Goal: Transaction & Acquisition: Book appointment/travel/reservation

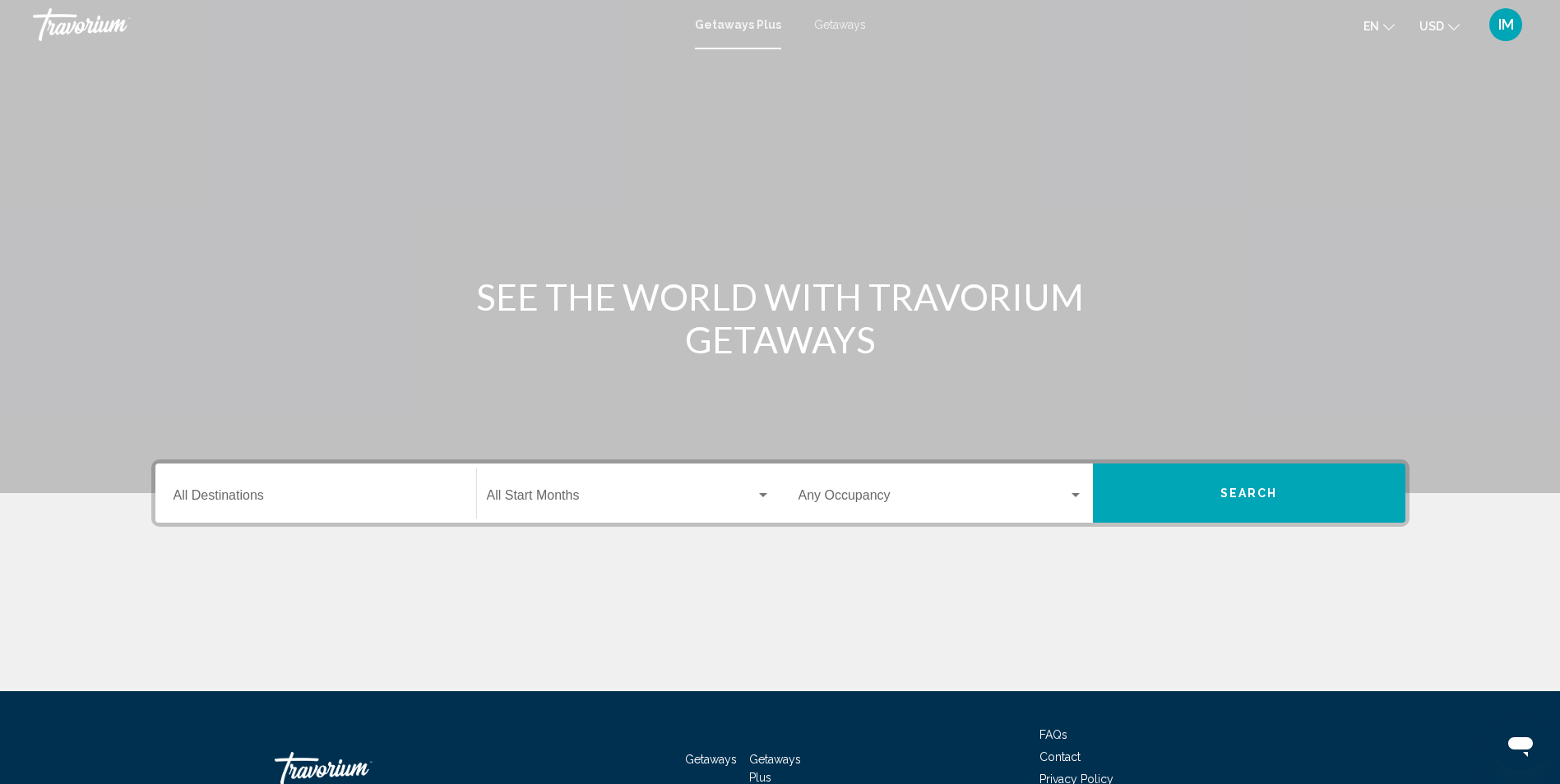
click at [227, 499] on input "Destination All Destinations" at bounding box center [316, 499] width 284 height 15
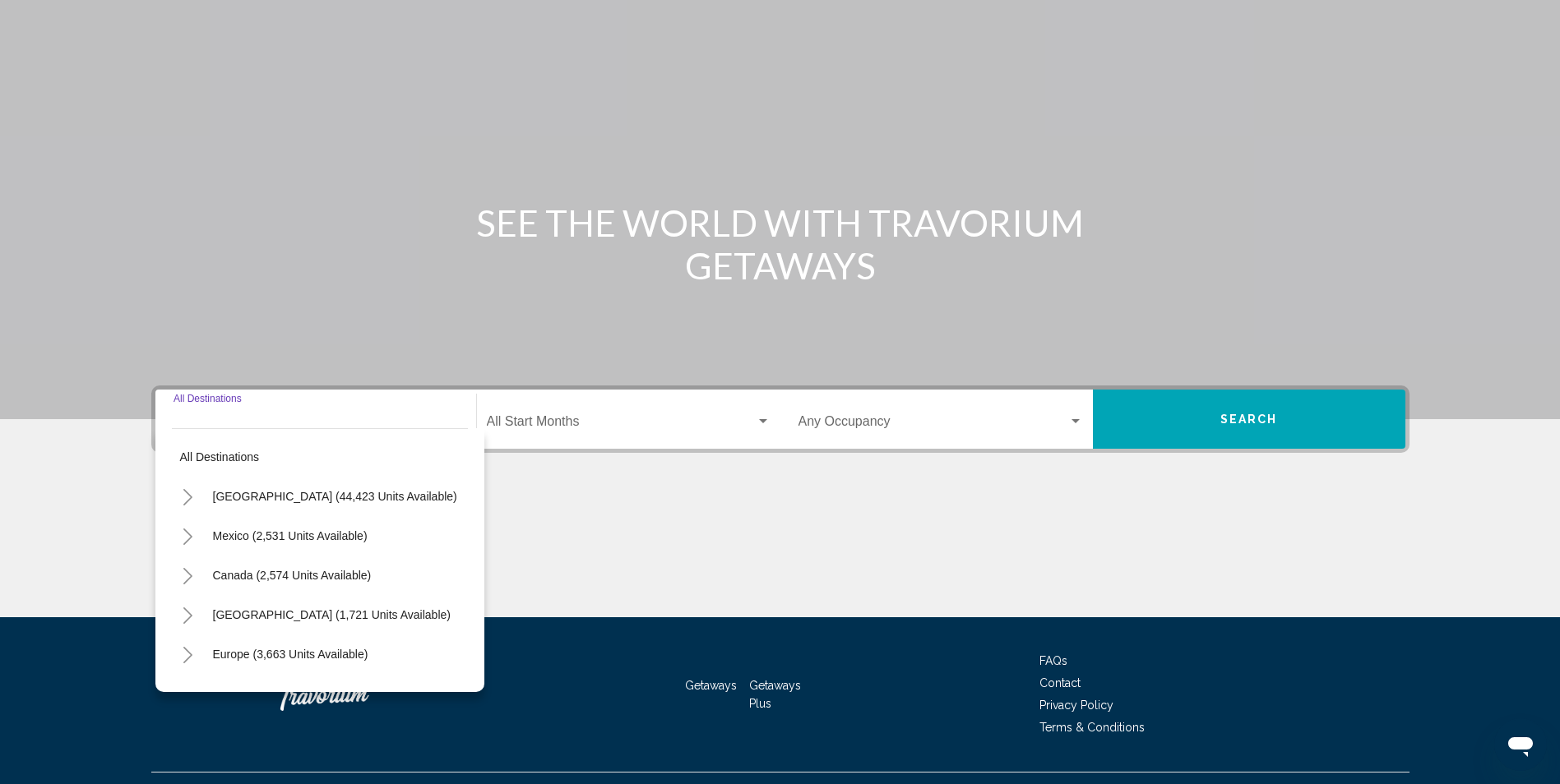
scroll to position [109, 0]
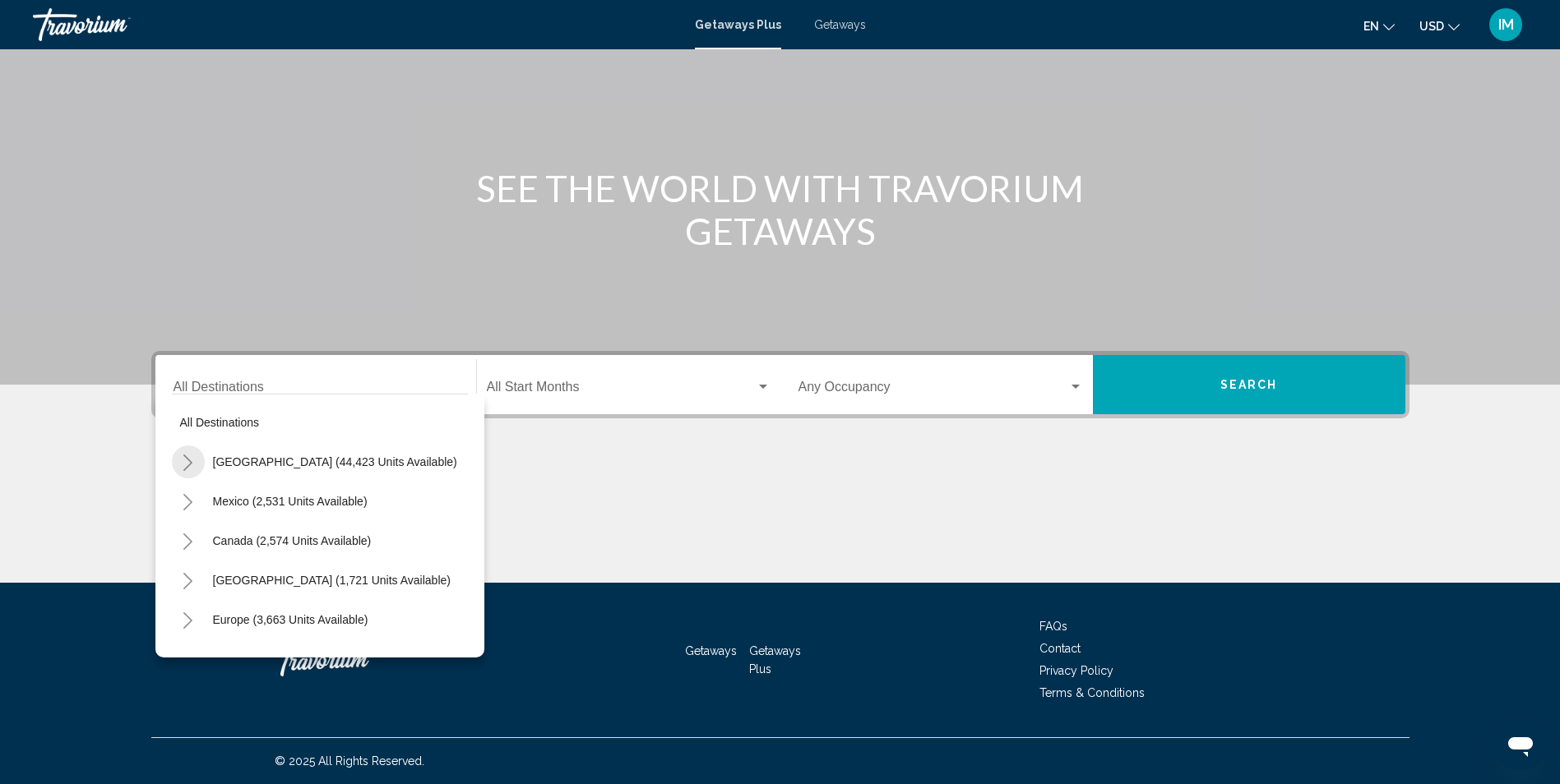
click at [184, 457] on icon "Toggle United States (44,423 units available)" at bounding box center [188, 463] width 12 height 17
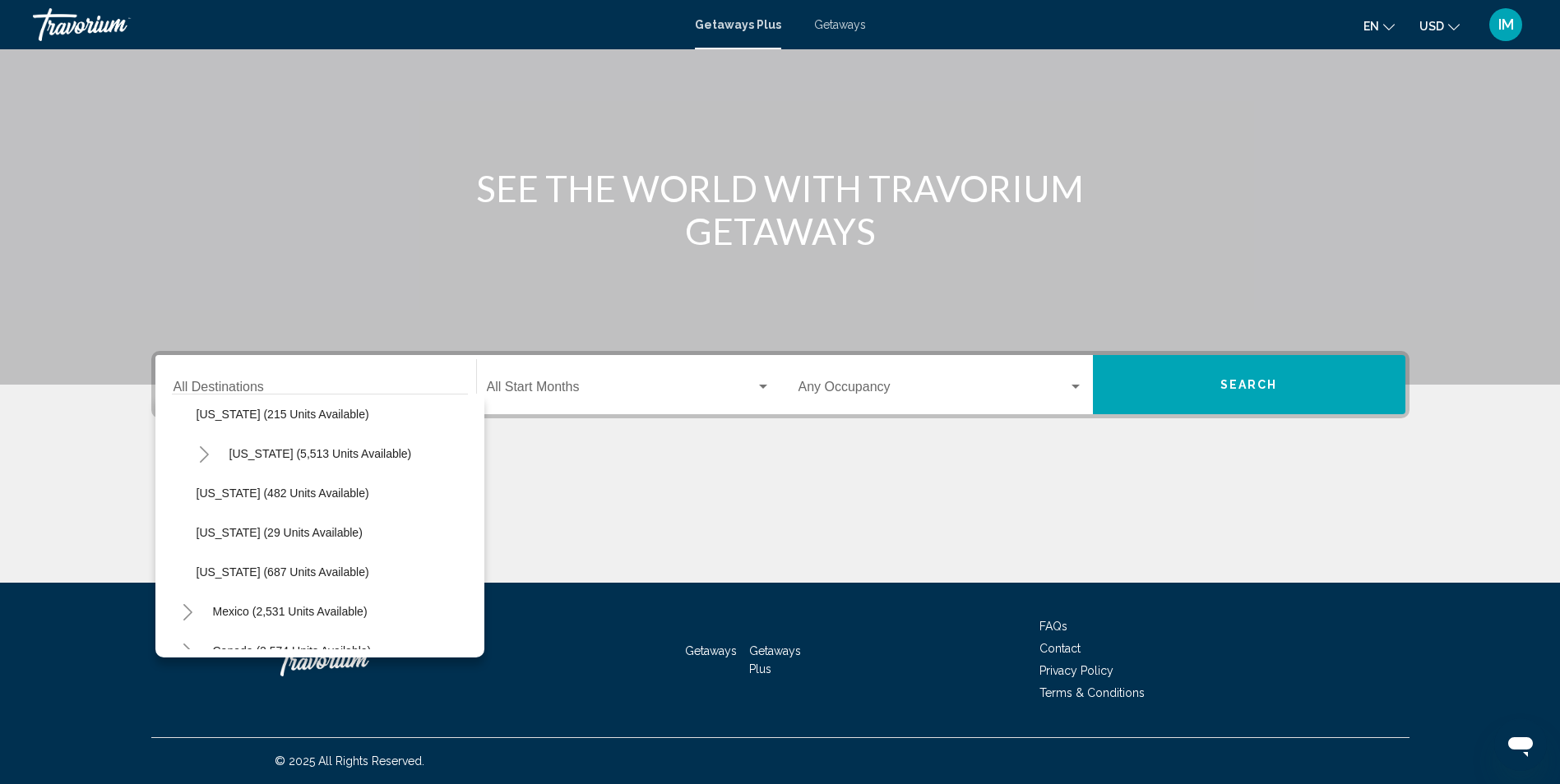
scroll to position [1480, 0]
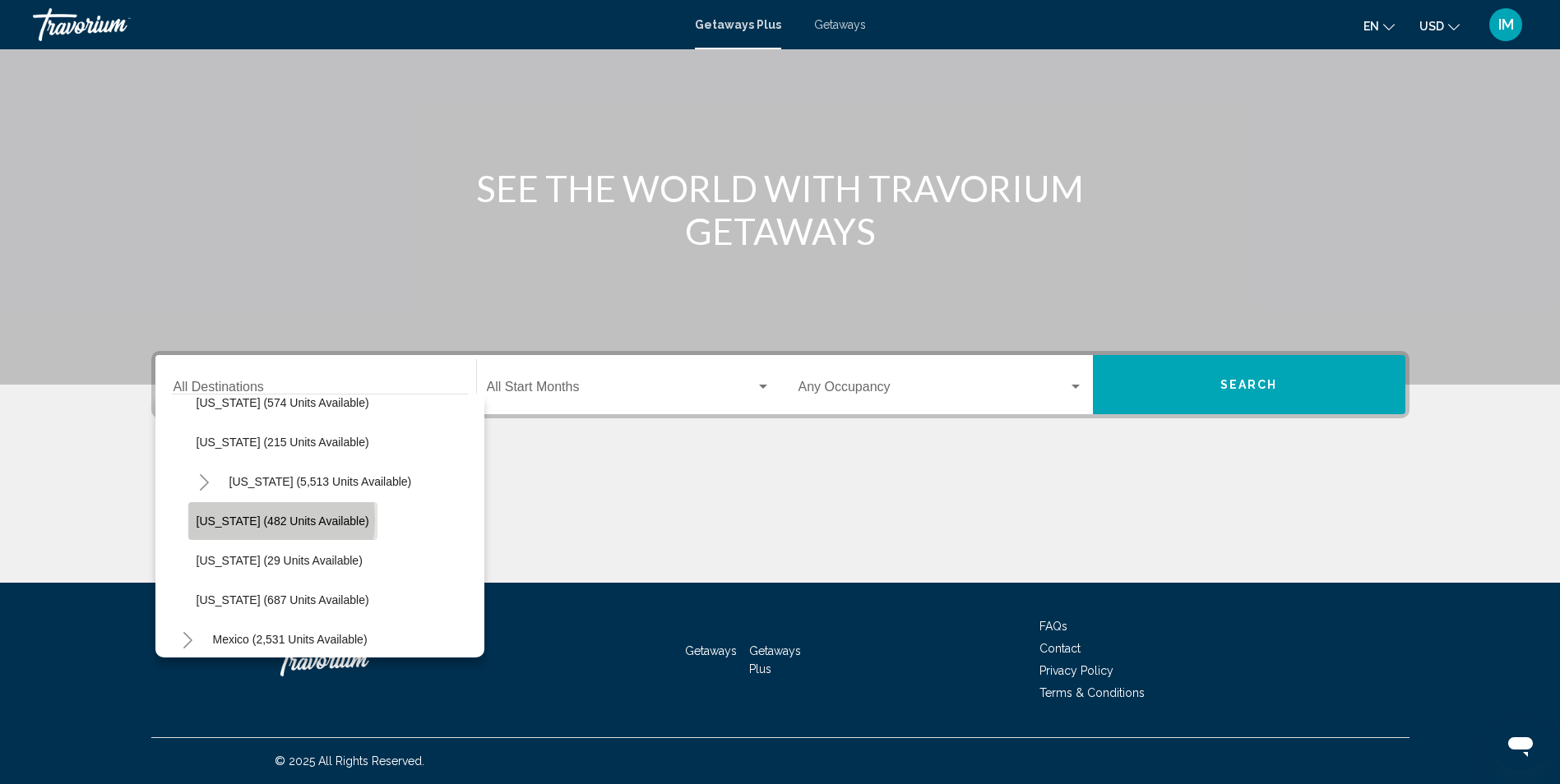
click at [238, 520] on span "[US_STATE] (482 units available)" at bounding box center [283, 522] width 173 height 13
type input "**********"
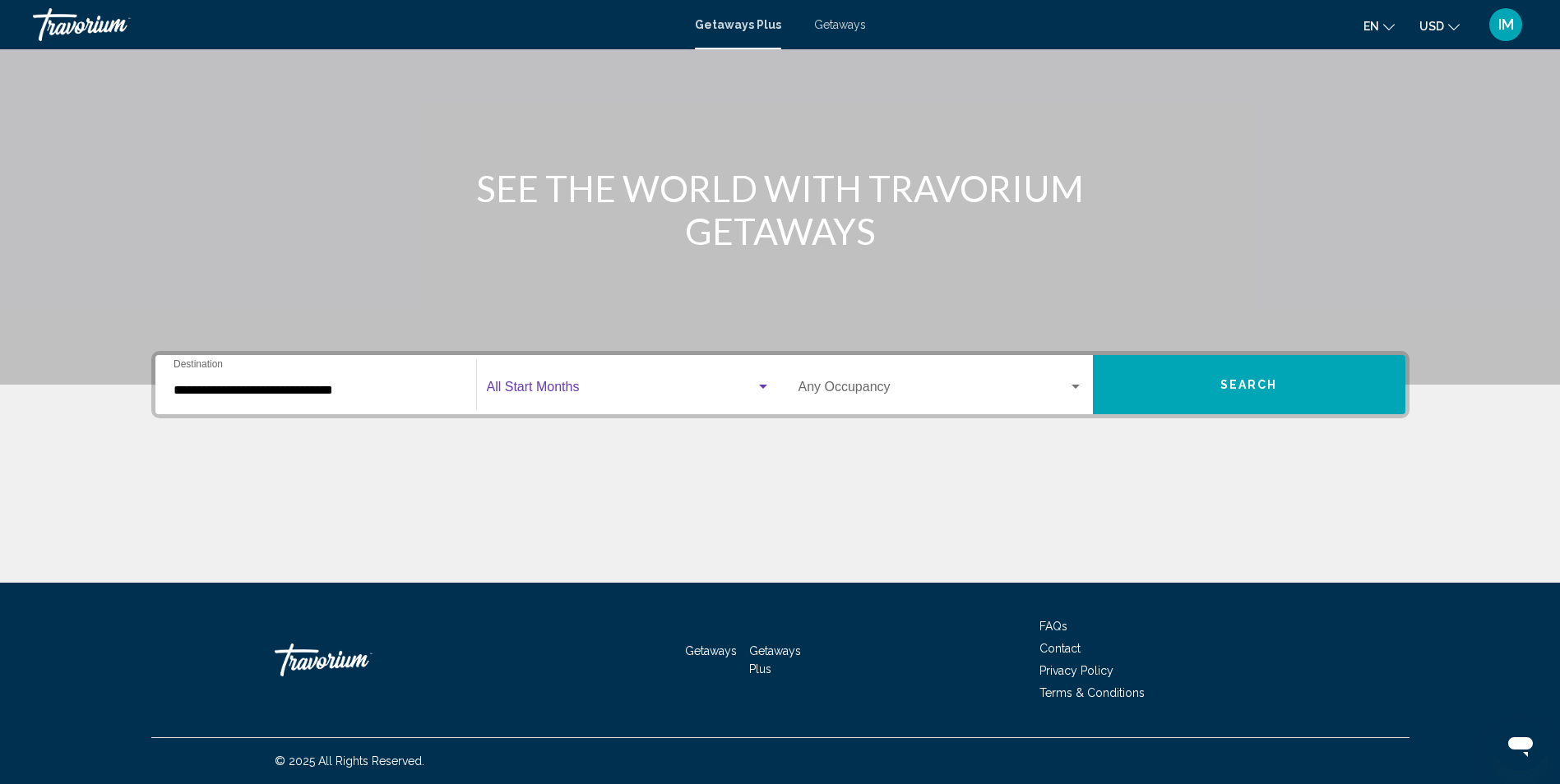
click at [543, 384] on span "Search widget" at bounding box center [621, 390] width 269 height 15
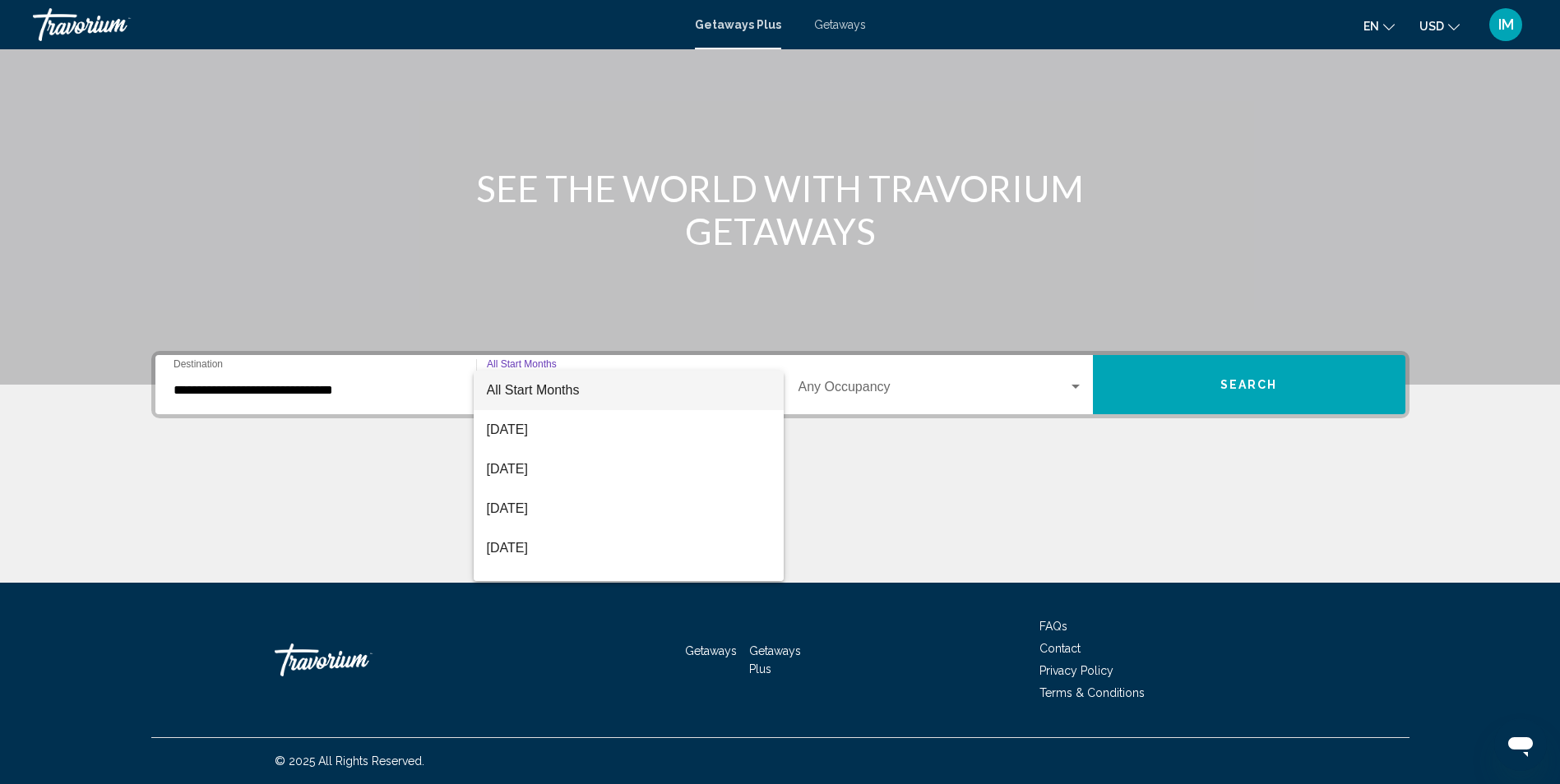
click at [912, 517] on div at bounding box center [780, 392] width 1560 height 784
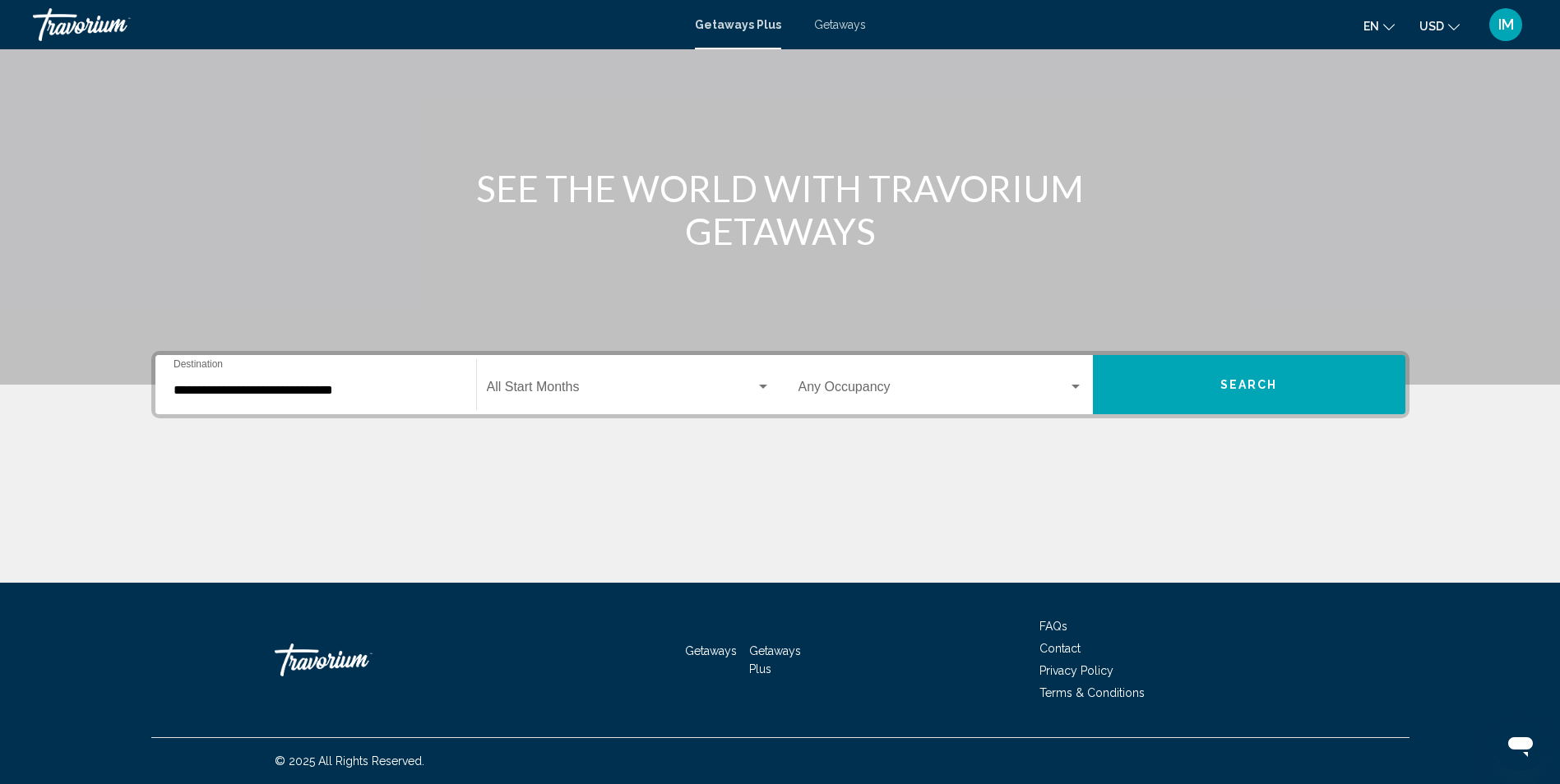
click at [1078, 387] on div "Search widget" at bounding box center [1076, 386] width 8 height 4
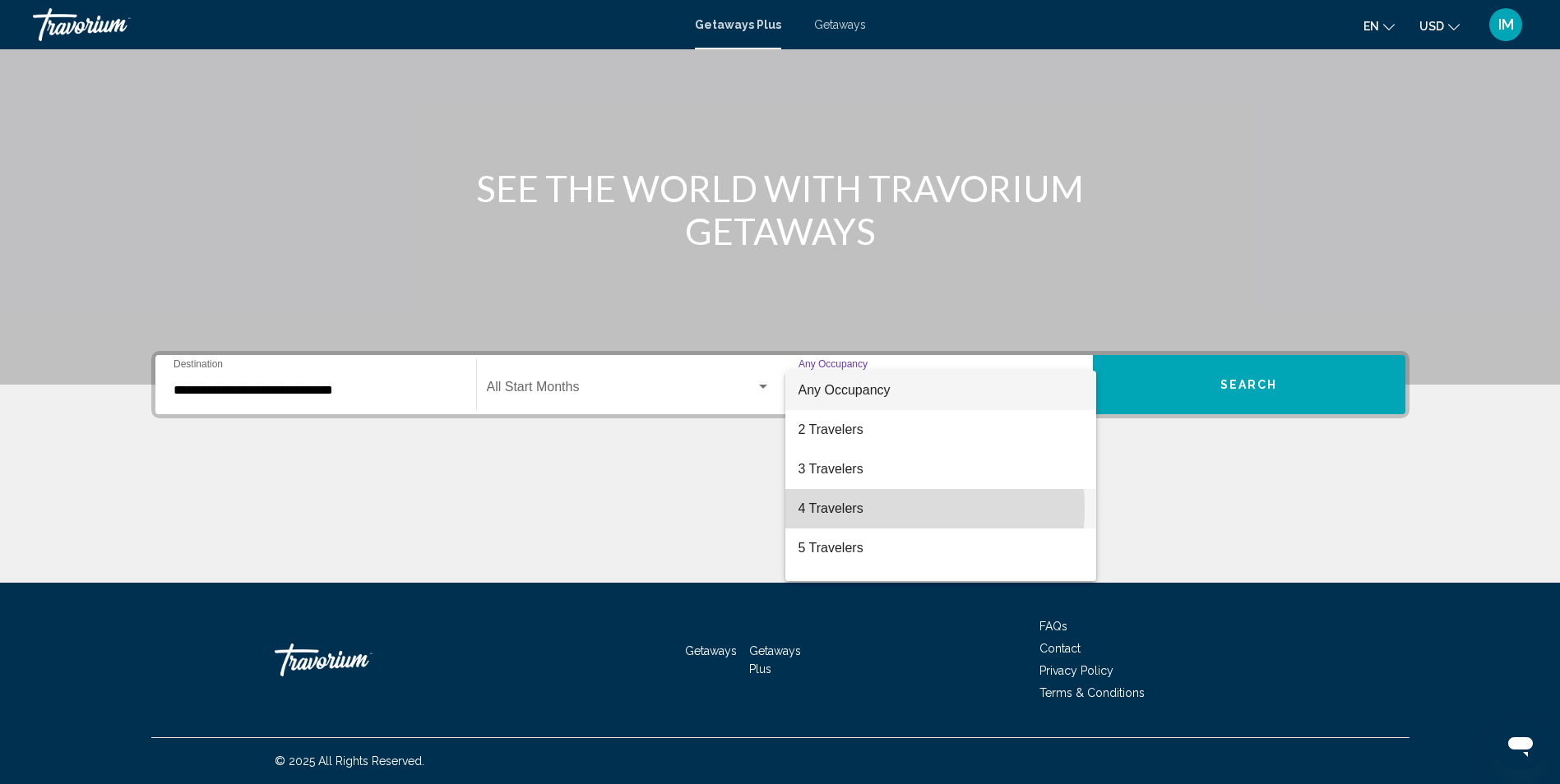
click at [851, 508] on span "4 Travelers" at bounding box center [940, 509] width 284 height 40
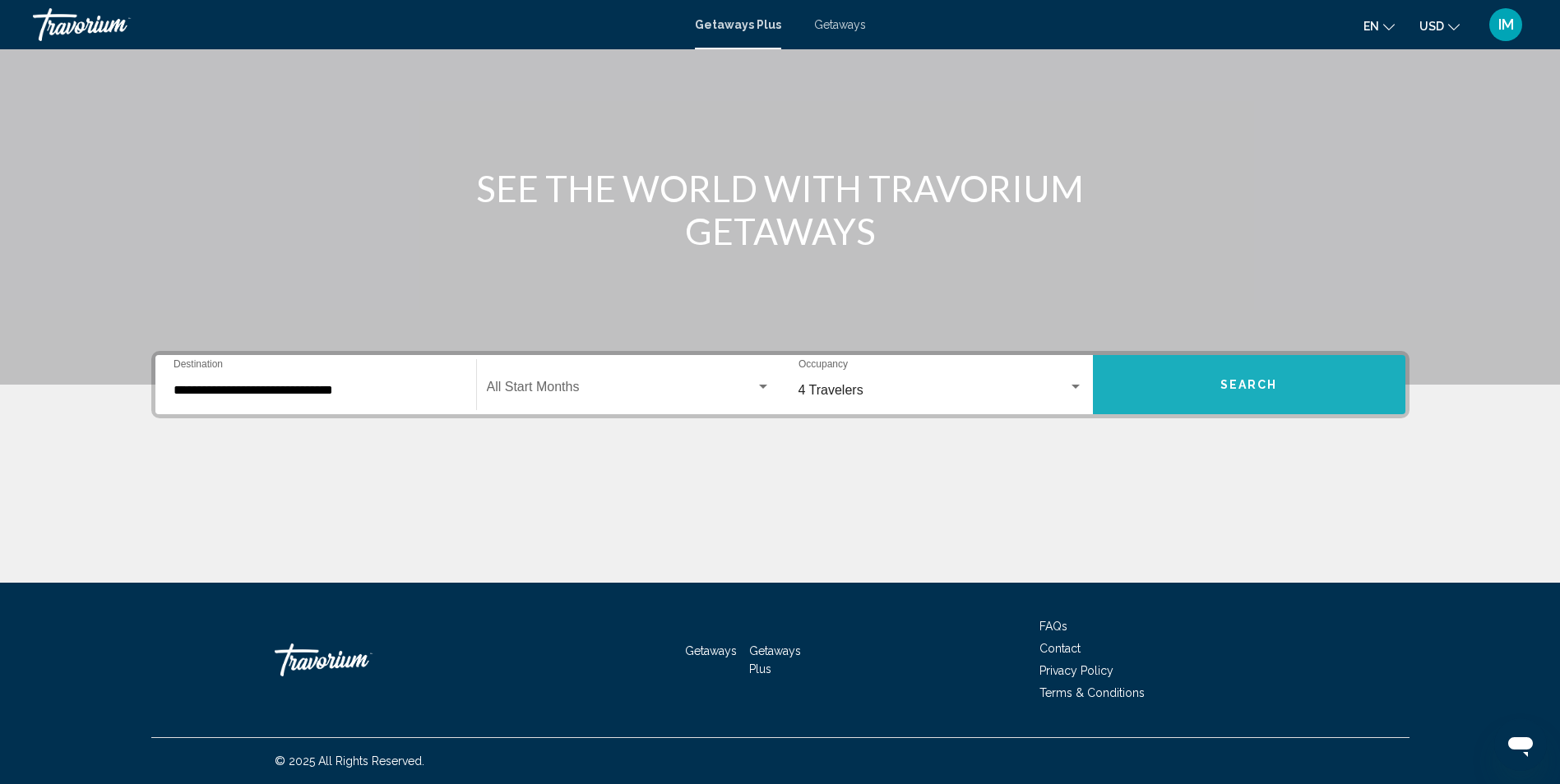
click at [1266, 382] on span "Search" at bounding box center [1248, 385] width 57 height 13
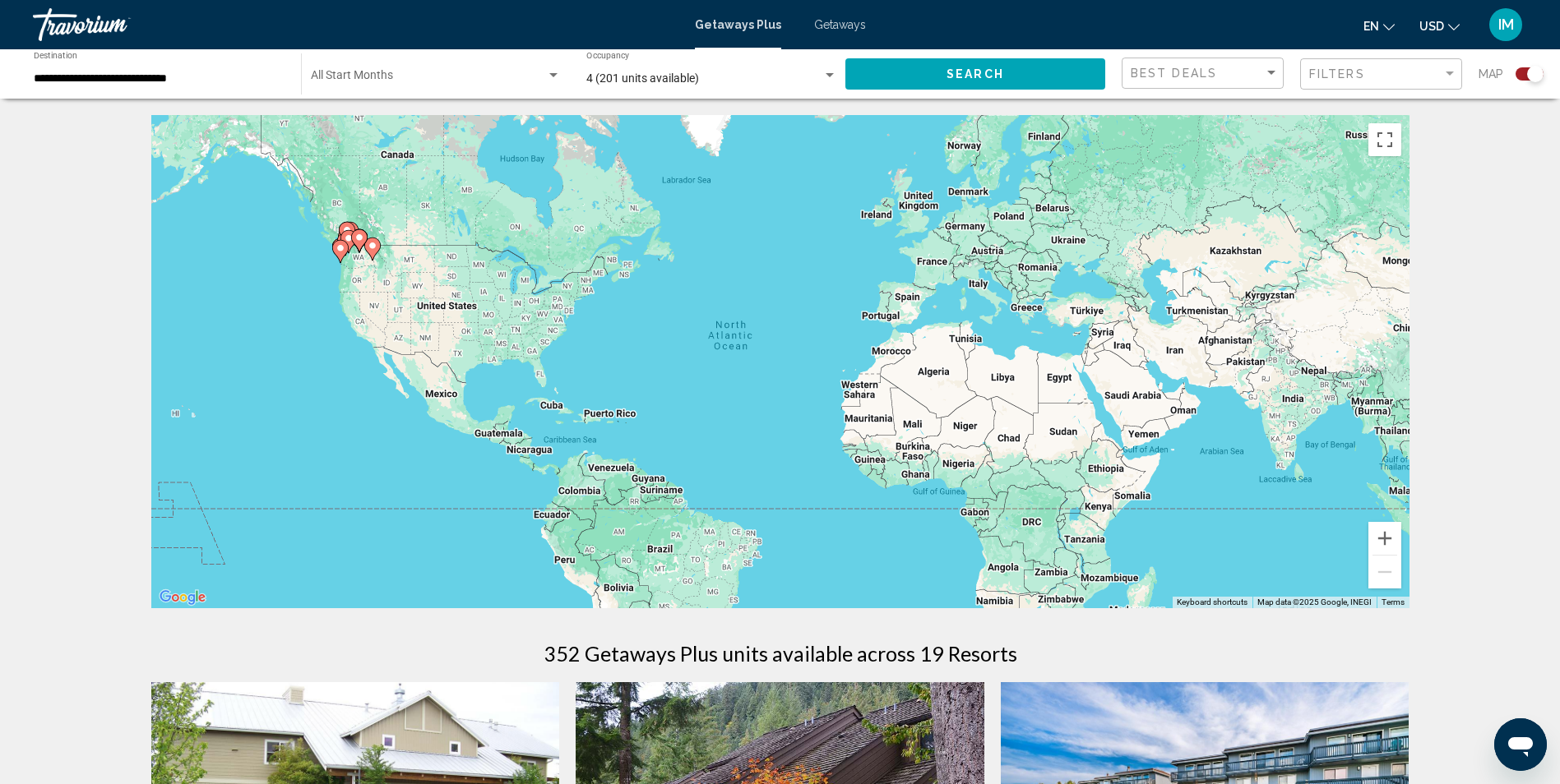
click at [1531, 72] on div "Search widget" at bounding box center [1535, 74] width 17 height 17
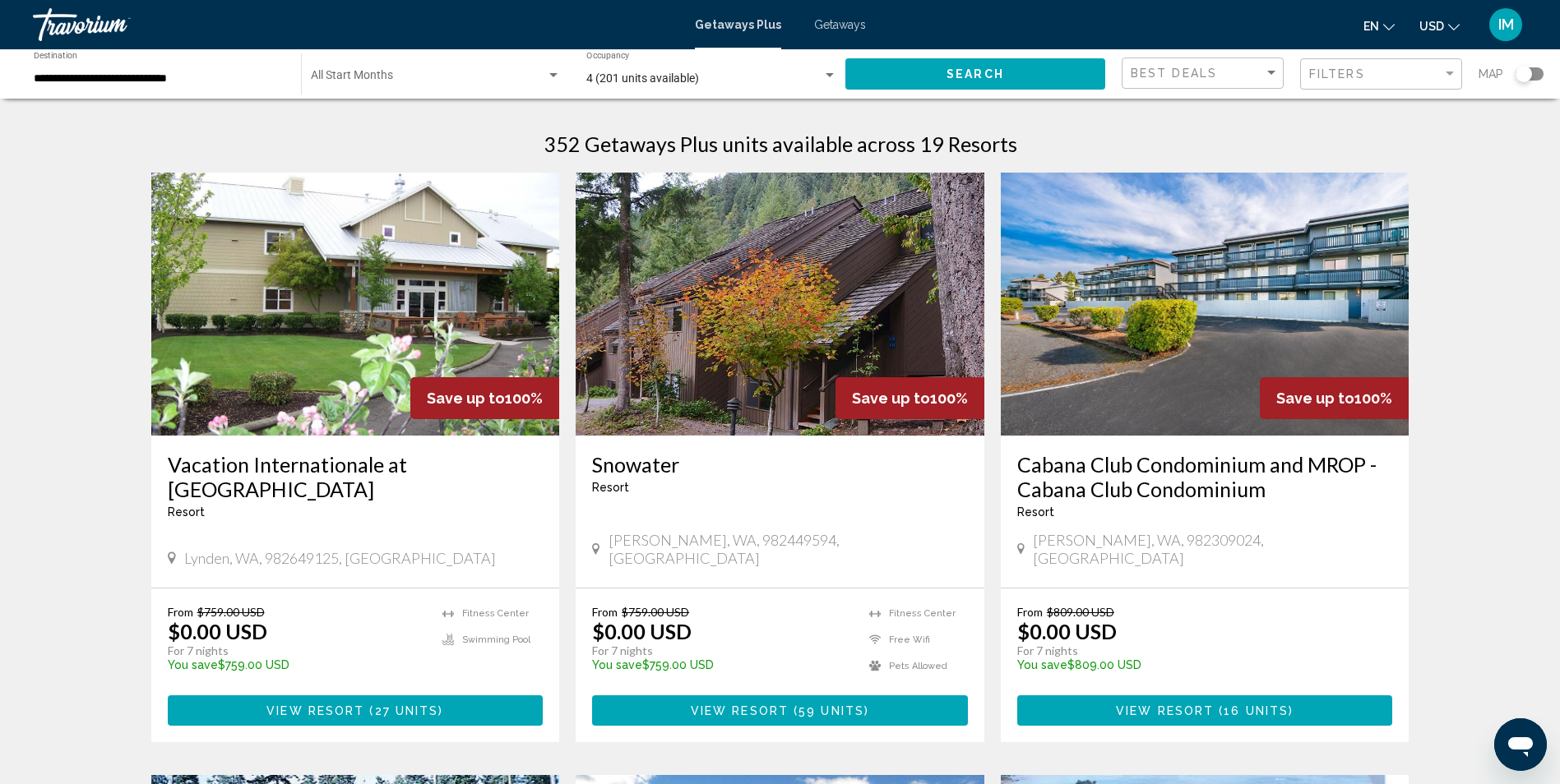
click at [1523, 68] on div "Search widget" at bounding box center [1523, 74] width 17 height 17
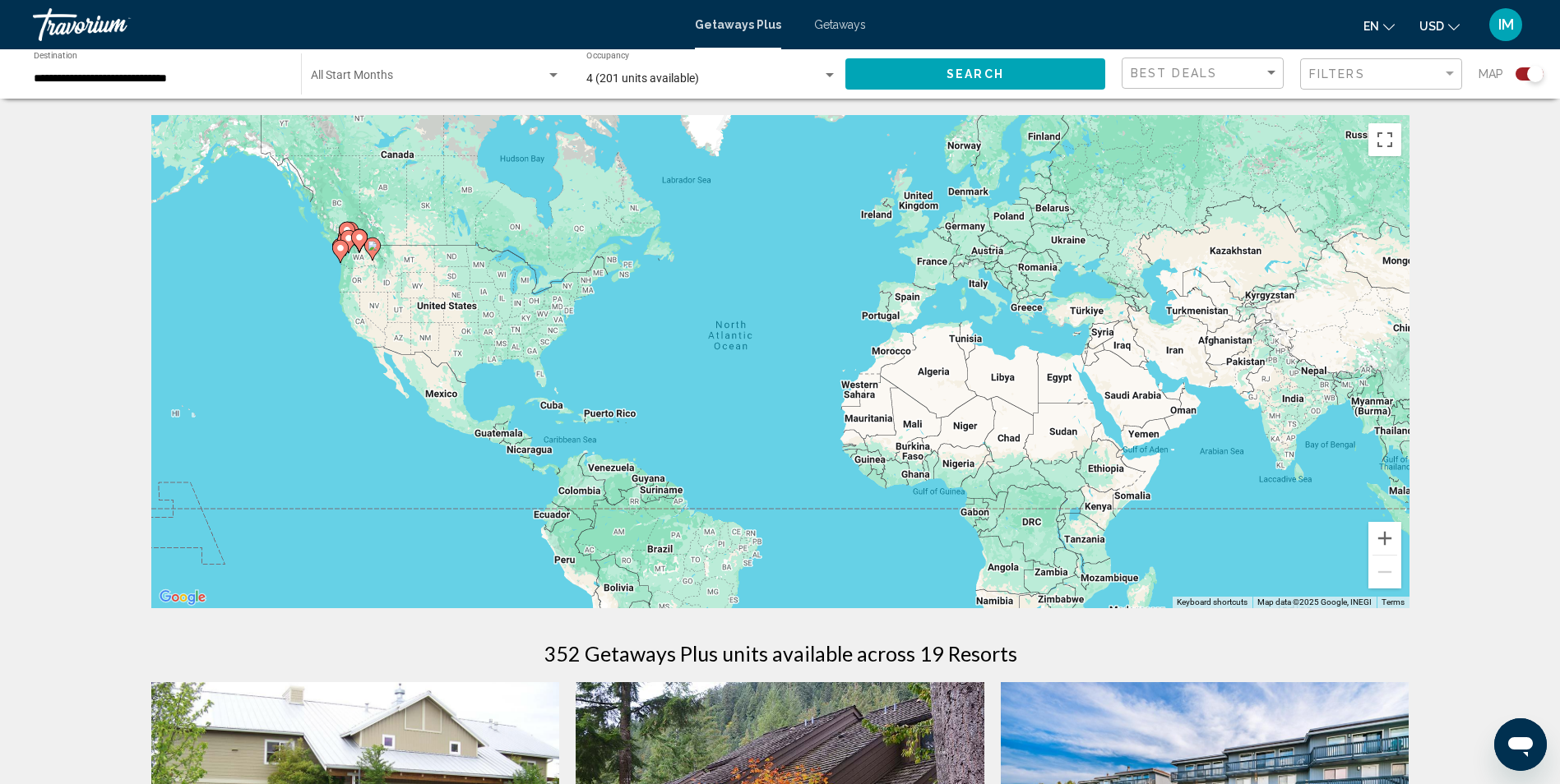
click at [1523, 71] on div "Search widget" at bounding box center [1529, 74] width 28 height 13
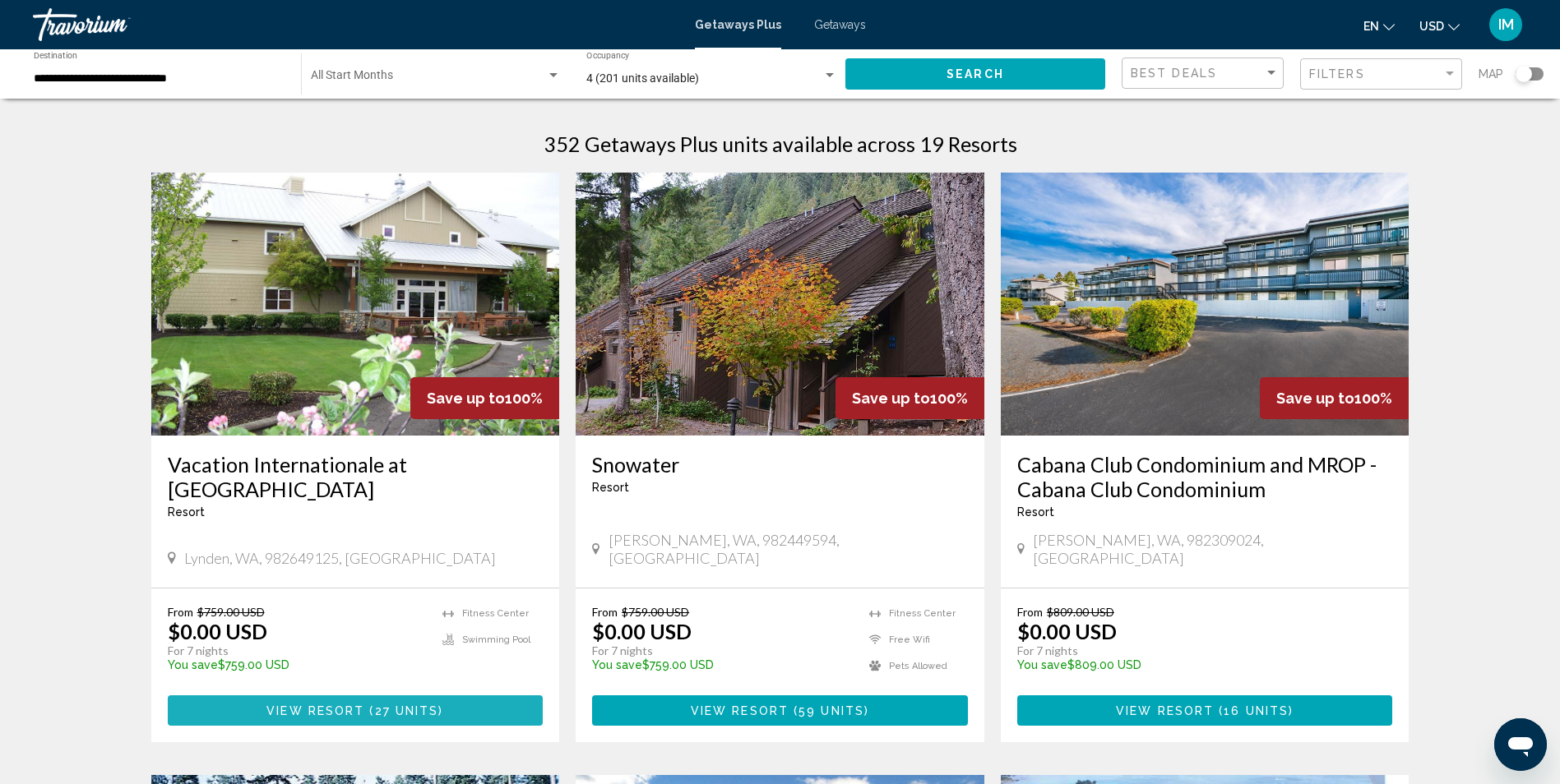
click at [346, 704] on span "View Resort" at bounding box center [316, 711] width 98 height 13
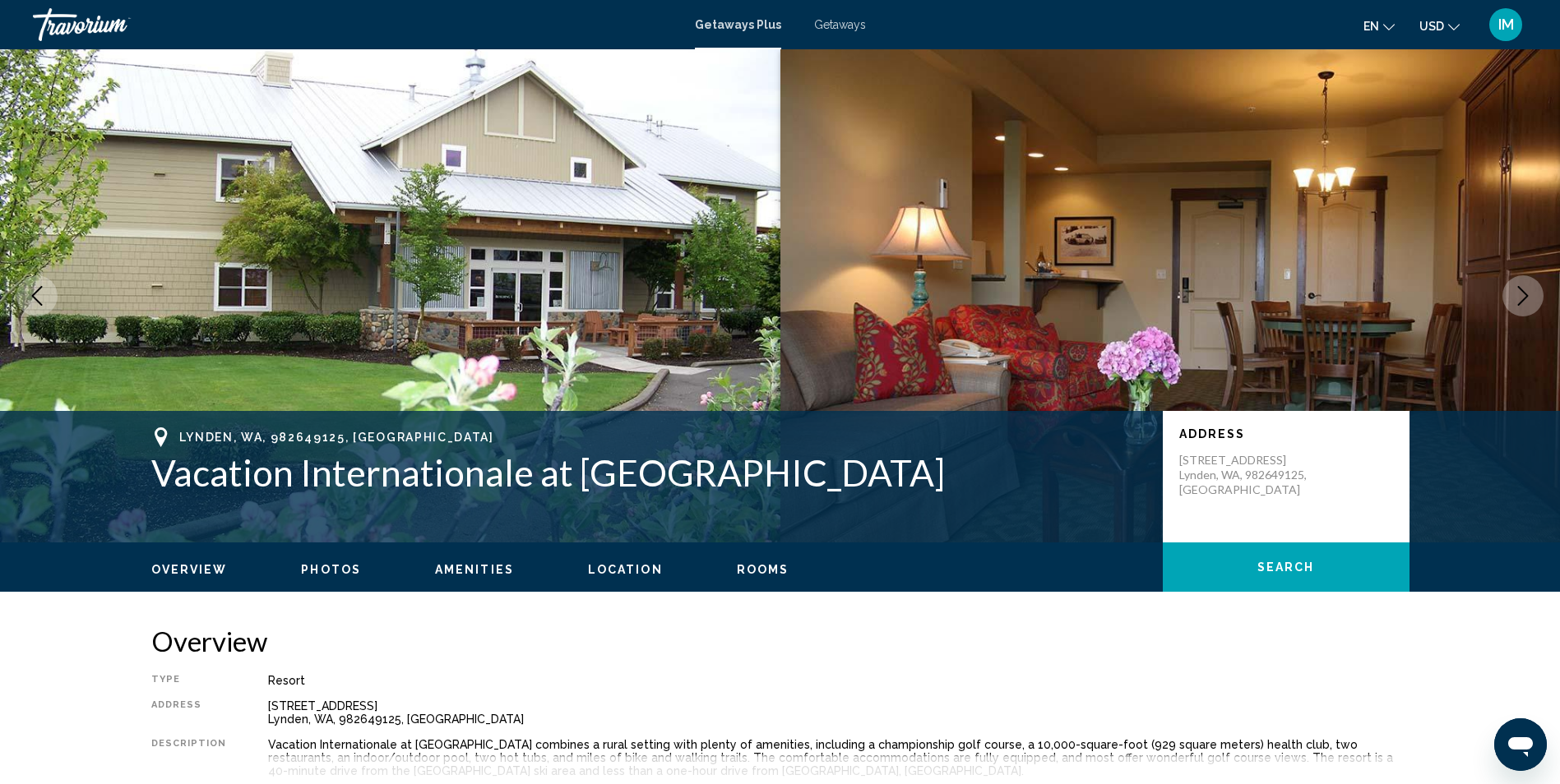
click at [1528, 290] on icon "Next image" at bounding box center [1523, 296] width 20 height 20
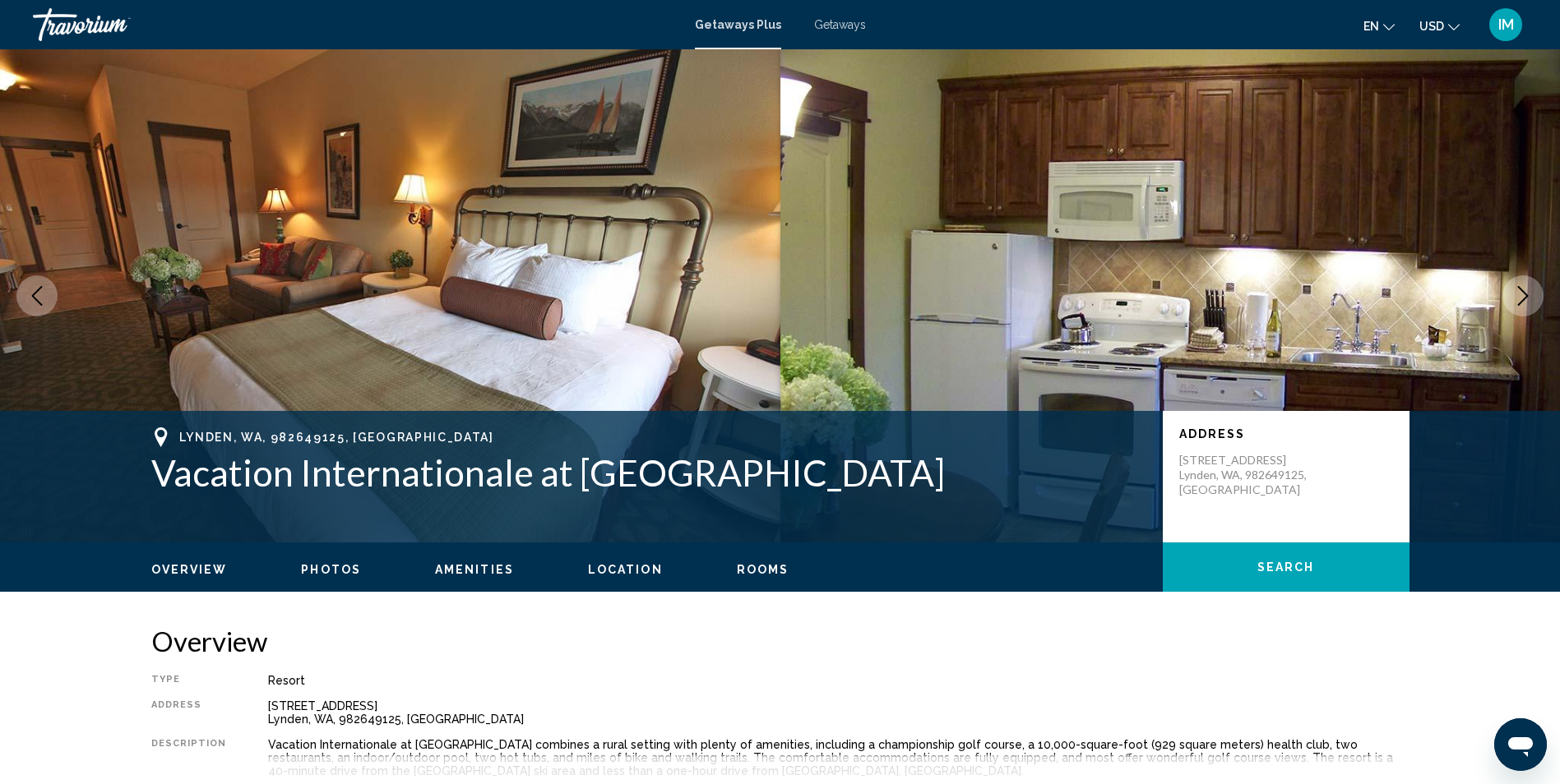
click at [1534, 287] on button "Next image" at bounding box center [1522, 296] width 41 height 41
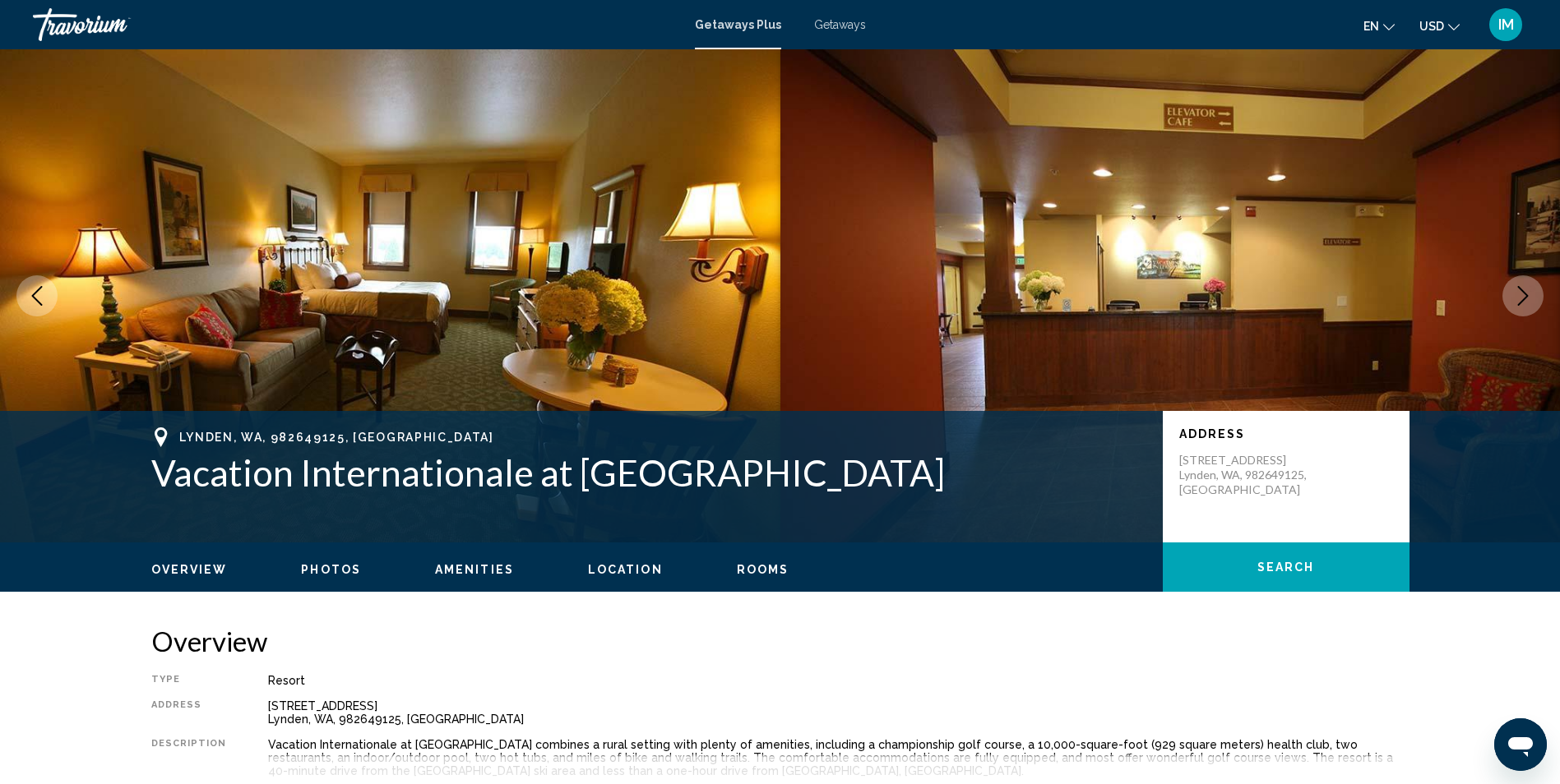
click at [1526, 293] on icon "Next image" at bounding box center [1523, 296] width 20 height 20
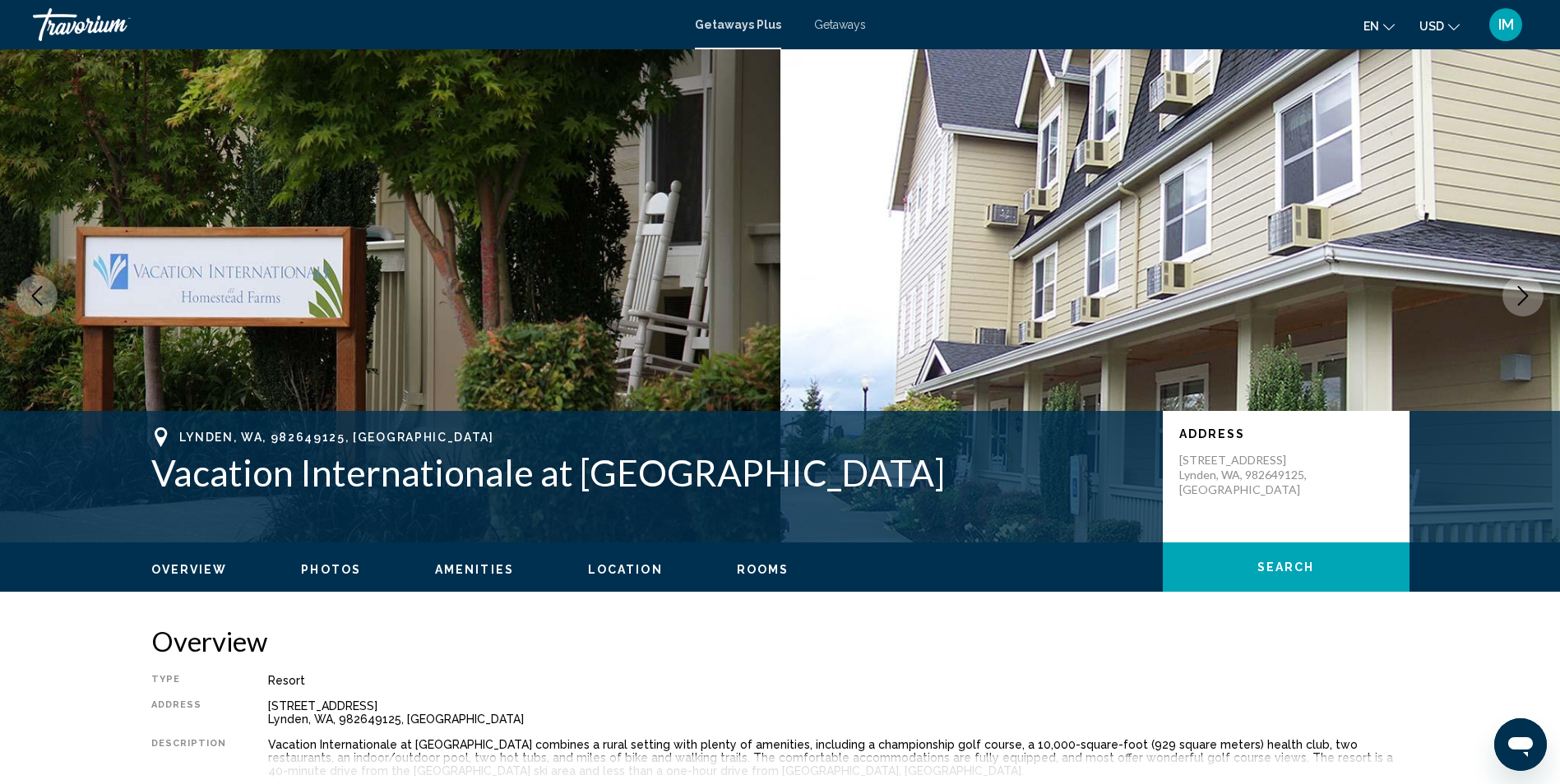
click at [1526, 293] on icon "Next image" at bounding box center [1523, 296] width 20 height 20
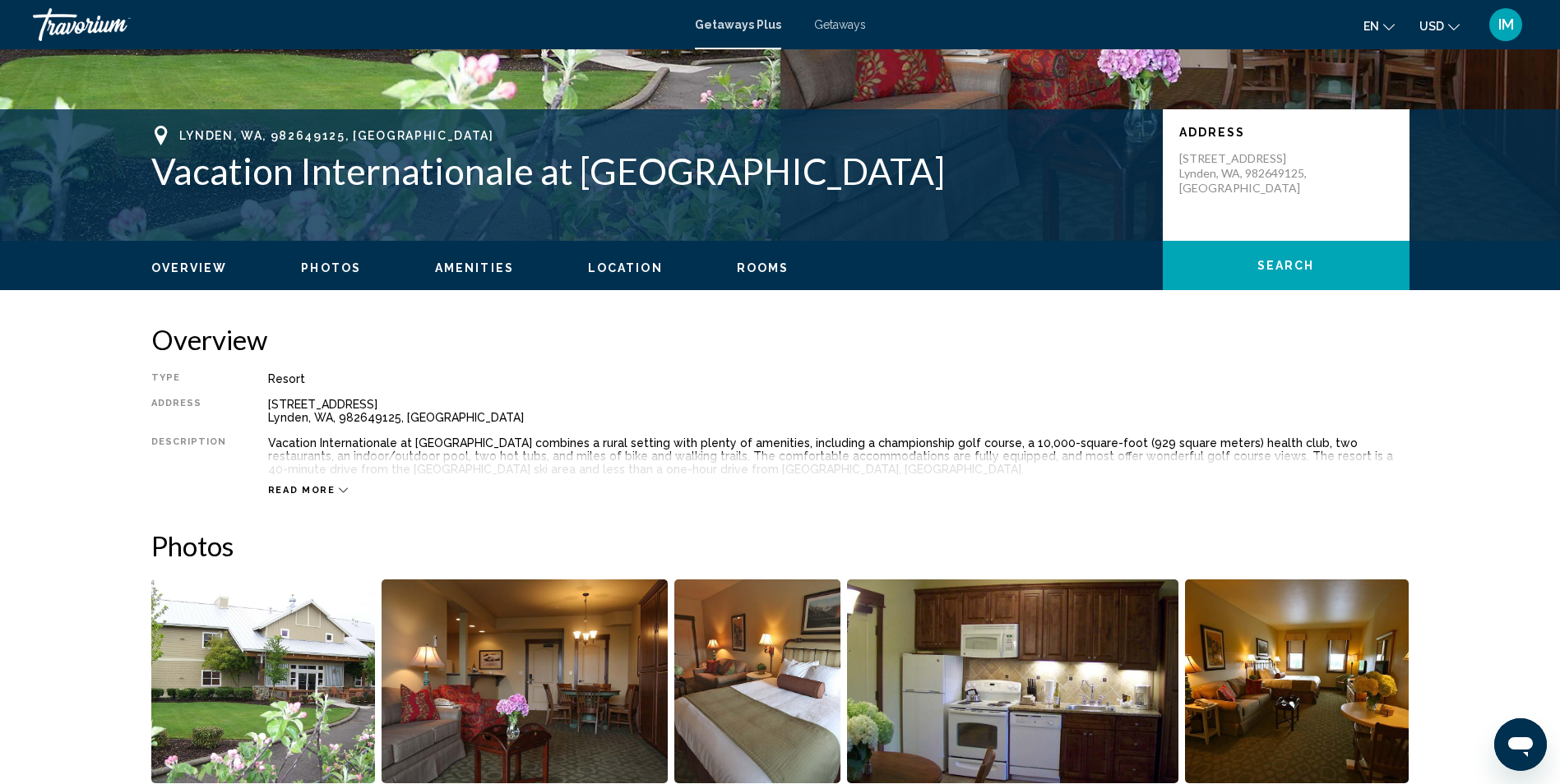
scroll to position [329, 0]
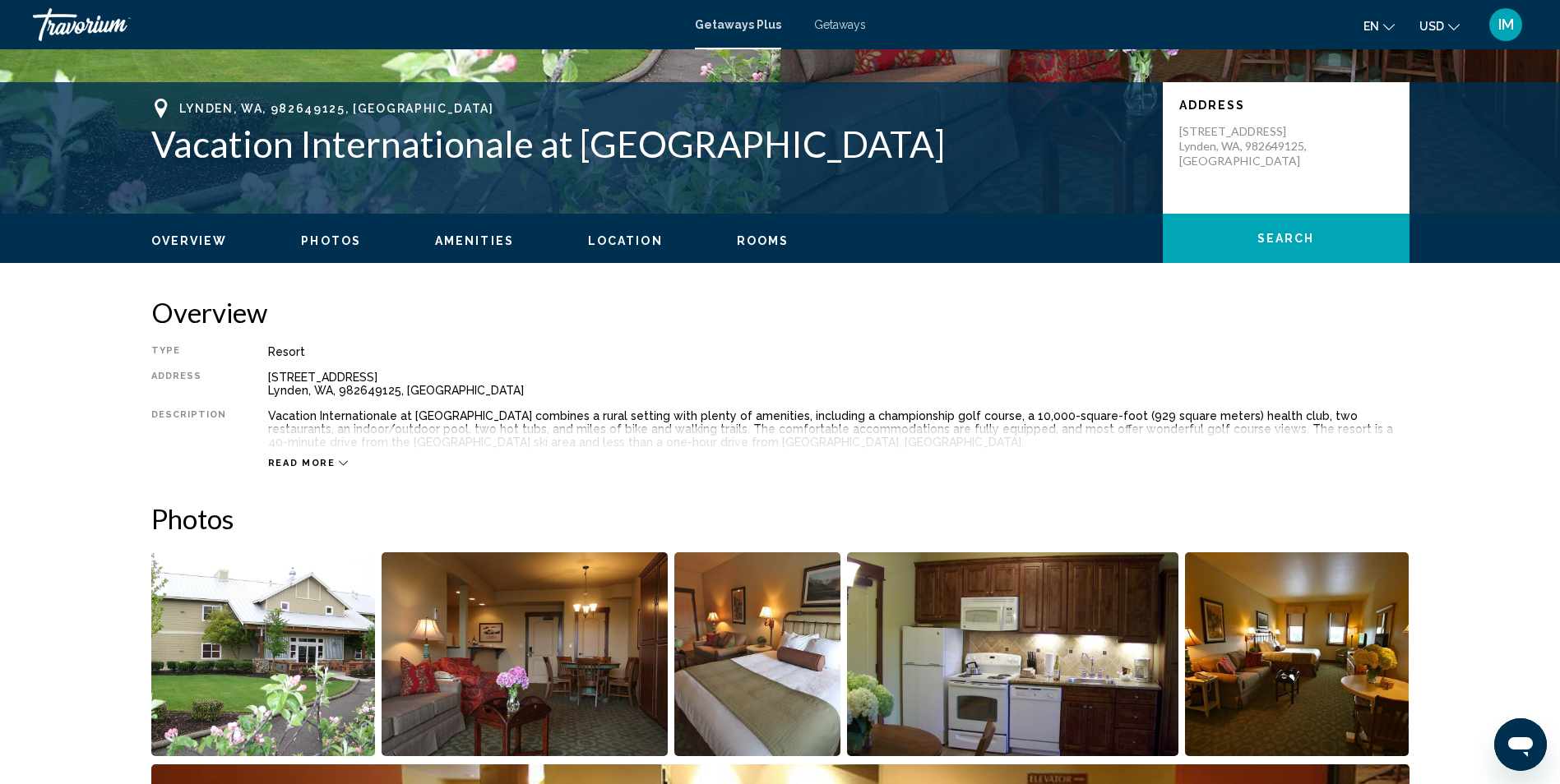
click at [339, 461] on icon "Main content" at bounding box center [343, 463] width 9 height 9
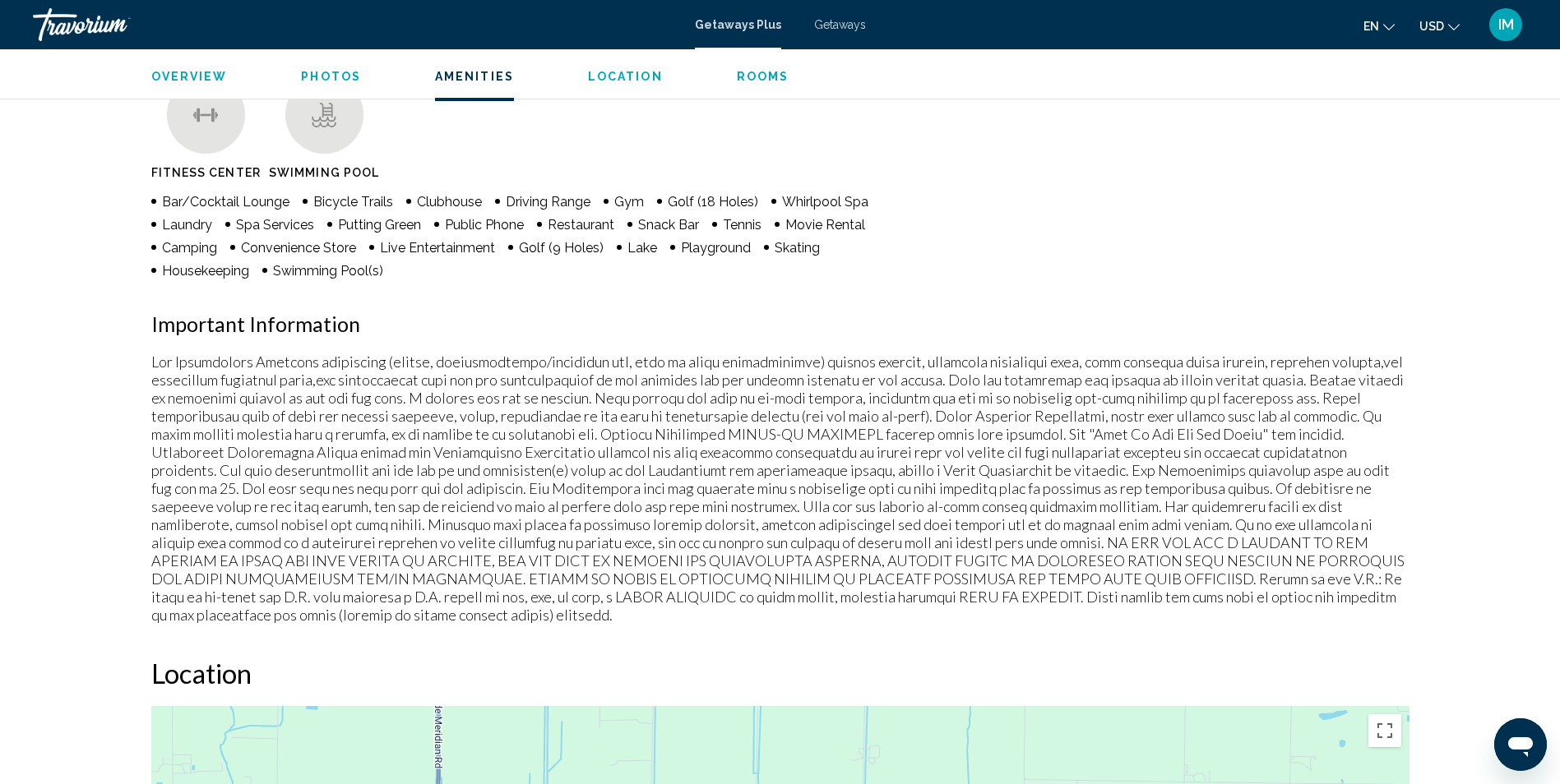
scroll to position [1316, 0]
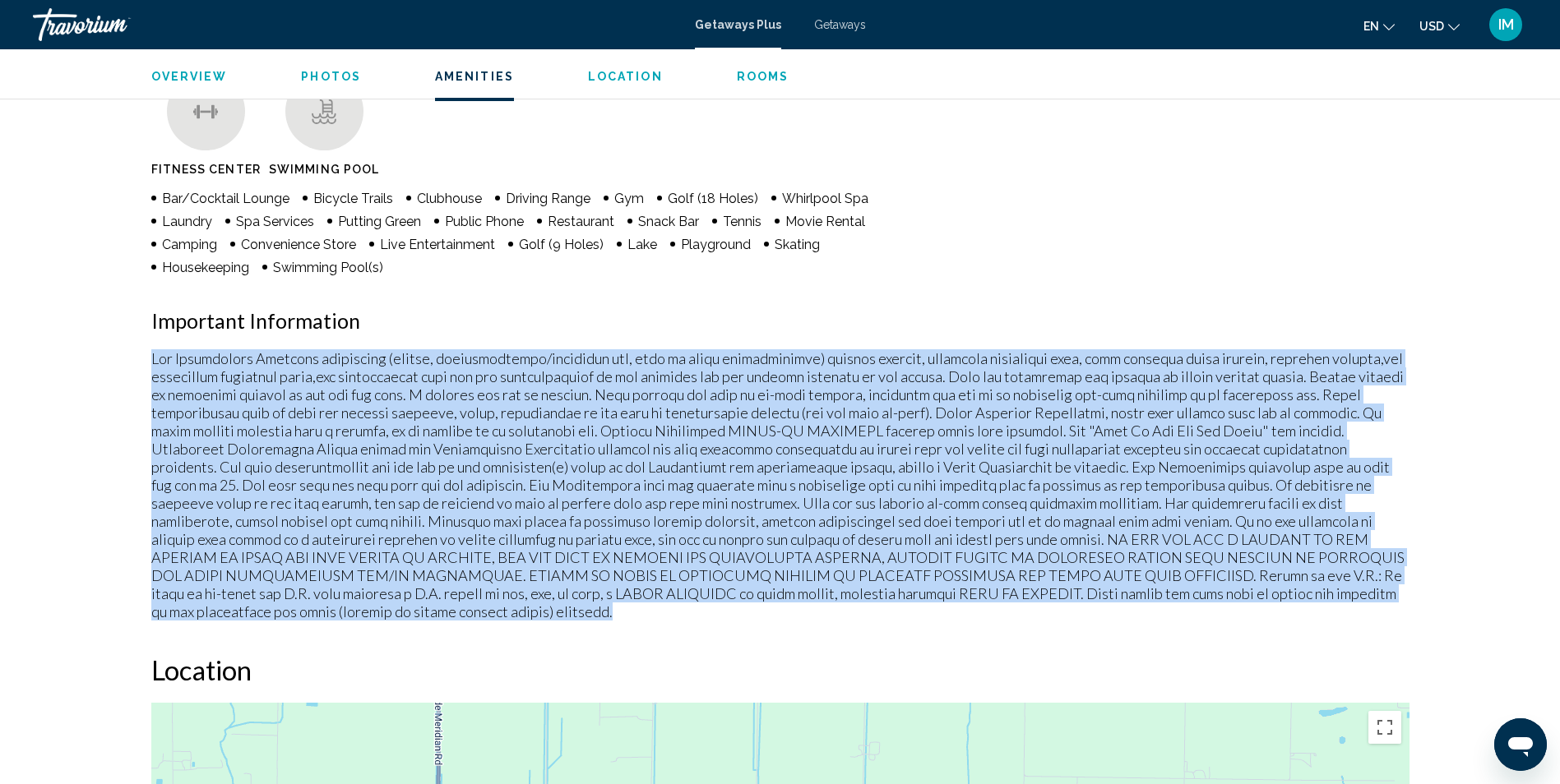
drag, startPoint x: 154, startPoint y: 347, endPoint x: 811, endPoint y: 607, distance: 706.6
drag, startPoint x: 811, startPoint y: 607, endPoint x: 774, endPoint y: 478, distance: 134.2
copy p "Fee Advisements Required surcharges (energy, accommodations/occupancy tax, fees…"
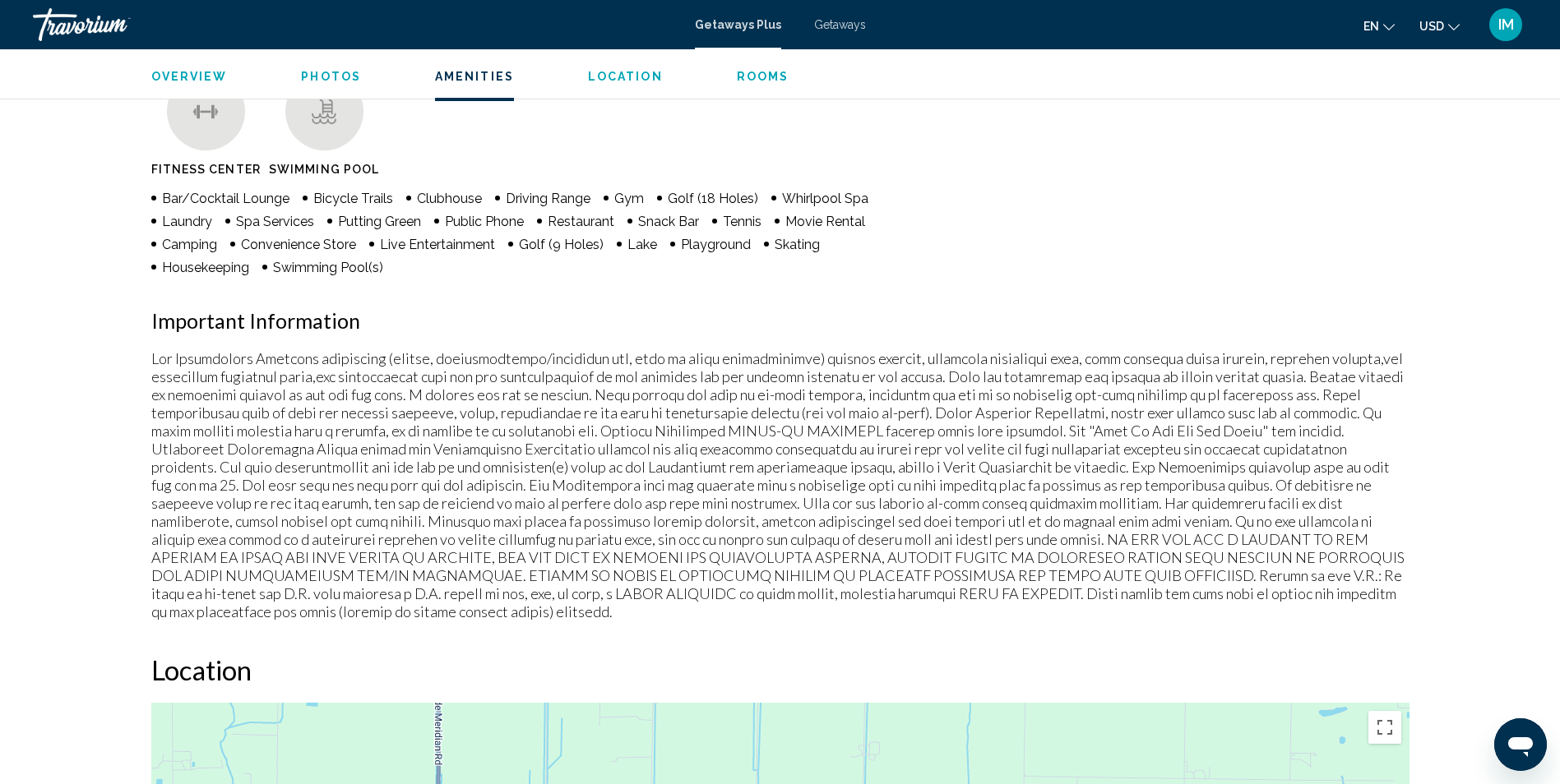
click at [939, 261] on div "Amenities [GEOGRAPHIC_DATA] Swimming Pool Bar/Cocktail Lounge Bicycle Trails Cl…" at bounding box center [780, 322] width 1258 height 598
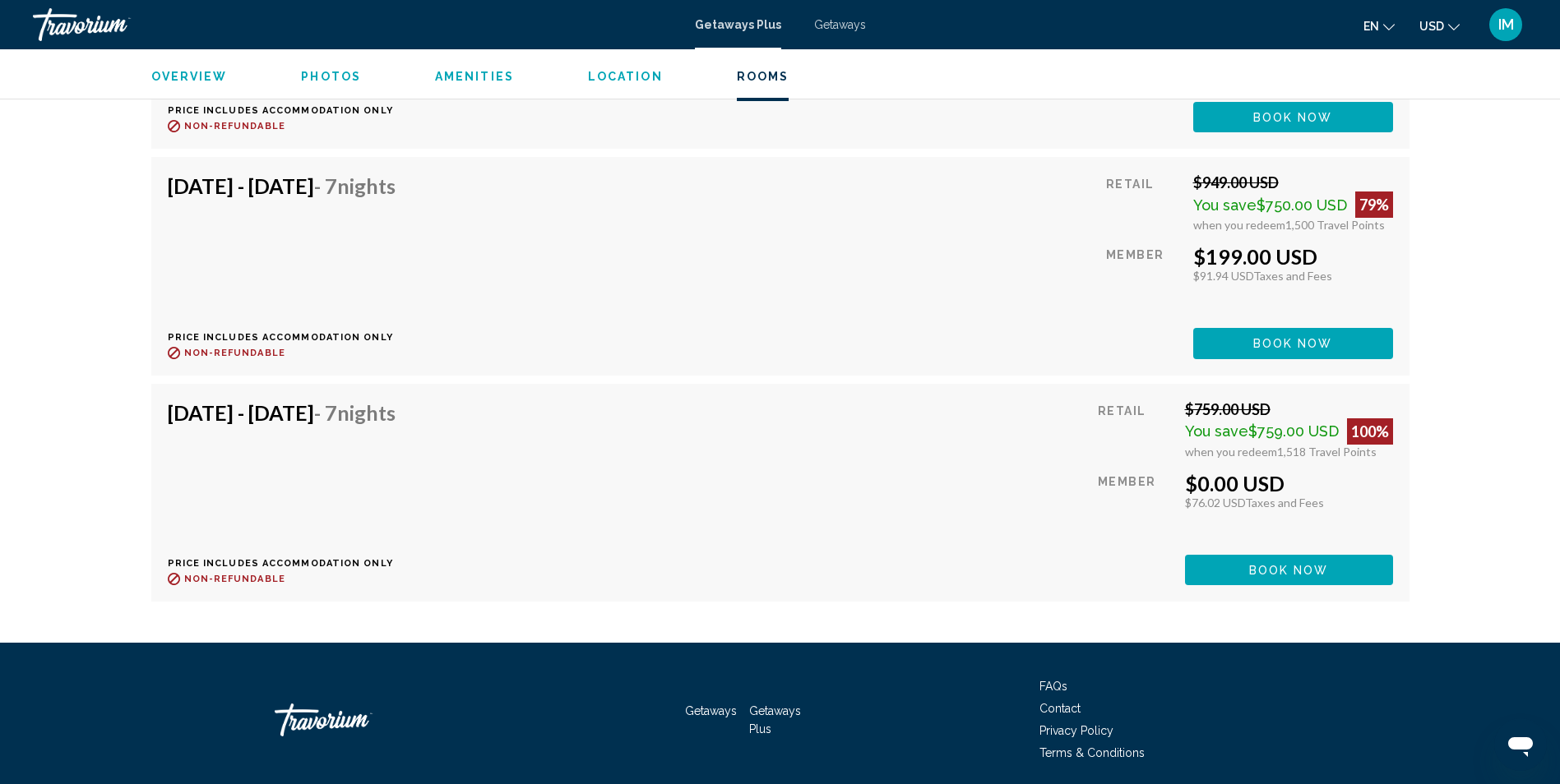
scroll to position [5160, 0]
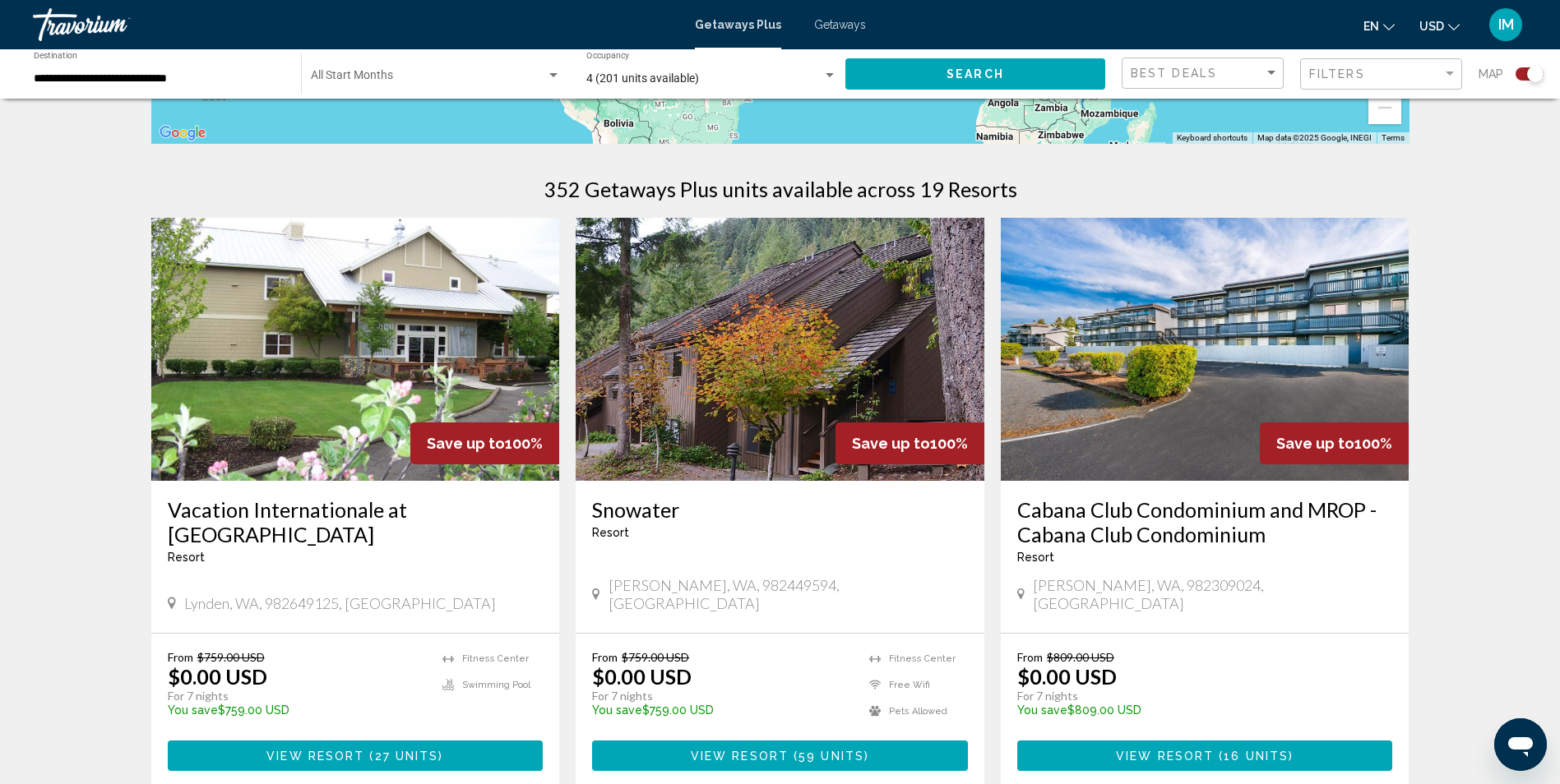
scroll to position [493, 0]
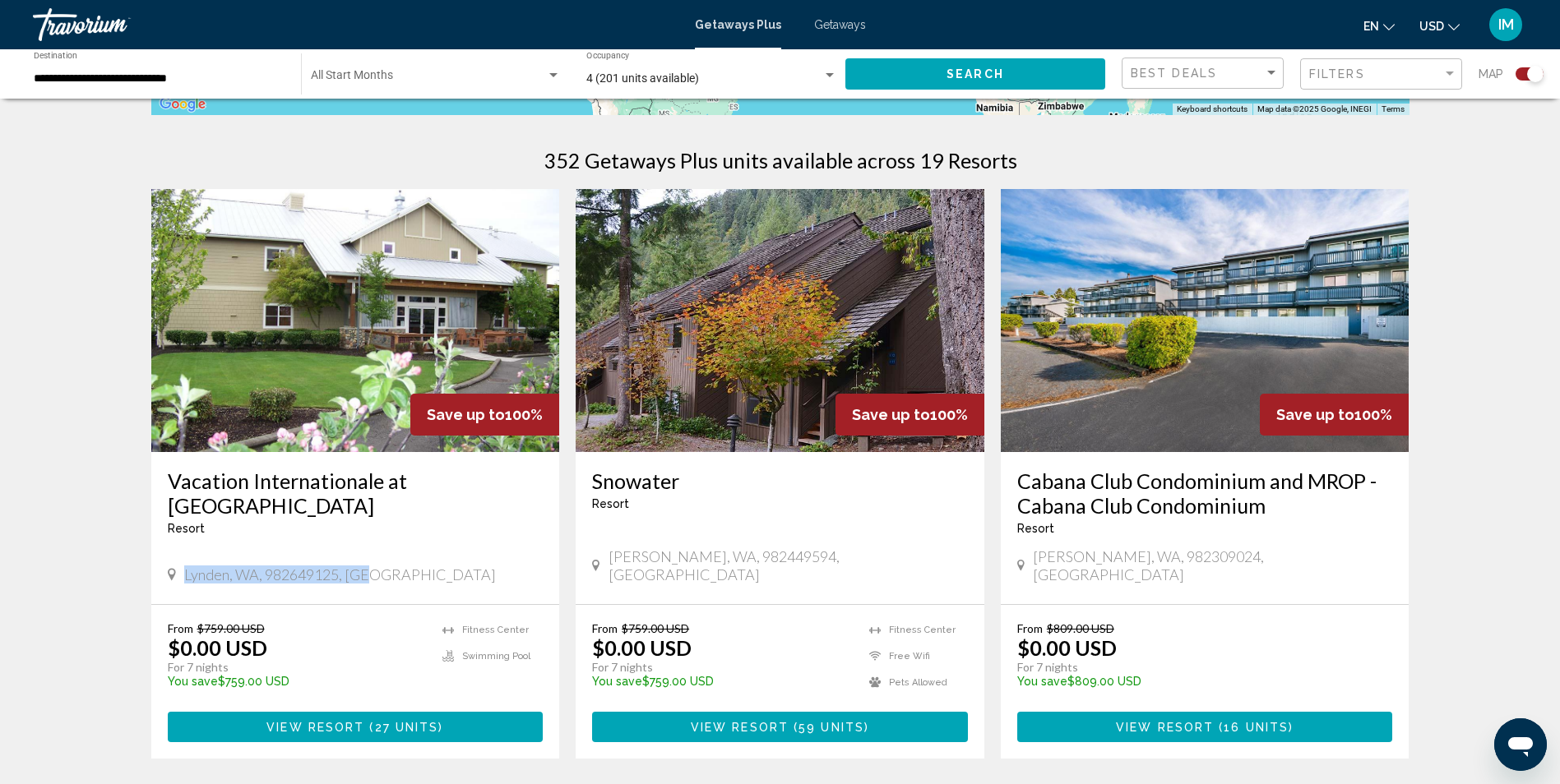
drag, startPoint x: 383, startPoint y: 560, endPoint x: 189, endPoint y: 559, distance: 194.0
click at [189, 566] on div "Lynden, WA, 982649125, [GEOGRAPHIC_DATA]" at bounding box center [356, 575] width 375 height 18
drag, startPoint x: 189, startPoint y: 559, endPoint x: 232, endPoint y: 556, distance: 43.1
copy span "ynden, [GEOGRAPHIC_DATA], 982649125, [GEOGRAPHIC_DATA]"
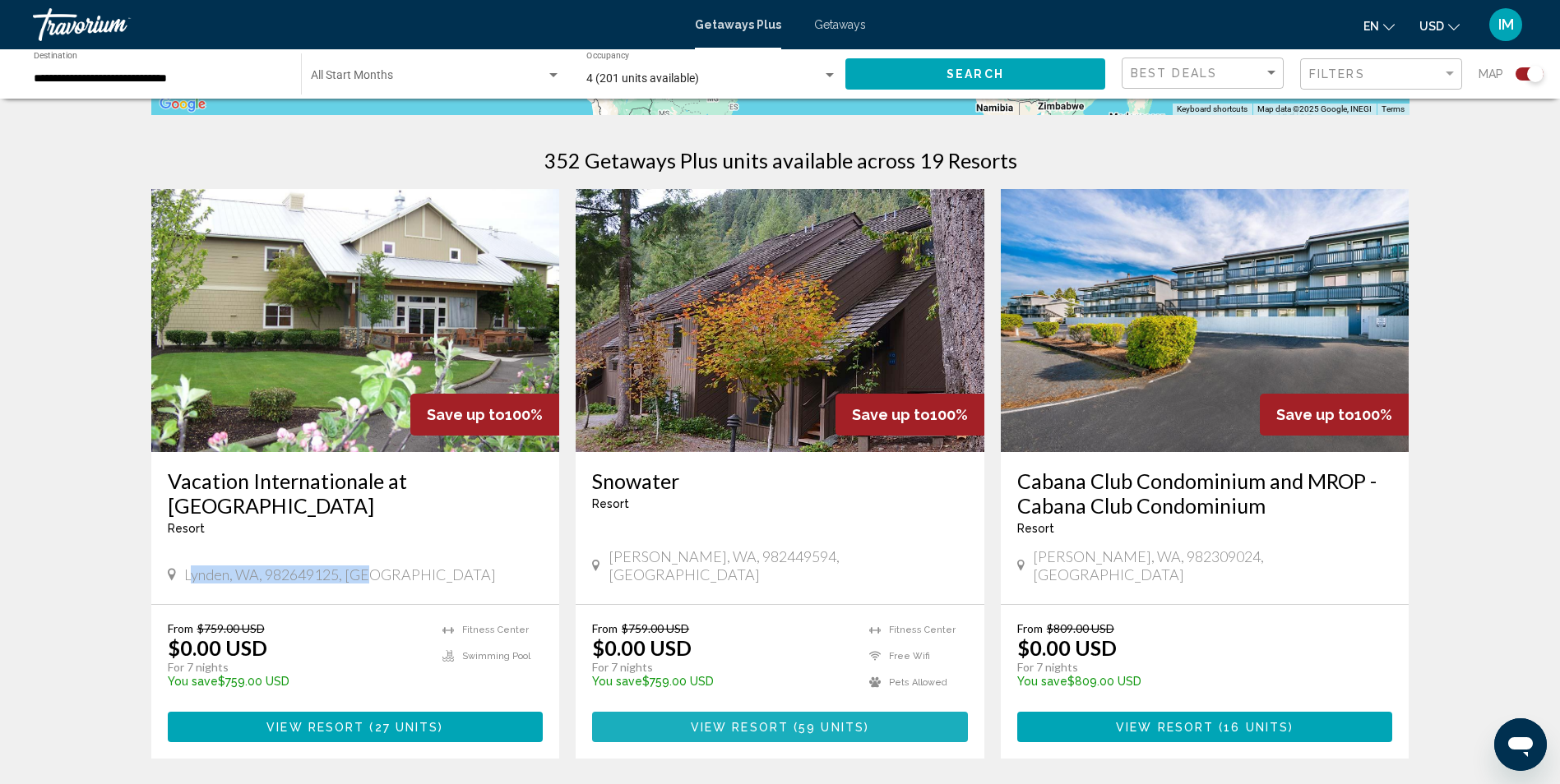
click at [776, 712] on button "View Resort ( 59 units )" at bounding box center [780, 727] width 375 height 31
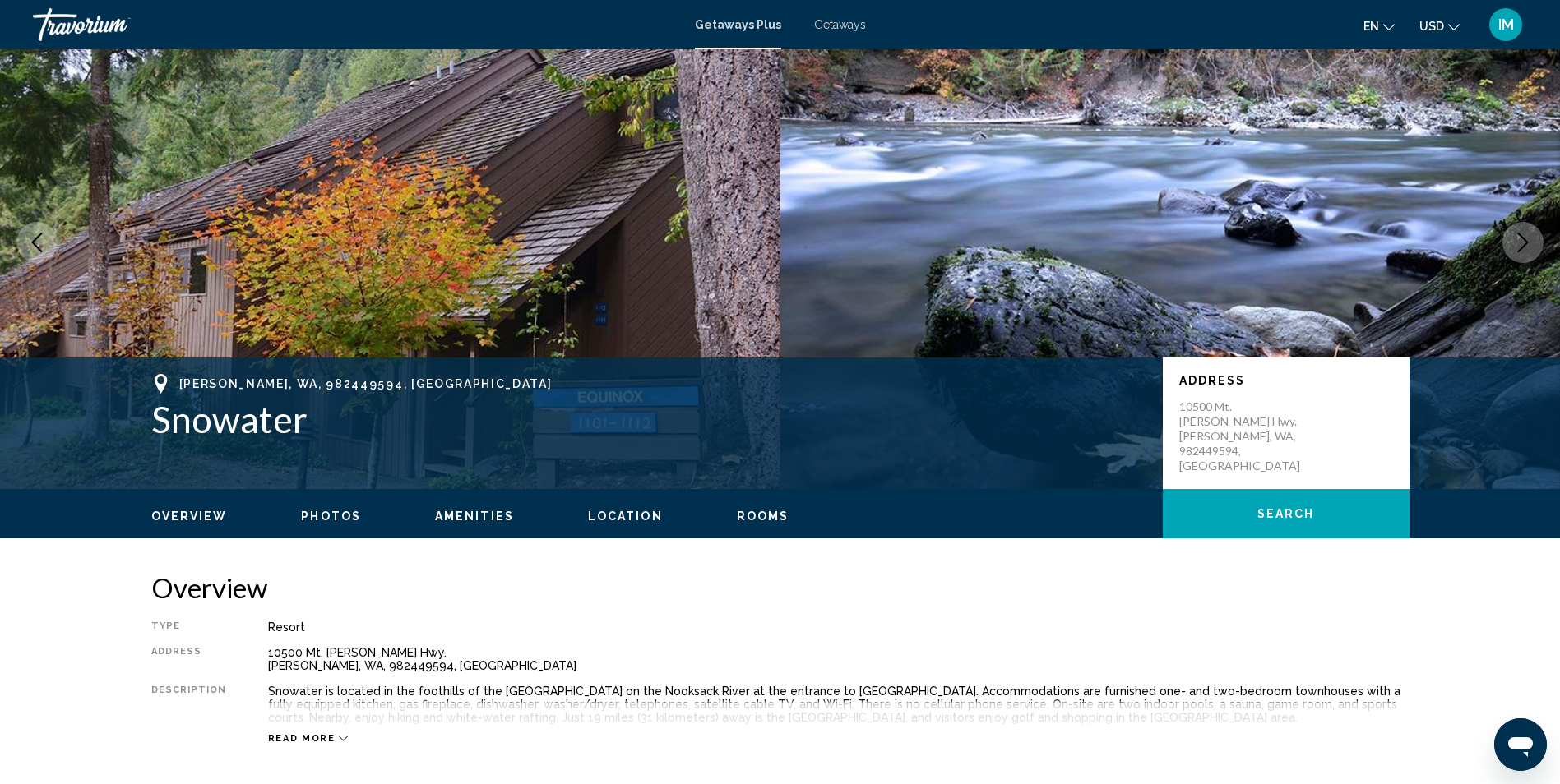
scroll to position [82, 0]
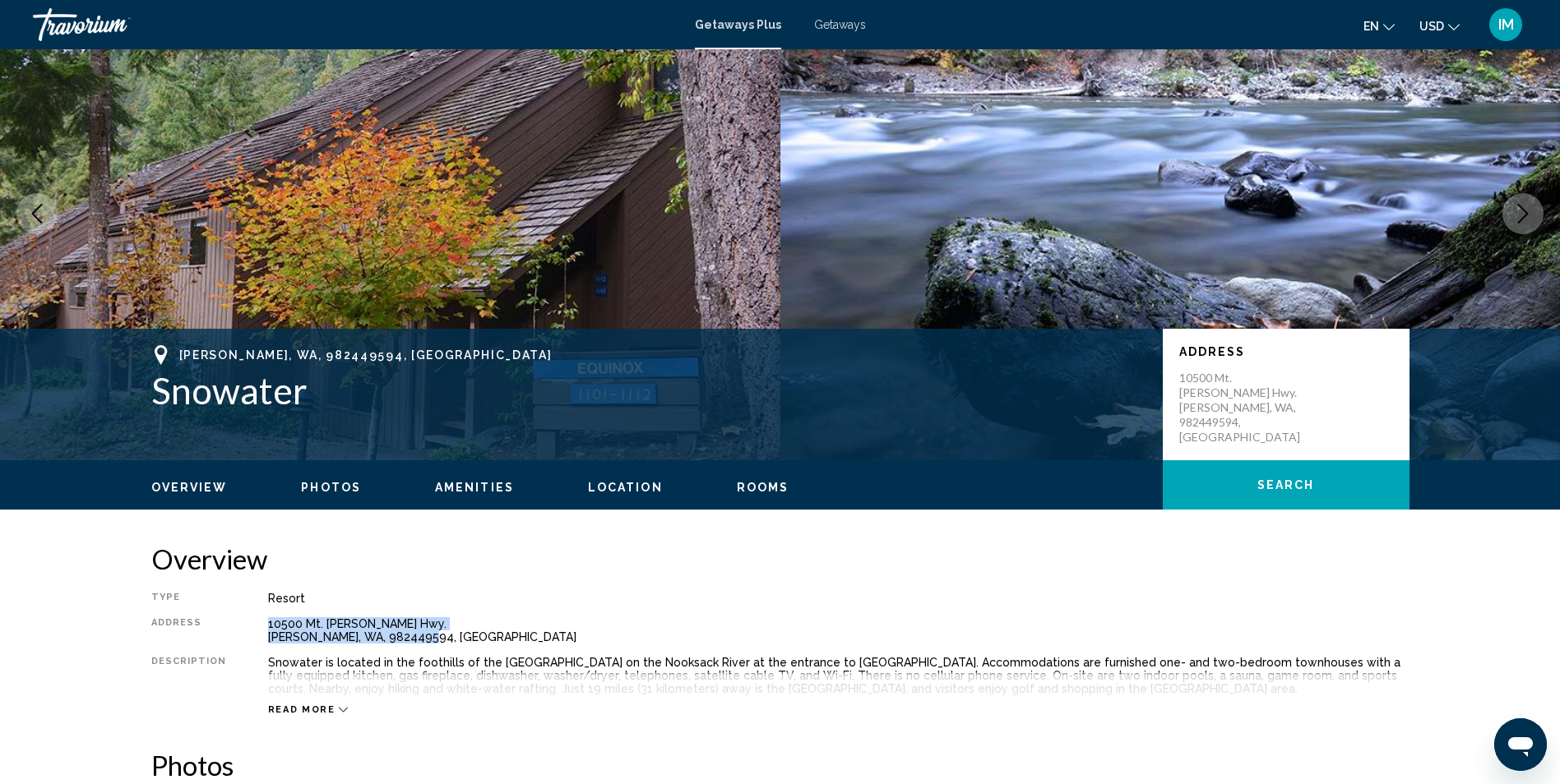
drag, startPoint x: 258, startPoint y: 615, endPoint x: 441, endPoint y: 644, distance: 185.3
click at [441, 644] on div "Type Resort All-Inclusive No All-Inclusive Address 10500 Mt. [PERSON_NAME] Hwy.…" at bounding box center [780, 654] width 1258 height 124
drag, startPoint x: 441, startPoint y: 644, endPoint x: 391, endPoint y: 631, distance: 51.7
copy div "10500 Mt. [PERSON_NAME] Hwy. [PERSON_NAME], WA, 982449594, [GEOGRAPHIC_DATA]"
click at [1174, 218] on img "Main content" at bounding box center [1170, 213] width 780 height 493
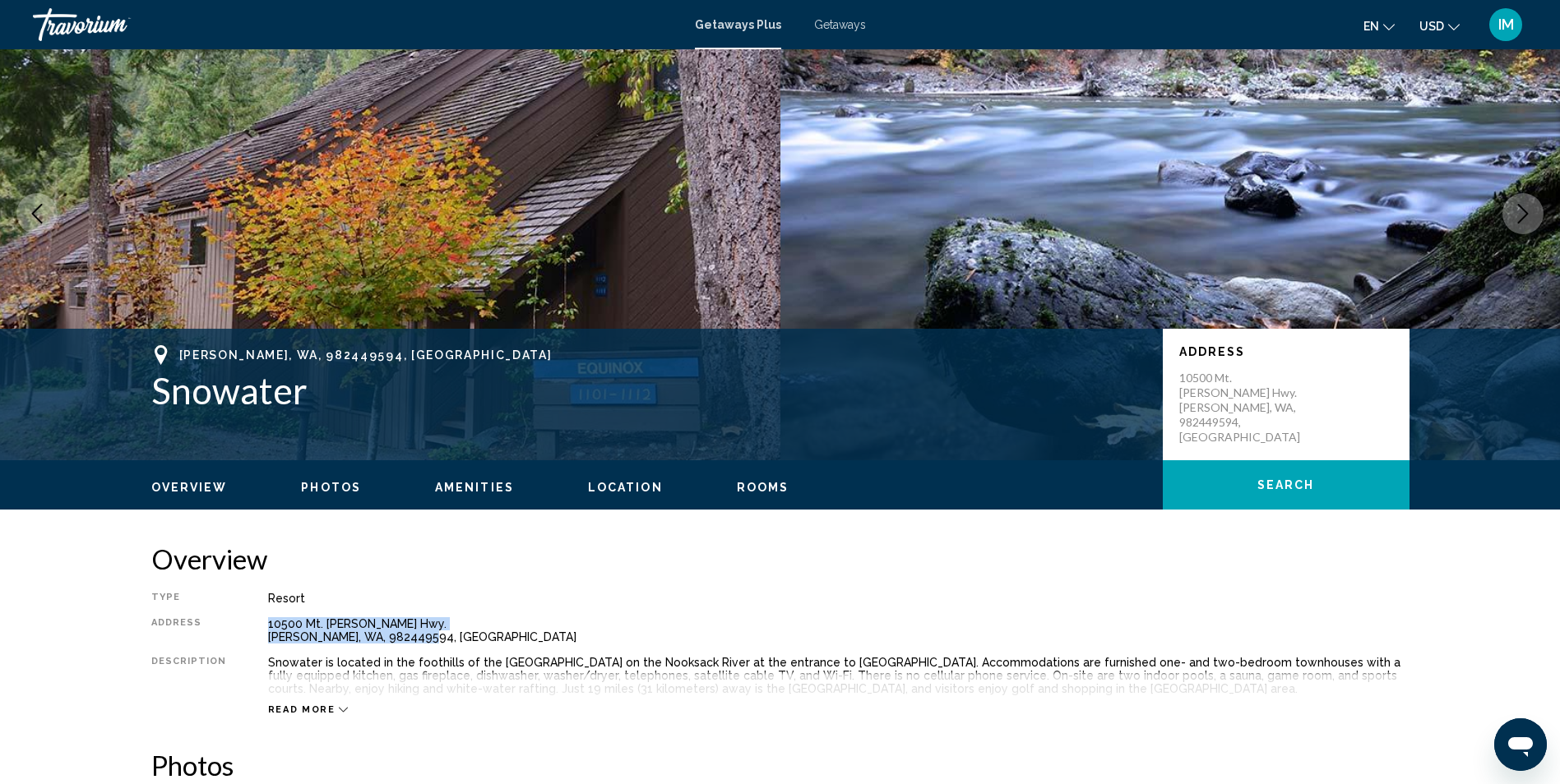
click at [1532, 209] on icon "Next image" at bounding box center [1523, 213] width 20 height 20
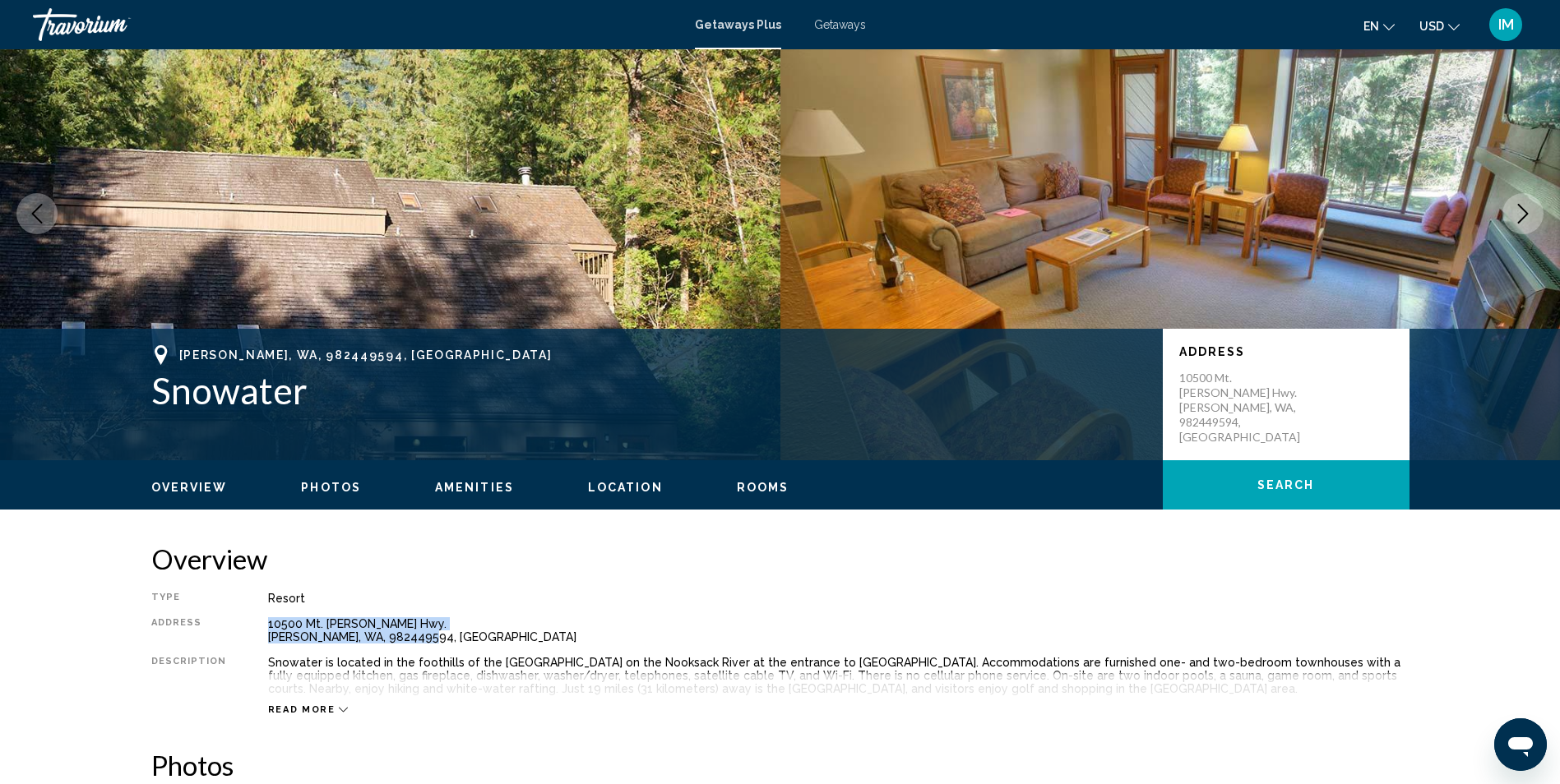
click at [1532, 209] on icon "Next image" at bounding box center [1523, 213] width 20 height 20
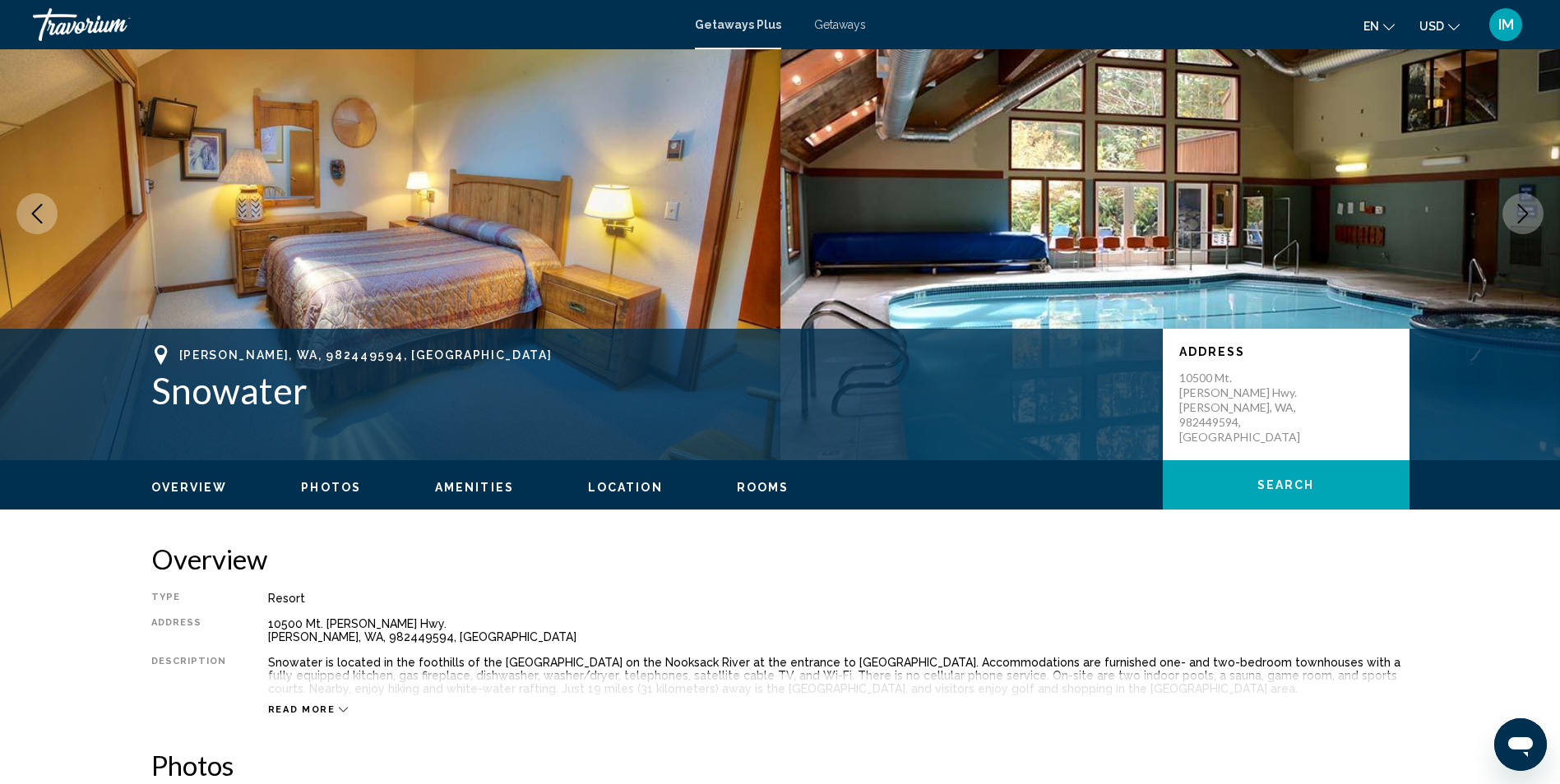
click at [1347, 604] on div "Resort" at bounding box center [839, 599] width 1141 height 13
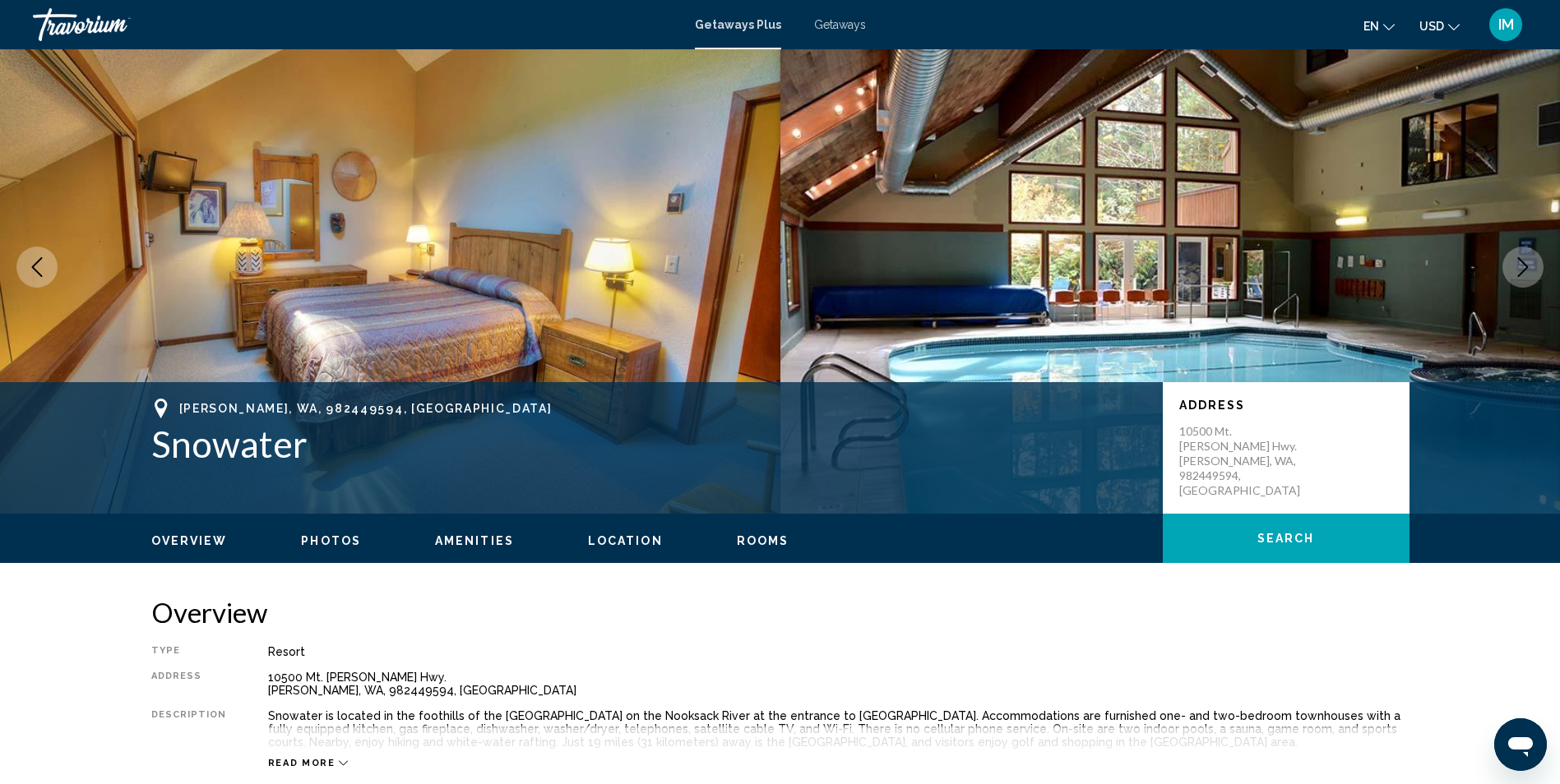
scroll to position [0, 0]
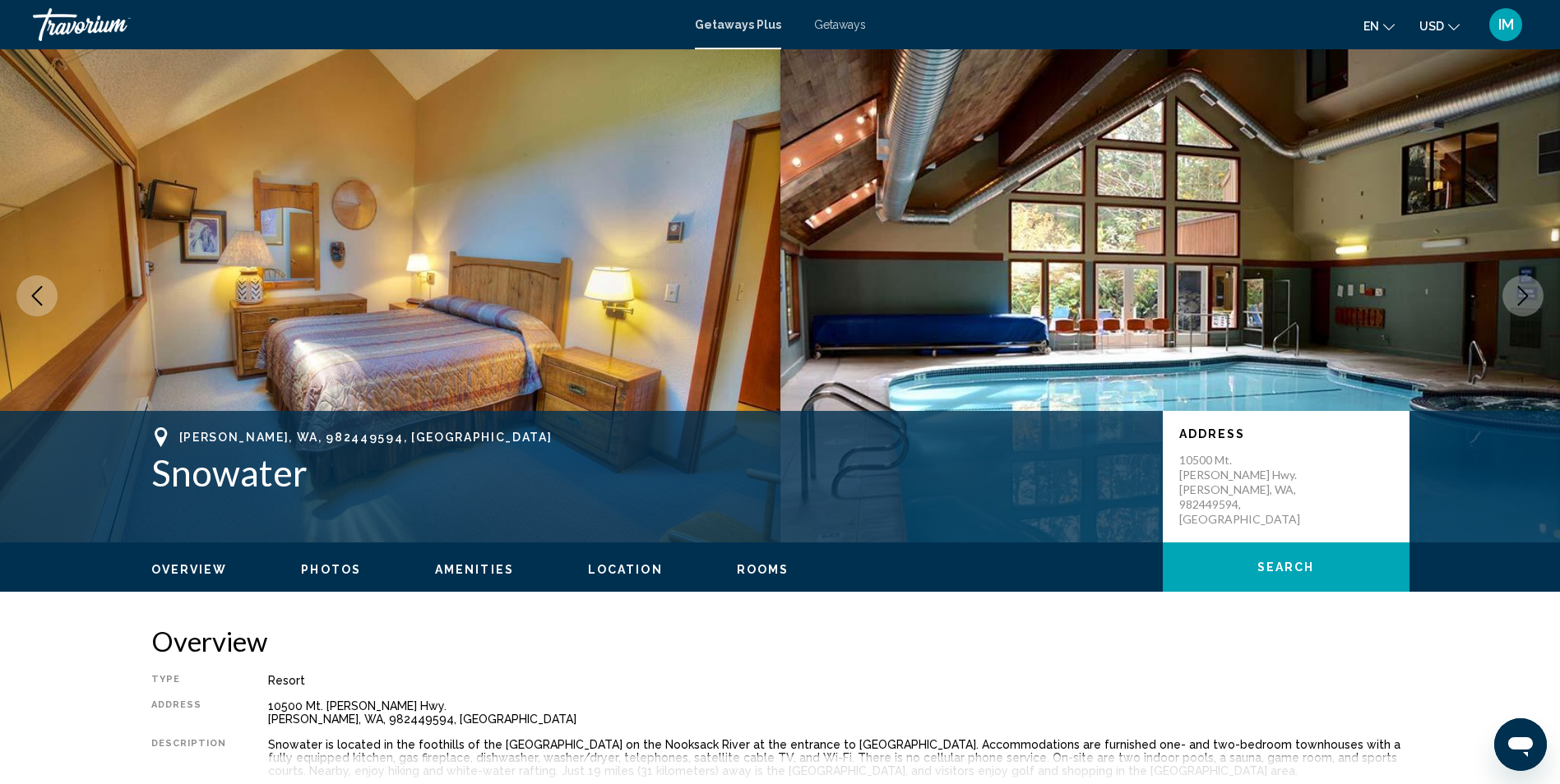
click at [1522, 287] on icon "Next image" at bounding box center [1523, 296] width 20 height 20
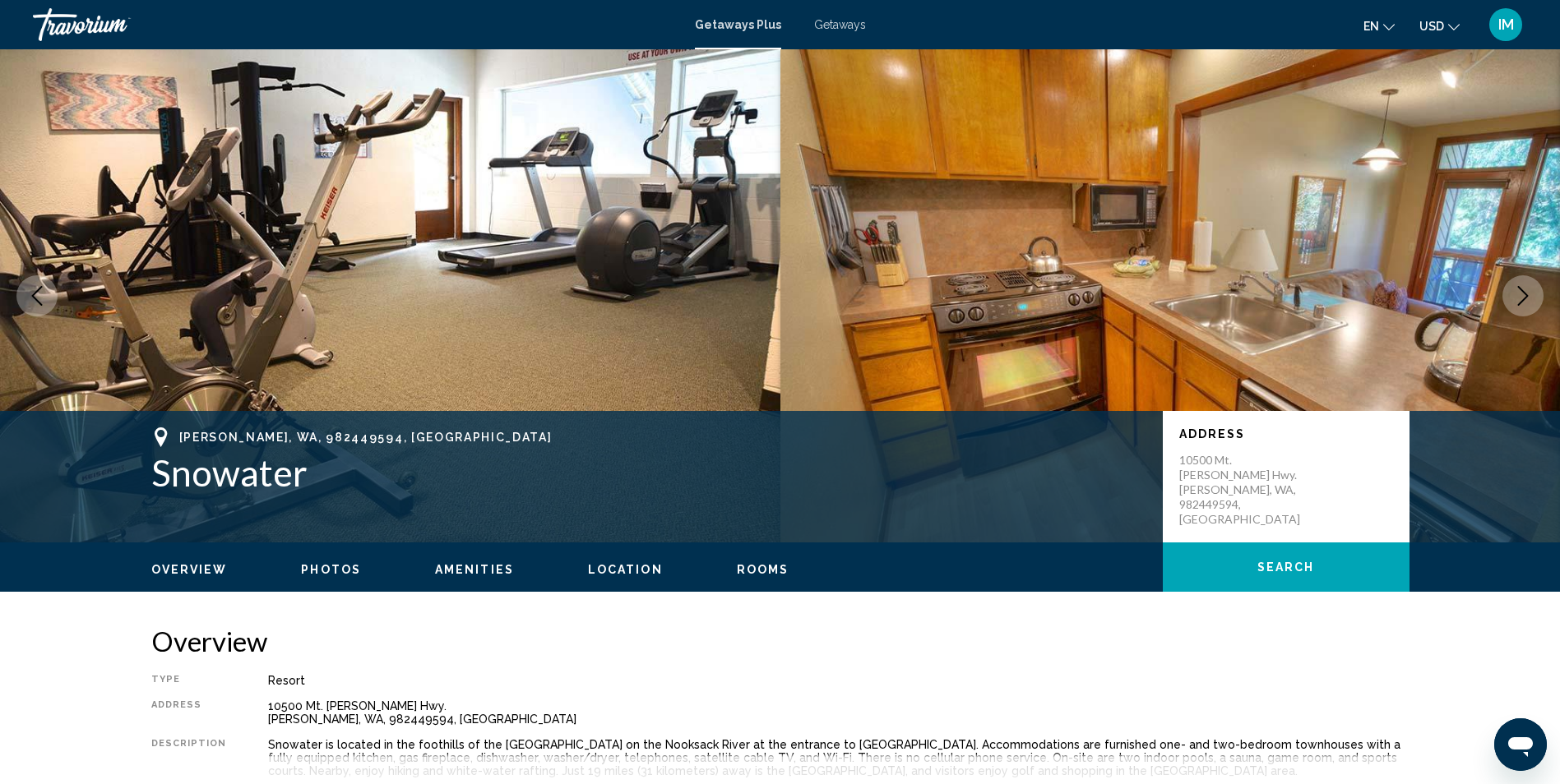
click at [1522, 287] on icon "Next image" at bounding box center [1523, 296] width 20 height 20
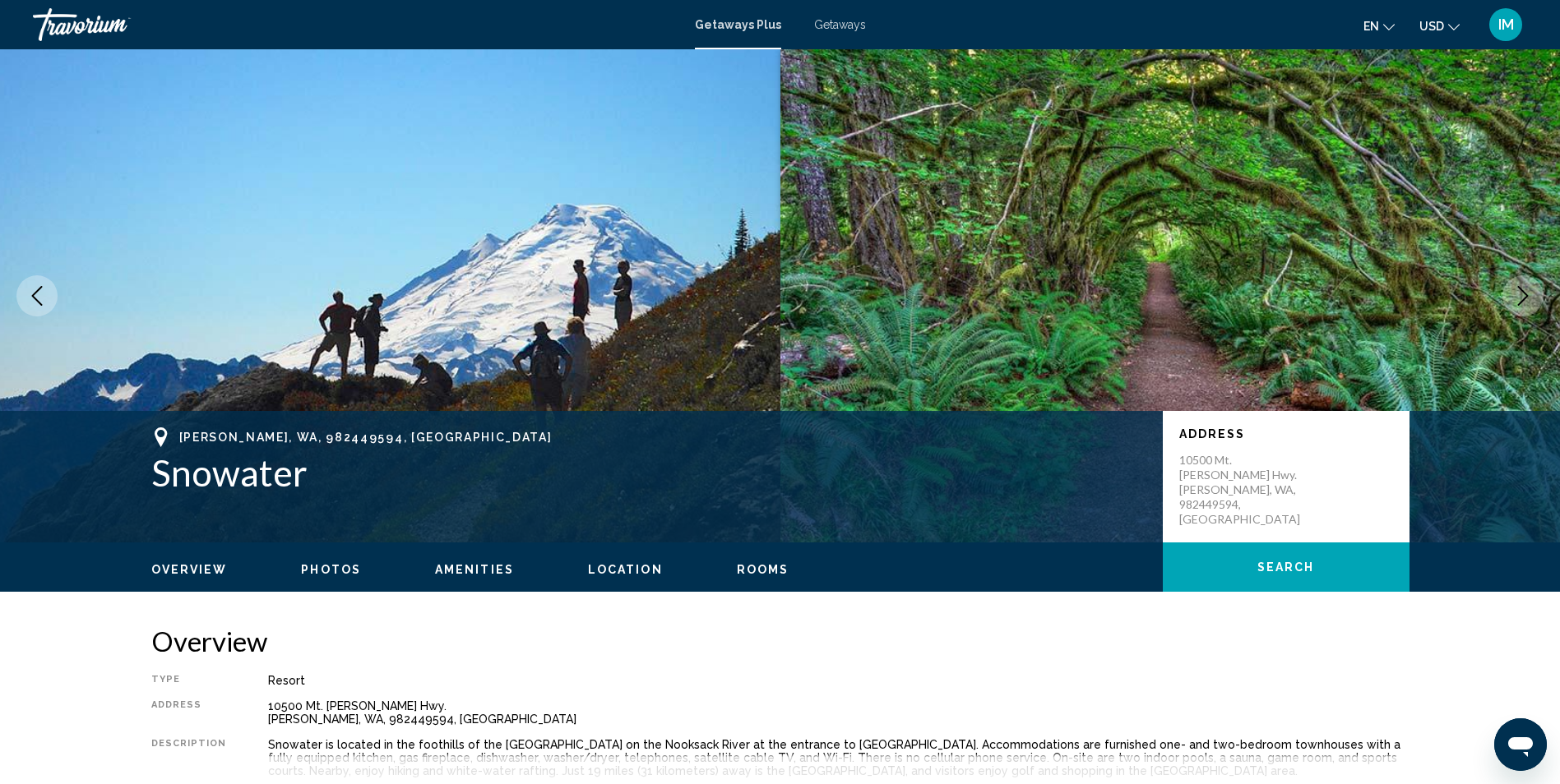
click at [1523, 289] on icon "Next image" at bounding box center [1523, 296] width 20 height 20
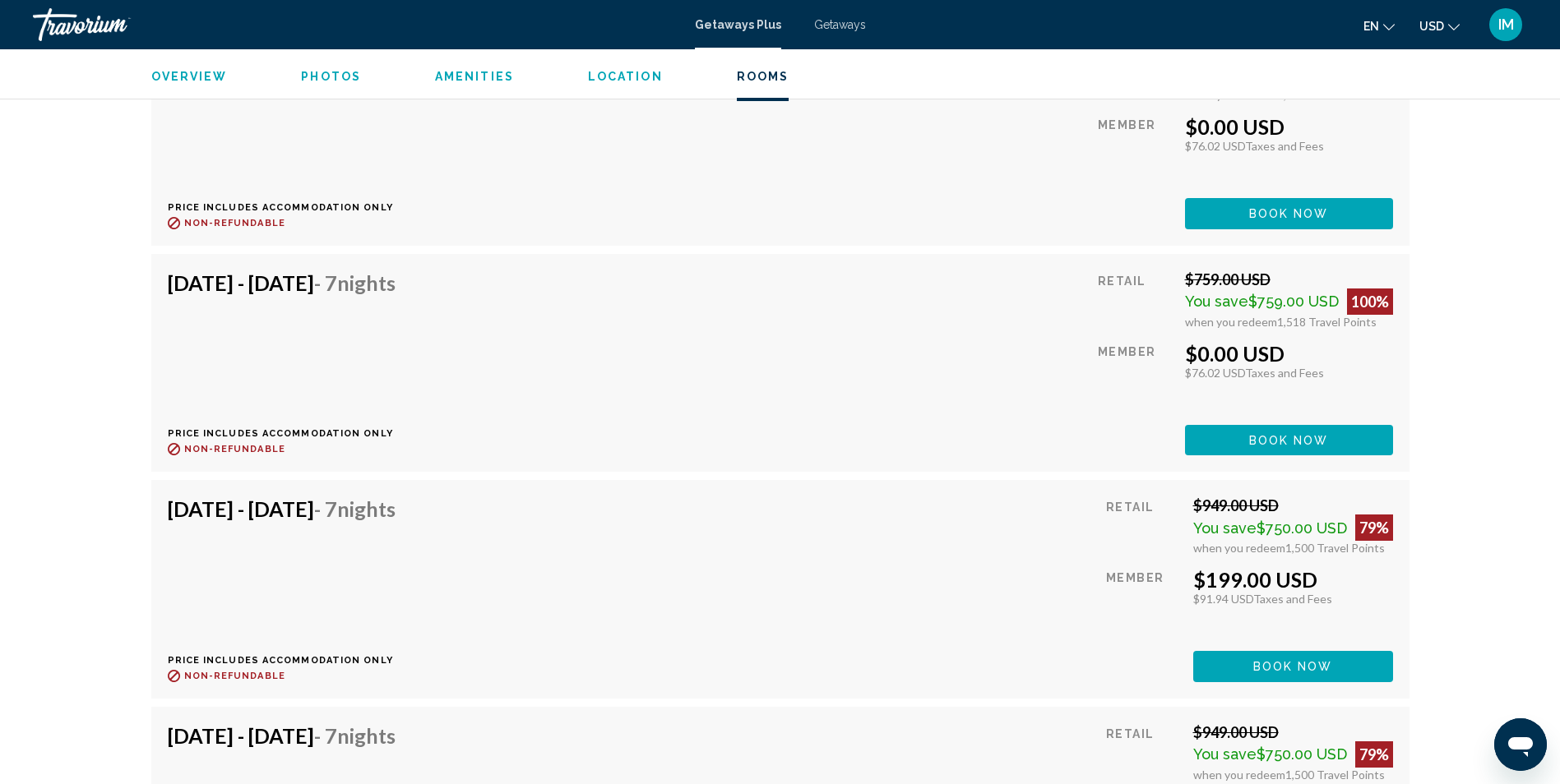
scroll to position [5260, 0]
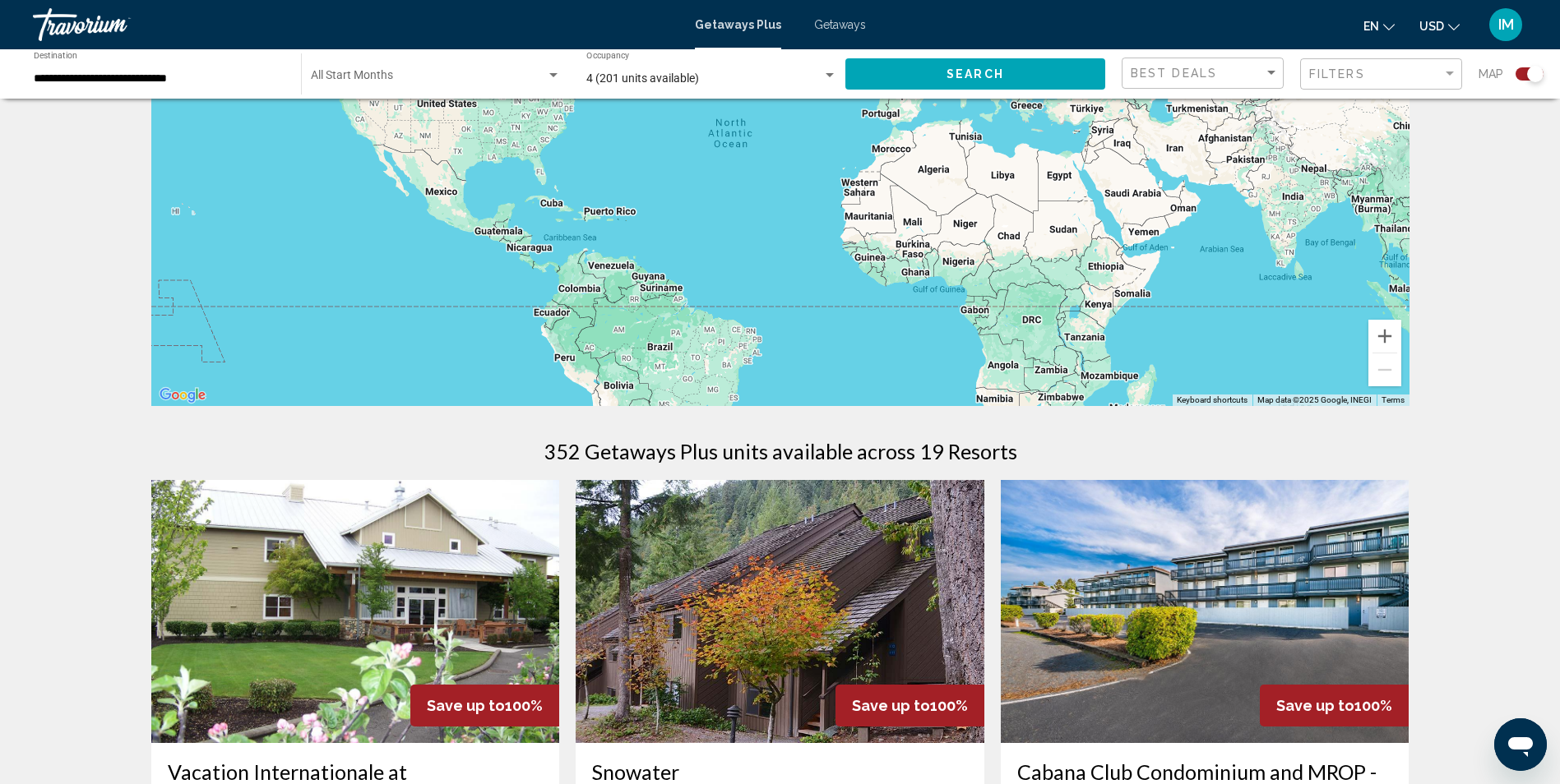
scroll to position [493, 0]
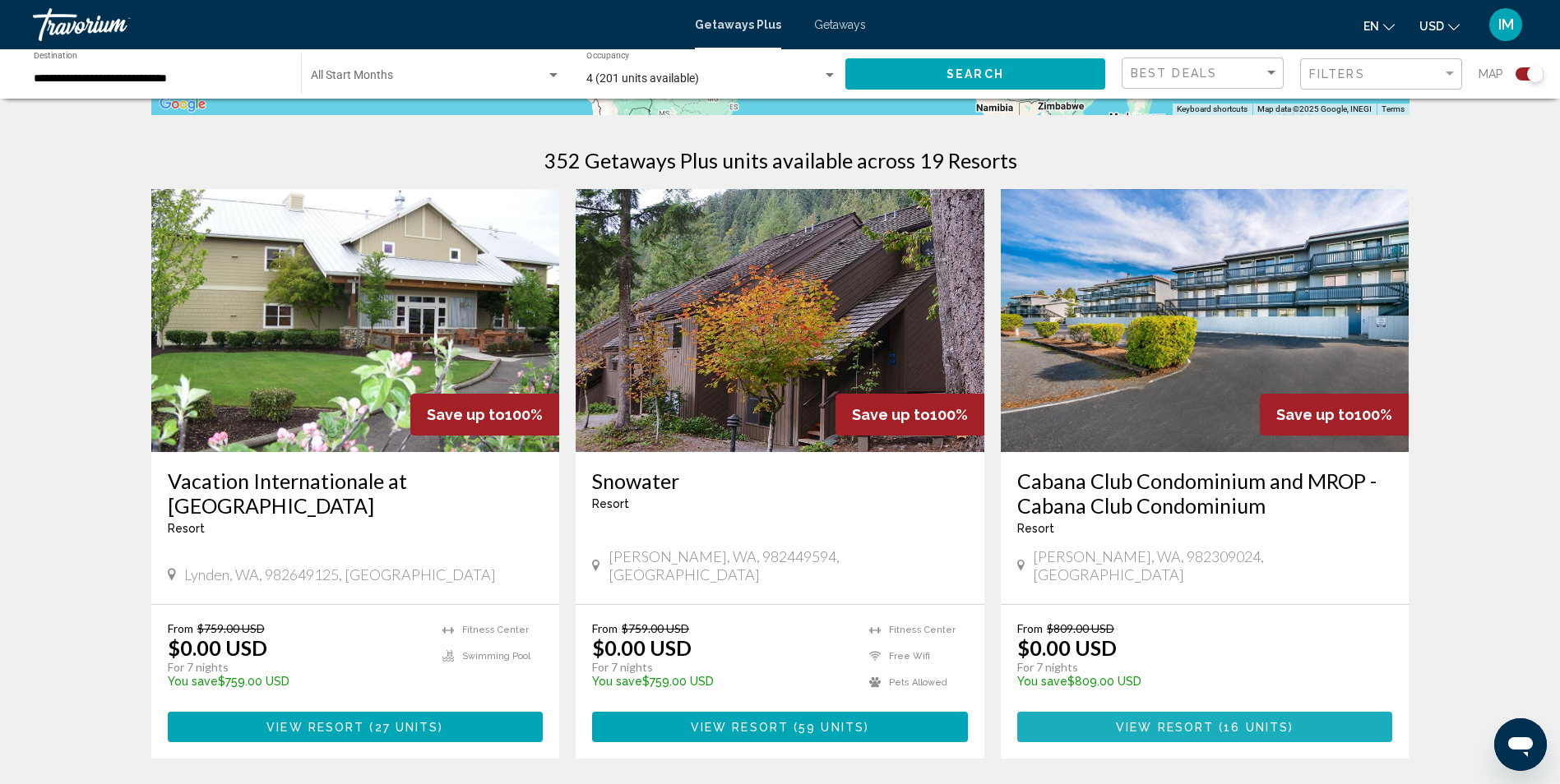
click at [1214, 721] on span "Main content" at bounding box center [1216, 728] width 5 height 13
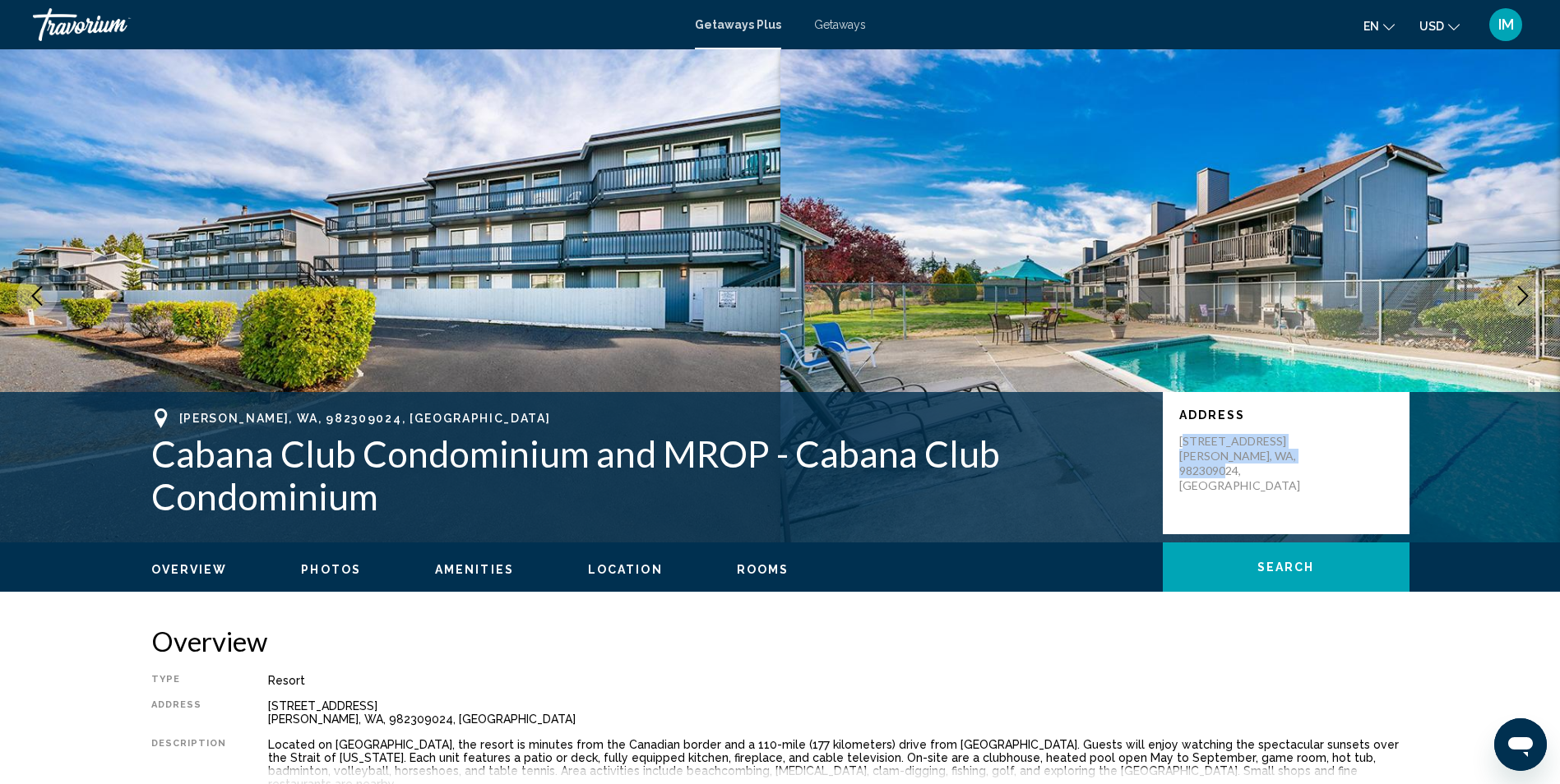
drag, startPoint x: 1187, startPoint y: 438, endPoint x: 1237, endPoint y: 471, distance: 59.9
click at [1237, 471] on p "[STREET_ADDRESS][PERSON_NAME]" at bounding box center [1244, 463] width 131 height 59
drag, startPoint x: 1237, startPoint y: 471, endPoint x: 1222, endPoint y: 494, distance: 27.5
click at [1222, 494] on div "Address [STREET_ADDRESS][PERSON_NAME]" at bounding box center [1286, 463] width 247 height 142
drag, startPoint x: 1176, startPoint y: 434, endPoint x: 1210, endPoint y: 475, distance: 53.3
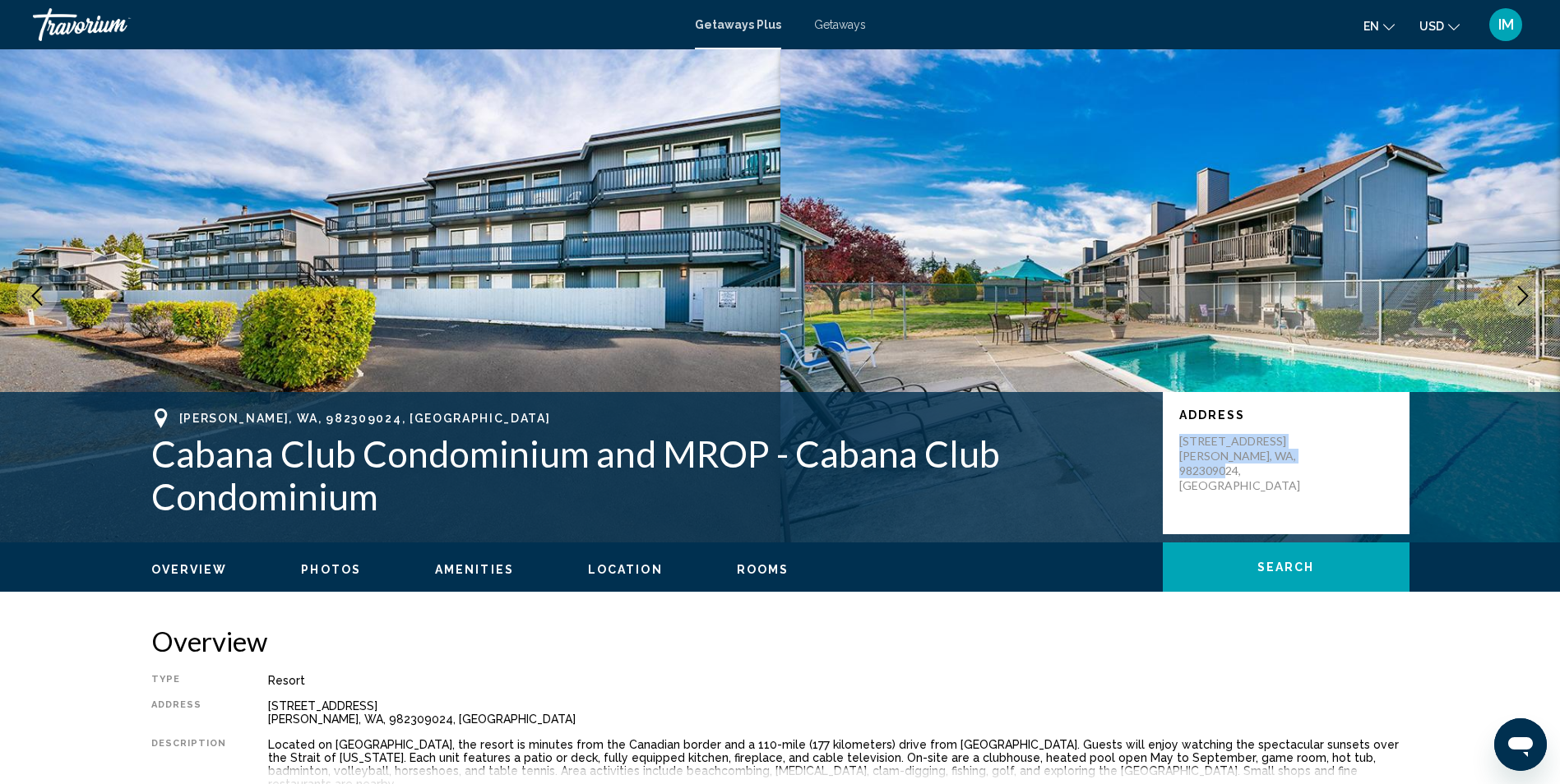
click at [1210, 475] on div "Address [STREET_ADDRESS][PERSON_NAME]" at bounding box center [1286, 463] width 247 height 142
drag, startPoint x: 1210, startPoint y: 475, endPoint x: 1213, endPoint y: 438, distance: 37.1
copy p "[STREET_ADDRESS][PERSON_NAME]"
click at [1523, 296] on icon "Next image" at bounding box center [1523, 296] width 20 height 20
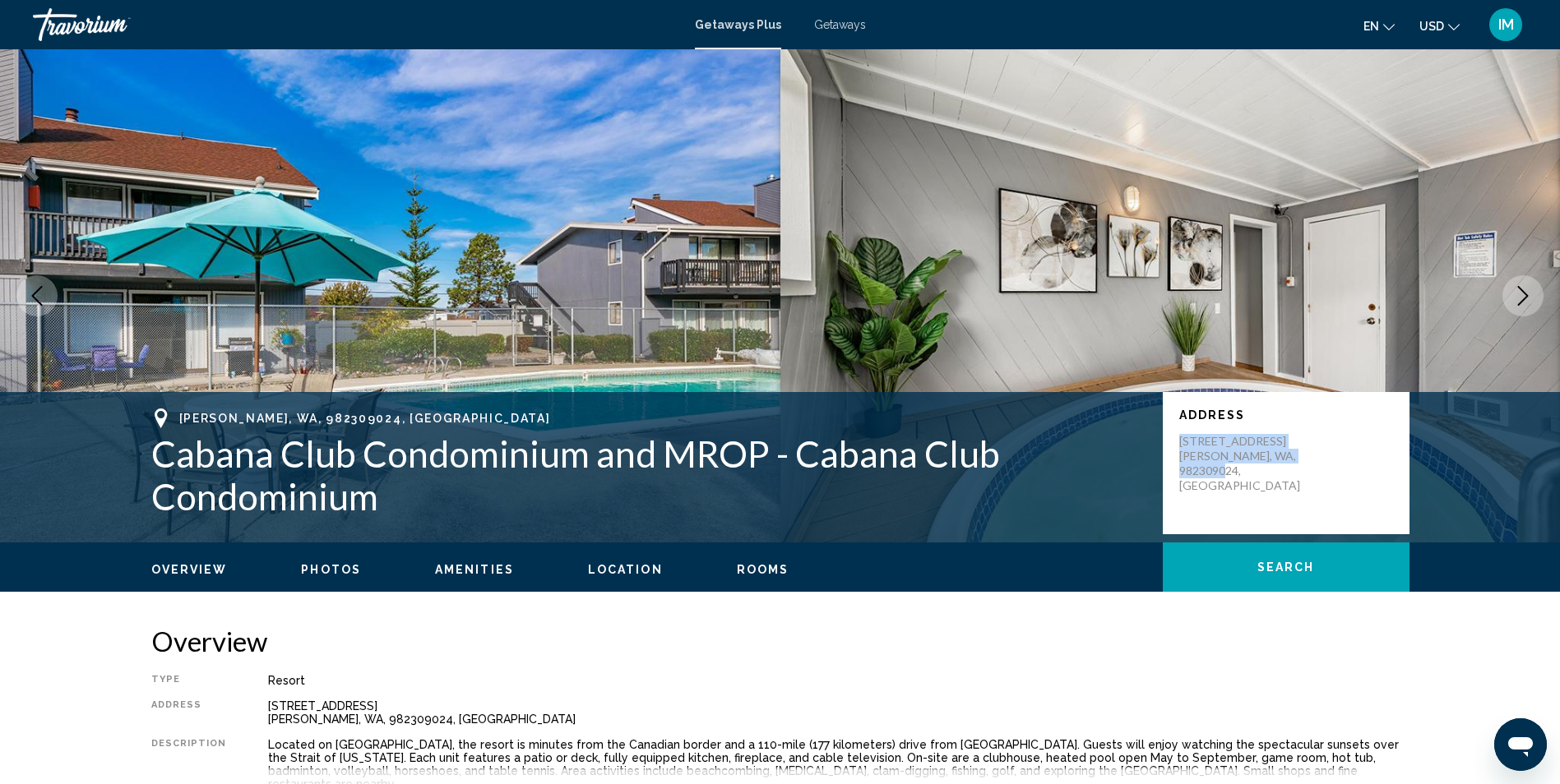
click at [1523, 296] on icon "Next image" at bounding box center [1523, 296] width 20 height 20
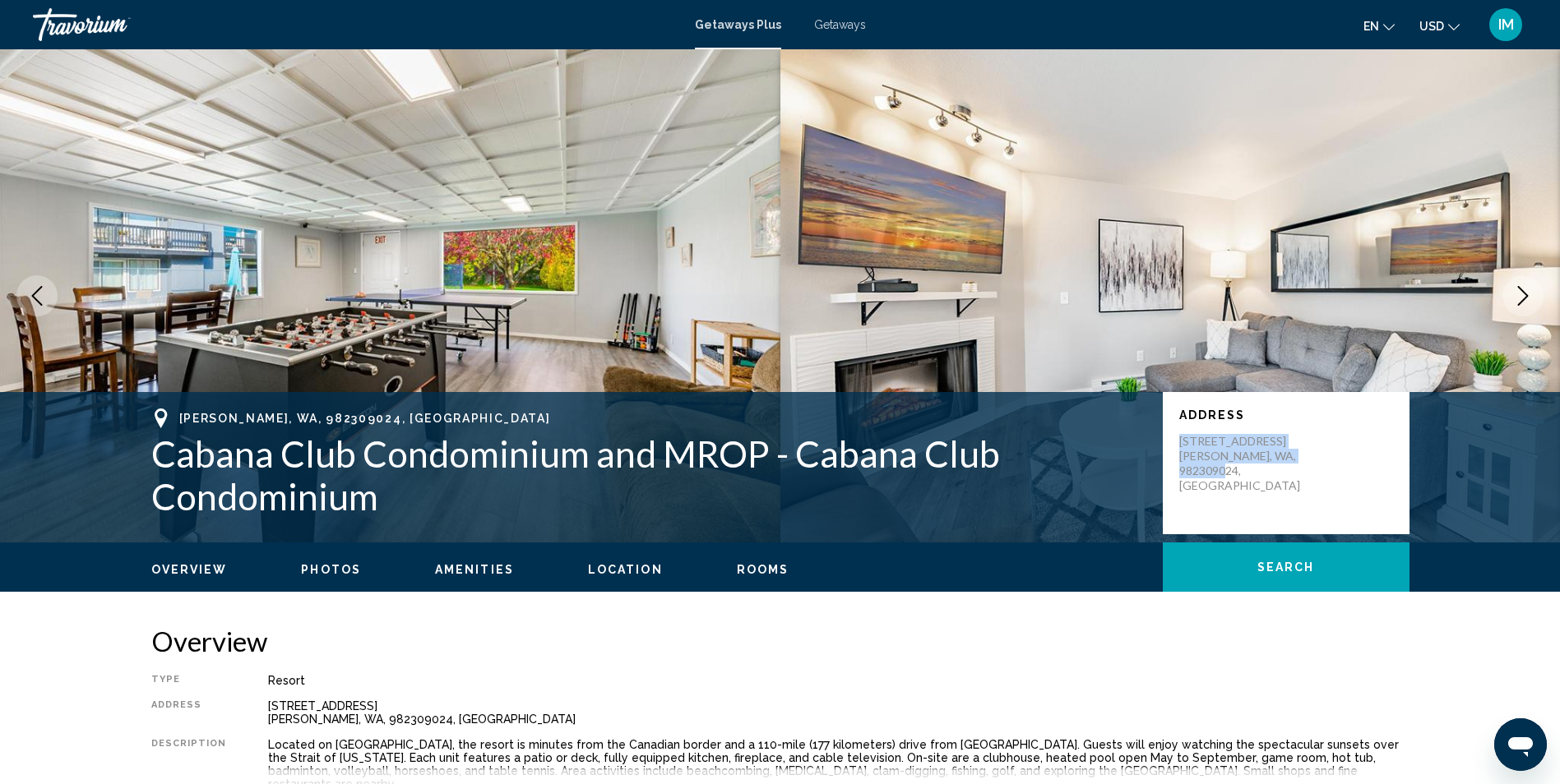
click at [1524, 296] on icon "Next image" at bounding box center [1523, 296] width 20 height 20
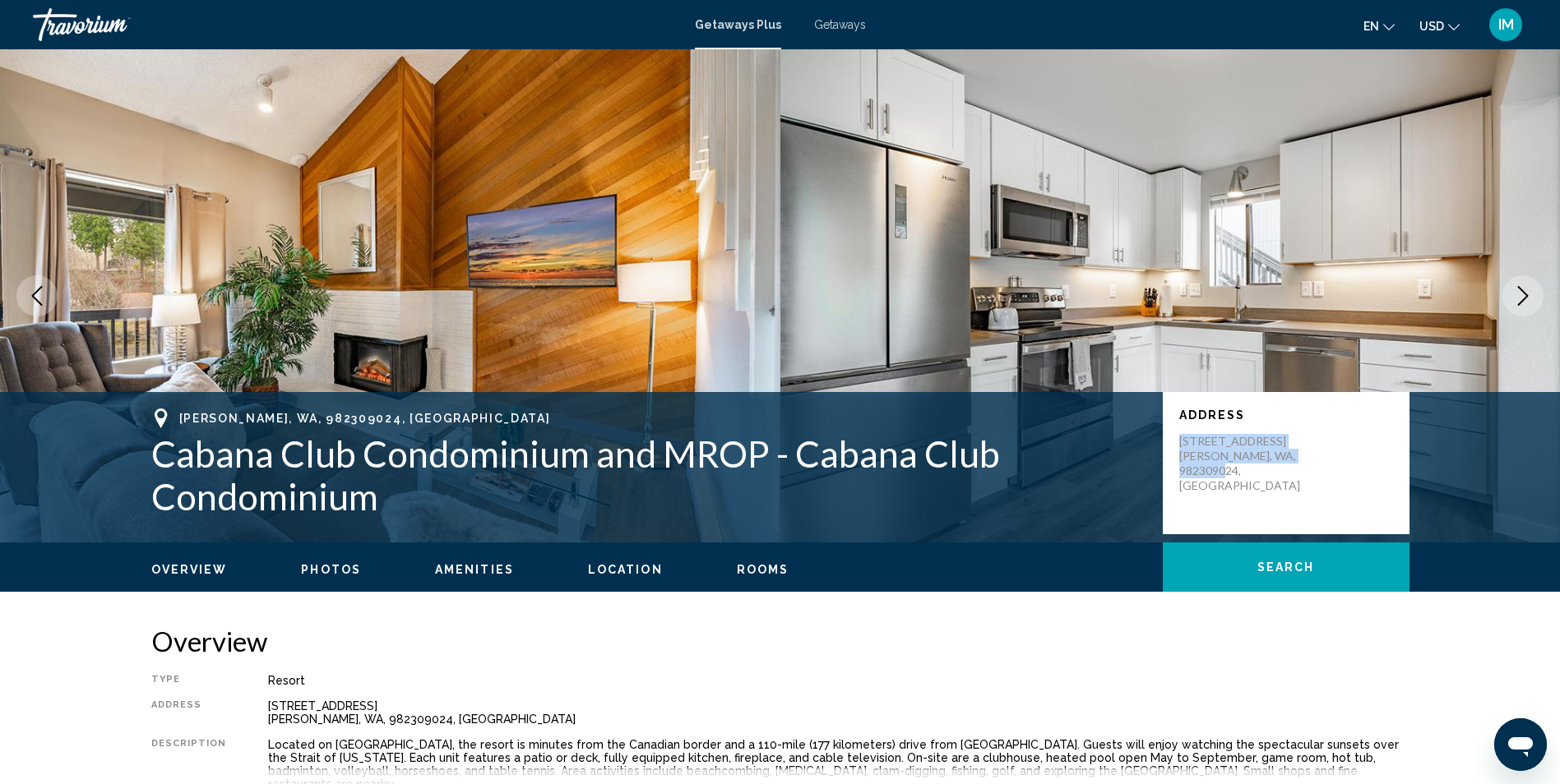
click at [1531, 297] on icon "Next image" at bounding box center [1523, 296] width 20 height 20
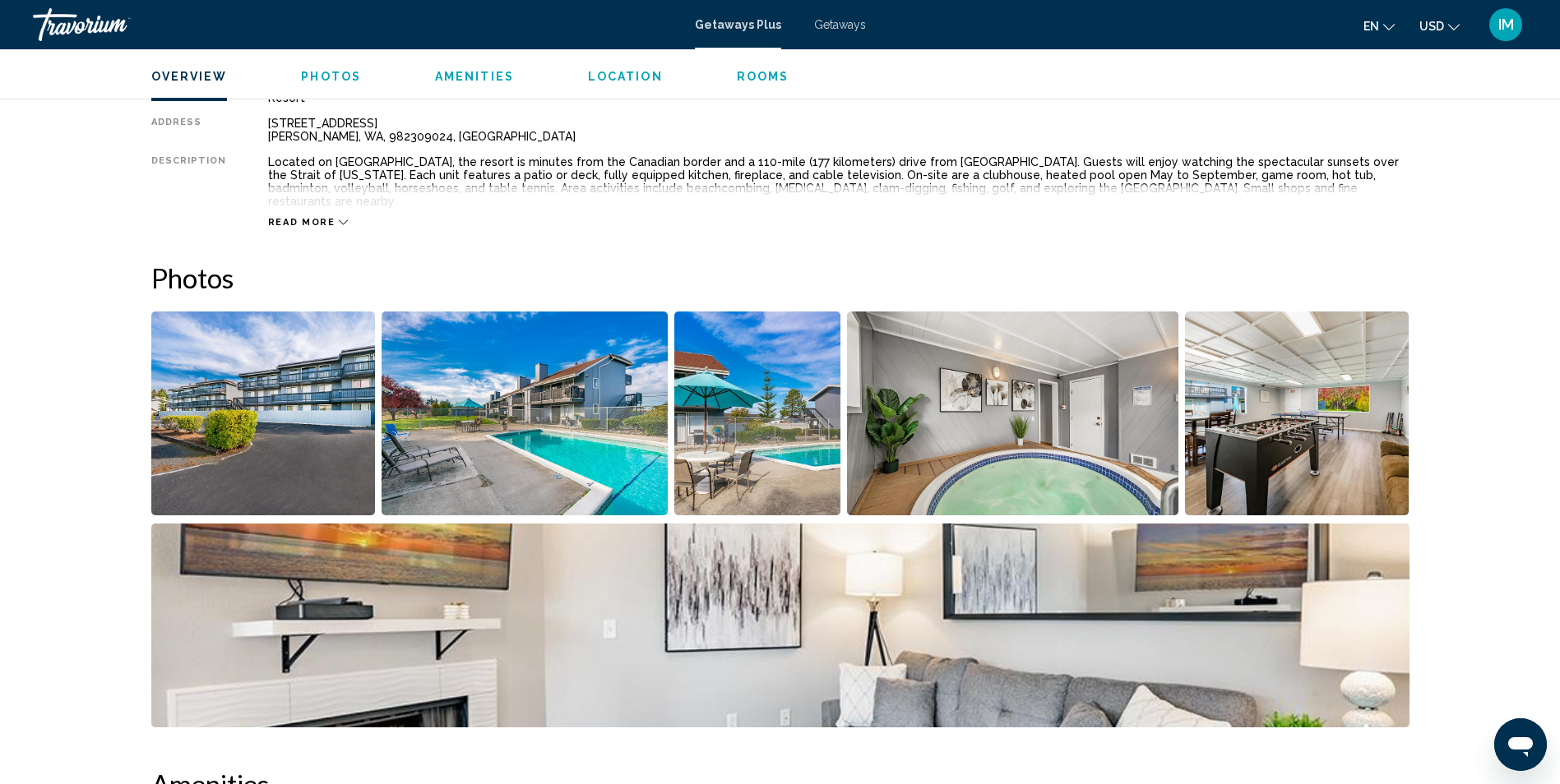
scroll to position [576, 0]
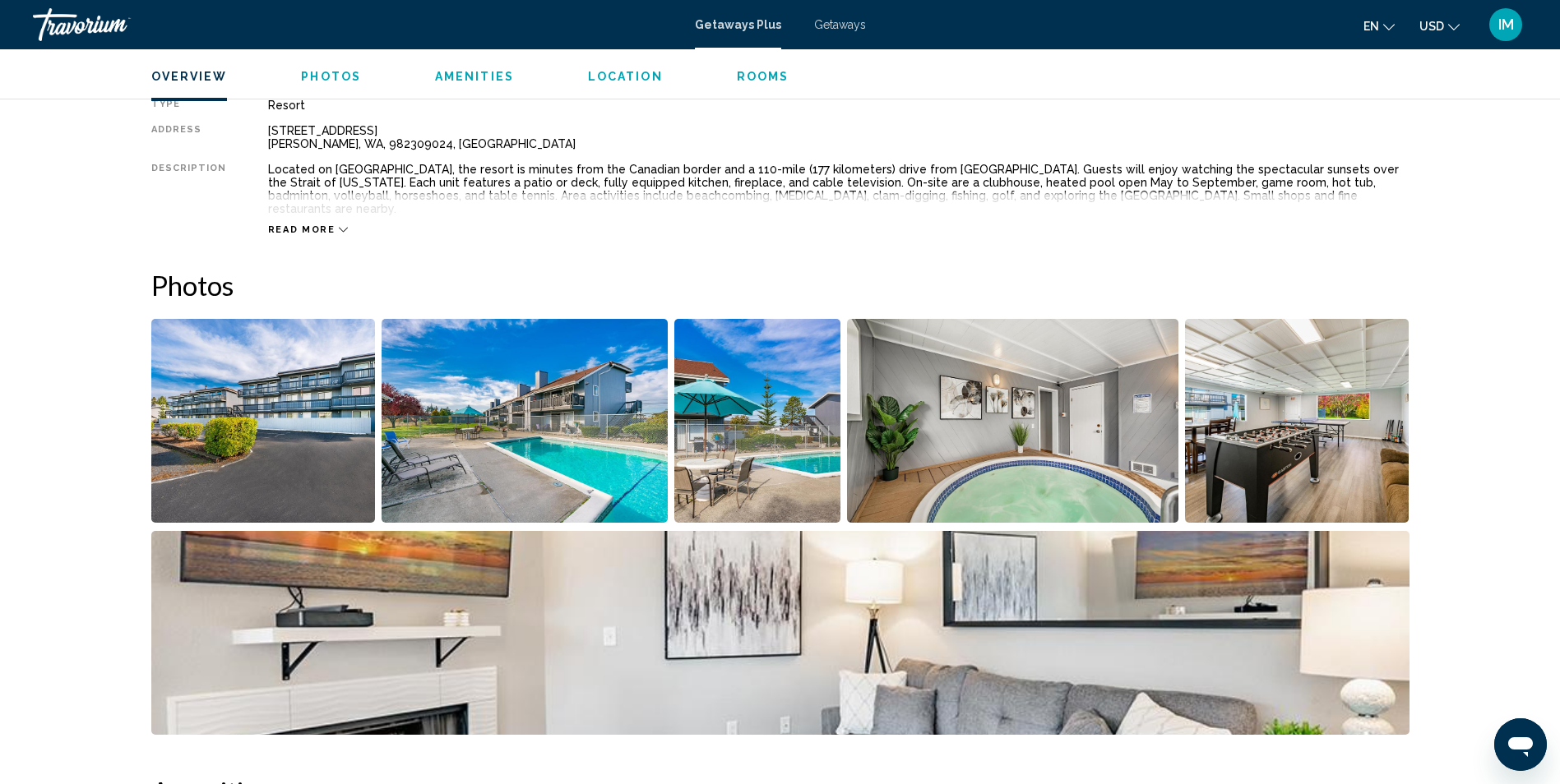
click at [546, 468] on img "Open full-screen image slider" at bounding box center [524, 420] width 286 height 203
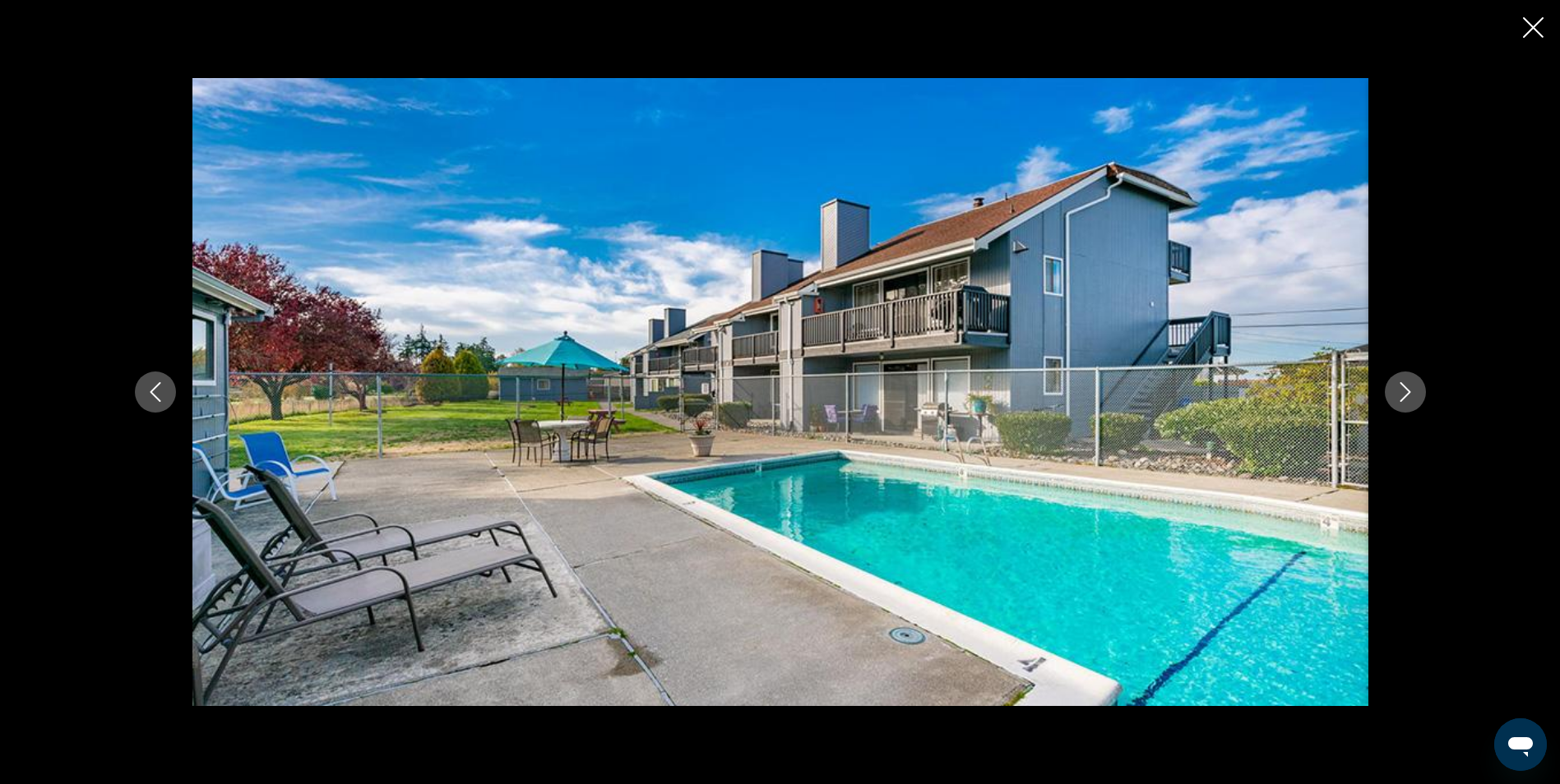
click at [1408, 399] on icon "Next image" at bounding box center [1405, 392] width 20 height 20
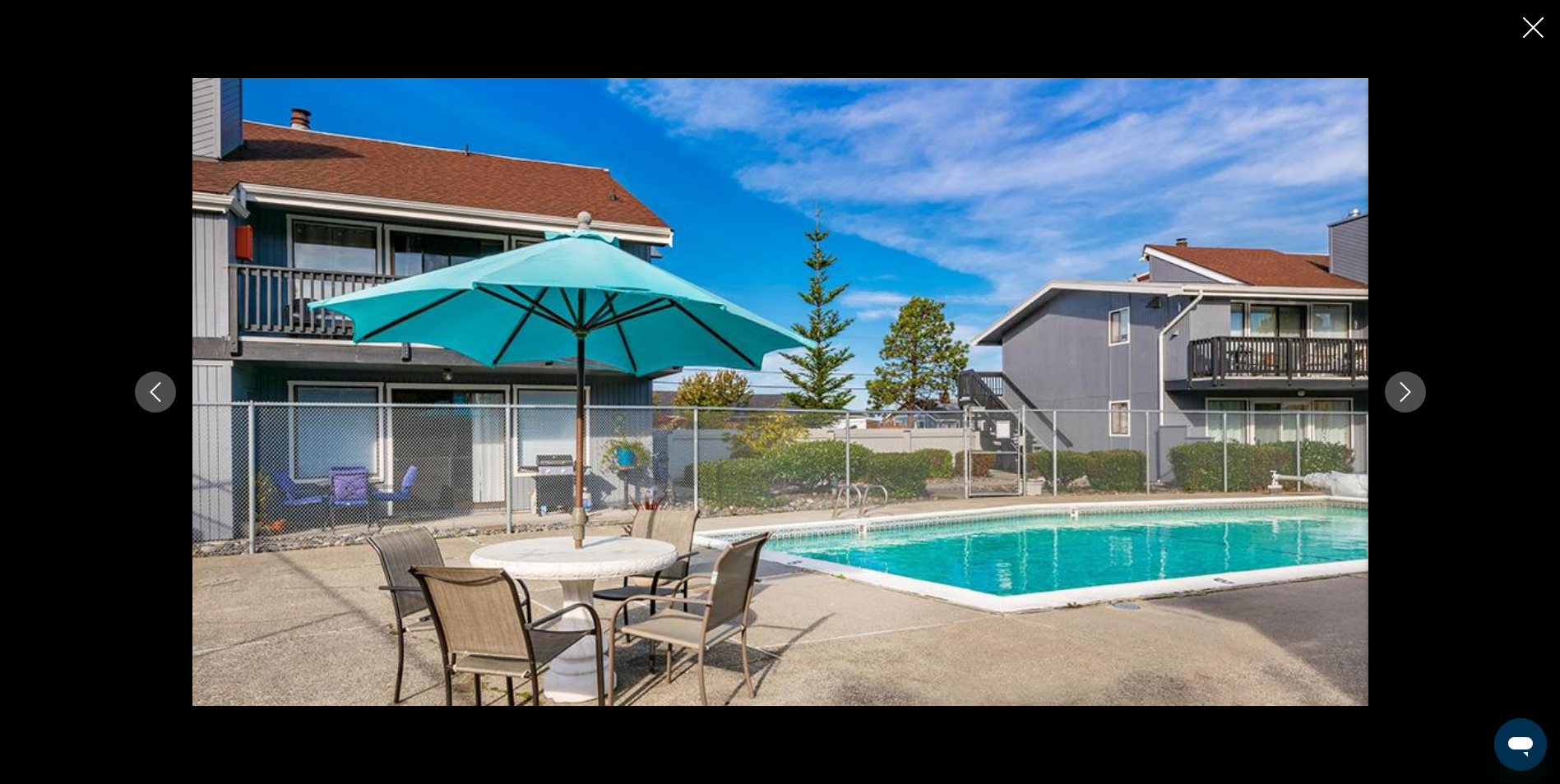
click at [1408, 399] on icon "Next image" at bounding box center [1405, 392] width 20 height 20
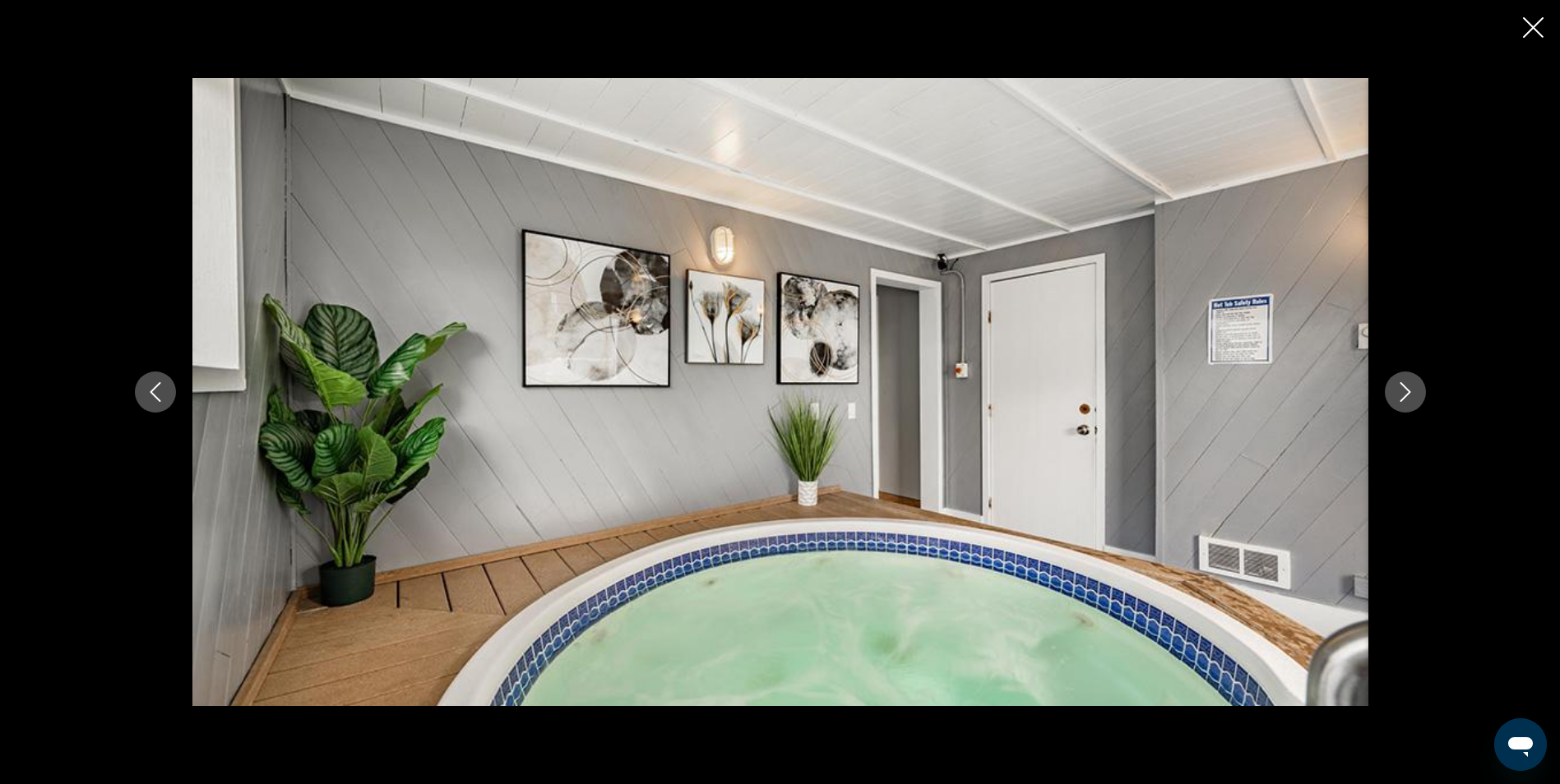
click at [1408, 399] on icon "Next image" at bounding box center [1405, 392] width 20 height 20
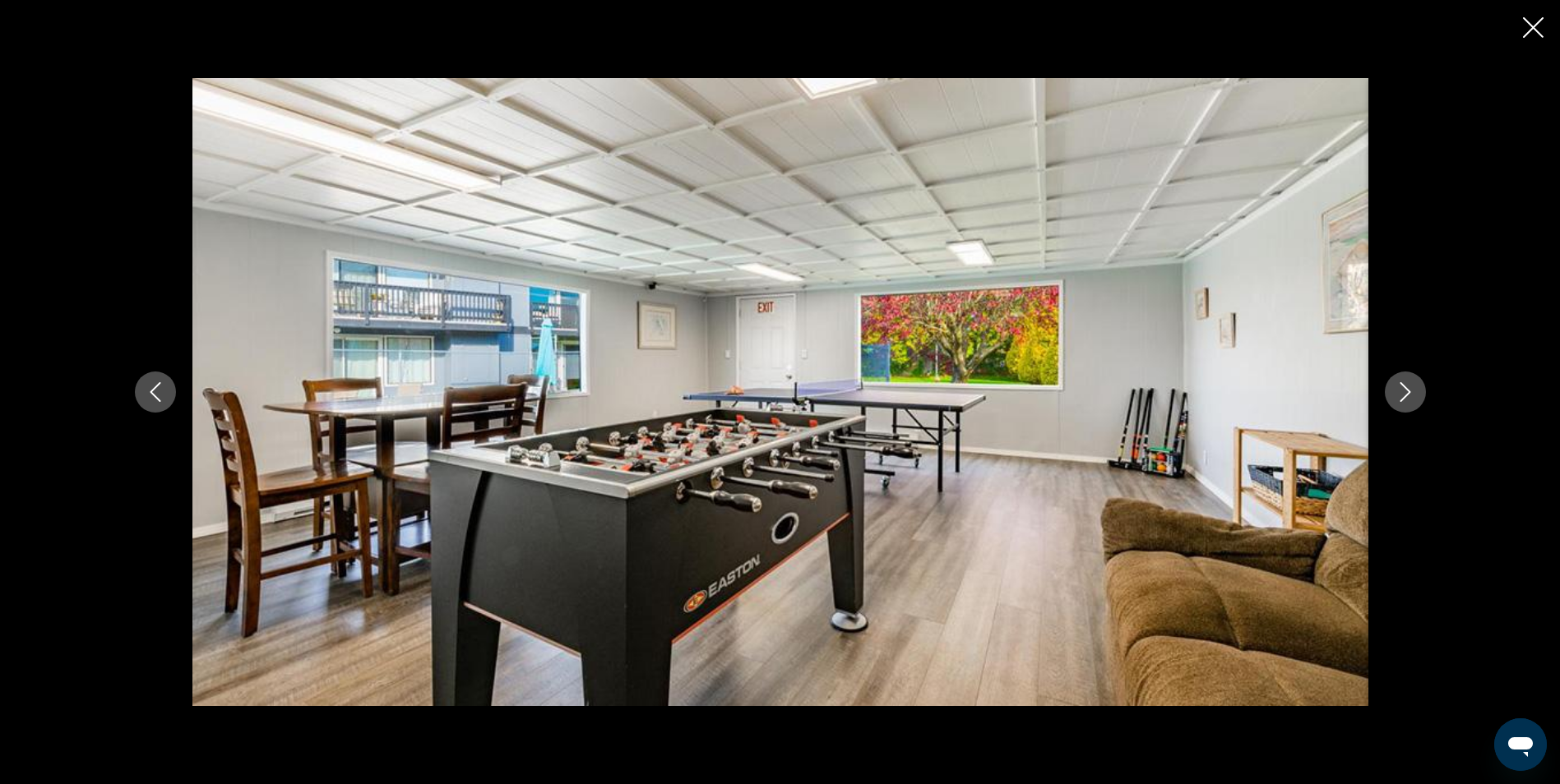
click at [1408, 399] on icon "Next image" at bounding box center [1405, 392] width 20 height 20
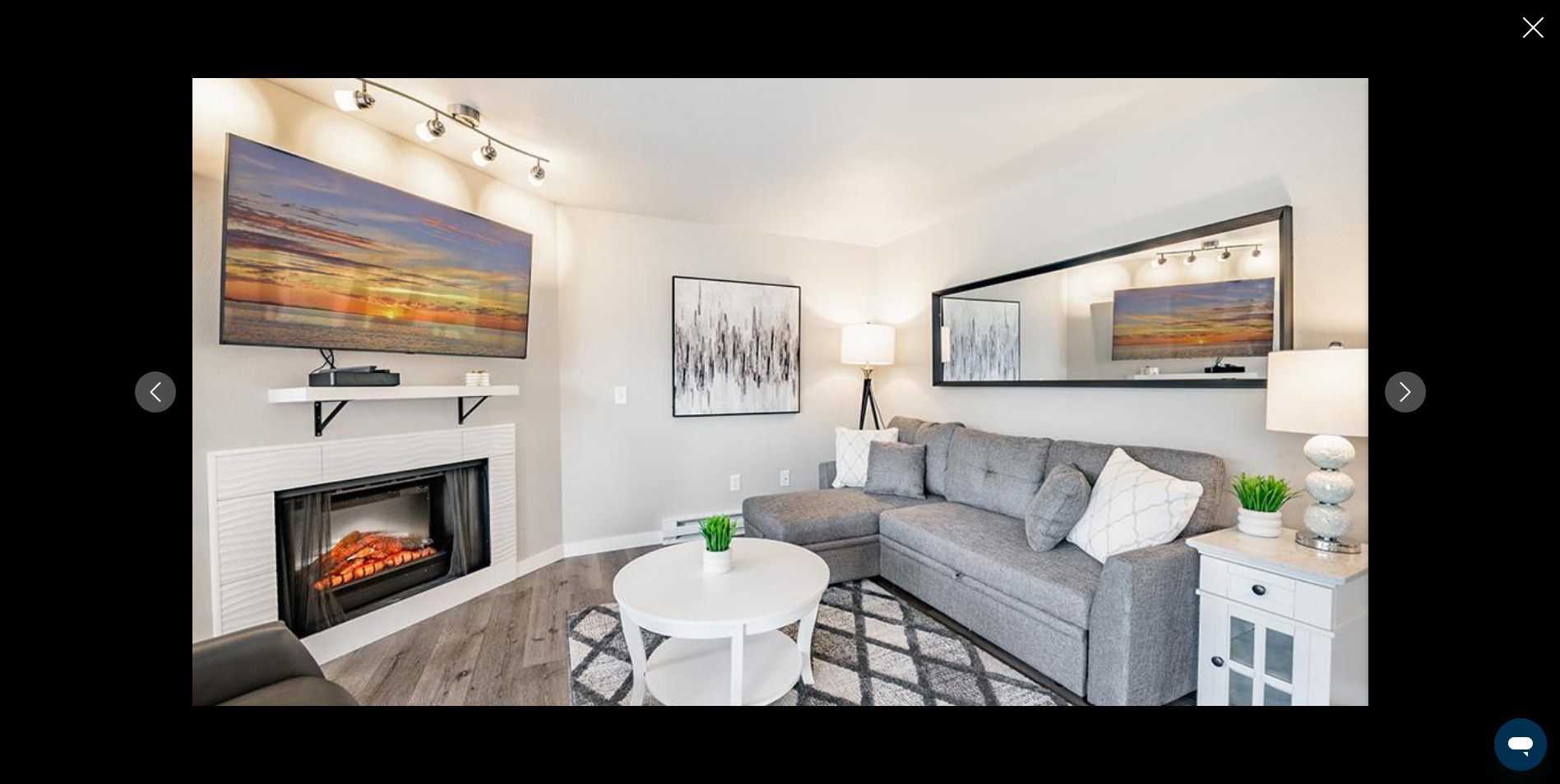
click at [1408, 399] on icon "Next image" at bounding box center [1405, 392] width 20 height 20
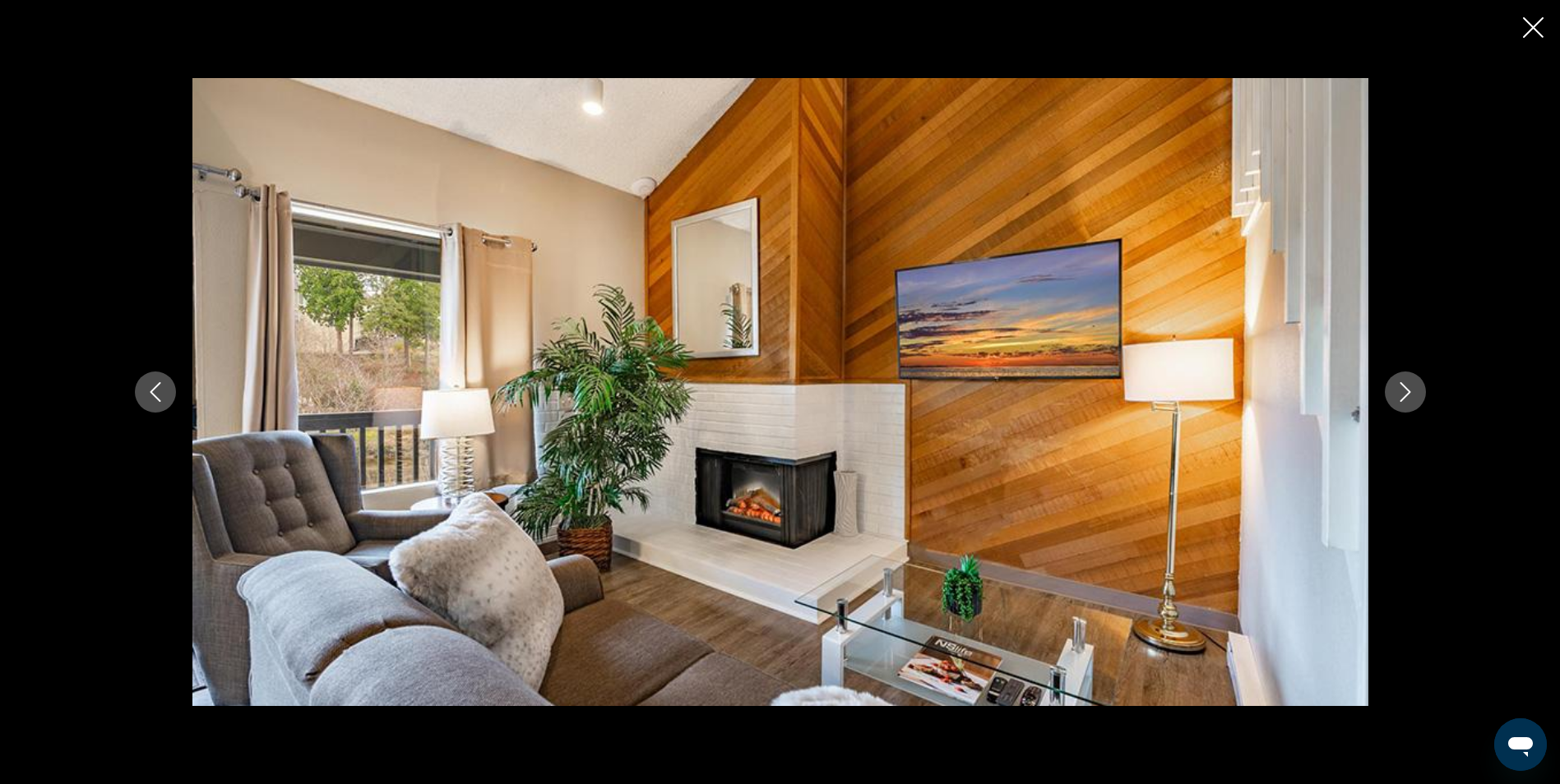
click at [1538, 22] on icon "Close slideshow" at bounding box center [1533, 27] width 21 height 21
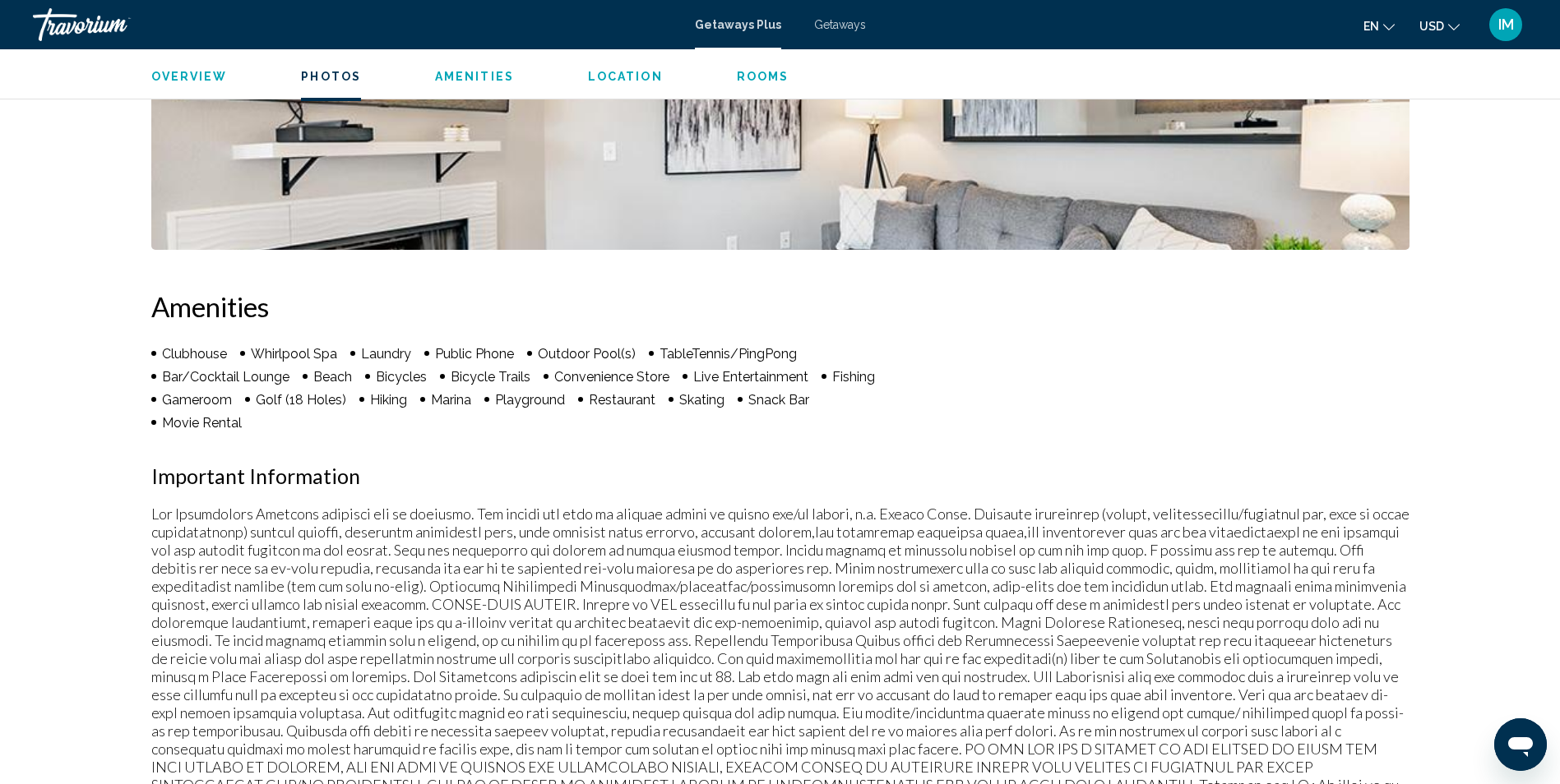
scroll to position [823, 0]
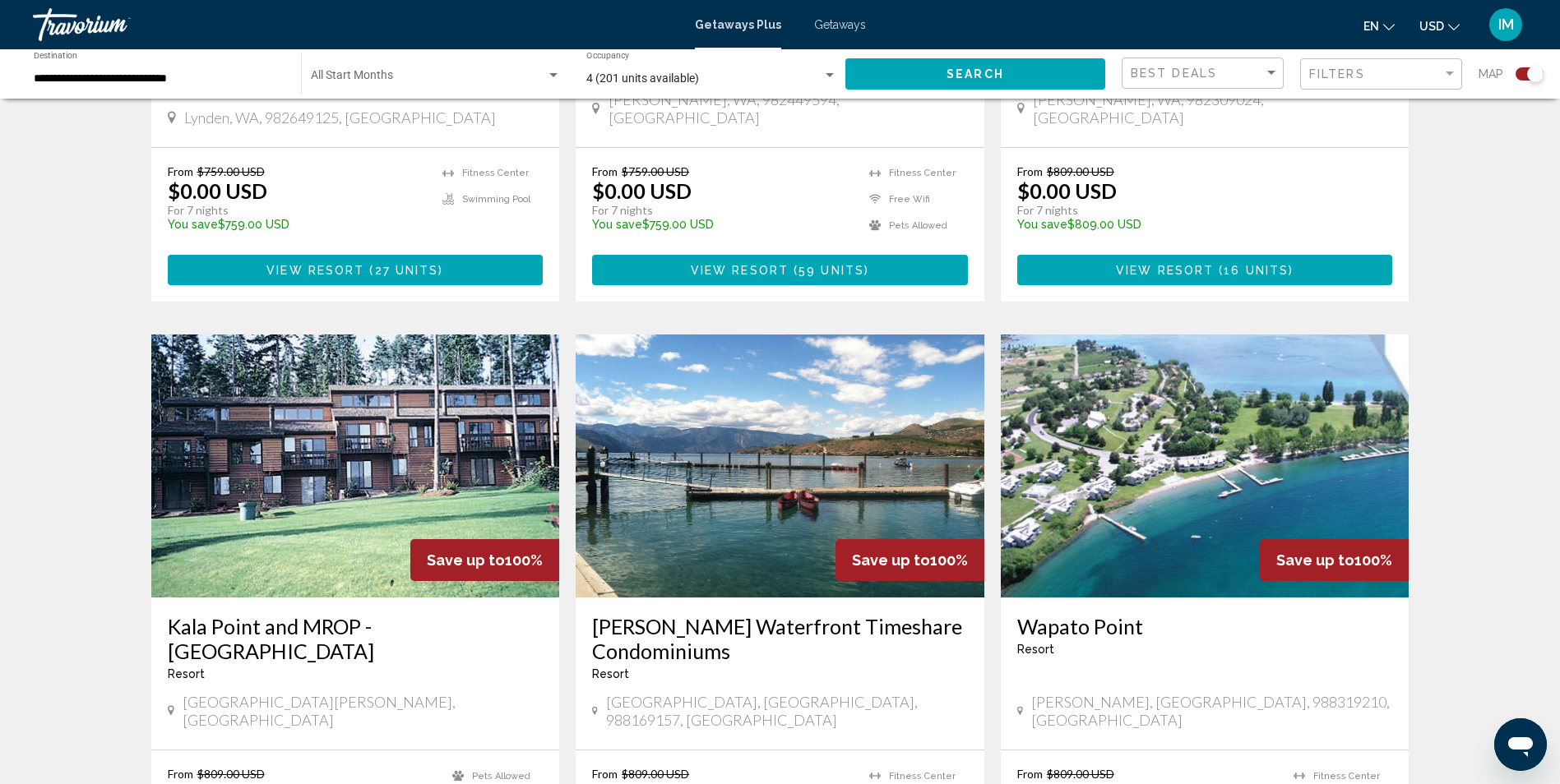
scroll to position [1069, 0]
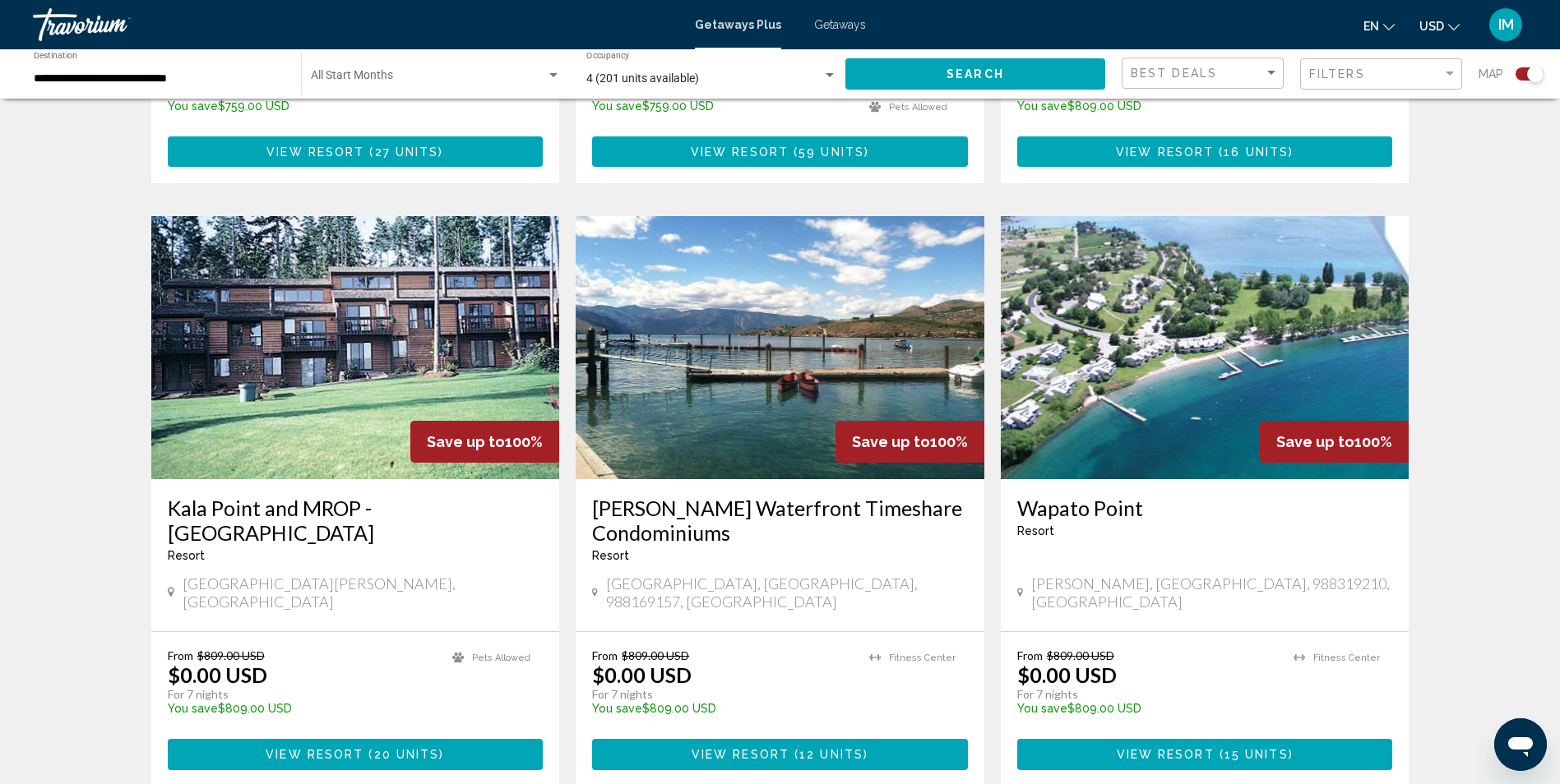
click at [374, 303] on img "Main content" at bounding box center [356, 347] width 409 height 263
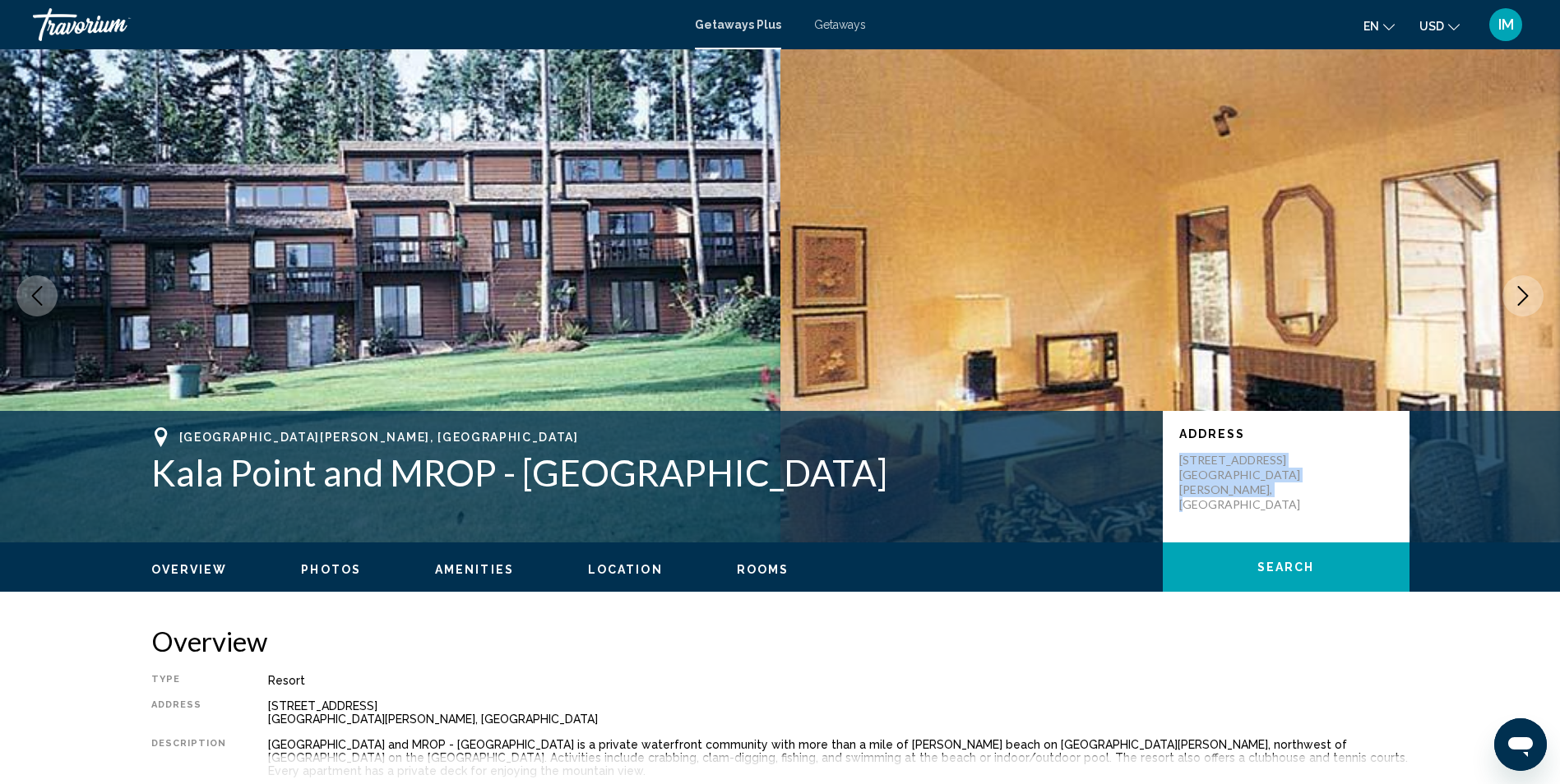
drag, startPoint x: 1172, startPoint y: 452, endPoint x: 1279, endPoint y: 494, distance: 114.9
click at [1279, 494] on div "Address [STREET_ADDRESS][PERSON_NAME]" at bounding box center [1286, 477] width 247 height 131
drag, startPoint x: 1279, startPoint y: 494, endPoint x: 1237, endPoint y: 471, distance: 47.9
copy p "[STREET_ADDRESS][PERSON_NAME]"
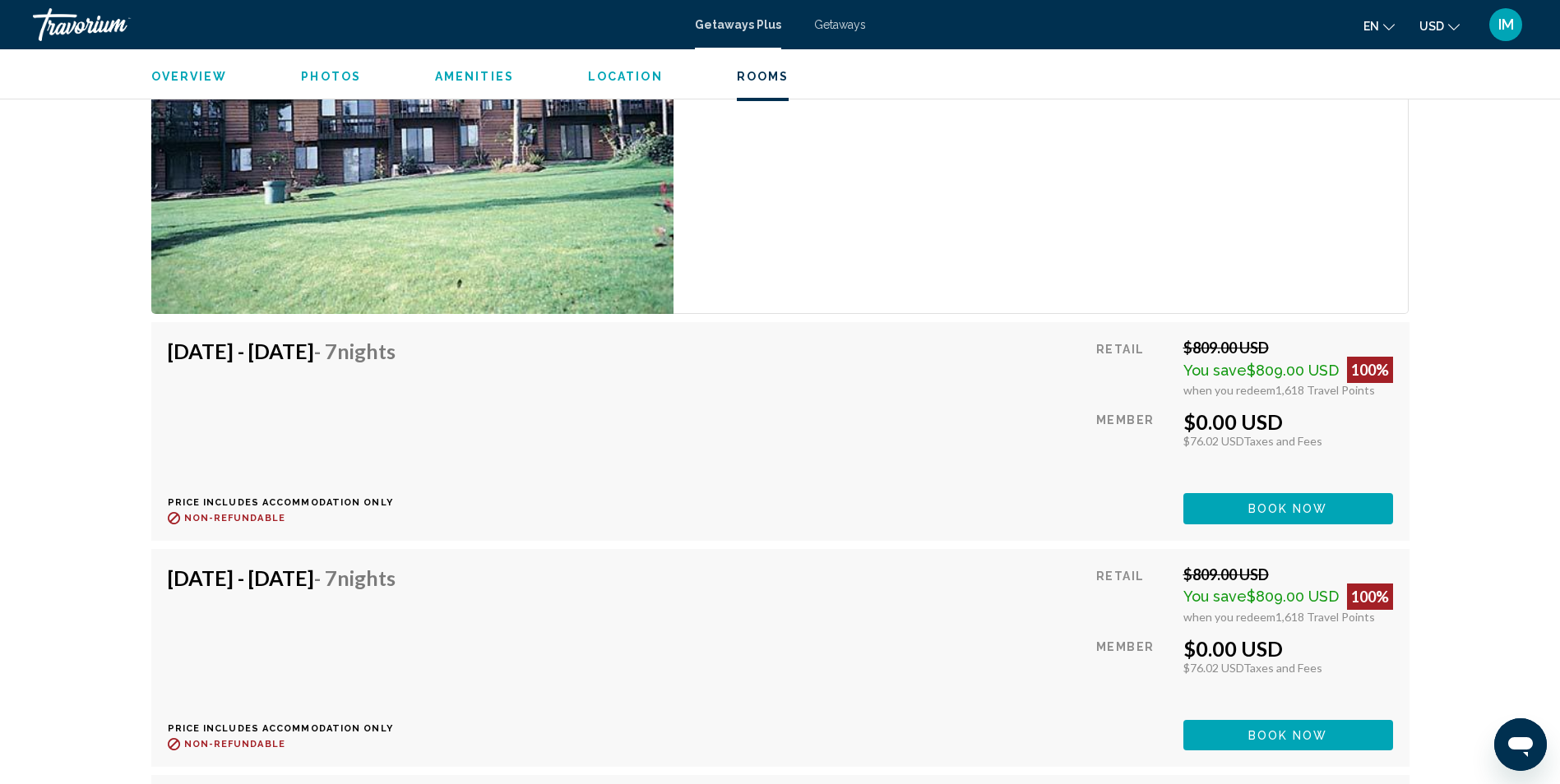
scroll to position [3370, 0]
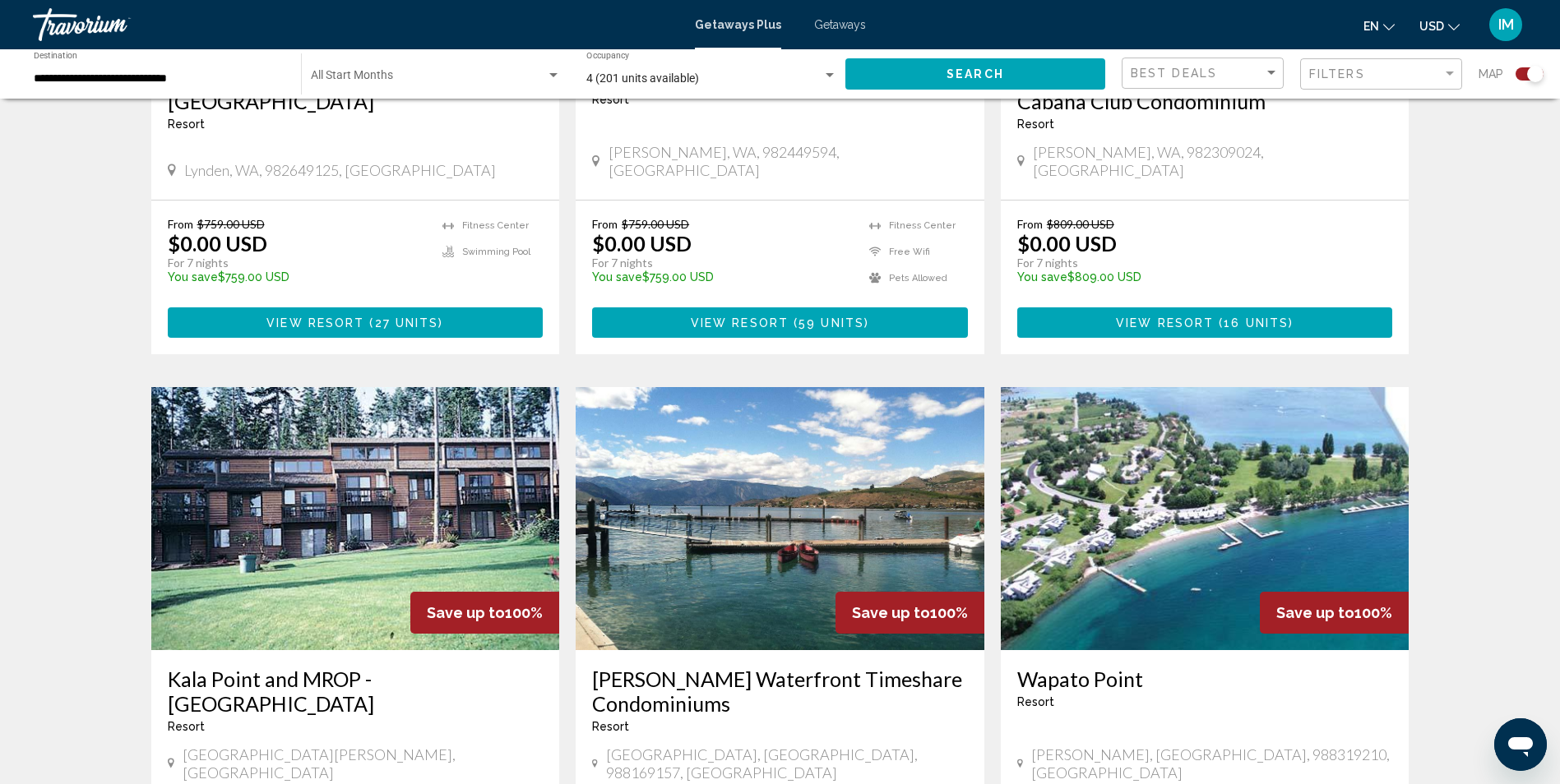
scroll to position [904, 0]
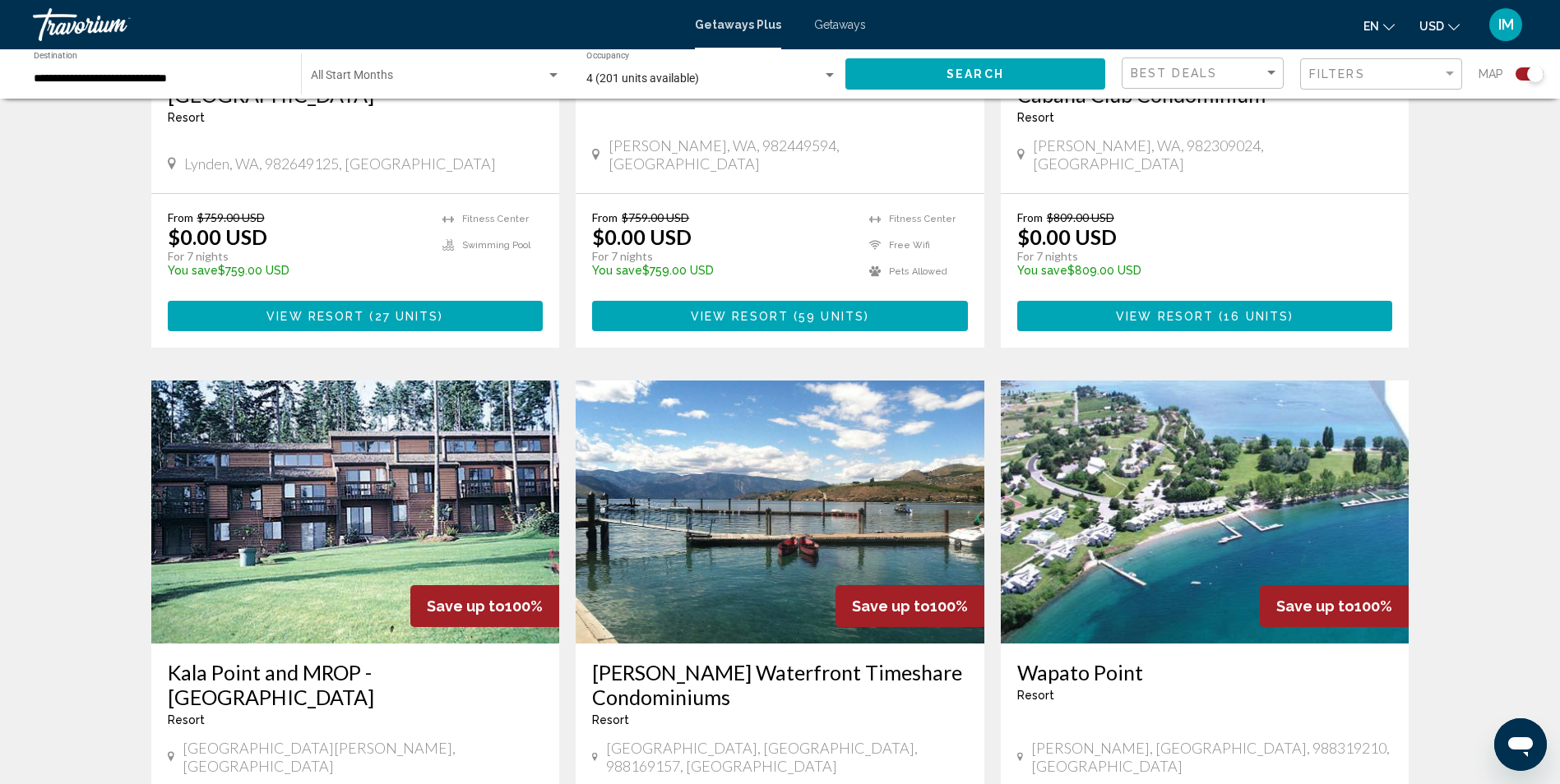
click at [775, 526] on img "Main content" at bounding box center [780, 512] width 409 height 263
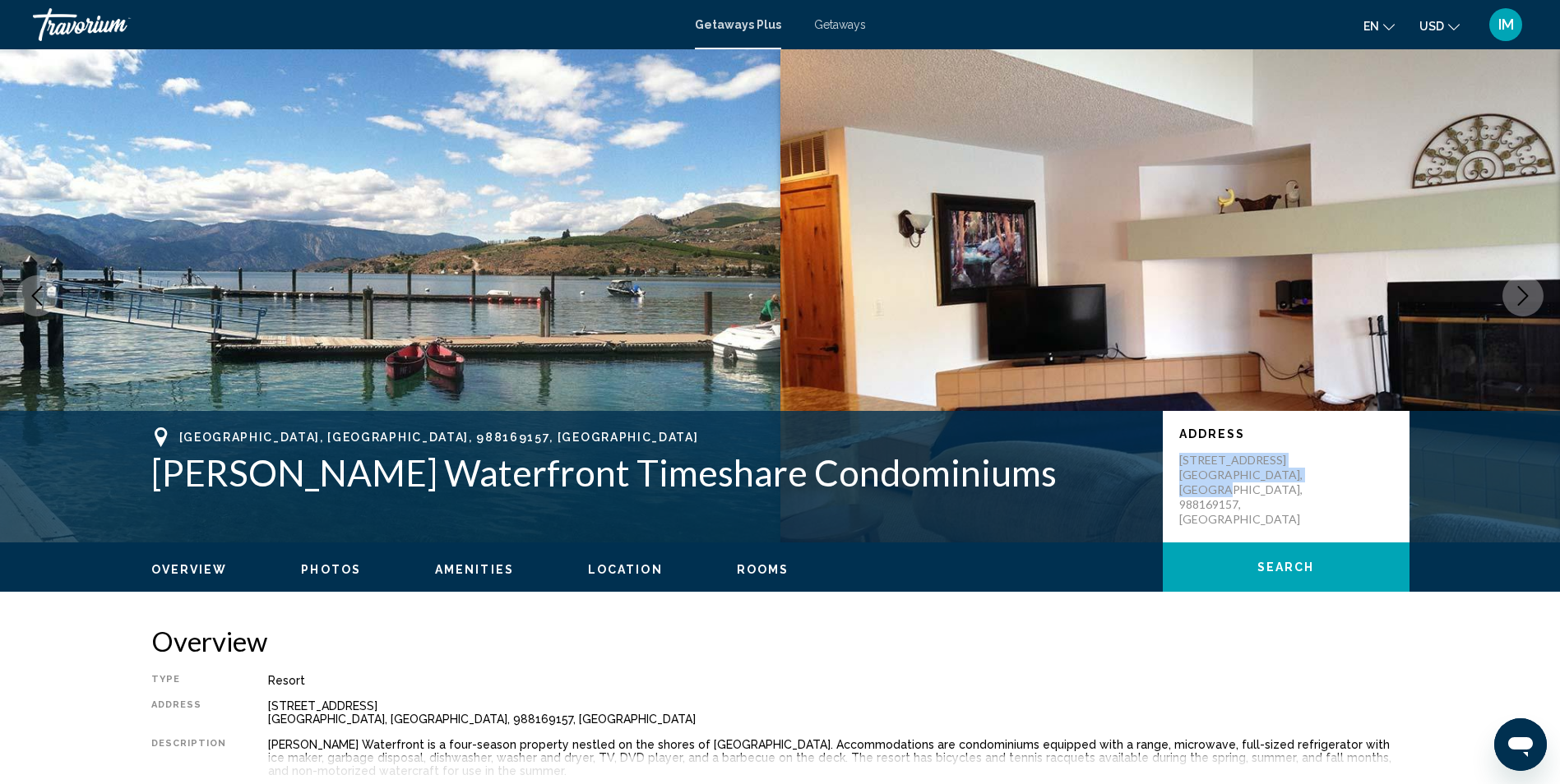
drag, startPoint x: 1176, startPoint y: 453, endPoint x: 1268, endPoint y: 494, distance: 100.7
click at [1268, 494] on div "Address [STREET_ADDRESS]" at bounding box center [1286, 477] width 247 height 131
drag, startPoint x: 1268, startPoint y: 494, endPoint x: 1232, endPoint y: 459, distance: 50.2
copy p "[STREET_ADDRESS]"
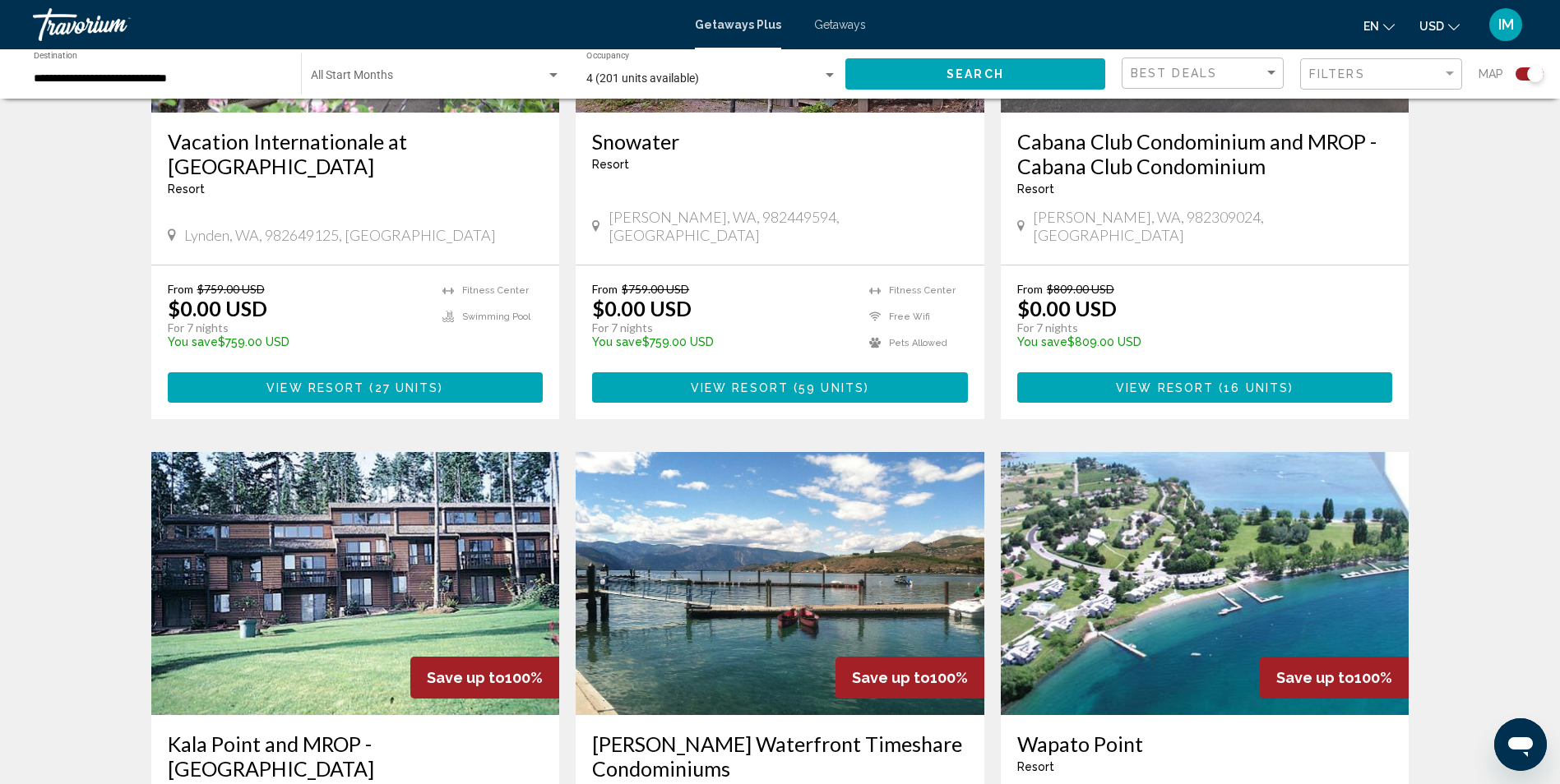
scroll to position [987, 0]
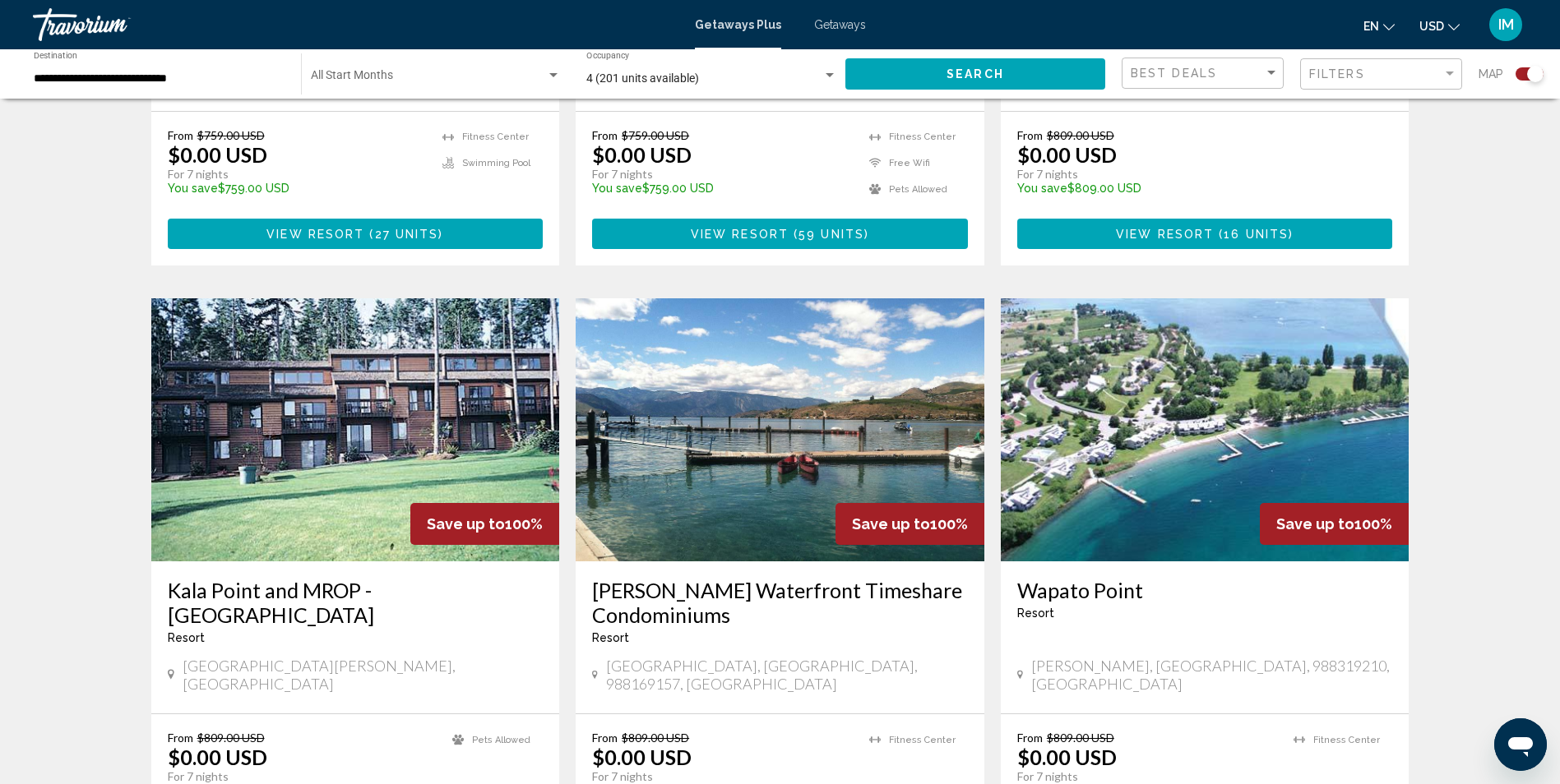
click at [1282, 345] on img "Main content" at bounding box center [1205, 429] width 409 height 263
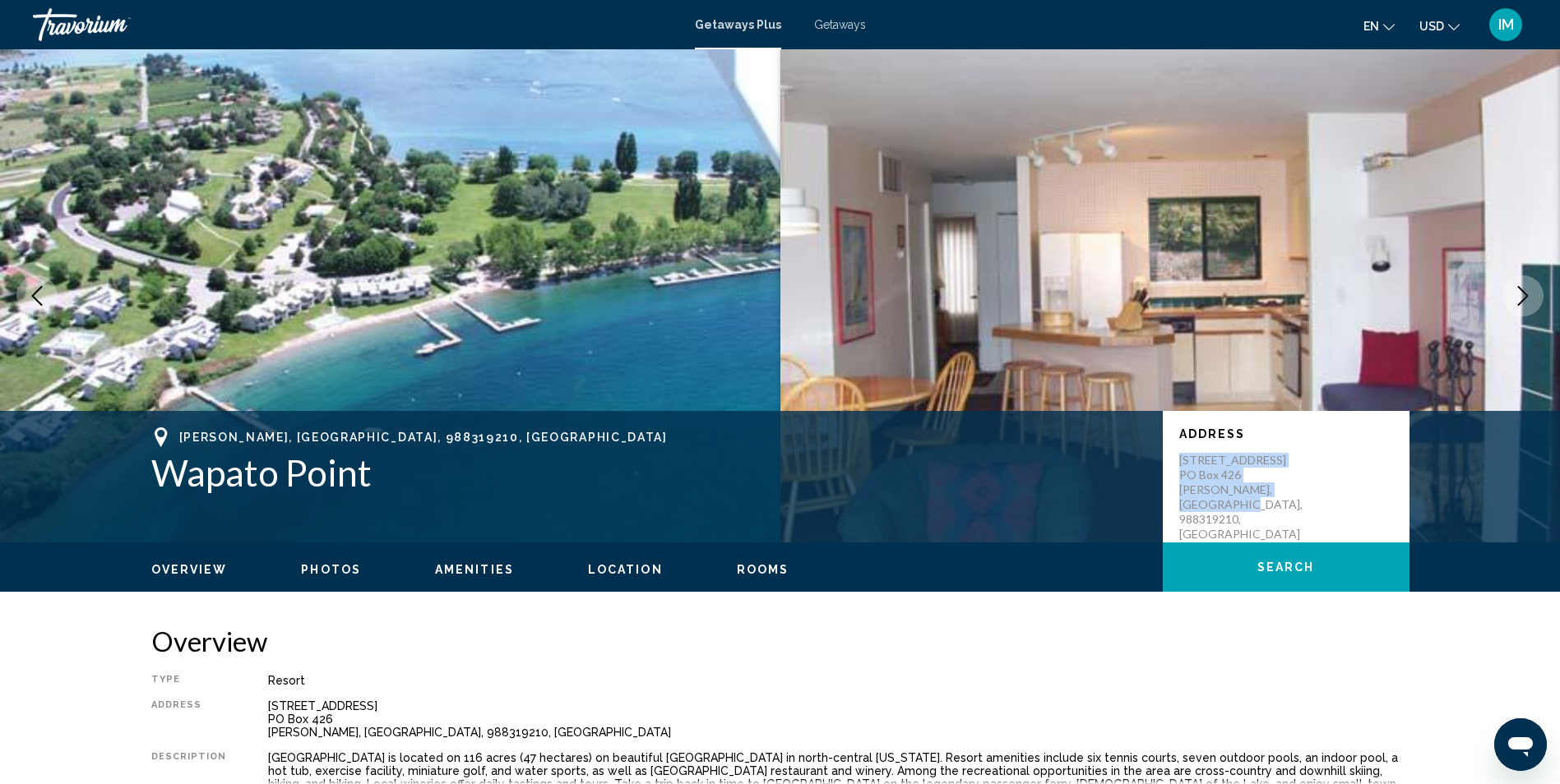
drag, startPoint x: 1177, startPoint y: 456, endPoint x: 1249, endPoint y: 503, distance: 86.0
click at [1249, 503] on div "Address [STREET_ADDRESS]" at bounding box center [1286, 477] width 247 height 131
drag, startPoint x: 1249, startPoint y: 503, endPoint x: 1210, endPoint y: 473, distance: 49.2
copy p "[STREET_ADDRESS]"
click at [1523, 295] on icon "Next image" at bounding box center [1523, 296] width 20 height 20
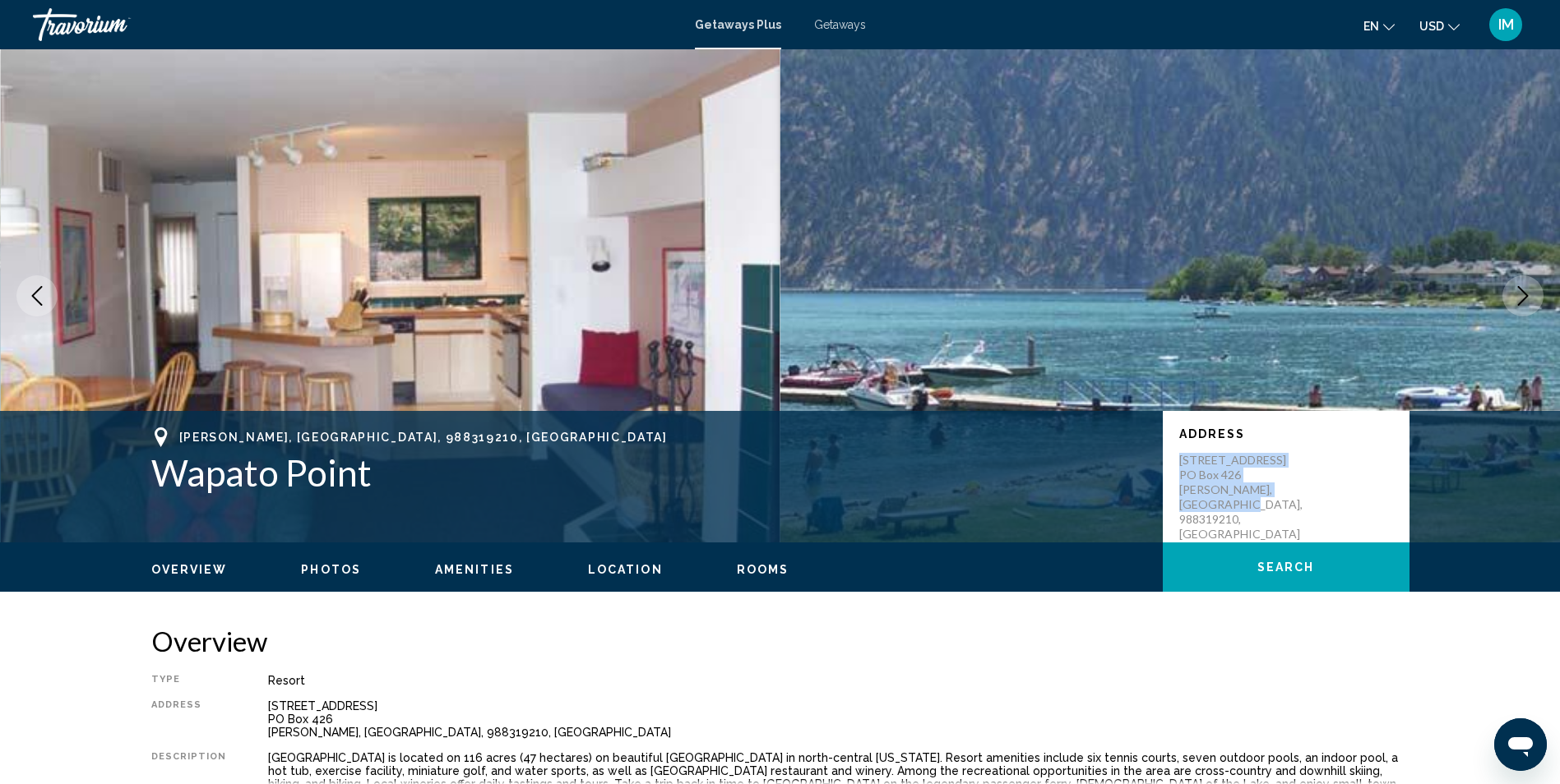
click at [1523, 293] on icon "Next image" at bounding box center [1523, 296] width 20 height 20
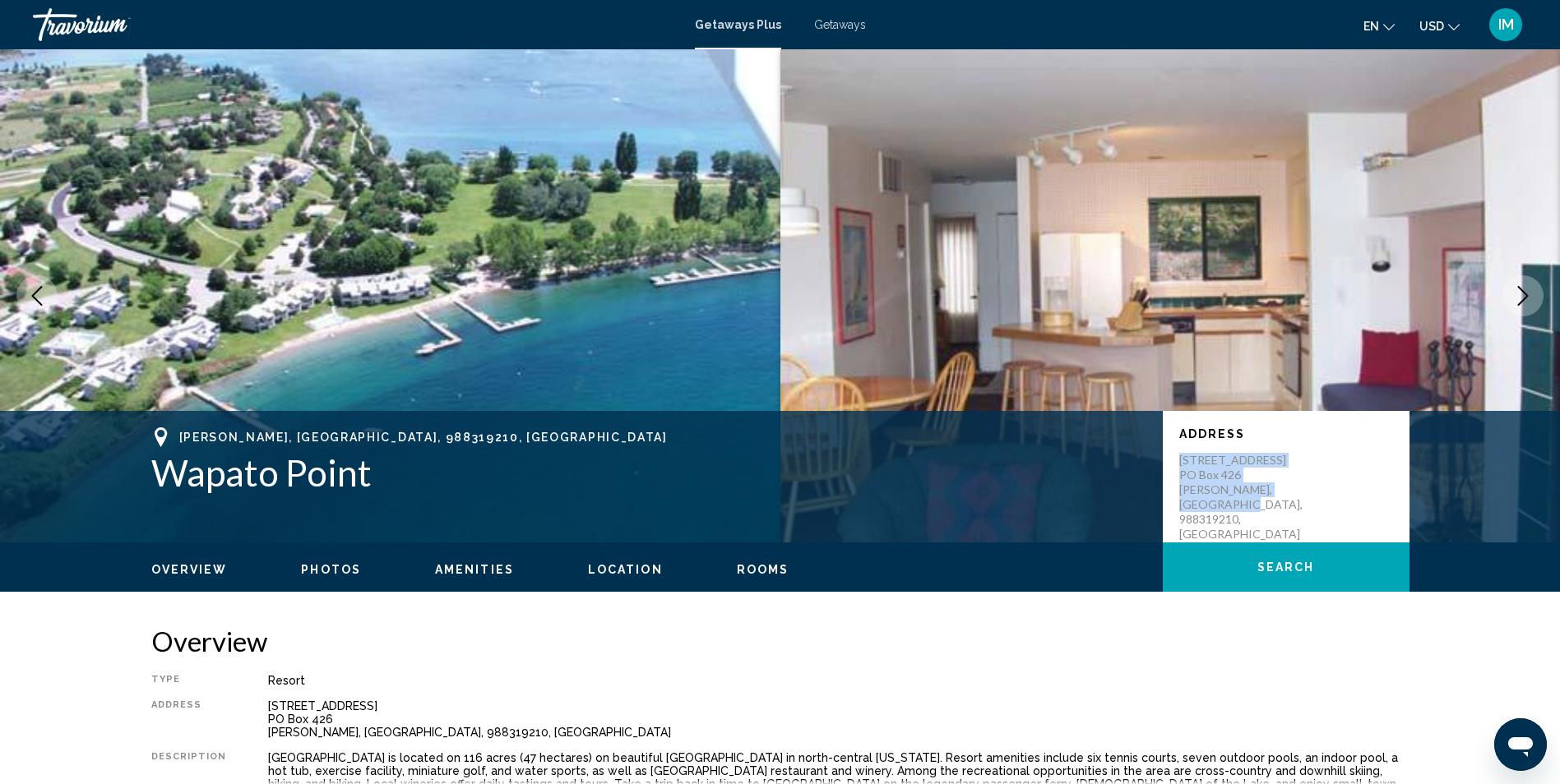
click at [1523, 293] on icon "Next image" at bounding box center [1523, 296] width 20 height 20
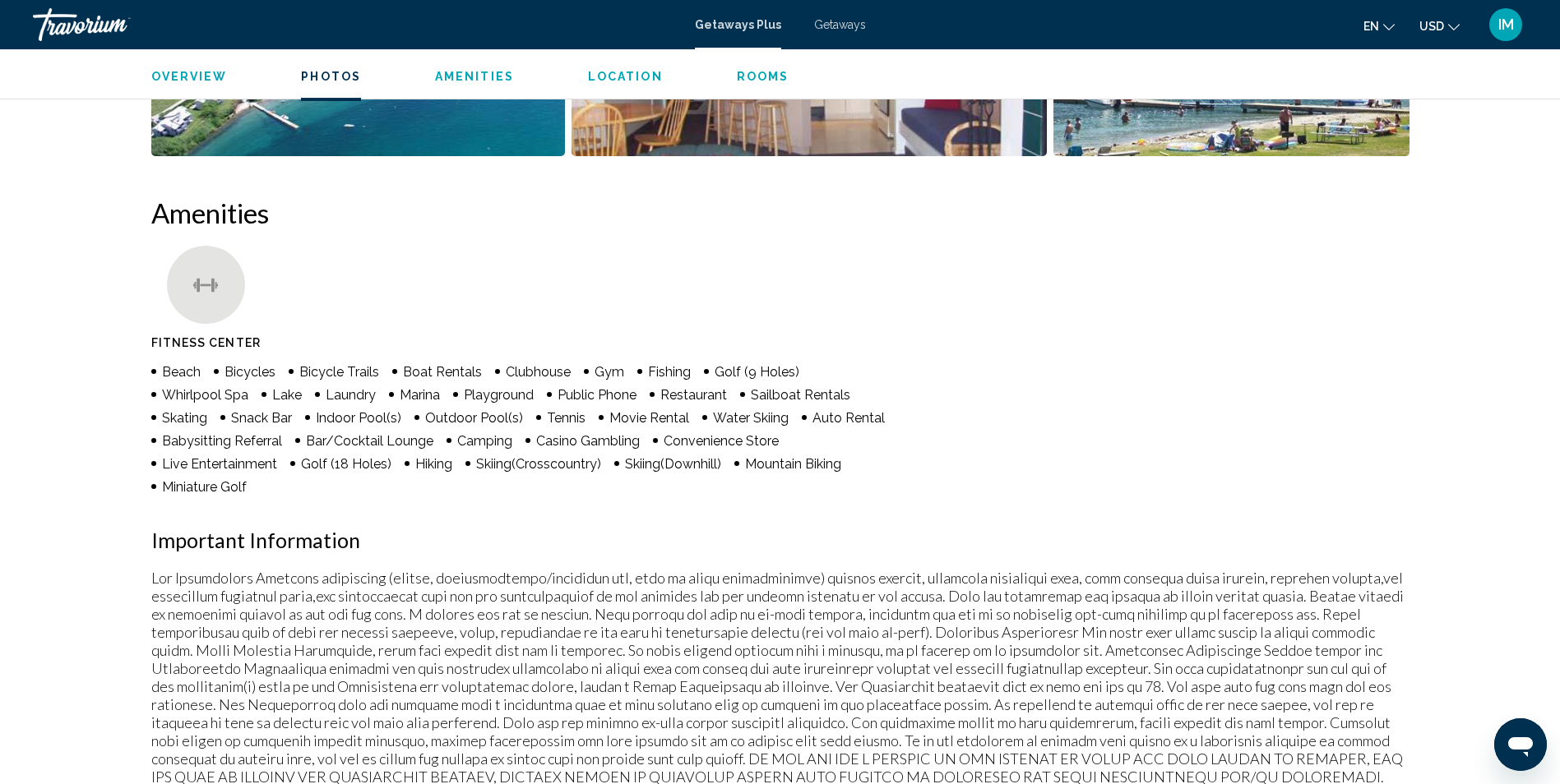
scroll to position [987, 0]
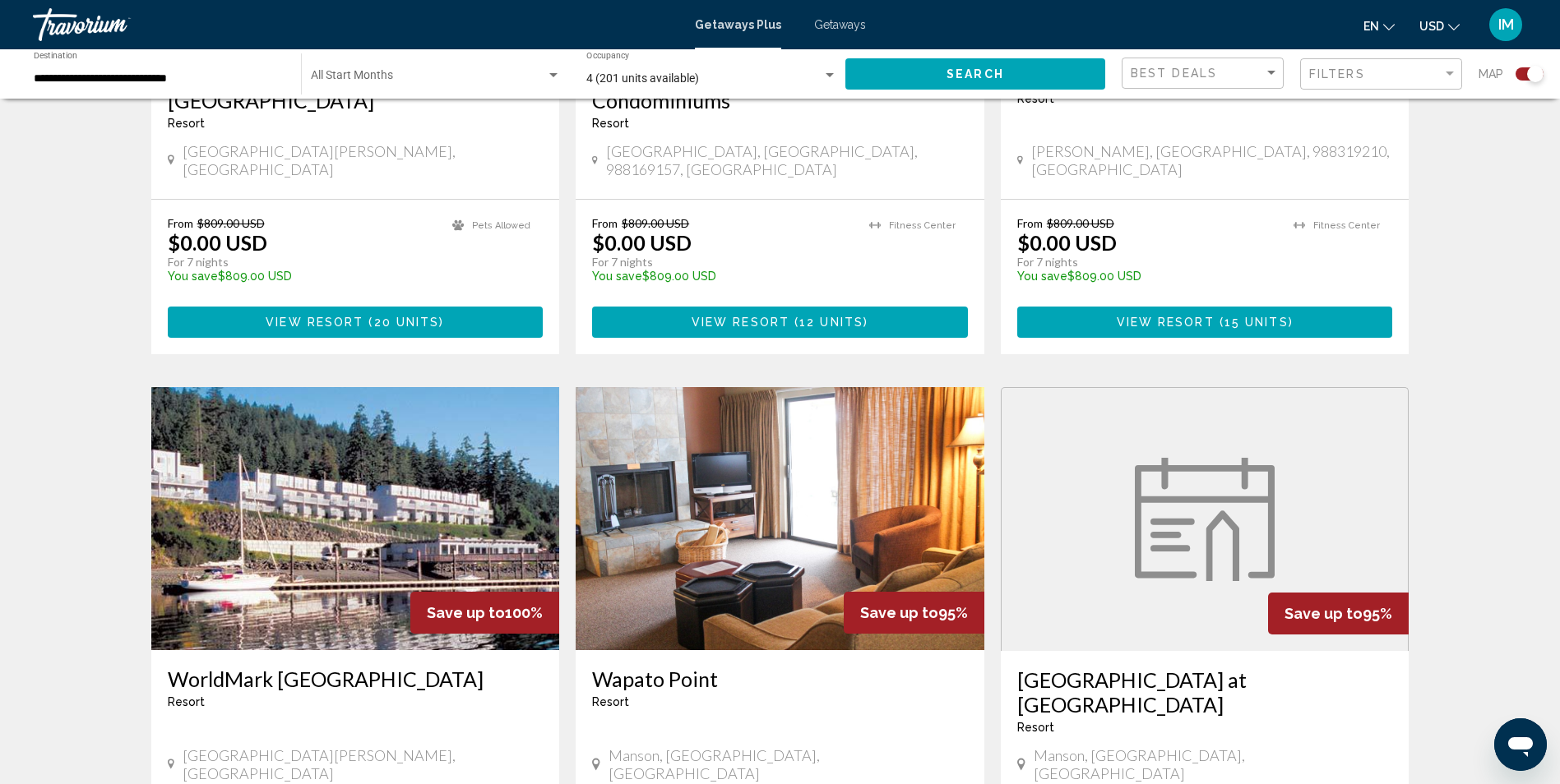
scroll to position [1562, 0]
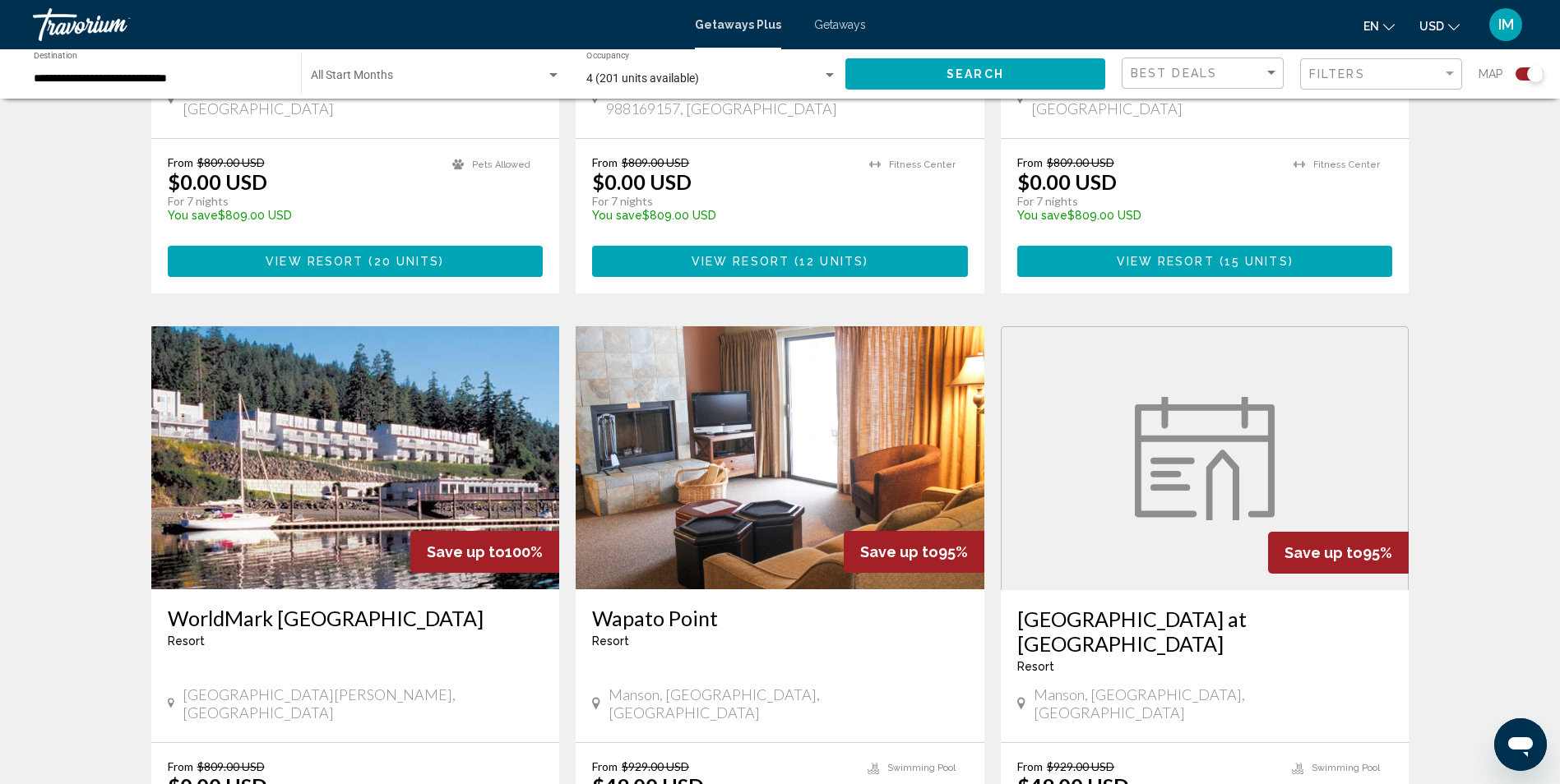
click at [413, 411] on img "Main content" at bounding box center [356, 458] width 409 height 263
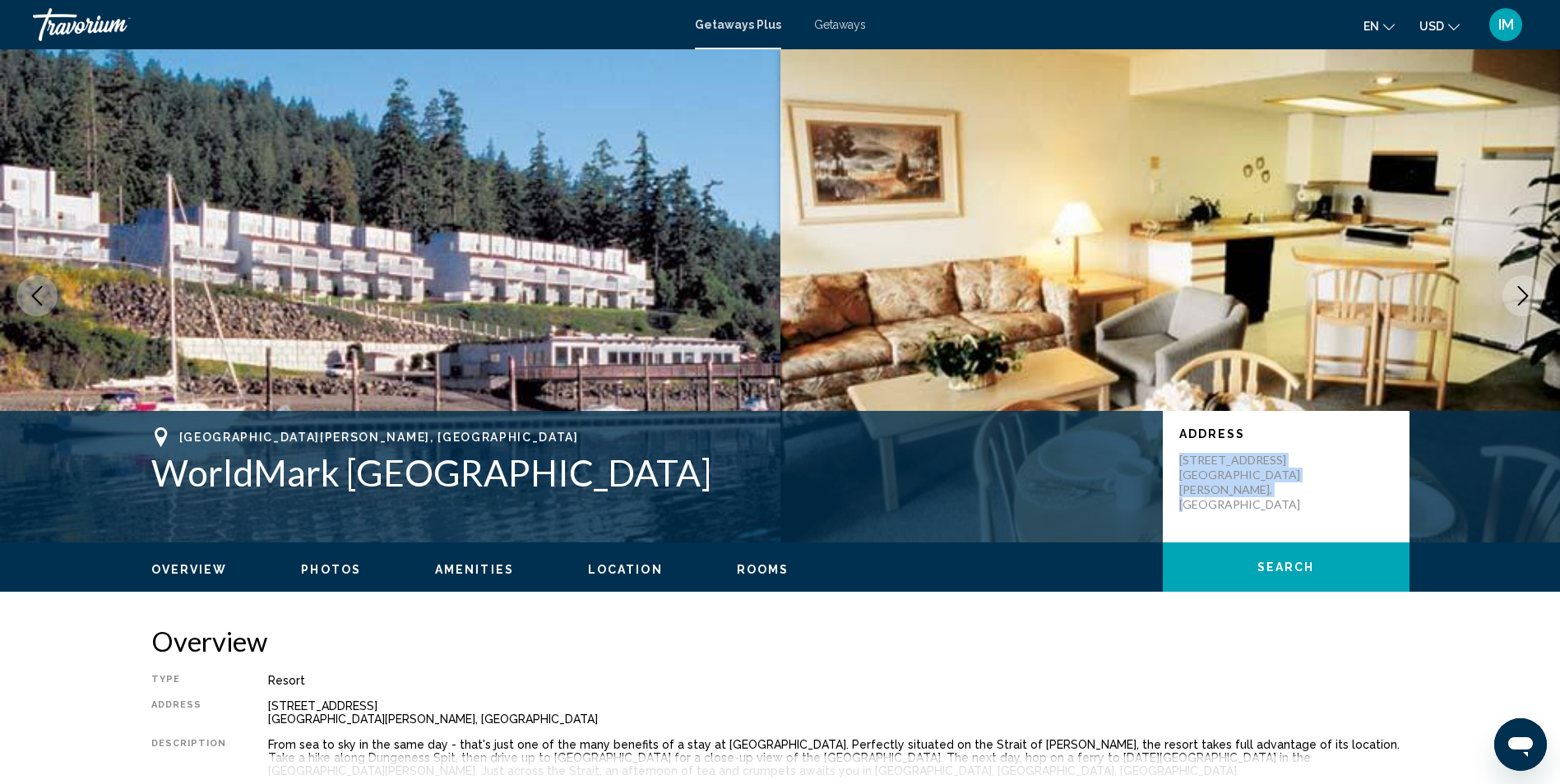
drag, startPoint x: 1176, startPoint y: 453, endPoint x: 1307, endPoint y: 491, distance: 136.4
click at [1307, 491] on div "Address [STREET_ADDRESS][PERSON_NAME]" at bounding box center [1286, 477] width 247 height 131
drag, startPoint x: 1307, startPoint y: 491, endPoint x: 1211, endPoint y: 469, distance: 98.5
copy p "[STREET_ADDRESS][PERSON_NAME]"
click at [1530, 296] on icon "Next image" at bounding box center [1523, 296] width 20 height 20
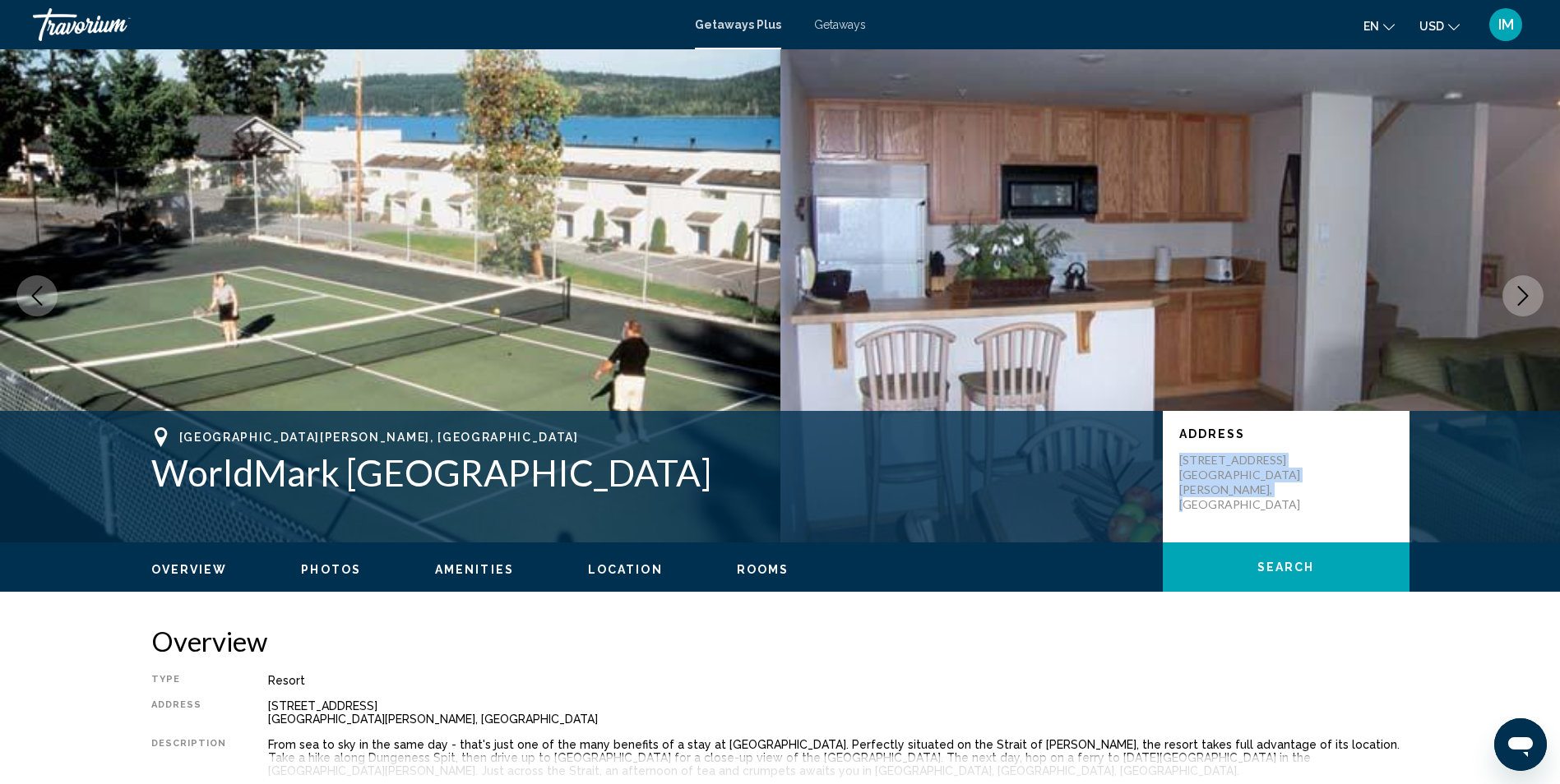
click at [1530, 296] on icon "Next image" at bounding box center [1523, 296] width 20 height 20
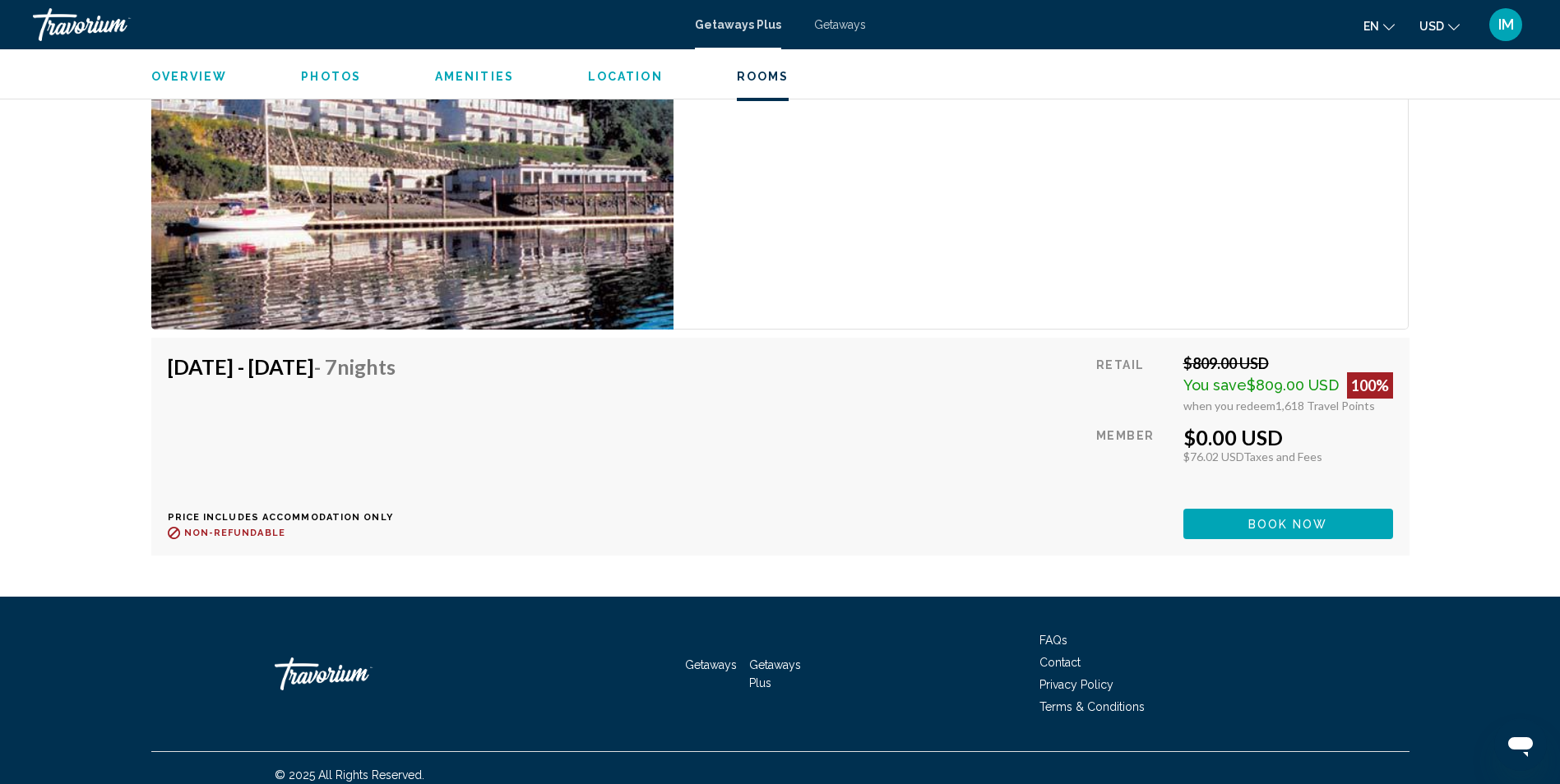
scroll to position [2365, 0]
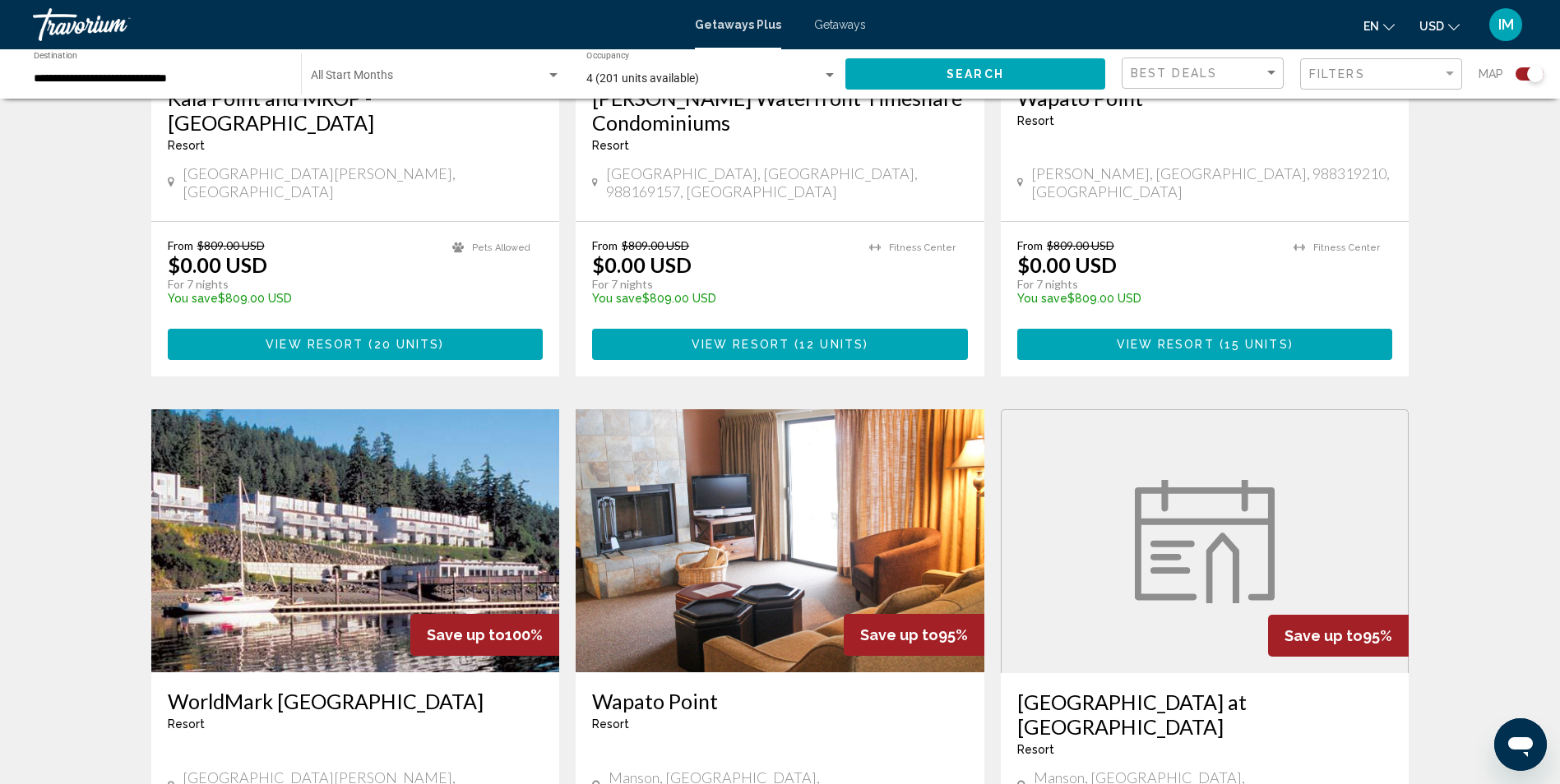
scroll to position [1480, 0]
click at [823, 518] on img "Main content" at bounding box center [780, 540] width 409 height 263
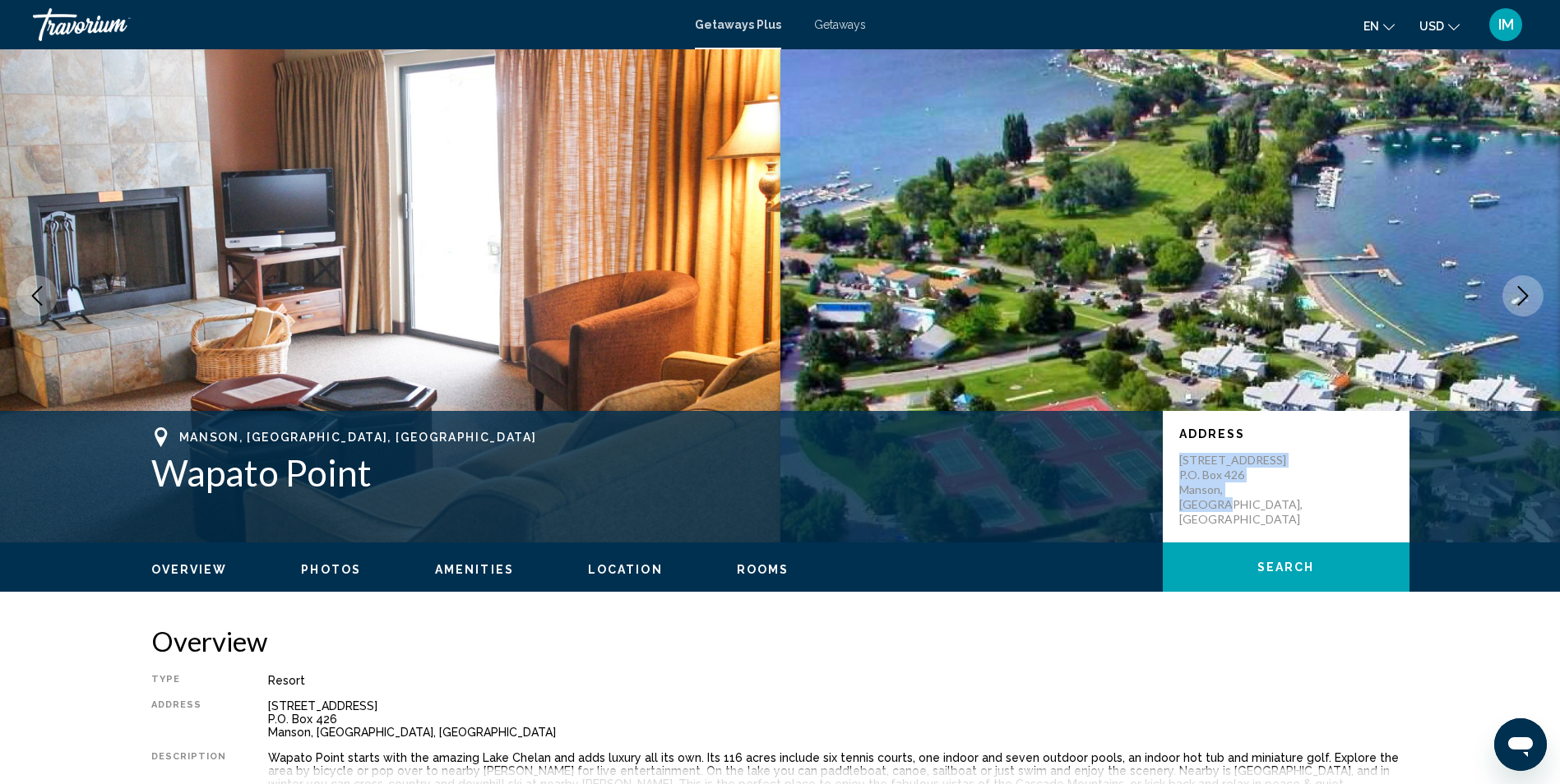
drag, startPoint x: 1180, startPoint y: 457, endPoint x: 1280, endPoint y: 492, distance: 105.9
click at [1280, 492] on p "[STREET_ADDRESS] P.O. [GEOGRAPHIC_DATA], [GEOGRAPHIC_DATA]" at bounding box center [1244, 489] width 131 height 74
drag, startPoint x: 1280, startPoint y: 492, endPoint x: 1204, endPoint y: 467, distance: 80.0
copy p "[STREET_ADDRESS] P.O. [GEOGRAPHIC_DATA], [GEOGRAPHIC_DATA]"
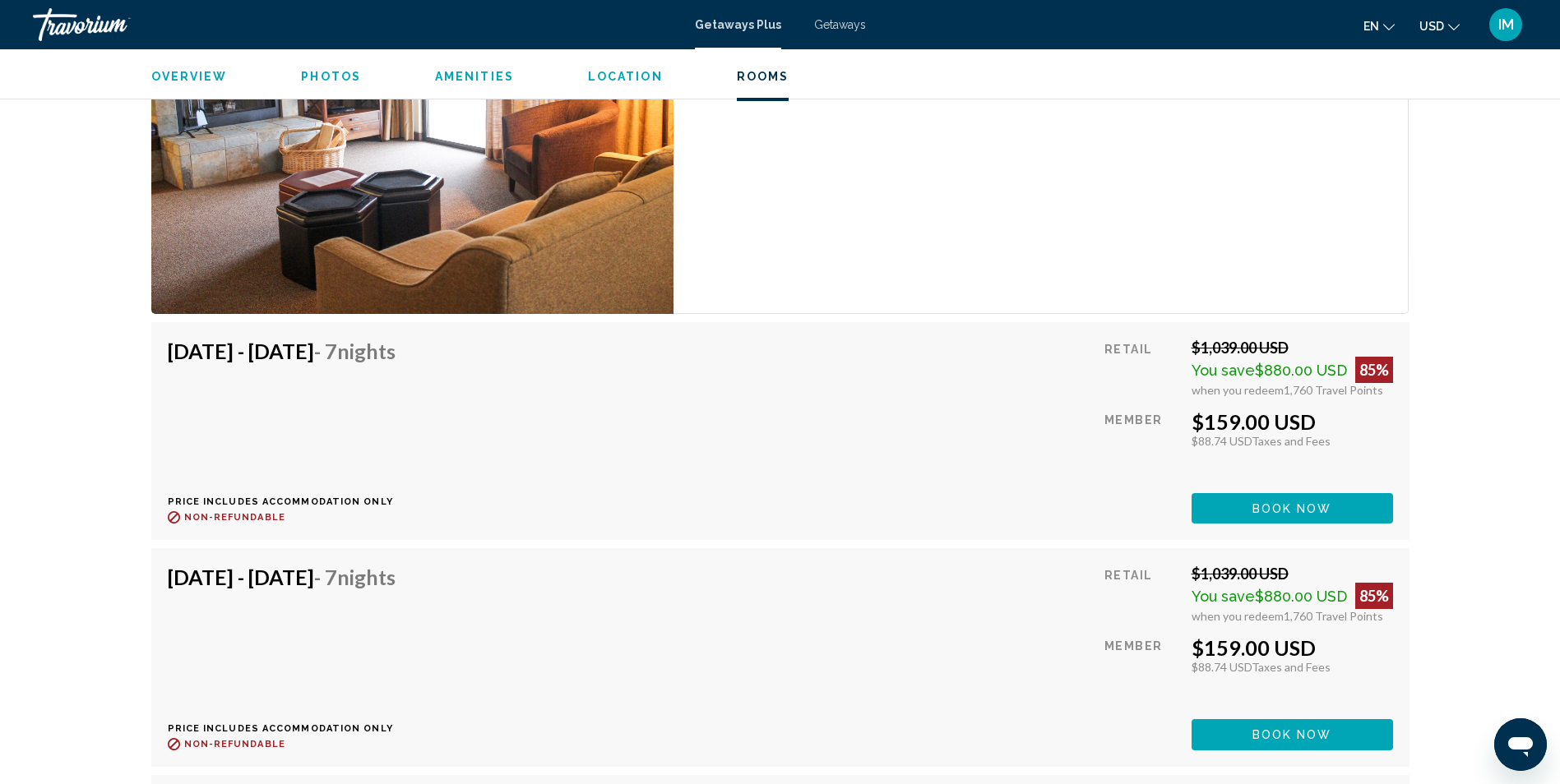
scroll to position [3206, 0]
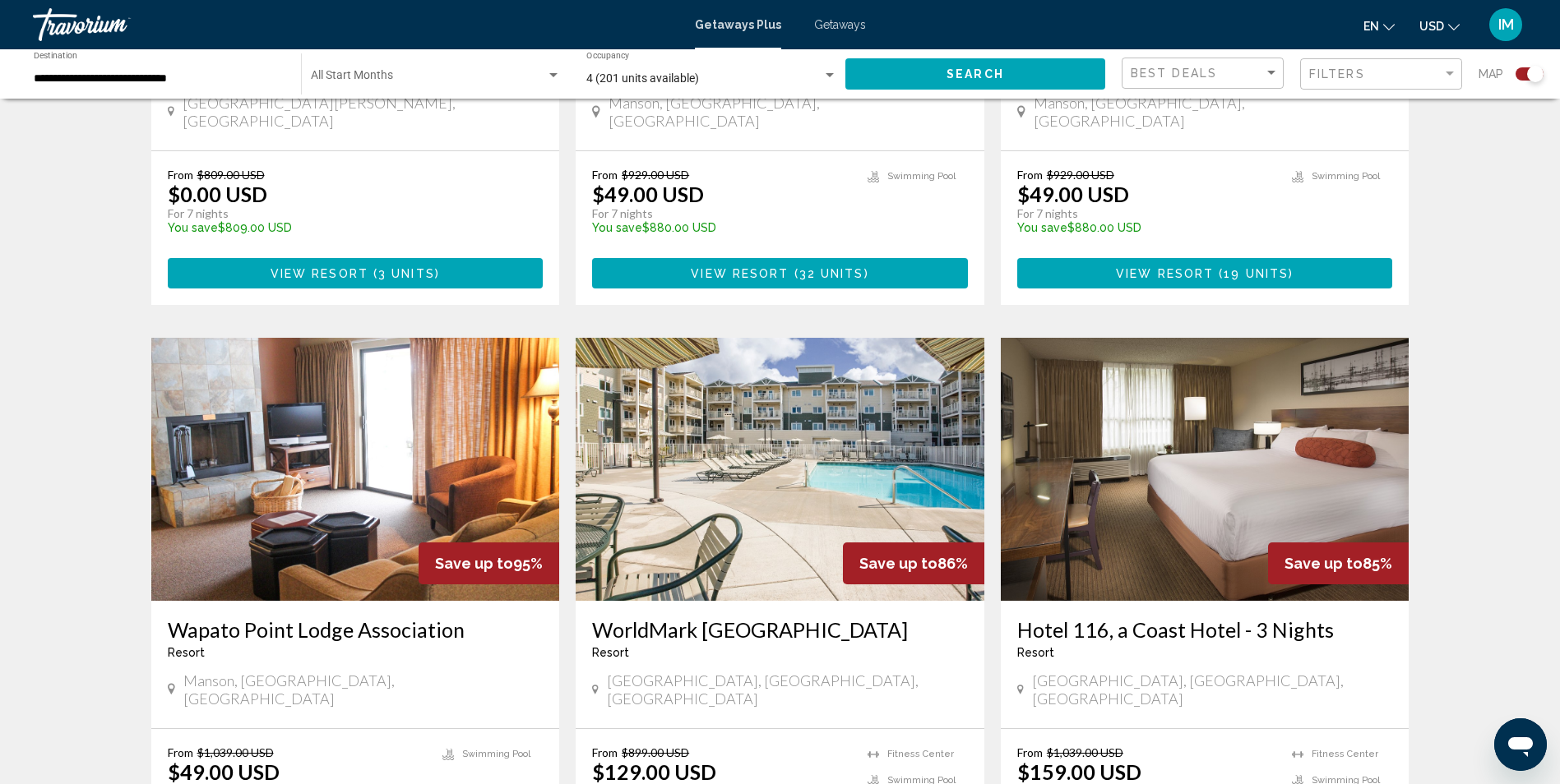
scroll to position [2301, 0]
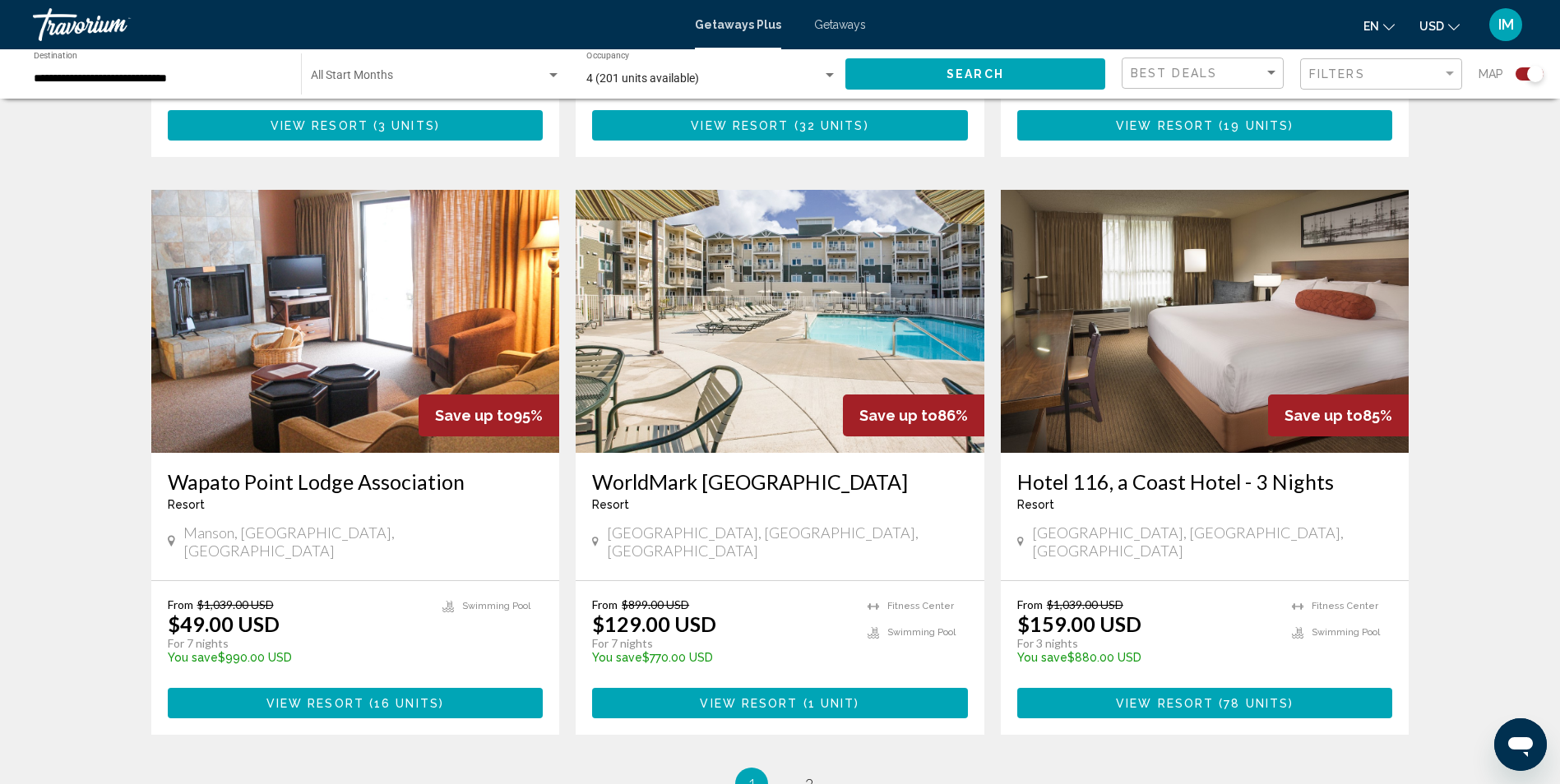
click at [781, 292] on img "Main content" at bounding box center [780, 321] width 409 height 263
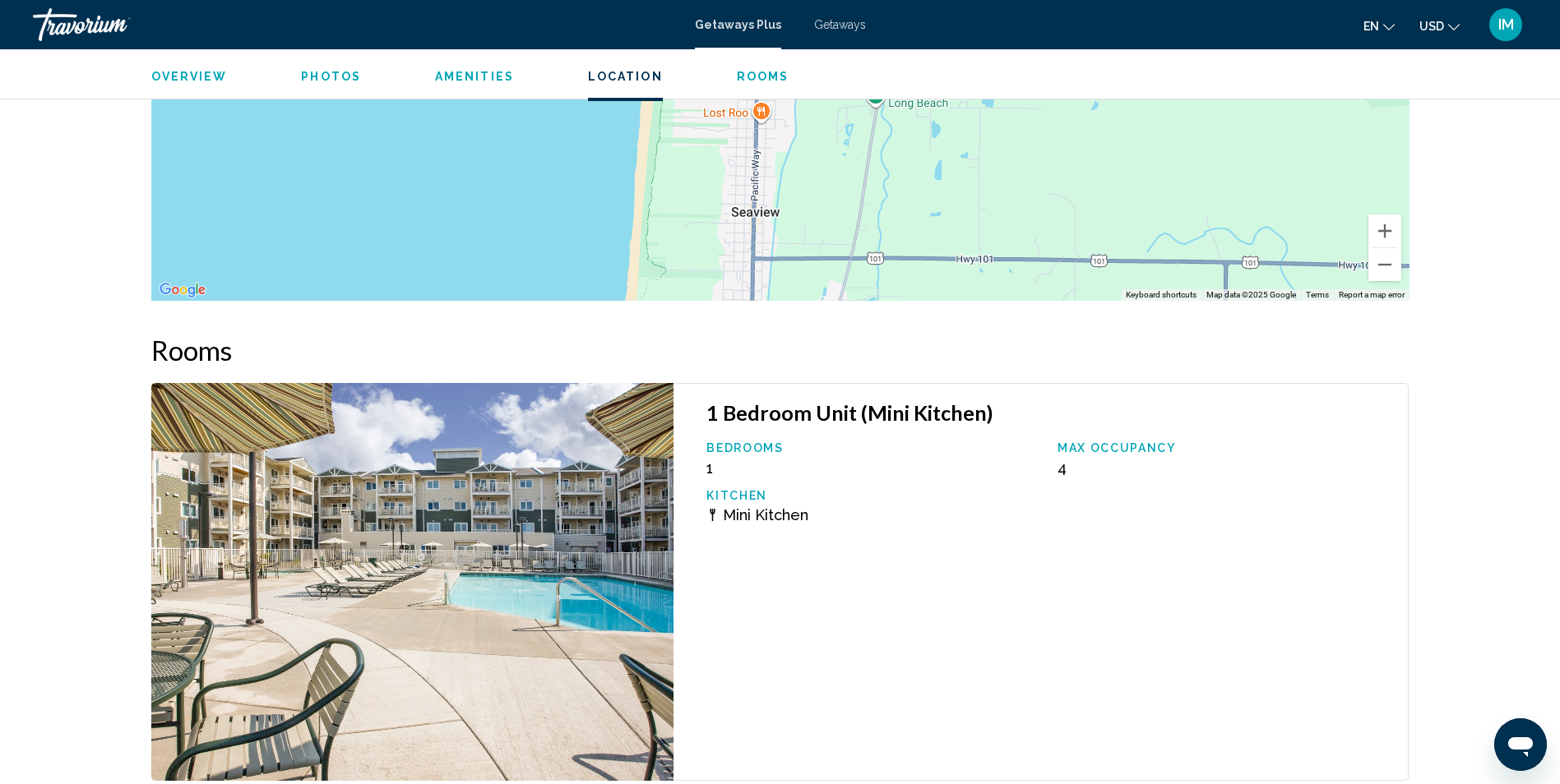
scroll to position [2247, 0]
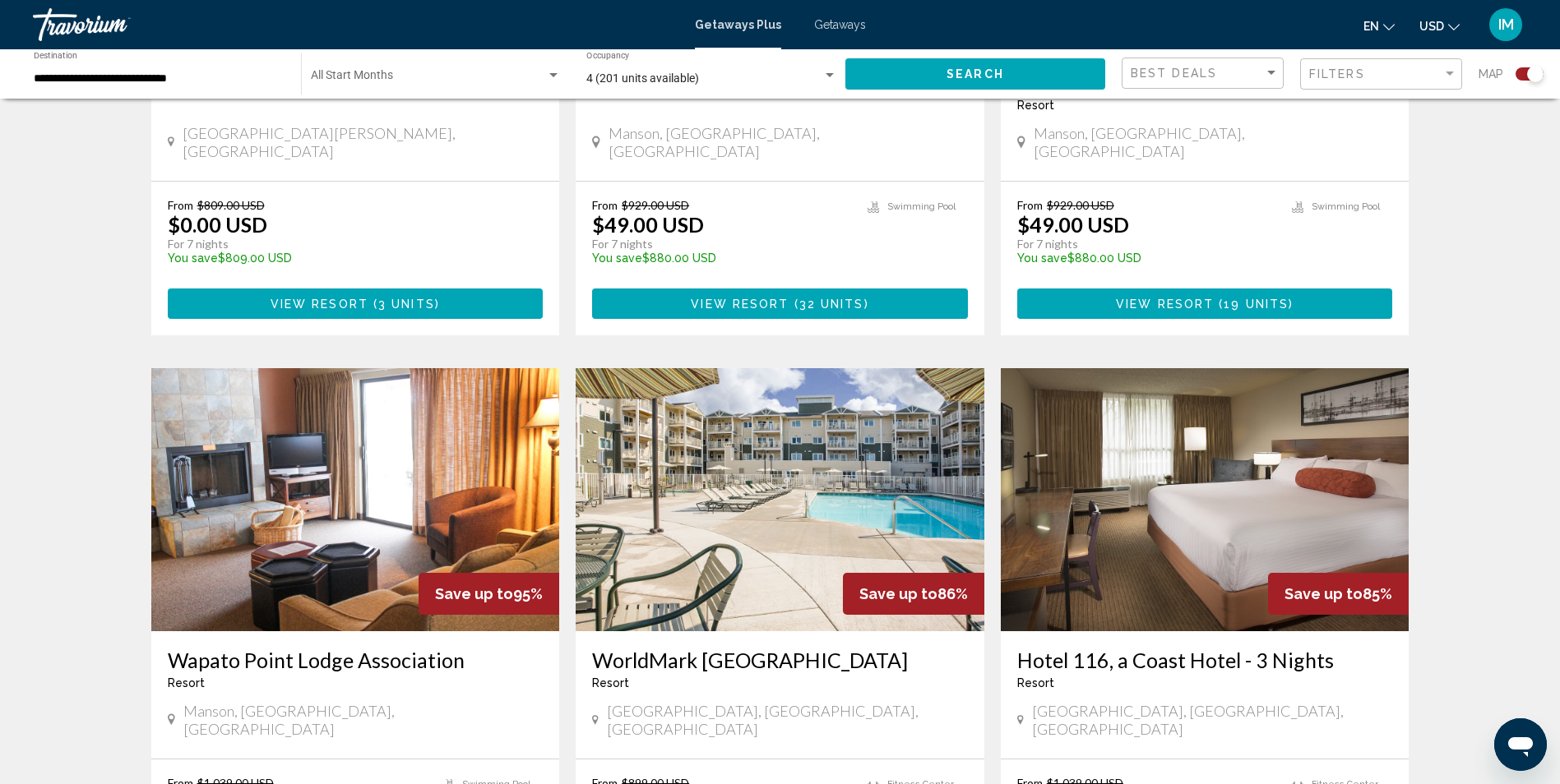
scroll to position [2137, 0]
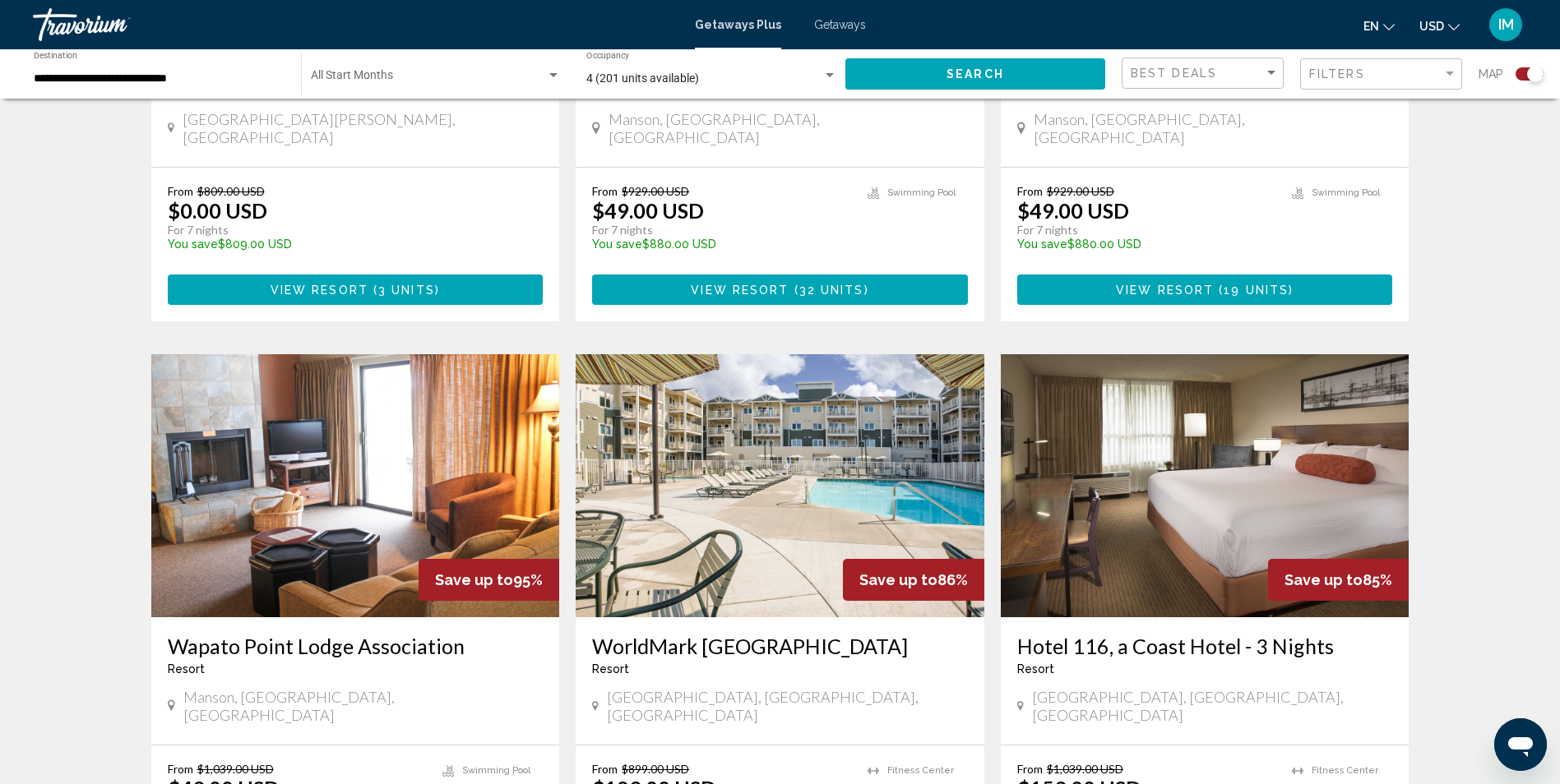
click at [1174, 468] on img "Main content" at bounding box center [1205, 486] width 409 height 263
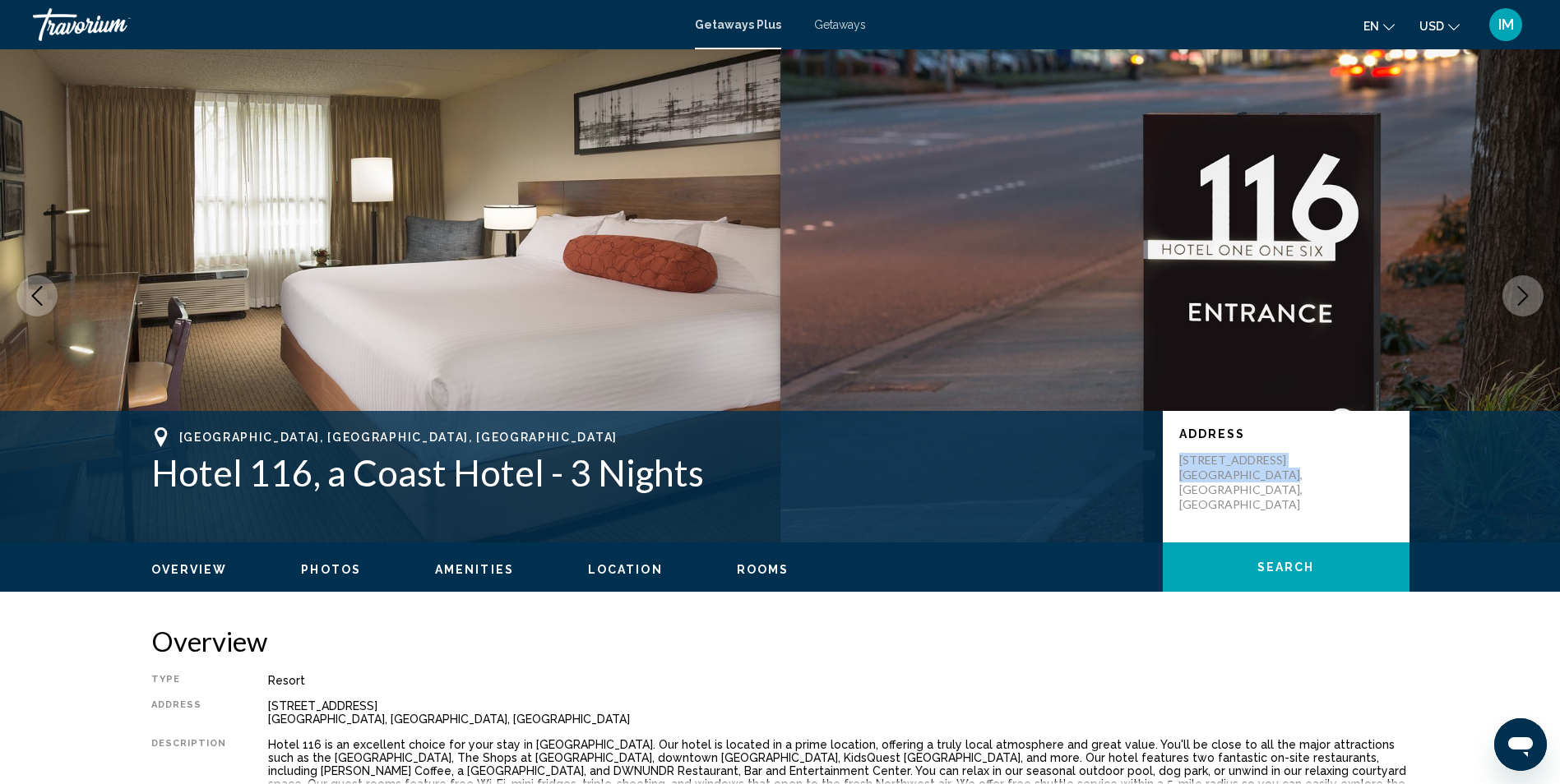
drag, startPoint x: 1176, startPoint y: 451, endPoint x: 1293, endPoint y: 484, distance: 121.6
click at [1293, 484] on div "Address [STREET_ADDRESS]" at bounding box center [1286, 477] width 247 height 131
drag, startPoint x: 1293, startPoint y: 484, endPoint x: 1252, endPoint y: 463, distance: 46.1
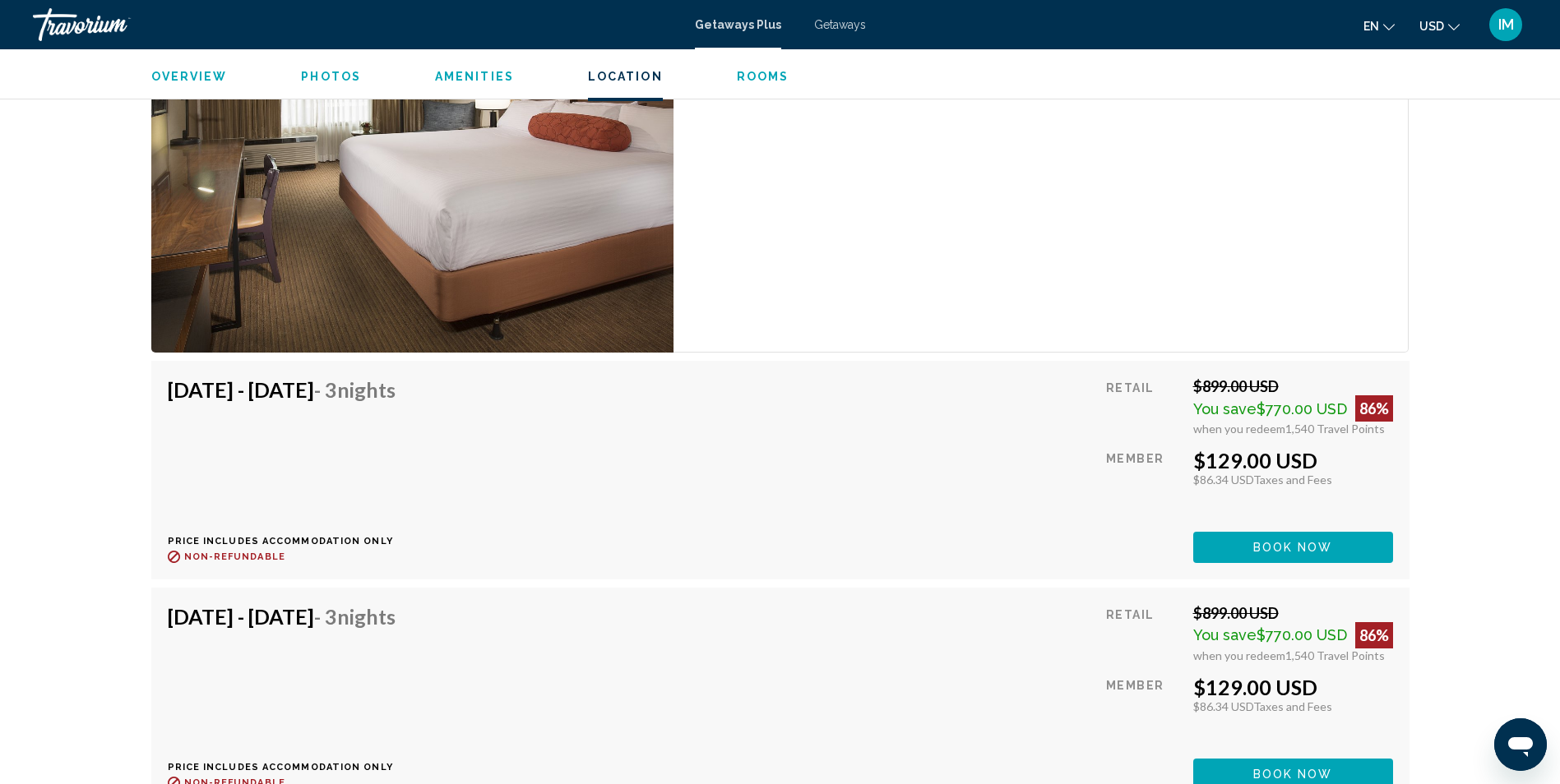
scroll to position [2546, 0]
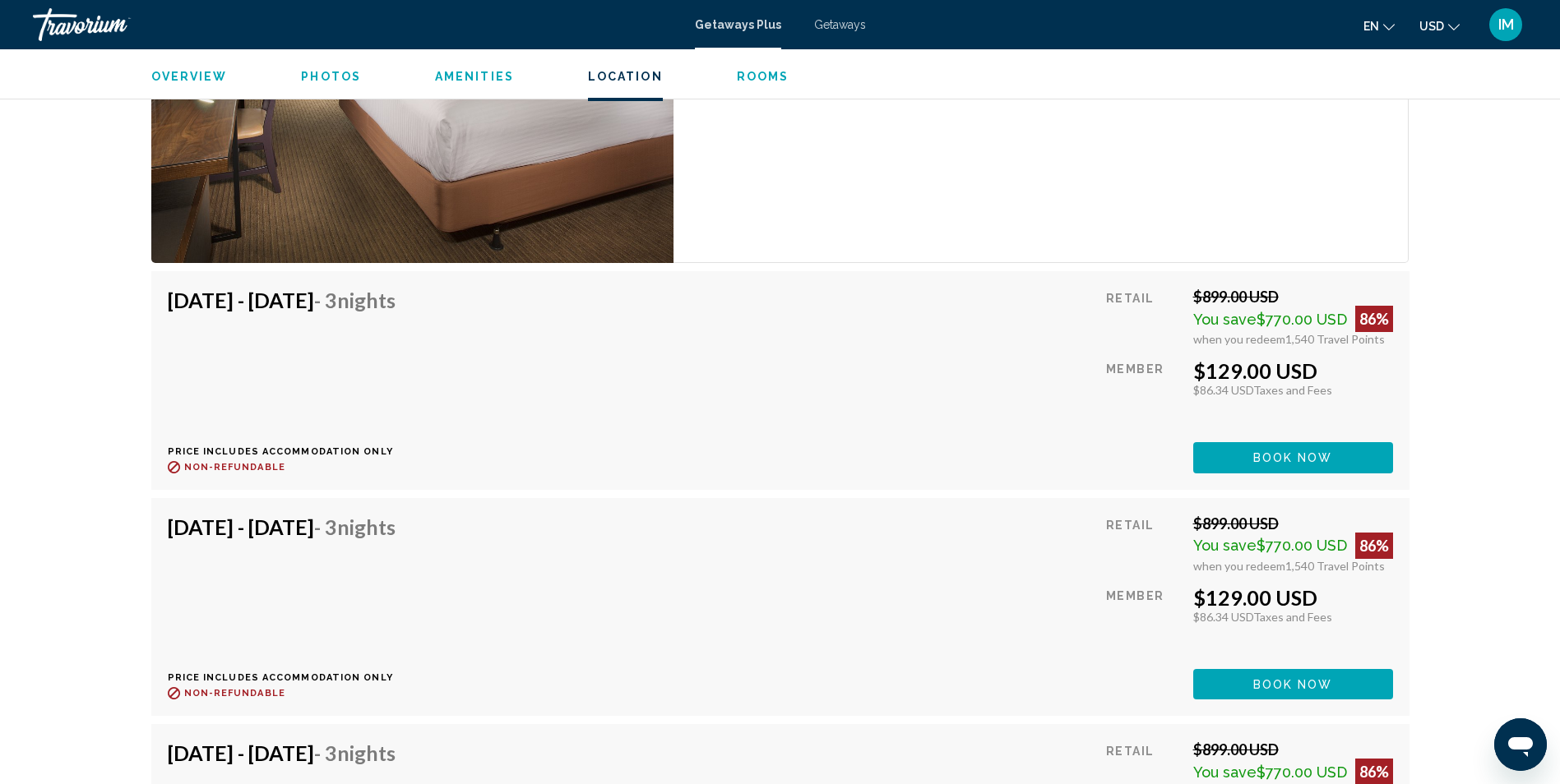
click at [1286, 453] on span "Book now" at bounding box center [1293, 458] width 80 height 13
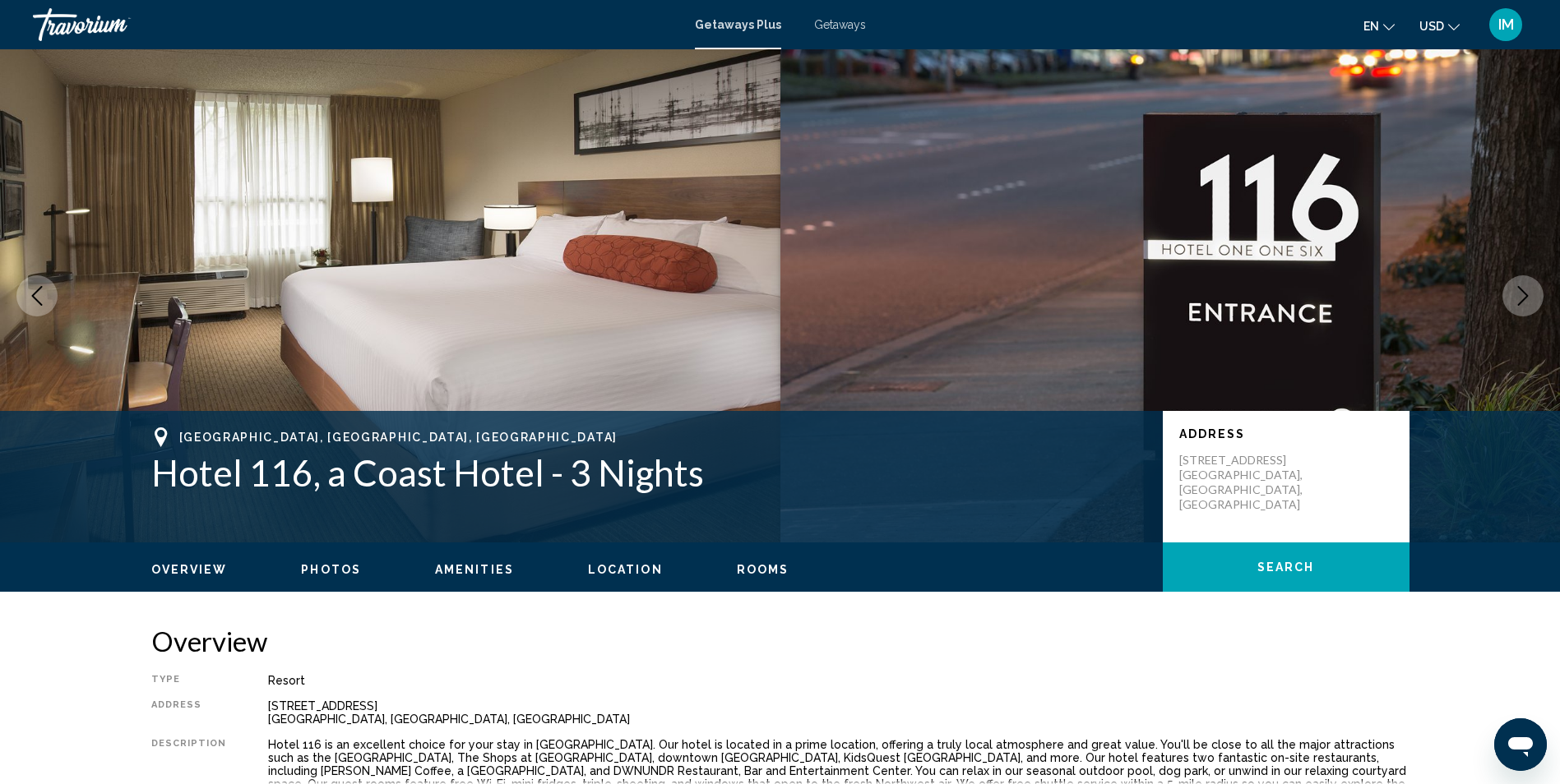
click at [1527, 295] on icon "Next image" at bounding box center [1523, 296] width 11 height 20
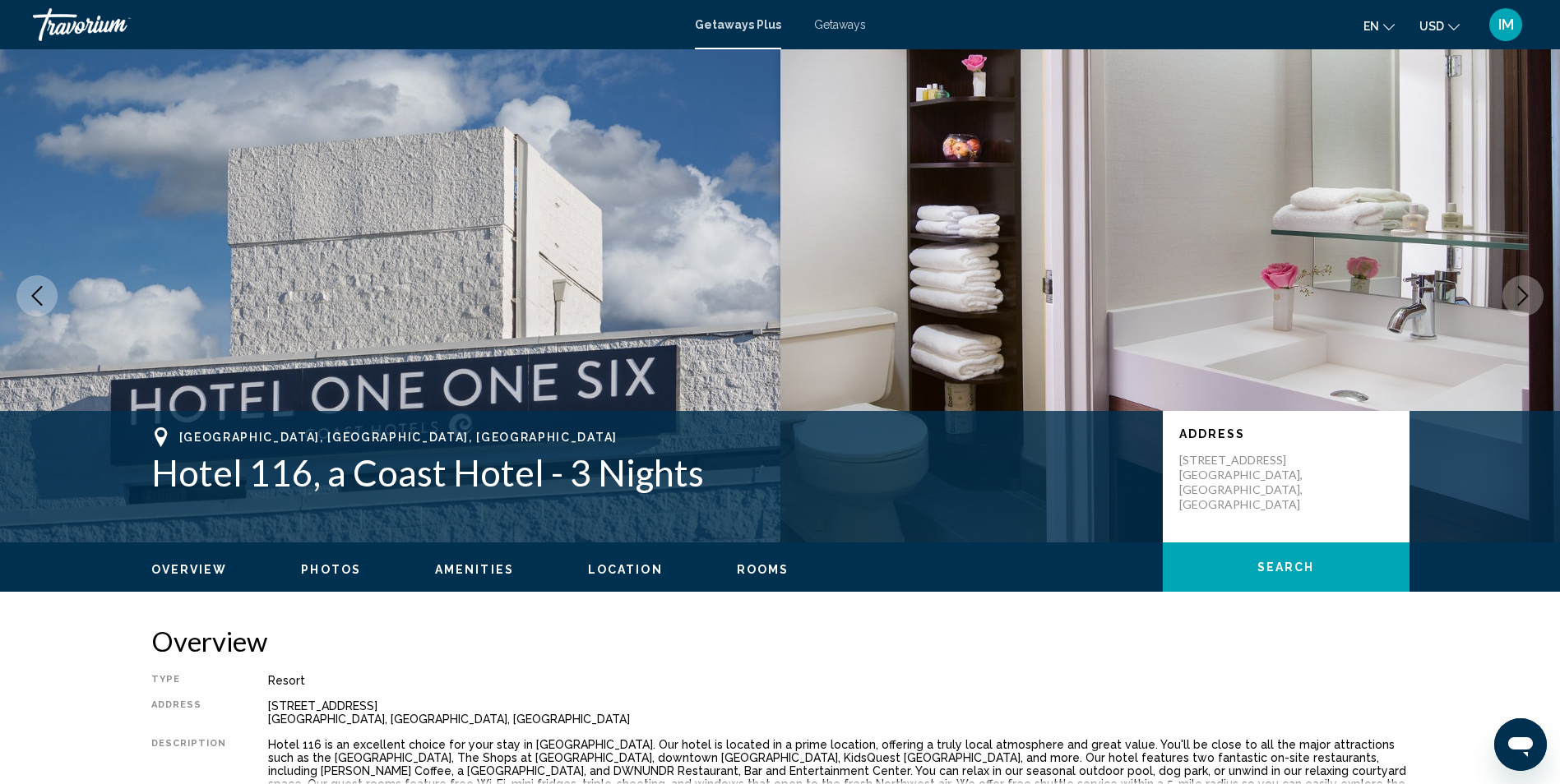
click at [1527, 295] on icon "Next image" at bounding box center [1523, 296] width 11 height 20
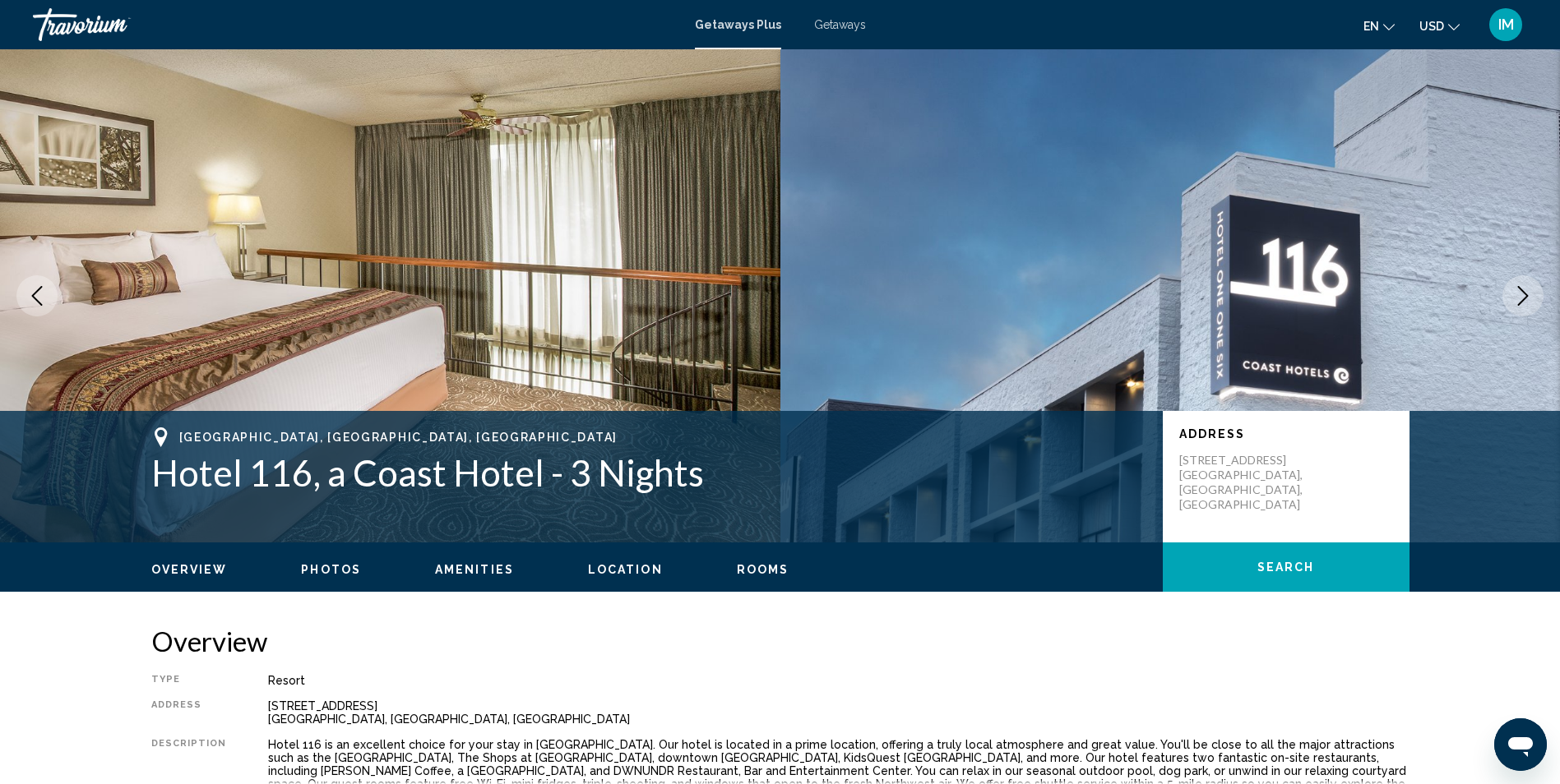
click at [1528, 295] on icon "Next image" at bounding box center [1523, 296] width 20 height 20
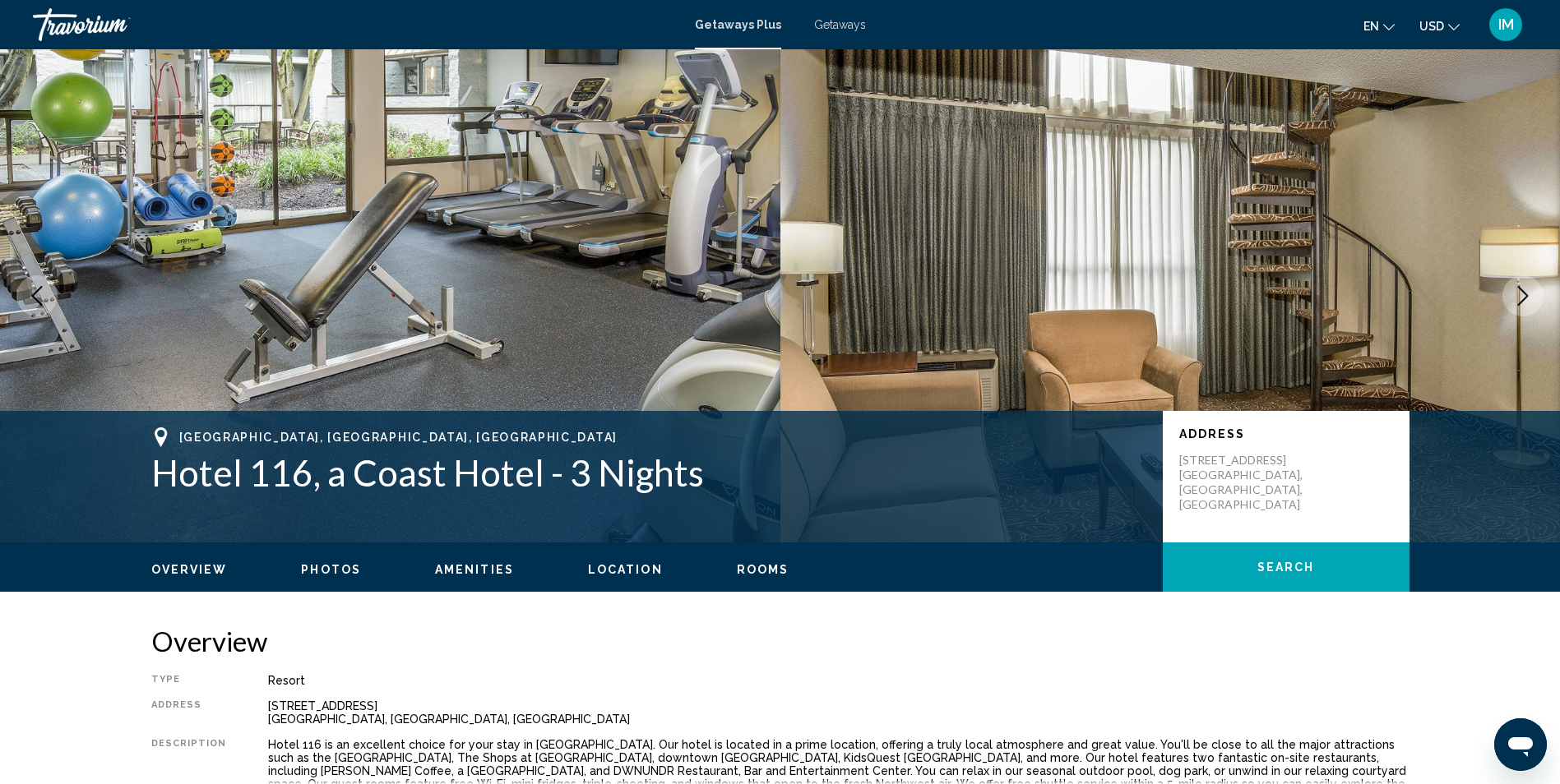
click at [1528, 295] on icon "Next image" at bounding box center [1523, 296] width 20 height 20
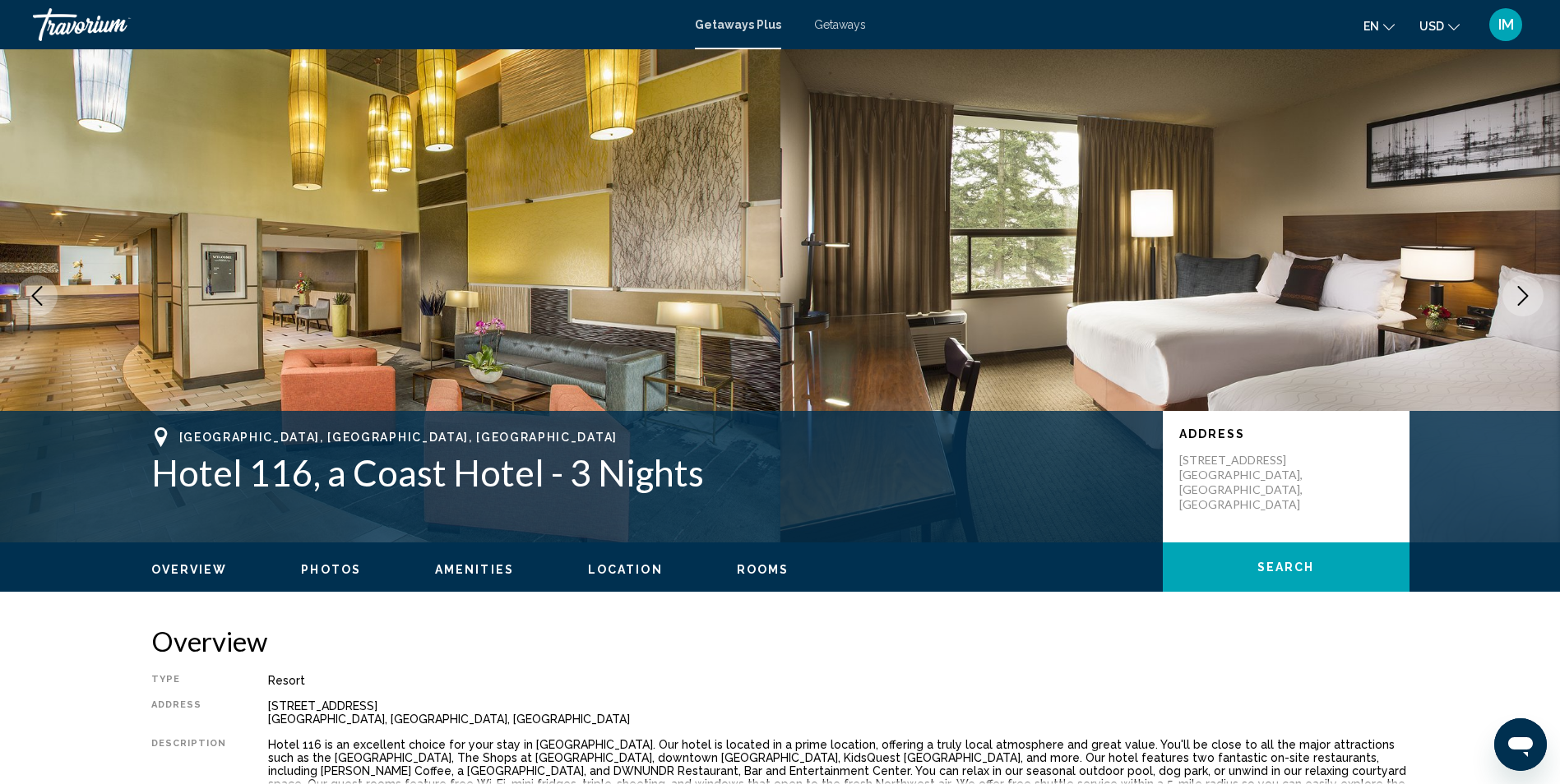
click at [1529, 295] on icon "Next image" at bounding box center [1523, 296] width 20 height 20
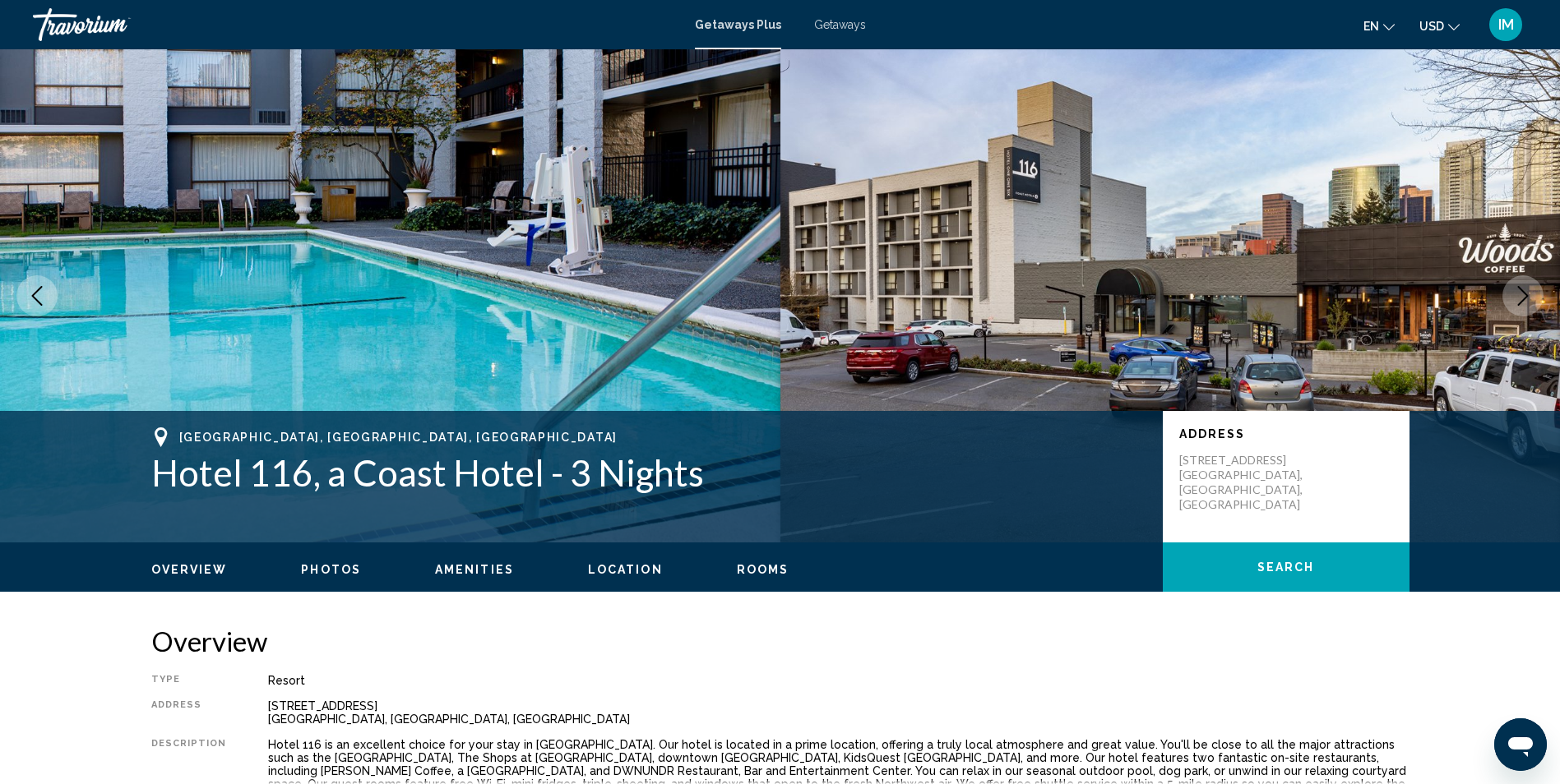
click at [1533, 293] on button "Next image" at bounding box center [1522, 296] width 41 height 41
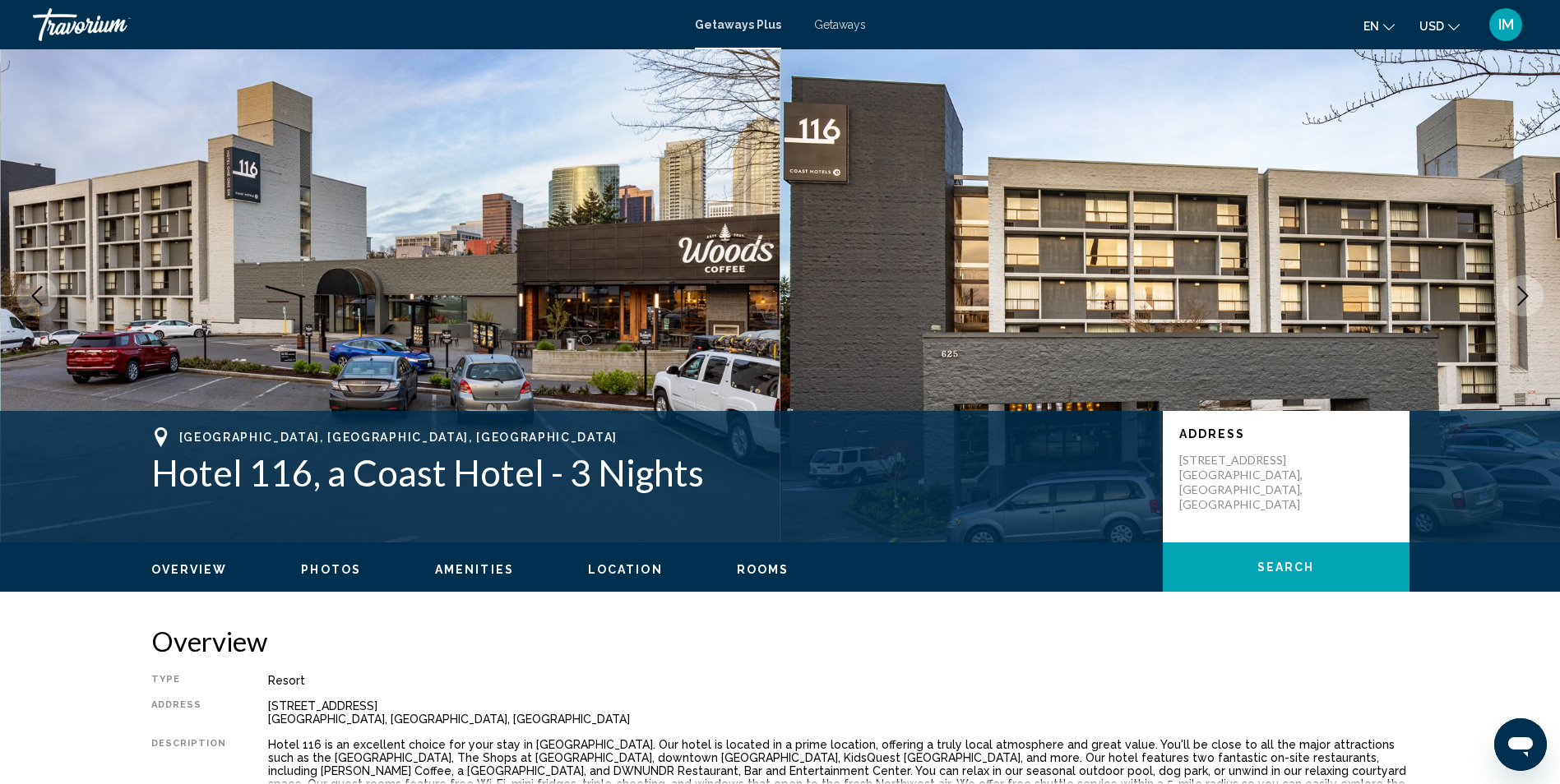
click at [1533, 293] on button "Next image" at bounding box center [1522, 296] width 41 height 41
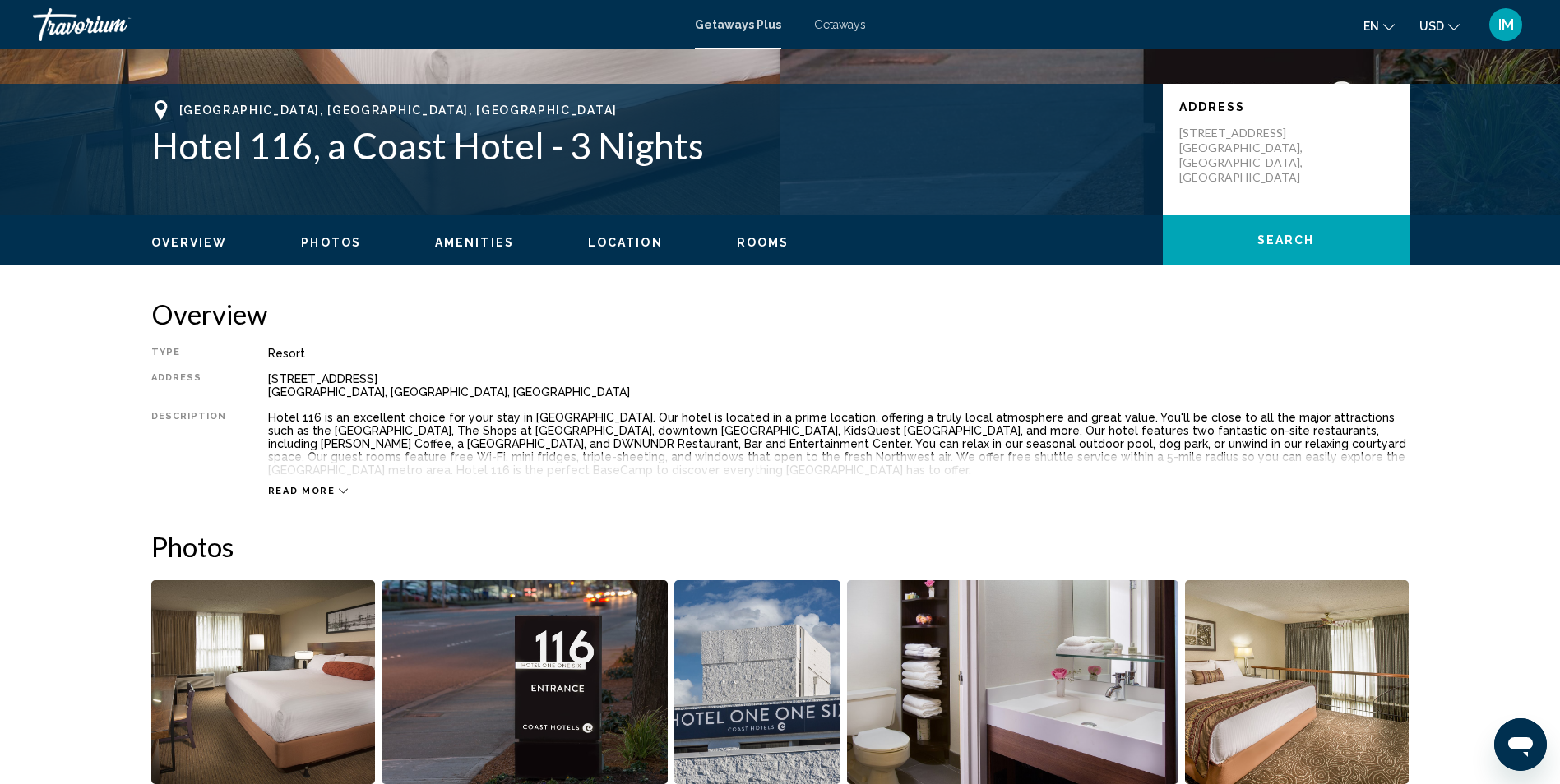
scroll to position [329, 0]
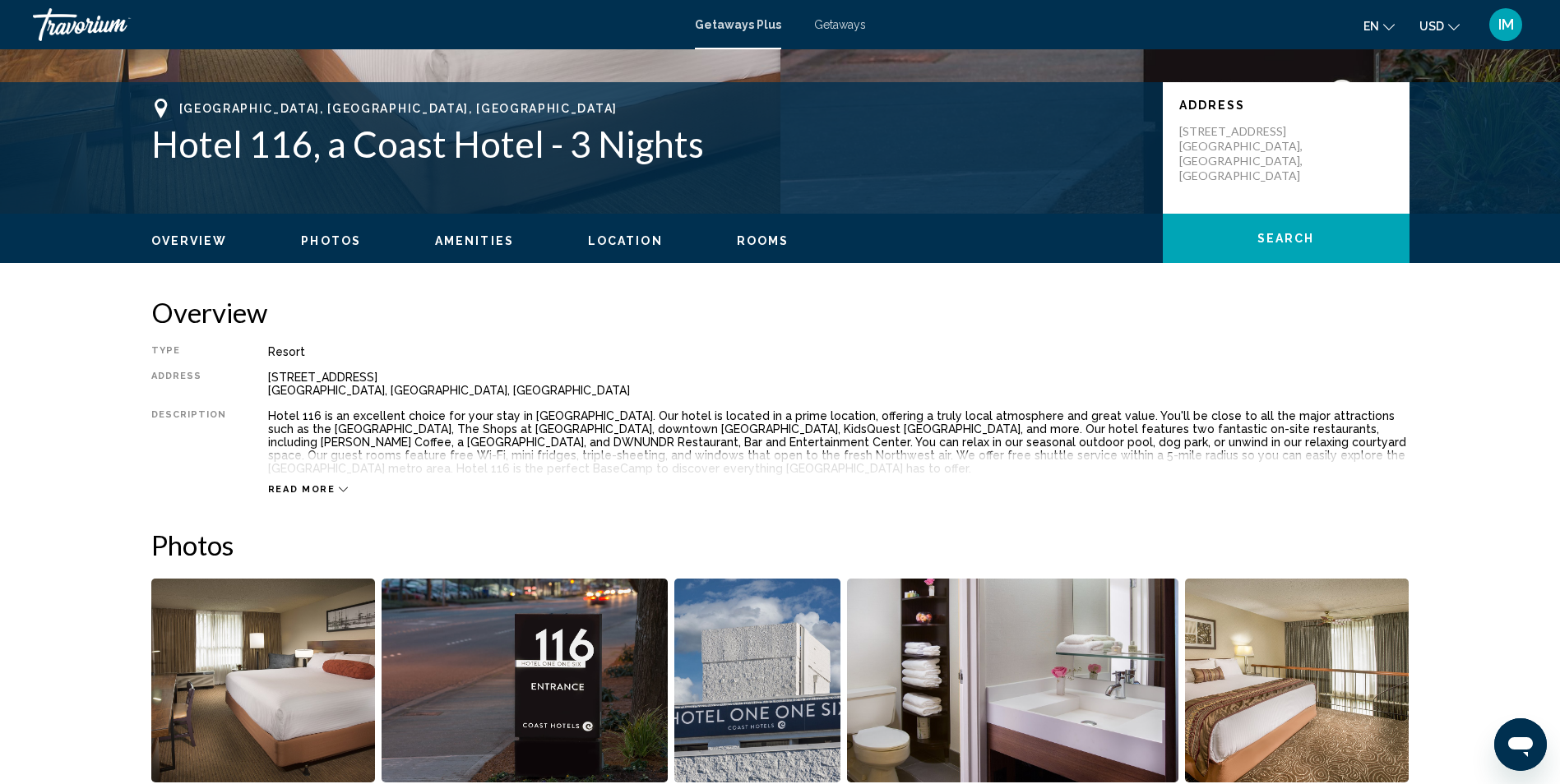
click at [339, 489] on icon "Main content" at bounding box center [343, 489] width 9 height 9
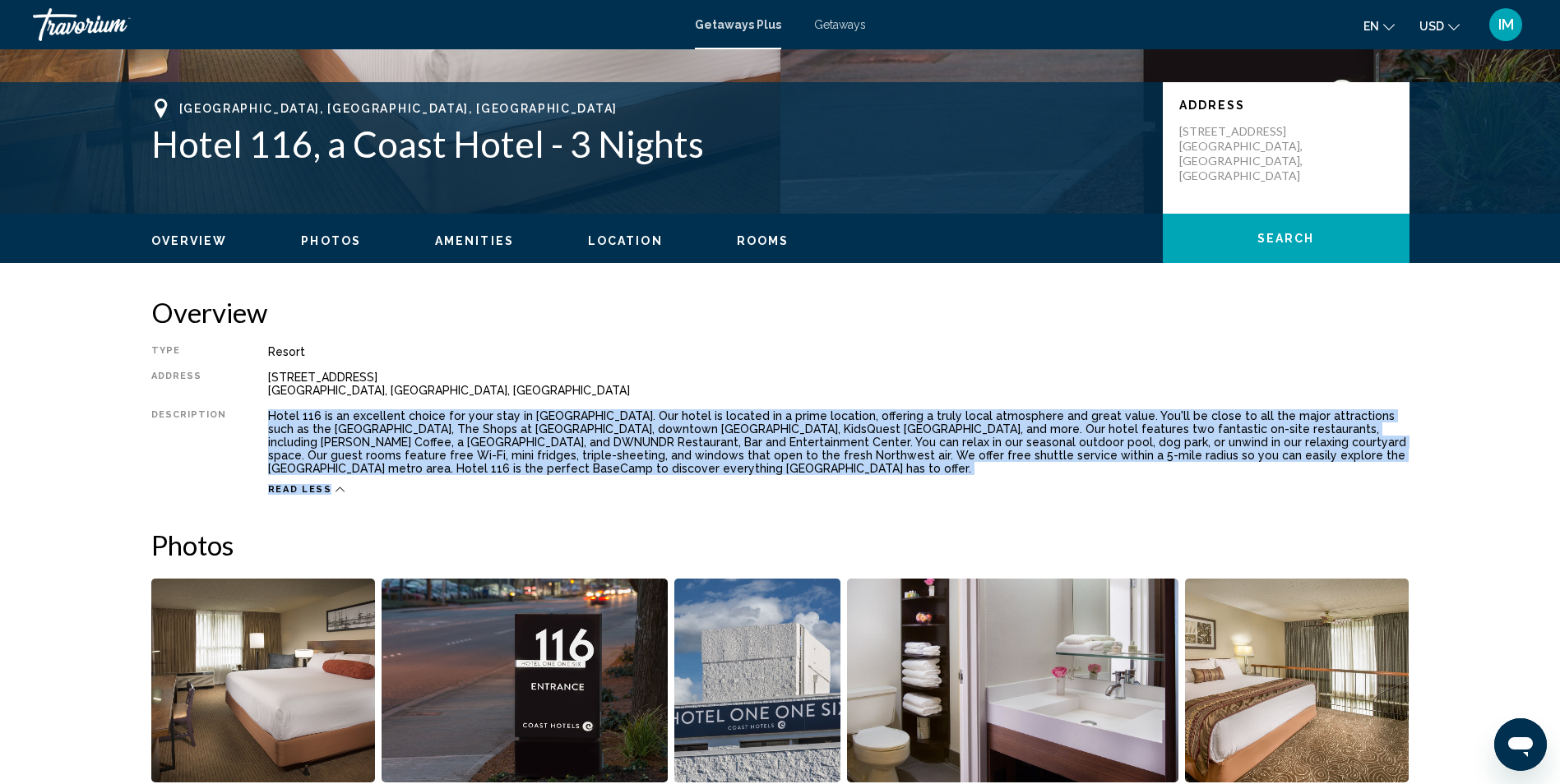
drag, startPoint x: 258, startPoint y: 409, endPoint x: 415, endPoint y: 484, distance: 174.0
click at [415, 484] on div "Type Resort All-Inclusive No All-Inclusive Address [STREET_ADDRESS] Description…" at bounding box center [780, 420] width 1258 height 150
drag, startPoint x: 415, startPoint y: 484, endPoint x: 380, endPoint y: 452, distance: 47.4
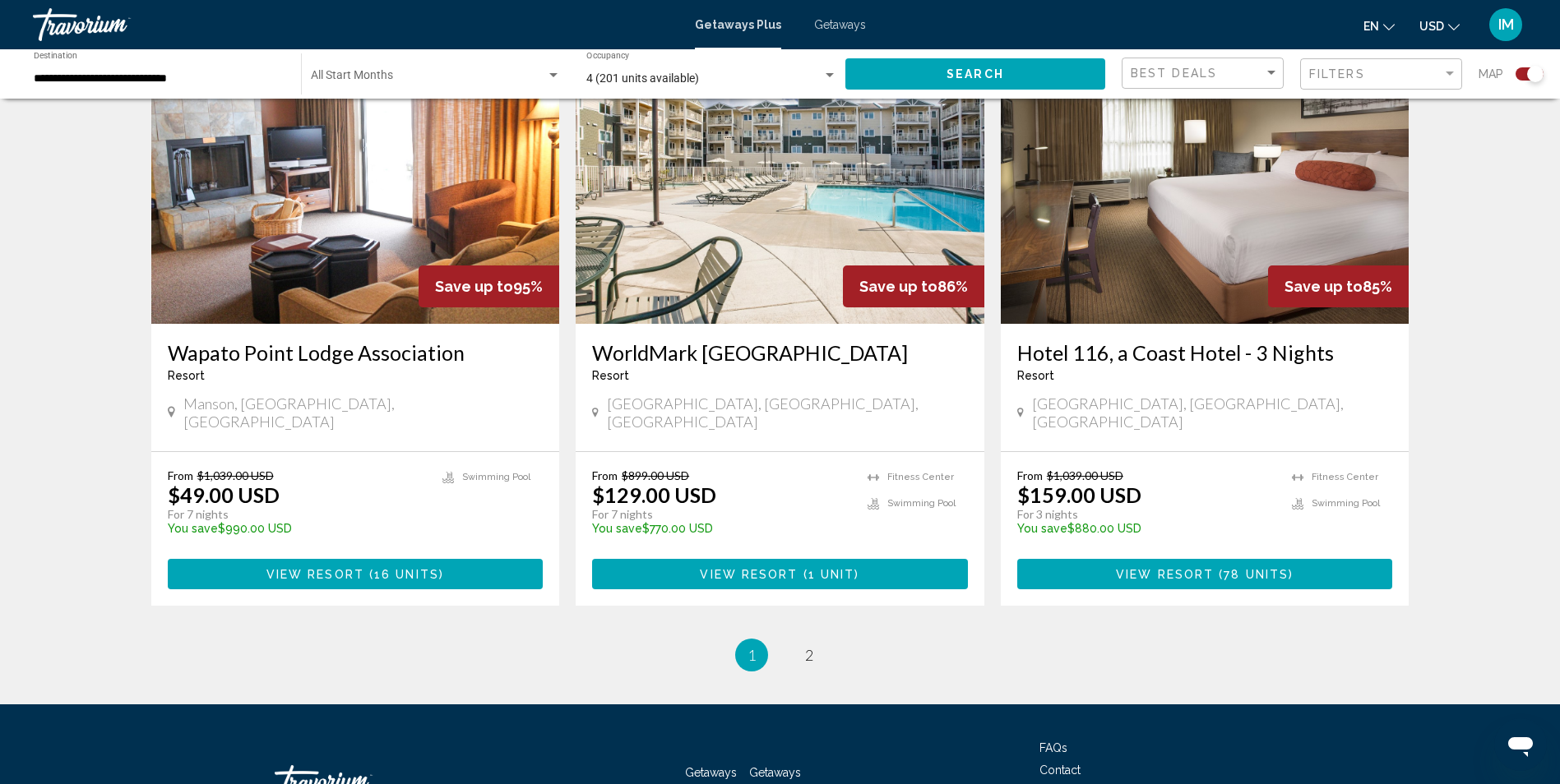
scroll to position [2455, 0]
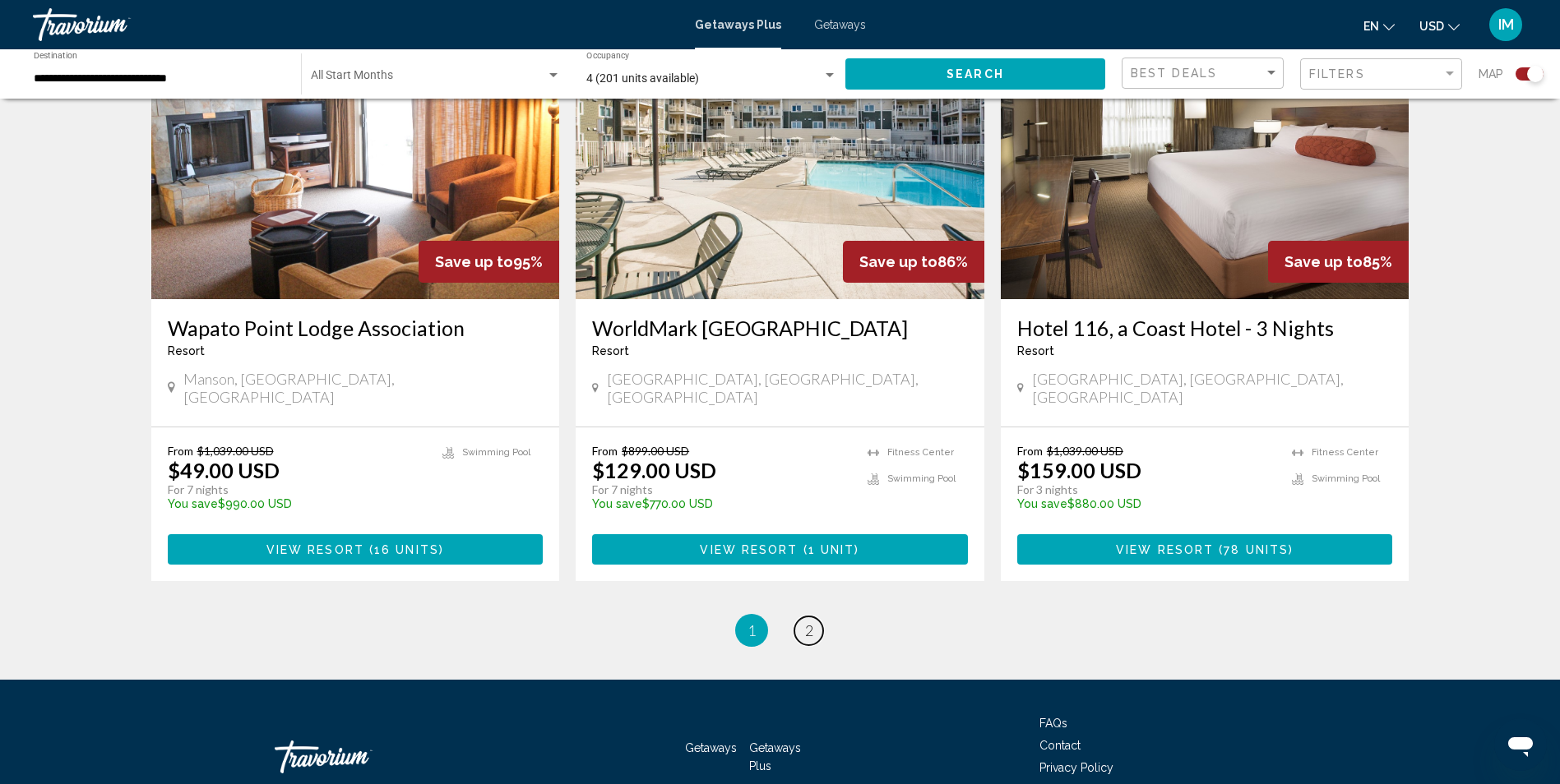
click at [810, 621] on span "2" at bounding box center [809, 630] width 8 height 18
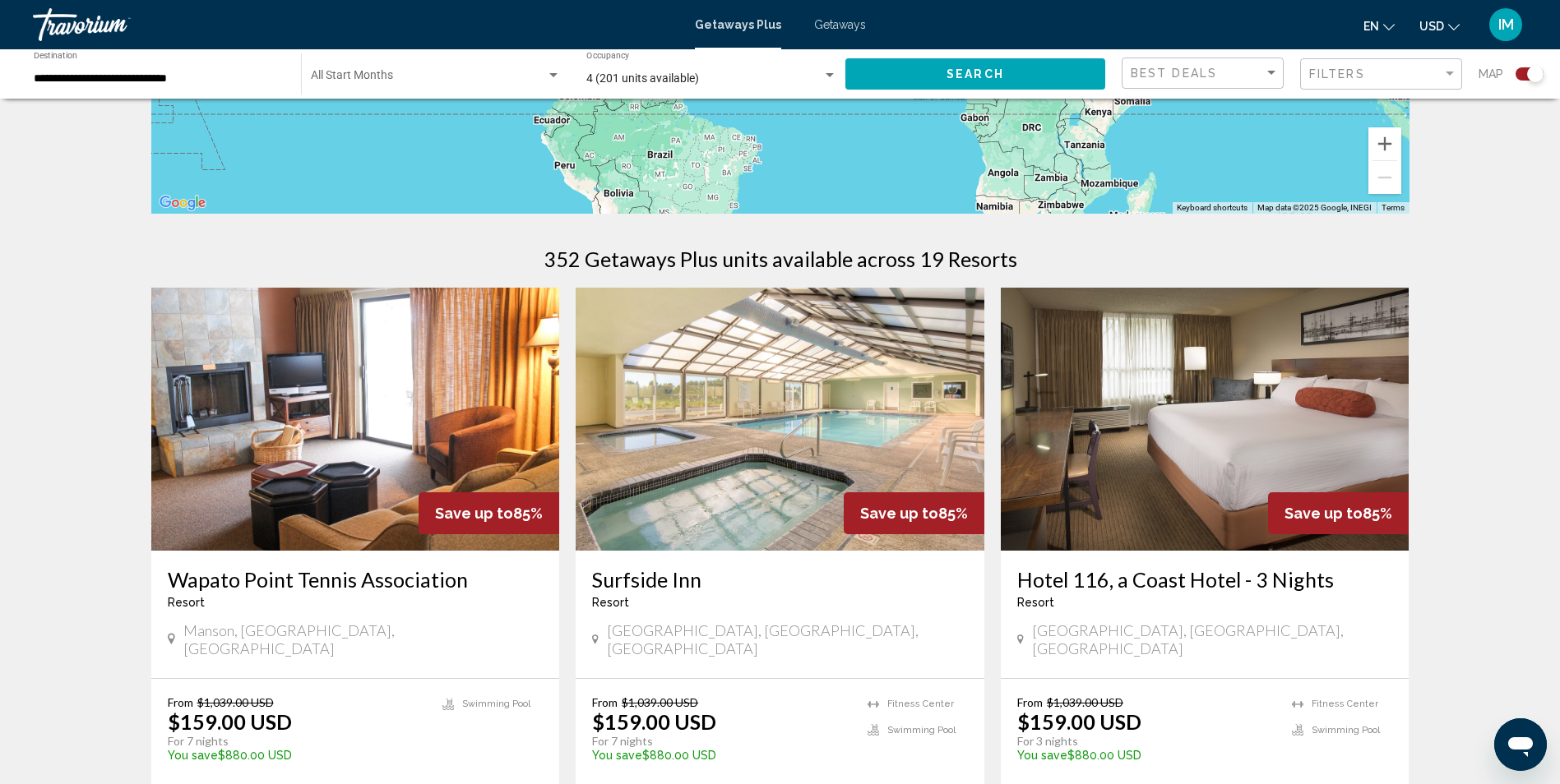
scroll to position [411, 0]
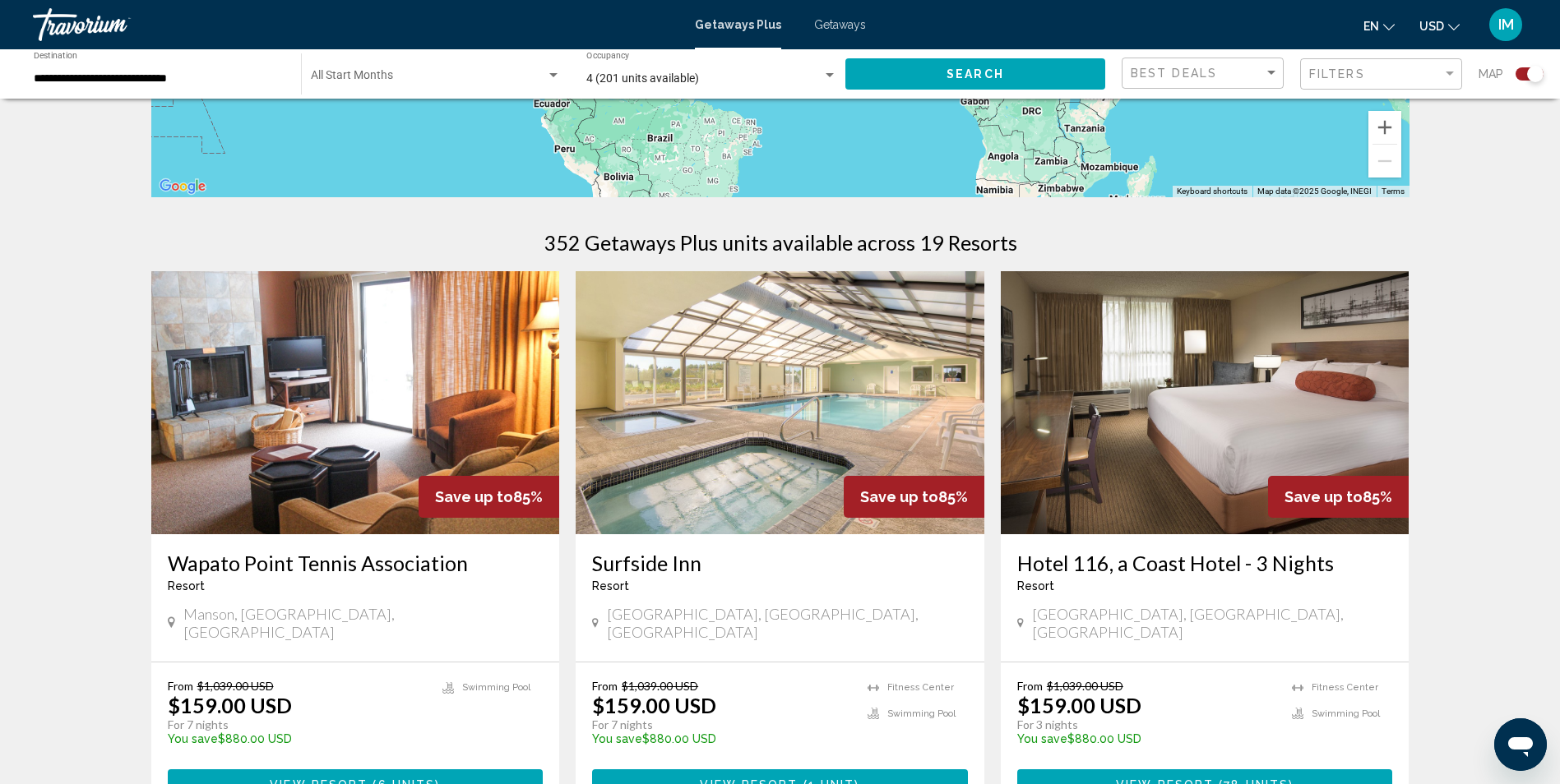
click at [255, 456] on img "Main content" at bounding box center [356, 403] width 409 height 263
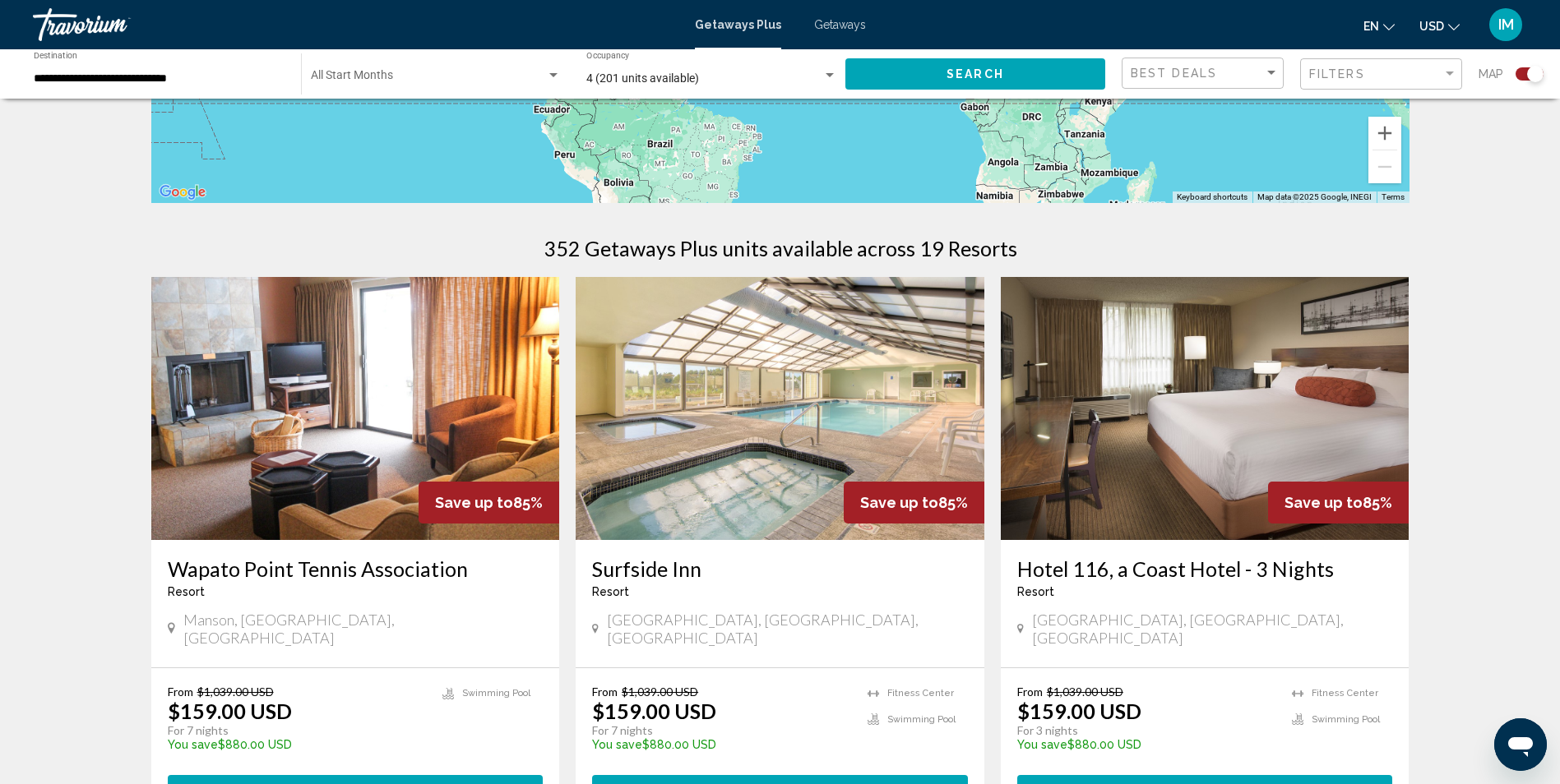
scroll to position [411, 0]
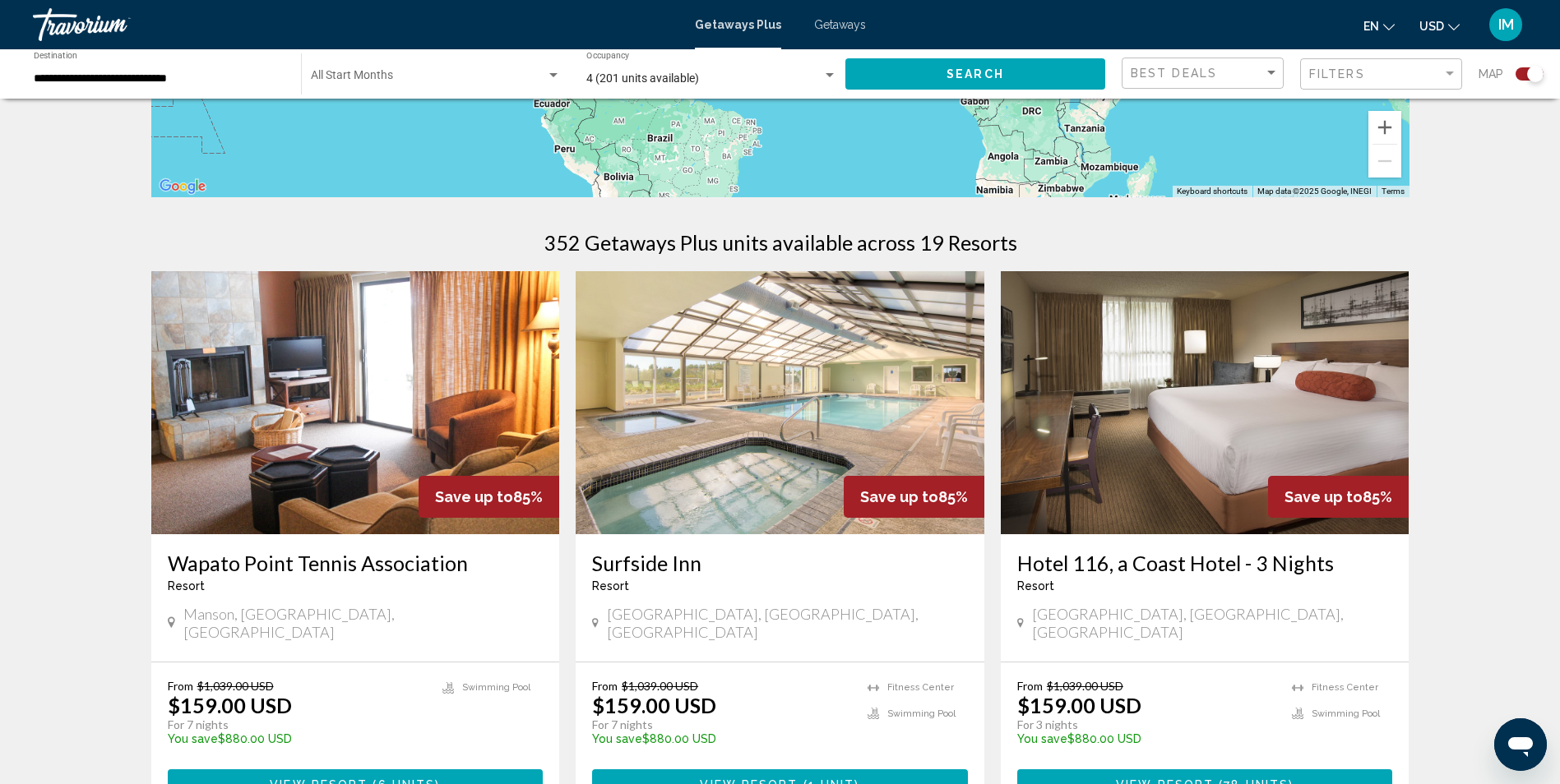
click at [724, 422] on img "Main content" at bounding box center [780, 403] width 409 height 263
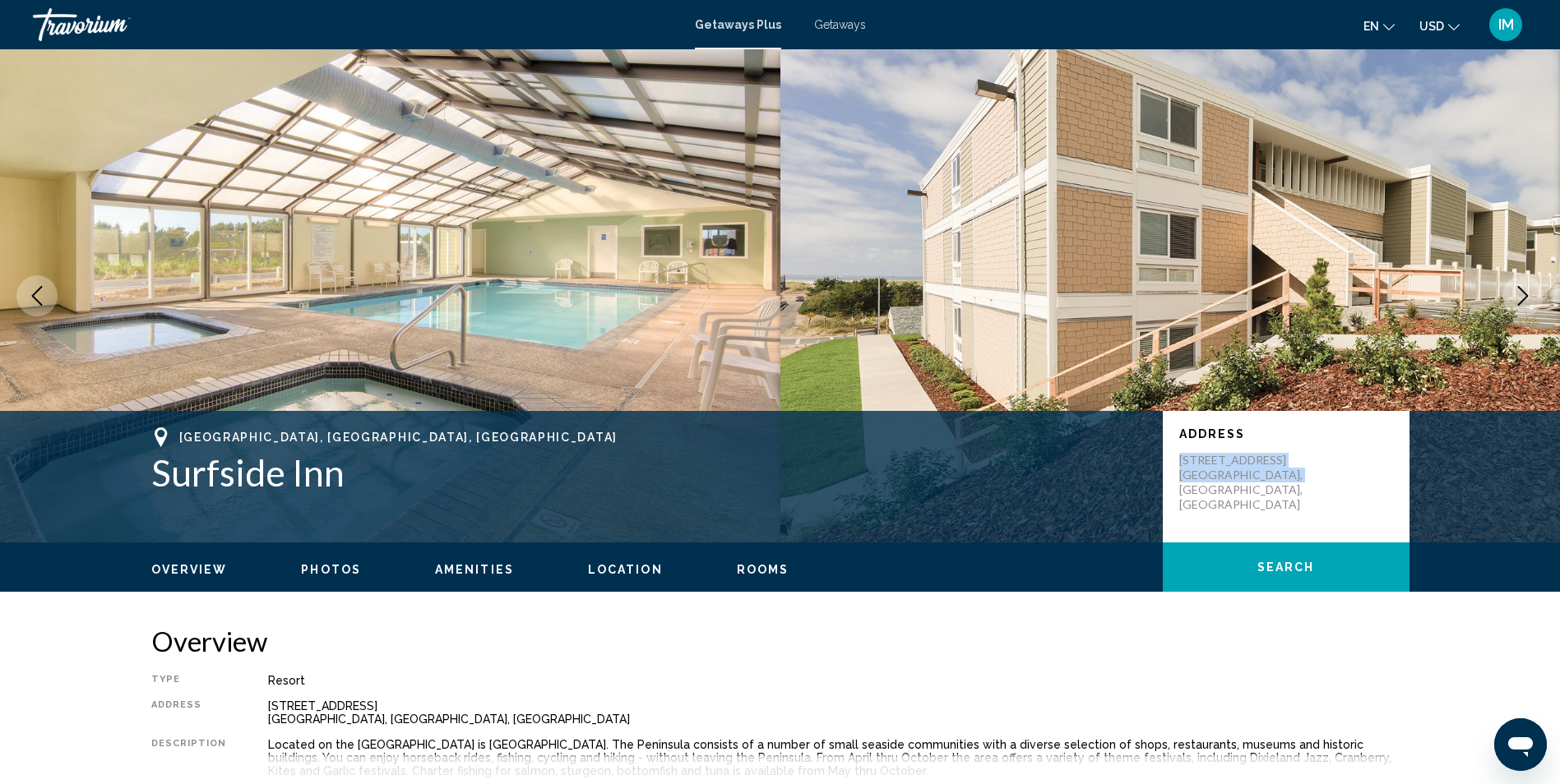
drag, startPoint x: 1173, startPoint y: 449, endPoint x: 1333, endPoint y: 477, distance: 162.4
click at [1333, 477] on div "Address [STREET_ADDRESS]" at bounding box center [1286, 477] width 247 height 131
drag, startPoint x: 1333, startPoint y: 477, endPoint x: 1210, endPoint y: 458, distance: 124.5
click at [1516, 290] on icon "Next image" at bounding box center [1523, 296] width 20 height 20
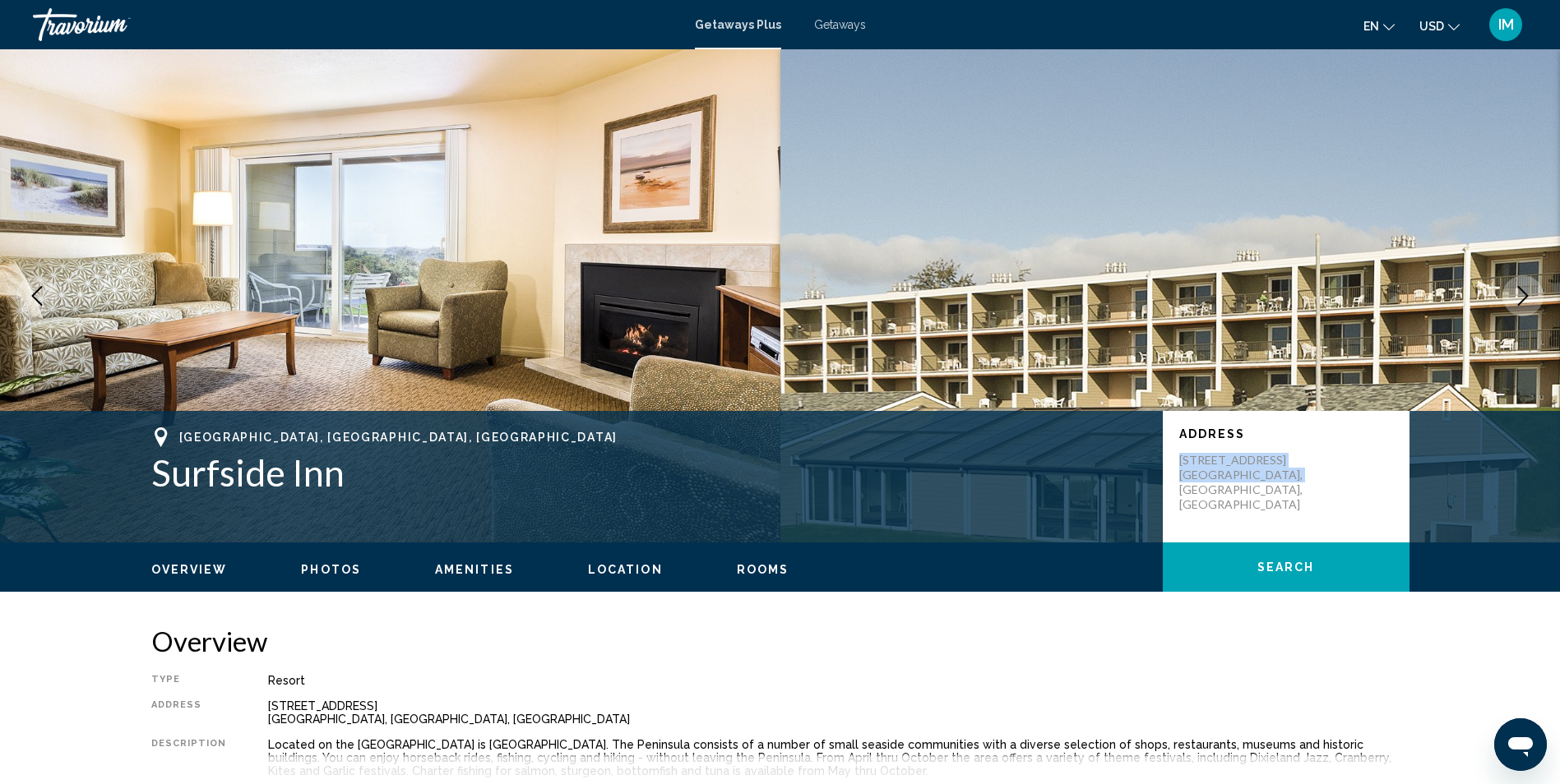
click at [1517, 290] on icon "Next image" at bounding box center [1523, 296] width 20 height 20
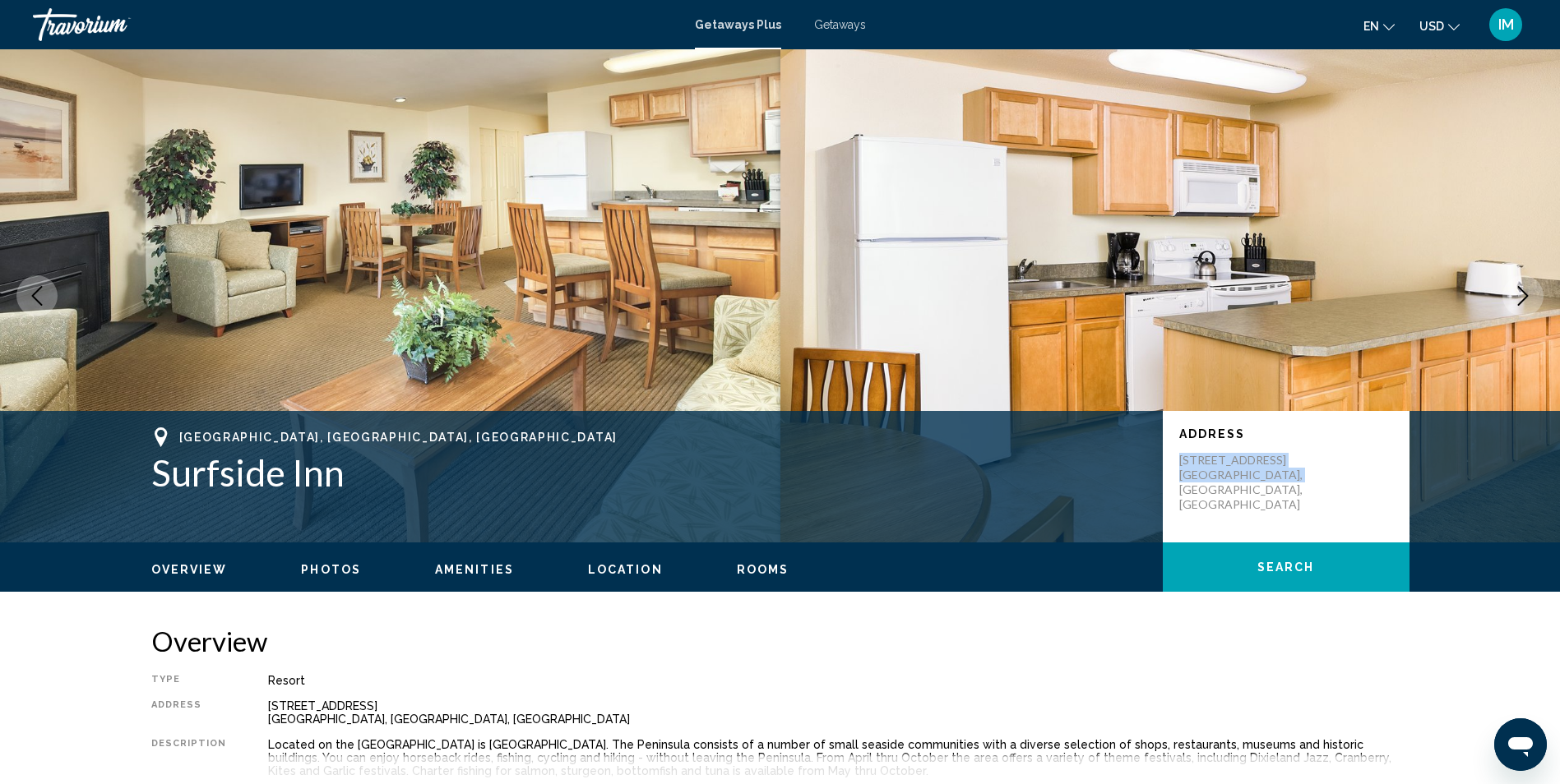
click at [1516, 290] on icon "Next image" at bounding box center [1523, 296] width 20 height 20
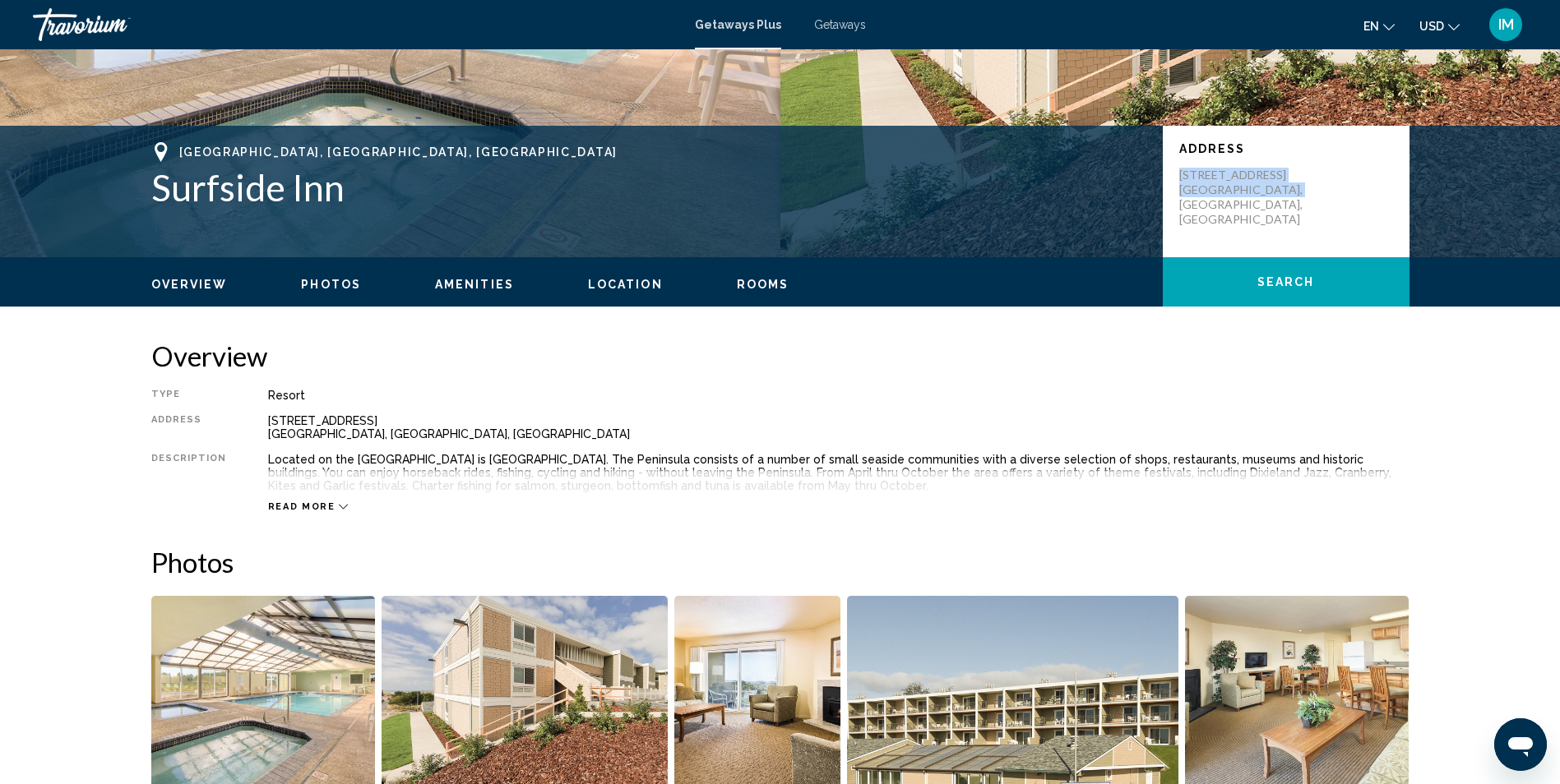
scroll to position [247, 0]
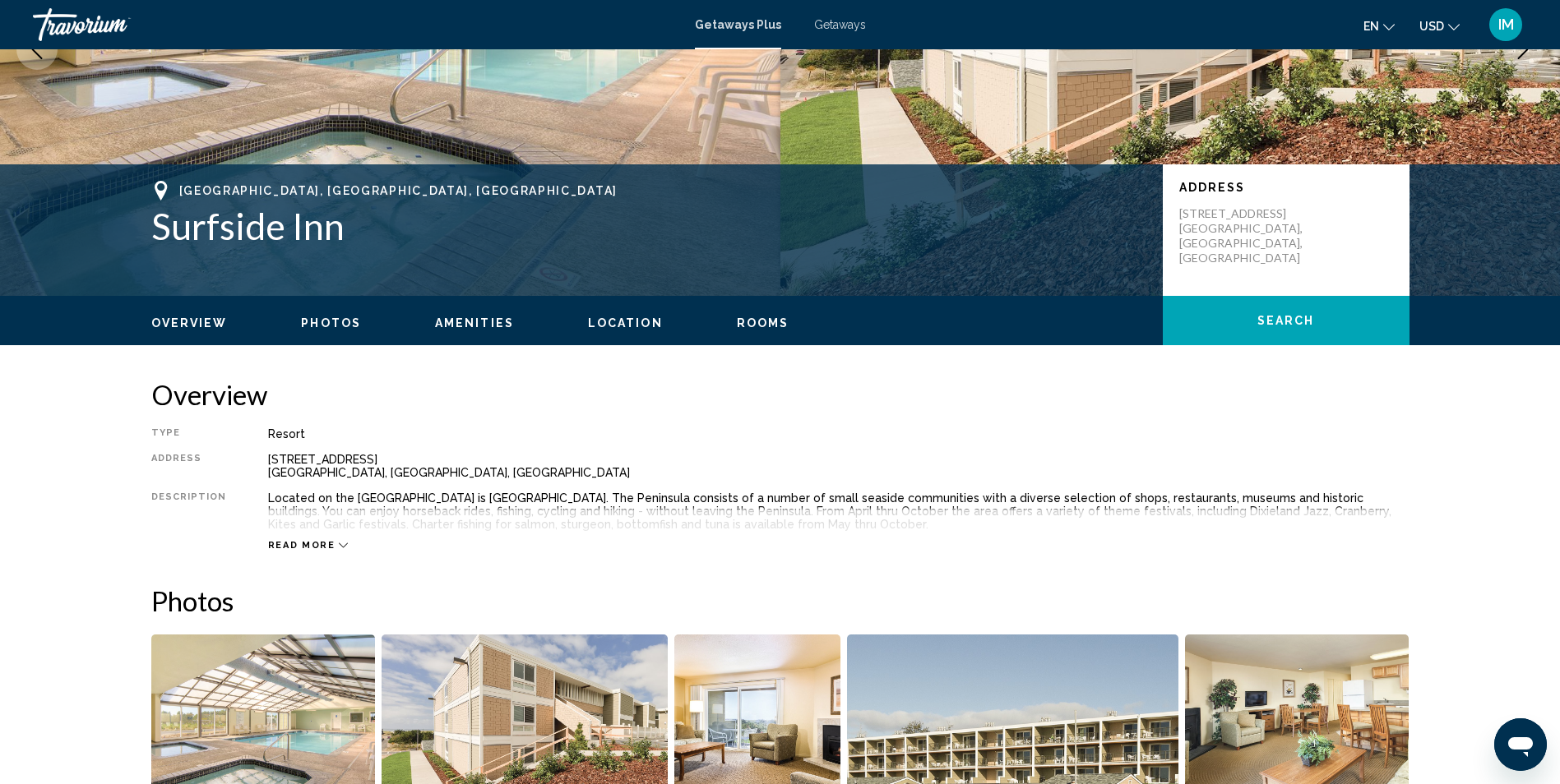
click at [326, 538] on div "Read more" at bounding box center [839, 529] width 1141 height 45
click at [339, 546] on icon "Main content" at bounding box center [343, 545] width 9 height 9
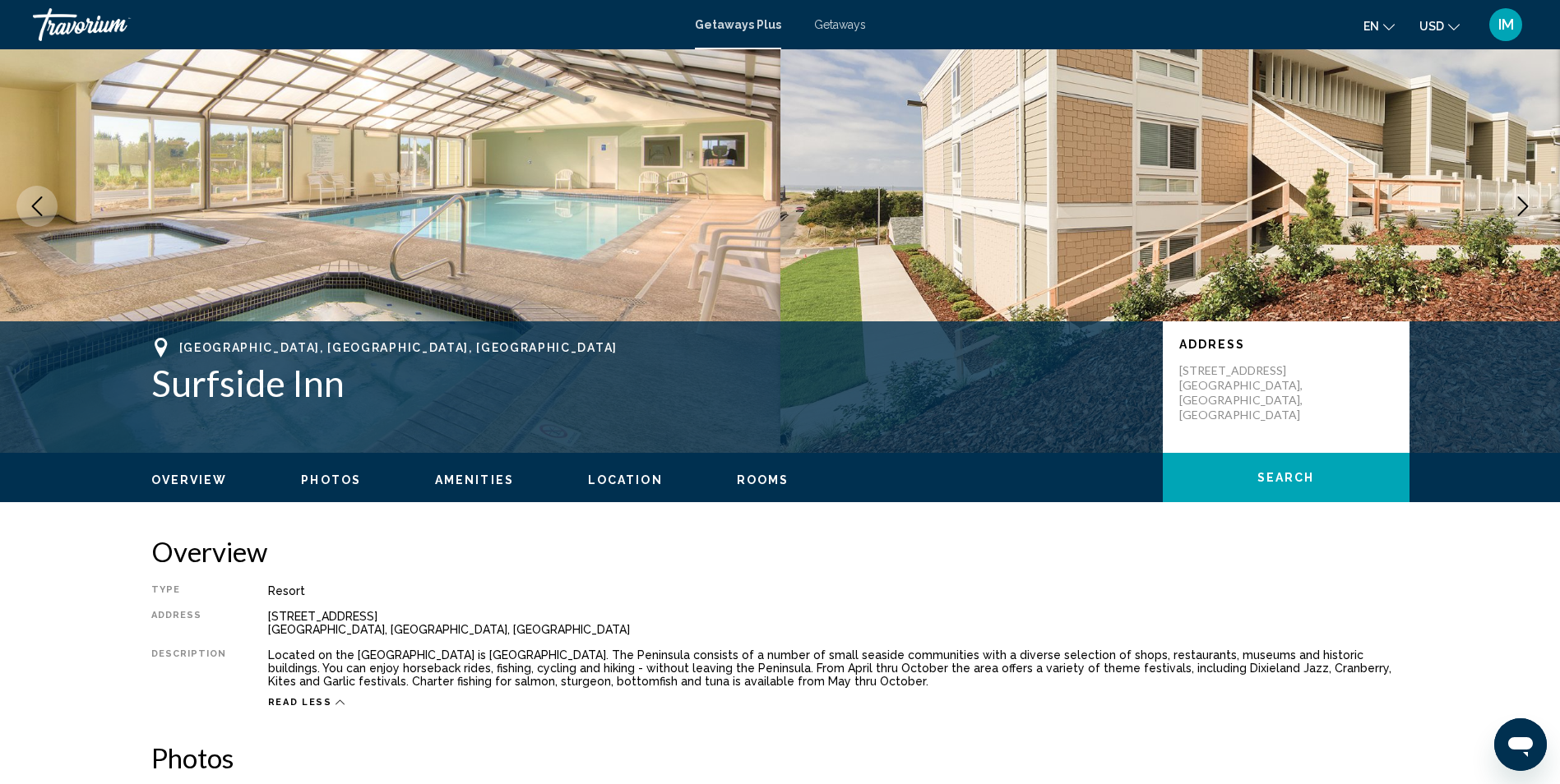
scroll to position [0, 0]
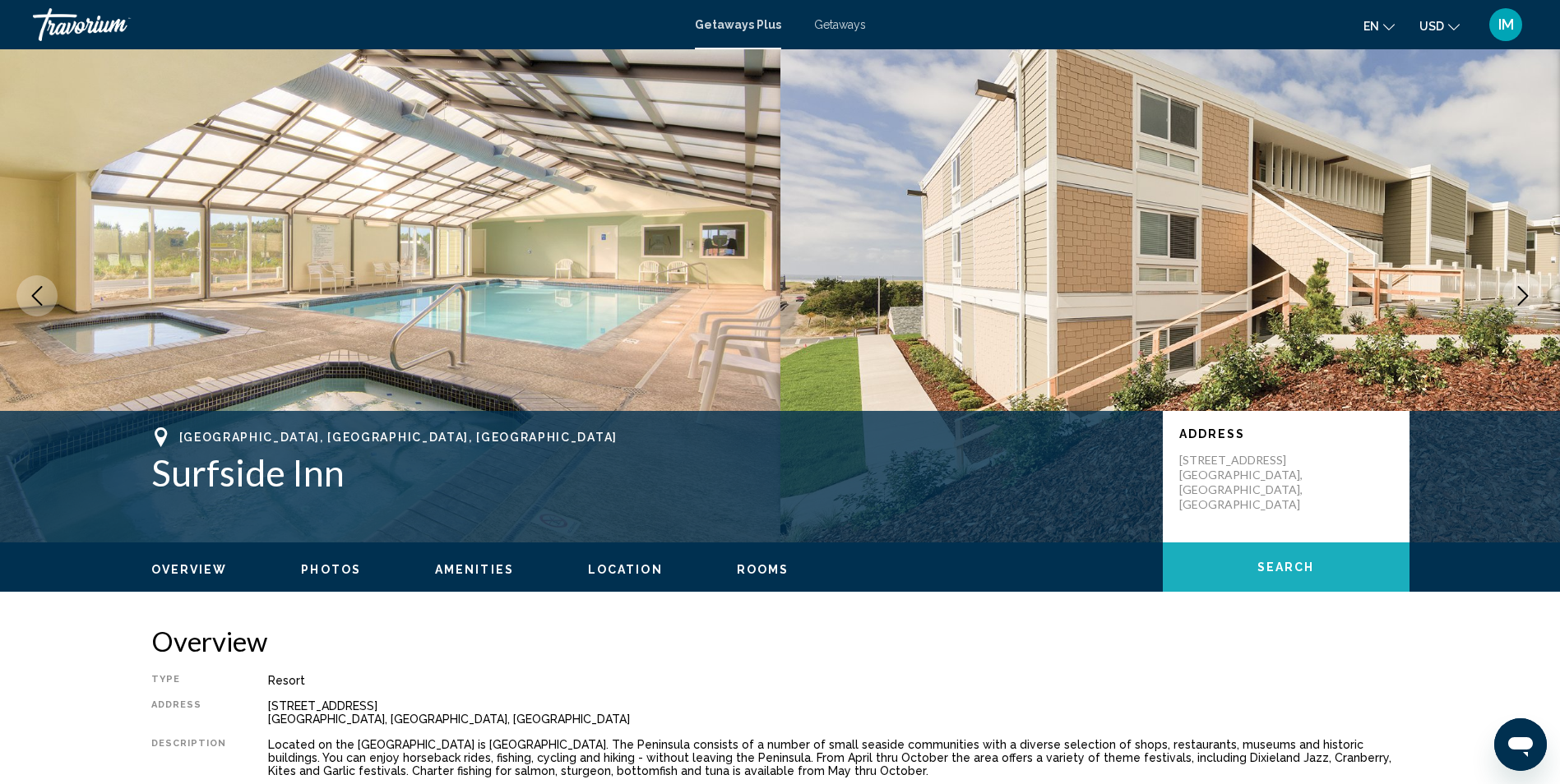
click at [1298, 565] on span "Search" at bounding box center [1285, 568] width 57 height 13
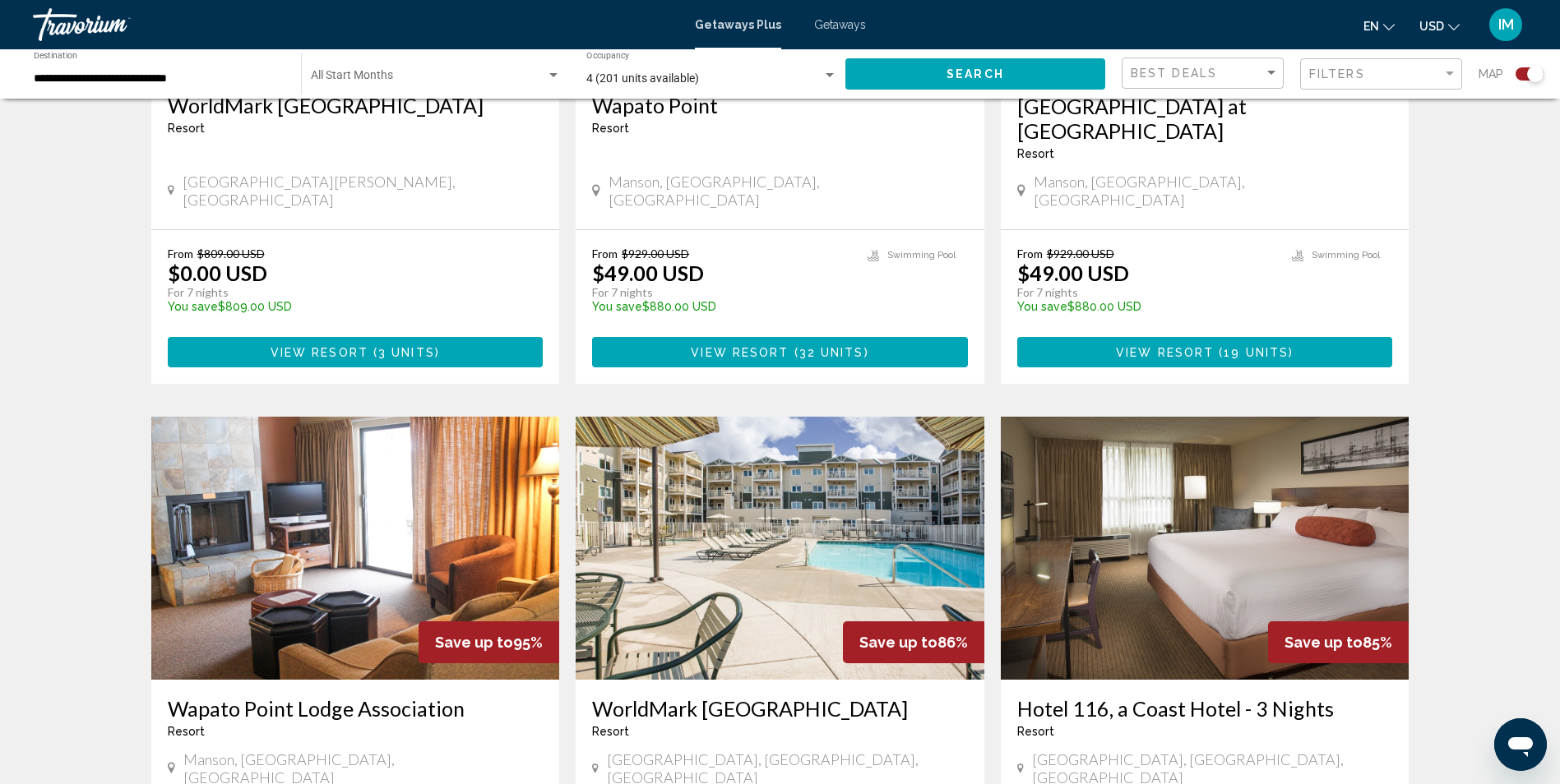
scroll to position [2384, 0]
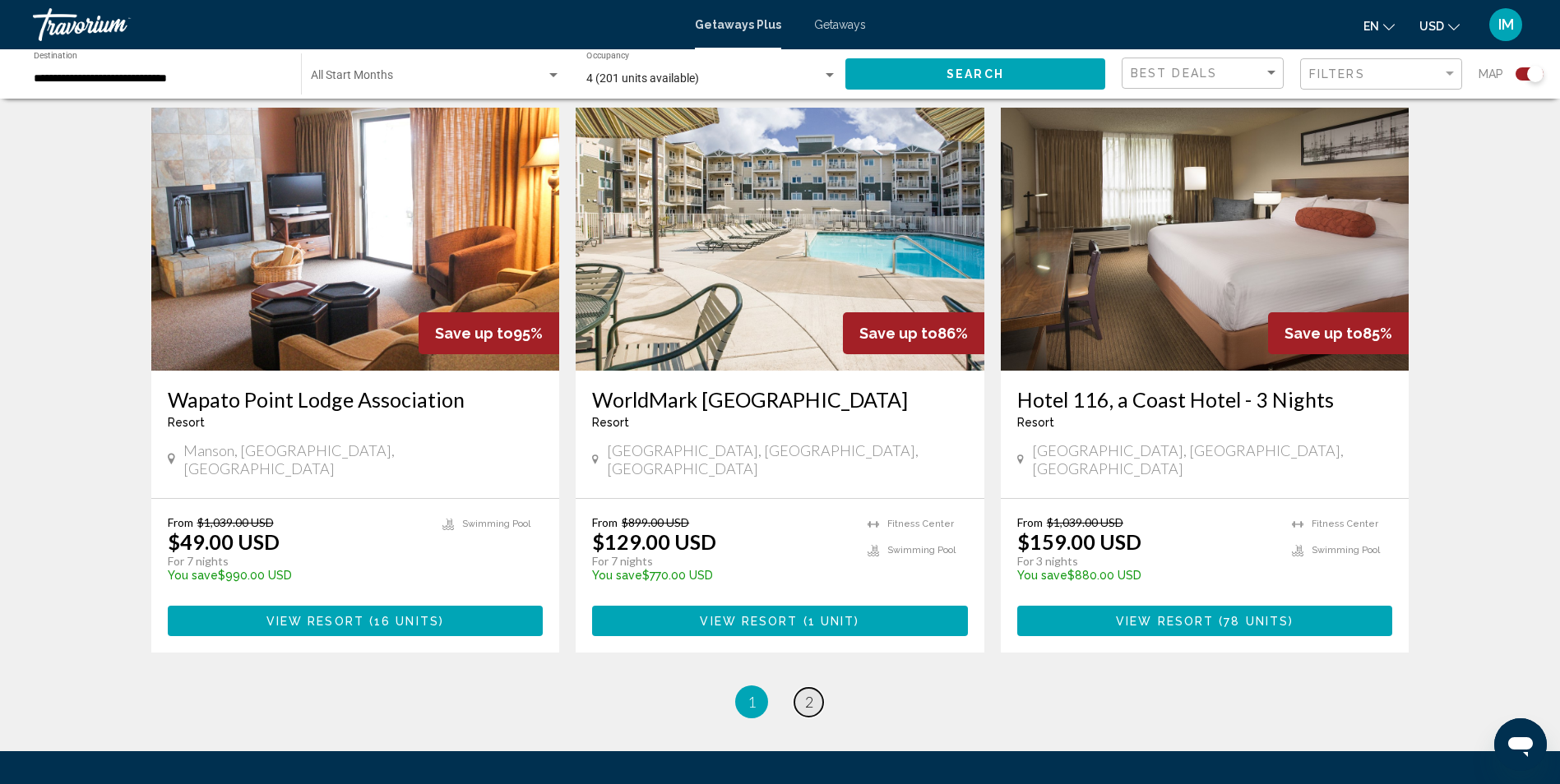
click at [806, 693] on span "2" at bounding box center [809, 702] width 8 height 18
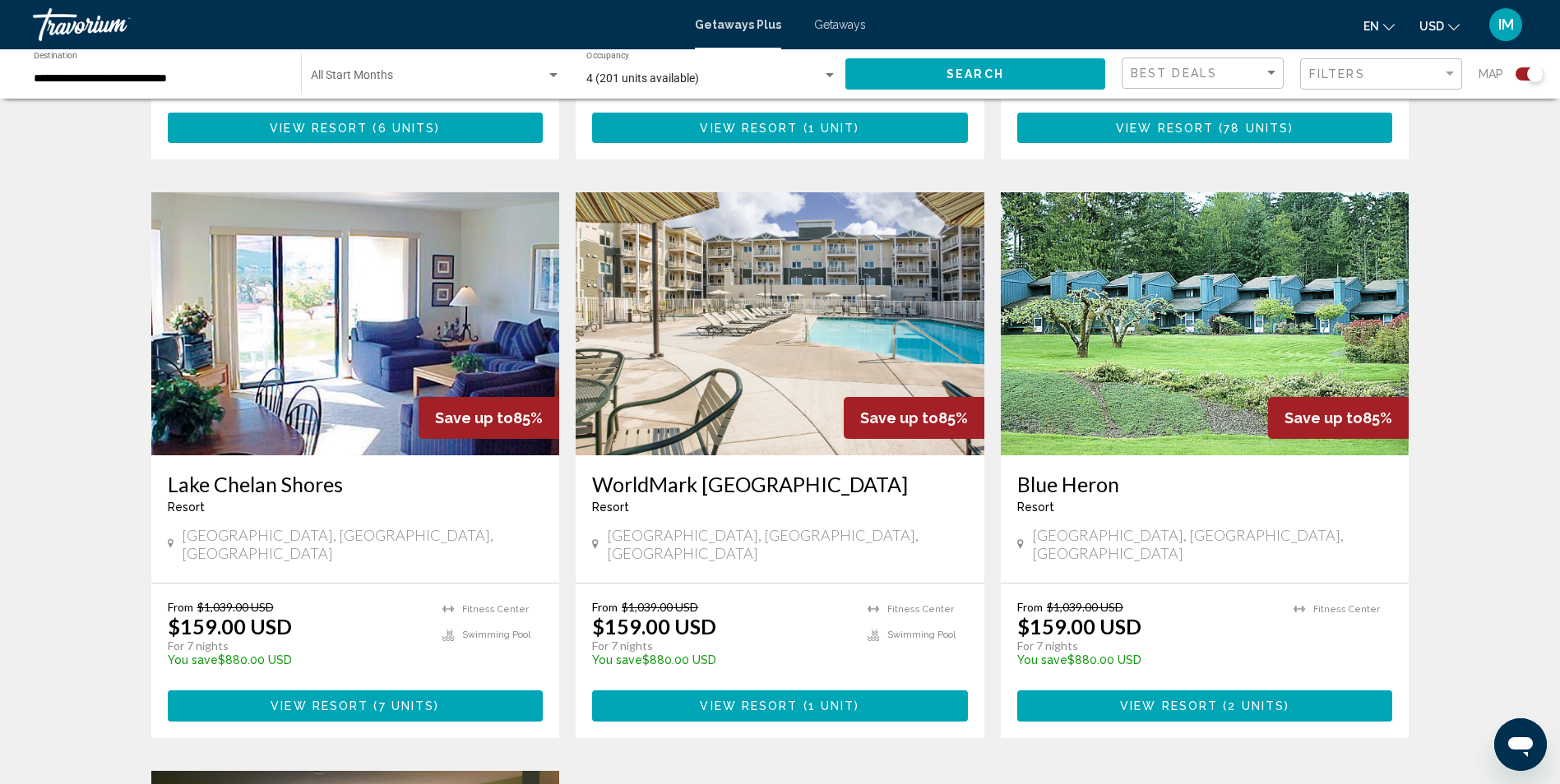
scroll to position [1069, 0]
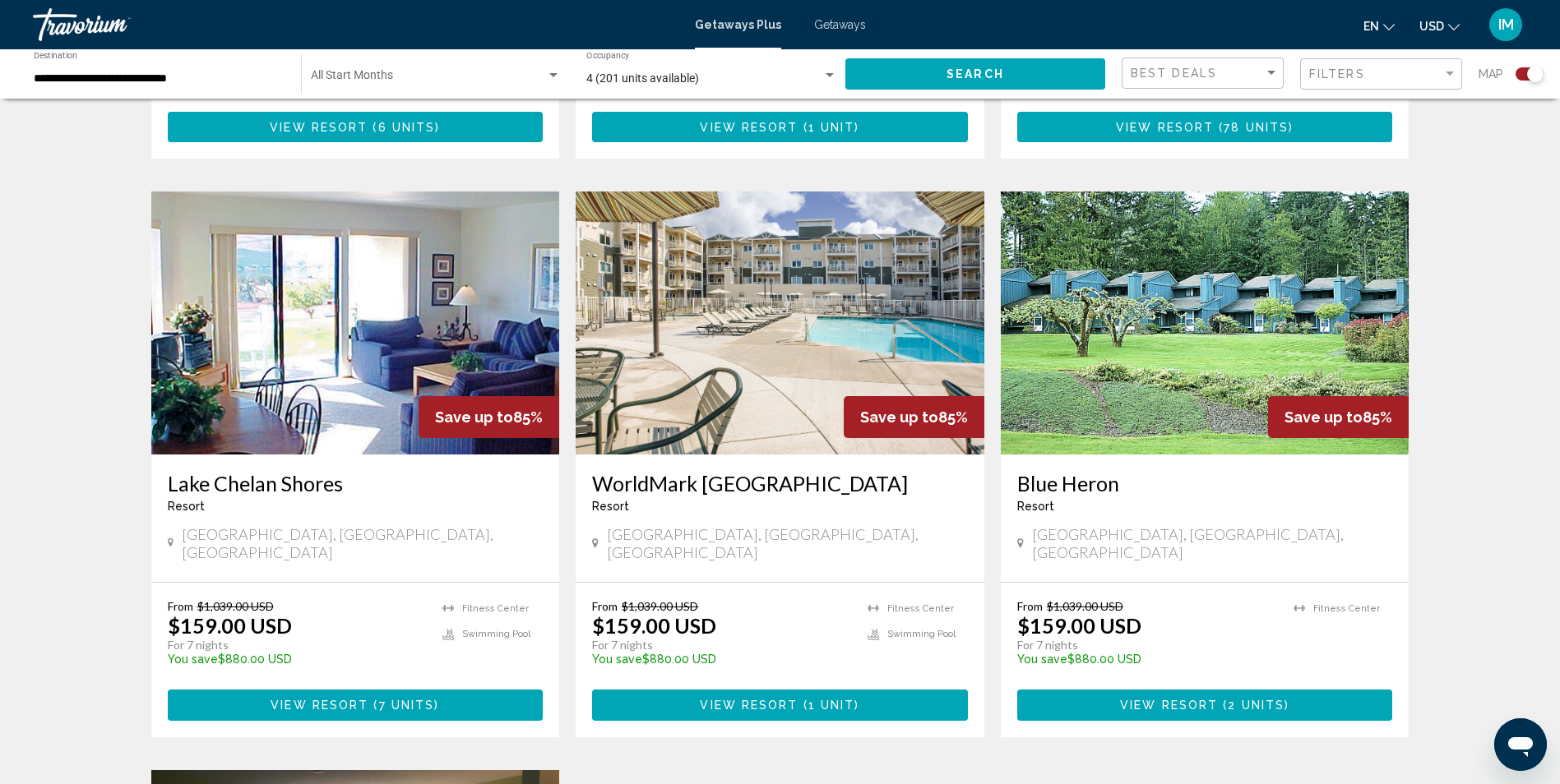
click at [1169, 329] on img "Main content" at bounding box center [1205, 323] width 409 height 263
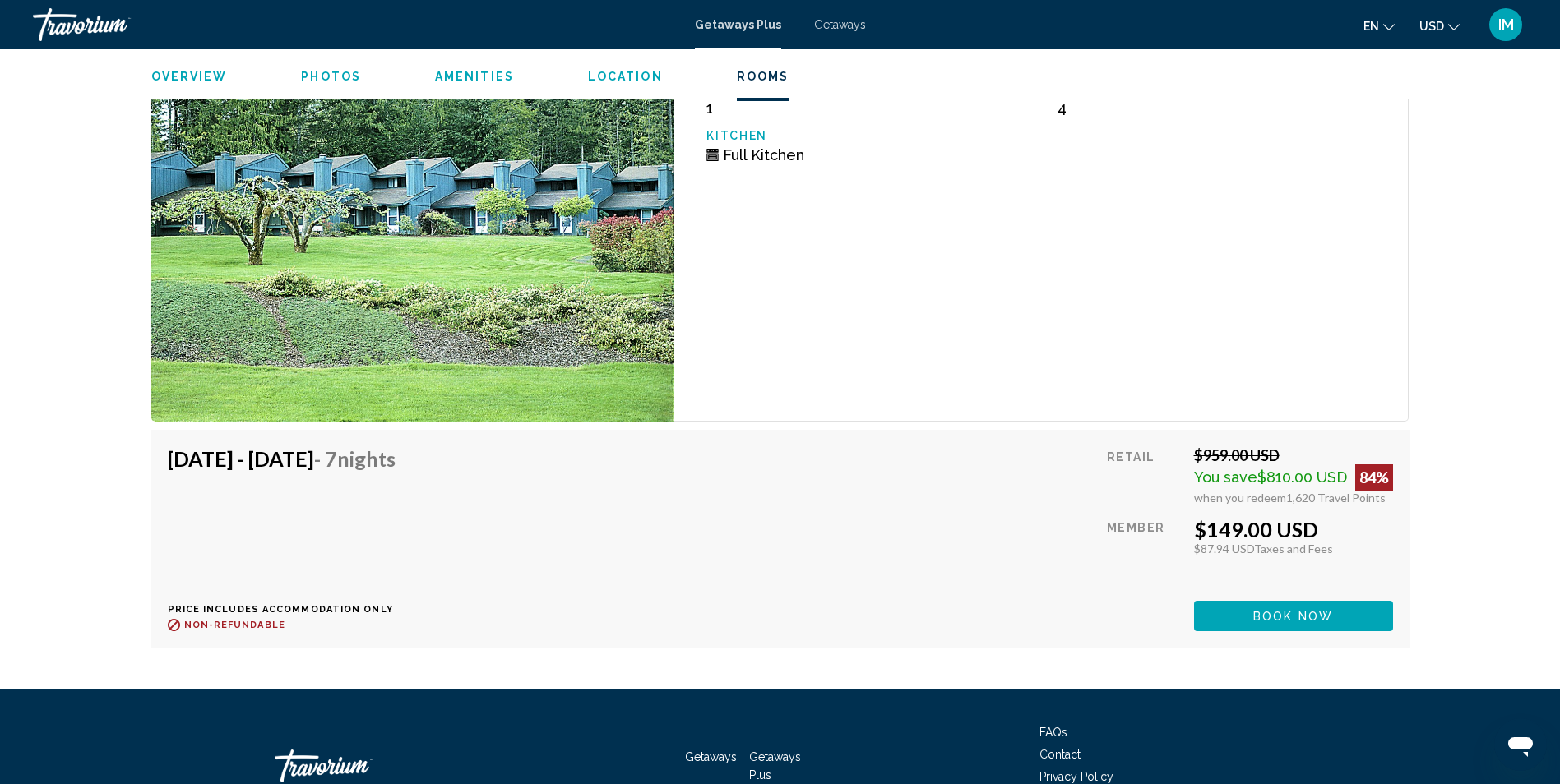
scroll to position [3555, 0]
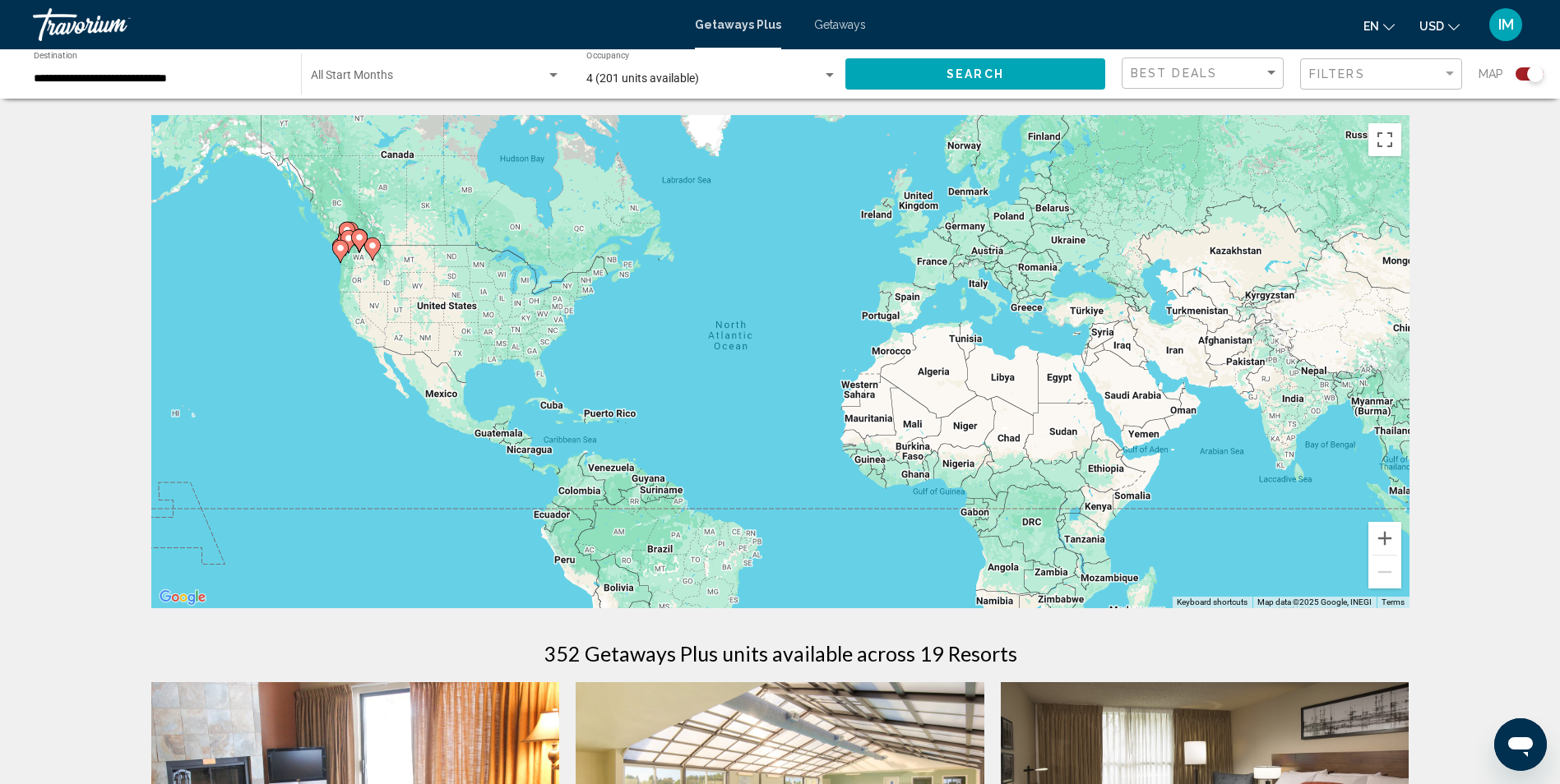
click at [836, 24] on span "Getaways" at bounding box center [840, 25] width 52 height 13
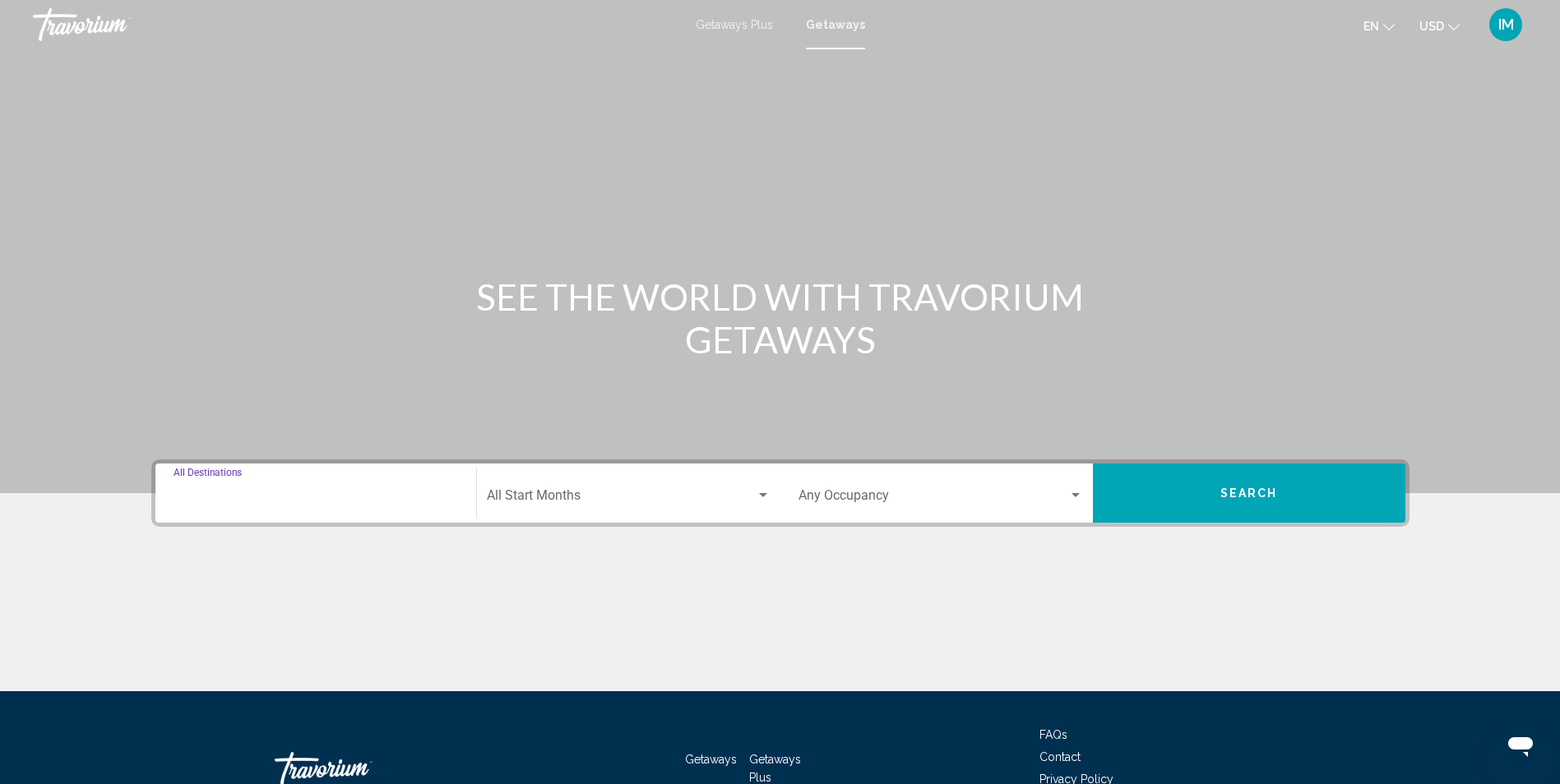
click at [223, 497] on input "Destination All Destinations" at bounding box center [316, 499] width 284 height 15
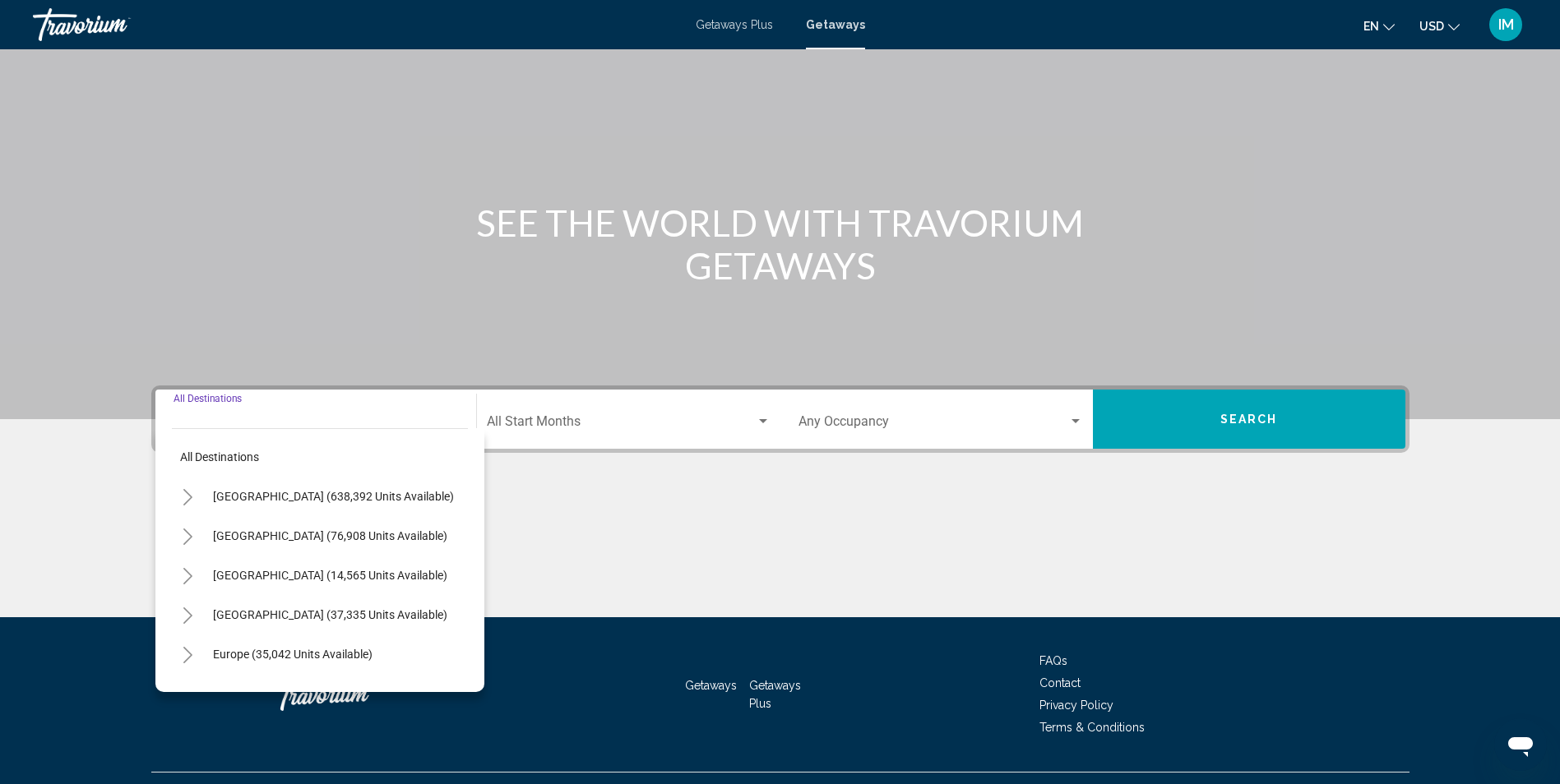
scroll to position [109, 0]
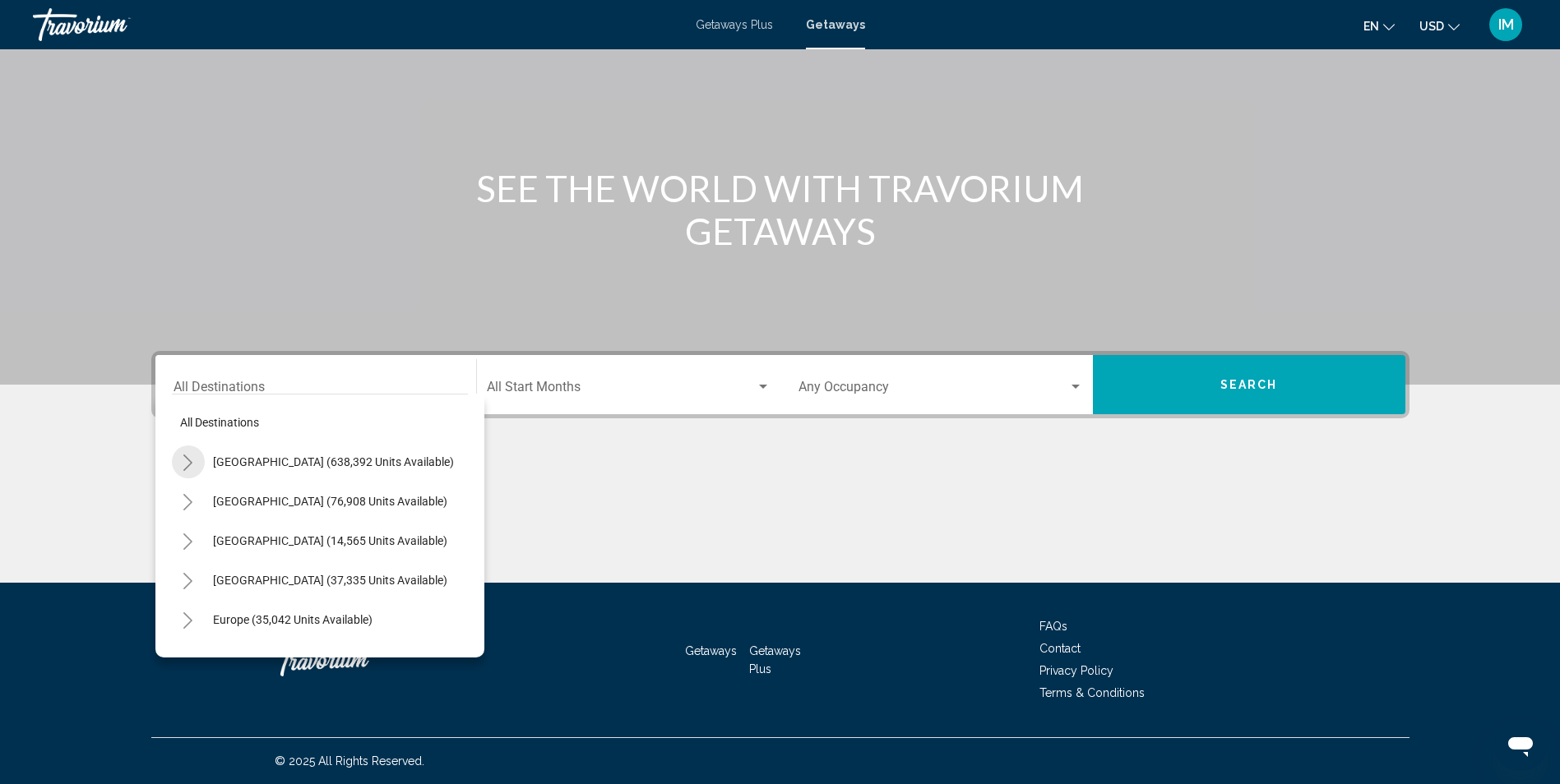
click at [185, 459] on icon "Toggle United States (638,392 units available)" at bounding box center [188, 463] width 12 height 17
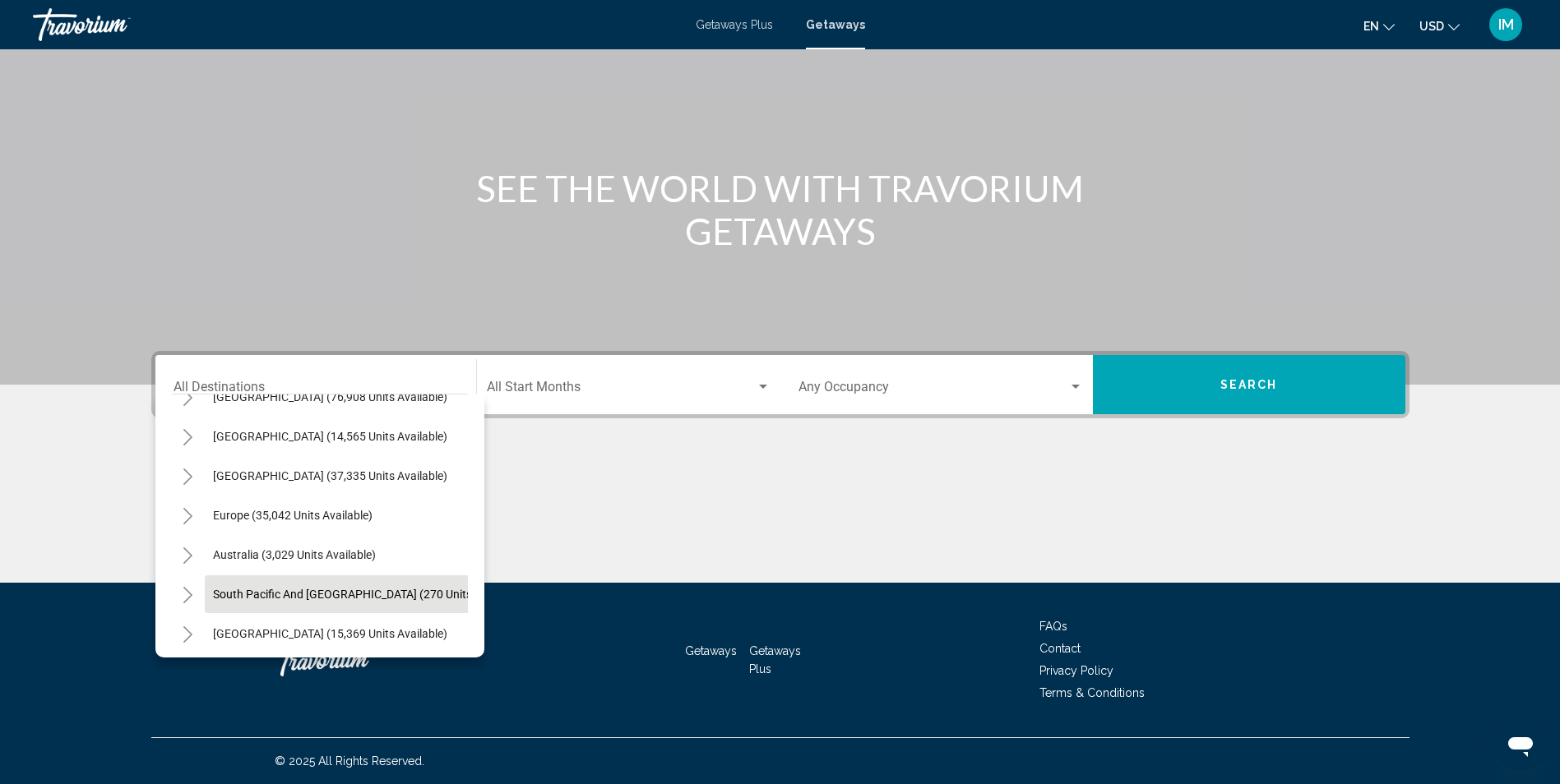
scroll to position [1600, 0]
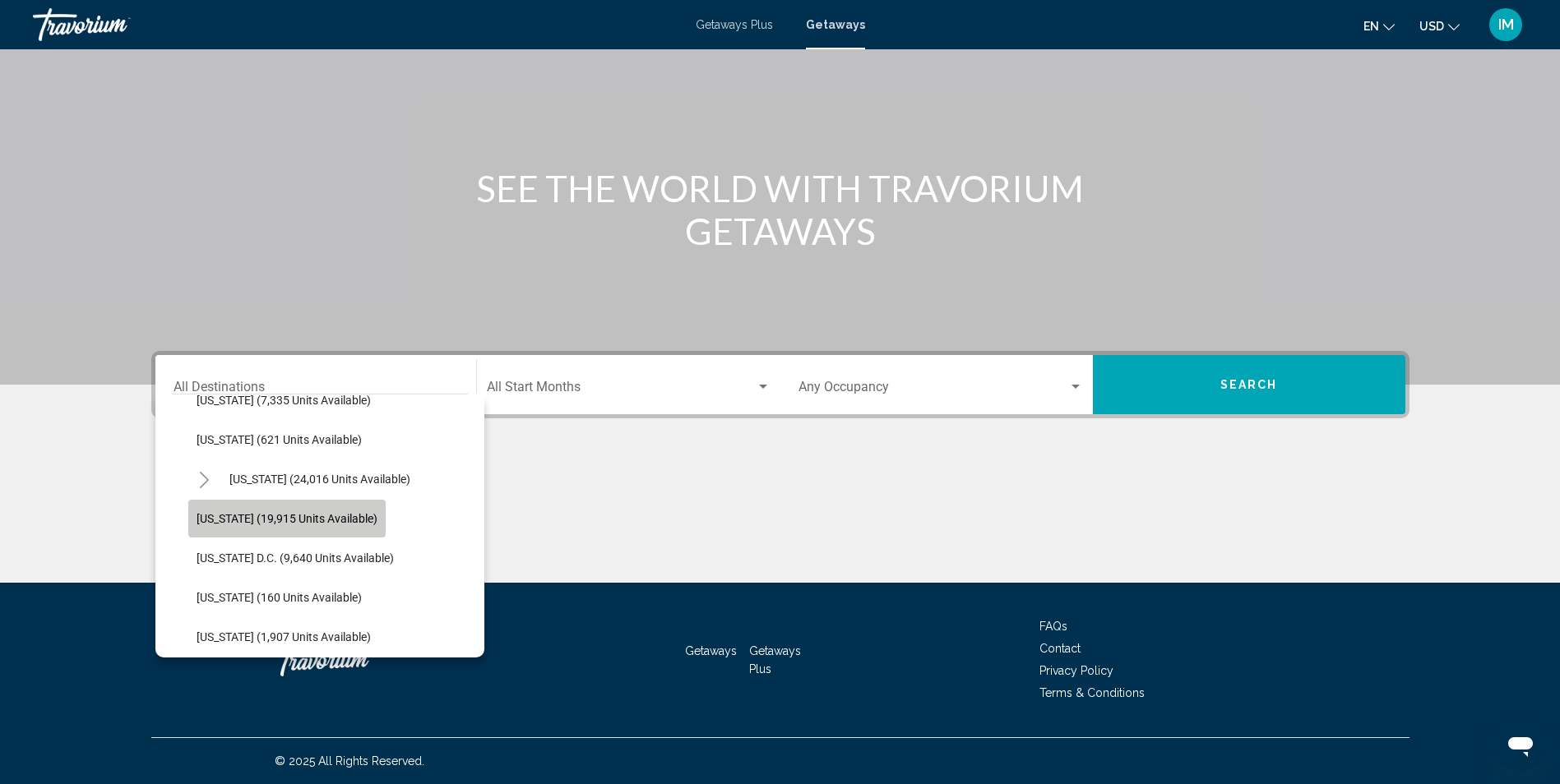
click at [258, 514] on span "[US_STATE] (19,915 units available)" at bounding box center [287, 519] width 181 height 13
type input "**********"
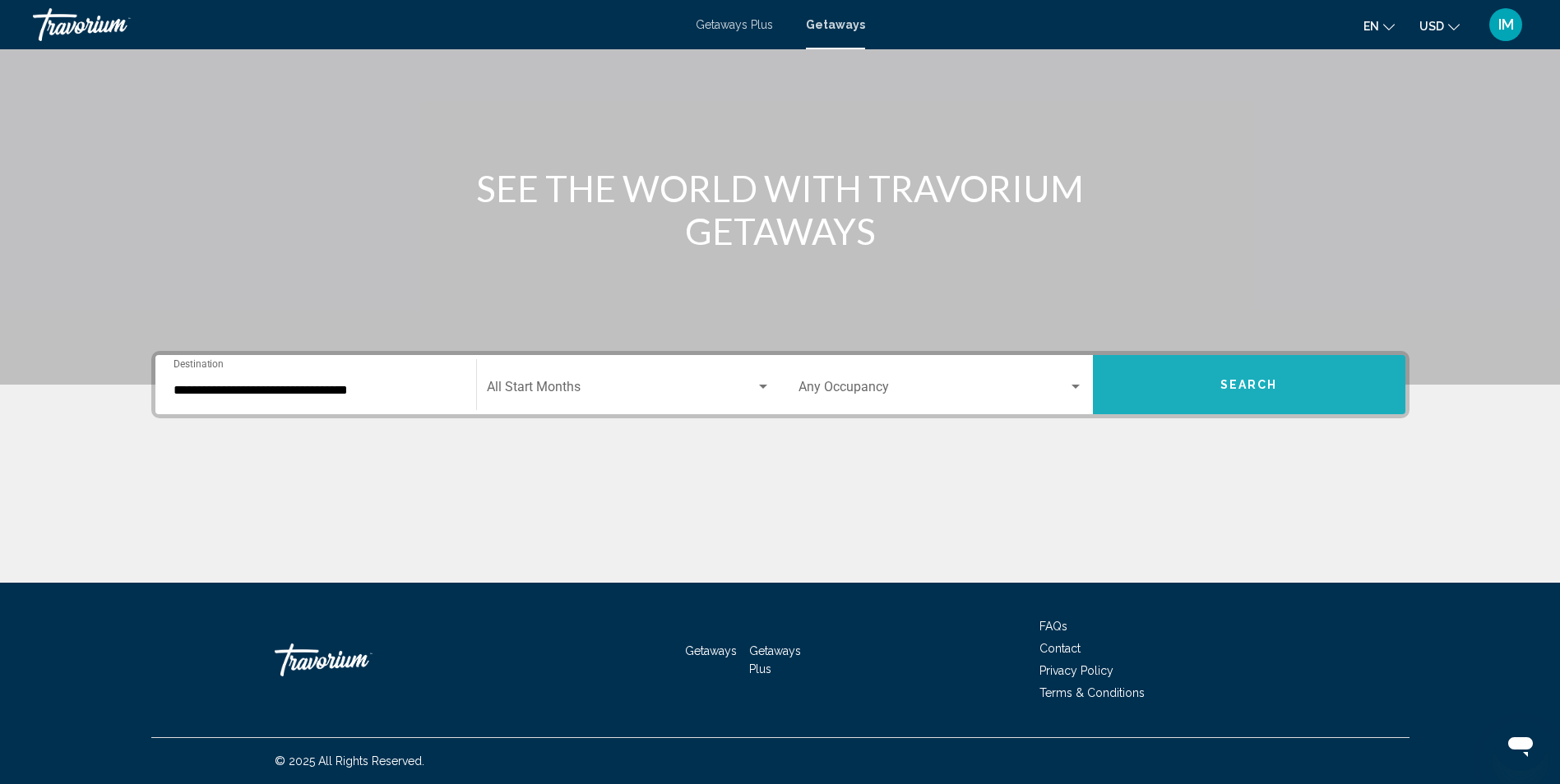
click at [1266, 371] on button "Search" at bounding box center [1248, 385] width 312 height 59
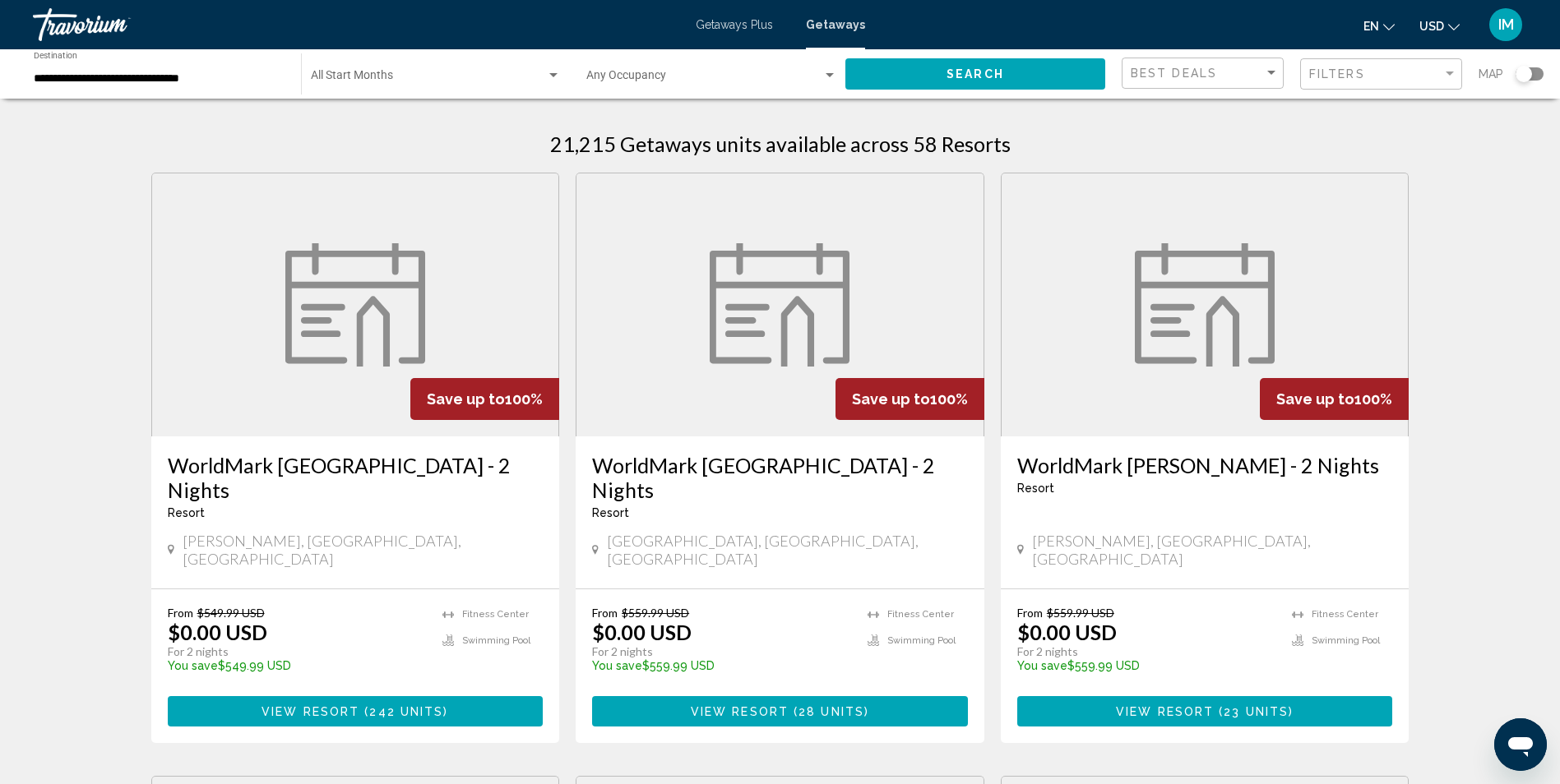
click at [1532, 77] on div "Search widget" at bounding box center [1529, 74] width 28 height 13
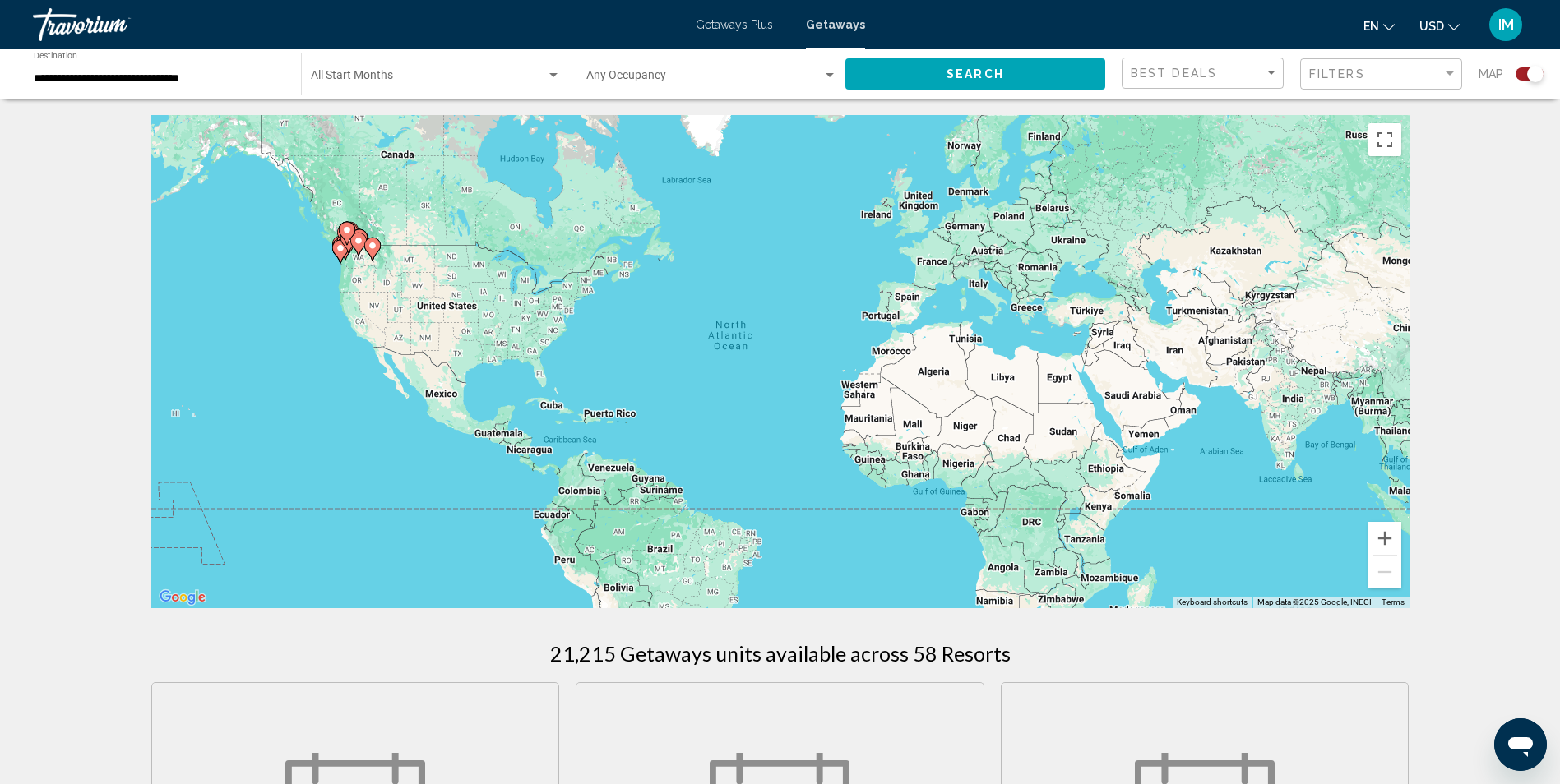
click at [1540, 70] on div "Search widget" at bounding box center [1535, 74] width 17 height 17
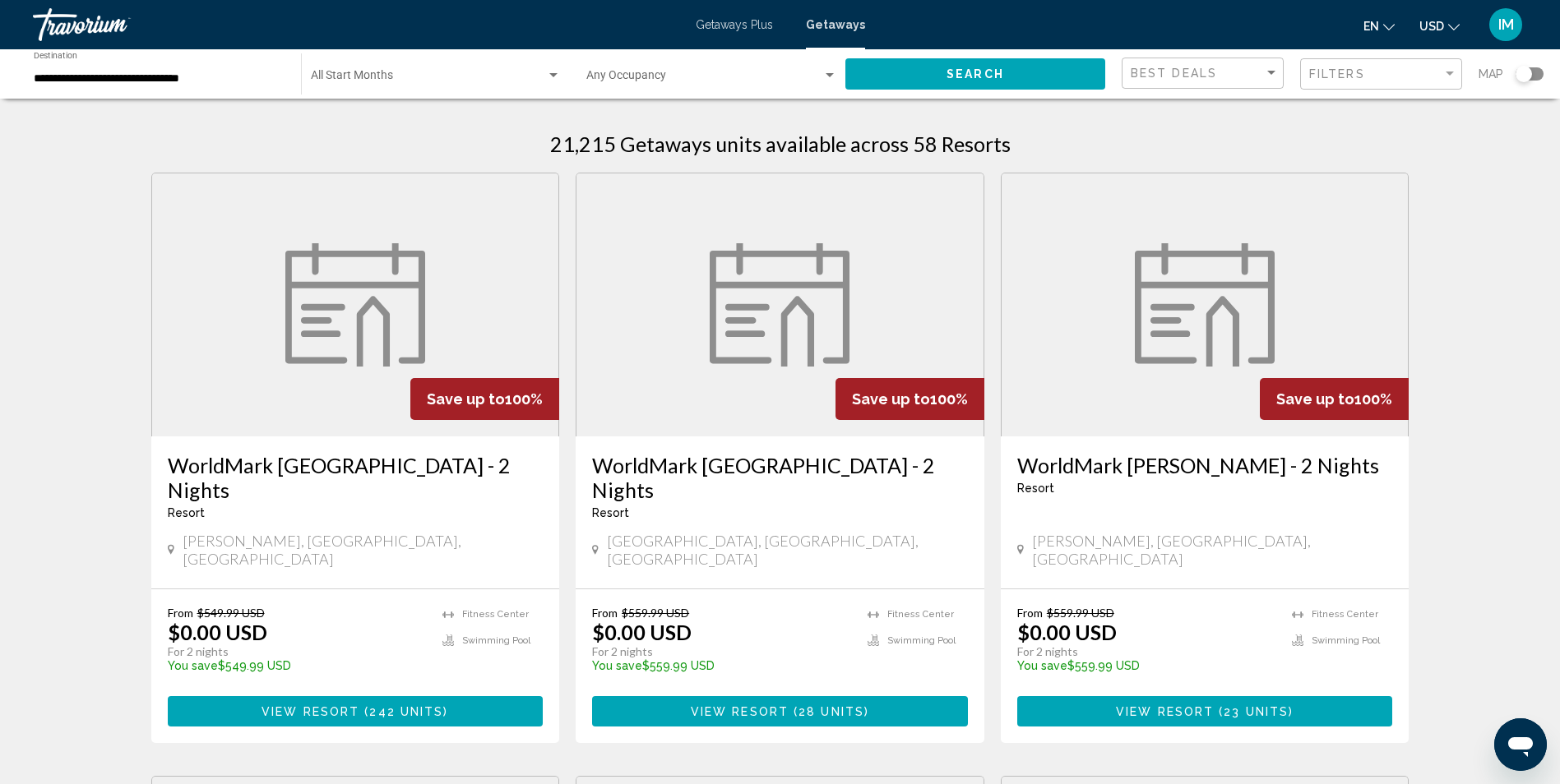
click at [281, 465] on h3 "WorldMark [GEOGRAPHIC_DATA] - 2 Nights" at bounding box center [356, 477] width 375 height 49
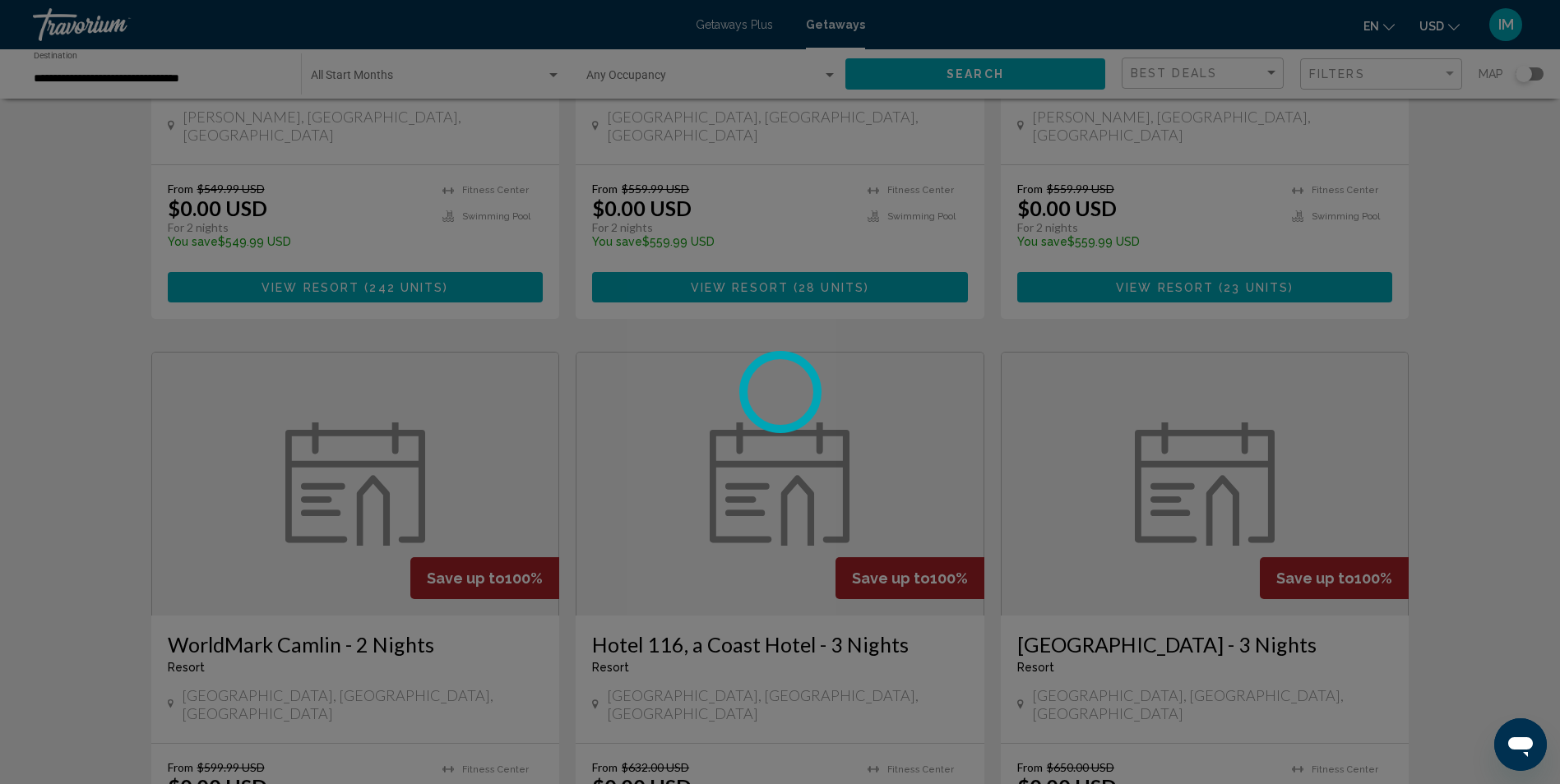
scroll to position [411, 0]
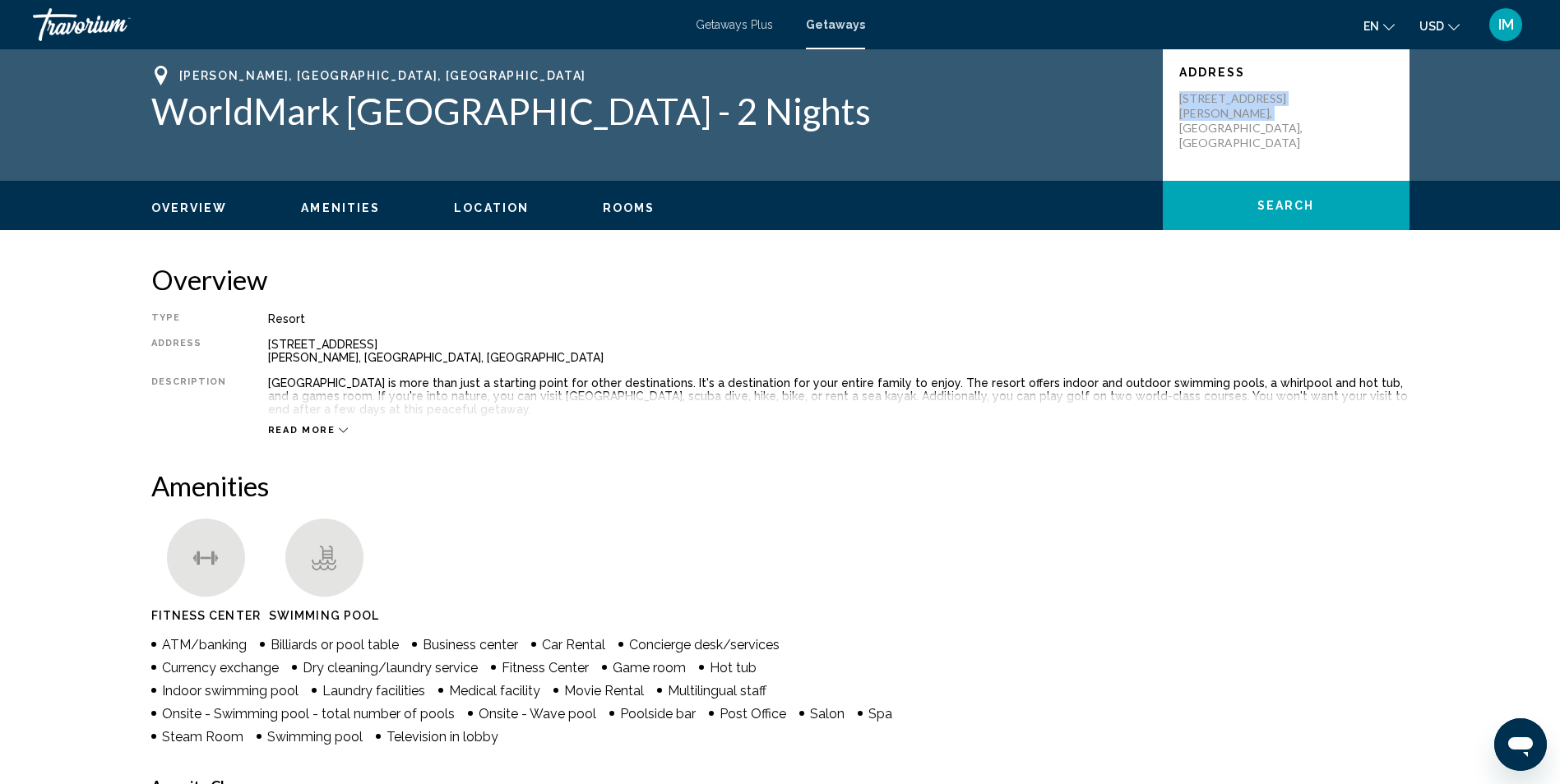
drag, startPoint x: 1176, startPoint y: 96, endPoint x: 1284, endPoint y: 110, distance: 108.9
click at [1284, 110] on div "Address [STREET_ADDRESS][PERSON_NAME]" at bounding box center [1286, 115] width 247 height 131
drag, startPoint x: 1284, startPoint y: 110, endPoint x: 1190, endPoint y: 105, distance: 94.1
drag, startPoint x: 907, startPoint y: 264, endPoint x: 919, endPoint y: 278, distance: 18.4
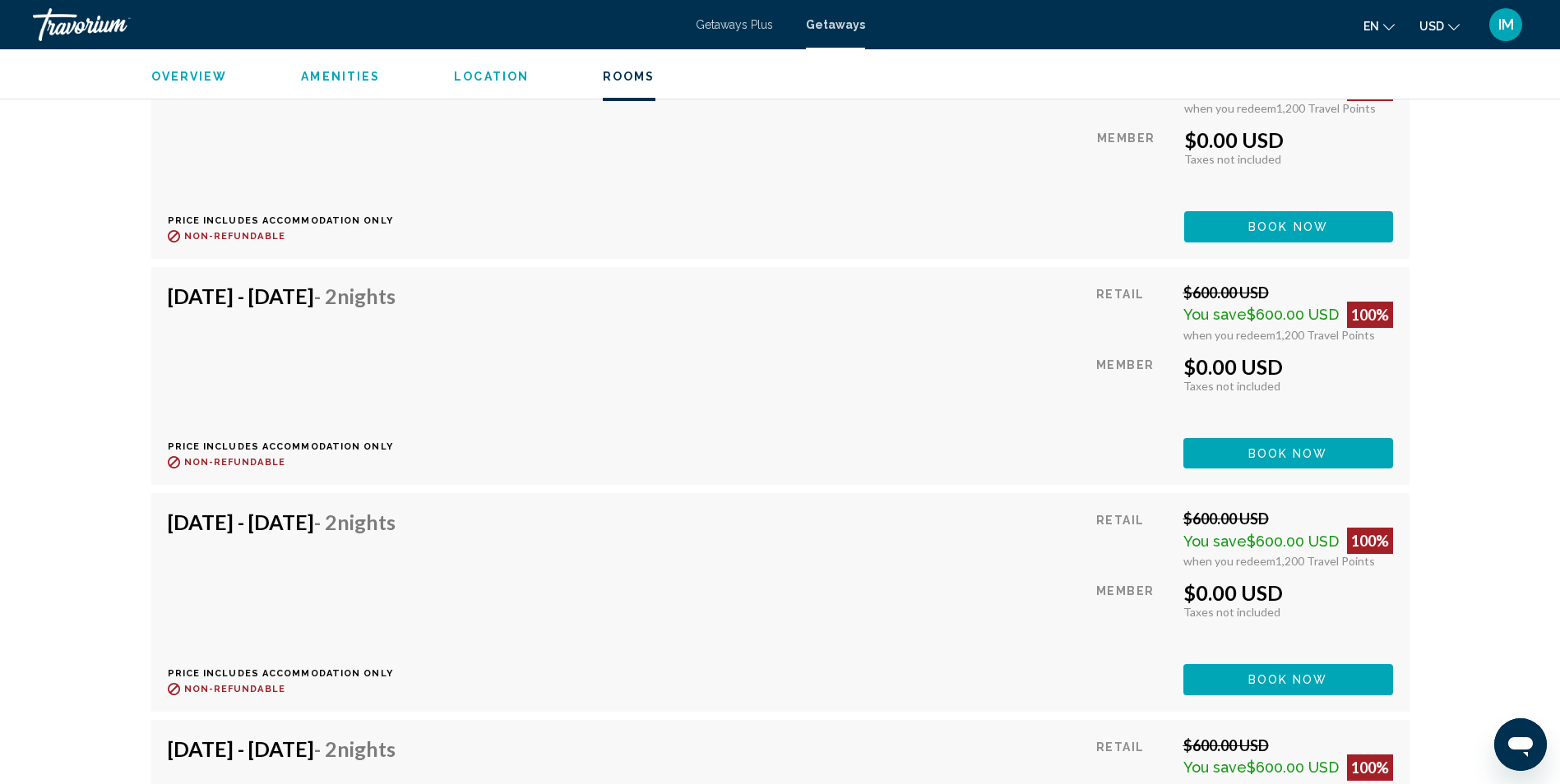
scroll to position [2795, 0]
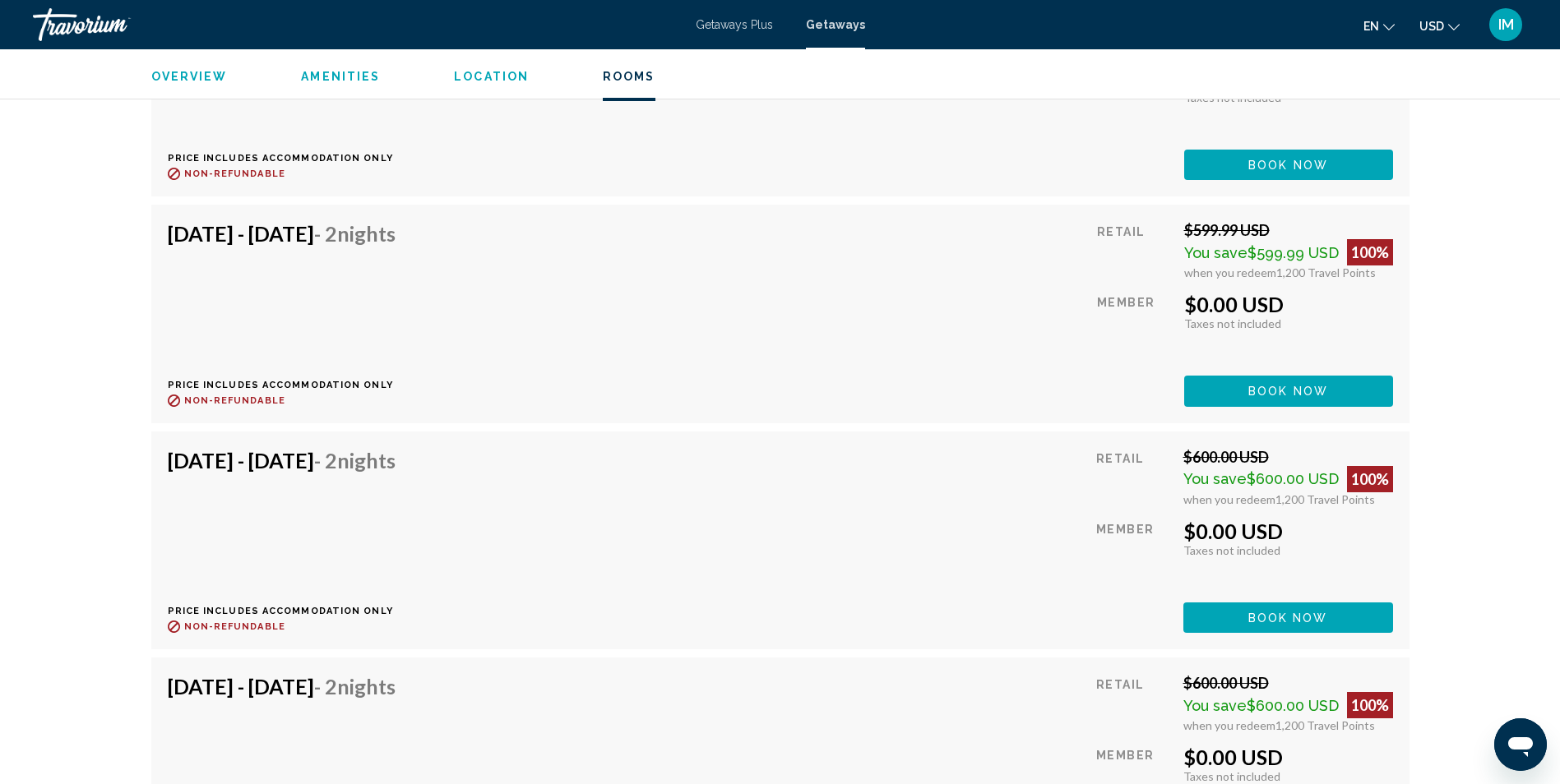
click at [1315, 172] on span "Book now" at bounding box center [1288, 165] width 80 height 13
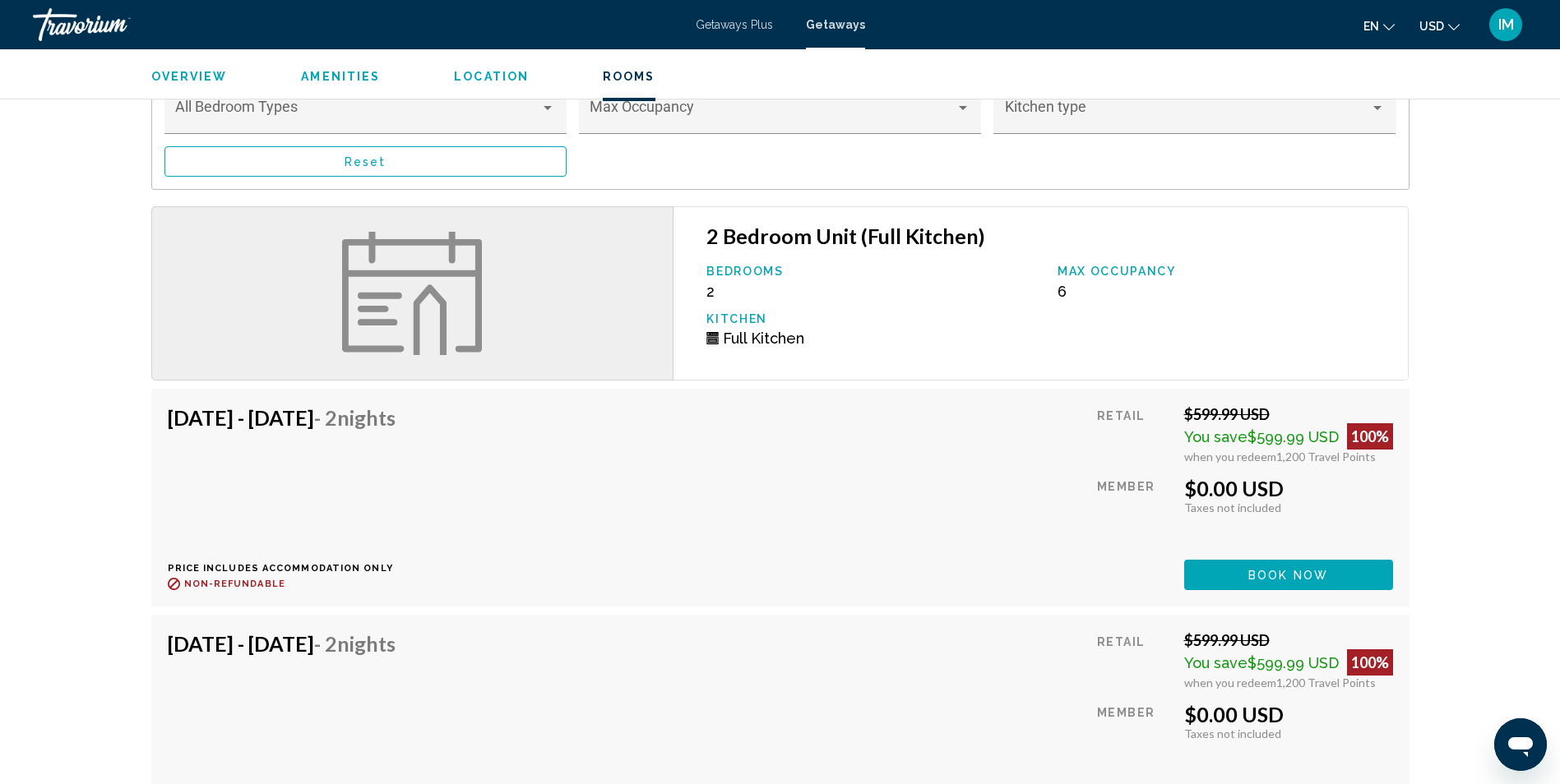
scroll to position [2467, 0]
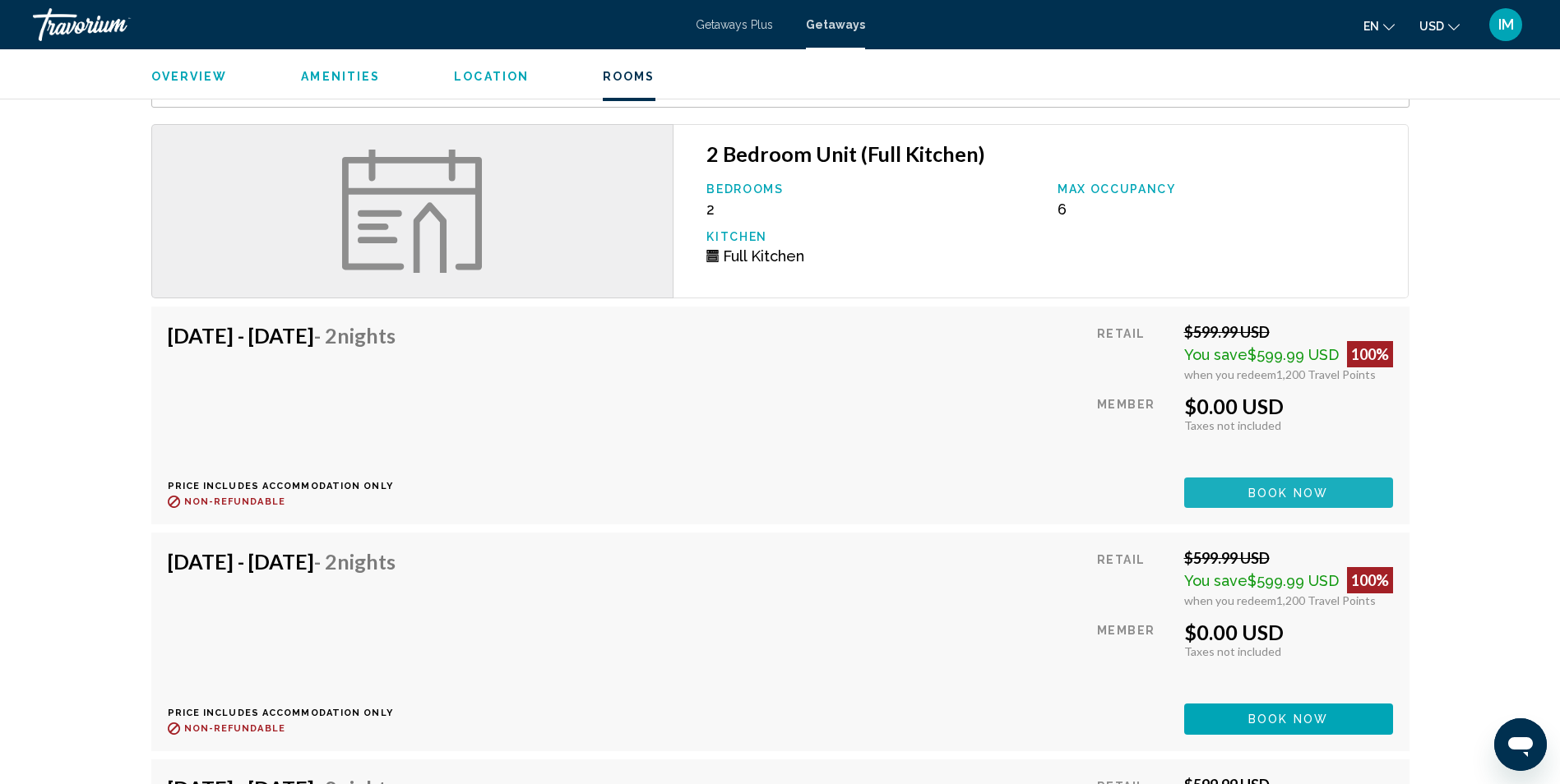
click at [1332, 494] on button "Book now" at bounding box center [1288, 492] width 208 height 31
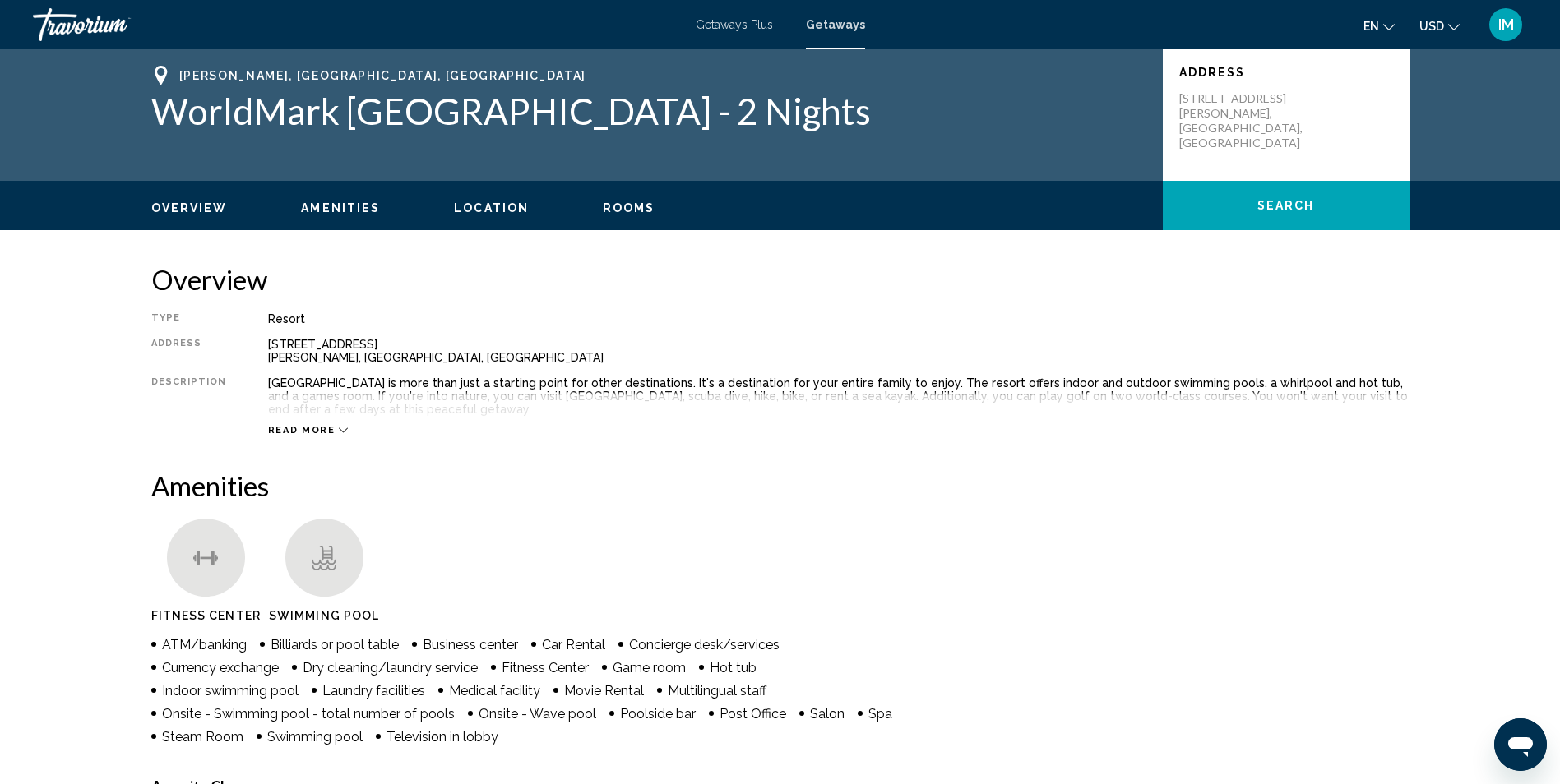
click at [339, 428] on icon "Main content" at bounding box center [343, 430] width 9 height 9
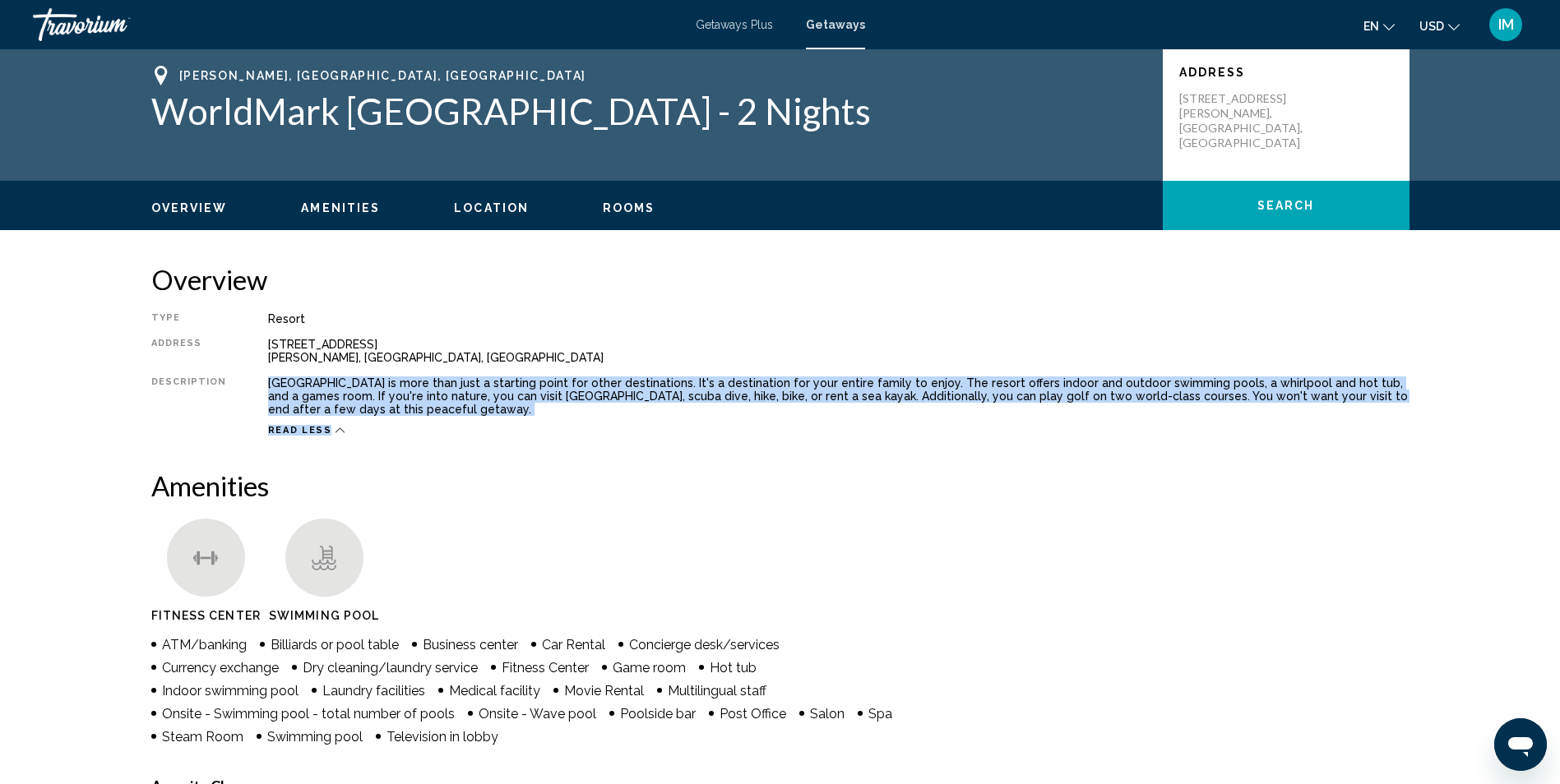
drag, startPoint x: 252, startPoint y: 371, endPoint x: 389, endPoint y: 423, distance: 146.5
click at [389, 423] on div "Type Resort All-Inclusive No All-Inclusive Address [STREET_ADDRESS][PERSON_NAME…" at bounding box center [780, 374] width 1258 height 124
drag, startPoint x: 389, startPoint y: 423, endPoint x: 354, endPoint y: 400, distance: 41.9
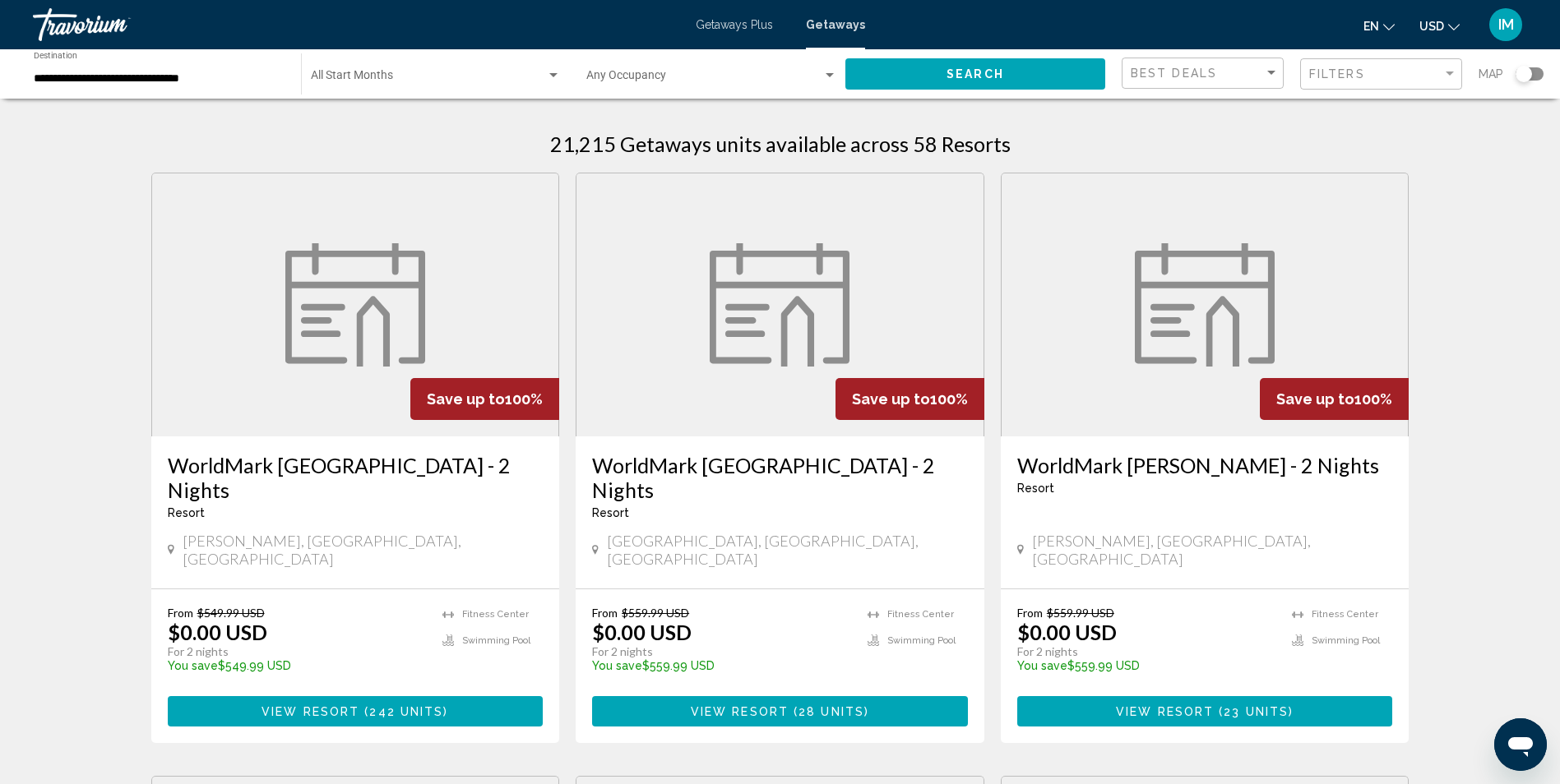
click at [724, 468] on h3 "WorldMark [GEOGRAPHIC_DATA] - 2 Nights" at bounding box center [780, 477] width 375 height 49
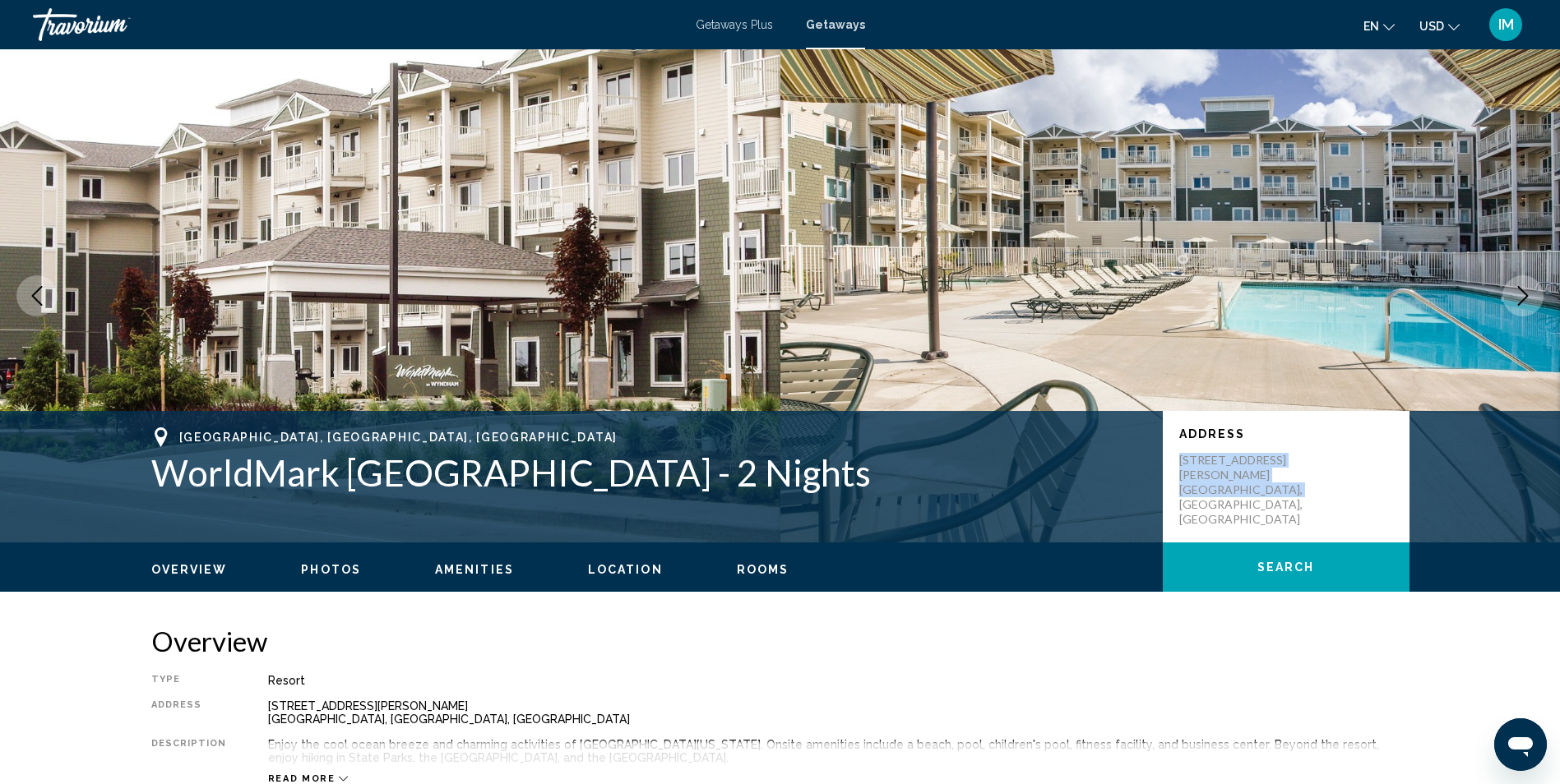
drag, startPoint x: 1175, startPoint y: 451, endPoint x: 1341, endPoint y: 488, distance: 170.1
click at [1341, 488] on div "Address [STREET_ADDRESS][PERSON_NAME][PERSON_NAME]" at bounding box center [1286, 477] width 247 height 131
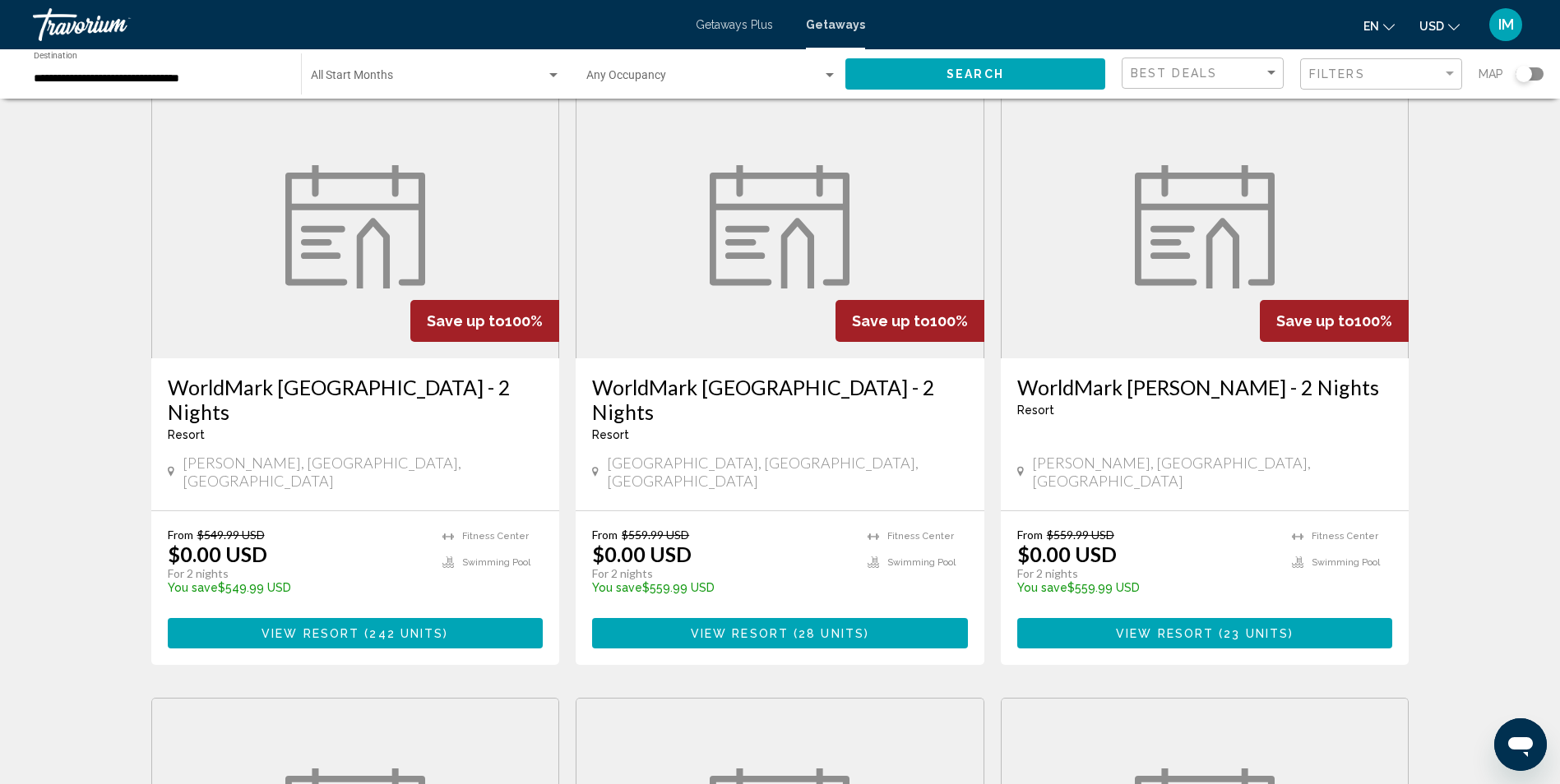
scroll to position [82, 0]
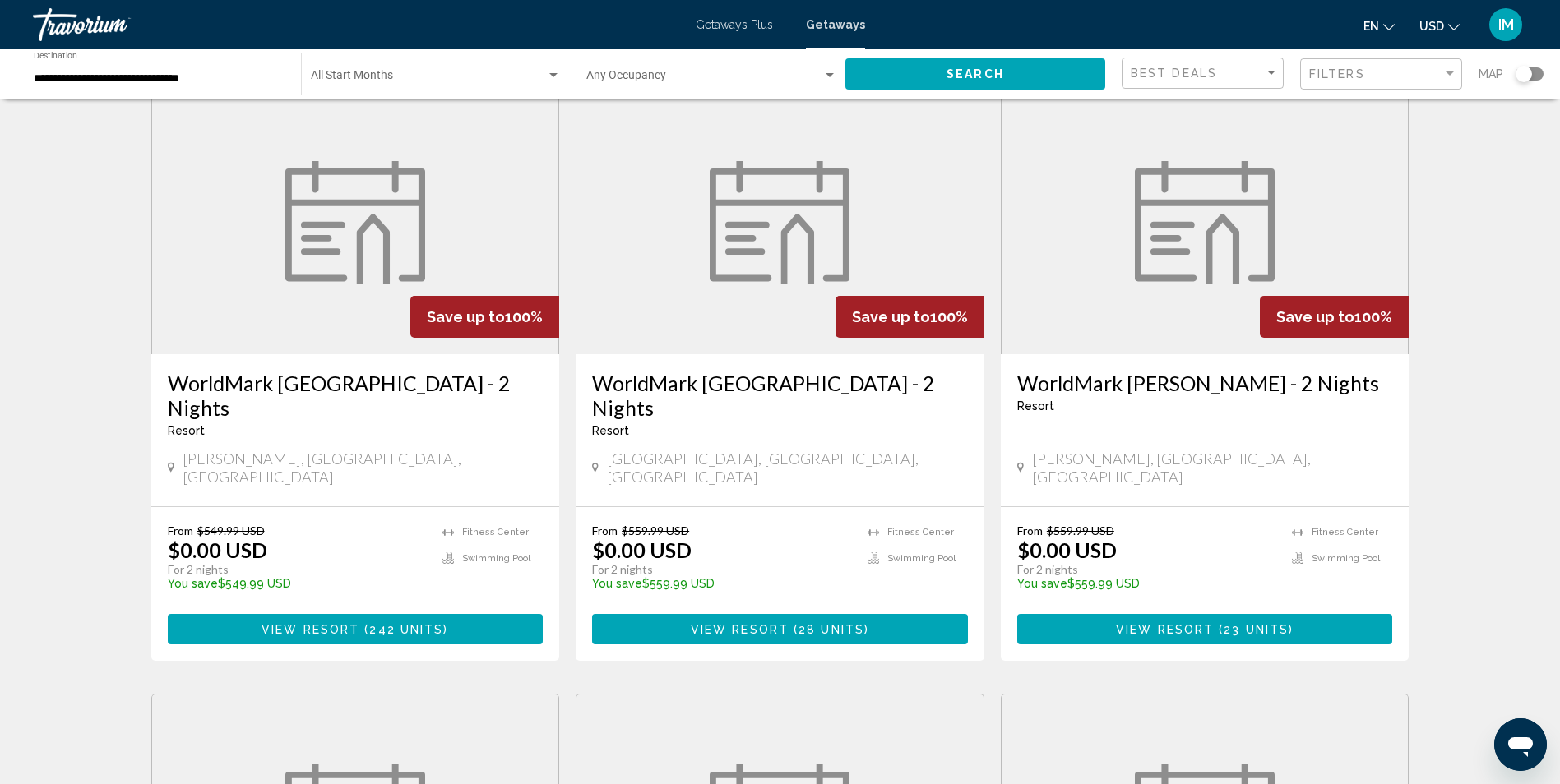
click at [1200, 272] on img "Main content" at bounding box center [1204, 223] width 140 height 123
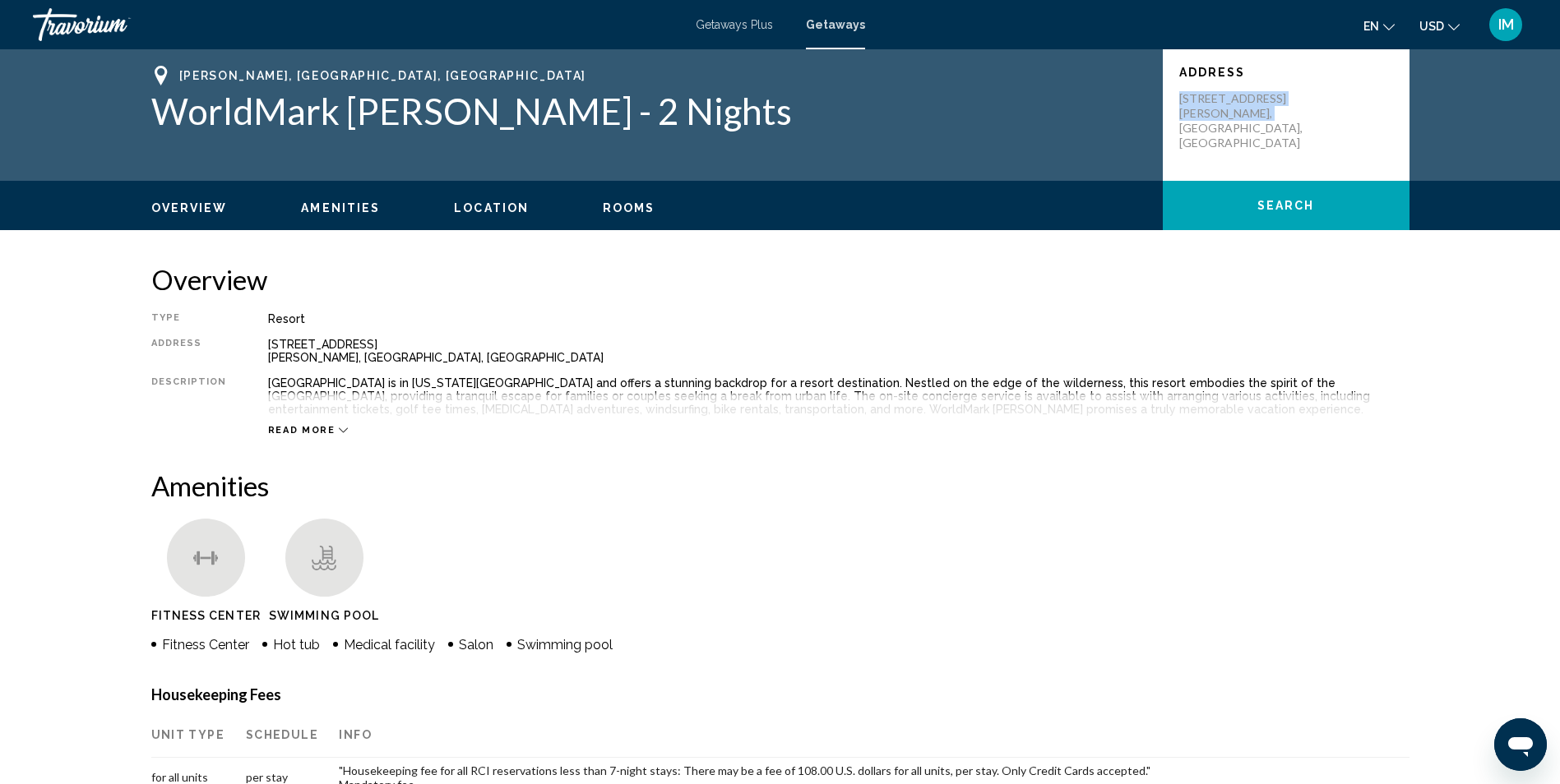
drag, startPoint x: 1175, startPoint y: 89, endPoint x: 1277, endPoint y: 123, distance: 107.5
click at [1277, 123] on div "Address [STREET_ADDRESS][PERSON_NAME]" at bounding box center [1286, 115] width 247 height 131
drag, startPoint x: 1277, startPoint y: 123, endPoint x: 1236, endPoint y: 100, distance: 47.0
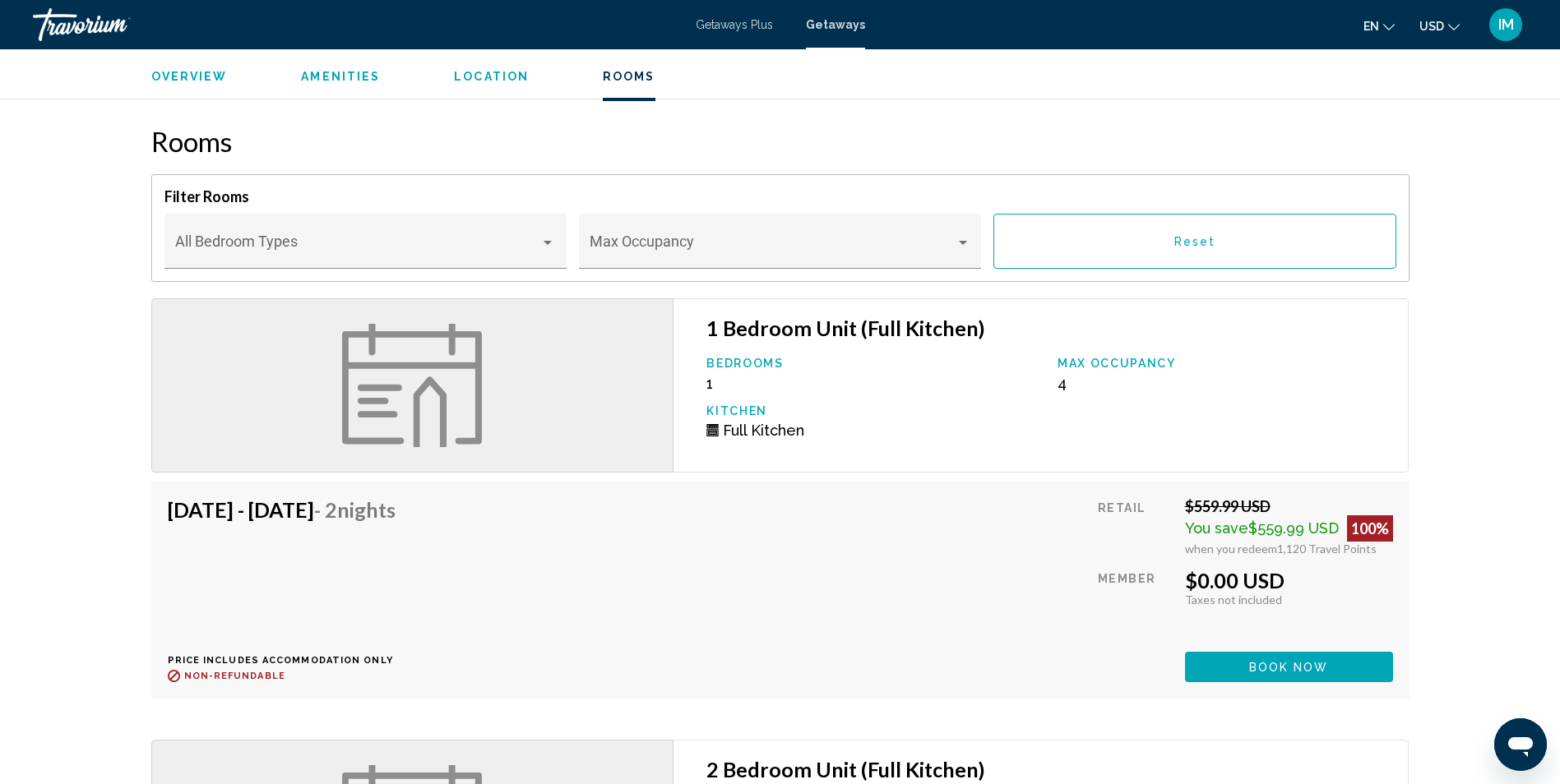
scroll to position [1644, 0]
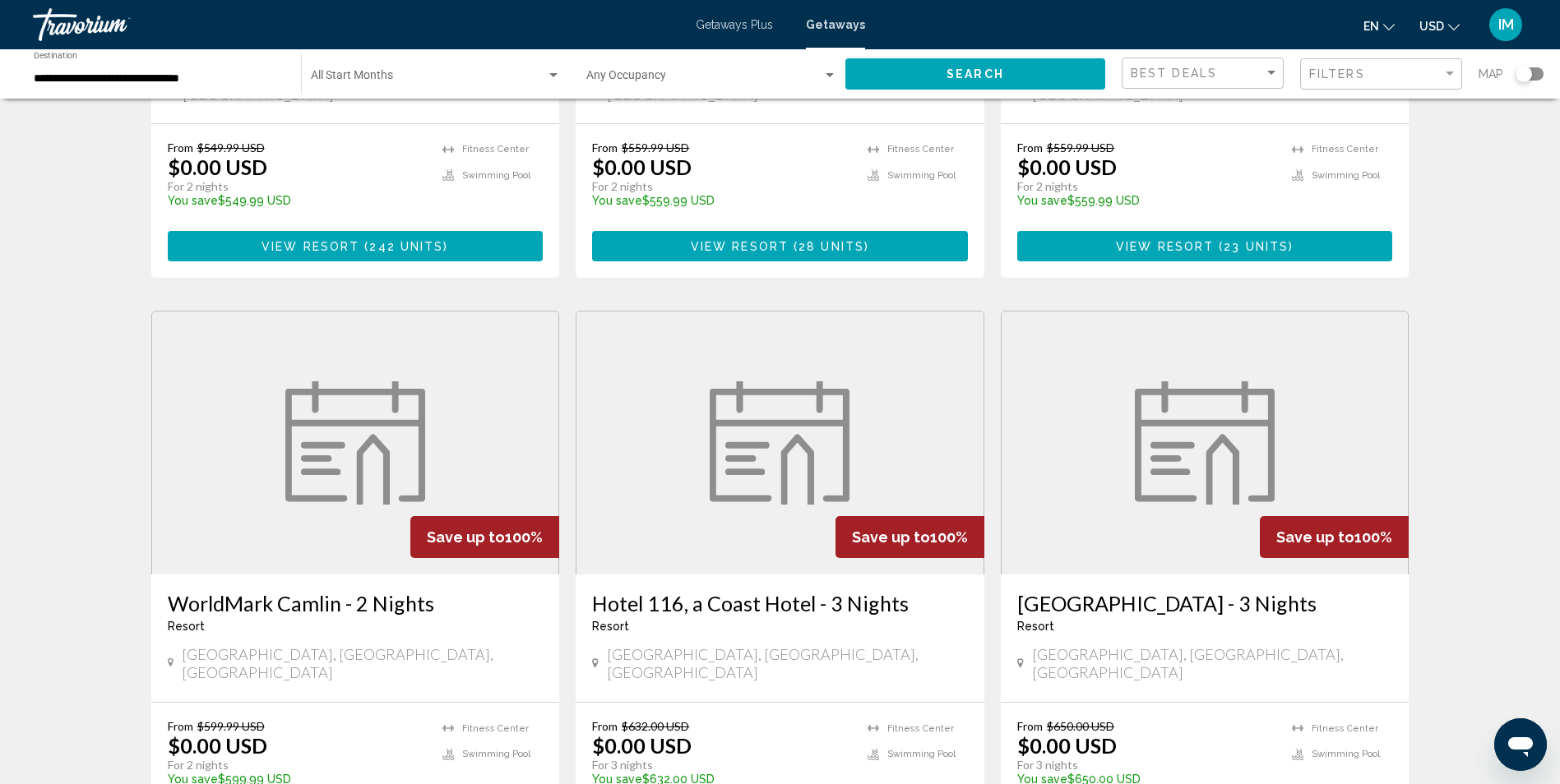
scroll to position [493, 0]
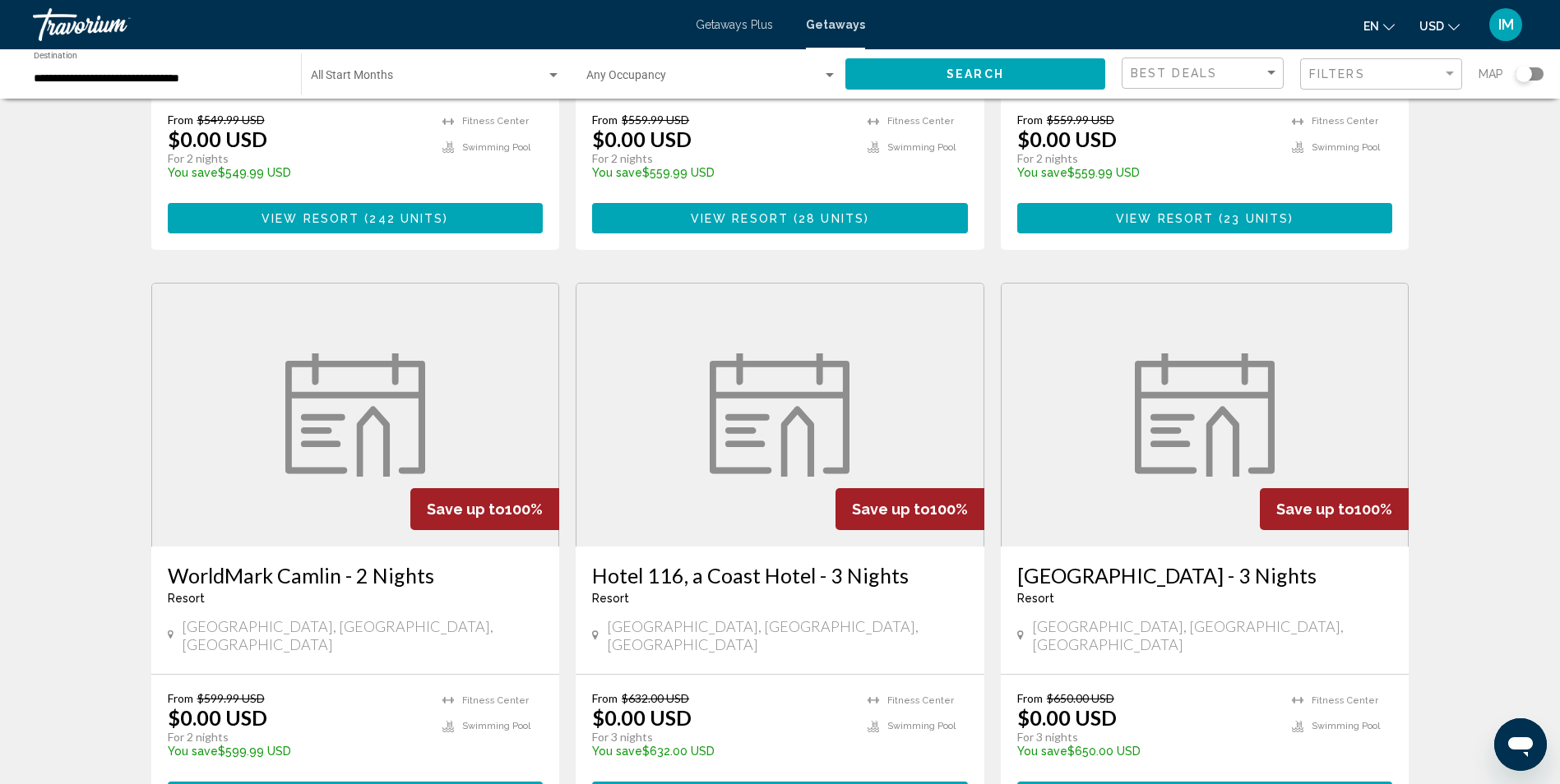
click at [286, 563] on h3 "WorldMark Camlin - 2 Nights" at bounding box center [356, 576] width 375 height 25
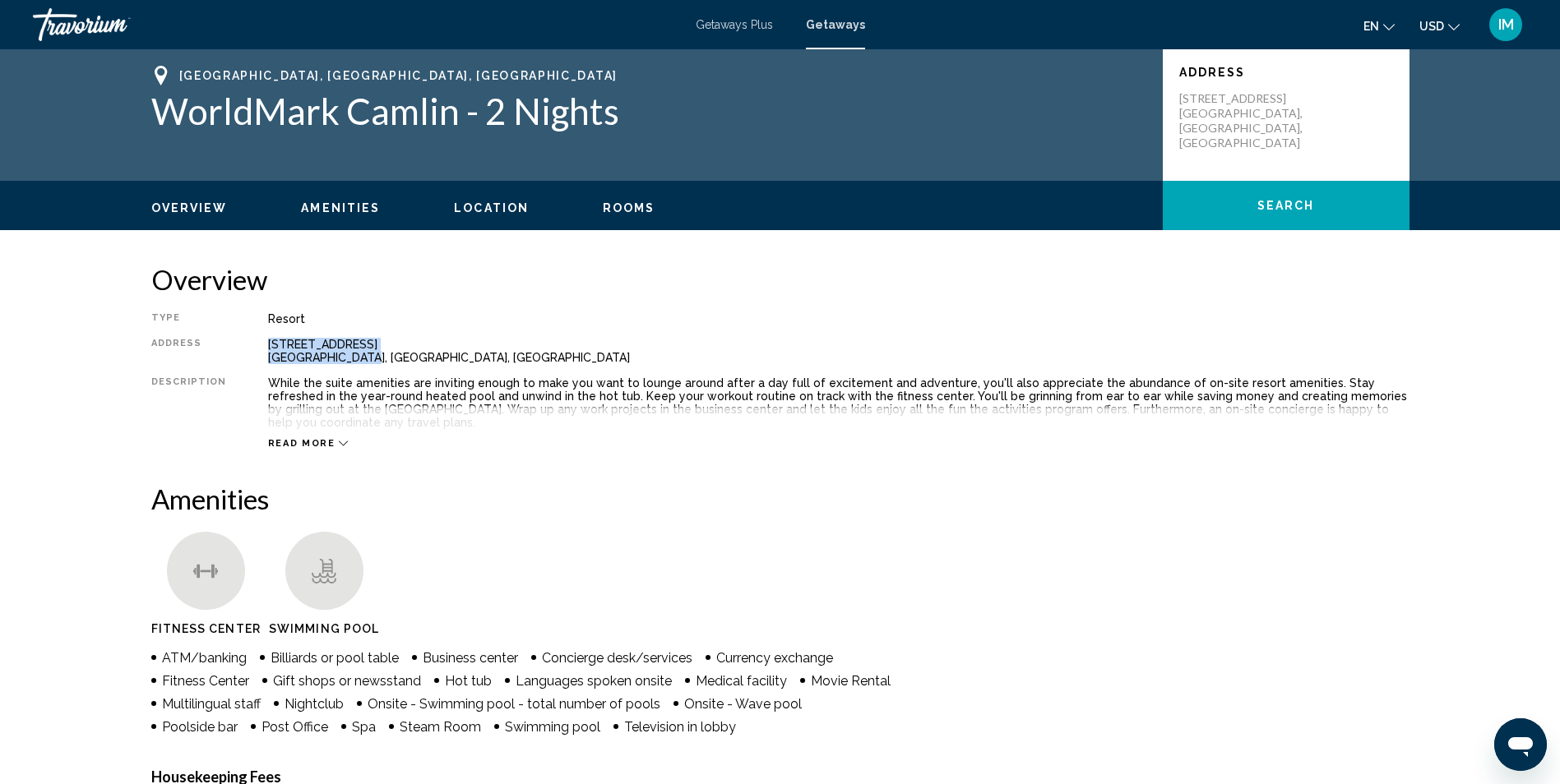
drag, startPoint x: 258, startPoint y: 341, endPoint x: 353, endPoint y: 356, distance: 96.2
click at [353, 356] on div "Type Resort All-Inclusive No All-Inclusive Address [STREET_ADDRESS] [GEOGRAPHIC…" at bounding box center [780, 380] width 1258 height 137
drag, startPoint x: 353, startPoint y: 356, endPoint x: 315, endPoint y: 346, distance: 39.3
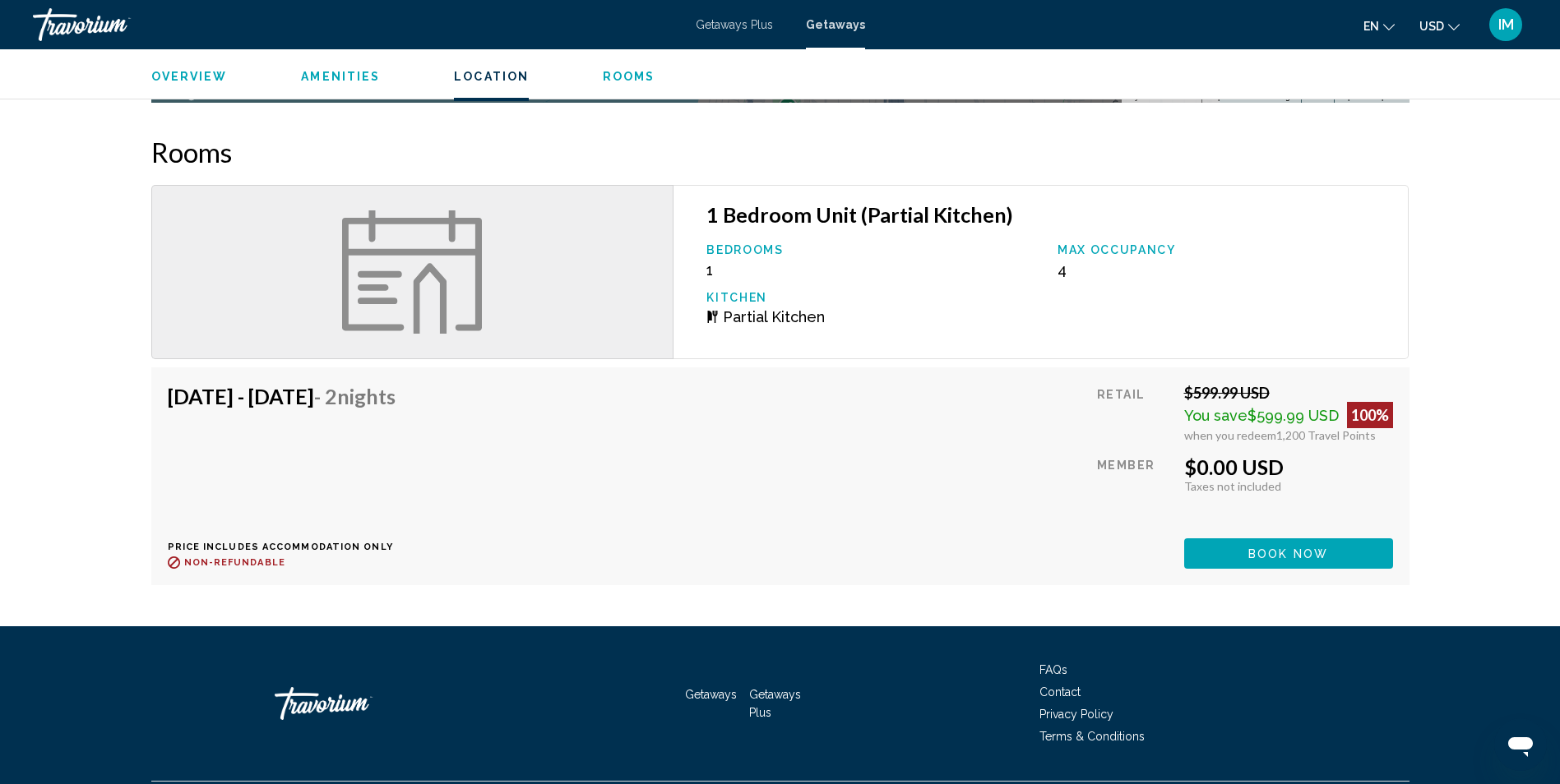
scroll to position [2240, 0]
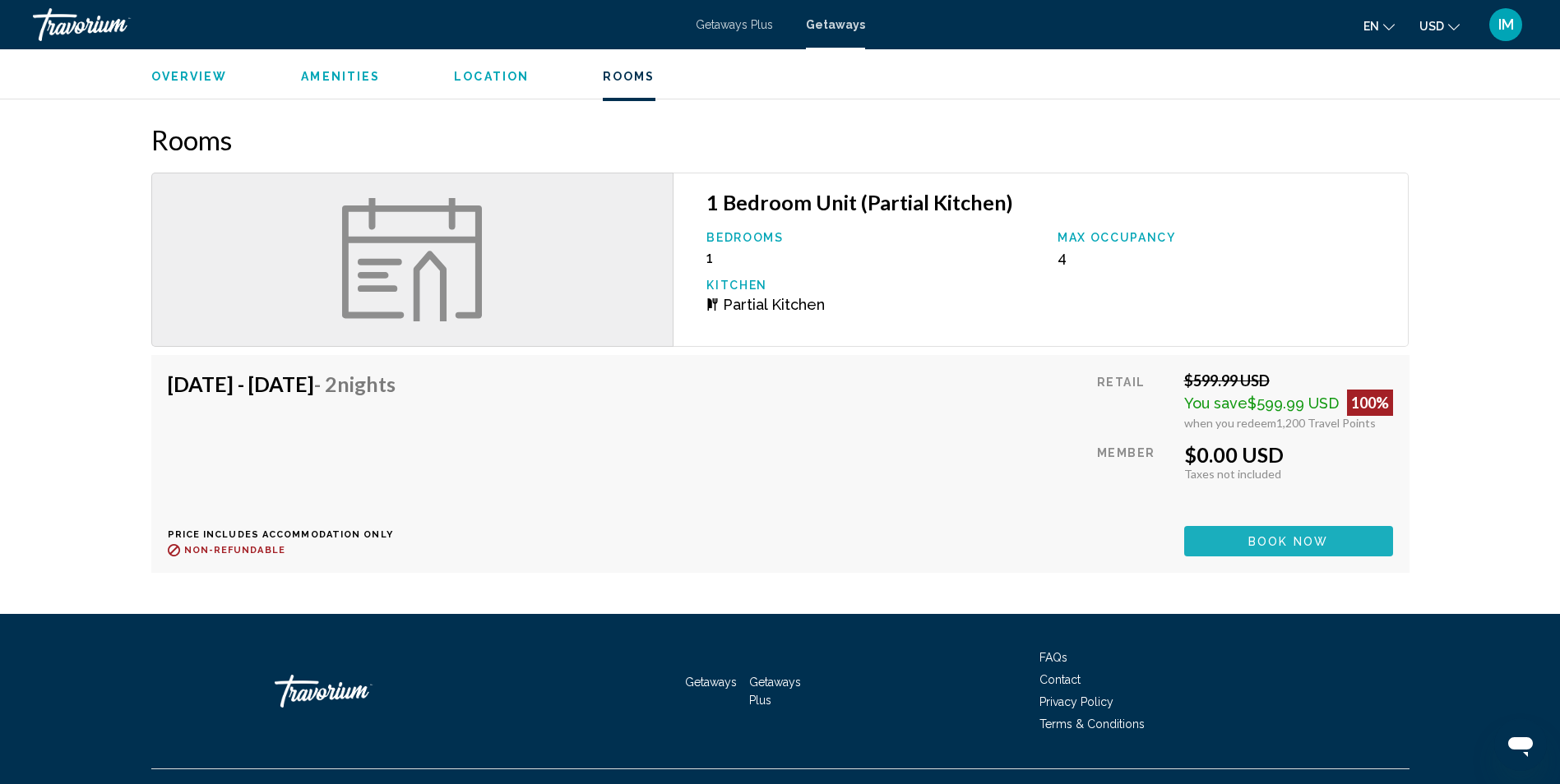
click at [1277, 526] on button "Book now" at bounding box center [1288, 541] width 208 height 31
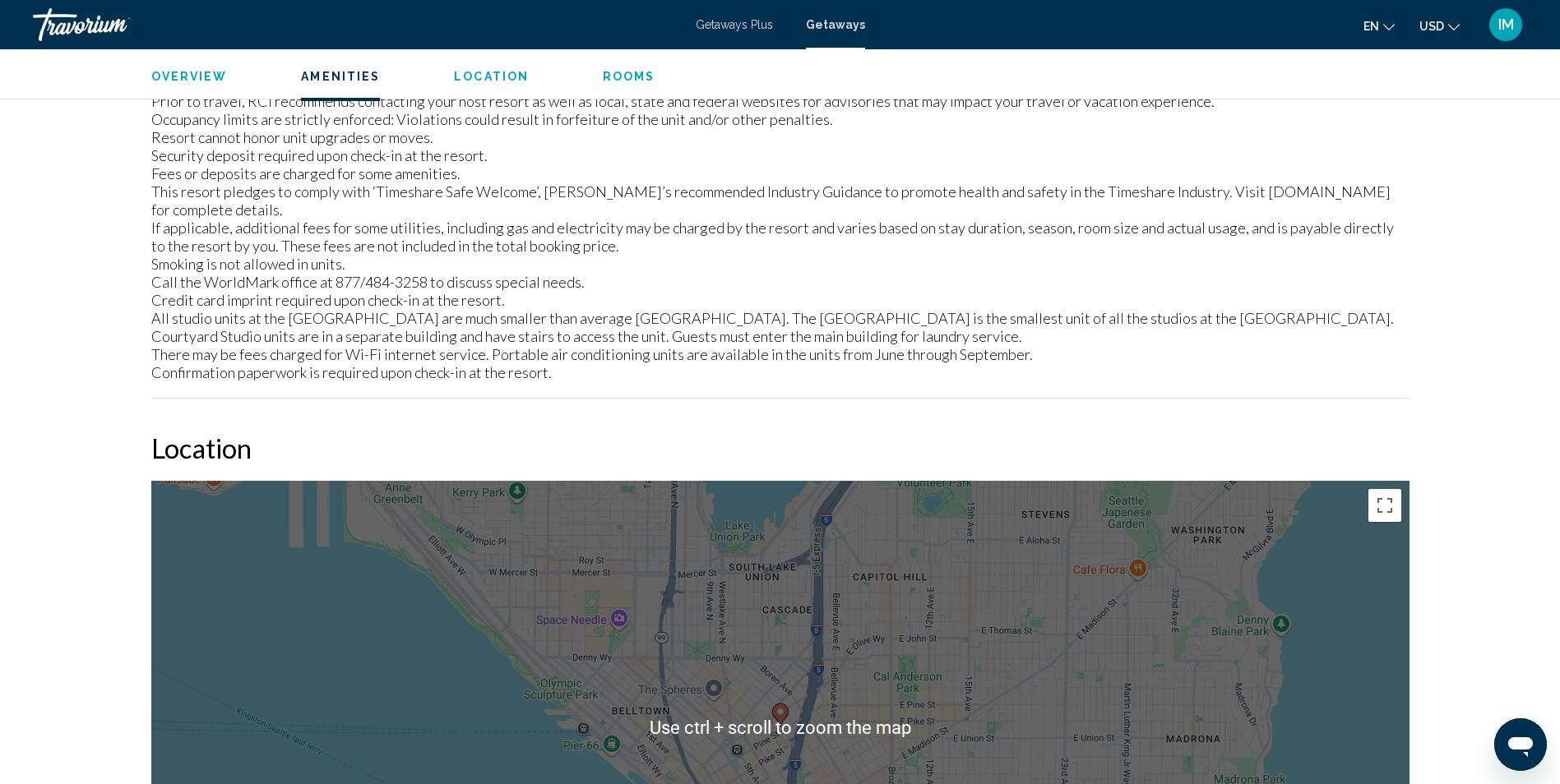
scroll to position [1335, 0]
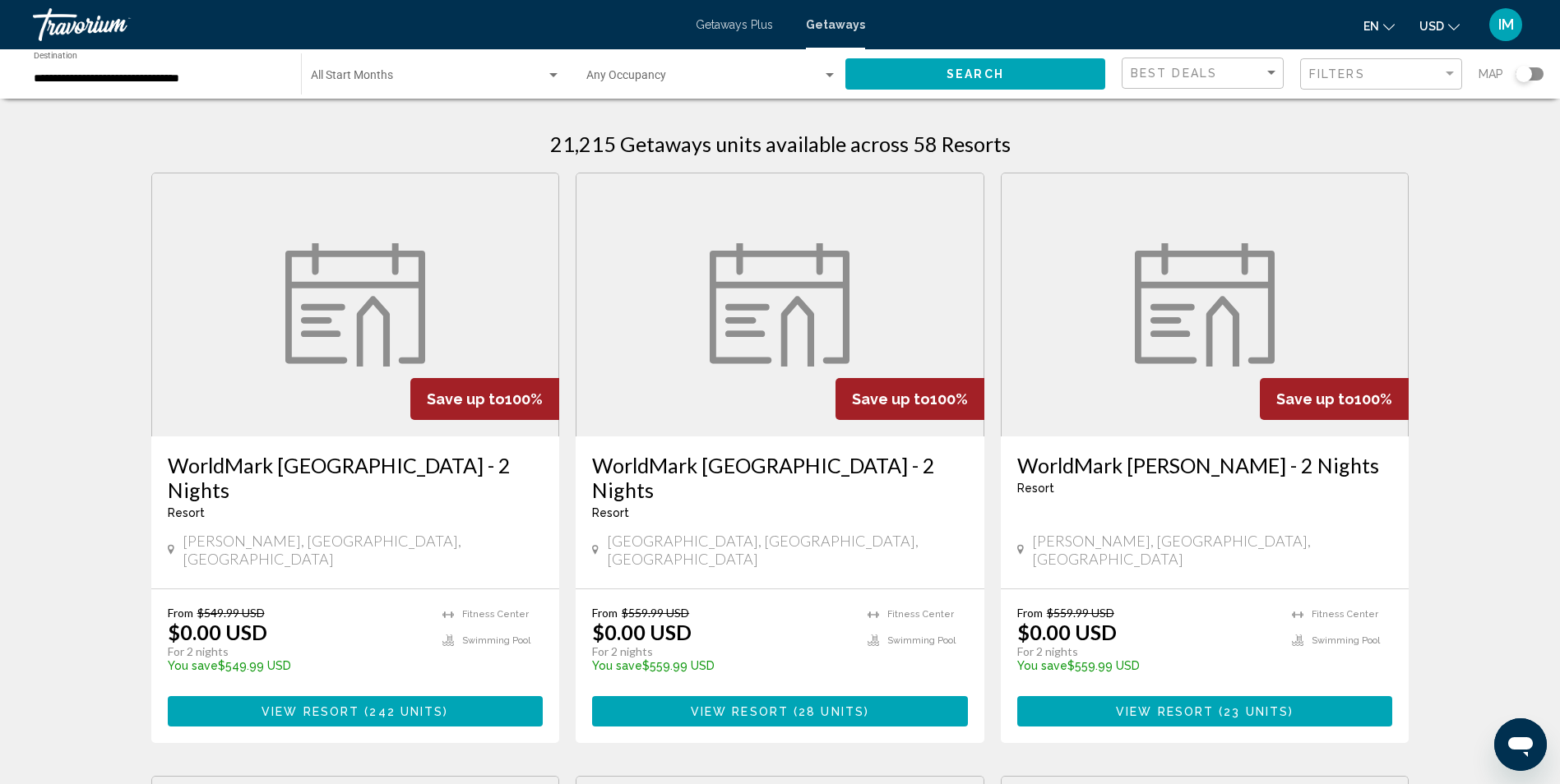
click at [282, 384] on figure "Main content" at bounding box center [356, 305] width 407 height 263
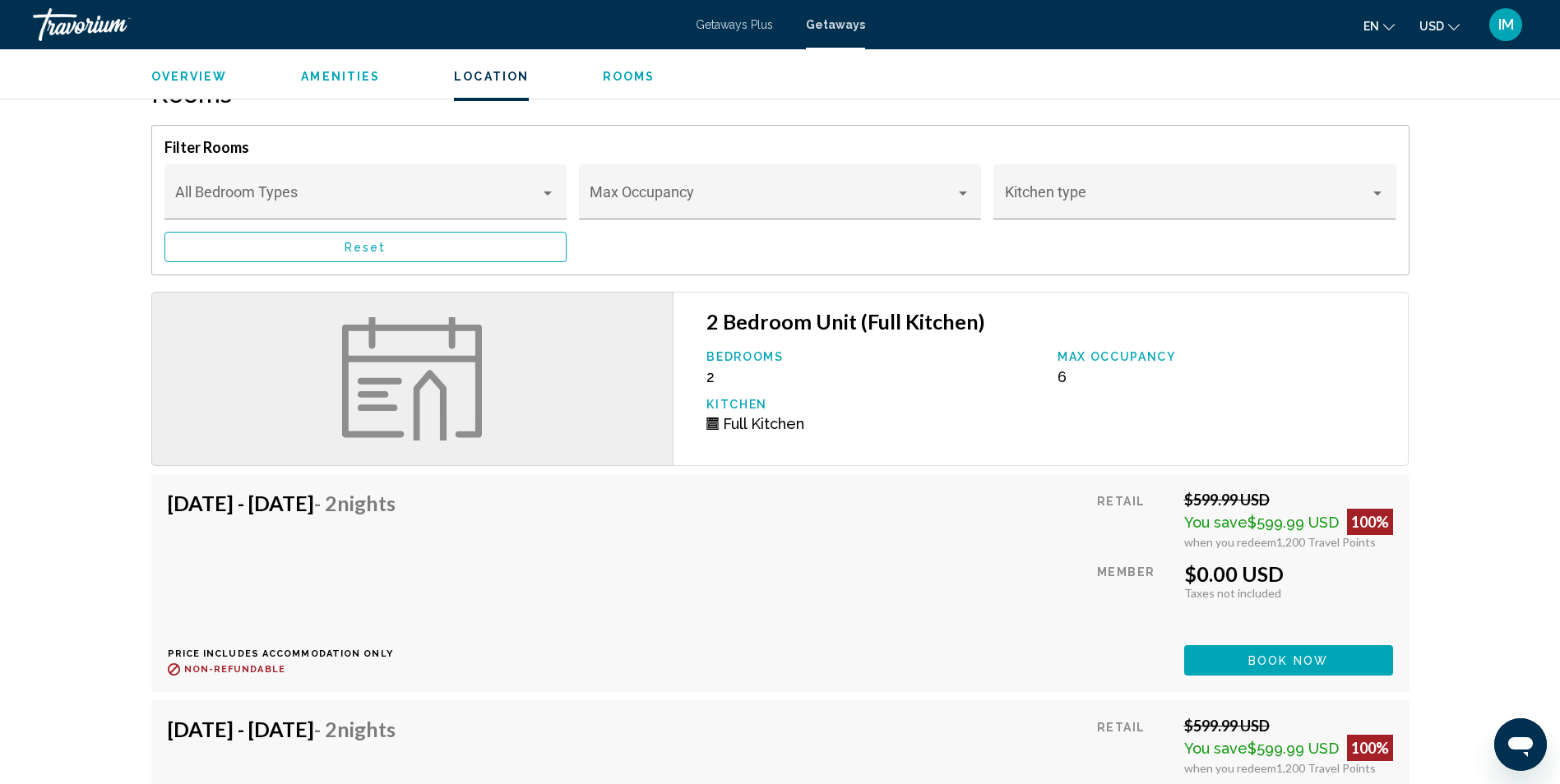
scroll to position [2384, 0]
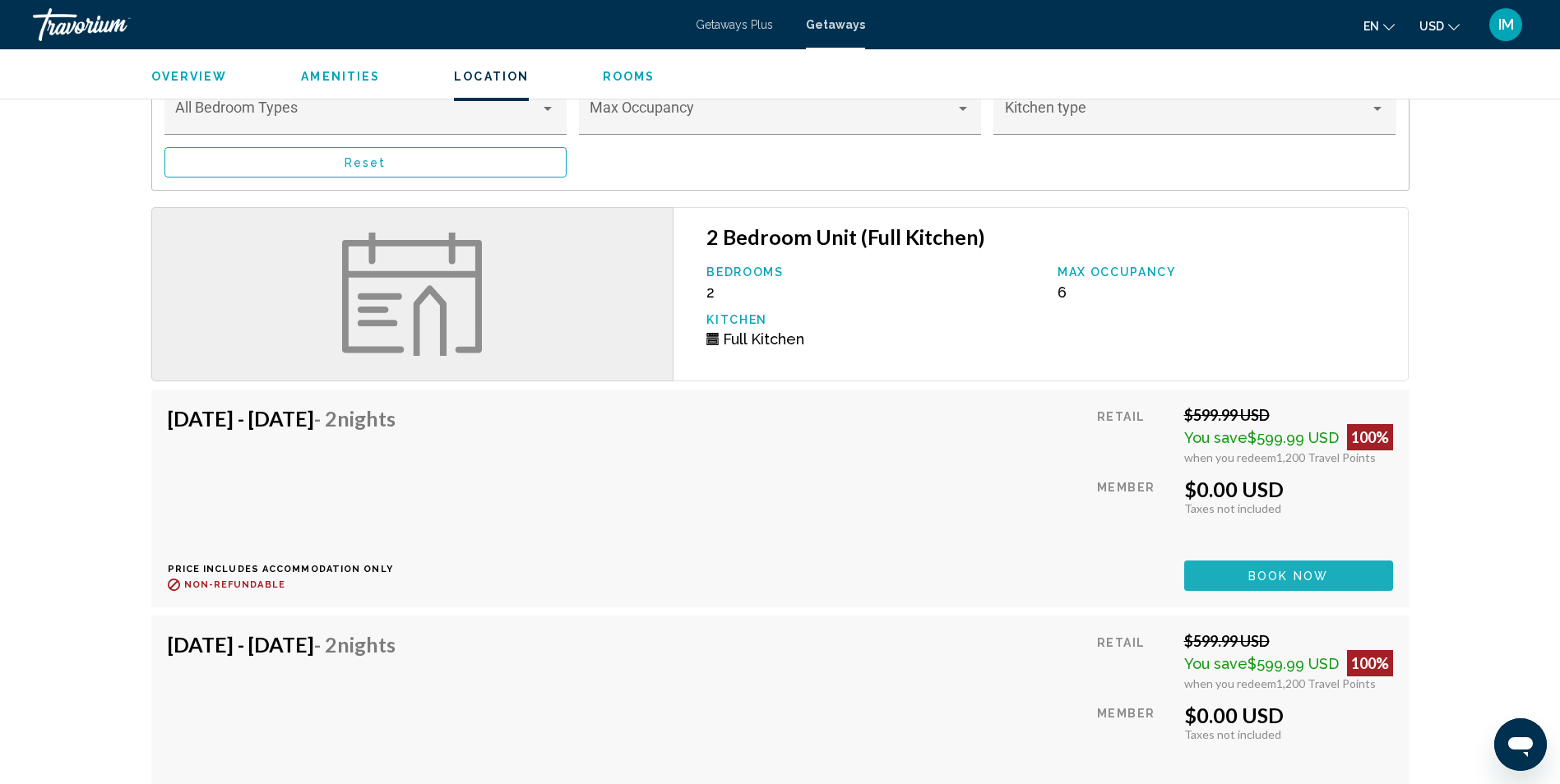
drag, startPoint x: 1307, startPoint y: 573, endPoint x: 1307, endPoint y: 584, distance: 11.0
click at [1307, 584] on button "Book now" at bounding box center [1288, 576] width 208 height 31
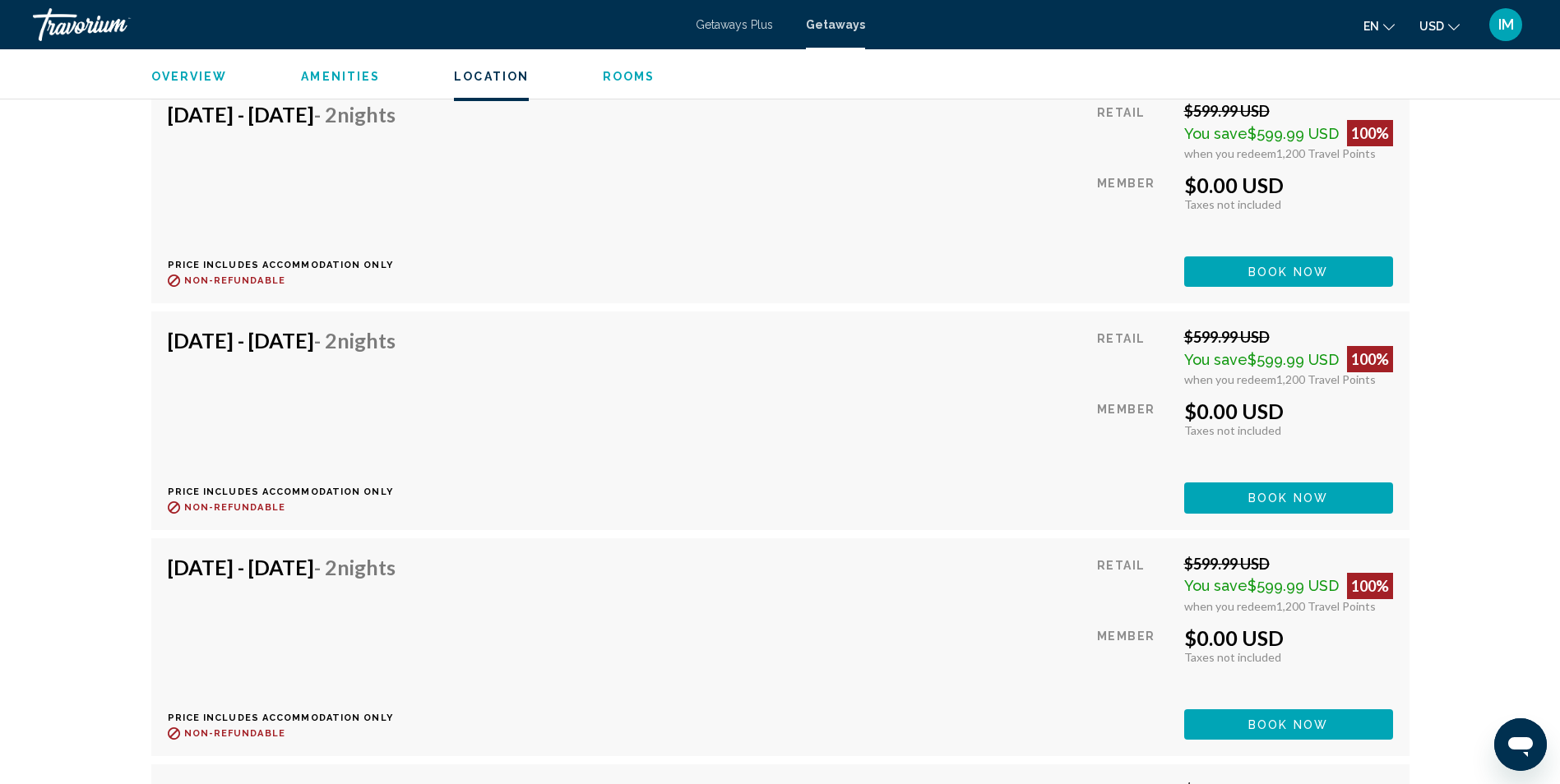
scroll to position [2712, 0]
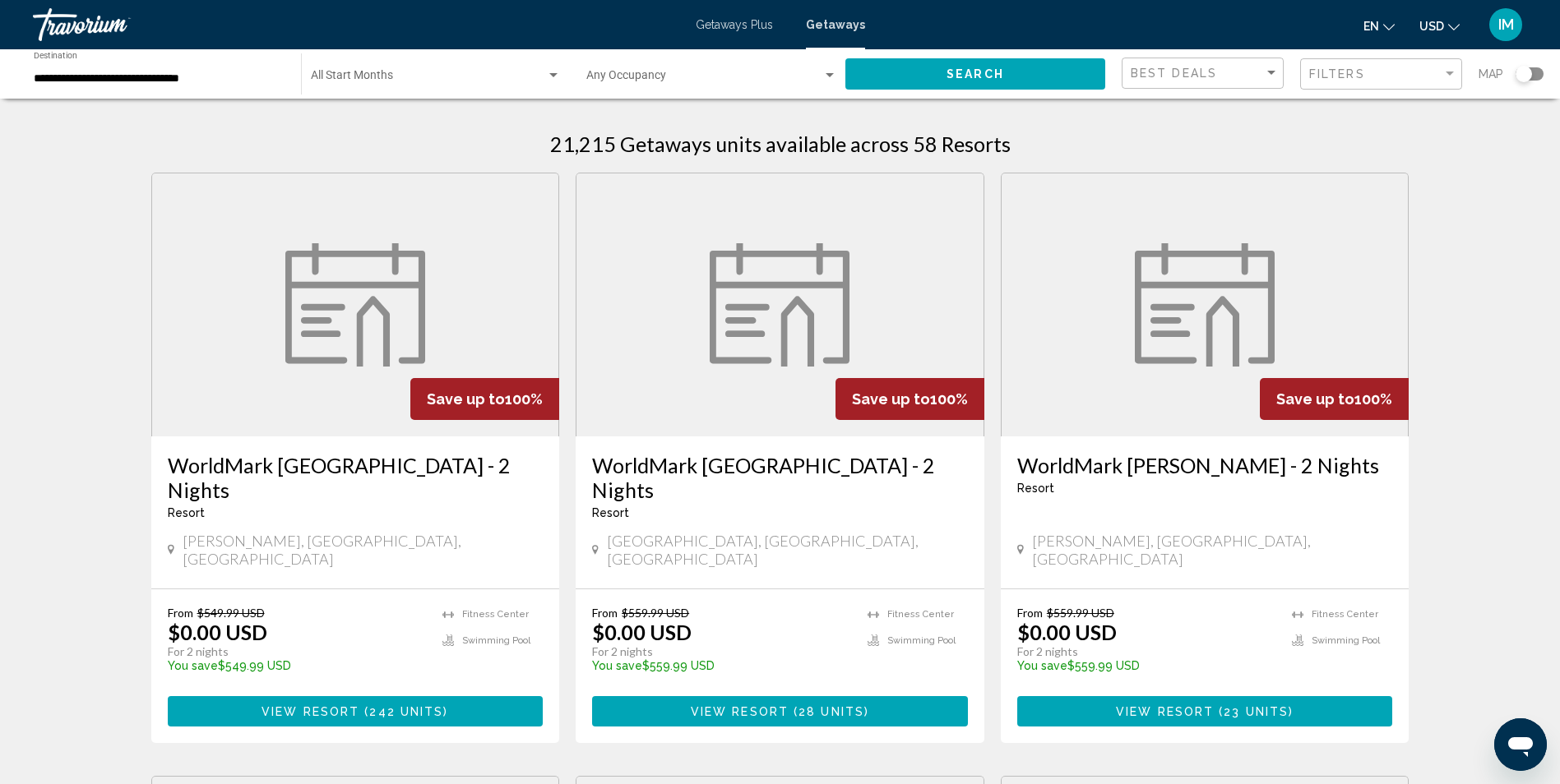
click at [716, 463] on h3 "WorldMark [GEOGRAPHIC_DATA] - 2 Nights" at bounding box center [780, 477] width 375 height 49
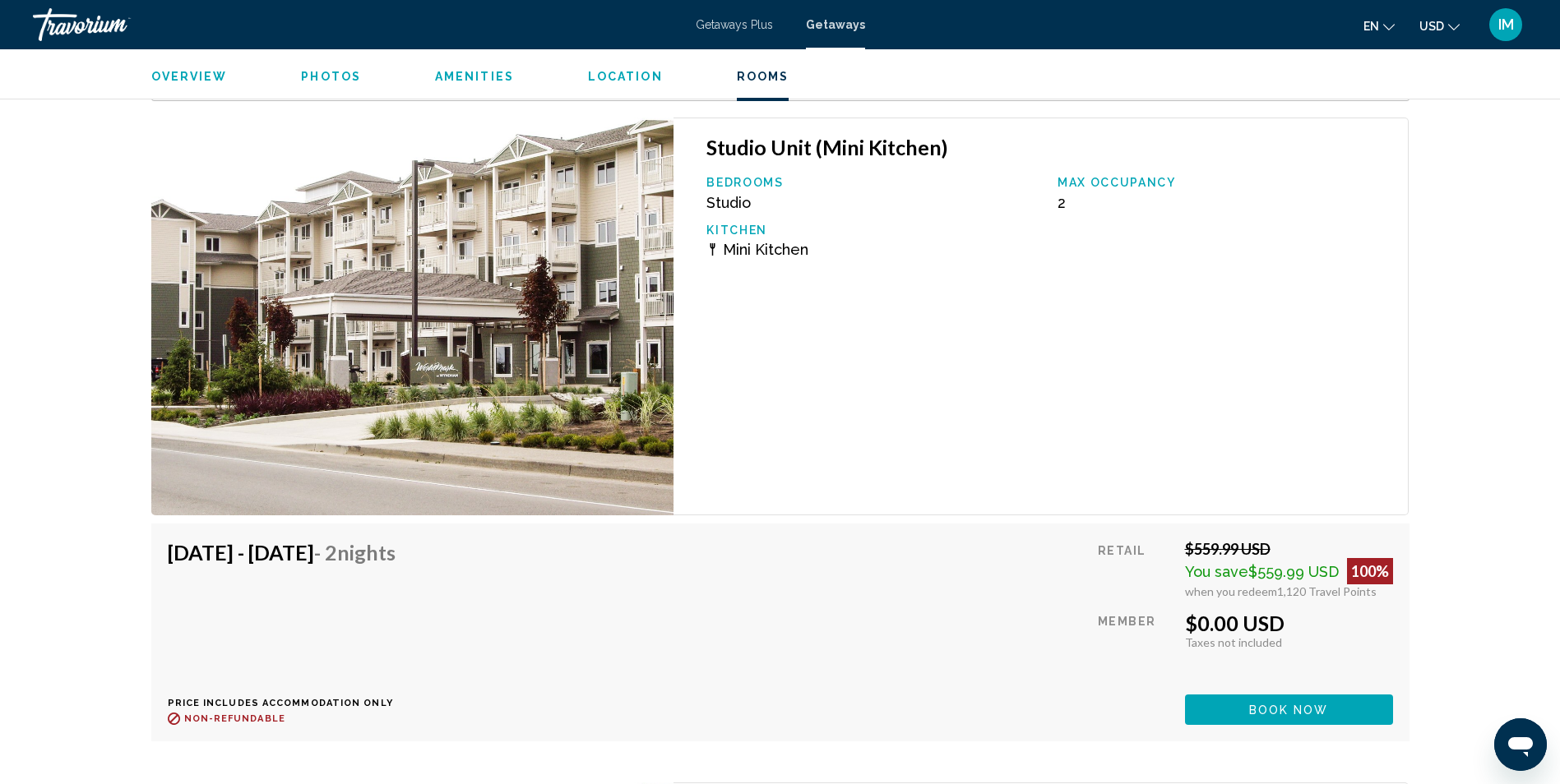
scroll to position [3041, 0]
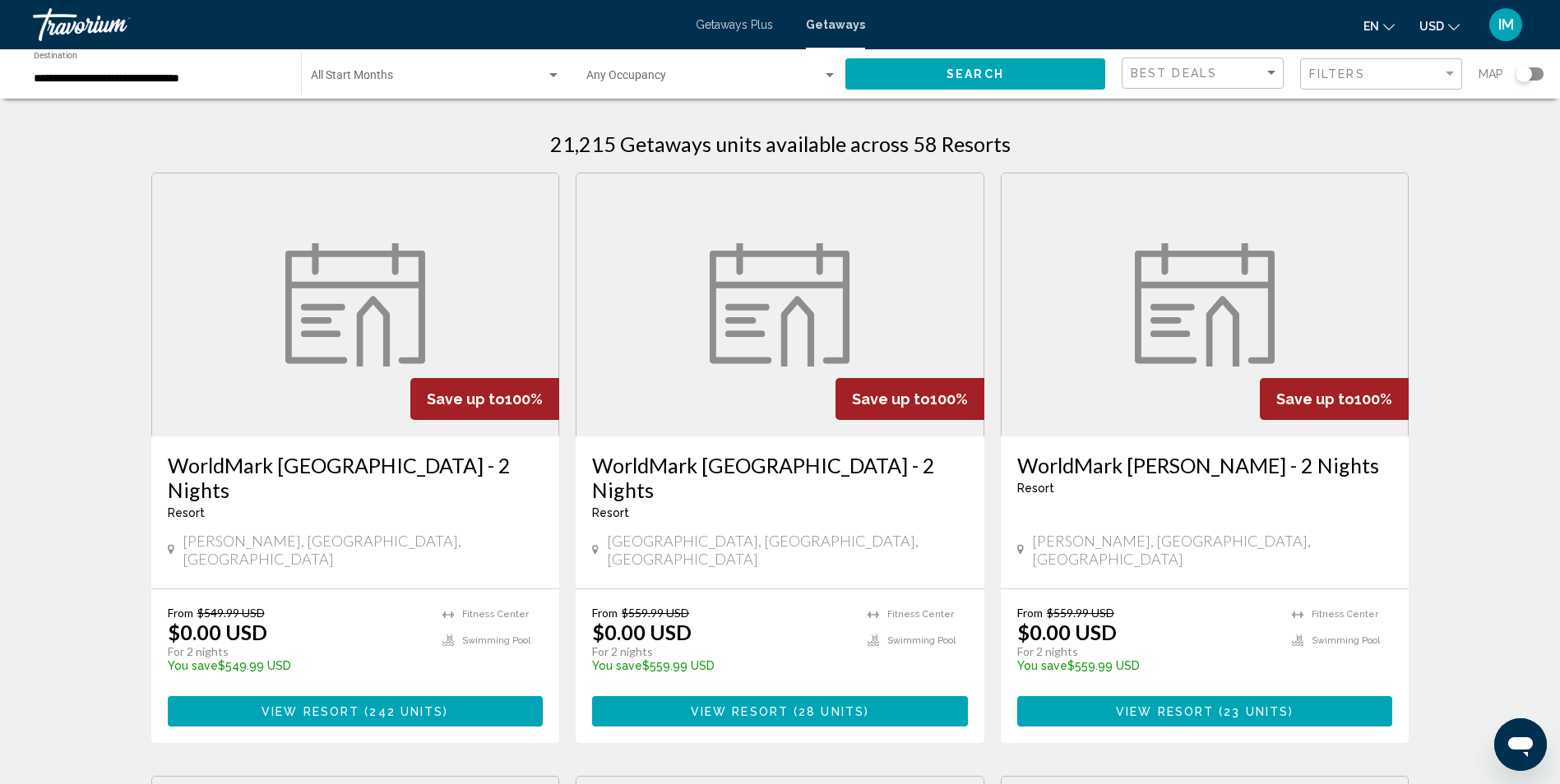
click at [1210, 605] on div "From $559.99 USD $0.00 USD For 2 nights You save $559.99 USD temp" at bounding box center [1146, 644] width 259 height 78
click at [1182, 377] on figure "Main content" at bounding box center [1205, 305] width 407 height 263
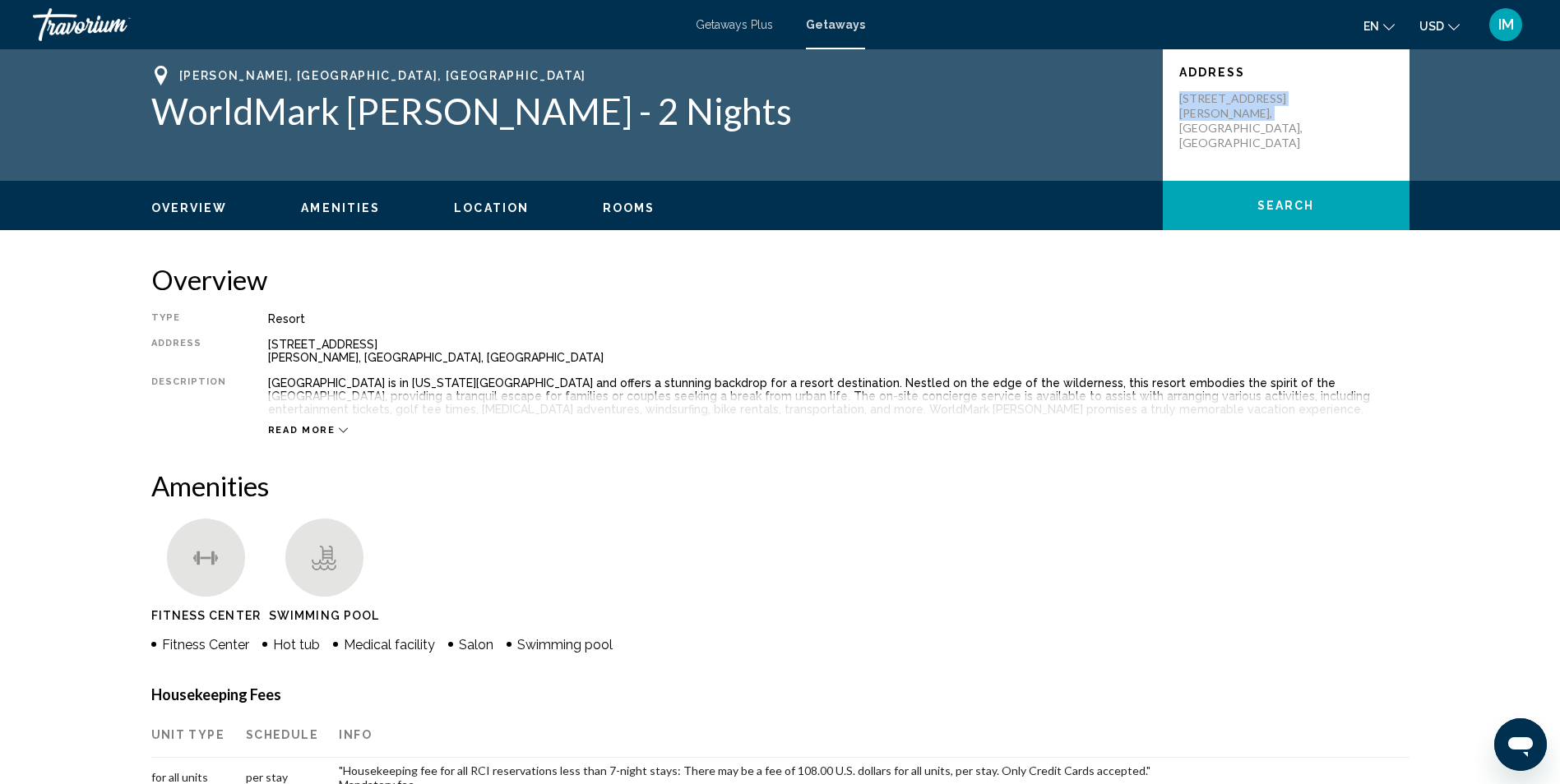
drag, startPoint x: 1171, startPoint y: 82, endPoint x: 1310, endPoint y: 110, distance: 141.8
click at [1310, 110] on div "Address [STREET_ADDRESS][PERSON_NAME]" at bounding box center [1286, 115] width 247 height 131
drag, startPoint x: 1310, startPoint y: 110, endPoint x: 1239, endPoint y: 103, distance: 71.3
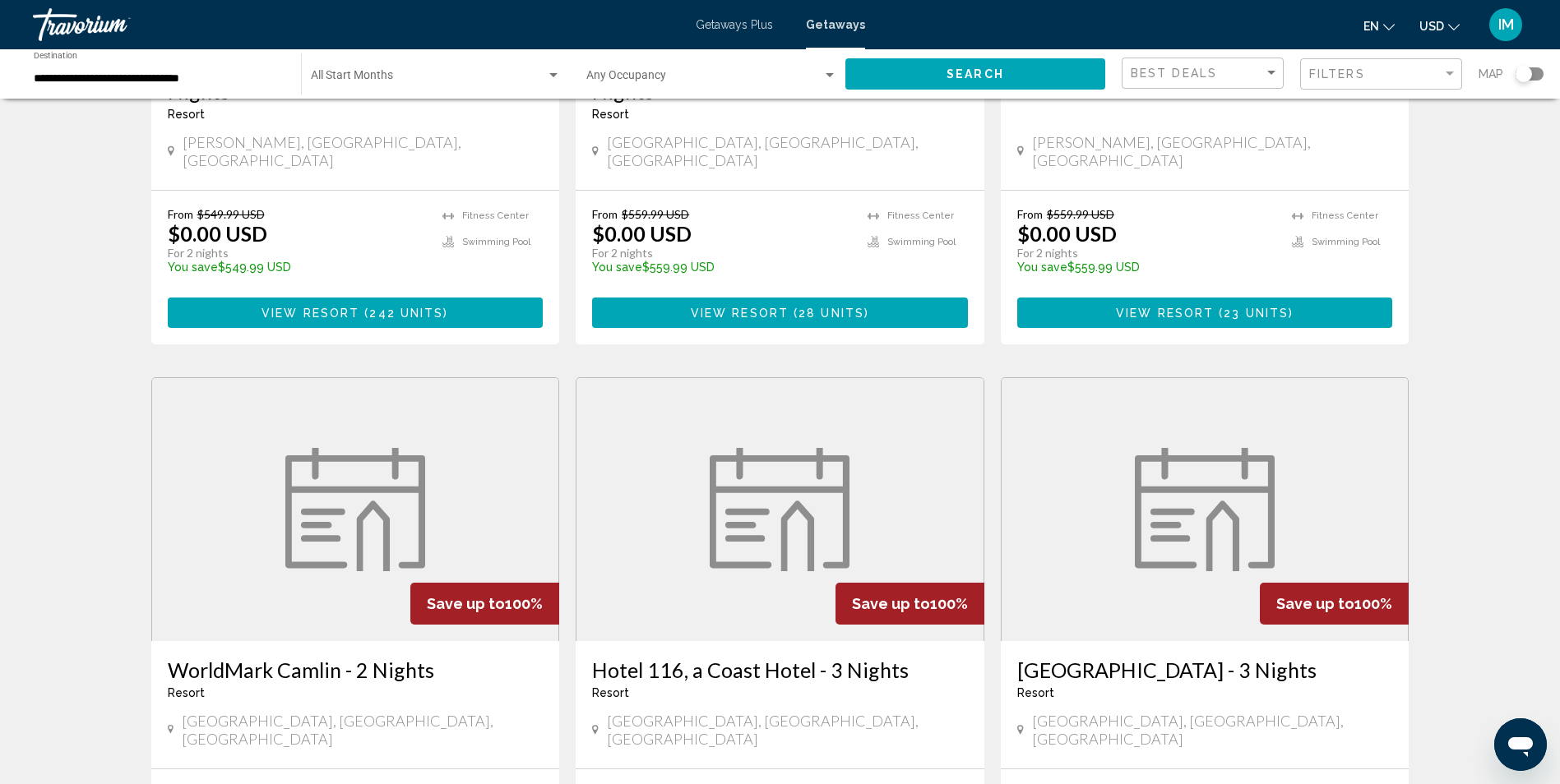
scroll to position [493, 0]
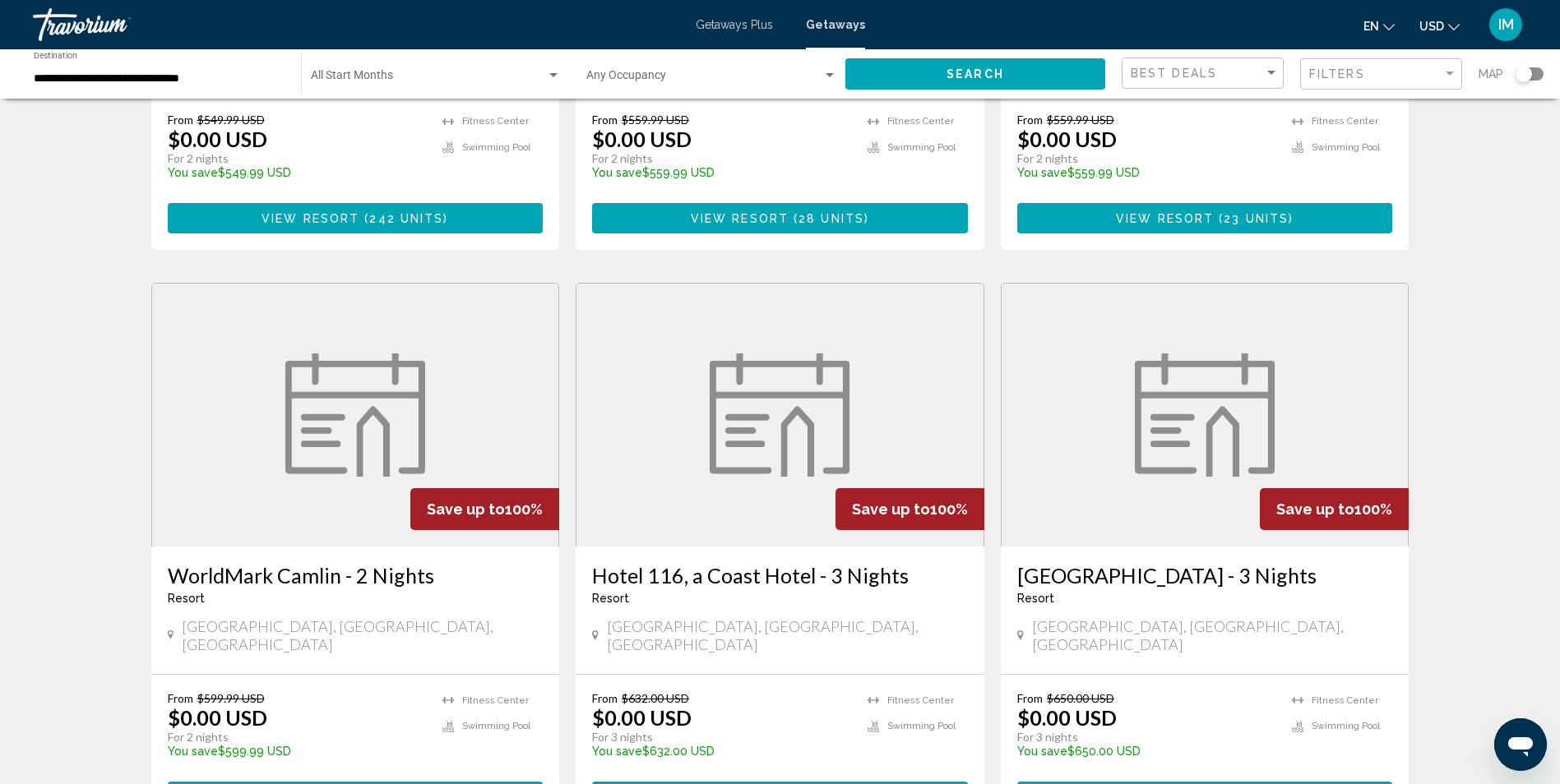
click at [752, 563] on h3 "Hotel 116, a Coast Hotel - 3 Nights" at bounding box center [780, 576] width 375 height 25
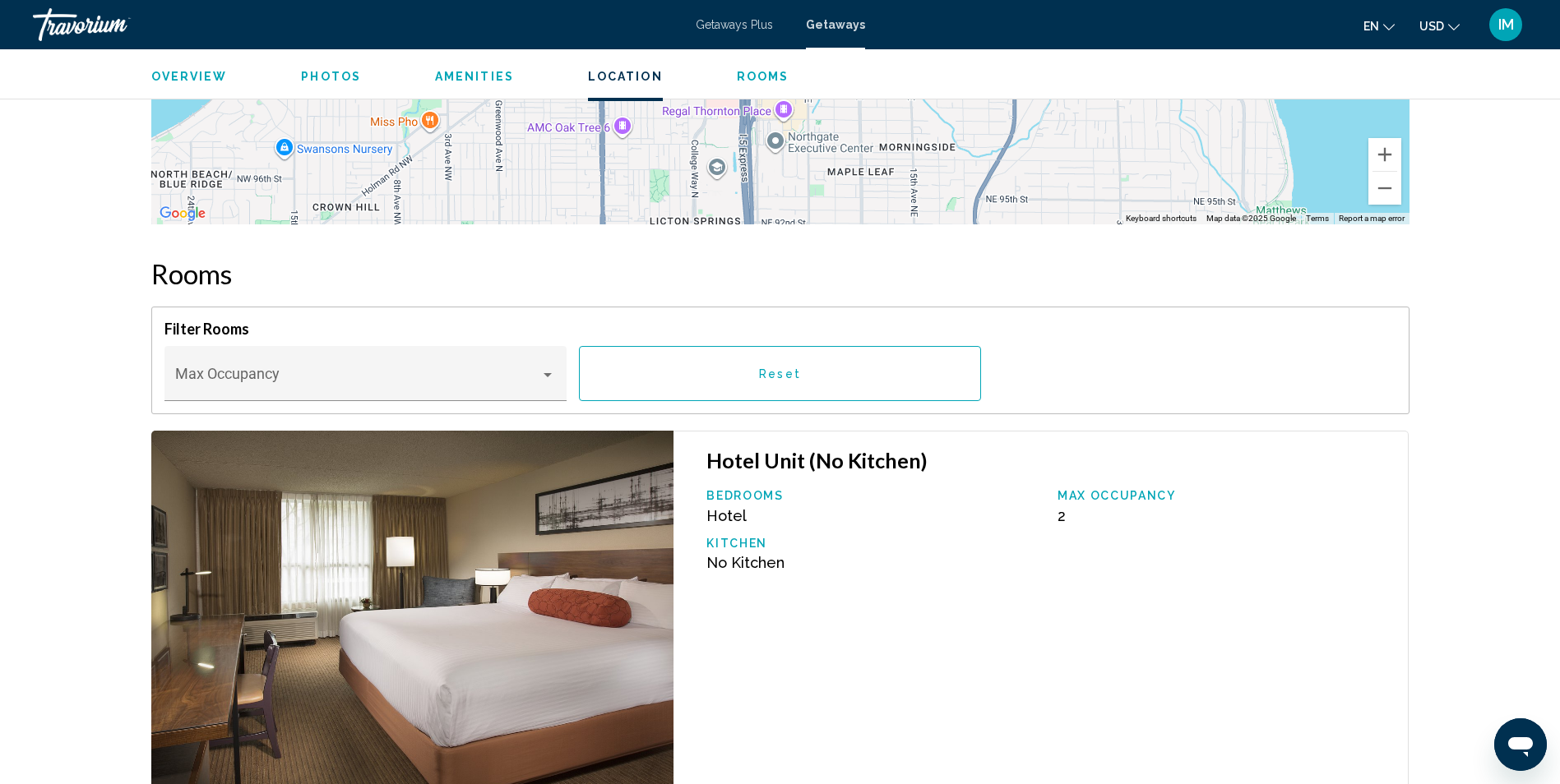
scroll to position [2125, 0]
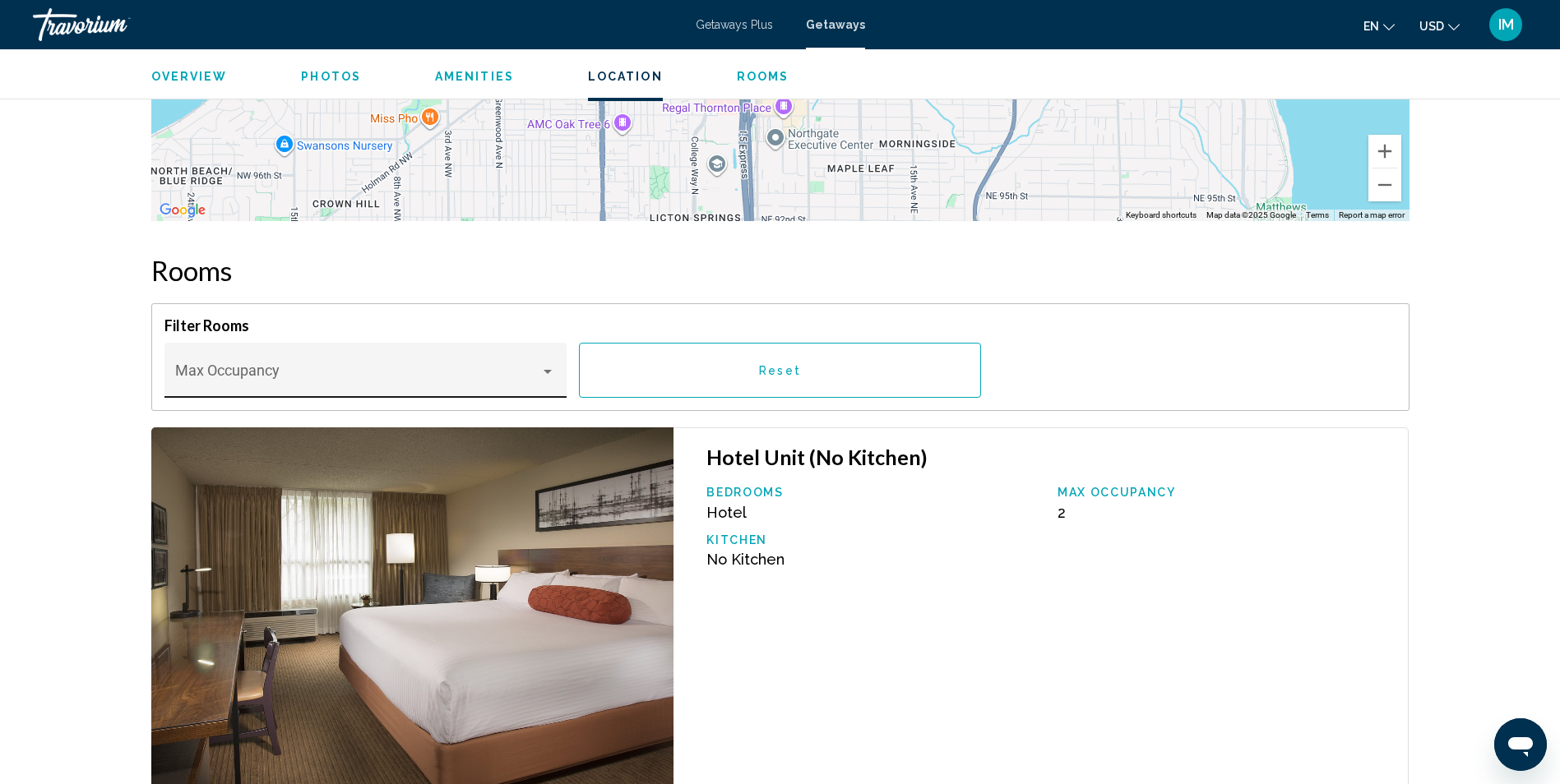
click at [551, 369] on div "Main content" at bounding box center [547, 371] width 15 height 13
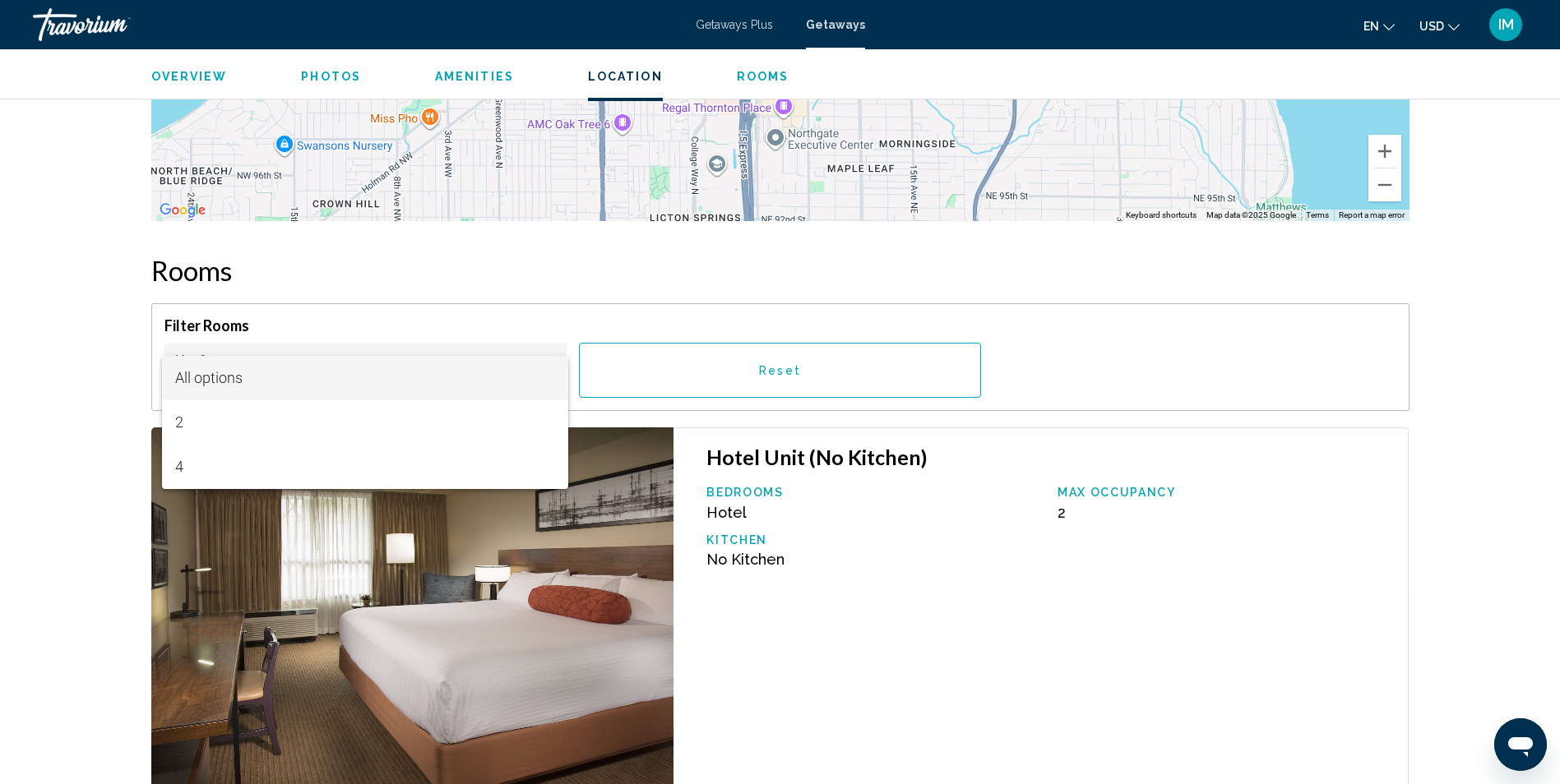
click at [1123, 336] on div at bounding box center [780, 392] width 1560 height 784
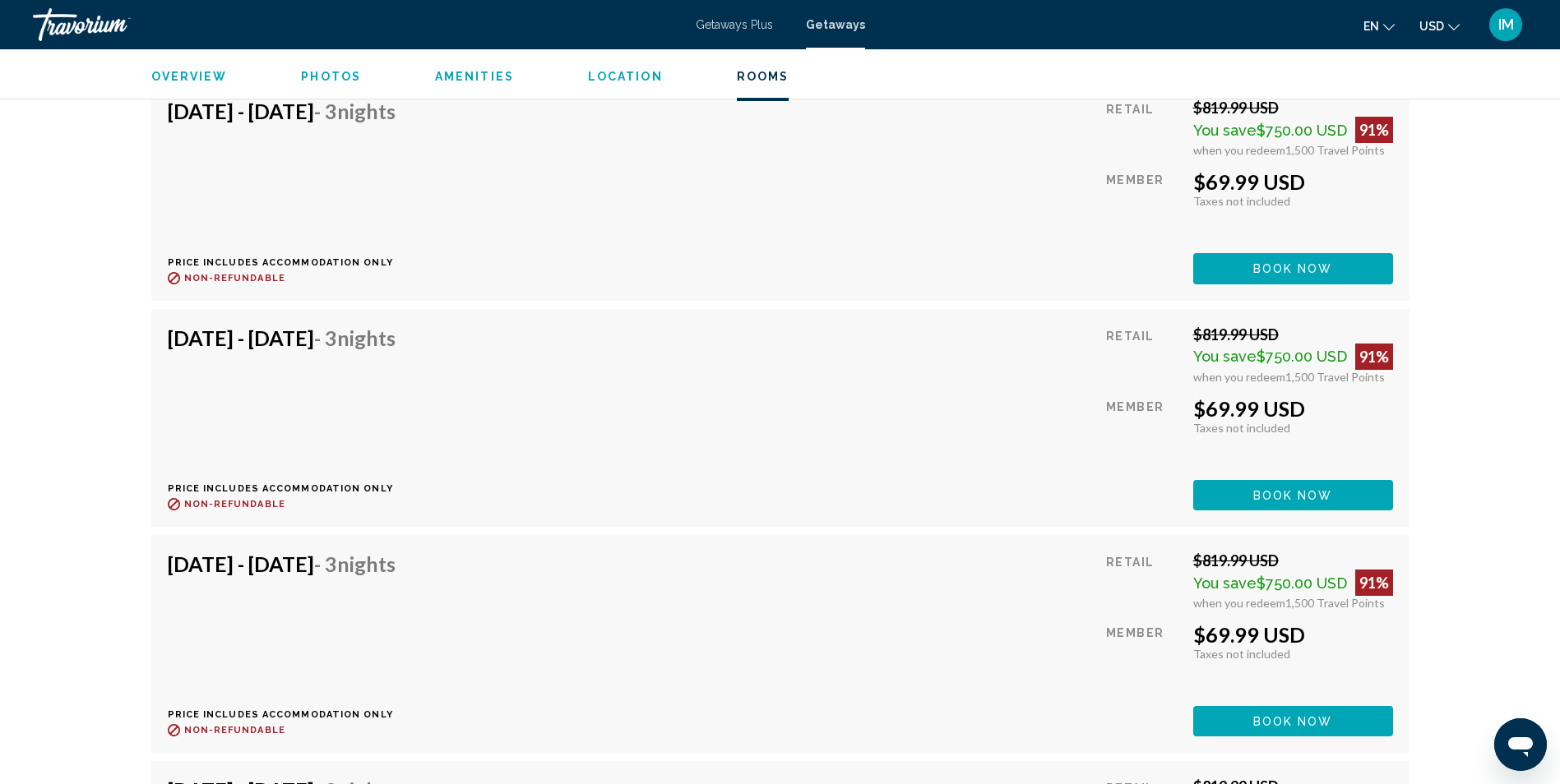
scroll to position [3111, 0]
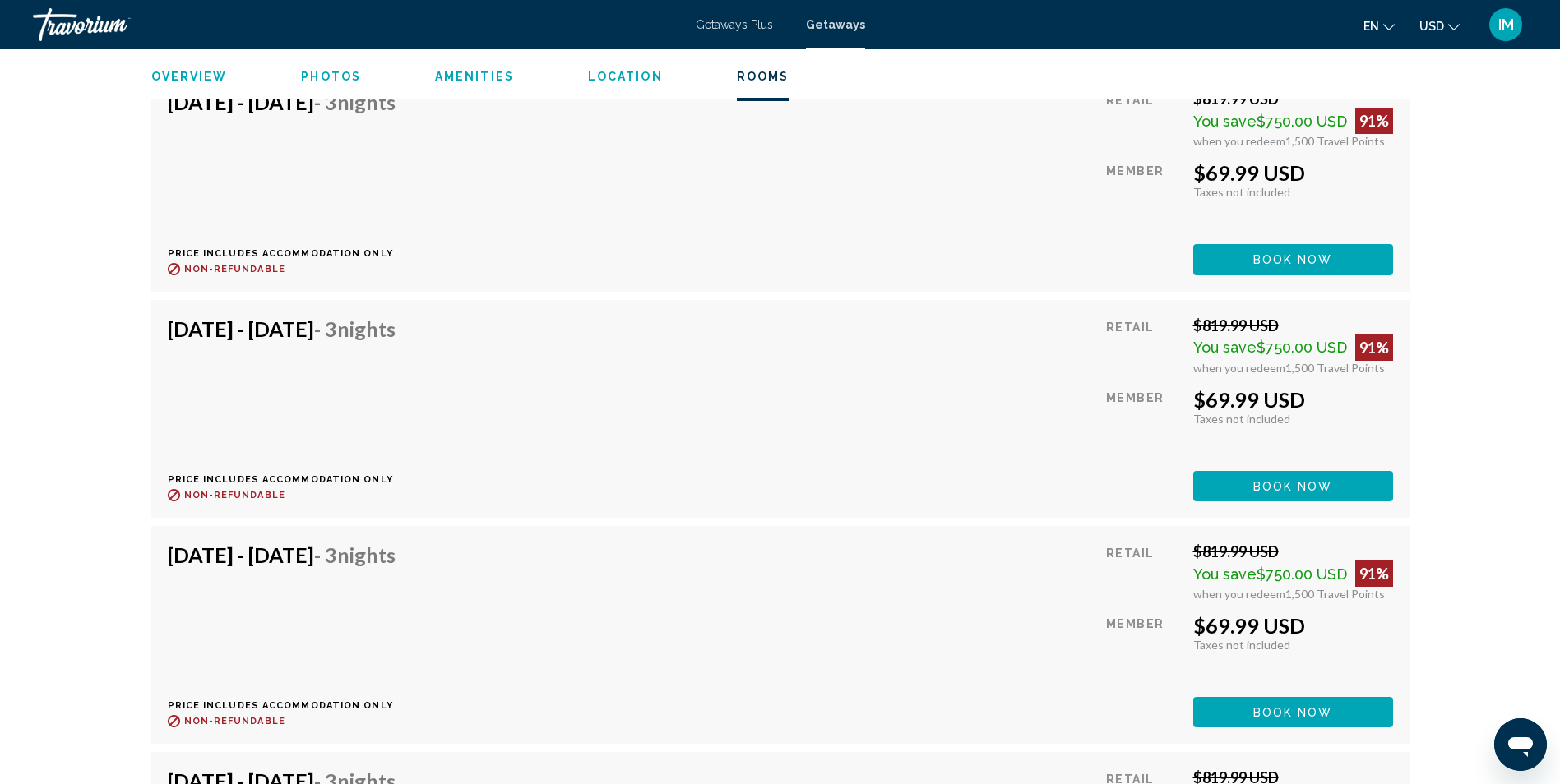
click at [1302, 40] on span "Book now" at bounding box center [1293, 34] width 80 height 13
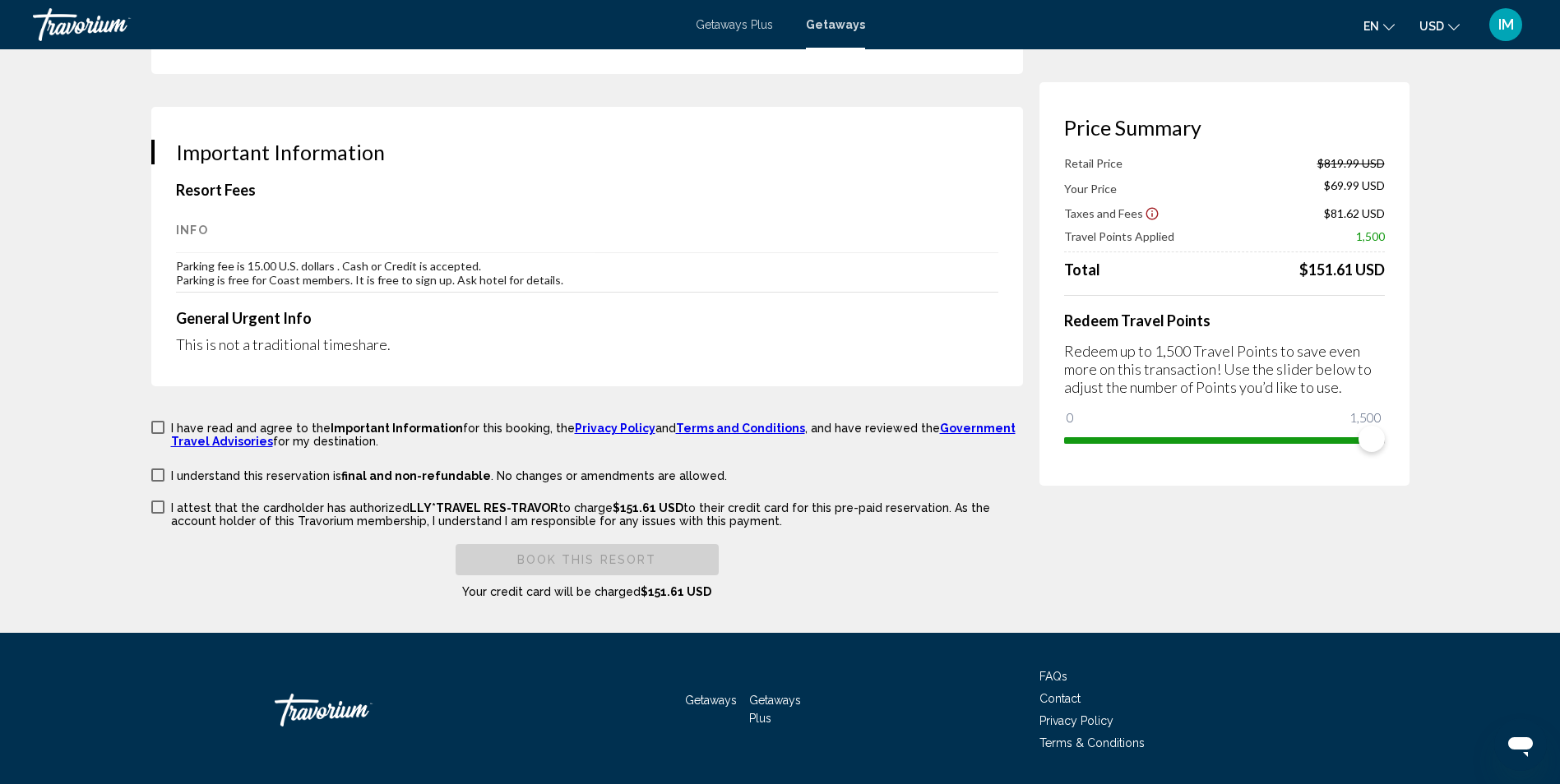
scroll to position [2442, 0]
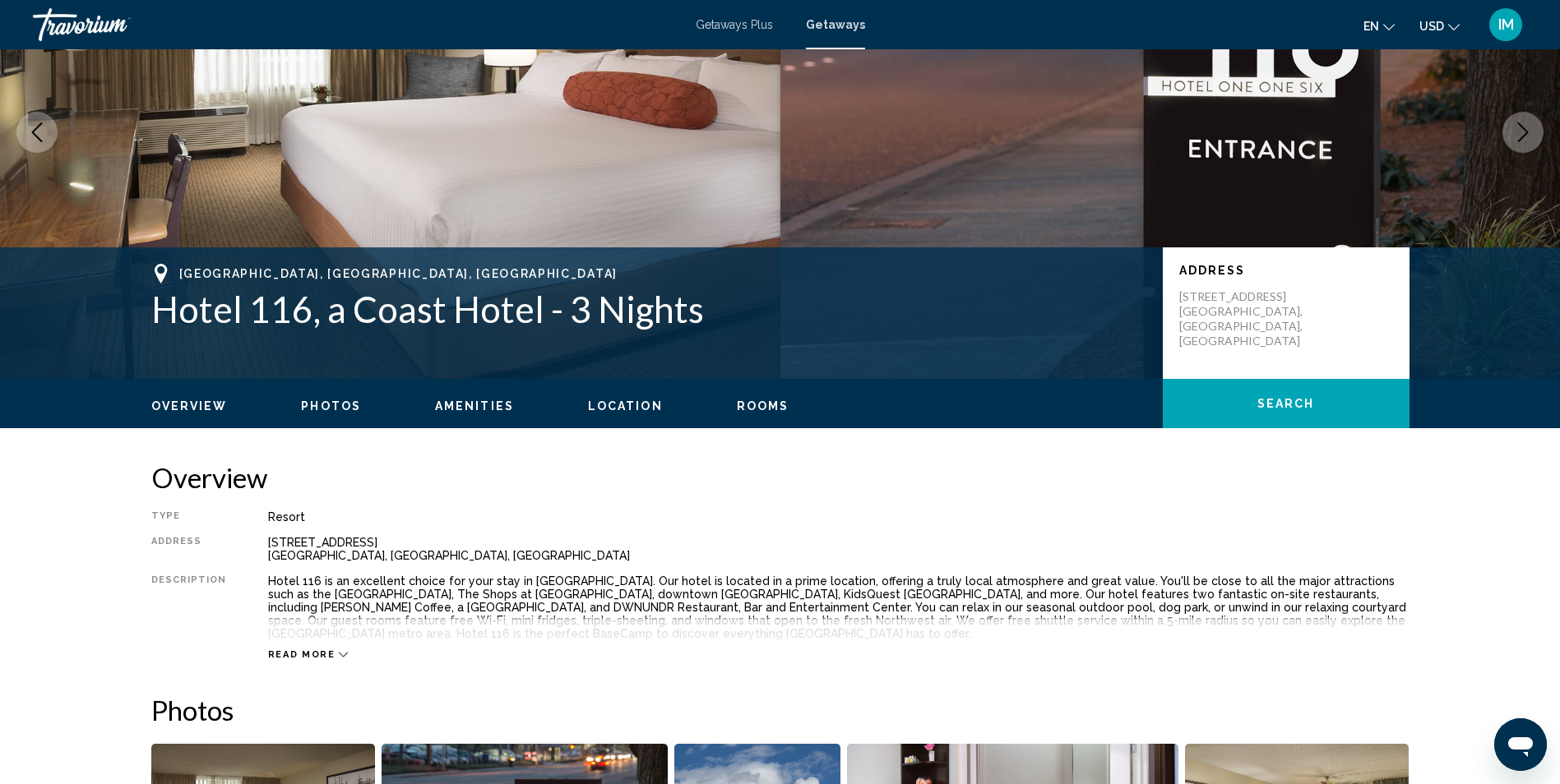
scroll to position [164, 0]
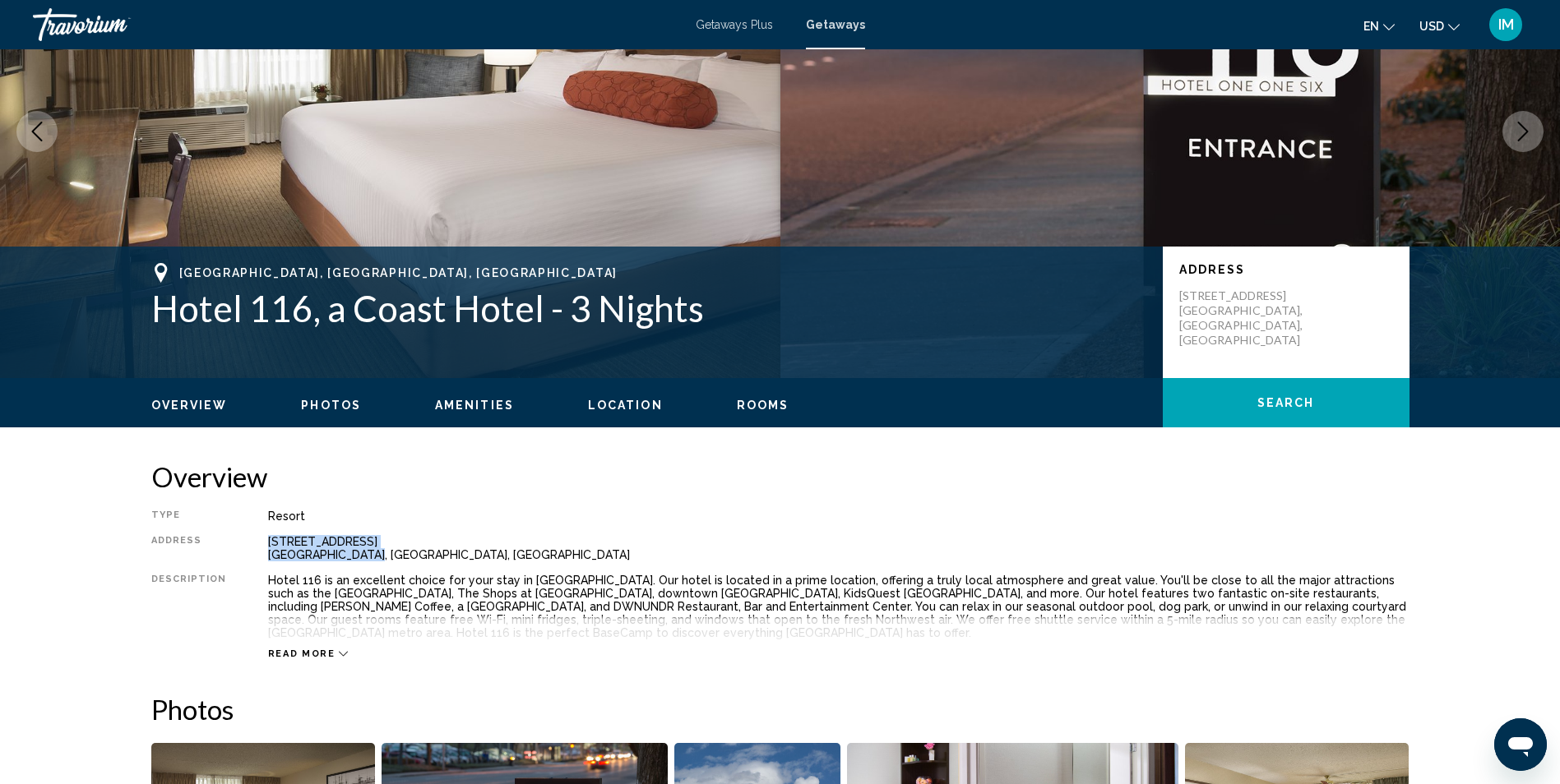
drag, startPoint x: 258, startPoint y: 537, endPoint x: 352, endPoint y: 555, distance: 95.7
click at [357, 555] on div "Type Resort All-Inclusive No All-Inclusive Address [STREET_ADDRESS] Description…" at bounding box center [780, 585] width 1258 height 150
drag, startPoint x: 352, startPoint y: 555, endPoint x: 313, endPoint y: 548, distance: 39.6
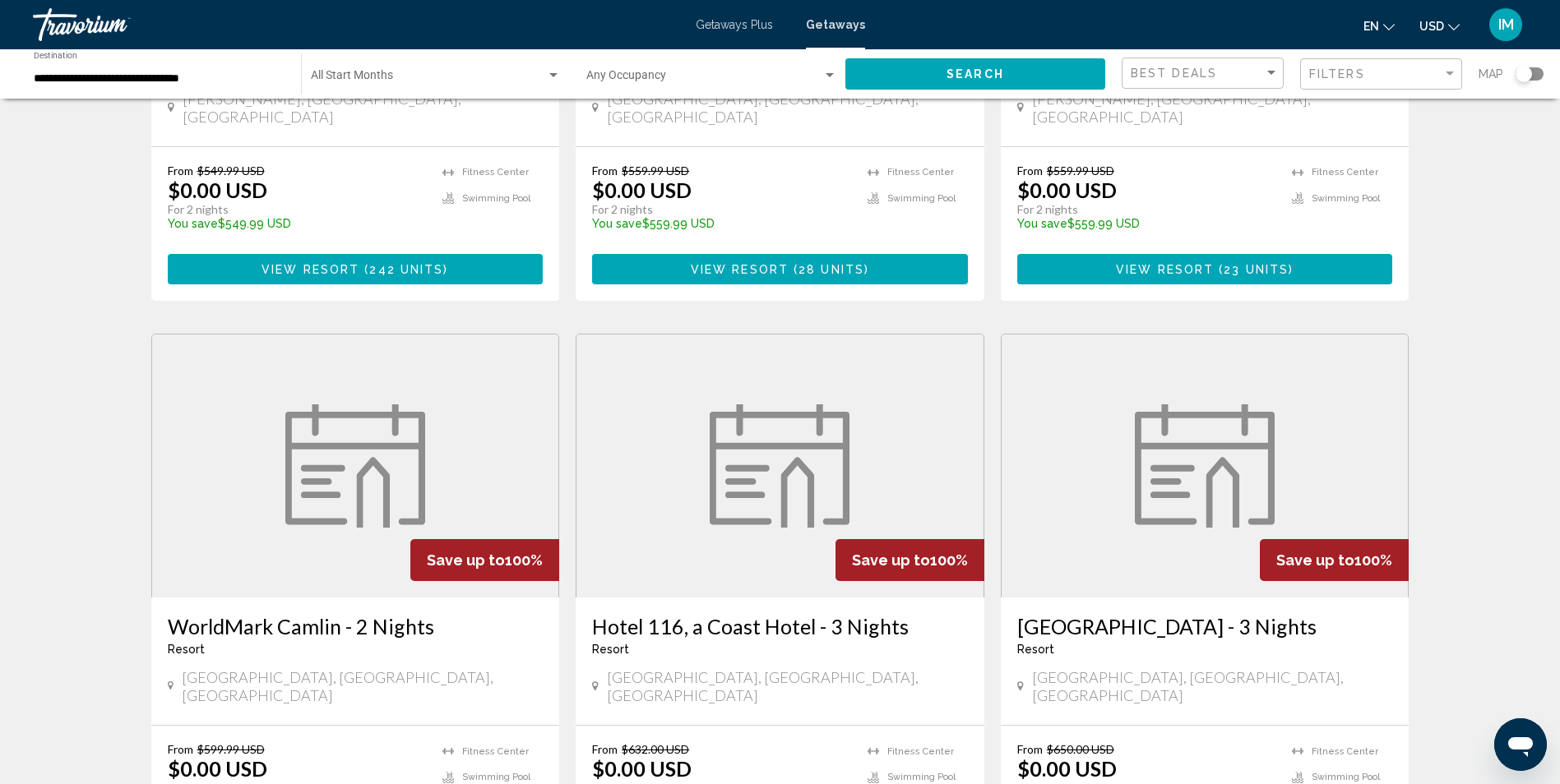
scroll to position [493, 0]
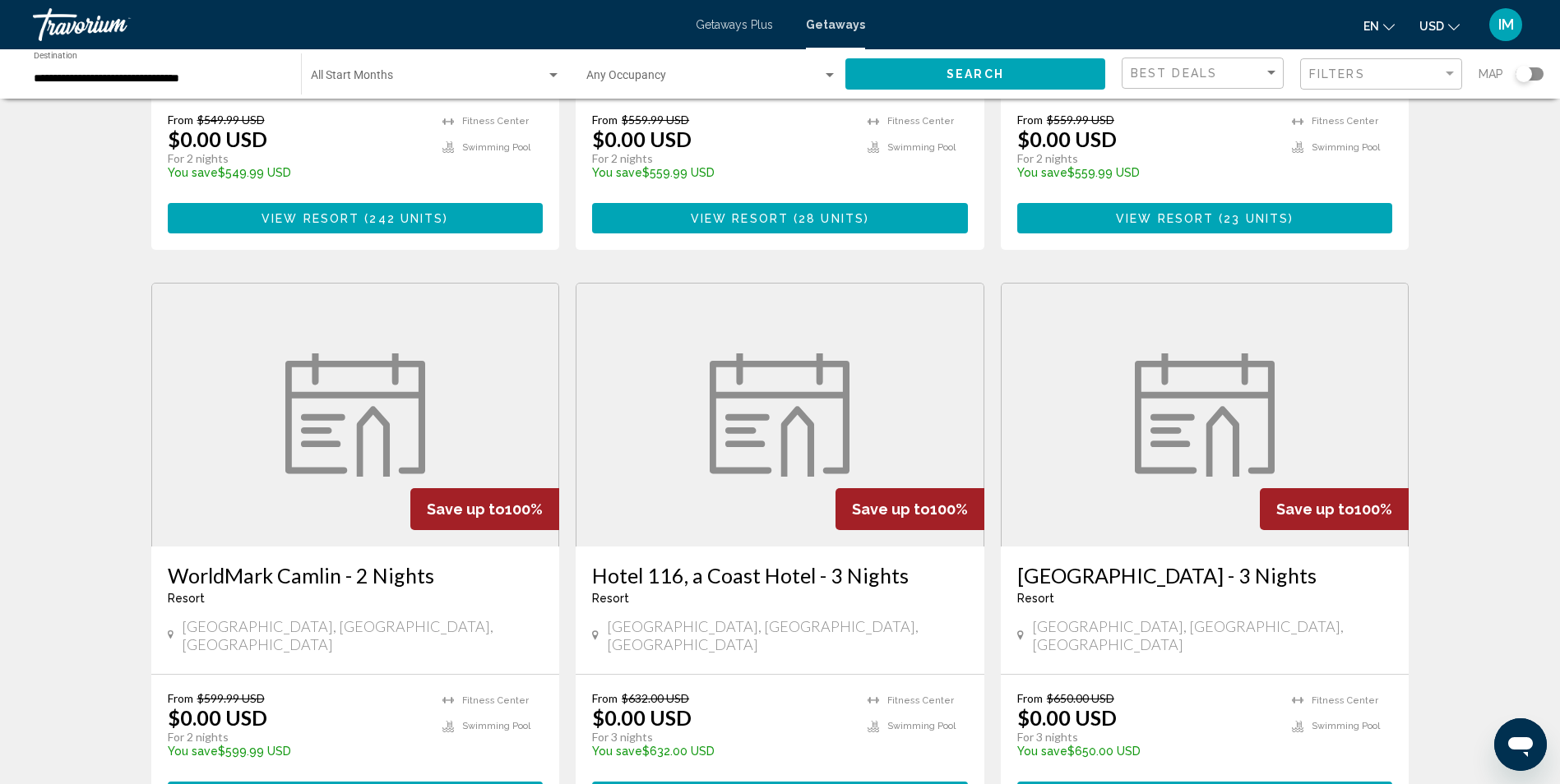
click at [1114, 563] on h3 "[GEOGRAPHIC_DATA] - 3 Nights" at bounding box center [1204, 576] width 375 height 25
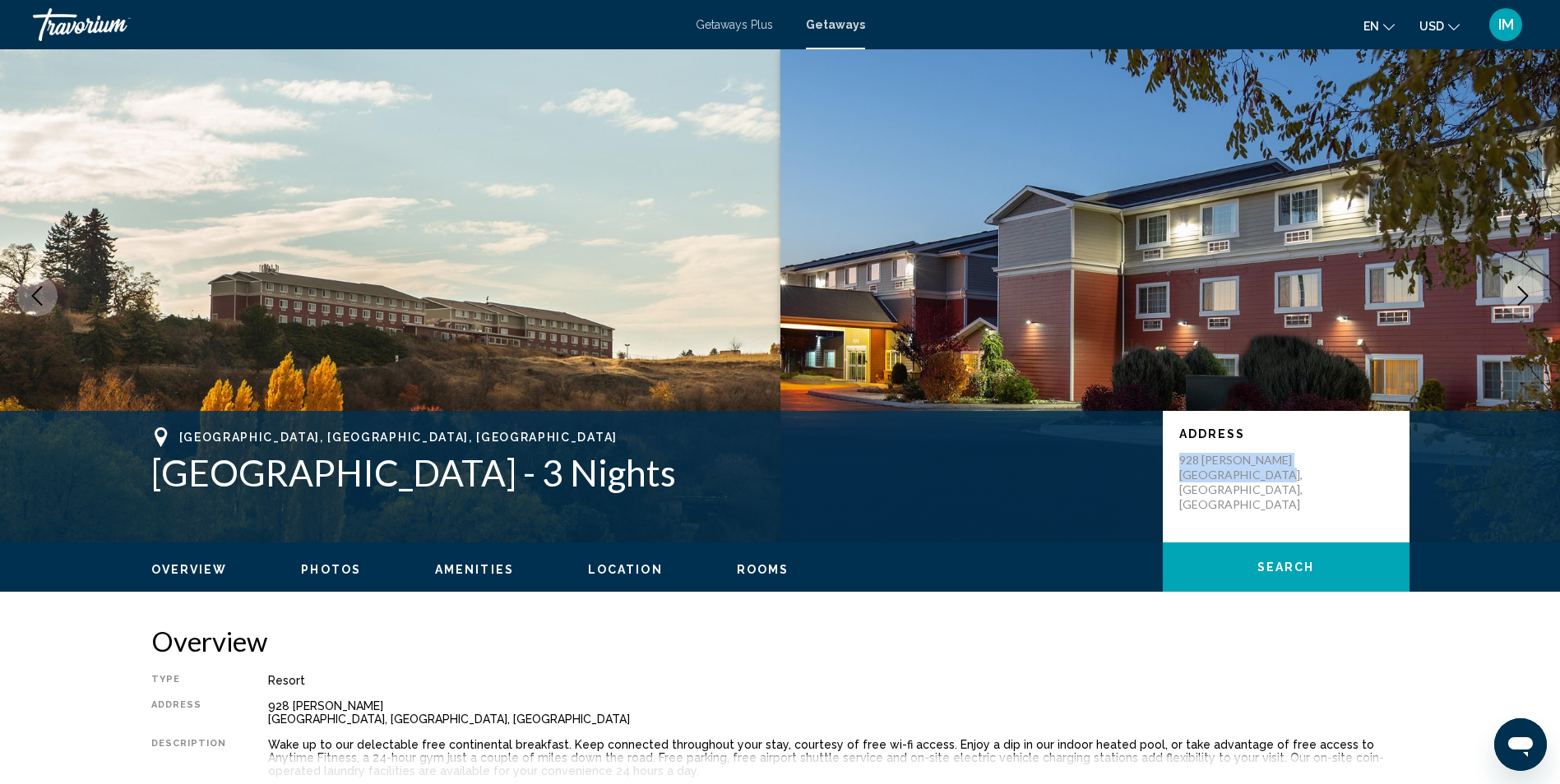
drag, startPoint x: 1175, startPoint y: 454, endPoint x: 1291, endPoint y: 475, distance: 117.9
click at [1291, 475] on div "Address [STREET_ADDRESS][PERSON_NAME]" at bounding box center [1286, 477] width 247 height 131
drag, startPoint x: 1291, startPoint y: 475, endPoint x: 1218, endPoint y: 466, distance: 73.6
click at [1513, 290] on icon "Next image" at bounding box center [1523, 296] width 20 height 20
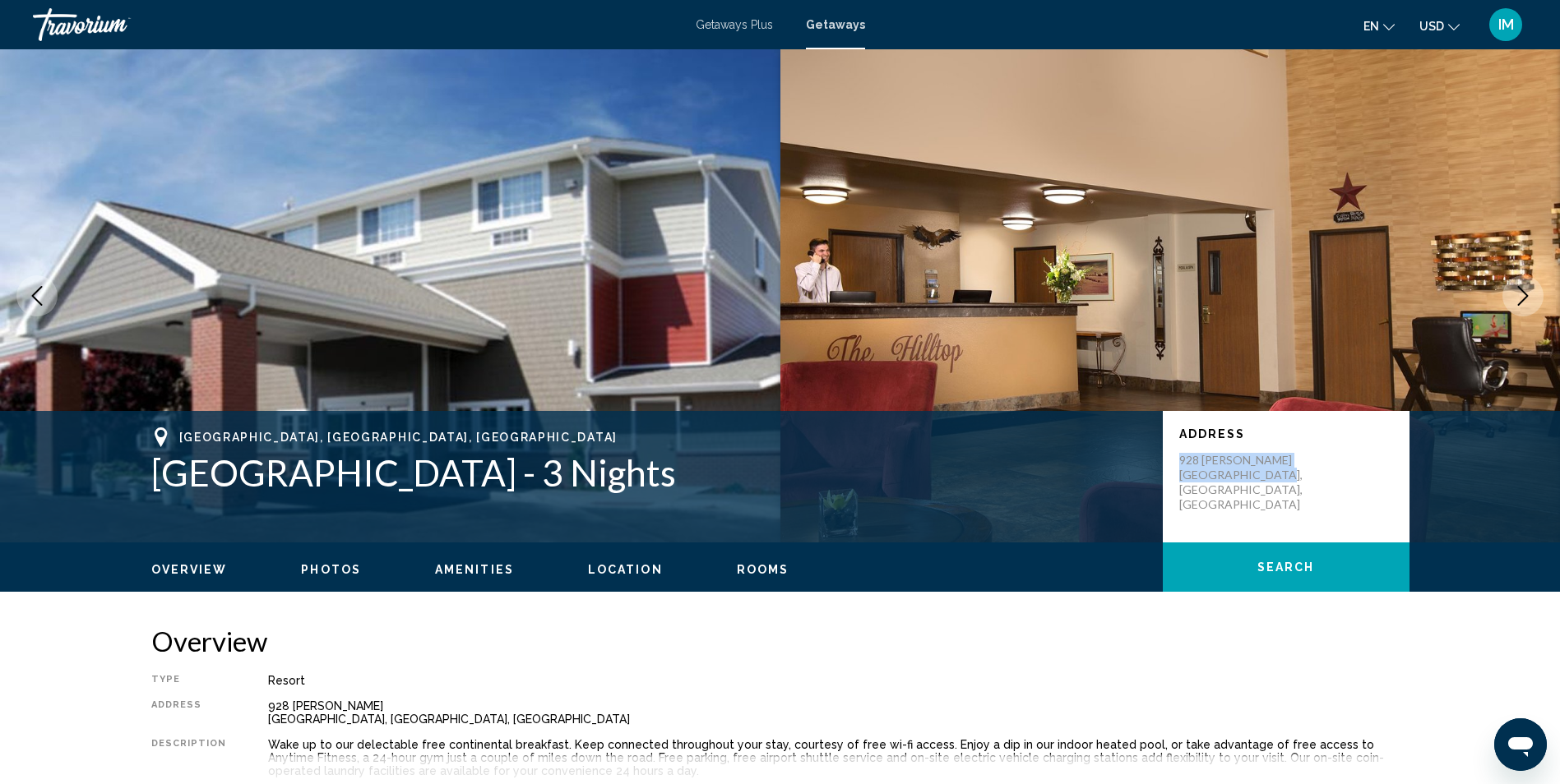
click at [1517, 290] on icon "Next image" at bounding box center [1523, 296] width 20 height 20
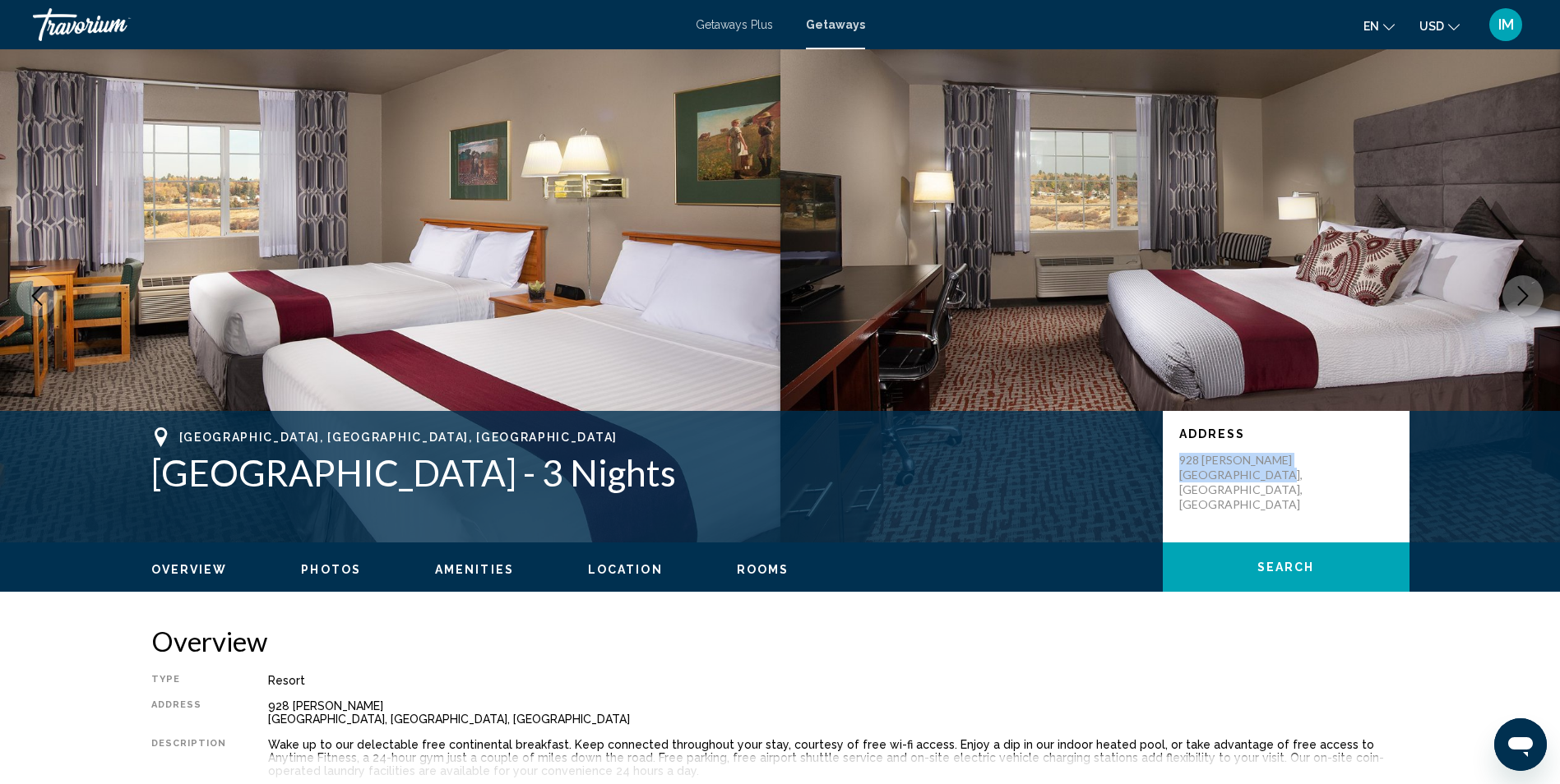
click at [1523, 293] on icon "Next image" at bounding box center [1523, 296] width 20 height 20
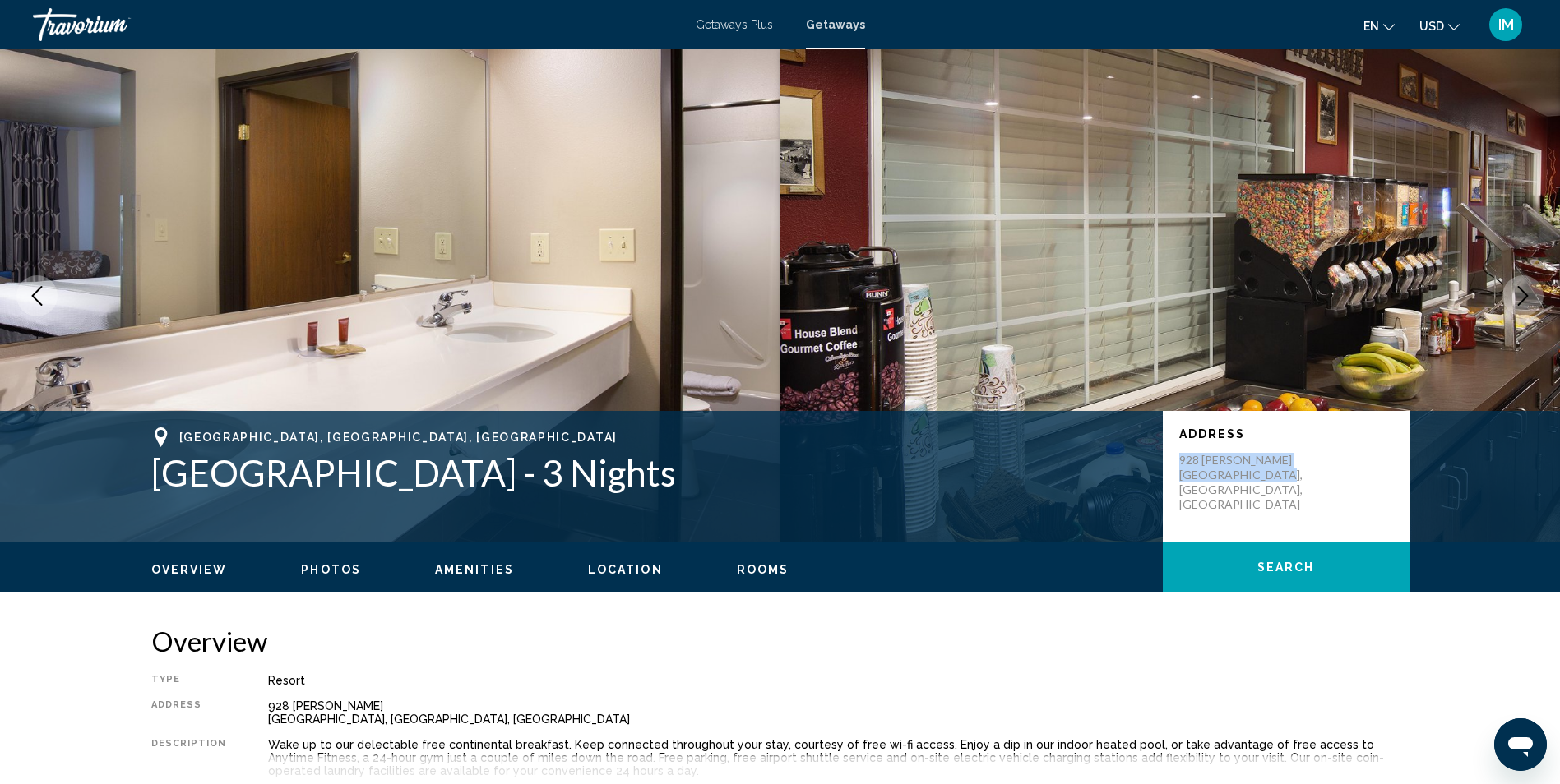
click at [1523, 293] on icon "Next image" at bounding box center [1523, 296] width 20 height 20
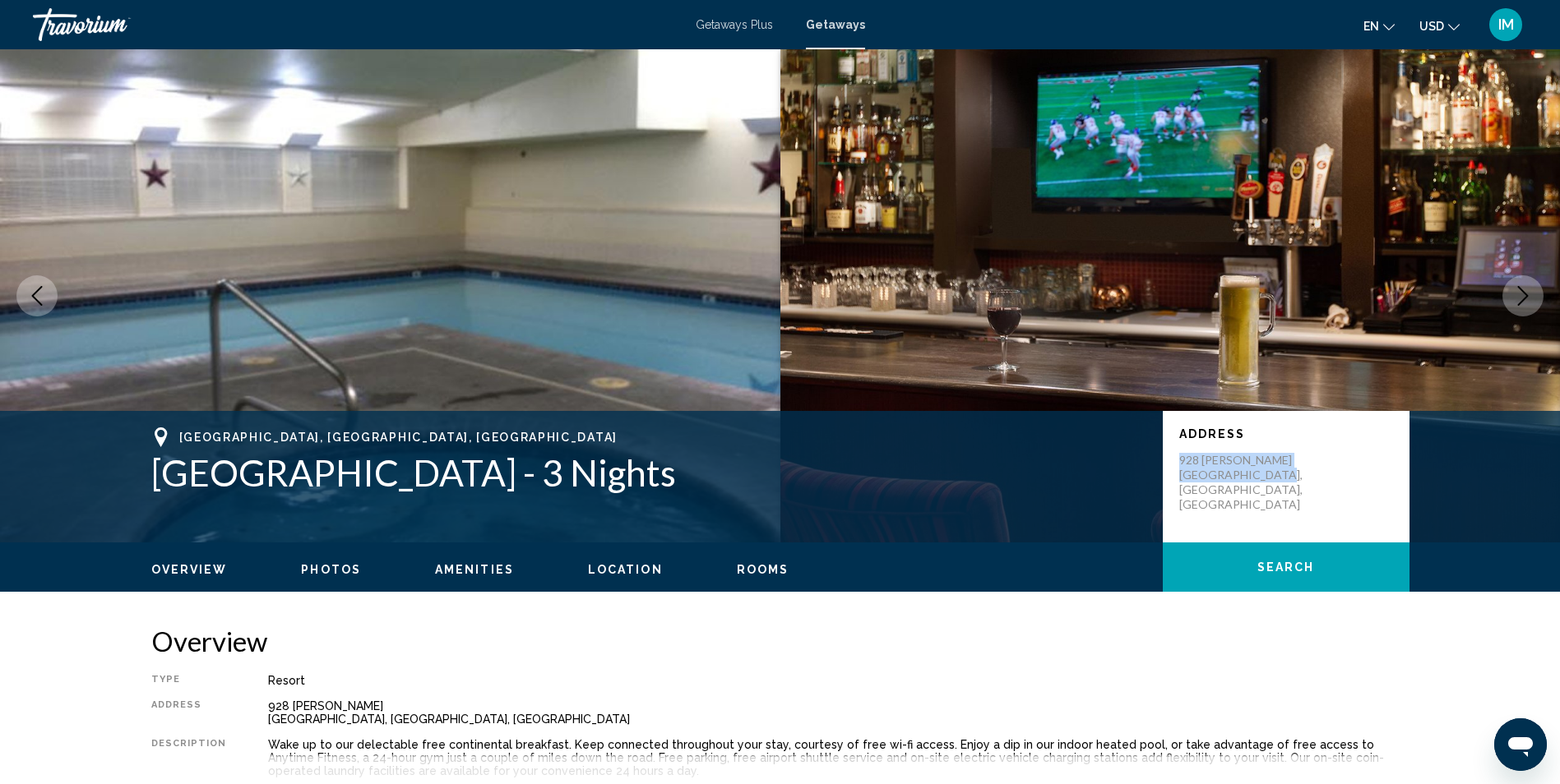
click at [1528, 300] on icon "Next image" at bounding box center [1523, 296] width 20 height 20
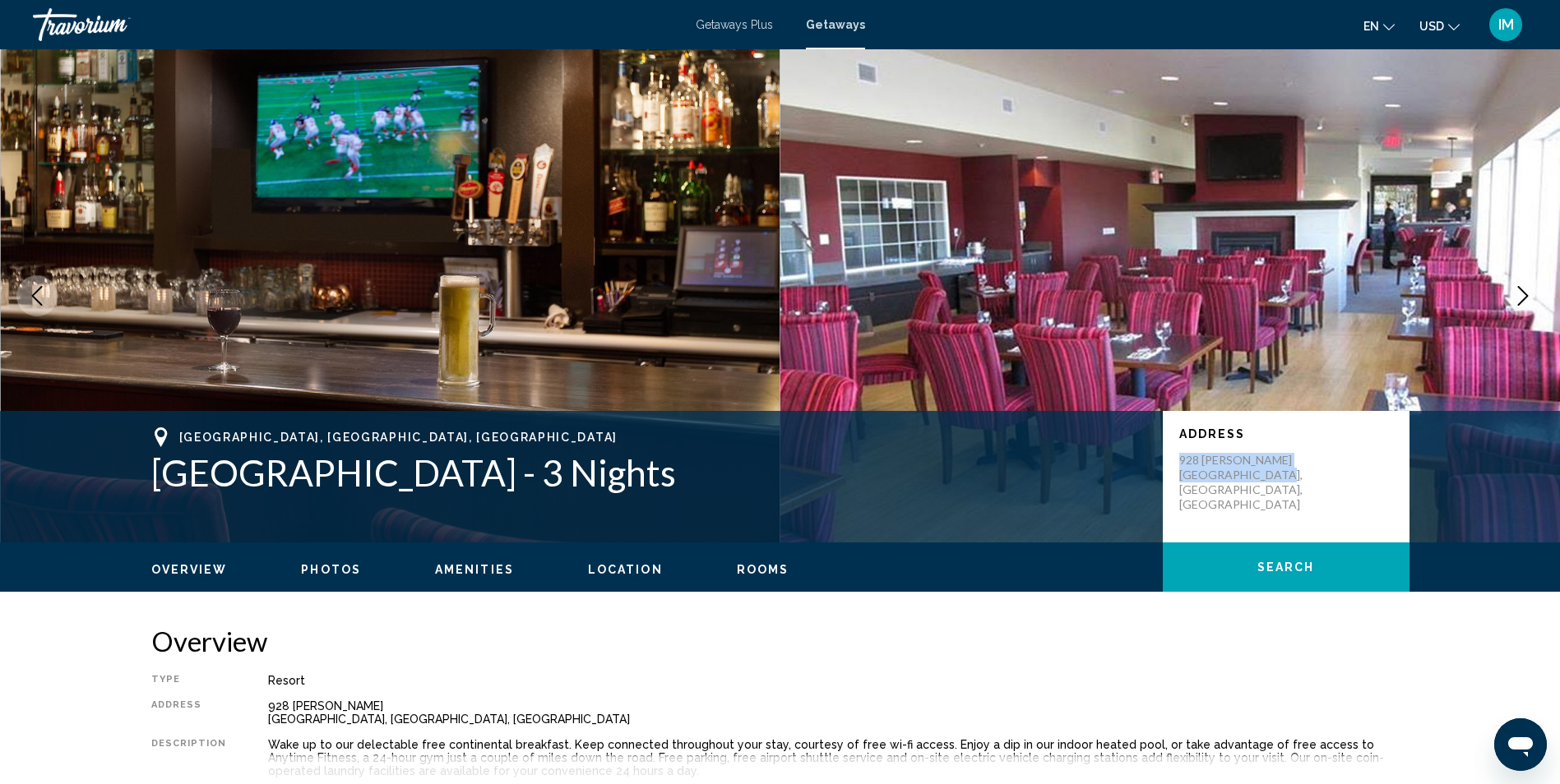
click at [1528, 300] on icon "Next image" at bounding box center [1523, 296] width 20 height 20
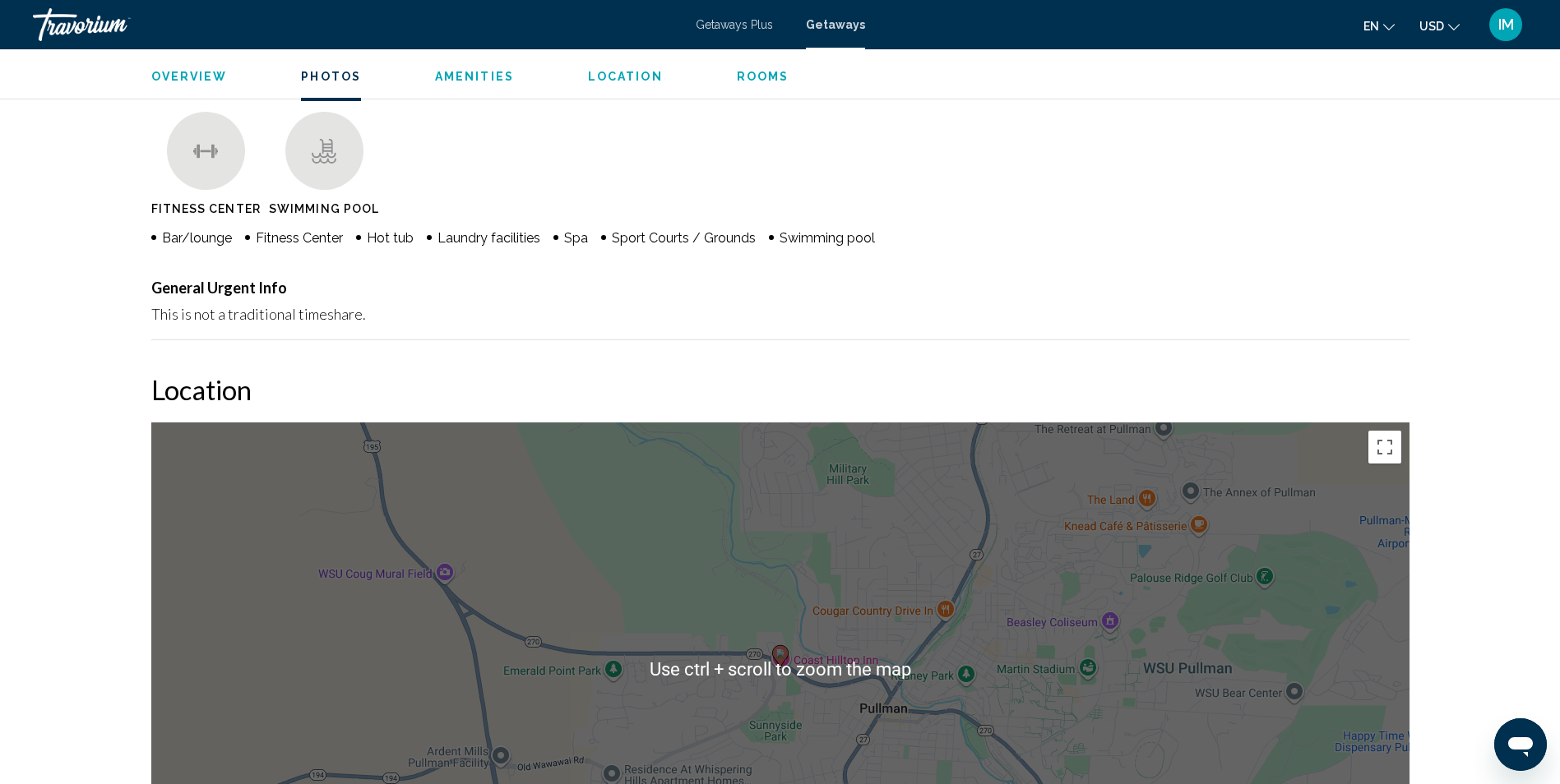
scroll to position [904, 0]
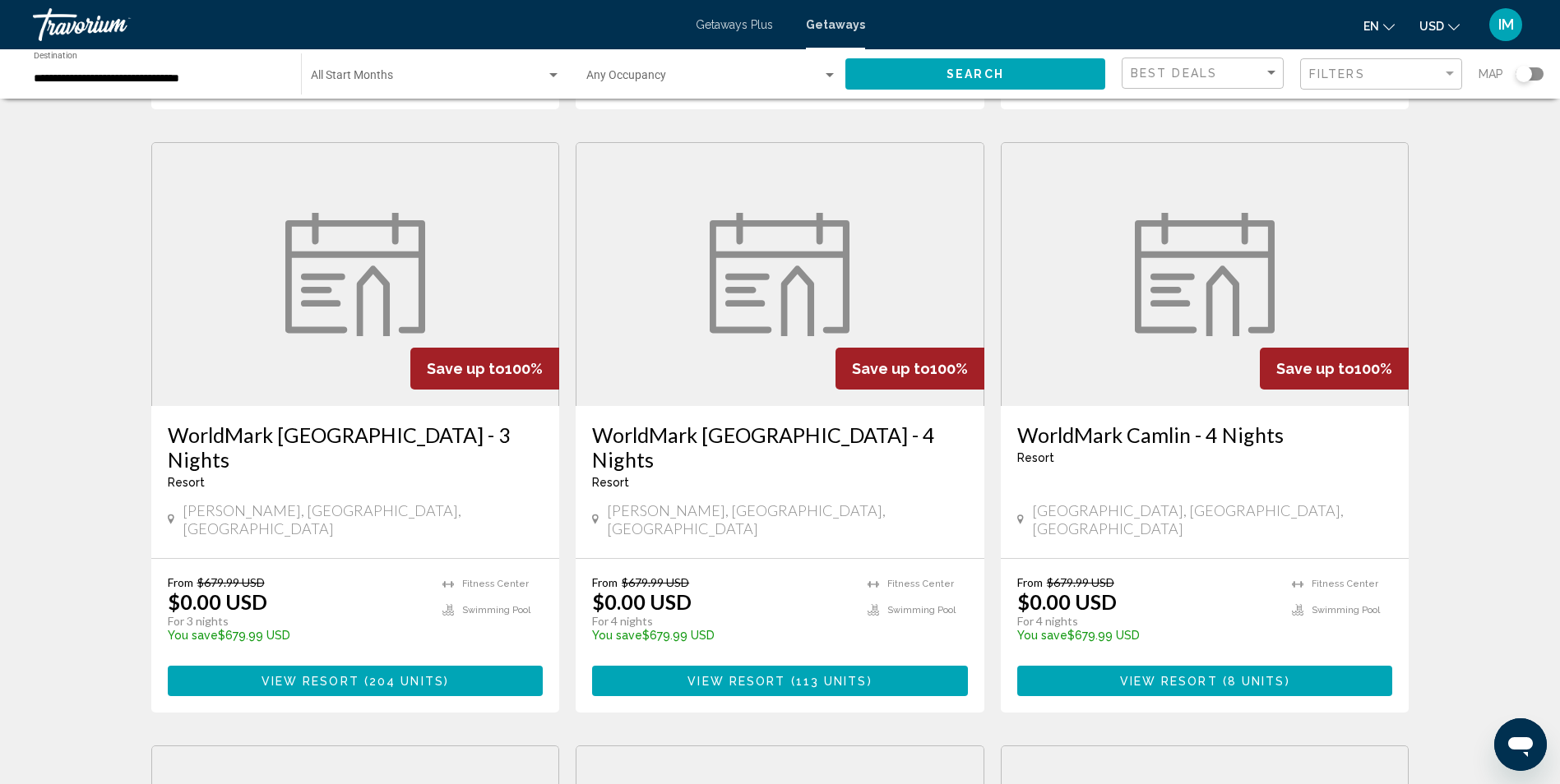
scroll to position [1151, 0]
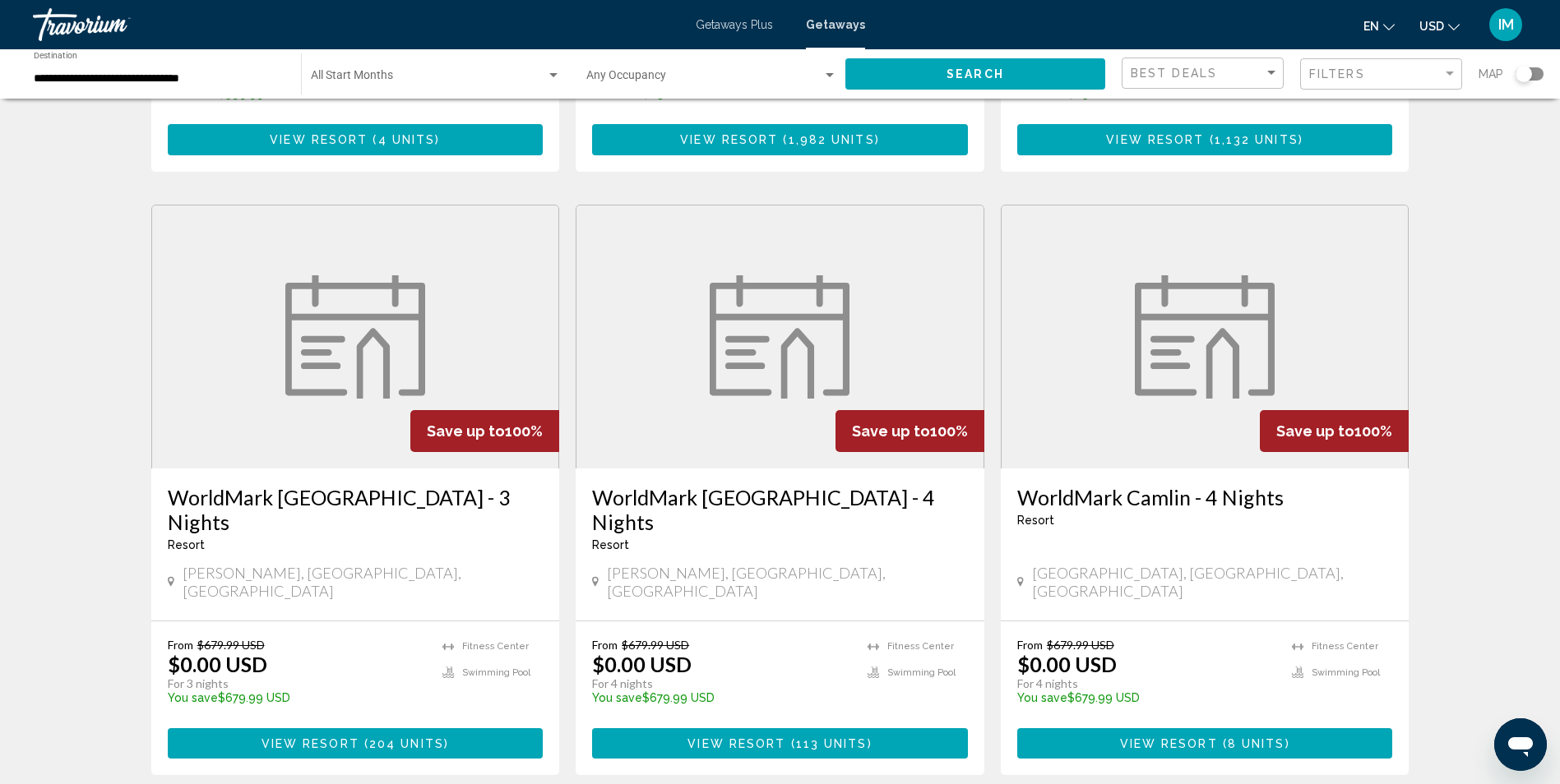
click at [391, 737] on span "204 units" at bounding box center [406, 744] width 75 height 13
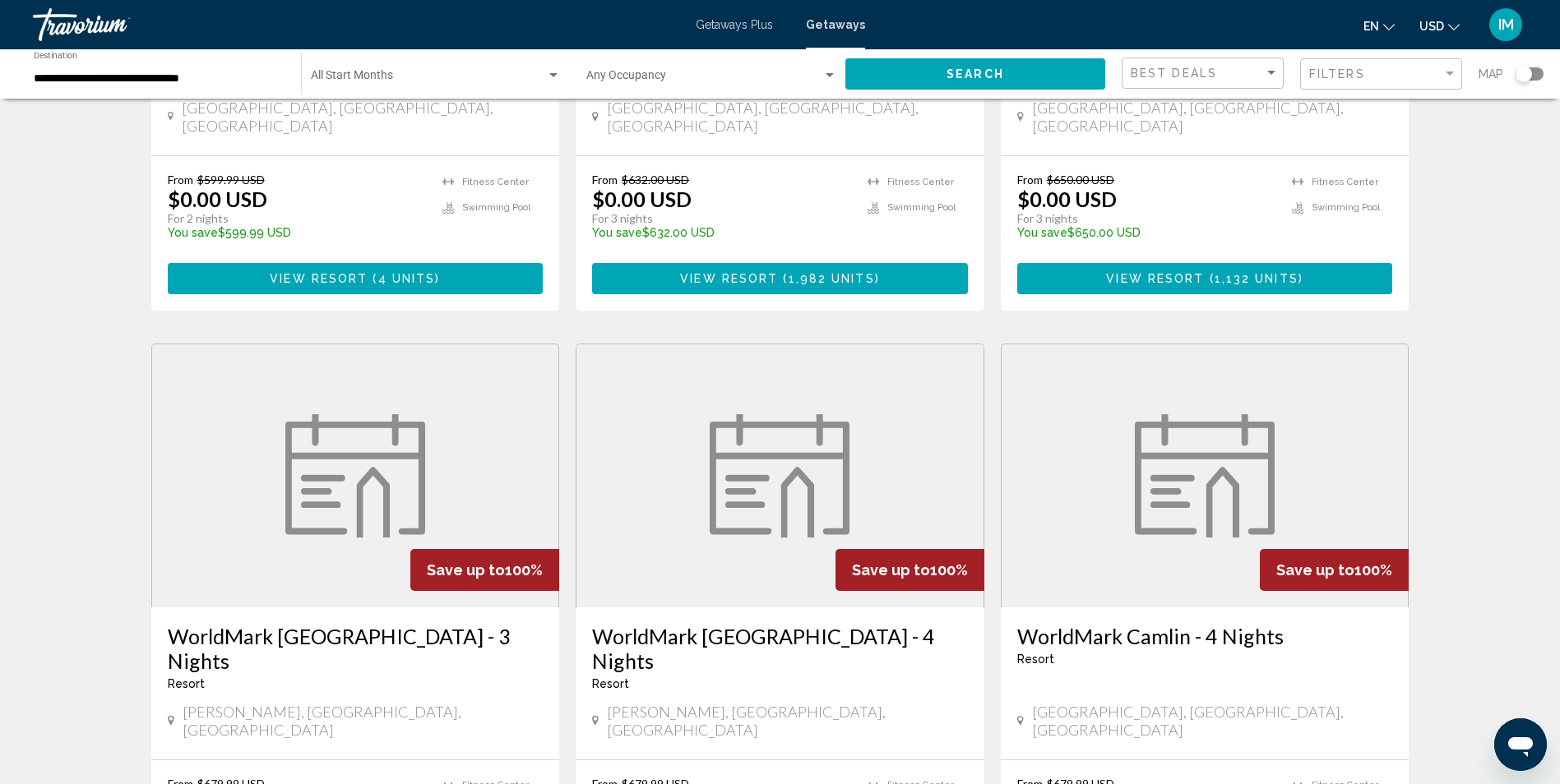
scroll to position [1069, 0]
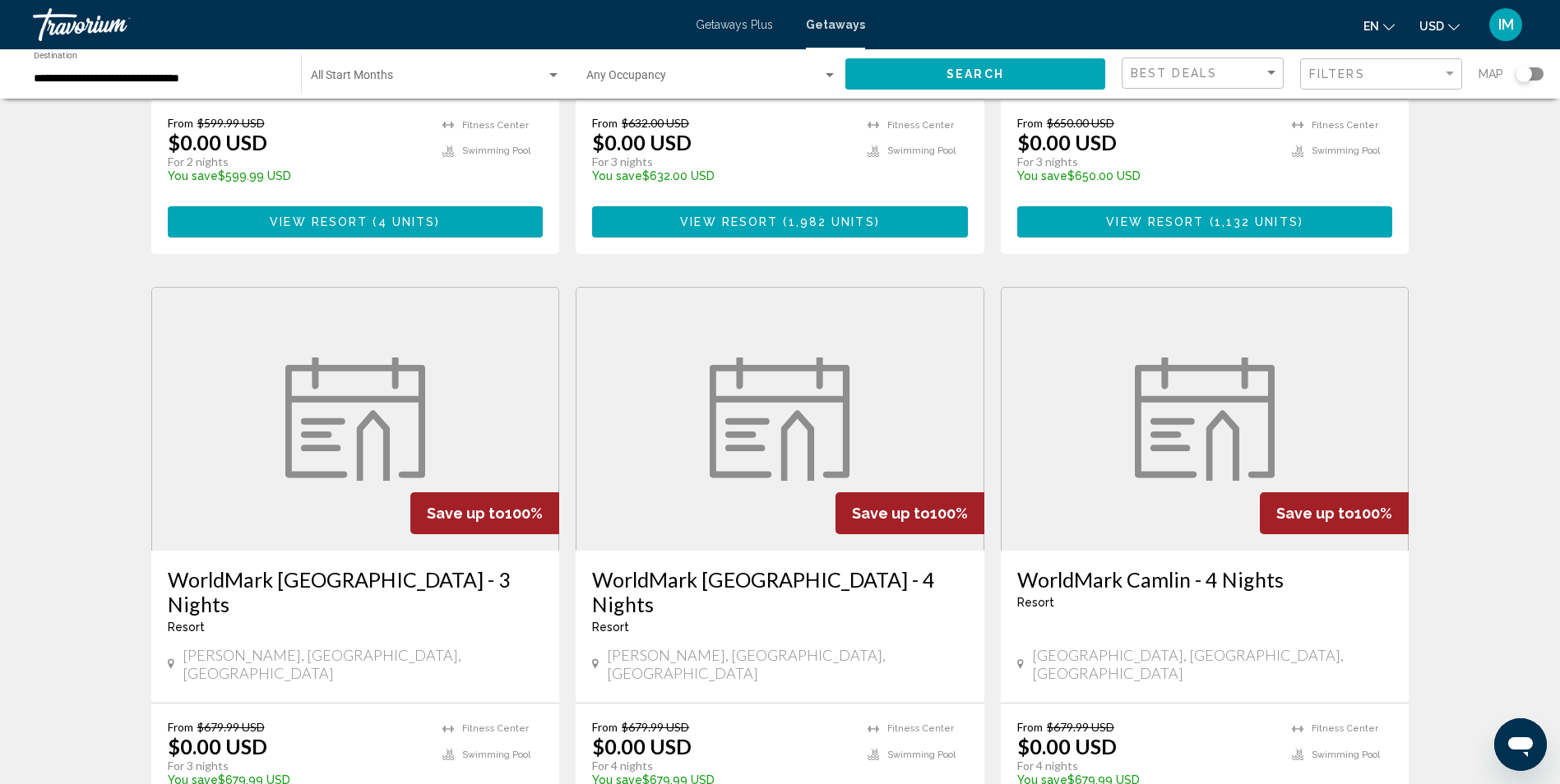
click at [316, 417] on img "Main content" at bounding box center [355, 419] width 140 height 123
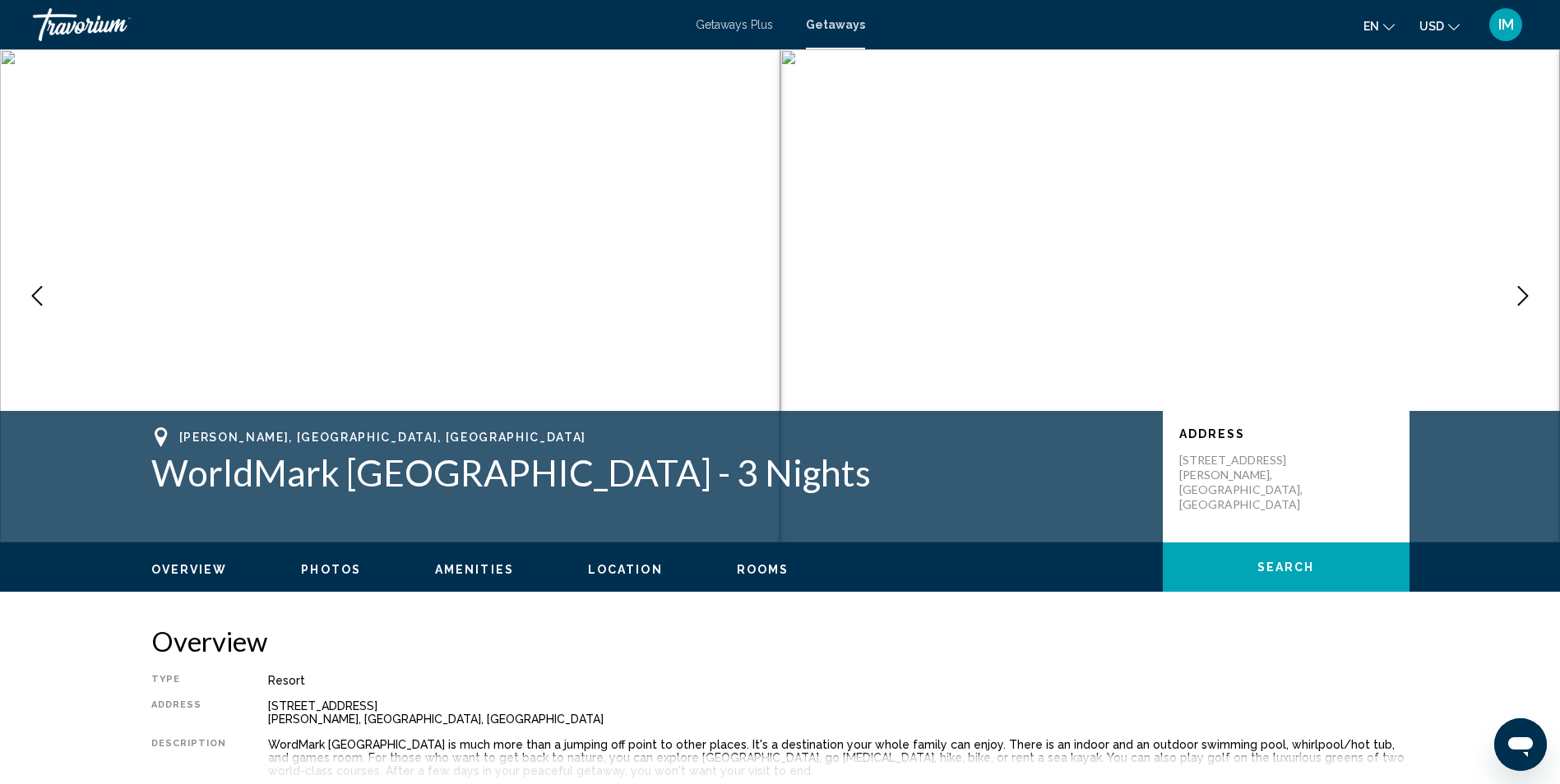
click at [1531, 289] on icon "Next image" at bounding box center [1523, 296] width 20 height 20
click at [1528, 290] on icon "Next image" at bounding box center [1523, 296] width 20 height 20
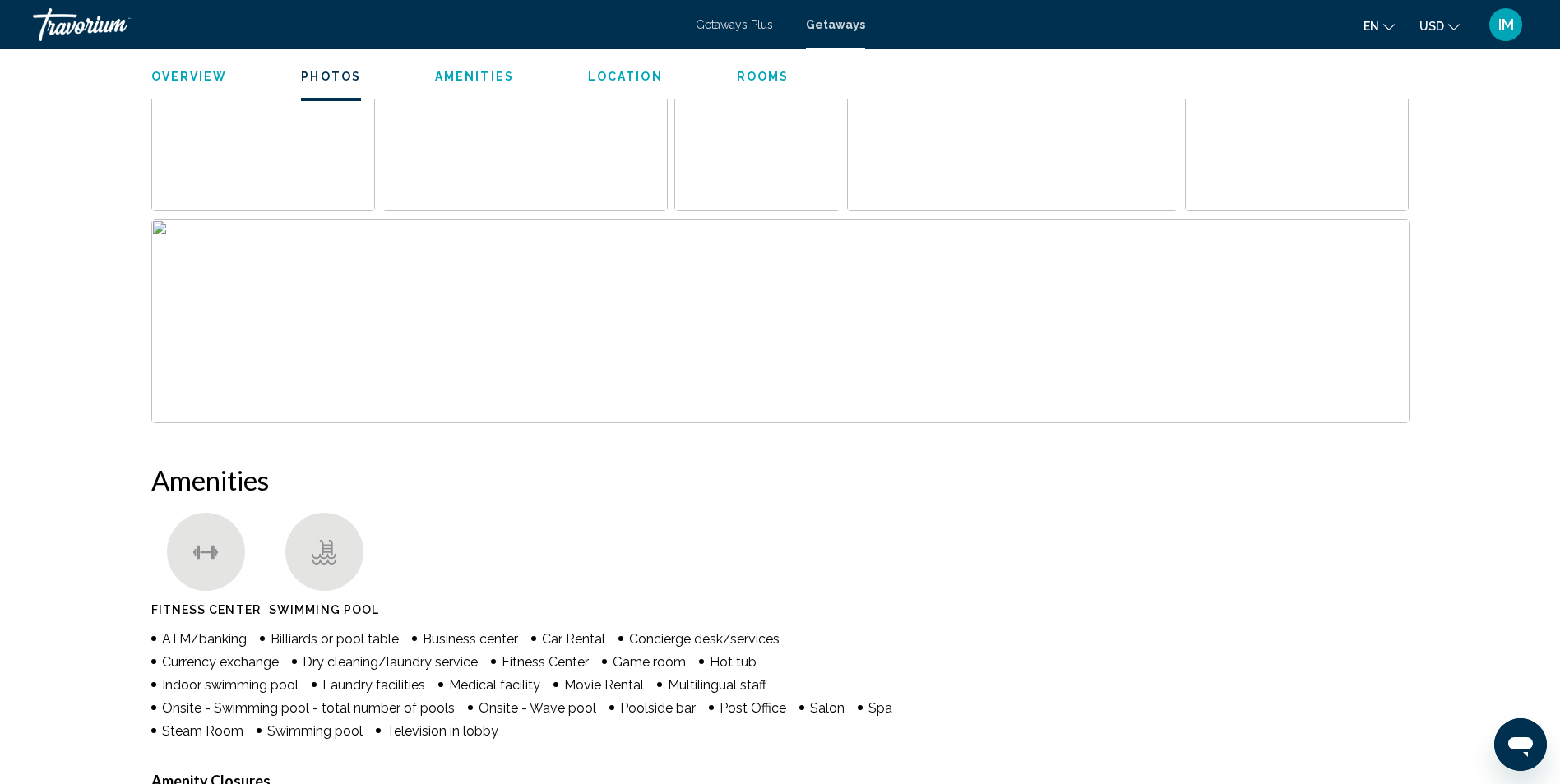
scroll to position [904, 0]
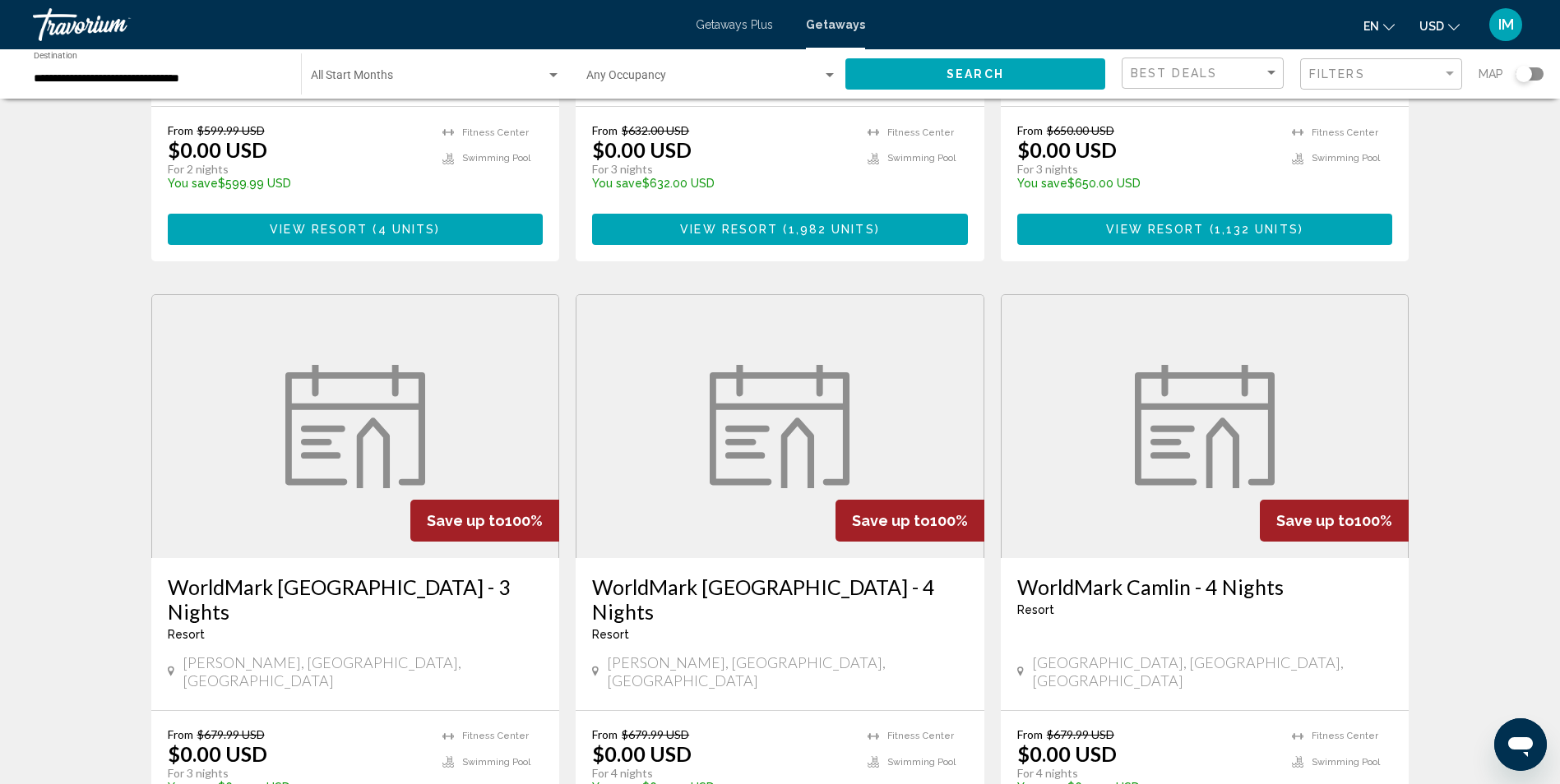
scroll to position [1069, 0]
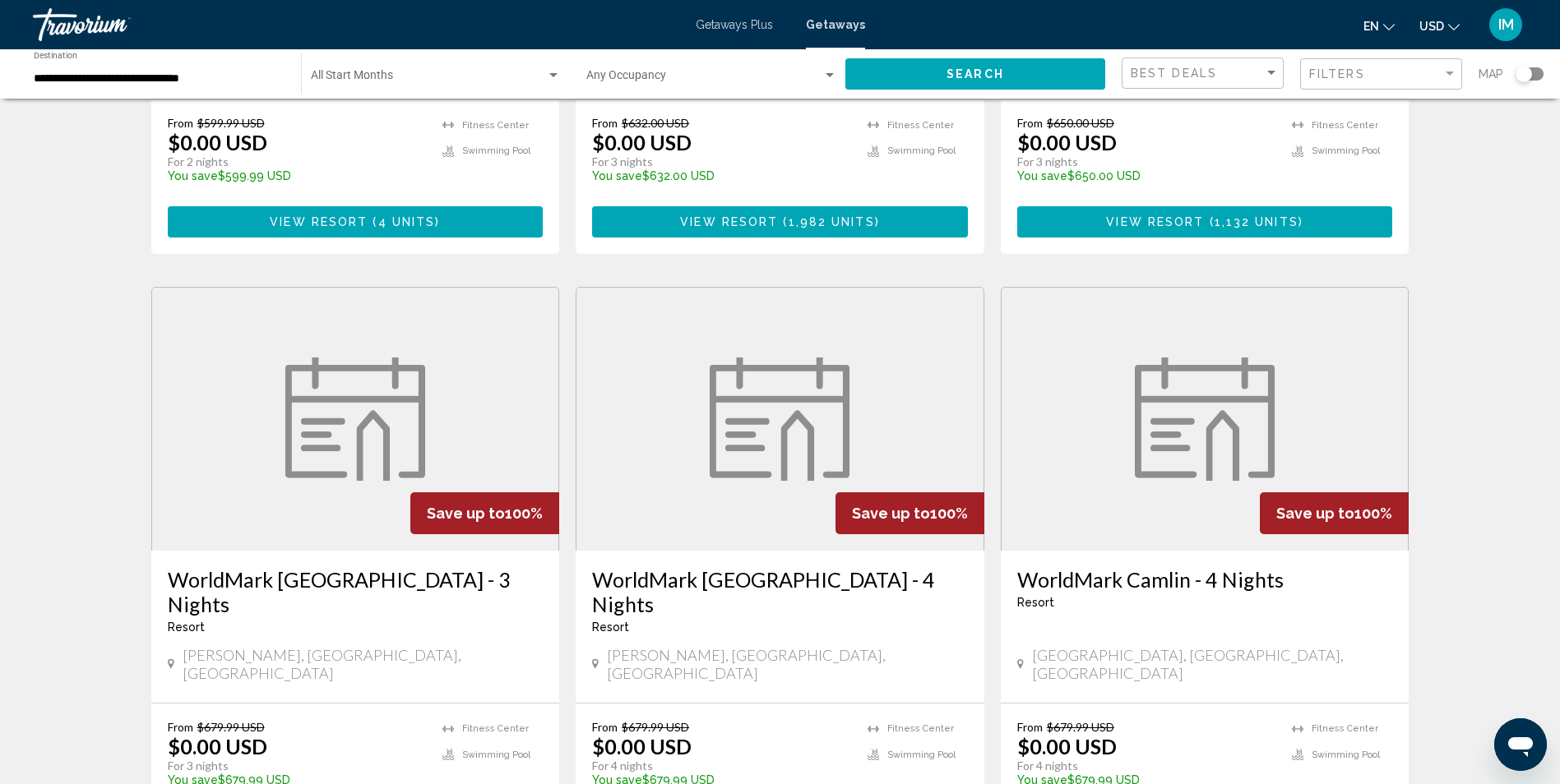
click at [738, 482] on figure "Main content" at bounding box center [780, 419] width 407 height 263
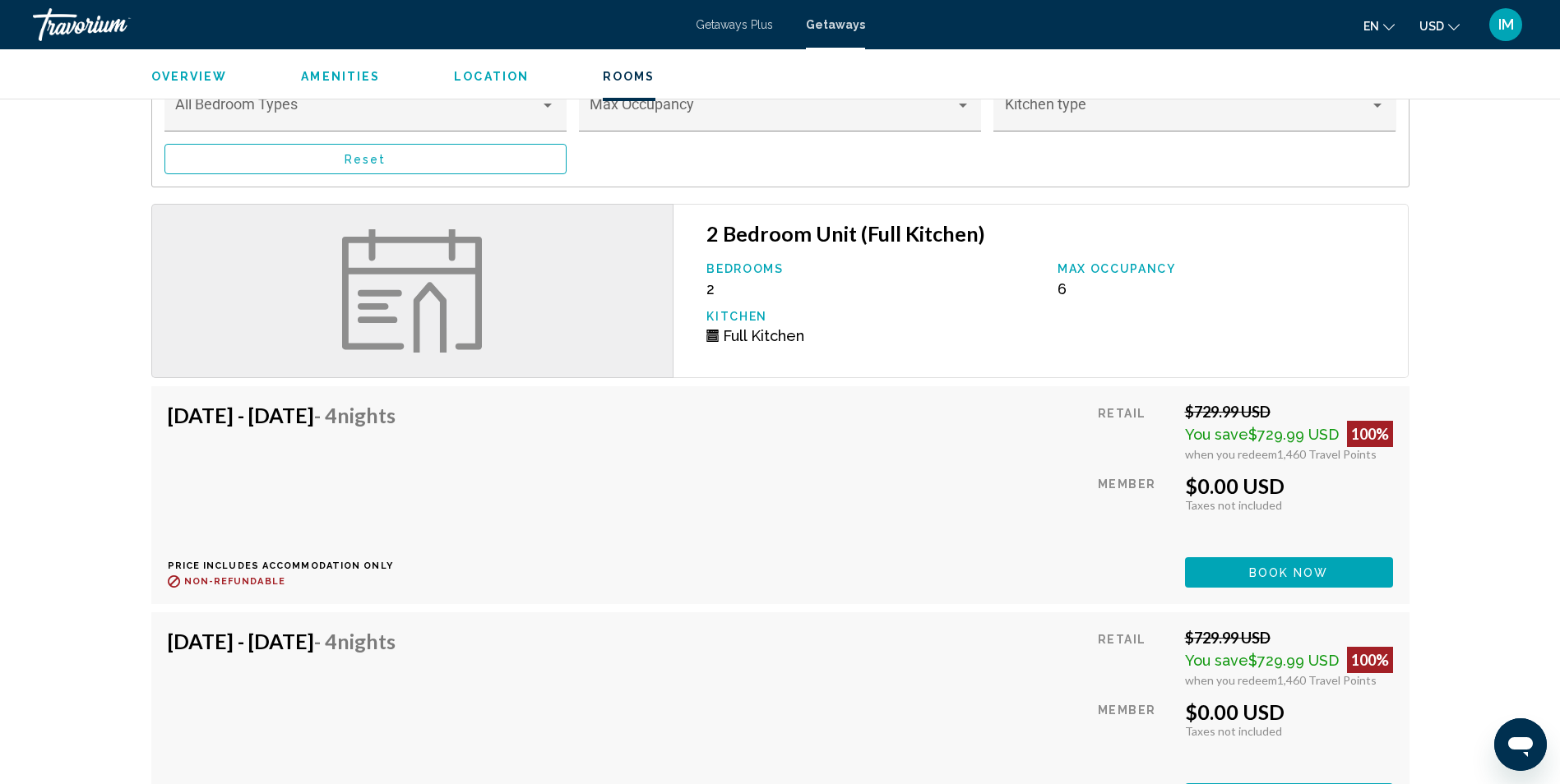
scroll to position [2384, 0]
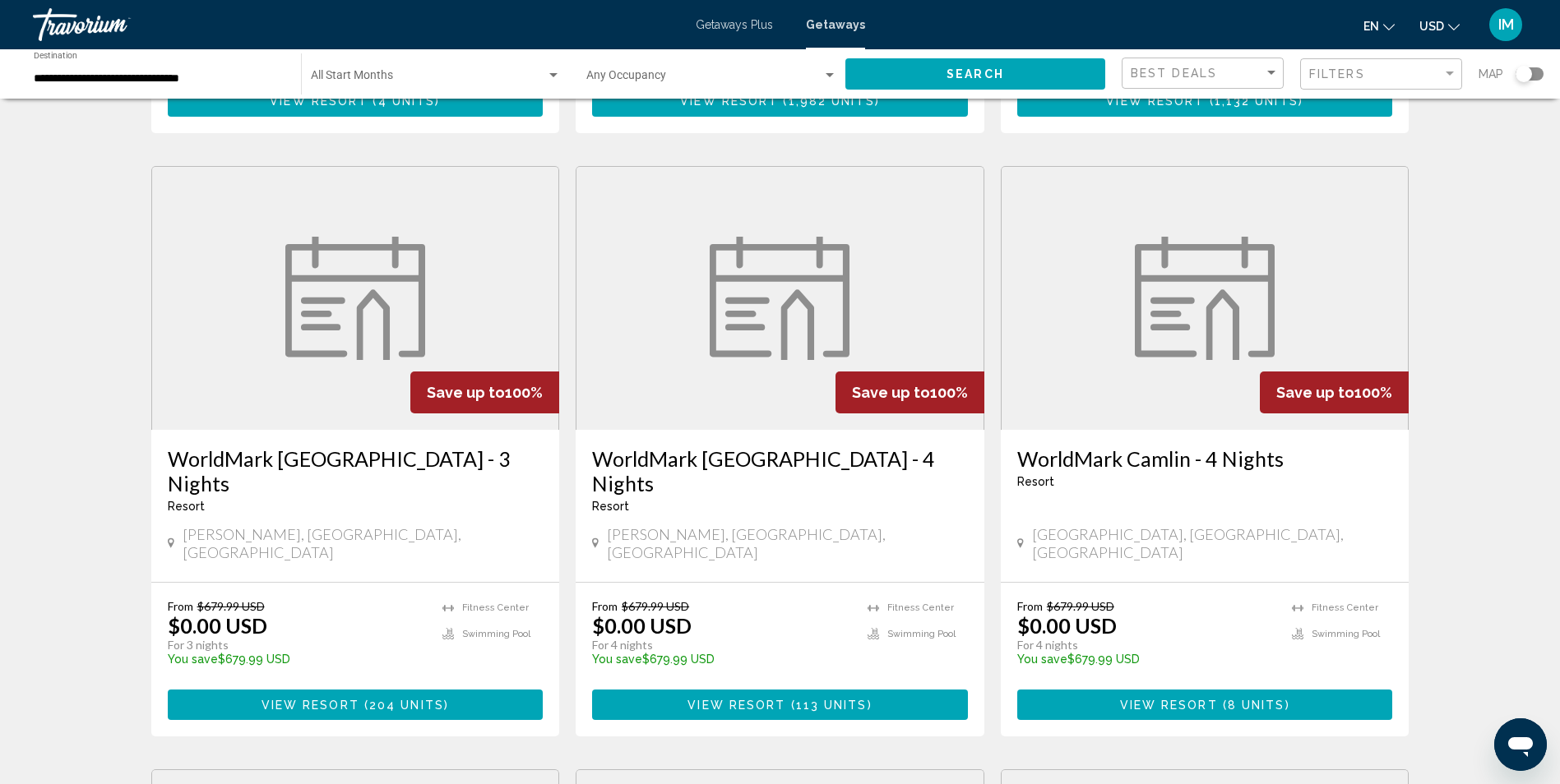
scroll to position [1233, 0]
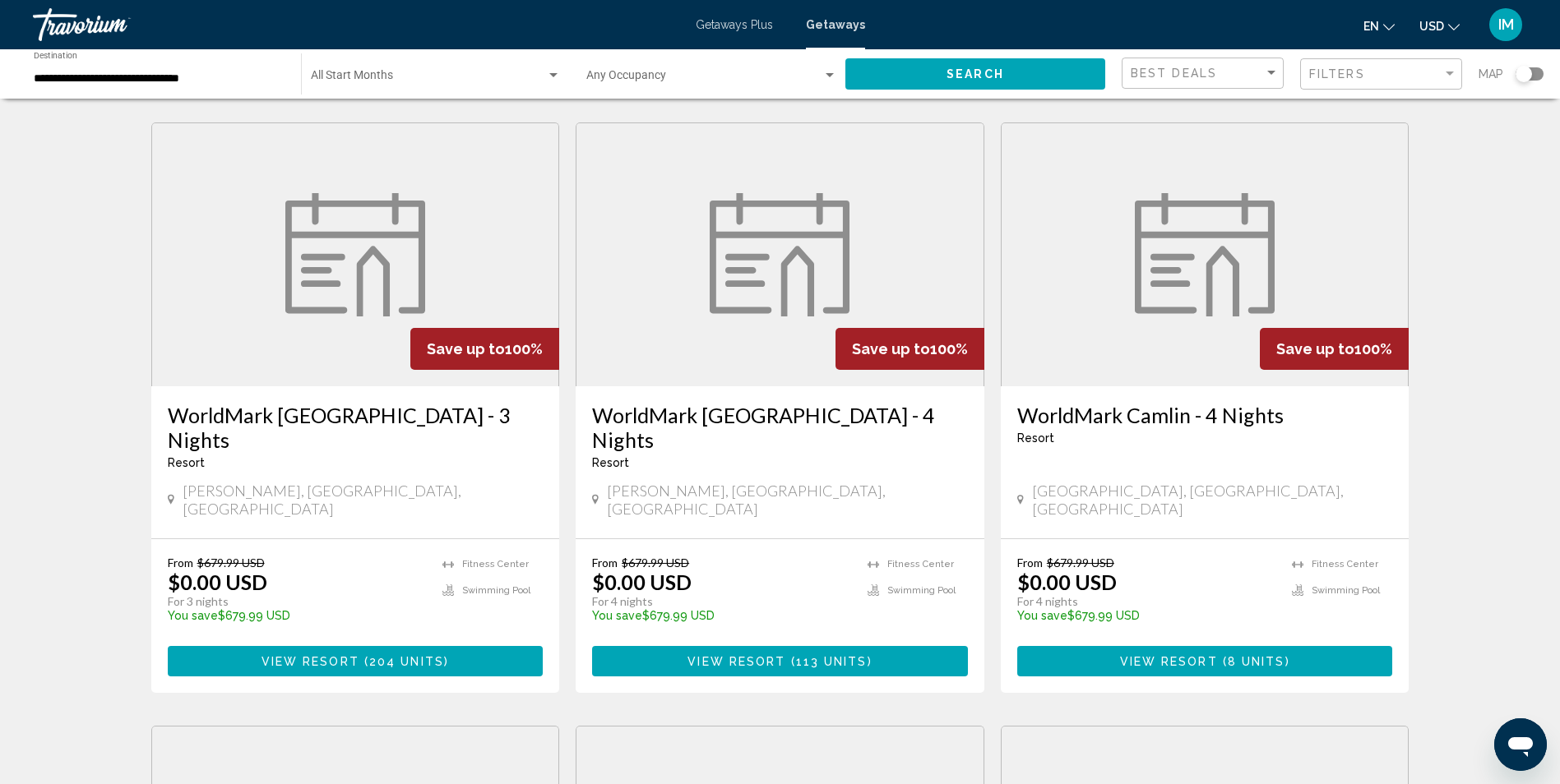
click at [1160, 403] on h3 "WorldMark Camlin - 4 Nights" at bounding box center [1204, 415] width 375 height 25
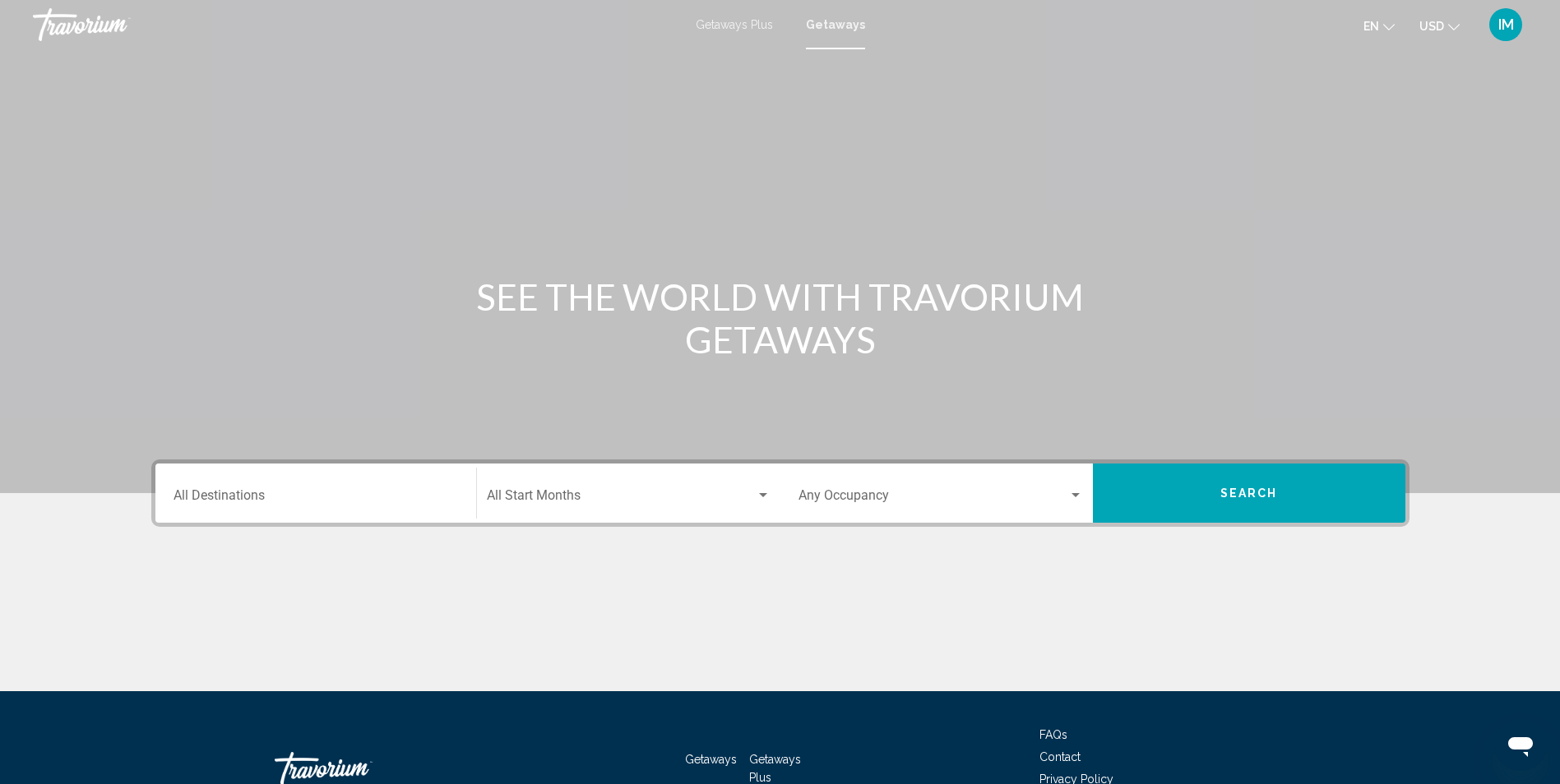
click at [1077, 128] on div "Main content" at bounding box center [780, 247] width 1560 height 493
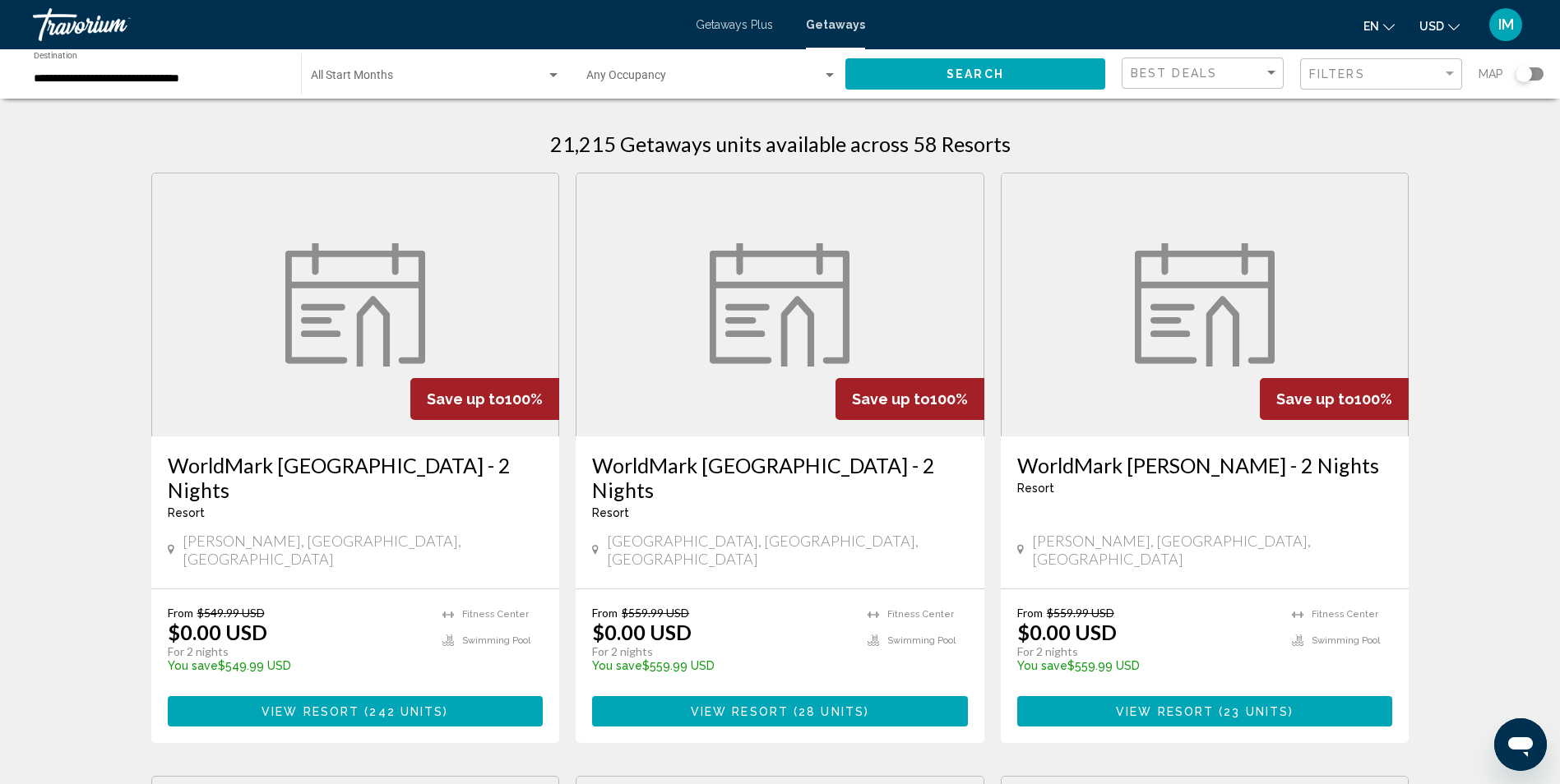
click at [1529, 73] on div "Search widget" at bounding box center [1523, 74] width 17 height 17
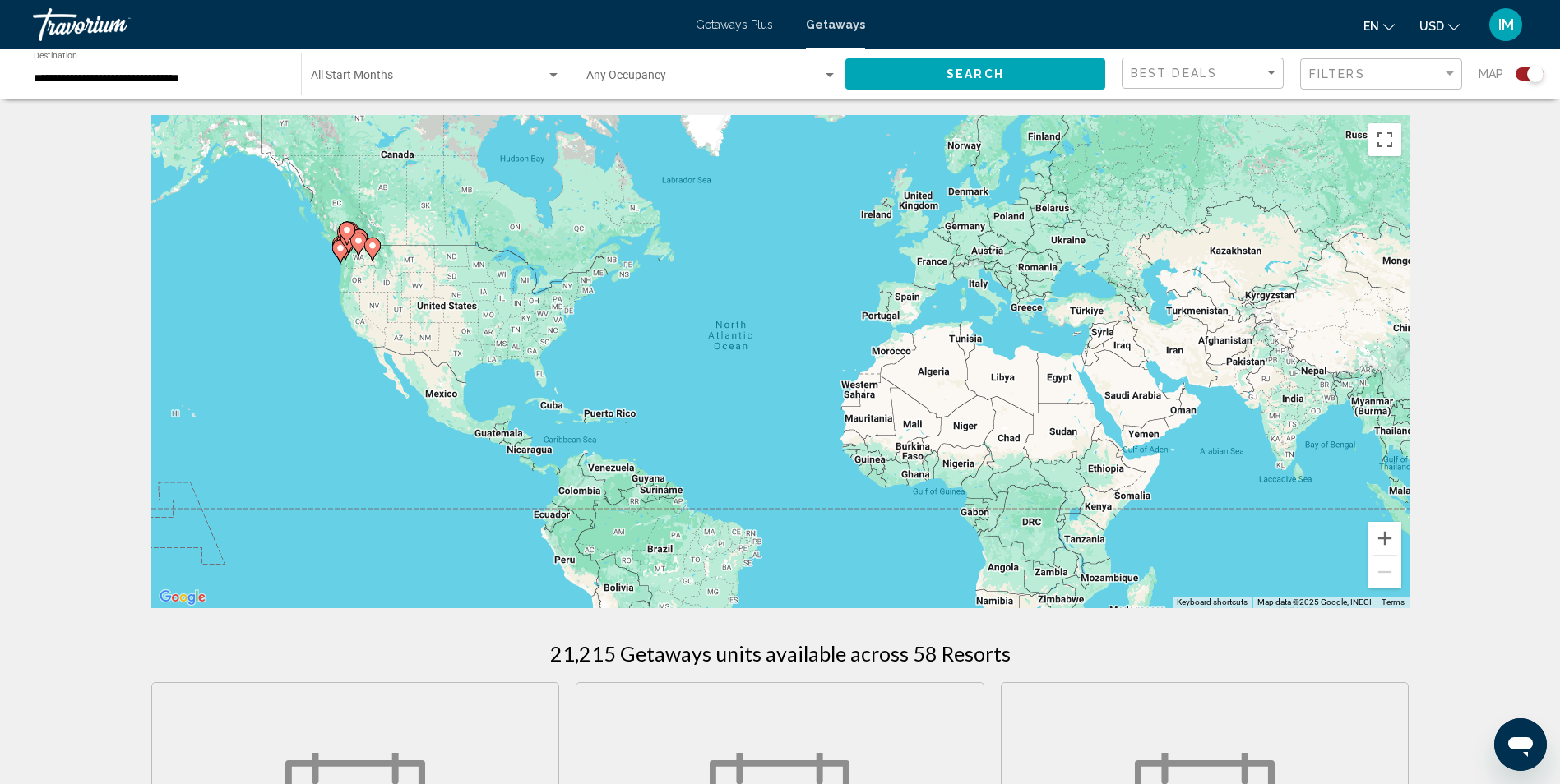
click at [1529, 73] on div "Search widget" at bounding box center [1535, 74] width 17 height 17
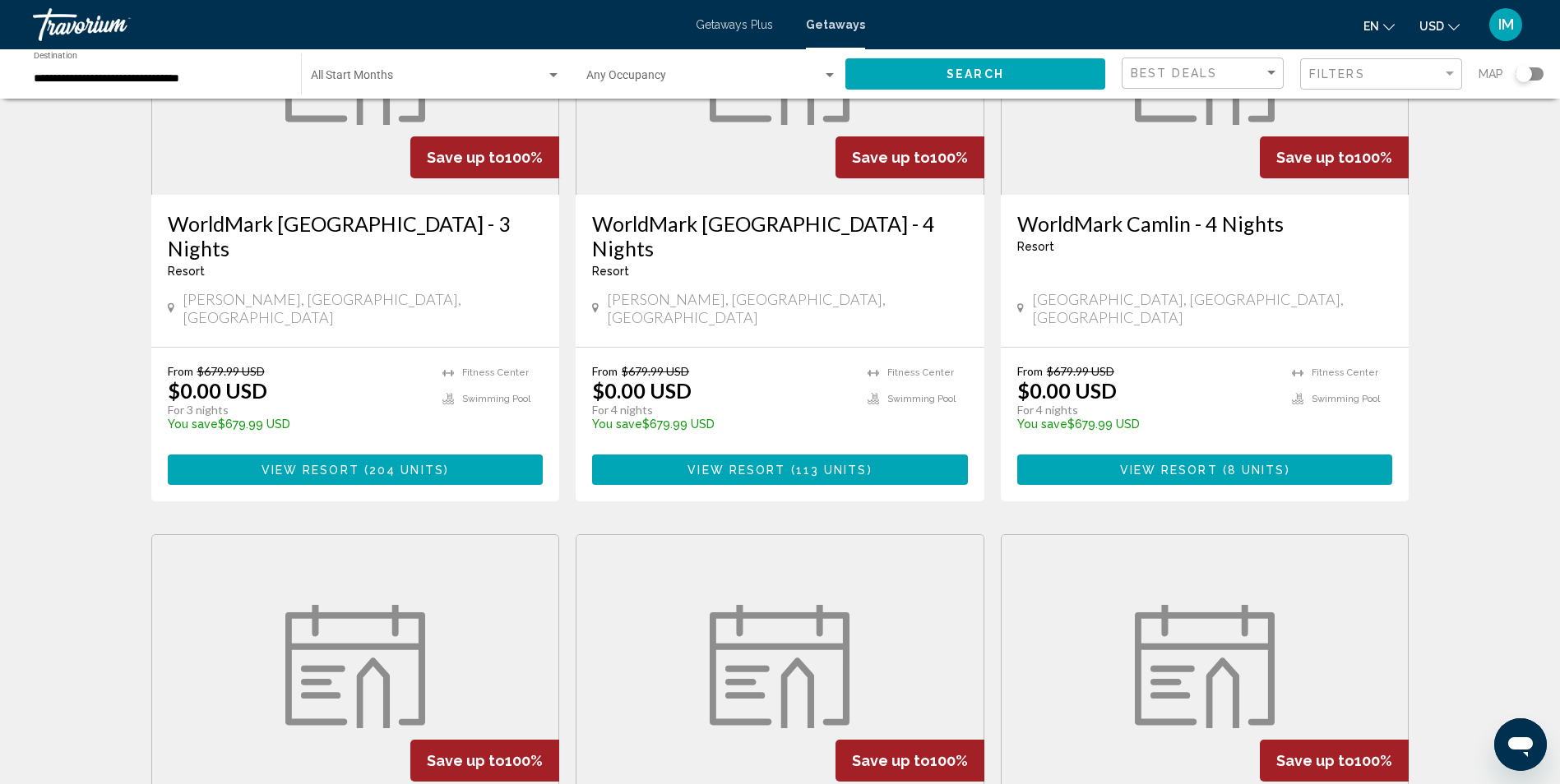
scroll to position [1480, 0]
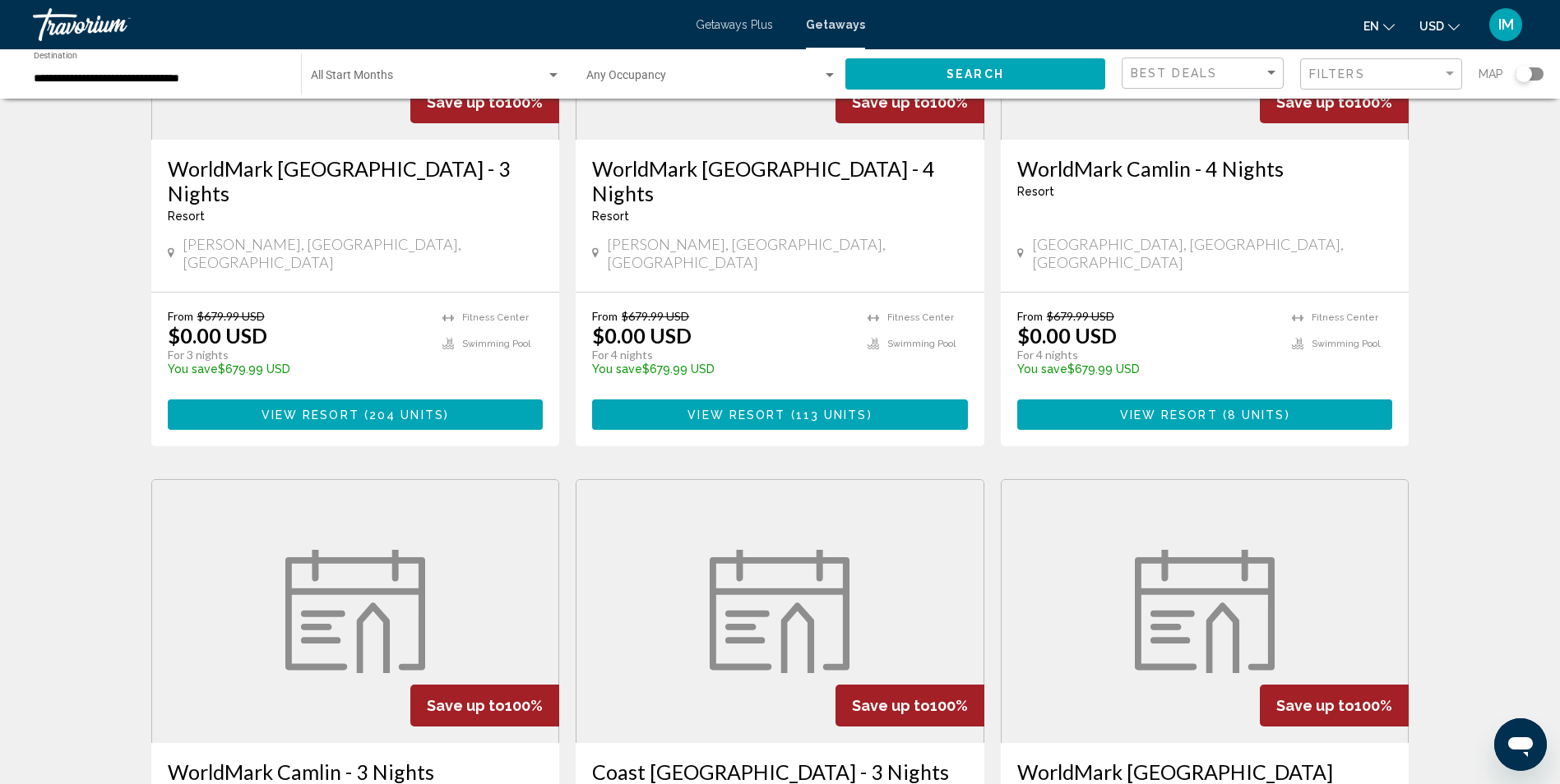
click at [1254, 409] on span "8 units" at bounding box center [1256, 415] width 57 height 13
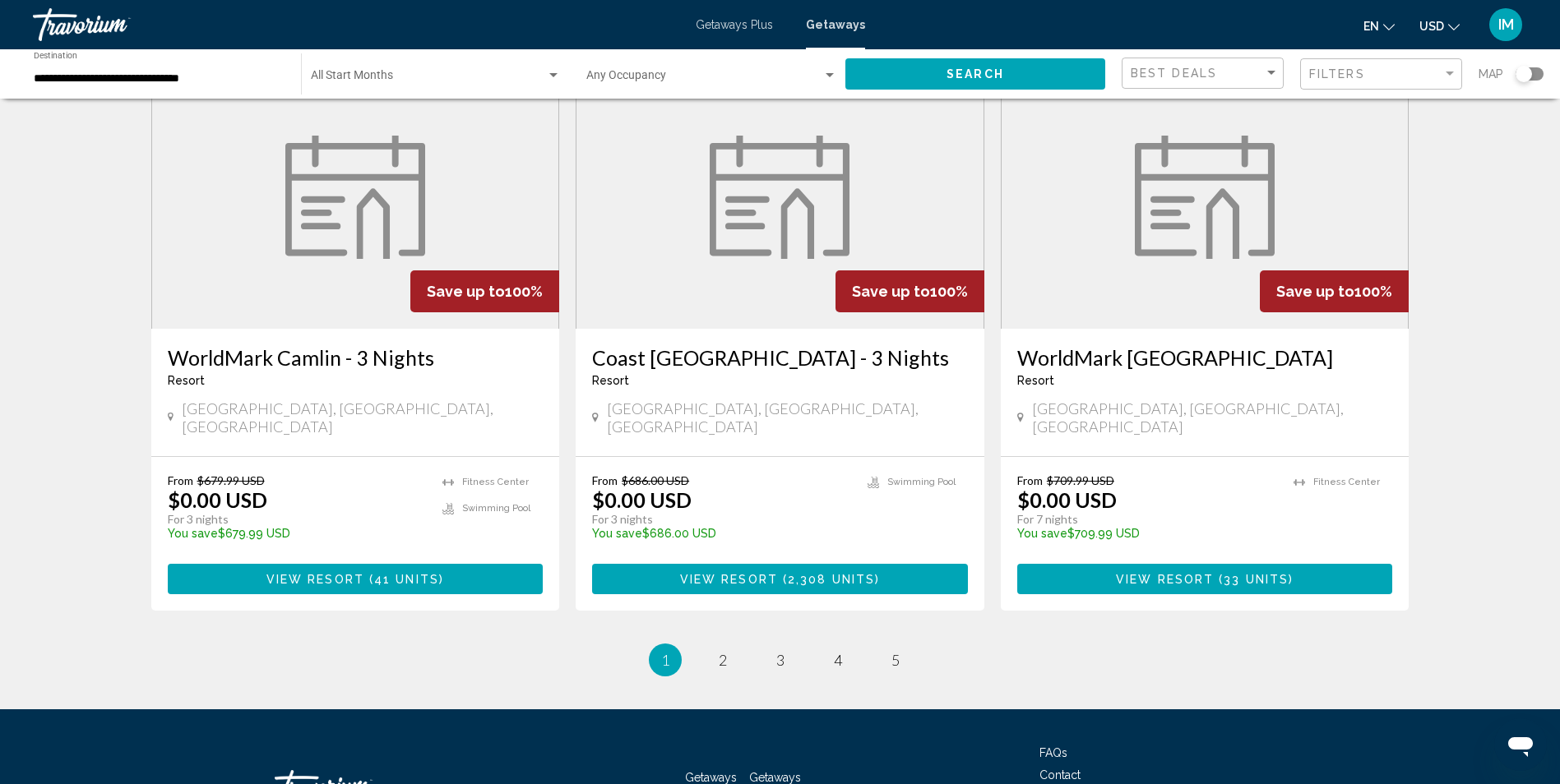
scroll to position [1899, 0]
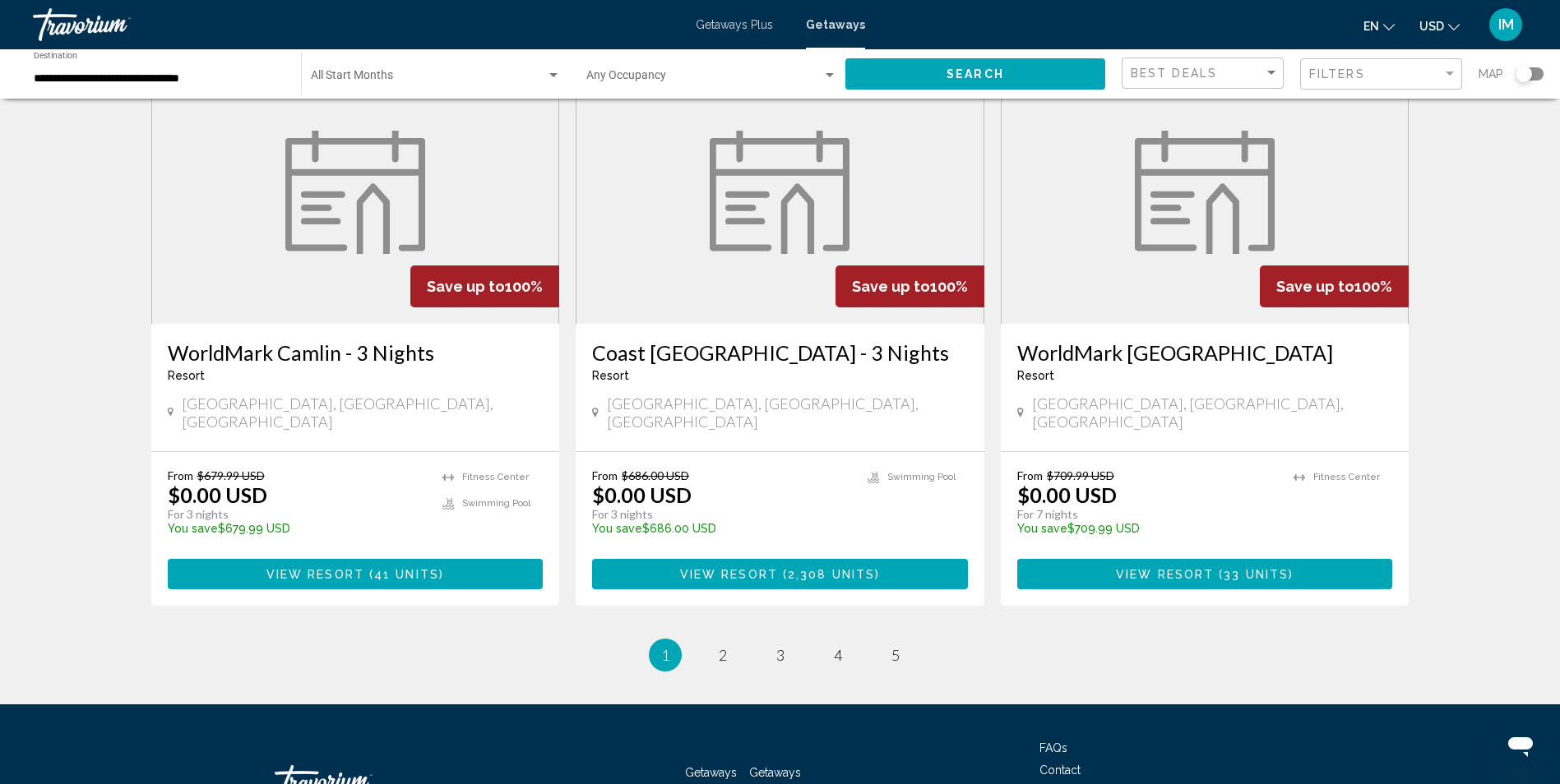
click at [1149, 341] on h3 "WorldMark [GEOGRAPHIC_DATA]" at bounding box center [1204, 353] width 375 height 25
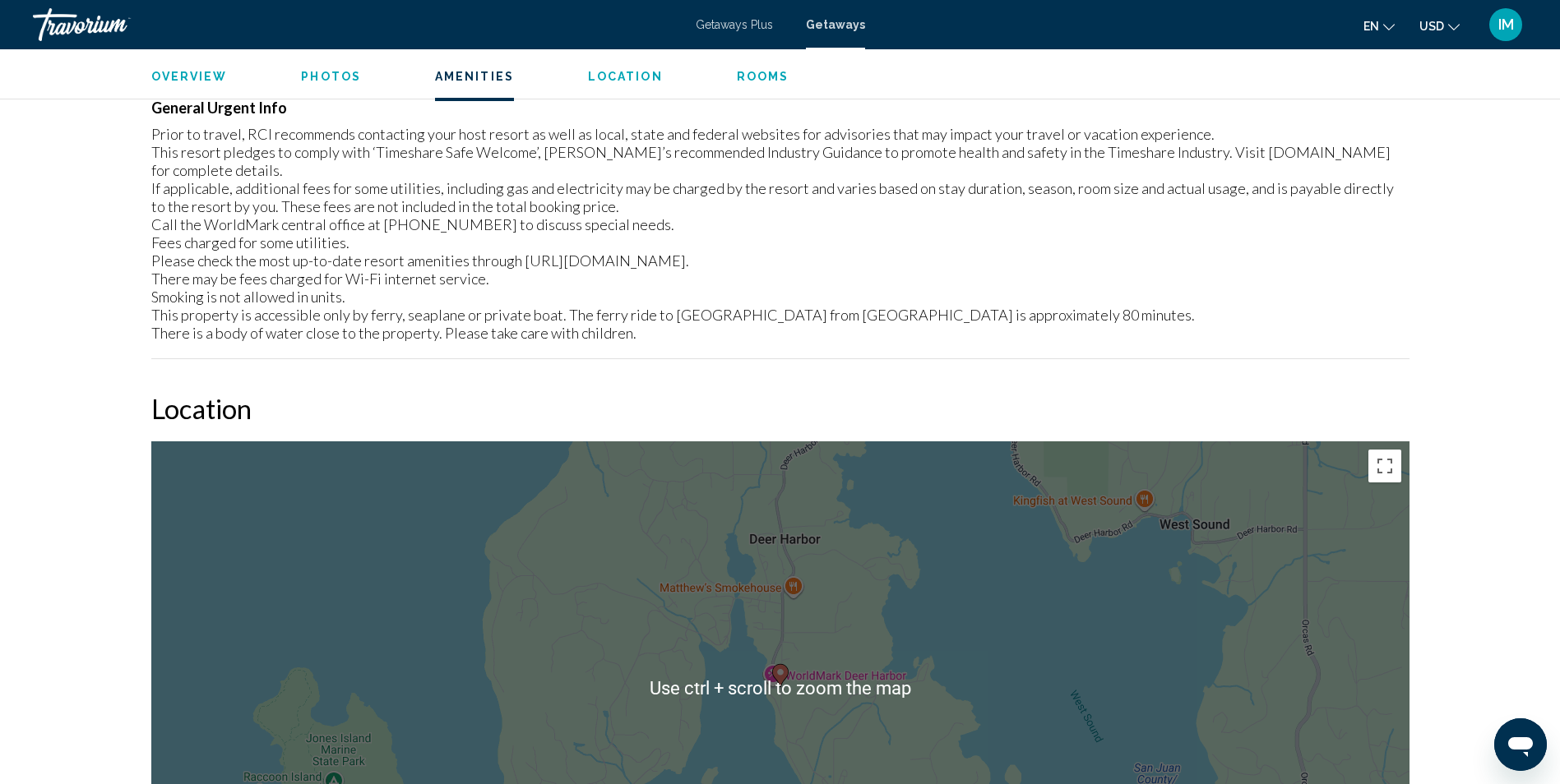
scroll to position [1726, 0]
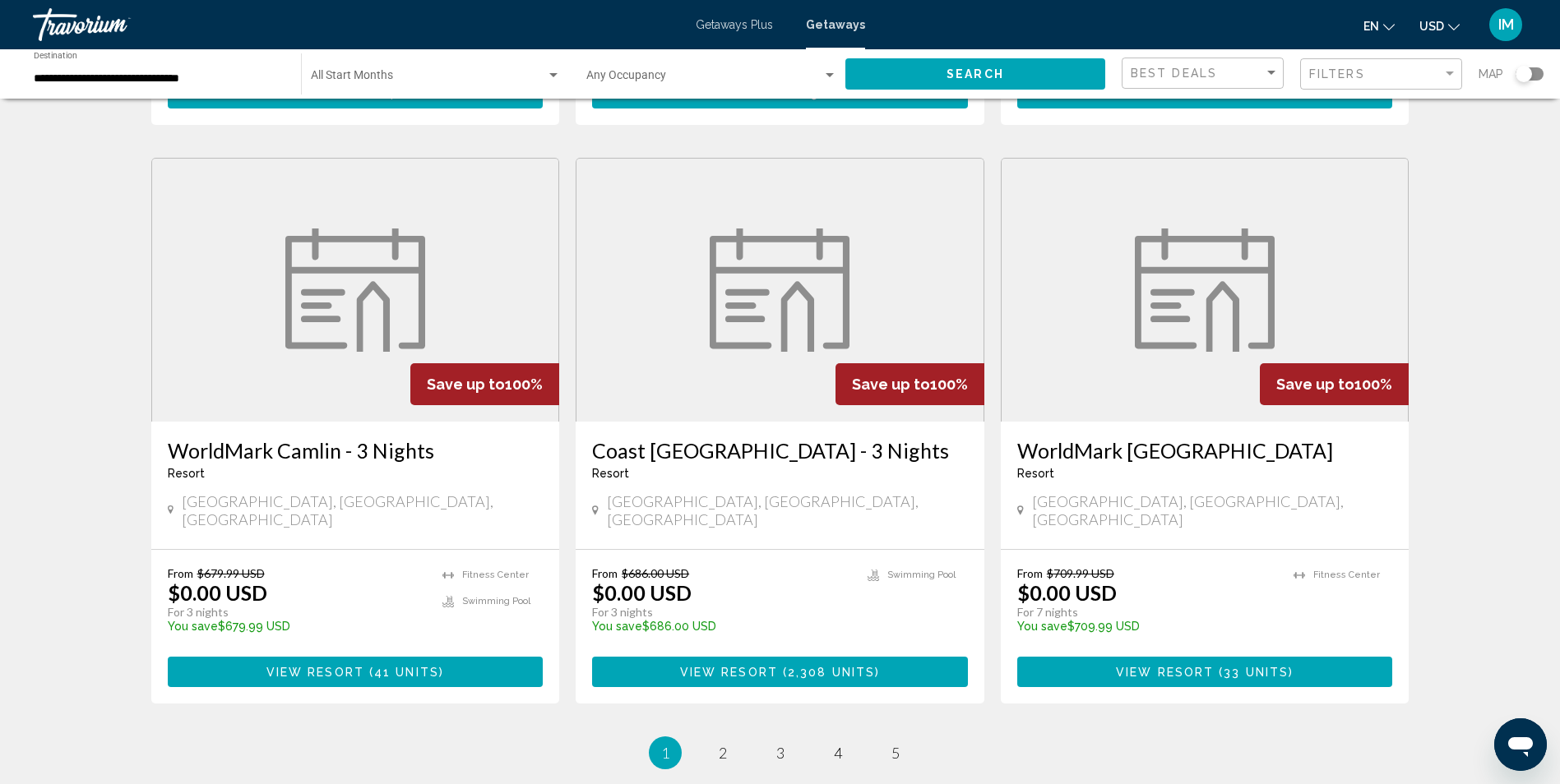
scroll to position [1808, 0]
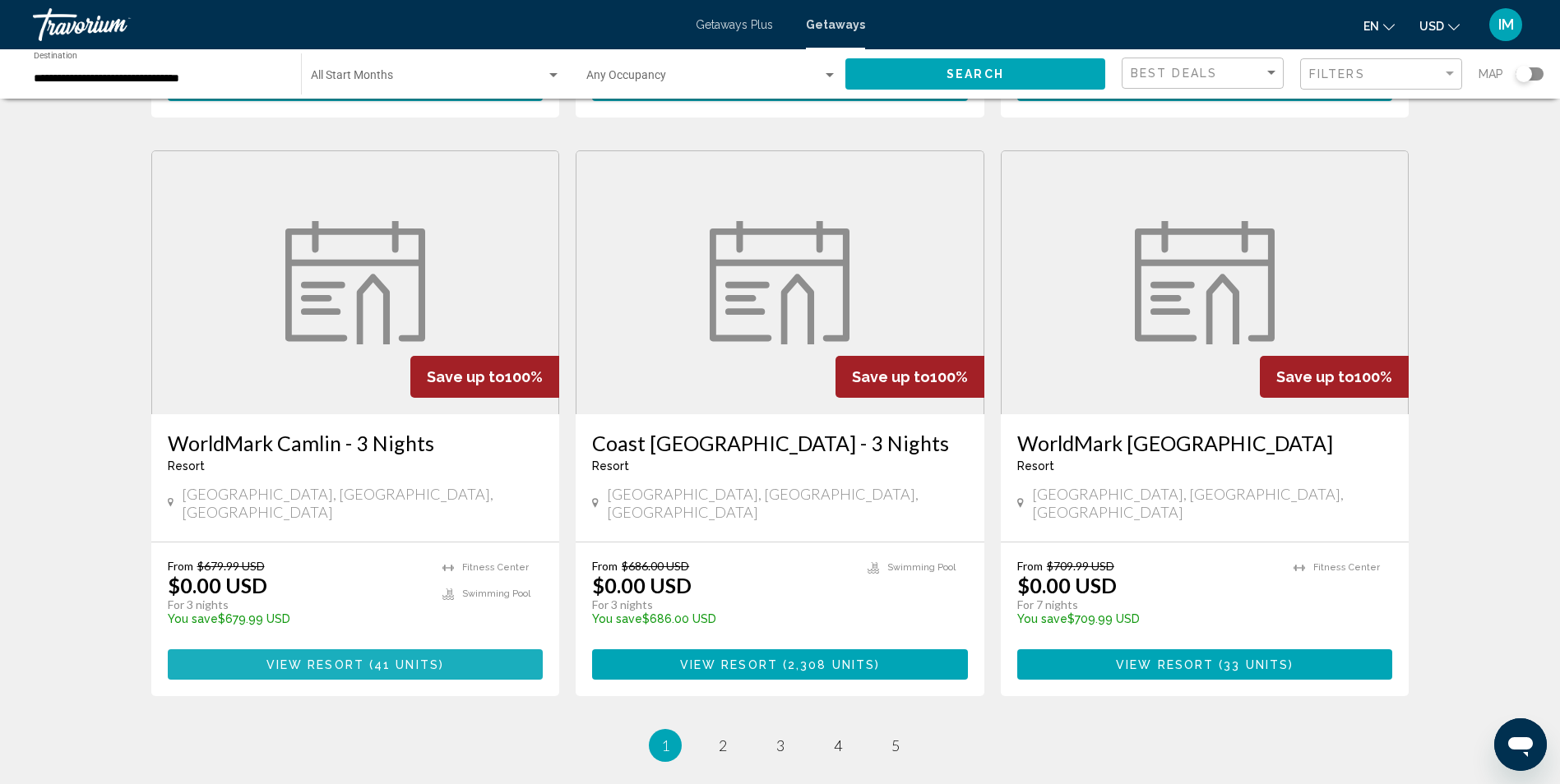
click at [341, 659] on span "View Resort" at bounding box center [316, 665] width 98 height 13
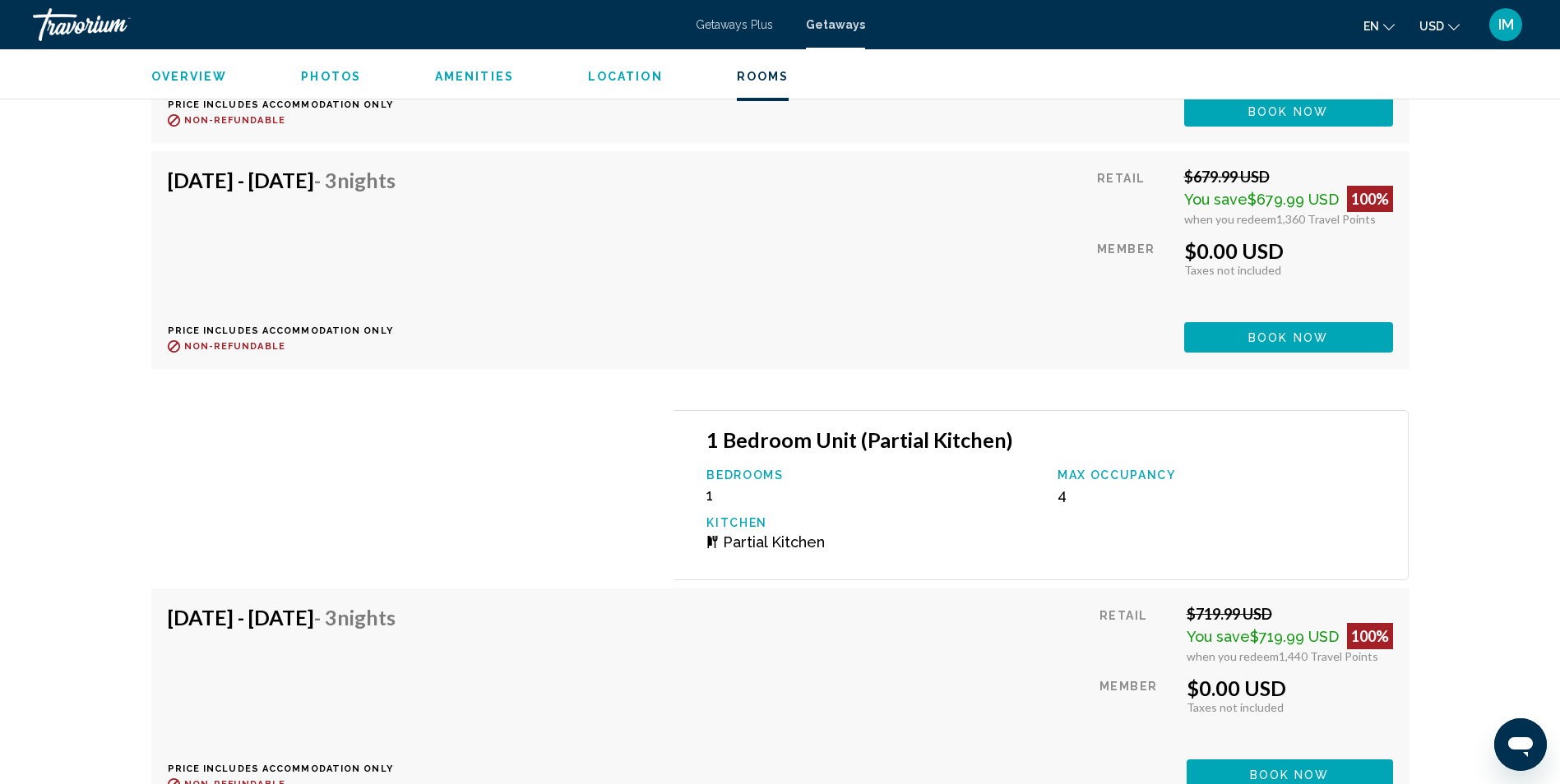
scroll to position [3699, 0]
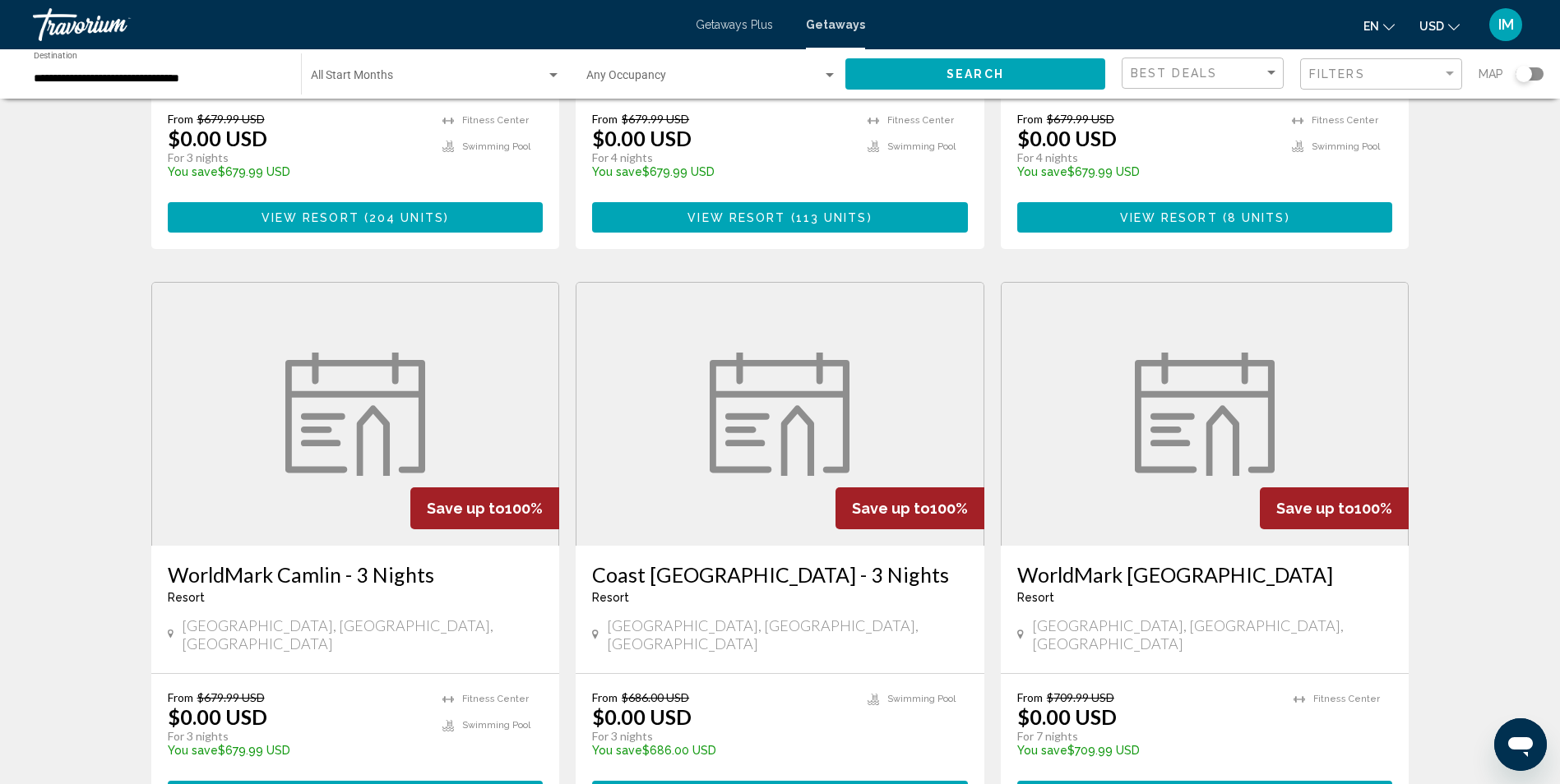
scroll to position [1899, 0]
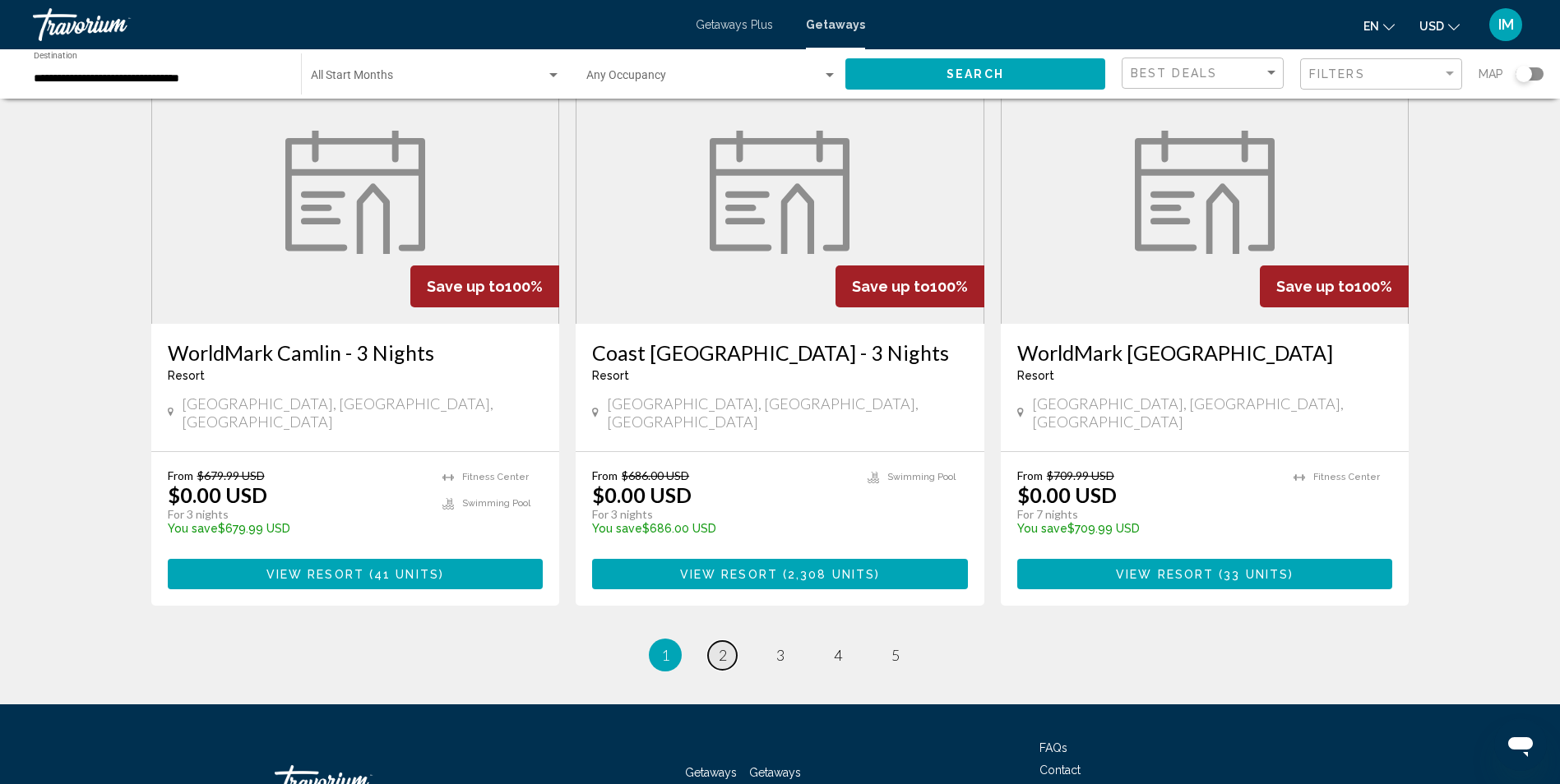
click at [720, 646] on span "2" at bounding box center [723, 655] width 8 height 18
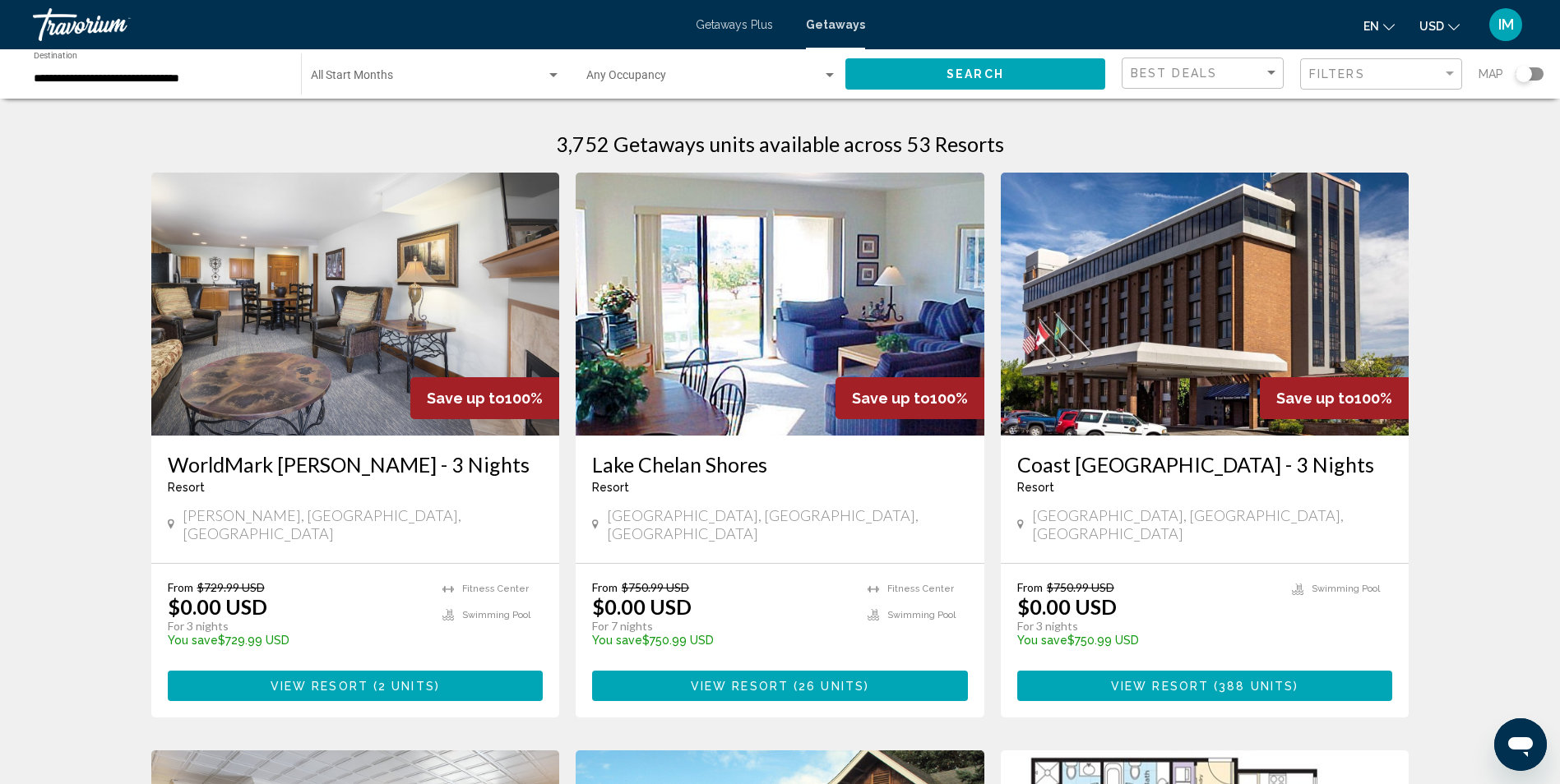
click at [371, 458] on h3 "WorldMark [PERSON_NAME] - 3 Nights" at bounding box center [356, 464] width 375 height 25
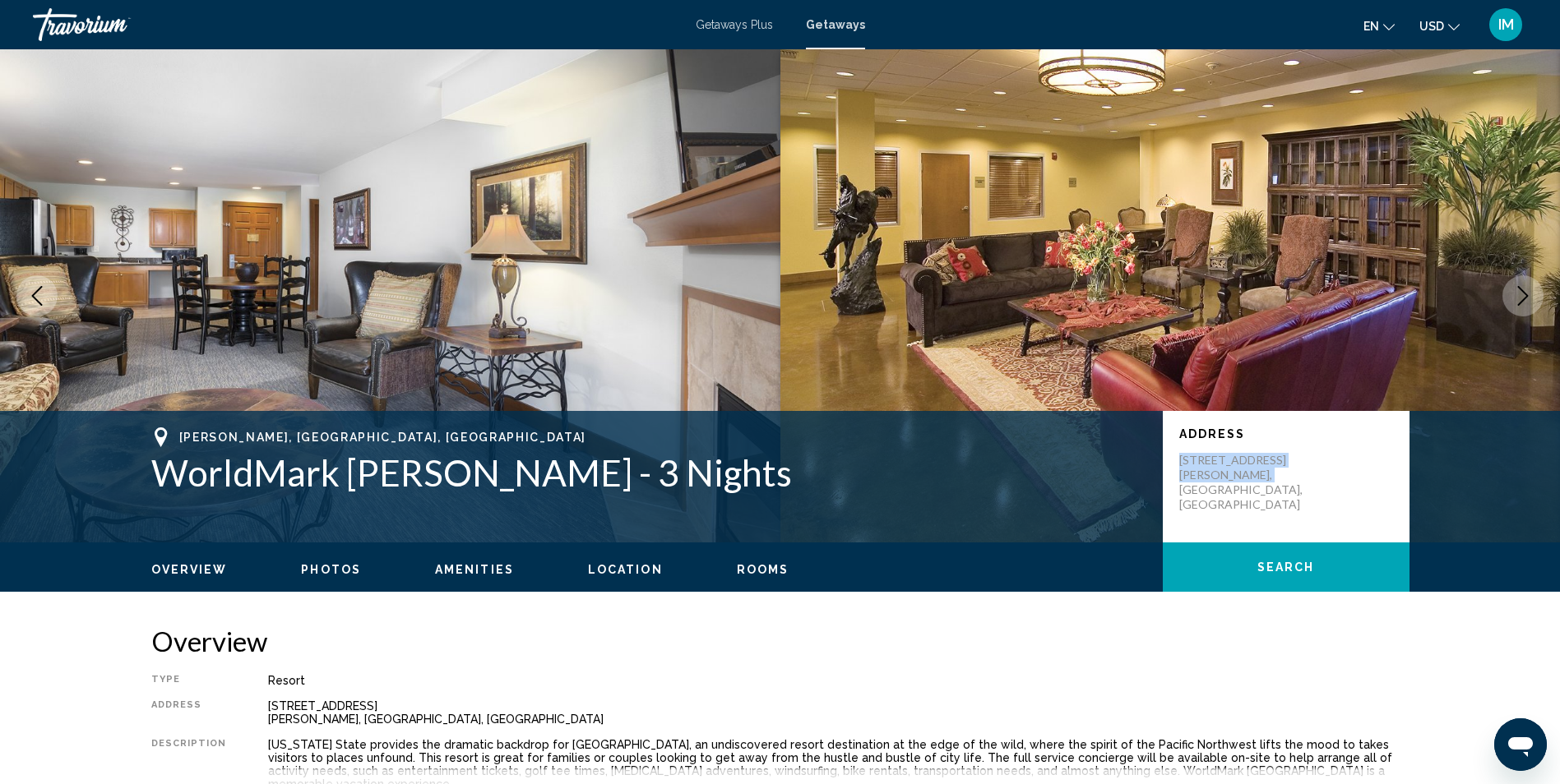
drag, startPoint x: 1178, startPoint y: 452, endPoint x: 1274, endPoint y: 473, distance: 98.3
click at [1274, 473] on div "Address [STREET_ADDRESS][PERSON_NAME]" at bounding box center [1285, 470] width 213 height 85
drag, startPoint x: 1274, startPoint y: 473, endPoint x: 1213, endPoint y: 456, distance: 63.3
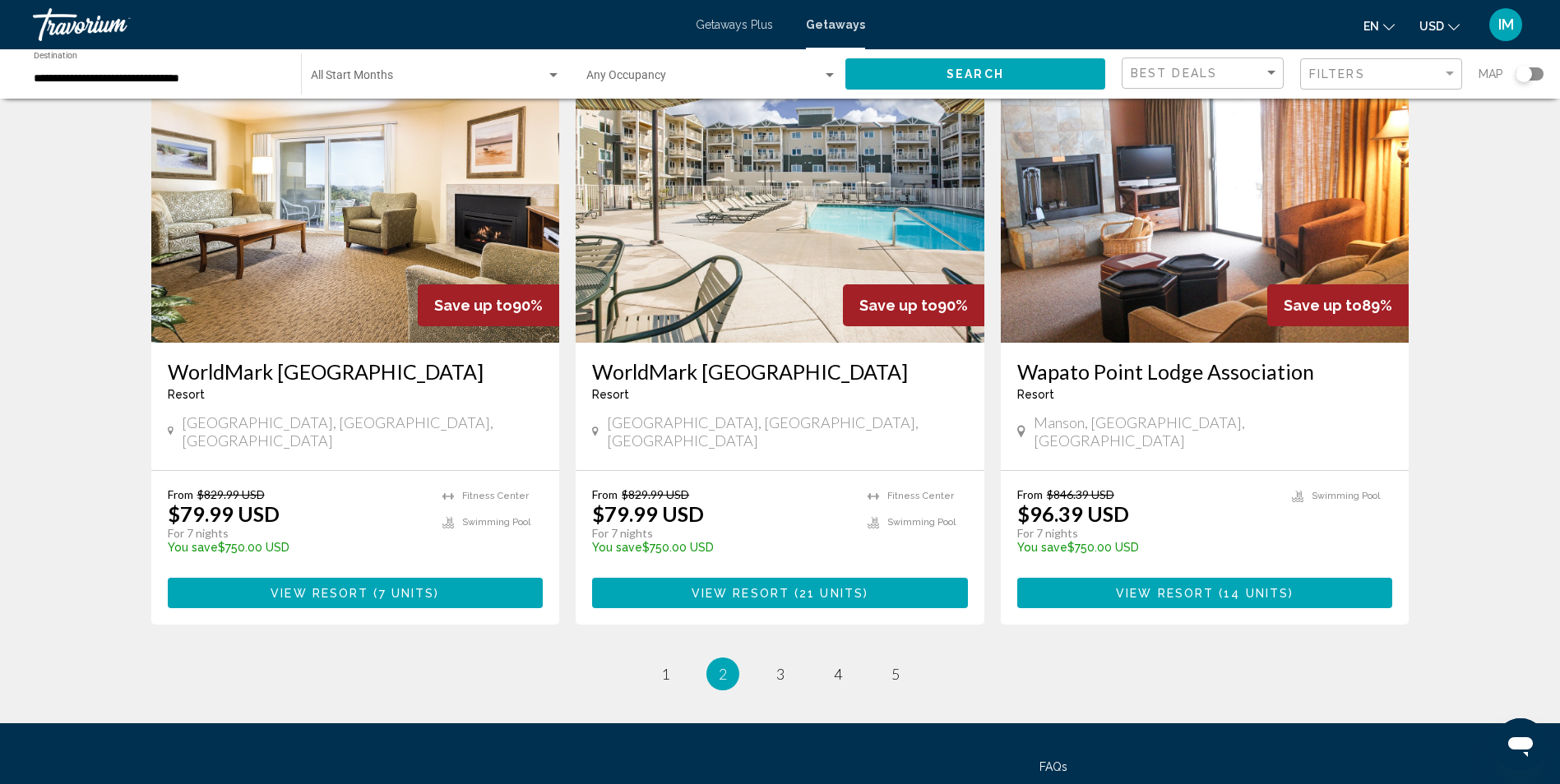
scroll to position [1649, 0]
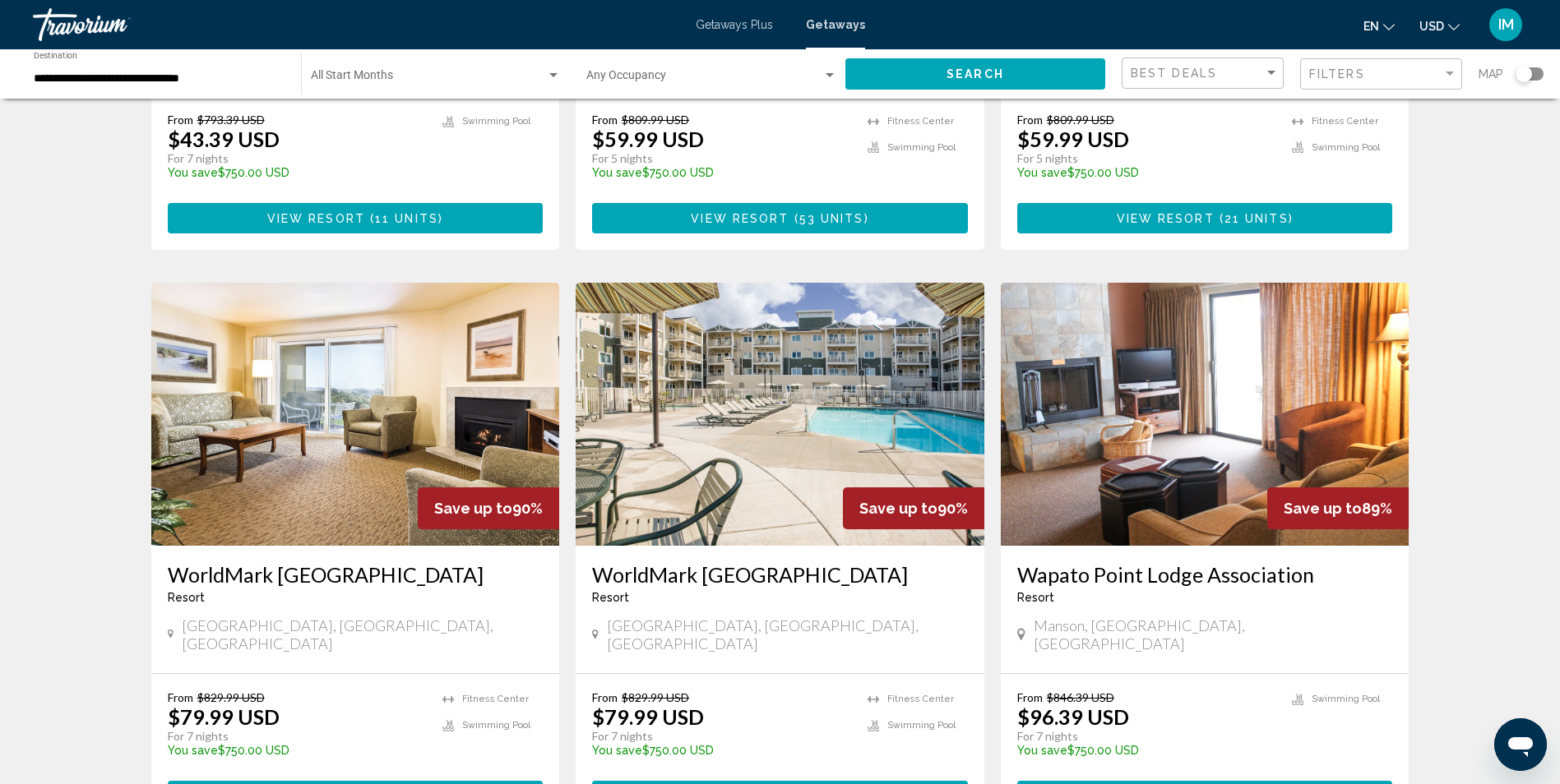
click at [1150, 439] on img "Main content" at bounding box center [1205, 414] width 409 height 263
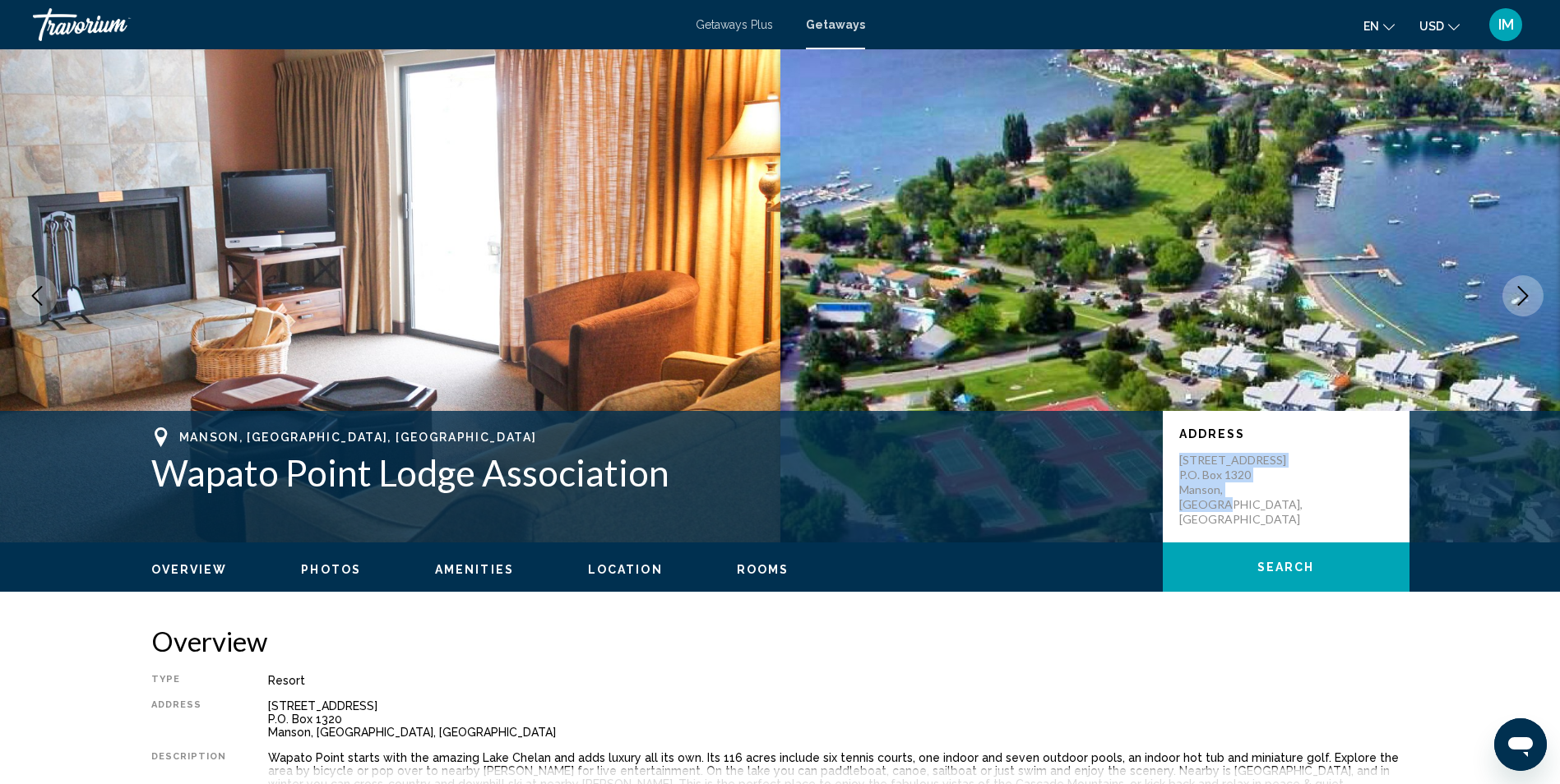
drag, startPoint x: 1173, startPoint y: 454, endPoint x: 1294, endPoint y: 494, distance: 127.4
click at [1294, 494] on div "Address [STREET_ADDRESS] P.O. [STREET_ADDRESS][PERSON_NAME]" at bounding box center [1286, 477] width 247 height 131
drag, startPoint x: 1294, startPoint y: 494, endPoint x: 1221, endPoint y: 470, distance: 76.8
drag, startPoint x: 1221, startPoint y: 470, endPoint x: 885, endPoint y: 677, distance: 394.6
click at [885, 682] on div "Resort" at bounding box center [839, 681] width 1141 height 13
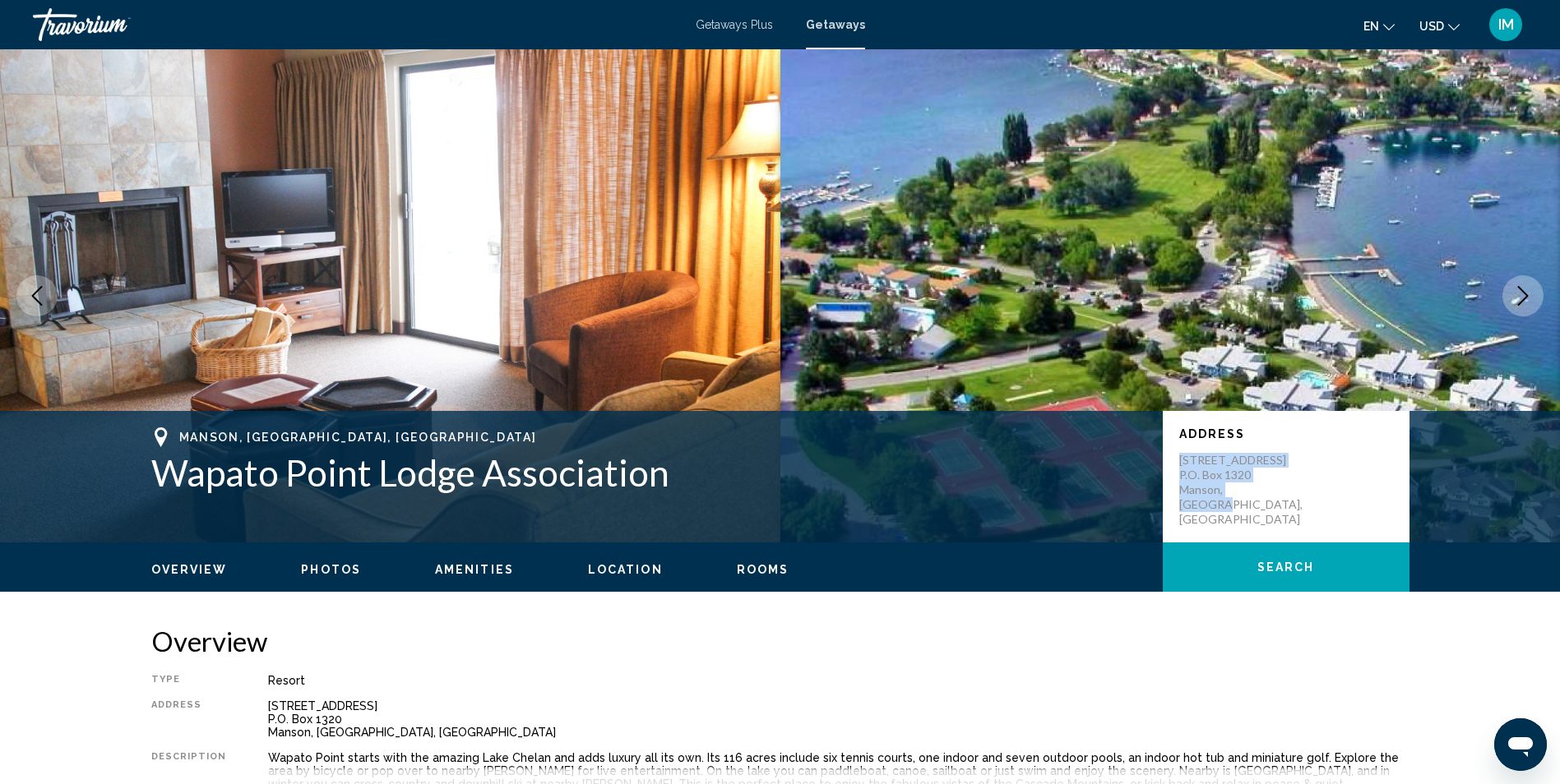
drag, startPoint x: 1172, startPoint y: 453, endPoint x: 1292, endPoint y: 497, distance: 127.8
click at [1292, 497] on div "Address [STREET_ADDRESS] P.O. [STREET_ADDRESS][PERSON_NAME]" at bounding box center [1286, 477] width 247 height 131
drag, startPoint x: 1292, startPoint y: 497, endPoint x: 1228, endPoint y: 472, distance: 68.7
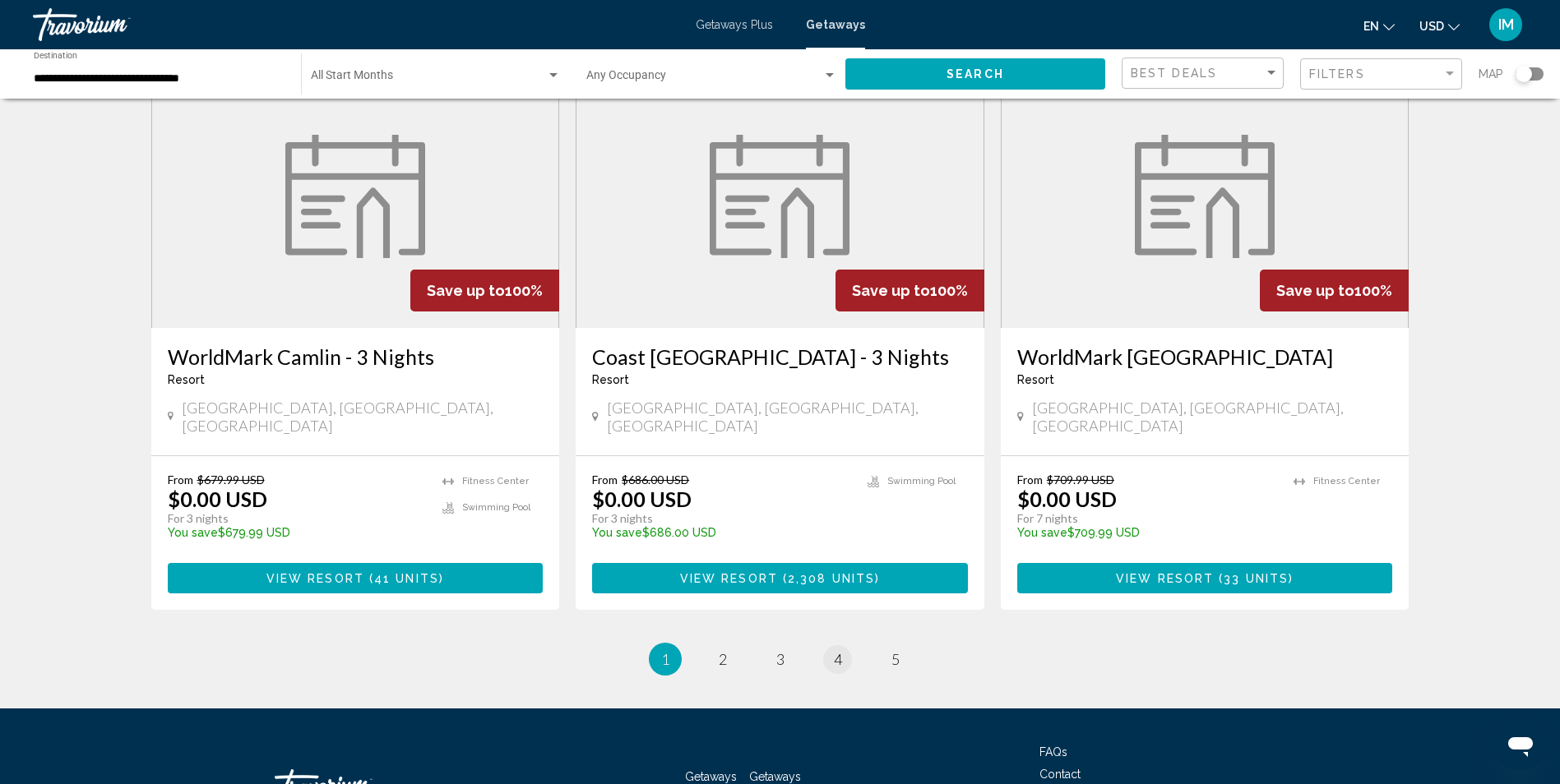
scroll to position [1899, 0]
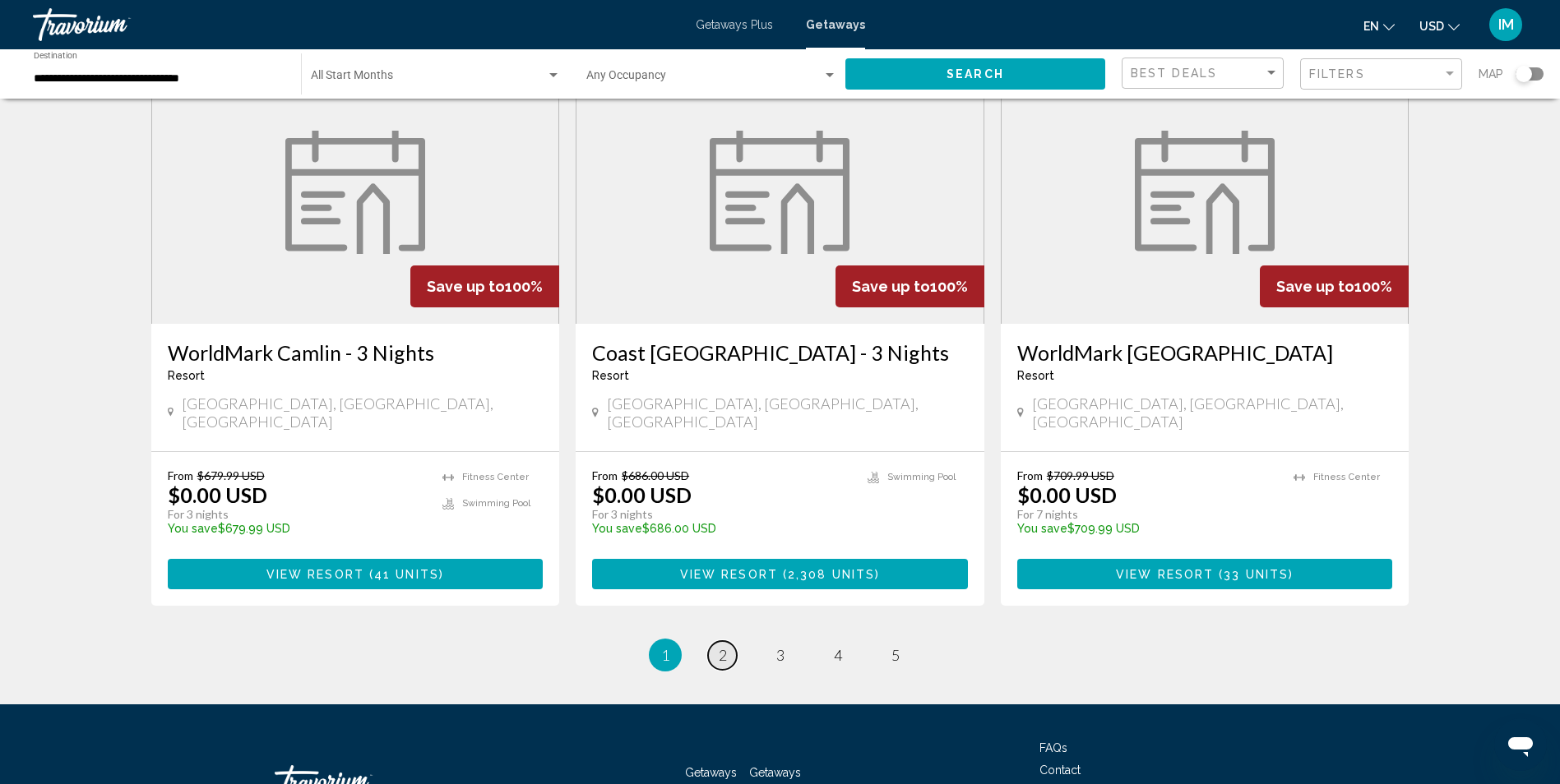
click at [719, 641] on link "page 2" at bounding box center [722, 655] width 29 height 29
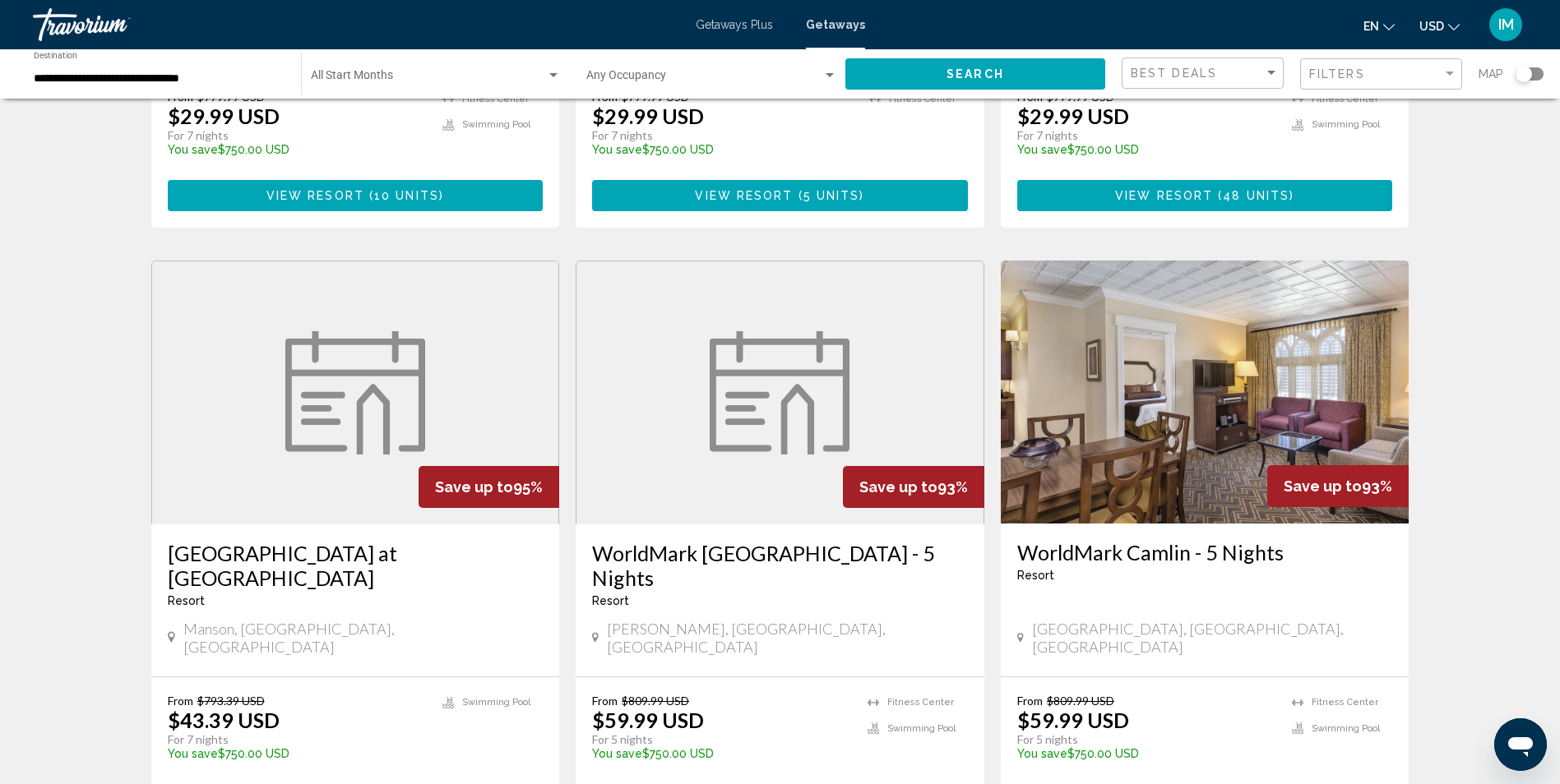
scroll to position [1151, 0]
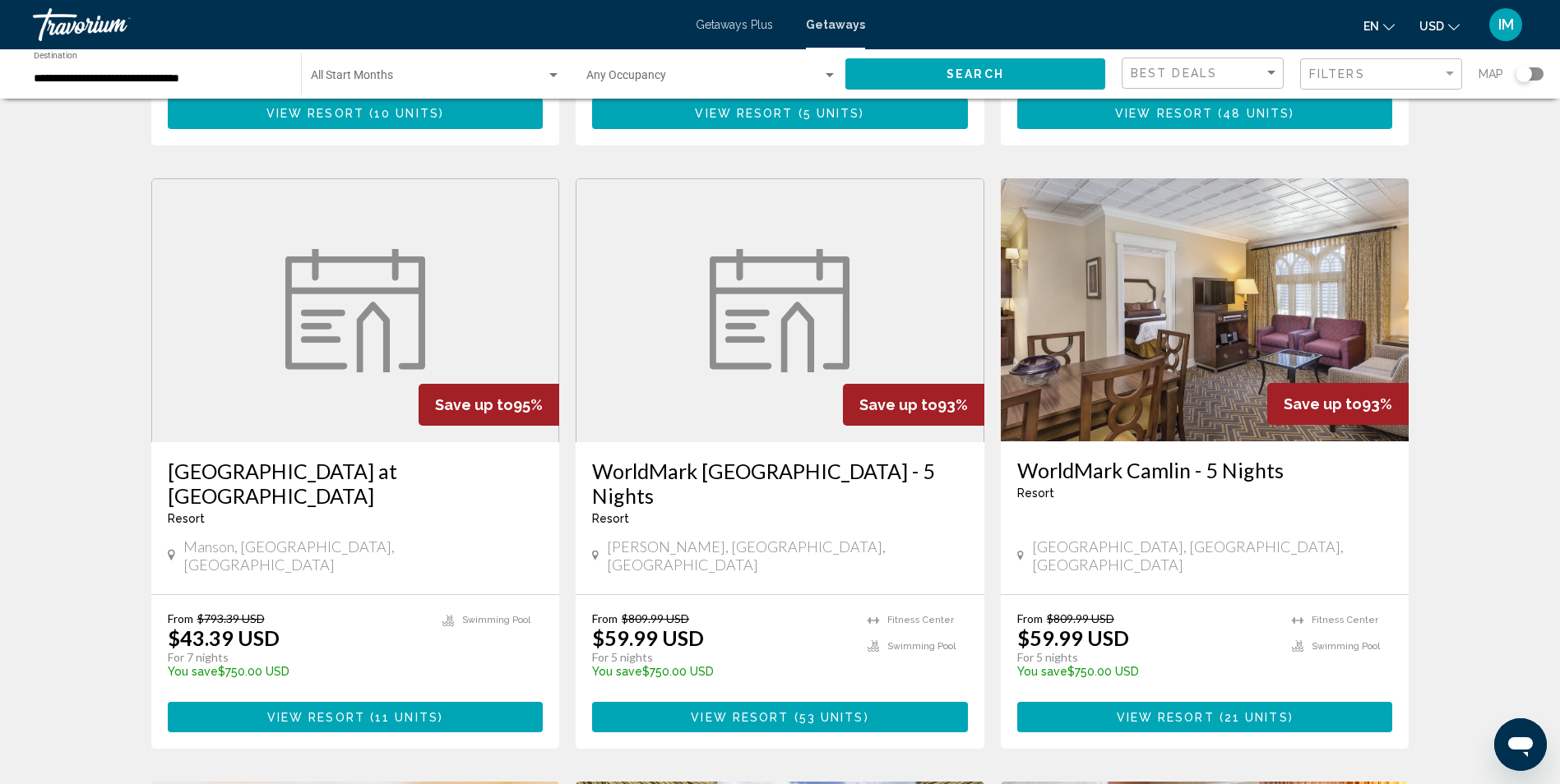
click at [1263, 290] on img "Main content" at bounding box center [1205, 310] width 409 height 263
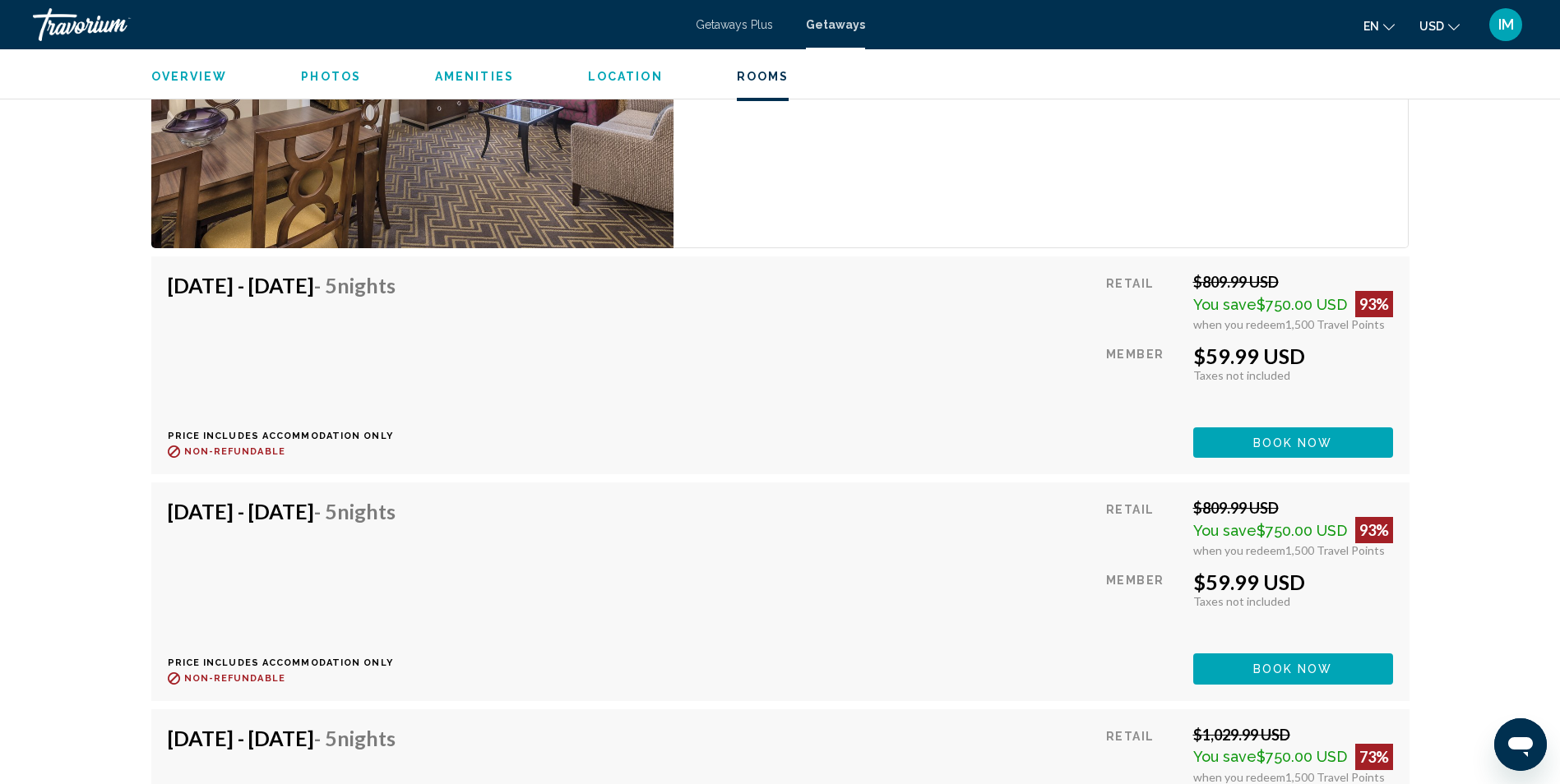
scroll to position [3535, 0]
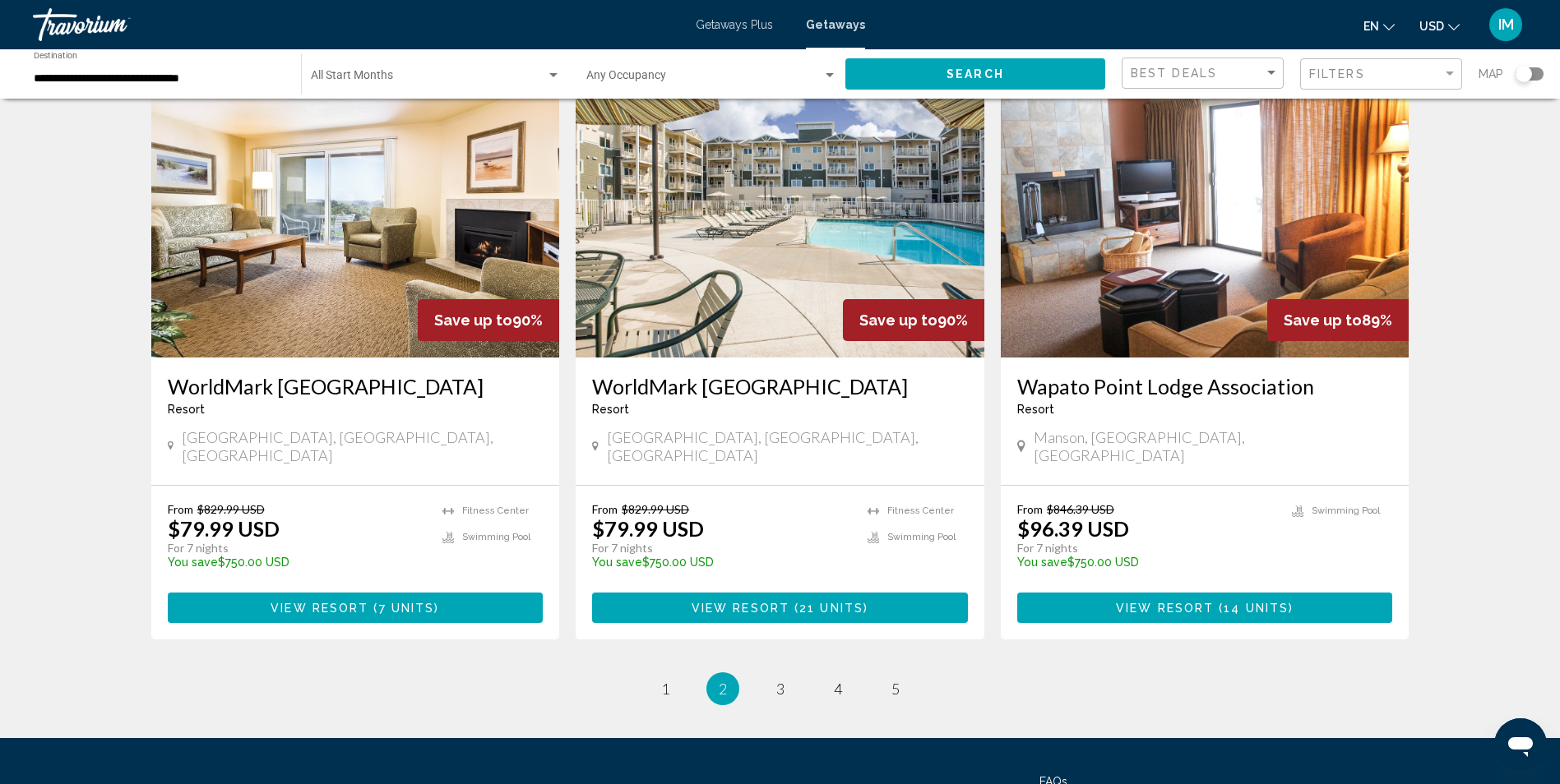
scroll to position [1896, 0]
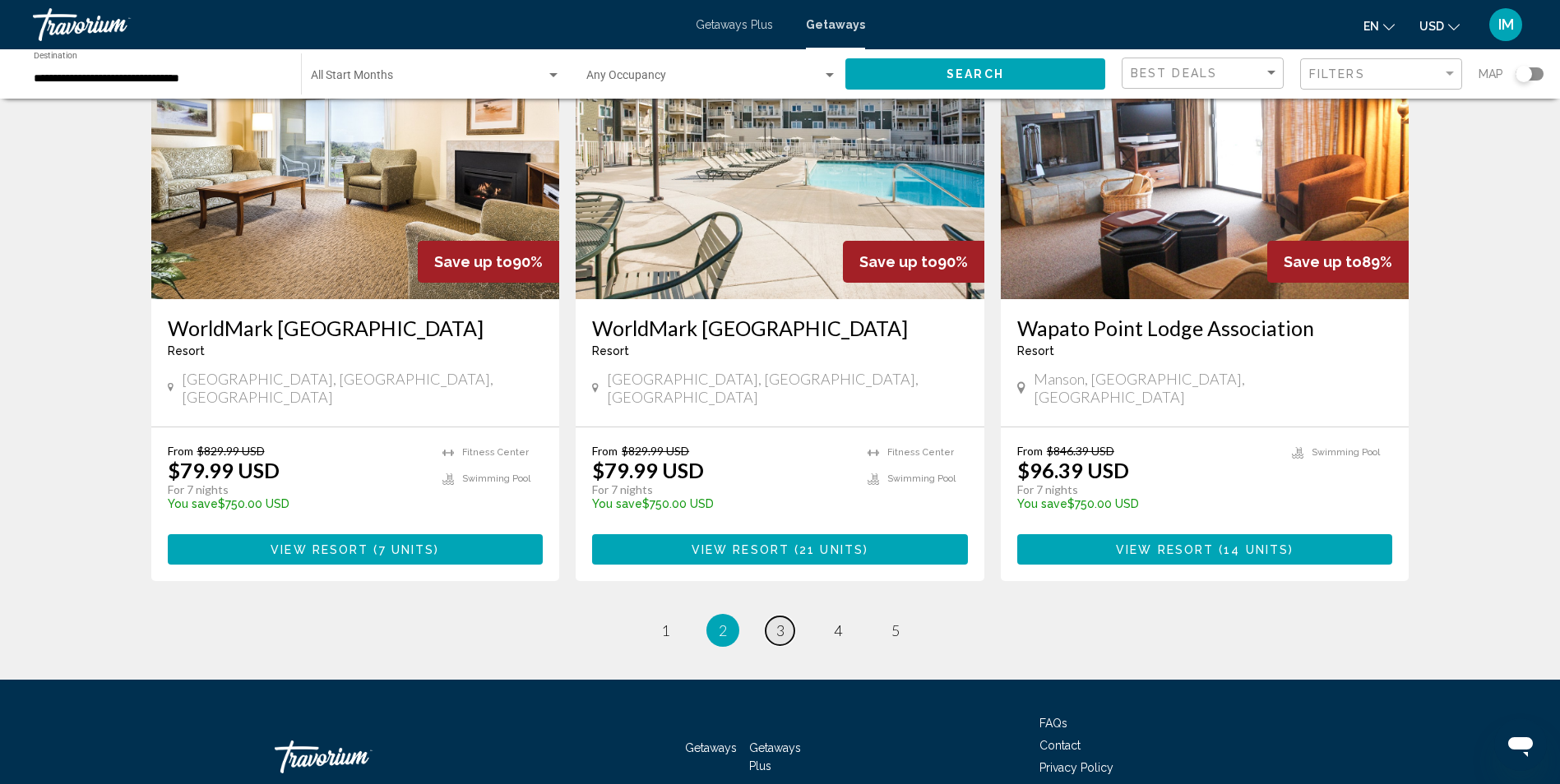
click at [777, 621] on span "3" at bounding box center [780, 630] width 8 height 18
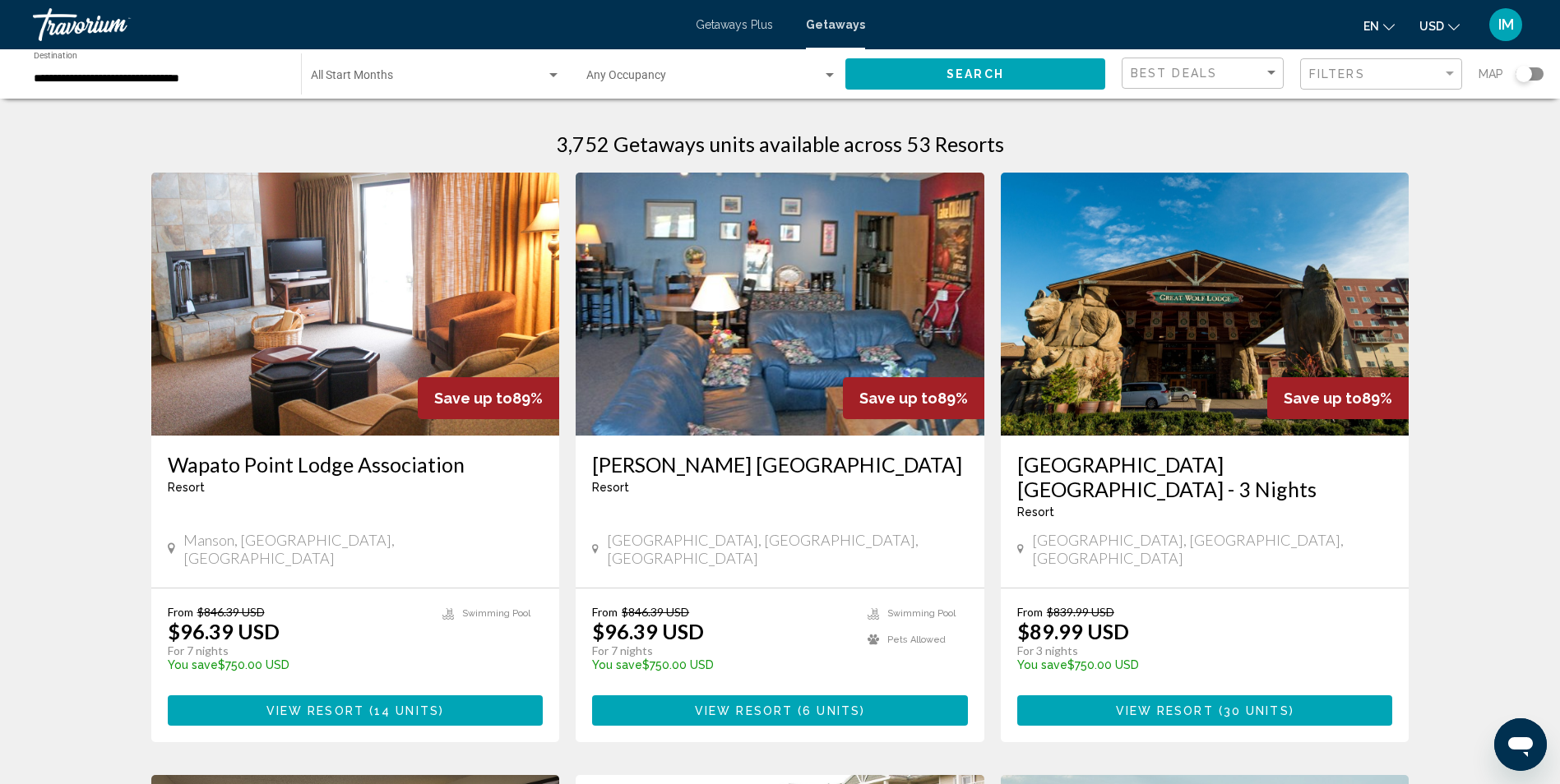
click at [787, 344] on img "Main content" at bounding box center [780, 304] width 409 height 263
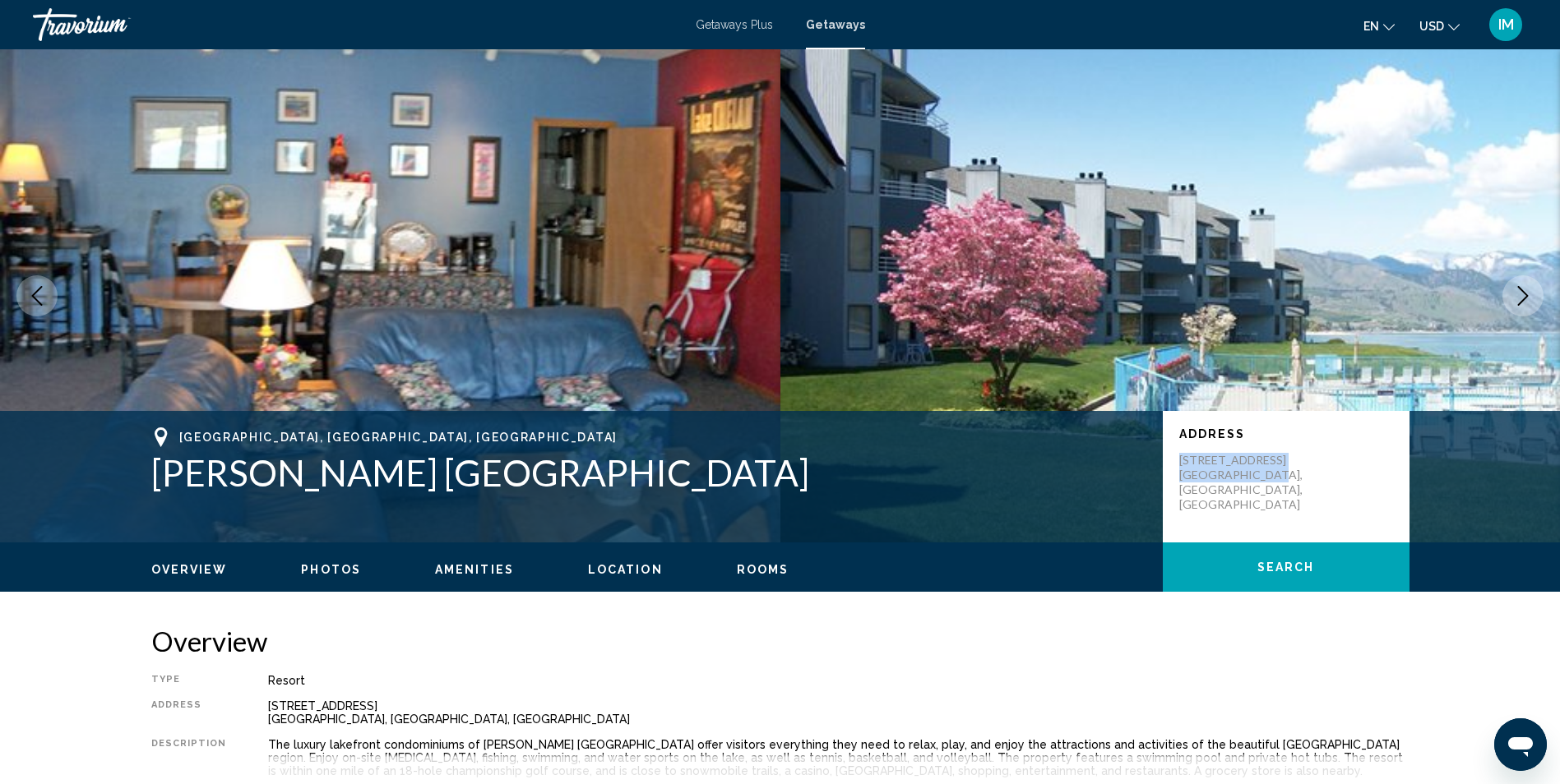
drag, startPoint x: 1172, startPoint y: 444, endPoint x: 1327, endPoint y: 483, distance: 159.8
click at [1327, 483] on div "Address [STREET_ADDRESS]" at bounding box center [1286, 477] width 247 height 131
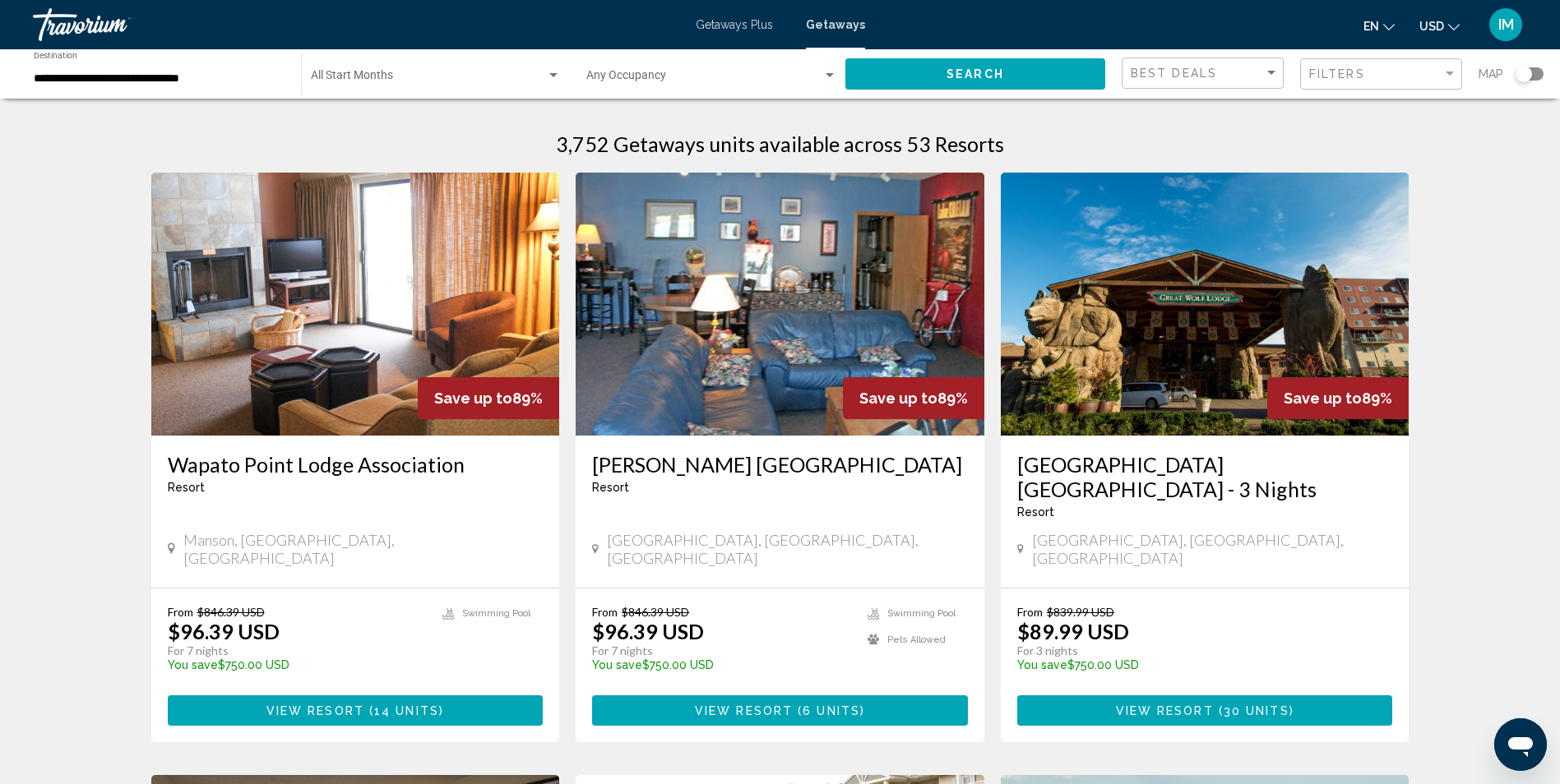
click at [1215, 465] on h3 "[GEOGRAPHIC_DATA] [GEOGRAPHIC_DATA] - 3 Nights" at bounding box center [1204, 476] width 375 height 49
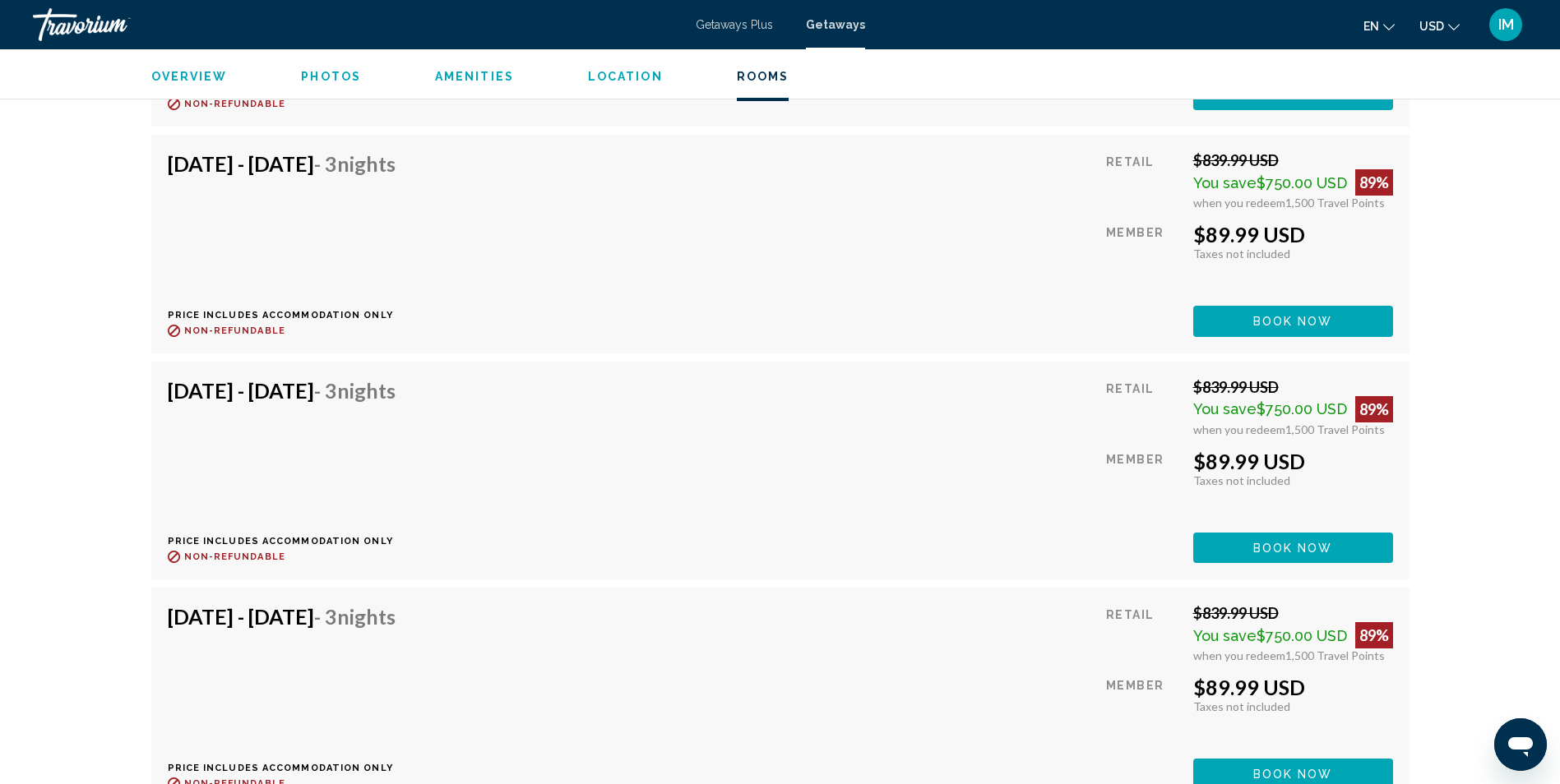
scroll to position [4110, 0]
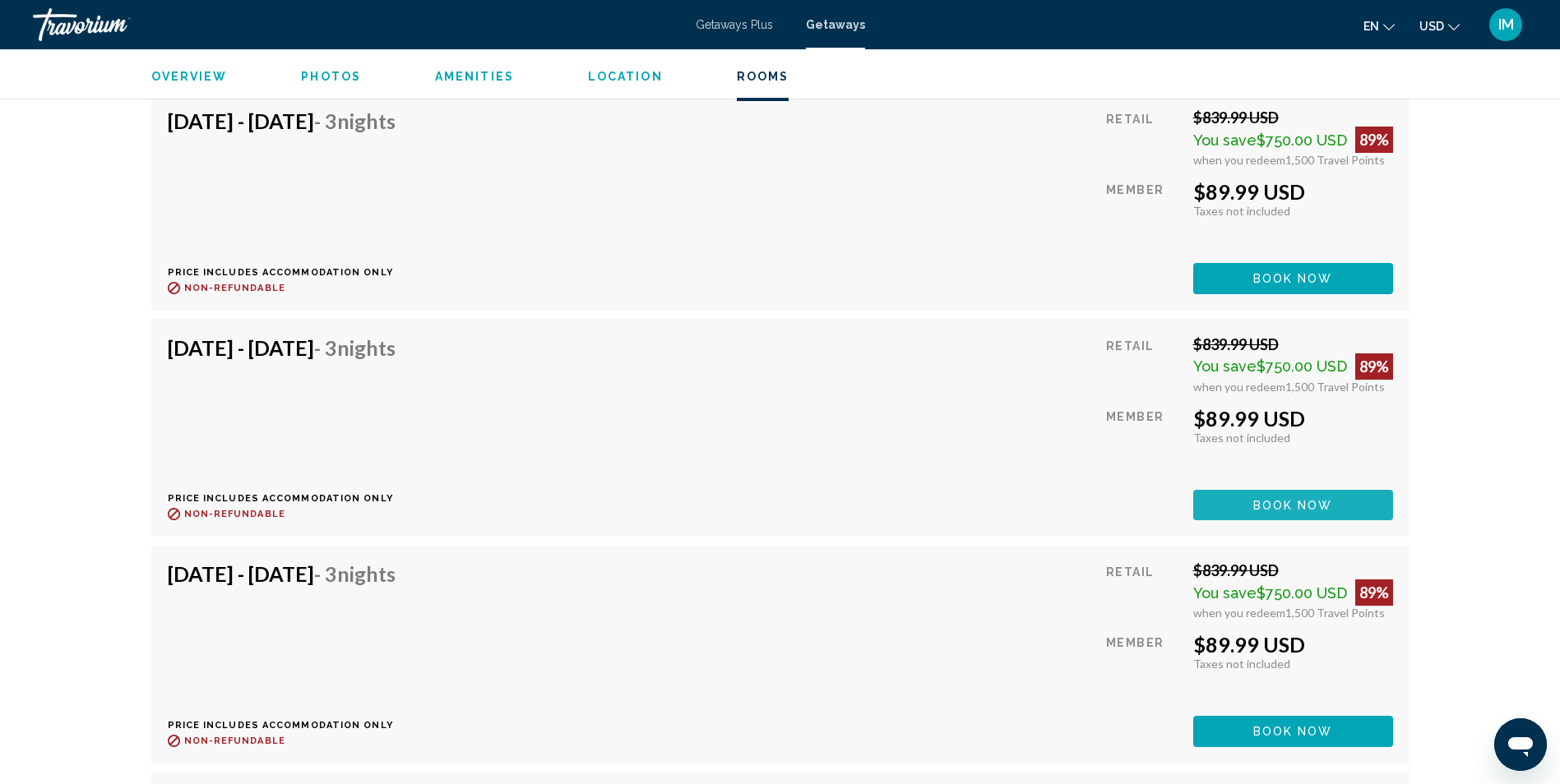
click at [1306, 503] on span "Book now" at bounding box center [1293, 506] width 80 height 13
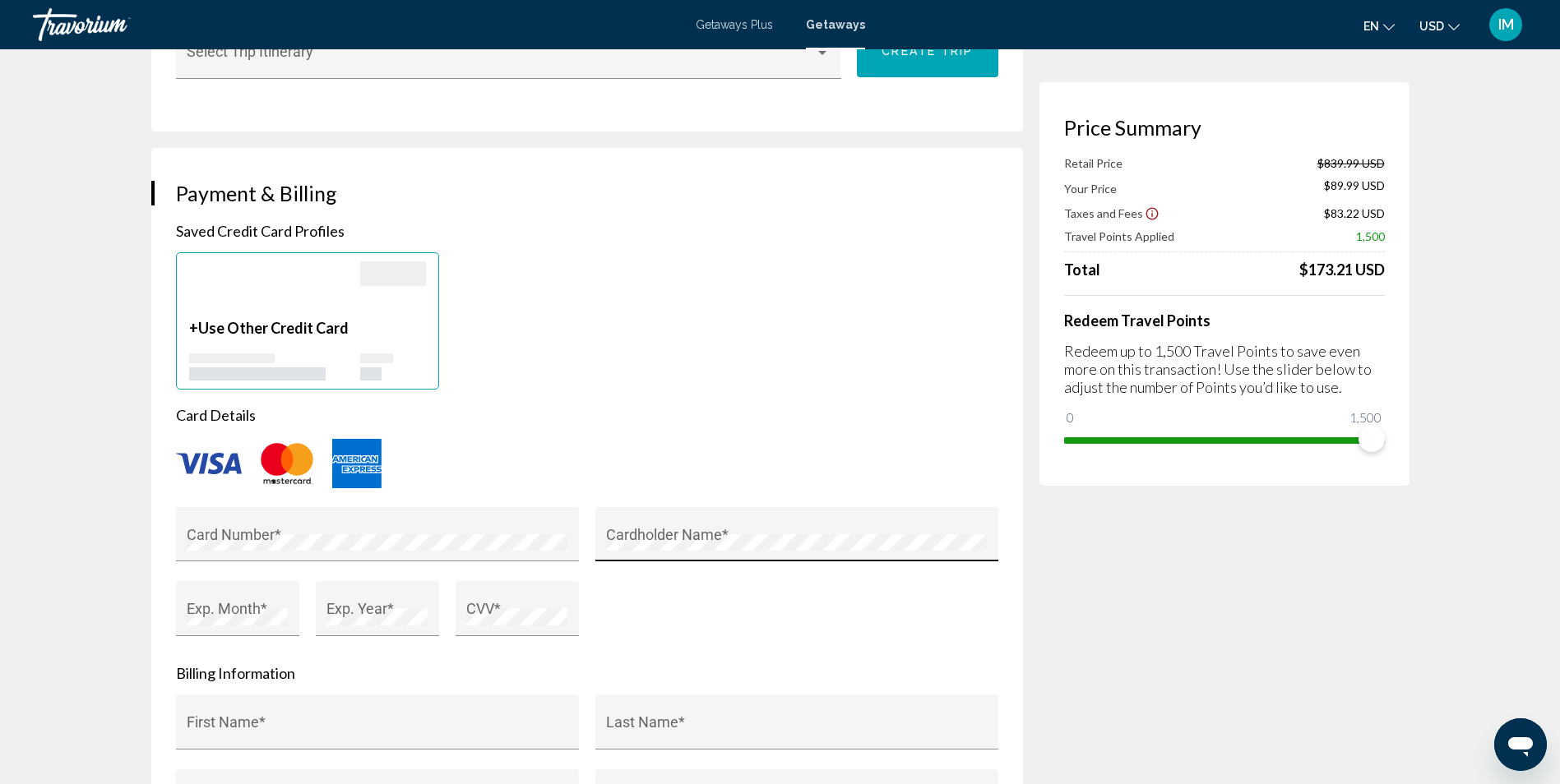
scroll to position [904, 0]
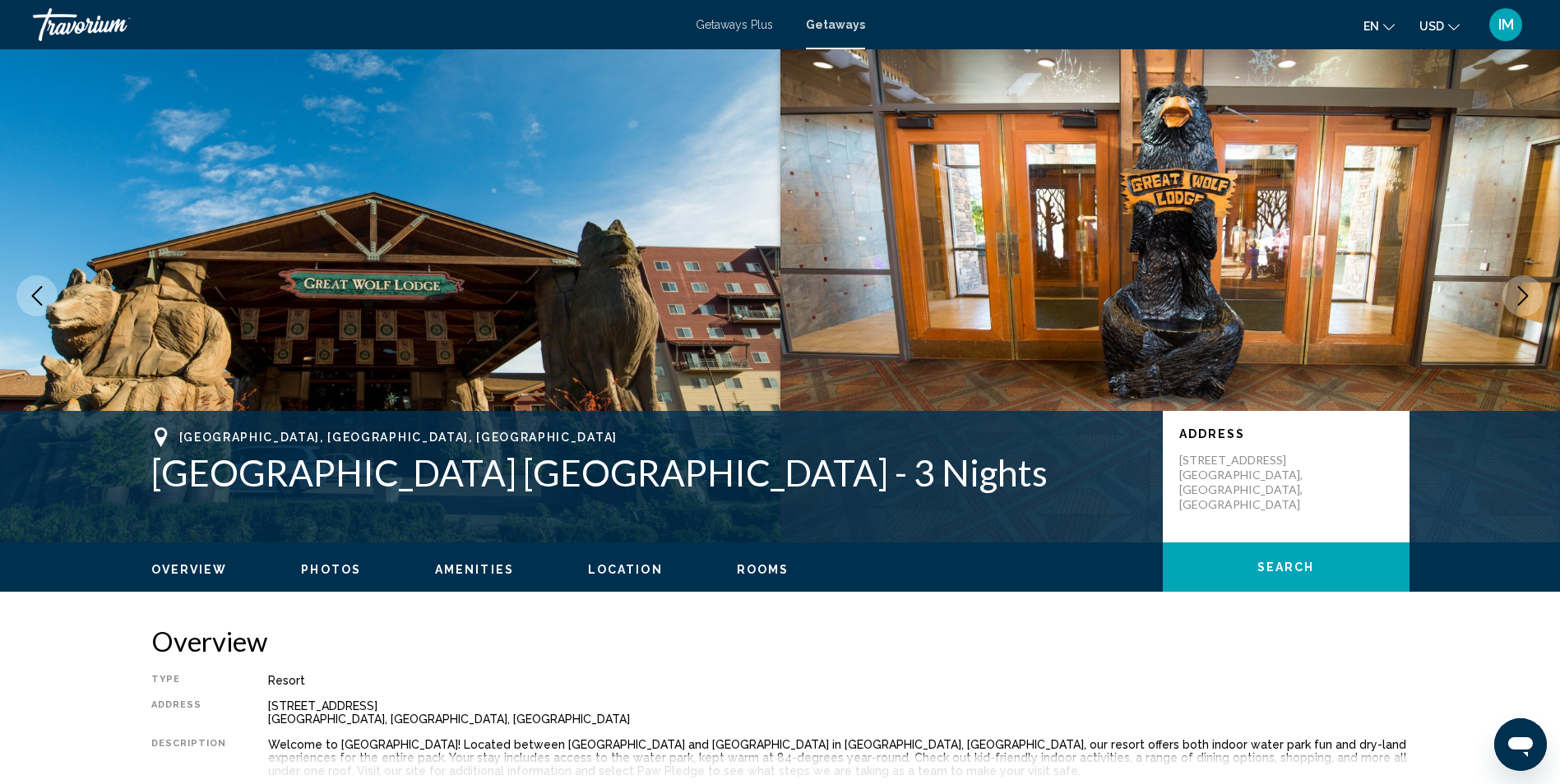
click at [1180, 456] on p "[STREET_ADDRESS]" at bounding box center [1244, 482] width 131 height 59
drag, startPoint x: 1180, startPoint y: 459, endPoint x: 1300, endPoint y: 483, distance: 122.4
click at [1300, 483] on div "Address [STREET_ADDRESS]" at bounding box center [1286, 477] width 247 height 131
drag, startPoint x: 1300, startPoint y: 483, endPoint x: 1220, endPoint y: 463, distance: 82.5
click at [1525, 294] on icon "Next image" at bounding box center [1523, 296] width 11 height 20
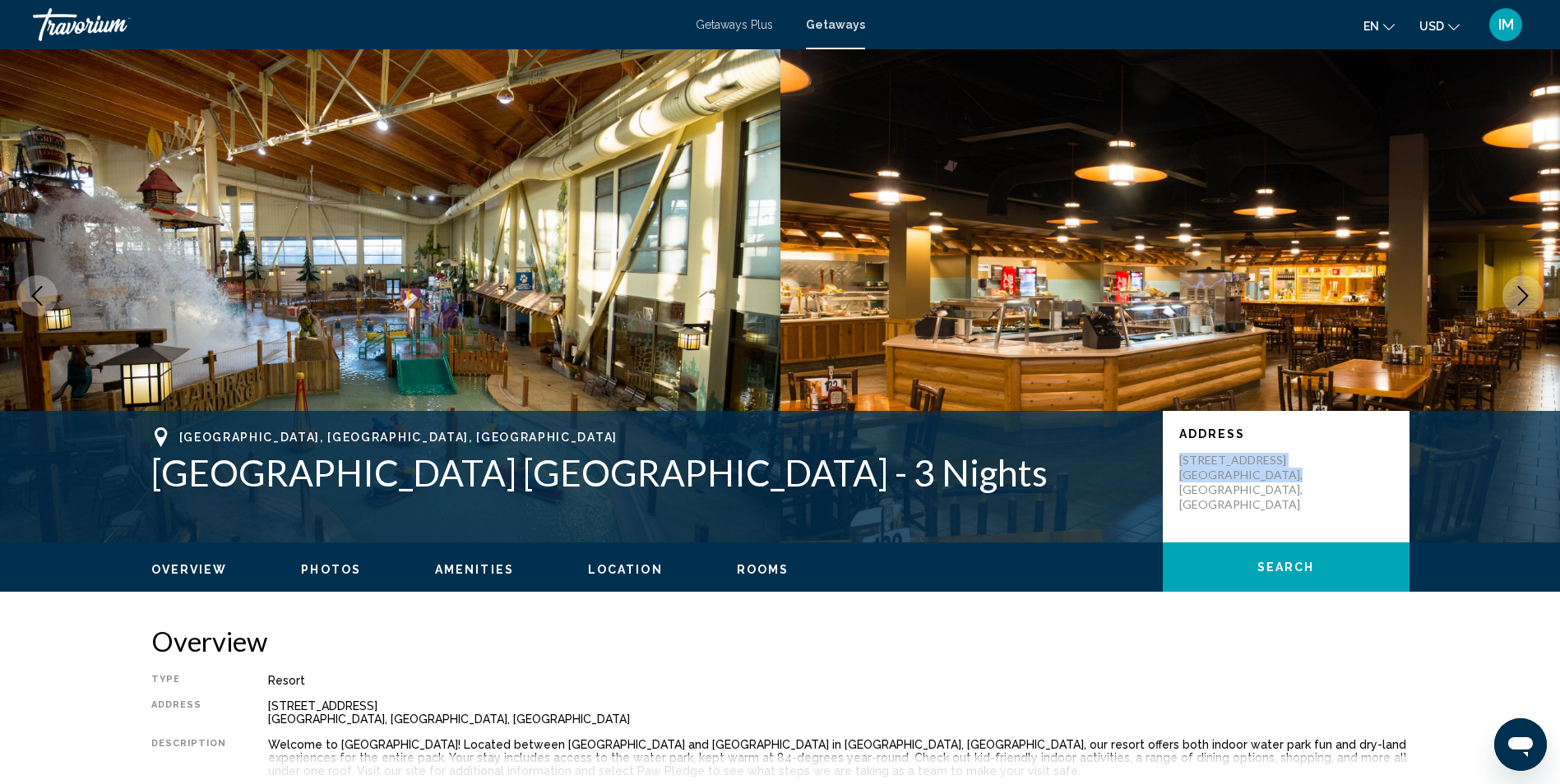
click at [1525, 294] on icon "Next image" at bounding box center [1523, 296] width 11 height 20
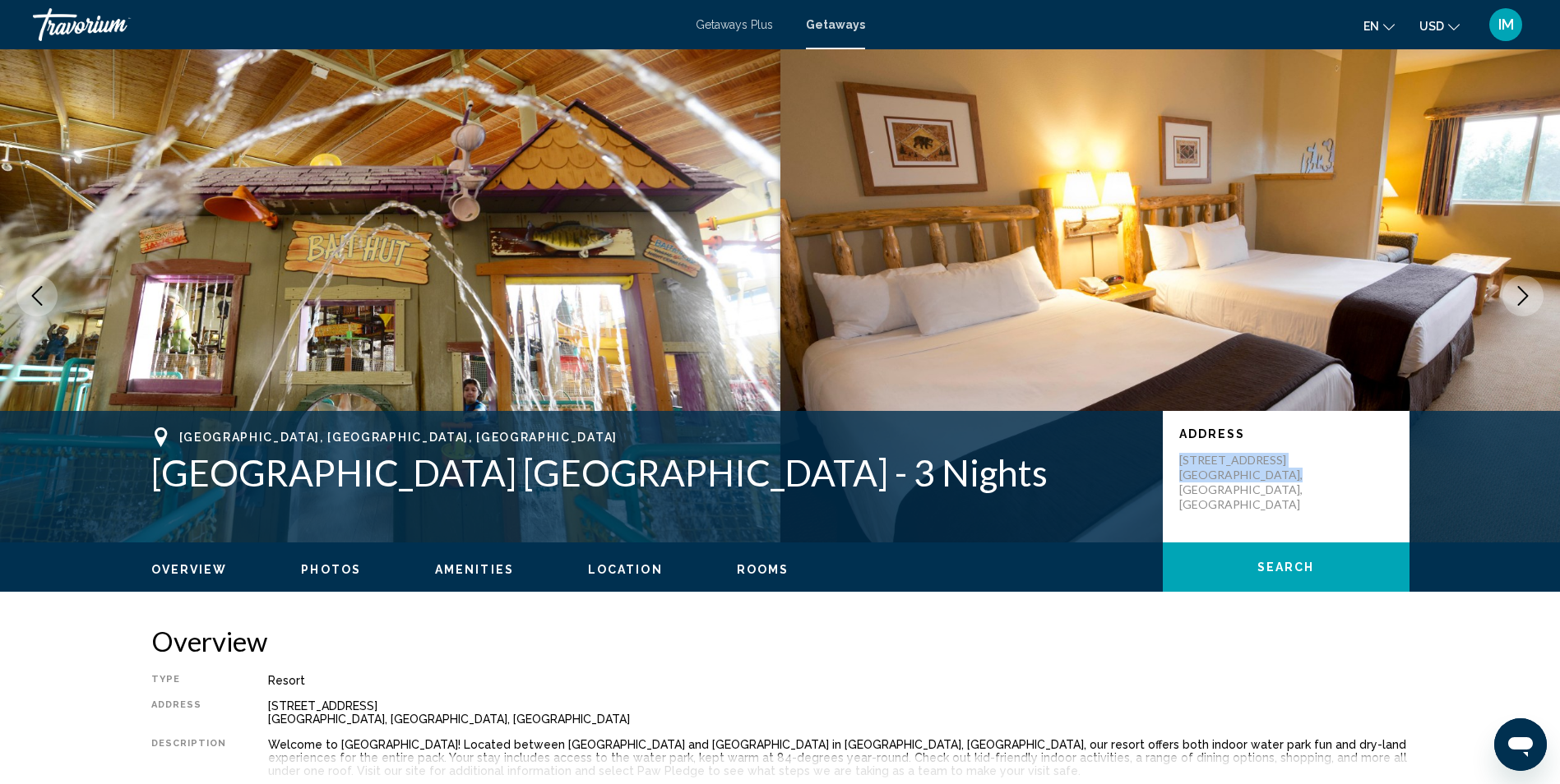
click at [1524, 295] on icon "Next image" at bounding box center [1523, 296] width 20 height 20
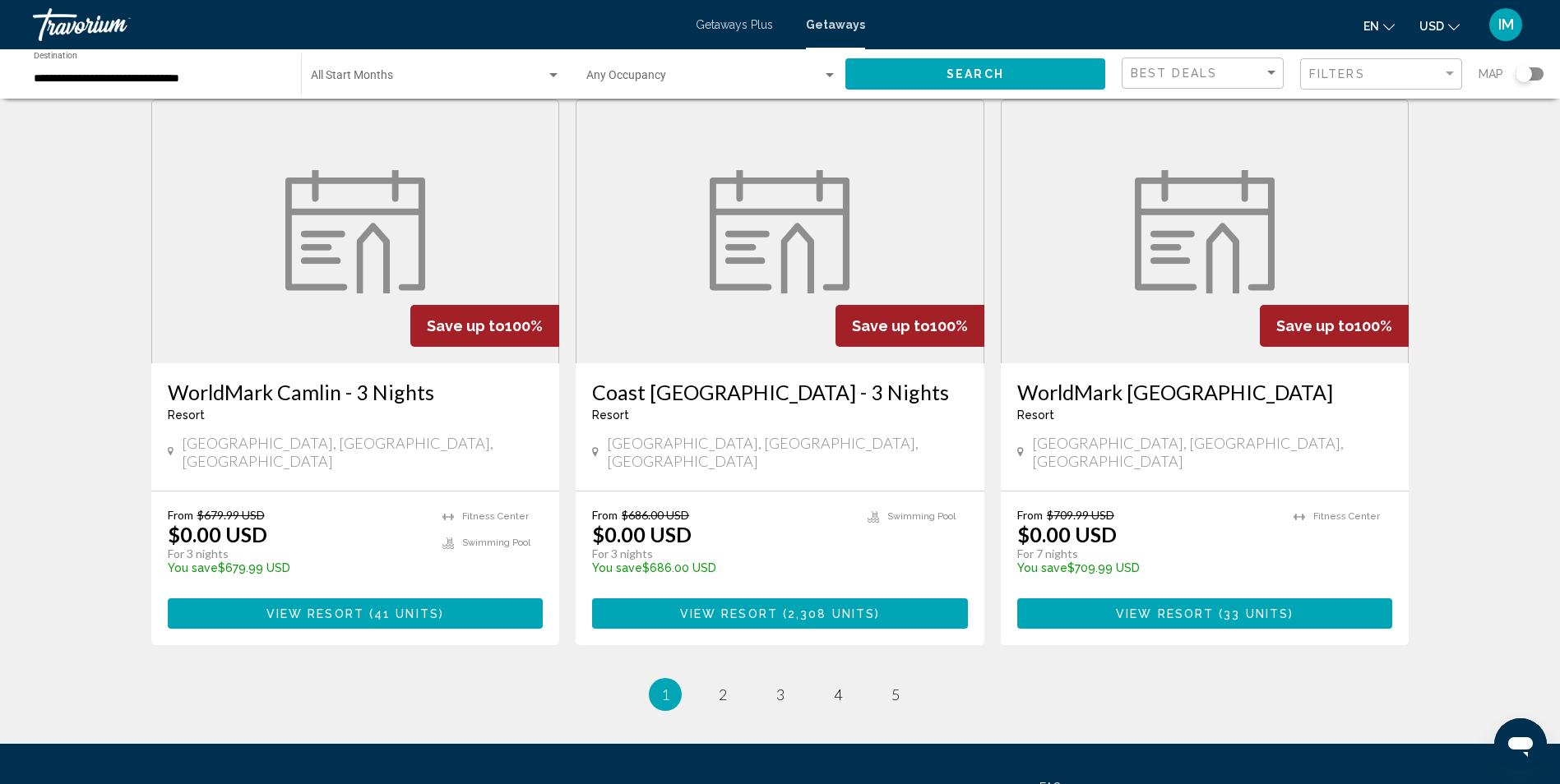
scroll to position [1899, 0]
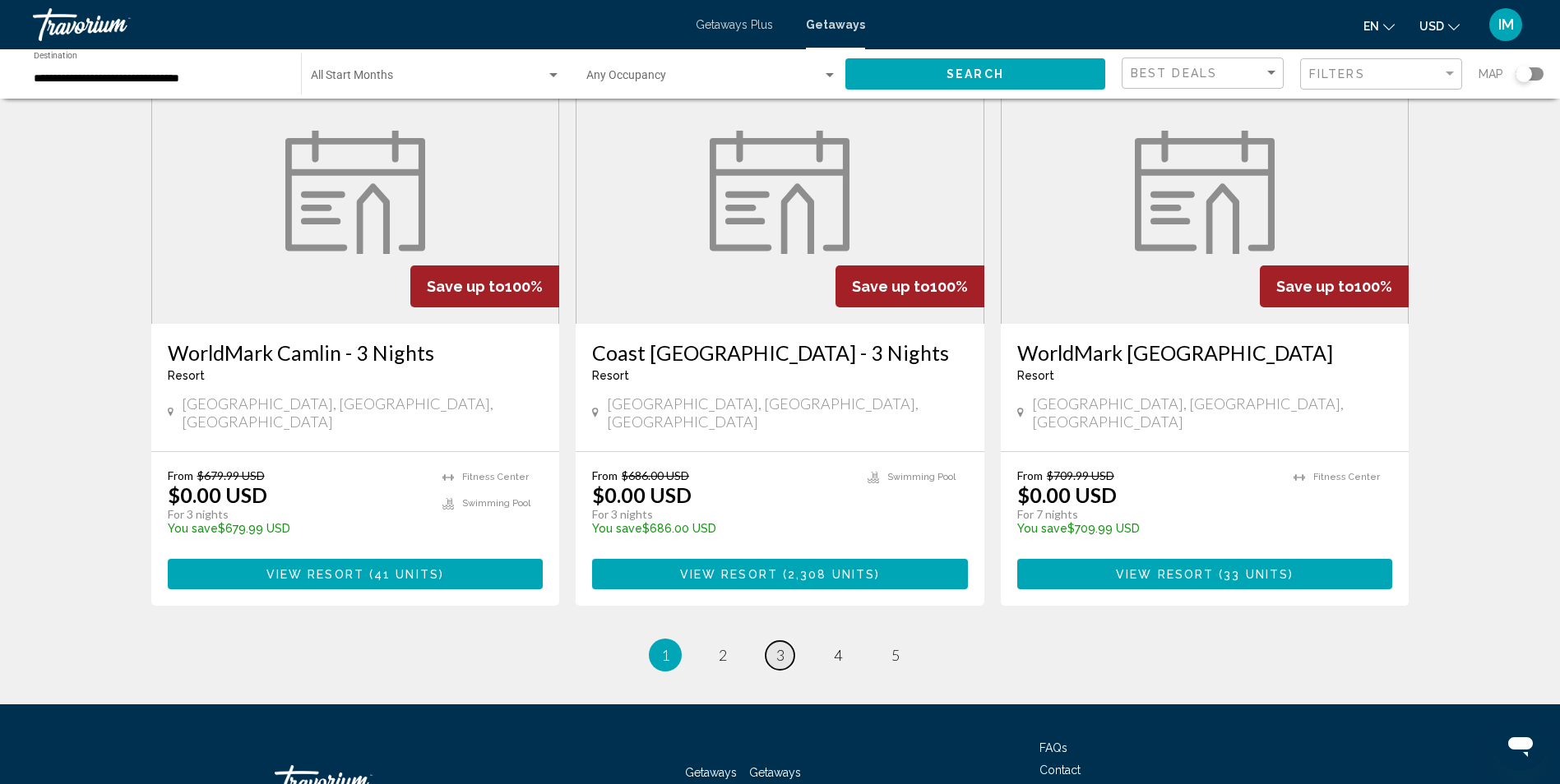
click at [788, 641] on link "page 3" at bounding box center [779, 655] width 29 height 29
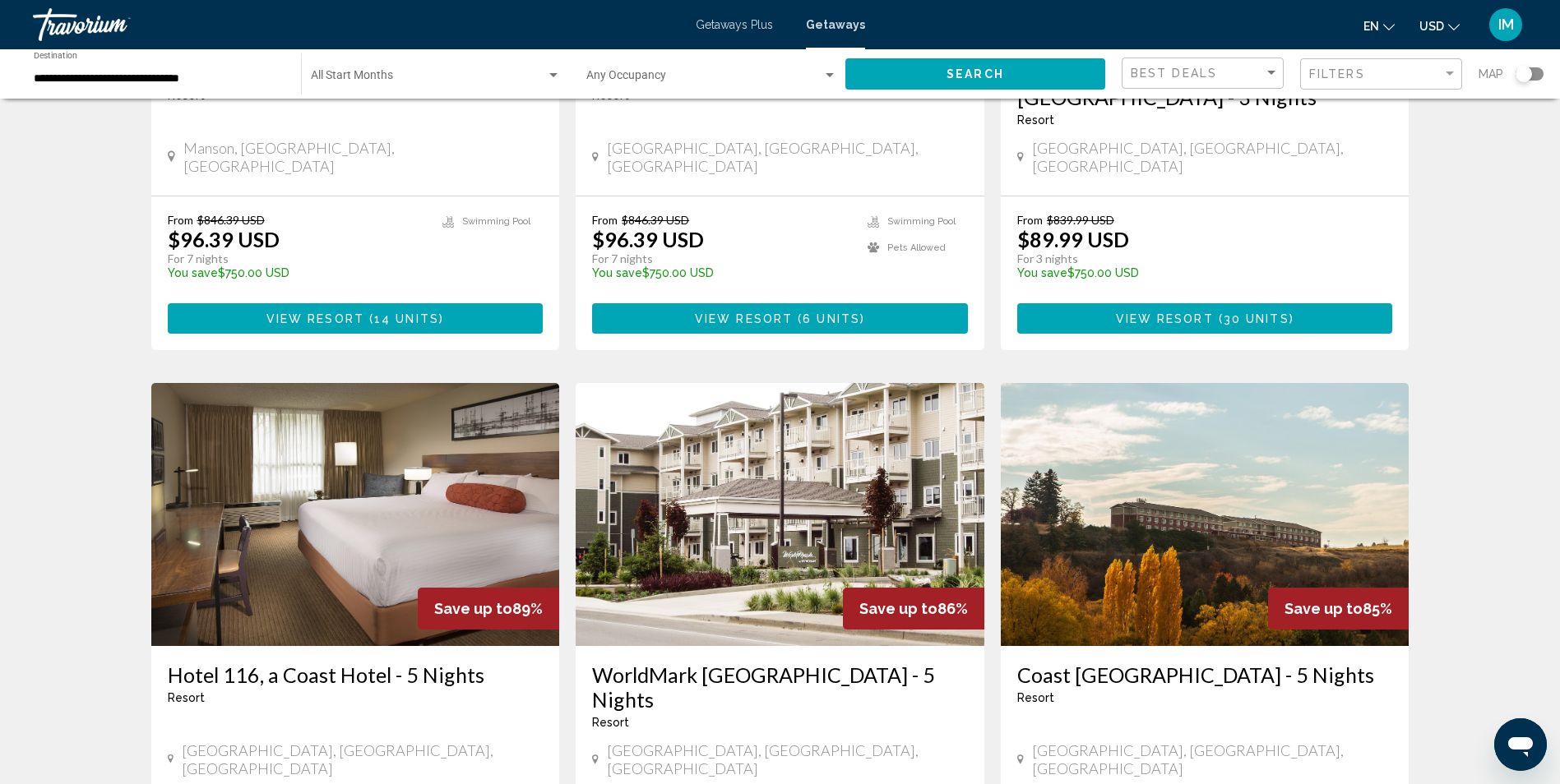
scroll to position [493, 0]
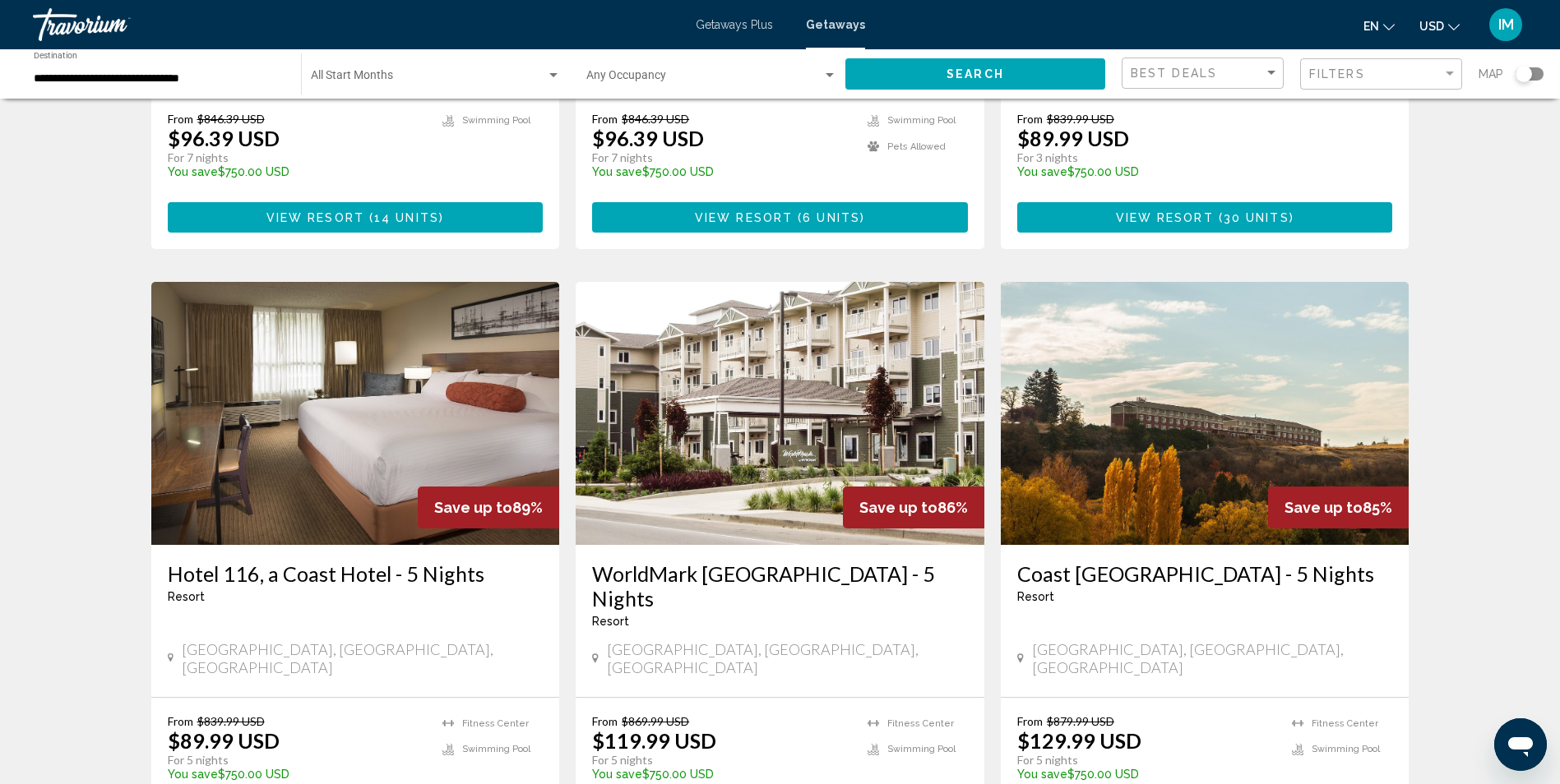
click at [330, 457] on img "Main content" at bounding box center [356, 413] width 409 height 263
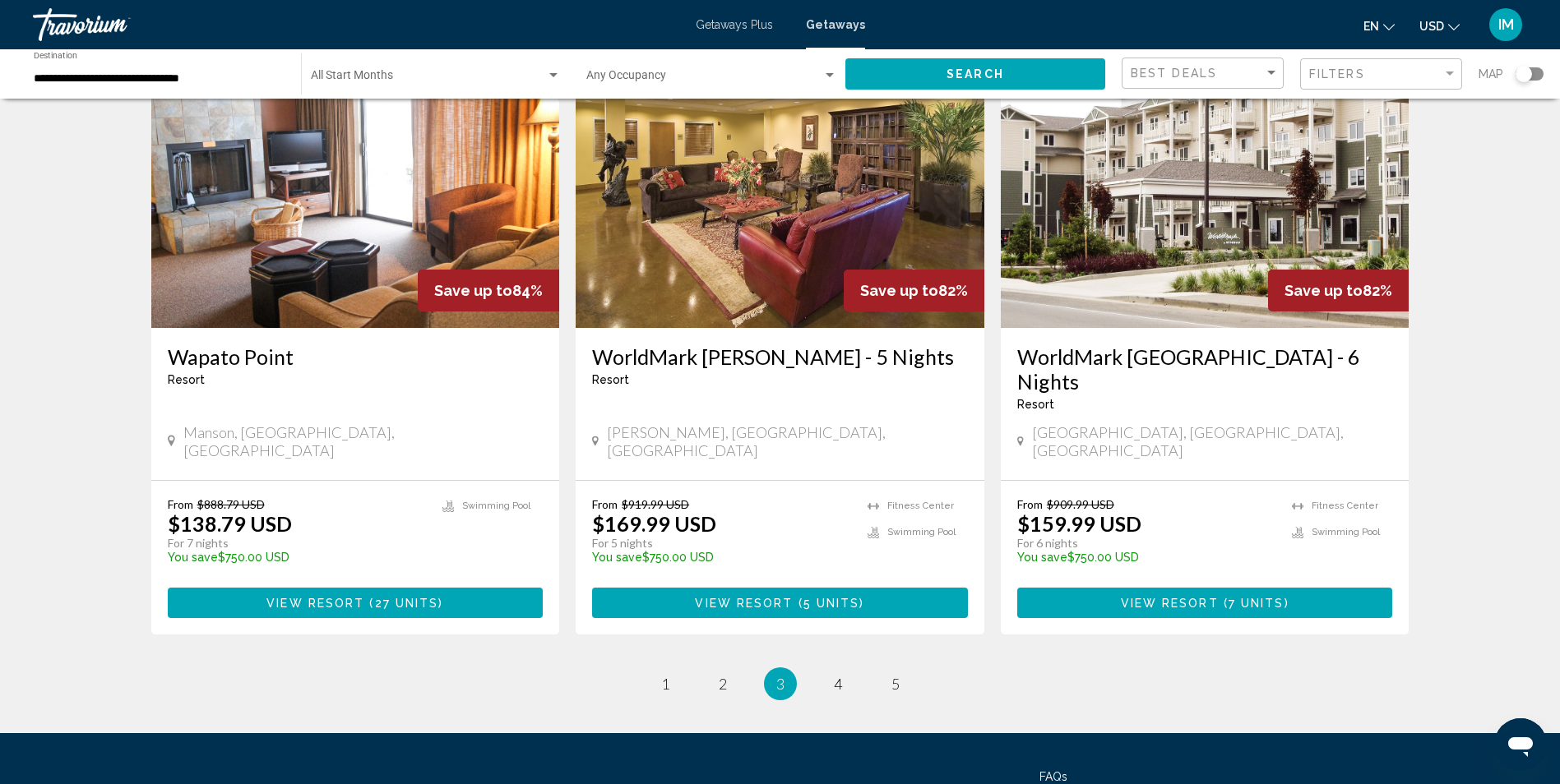
scroll to position [1920, 0]
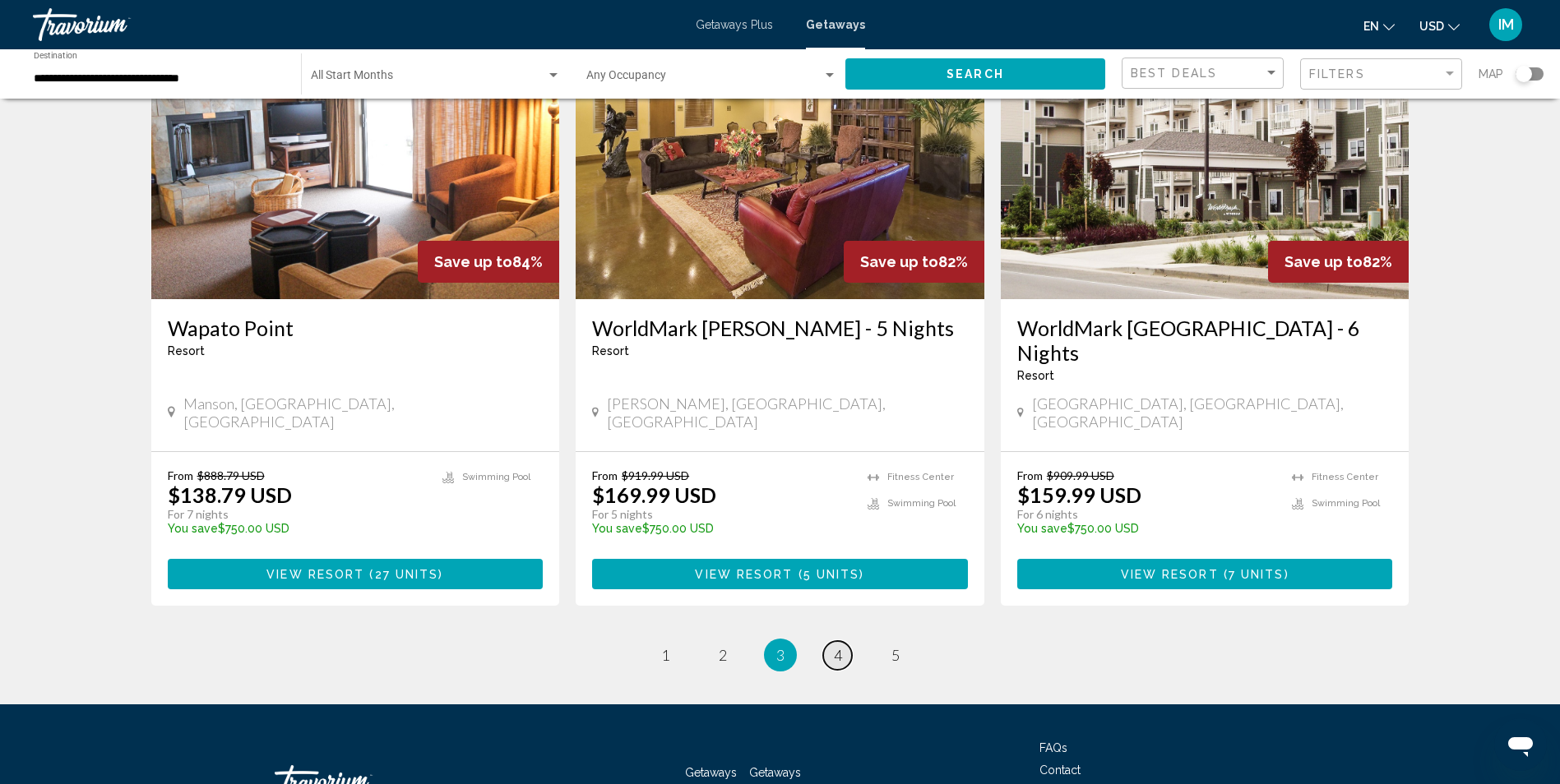
click at [837, 646] on span "4" at bounding box center [838, 655] width 8 height 18
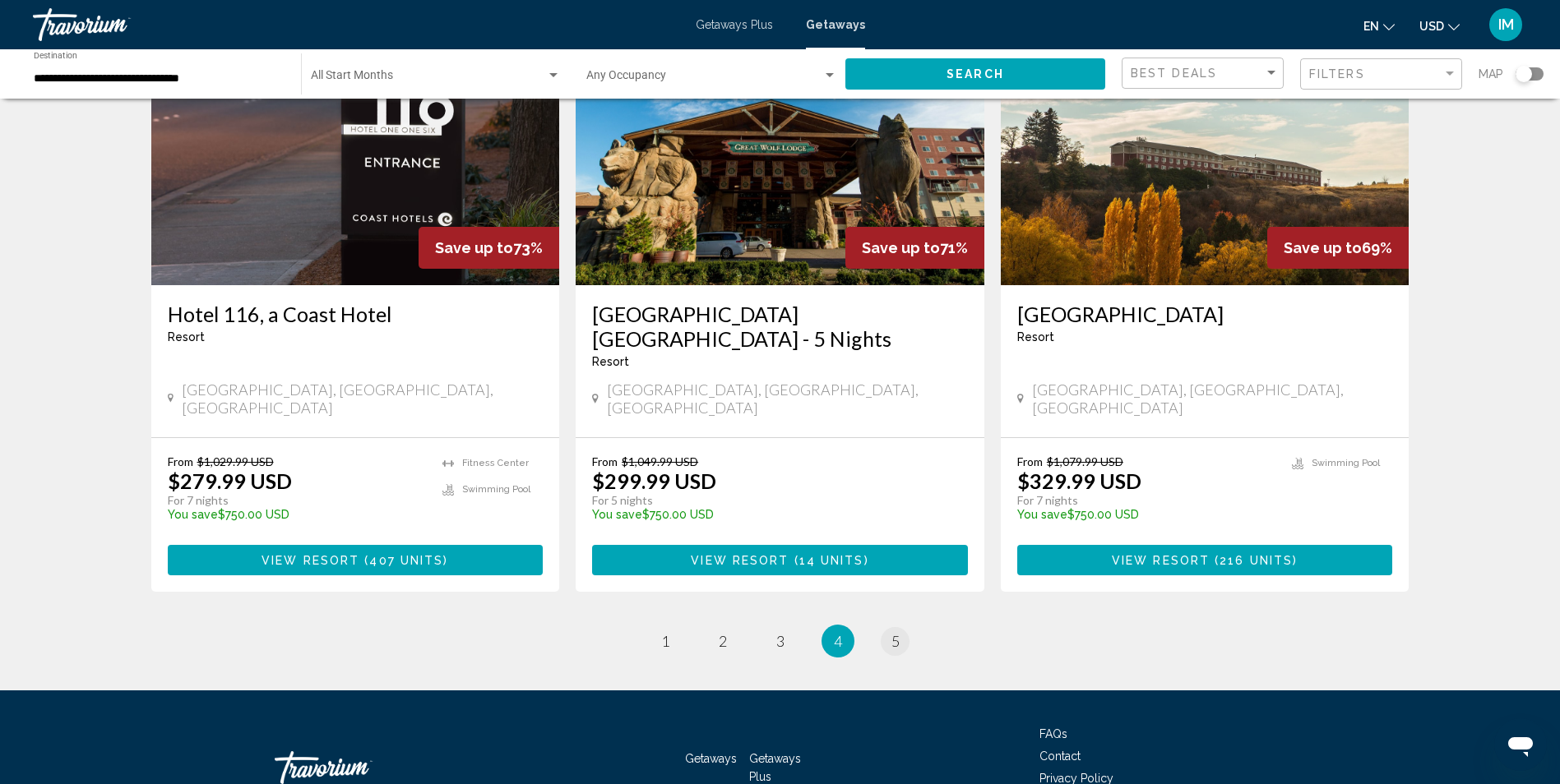
scroll to position [1970, 0]
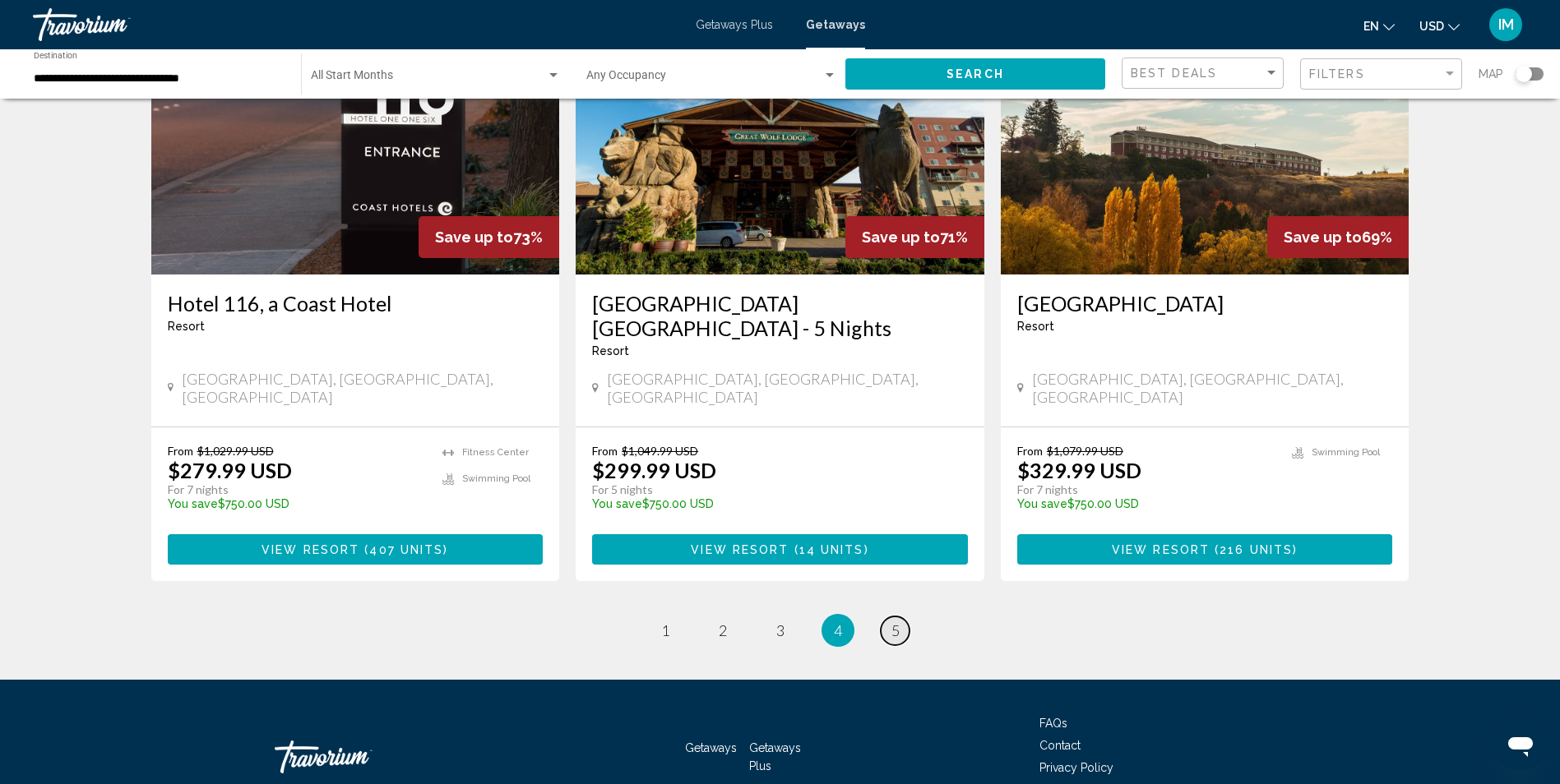
click at [887, 616] on link "page 5" at bounding box center [895, 630] width 29 height 29
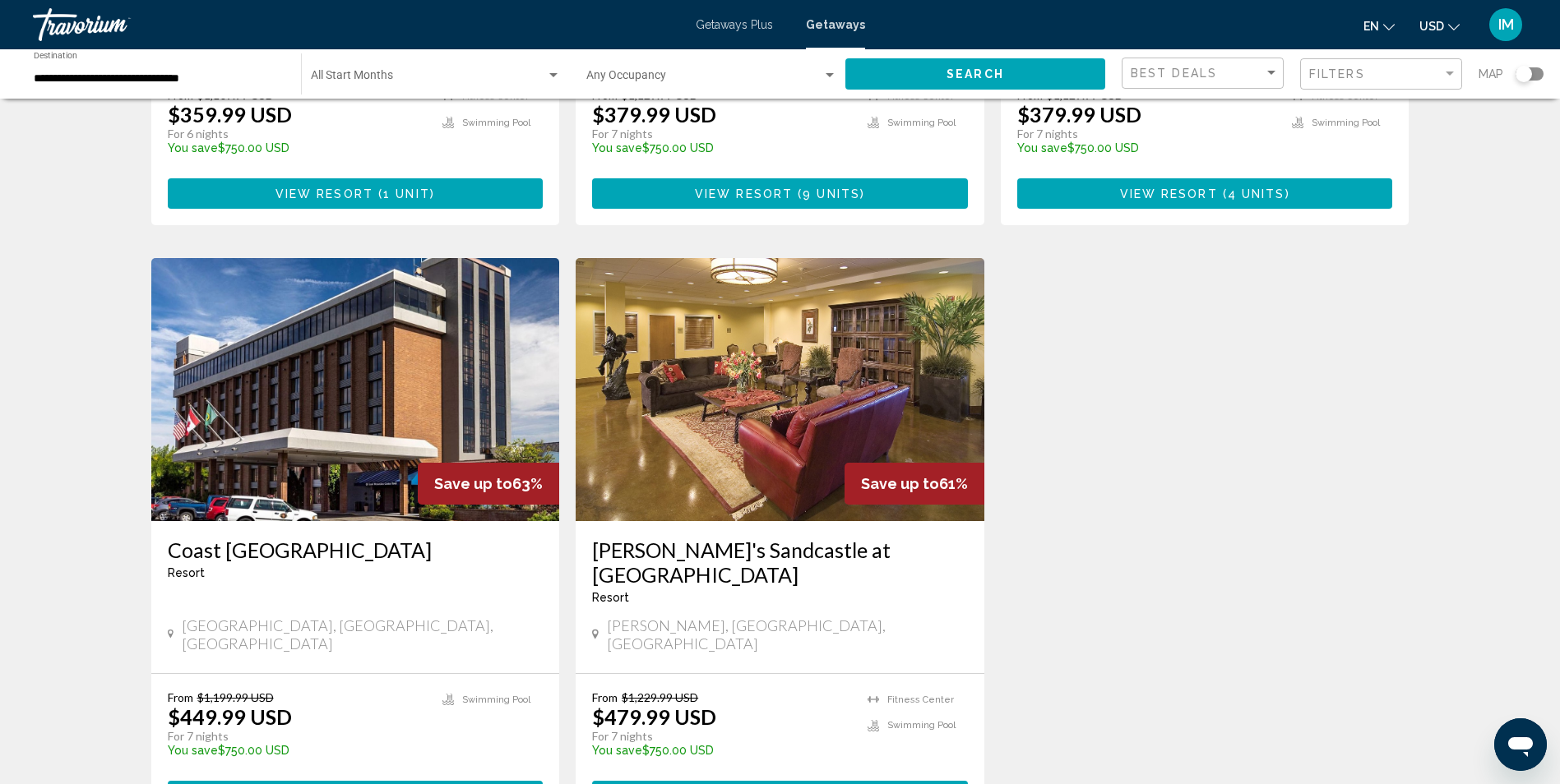
scroll to position [576, 0]
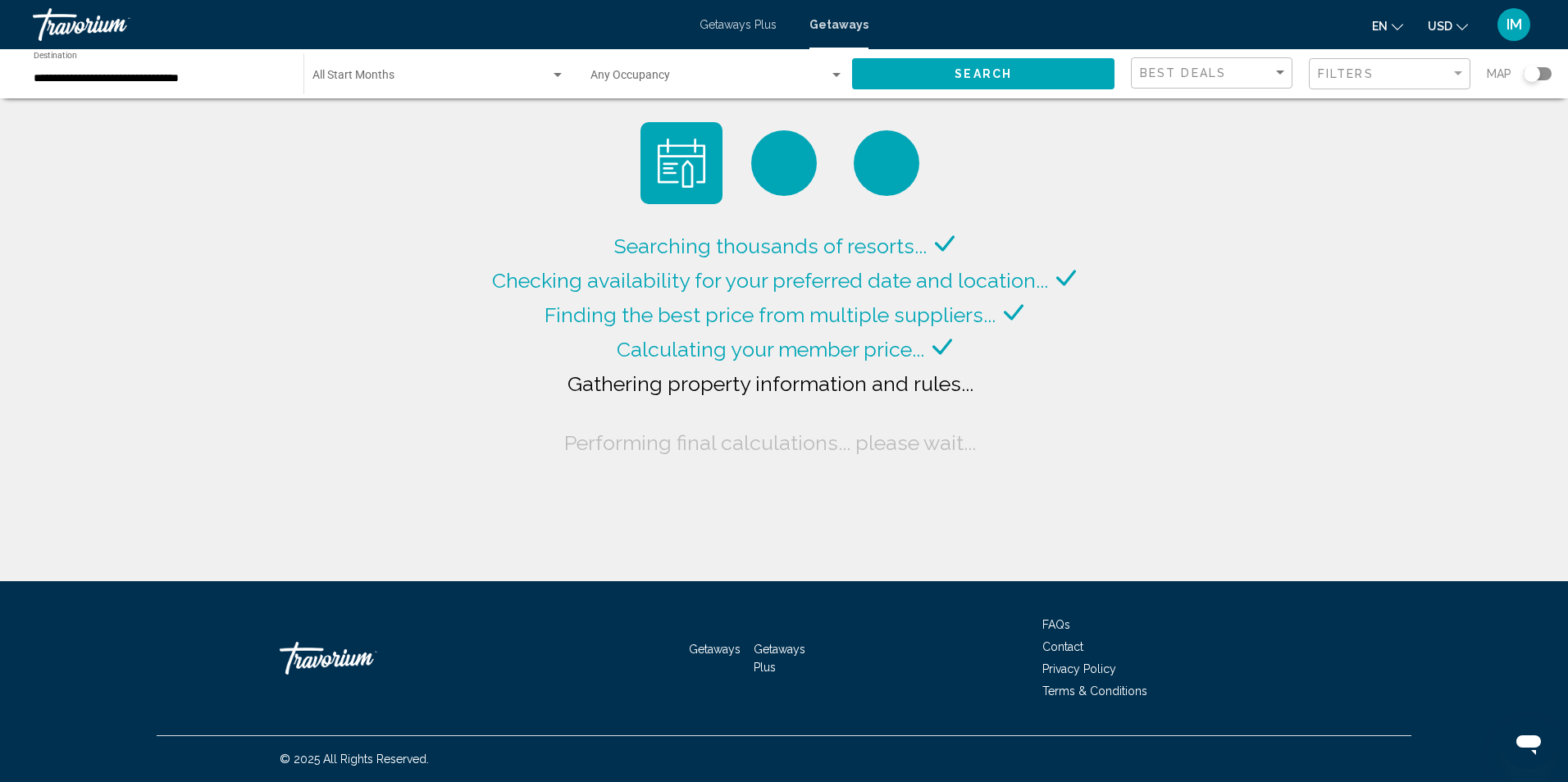
click at [1535, 76] on div "Search widget" at bounding box center [1532, 74] width 17 height 17
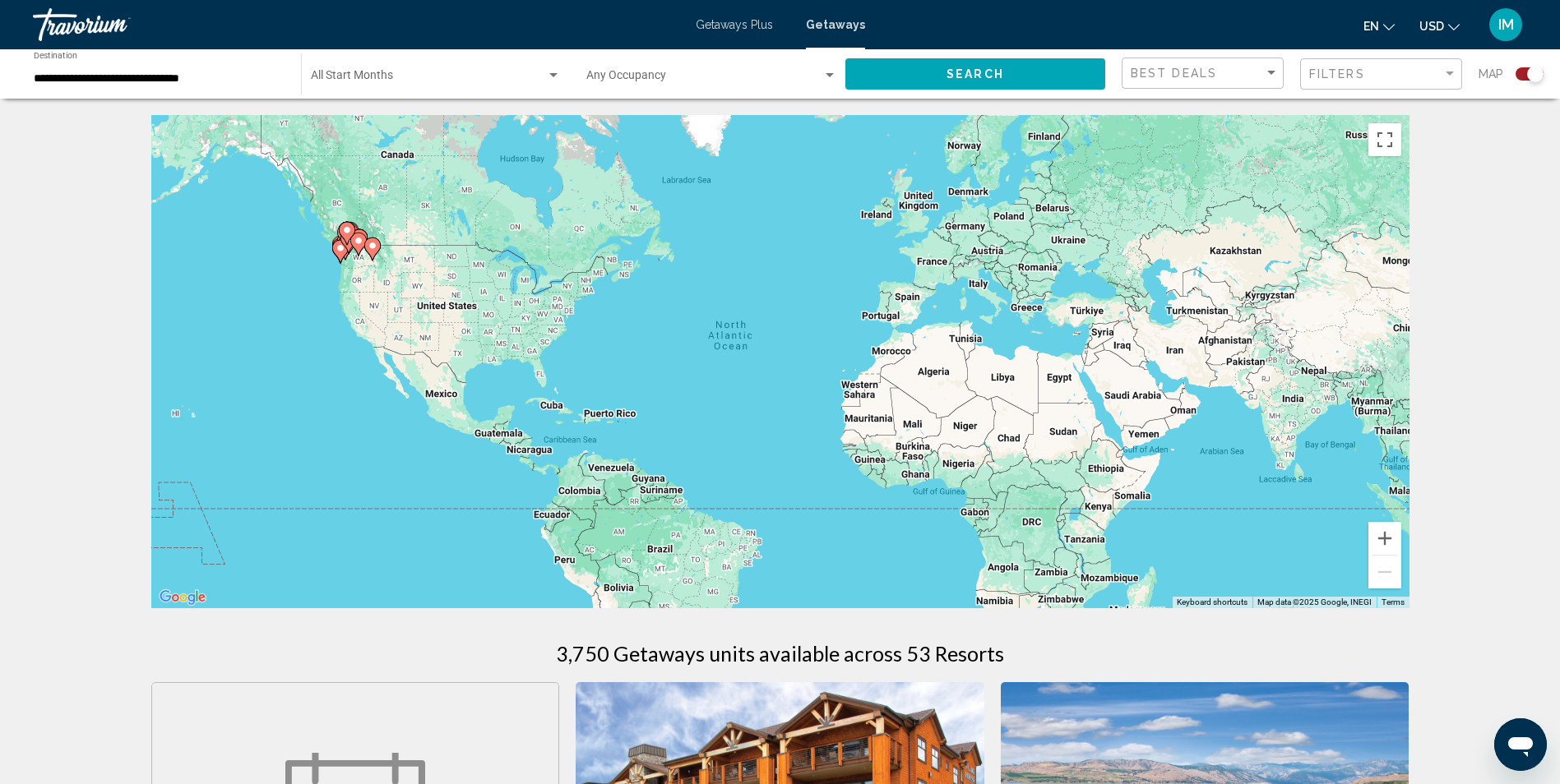
click at [339, 239] on gmp-advanced-marker "Main content" at bounding box center [347, 233] width 17 height 25
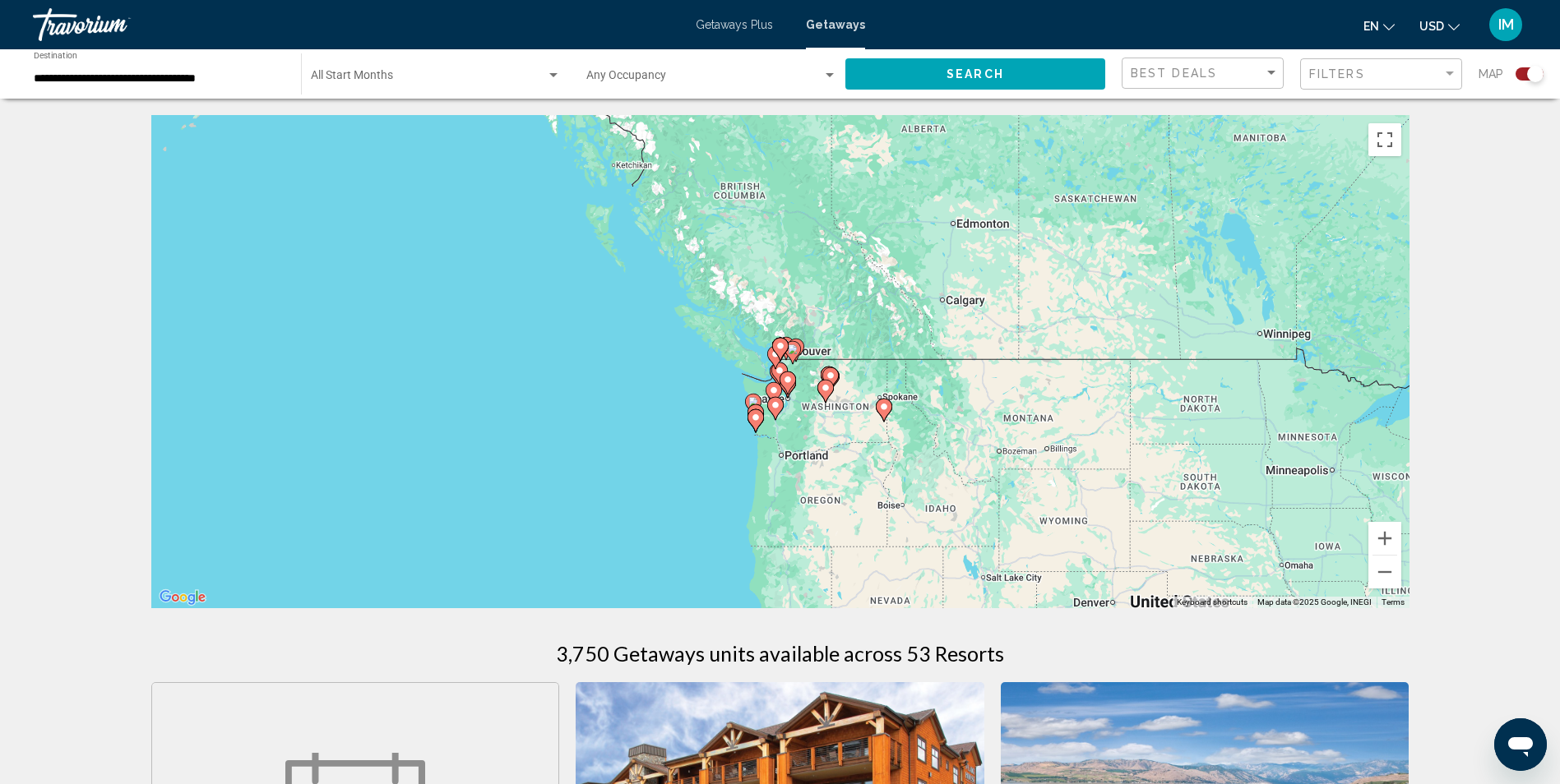
click at [863, 421] on div "To activate drag with keyboard, press Alt + Enter. Once in keyboard drag state,…" at bounding box center [780, 362] width 1258 height 493
click at [812, 419] on div "To activate drag with keyboard, press Alt + Enter. Once in keyboard drag state,…" at bounding box center [780, 362] width 1258 height 493
click at [1376, 538] on button "Zoom in" at bounding box center [1385, 538] width 33 height 33
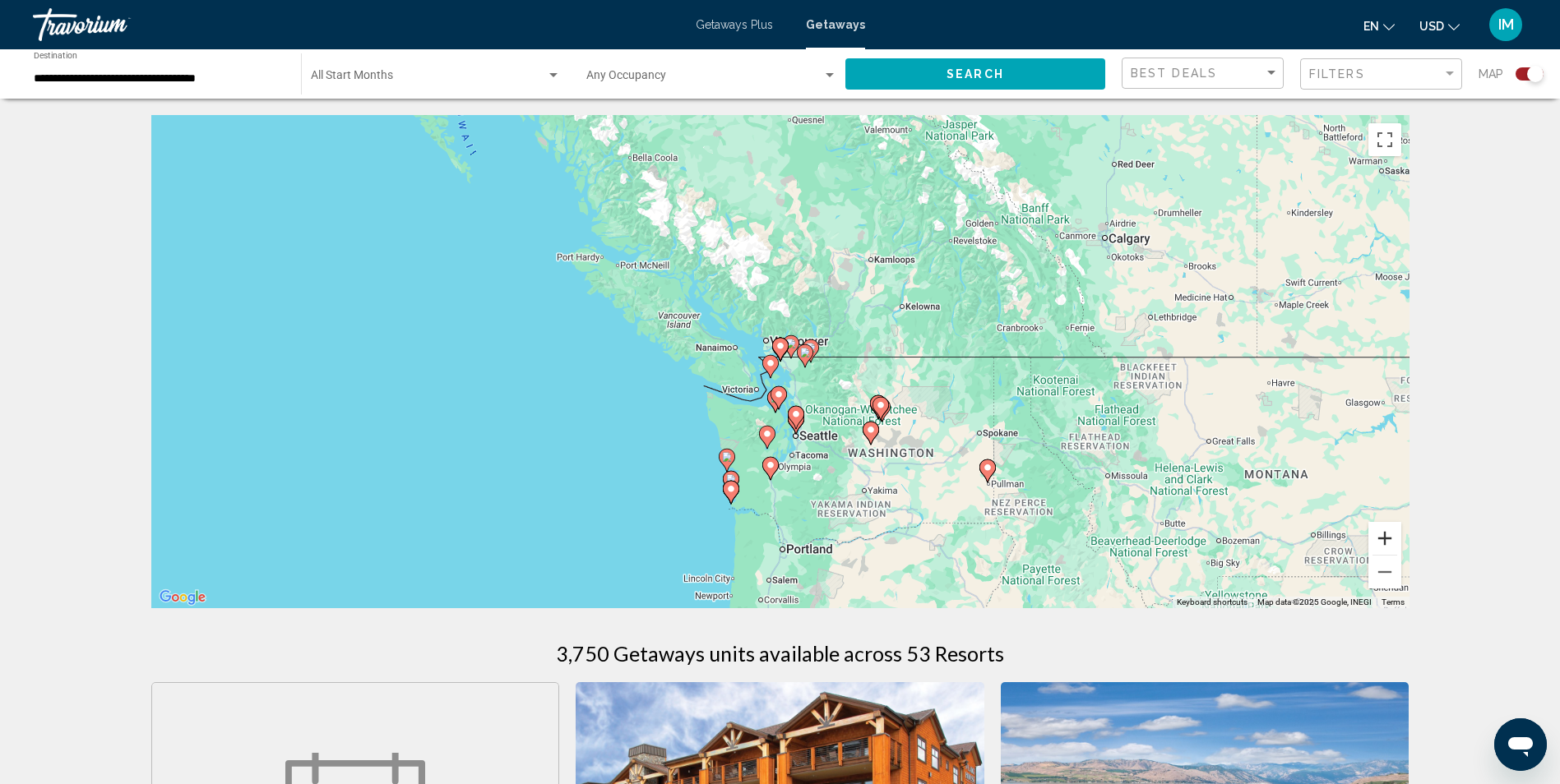
click at [1382, 536] on button "Zoom in" at bounding box center [1385, 538] width 33 height 33
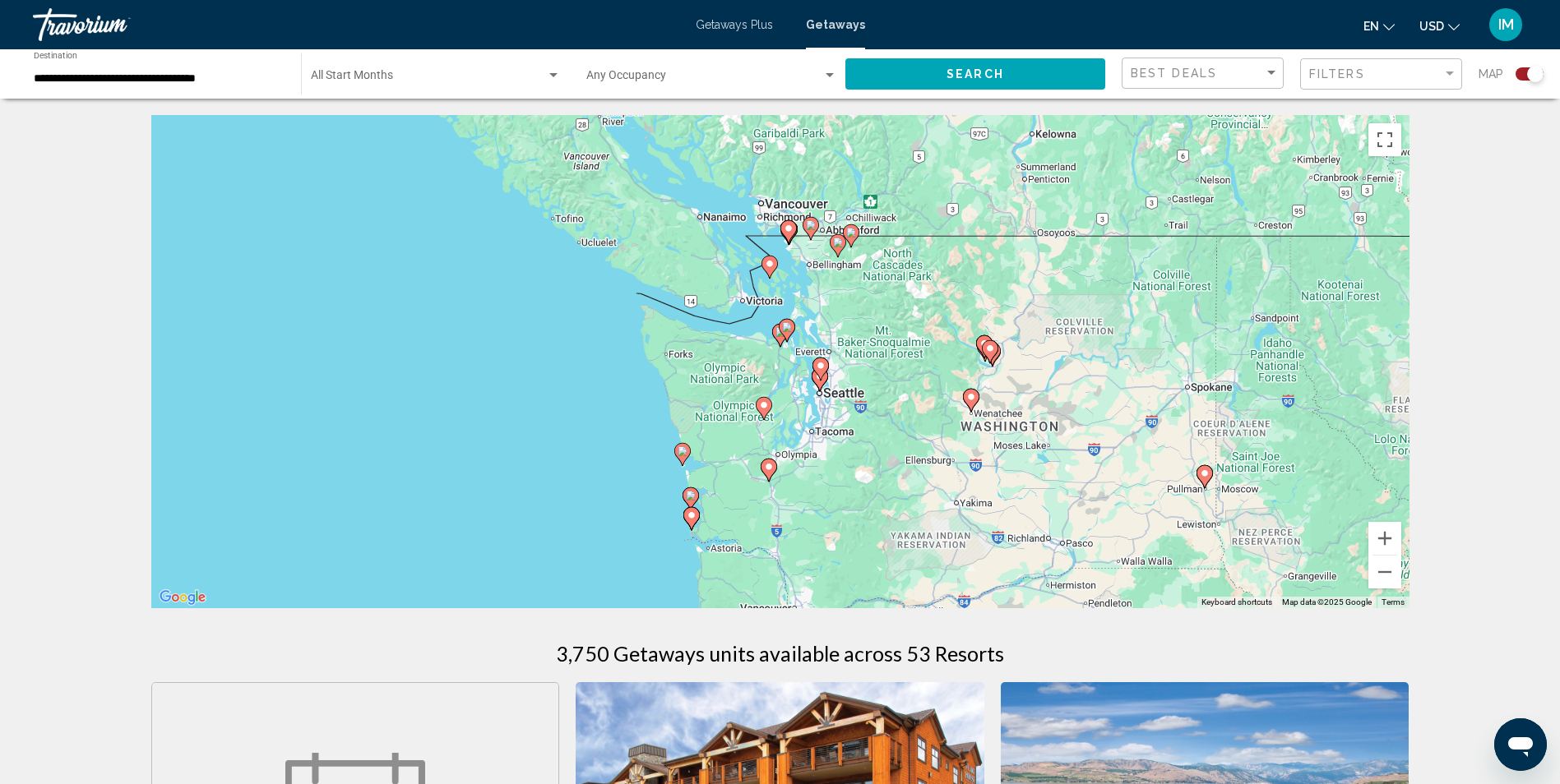
drag, startPoint x: 1298, startPoint y: 497, endPoint x: 1300, endPoint y: 399, distance: 98.0
click at [1300, 399] on div "To activate drag with keyboard, press Alt + Enter. Once in keyboard drag state,…" at bounding box center [780, 362] width 1258 height 493
click at [1391, 537] on button "Zoom in" at bounding box center [1385, 538] width 33 height 33
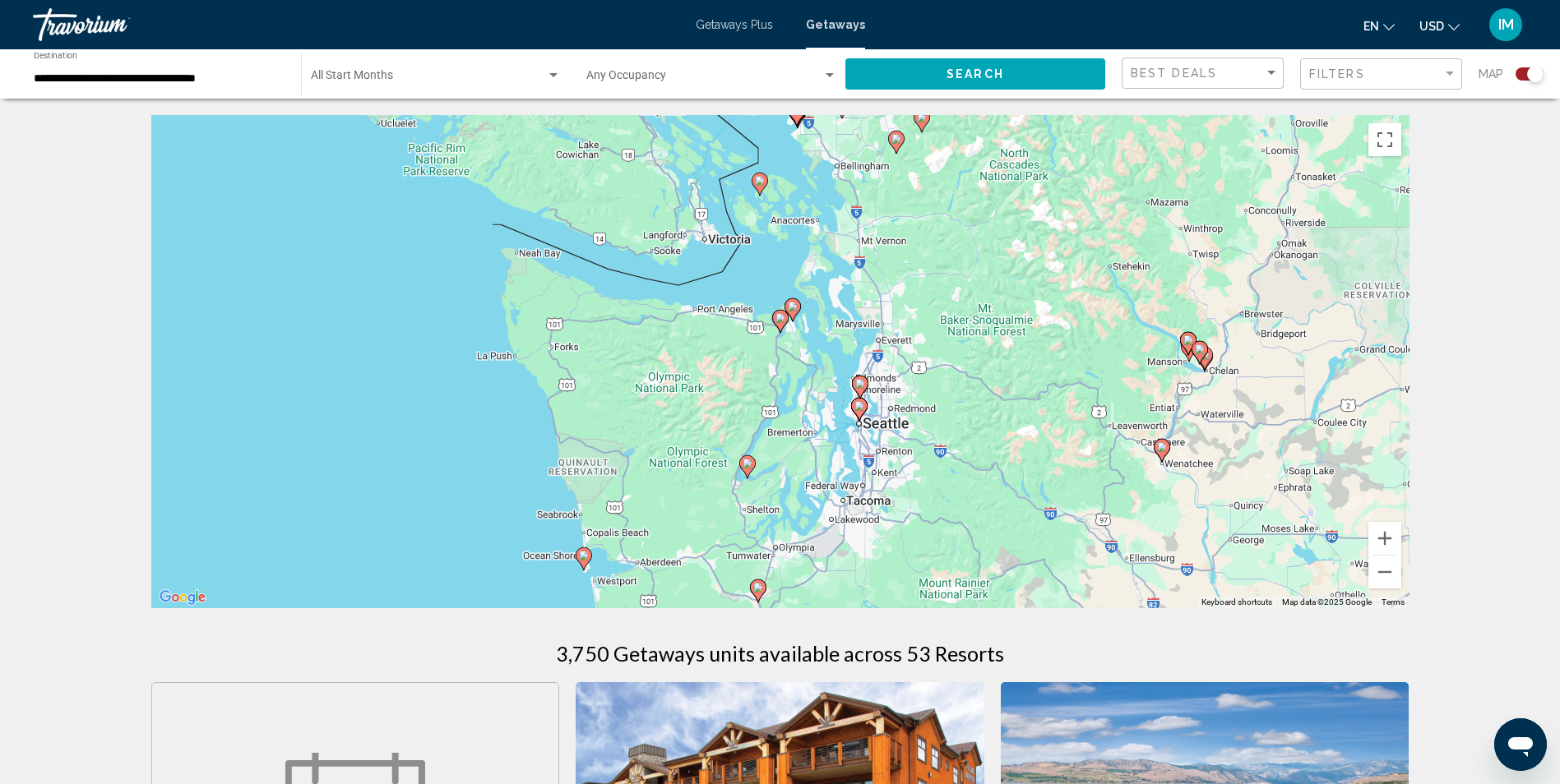
click at [762, 177] on image "Main content" at bounding box center [760, 181] width 10 height 10
type input "**********"
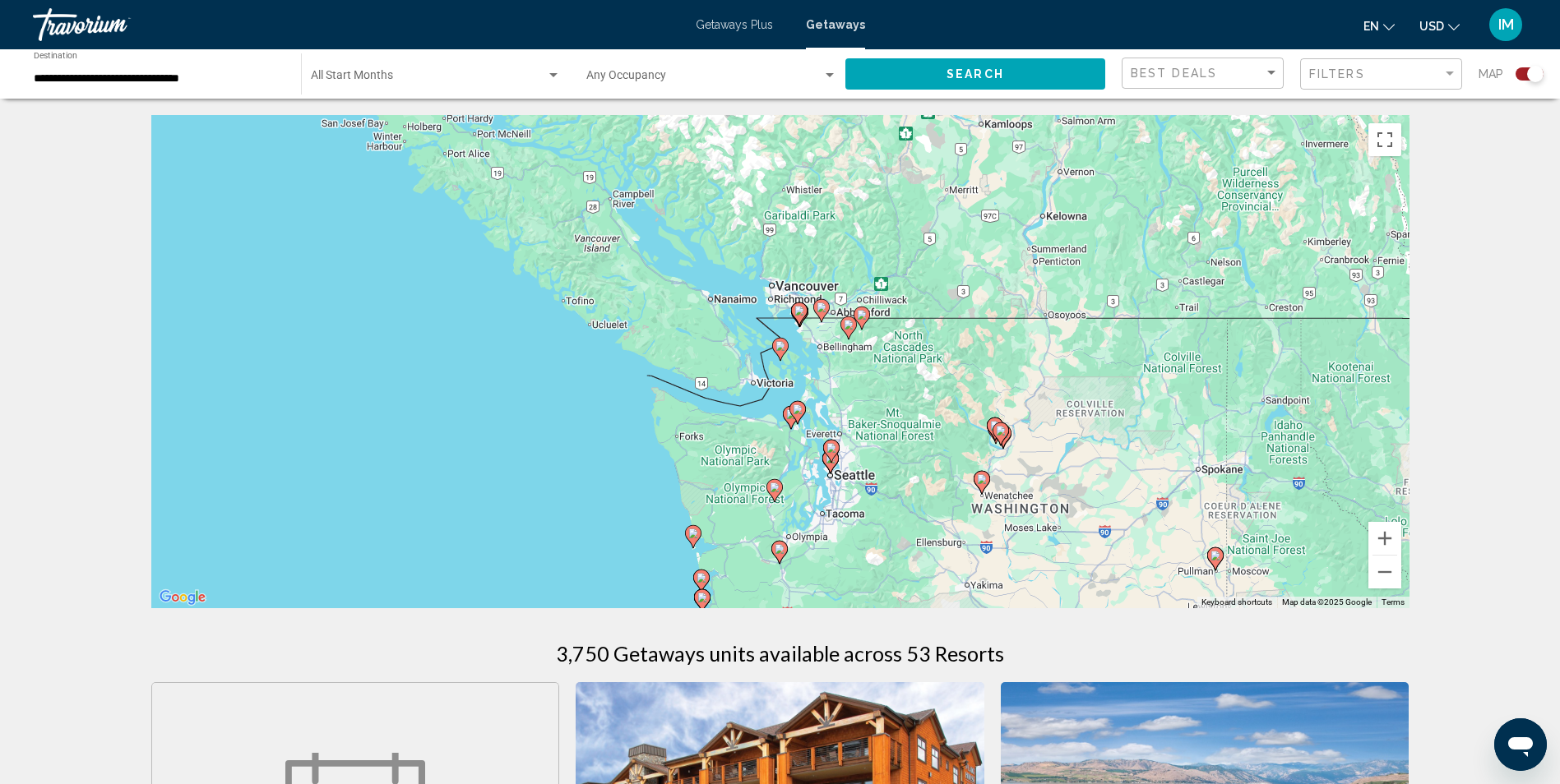
click at [779, 350] on image "Main content" at bounding box center [780, 346] width 10 height 10
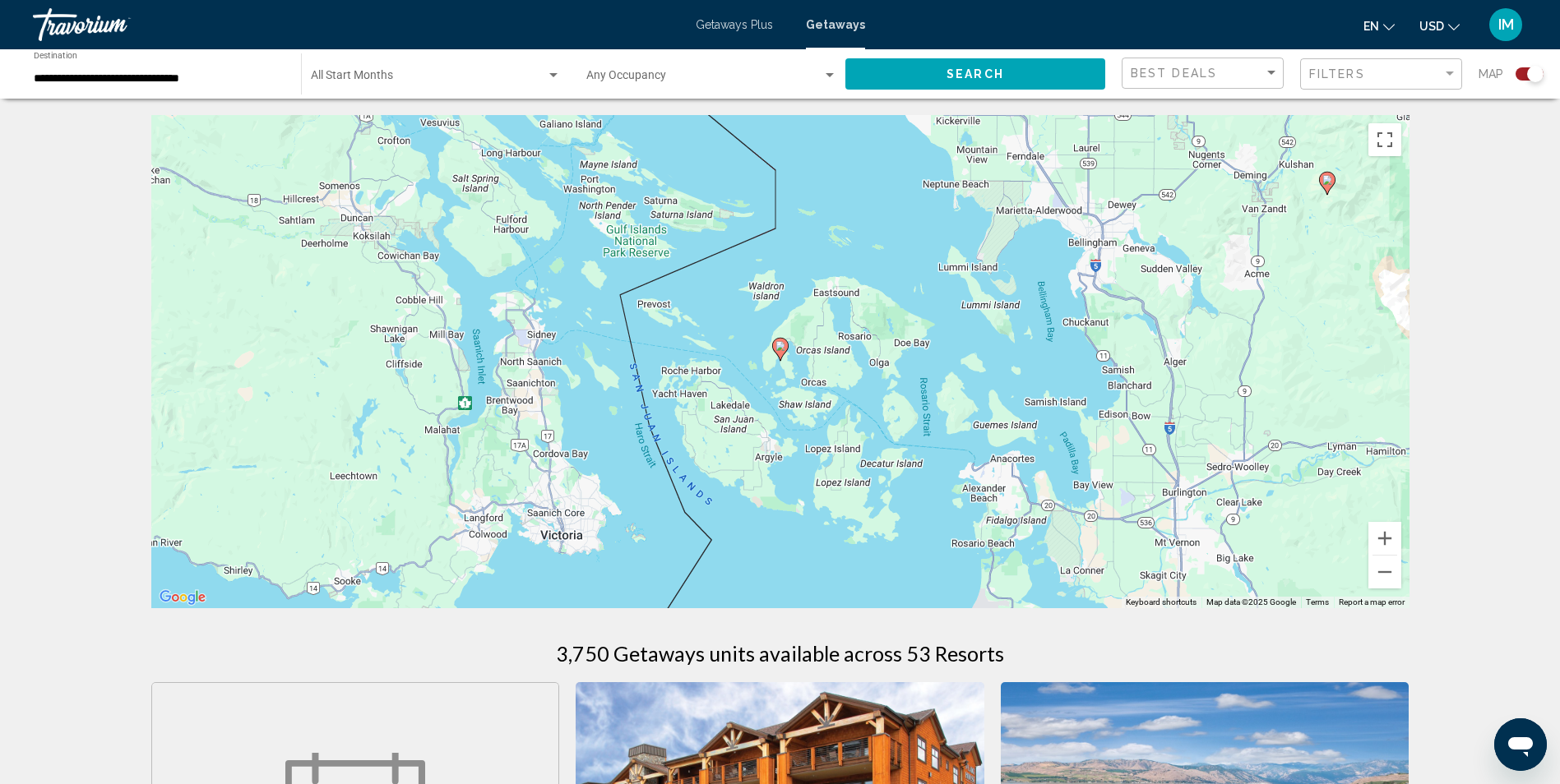
click at [779, 348] on image "Main content" at bounding box center [780, 346] width 10 height 10
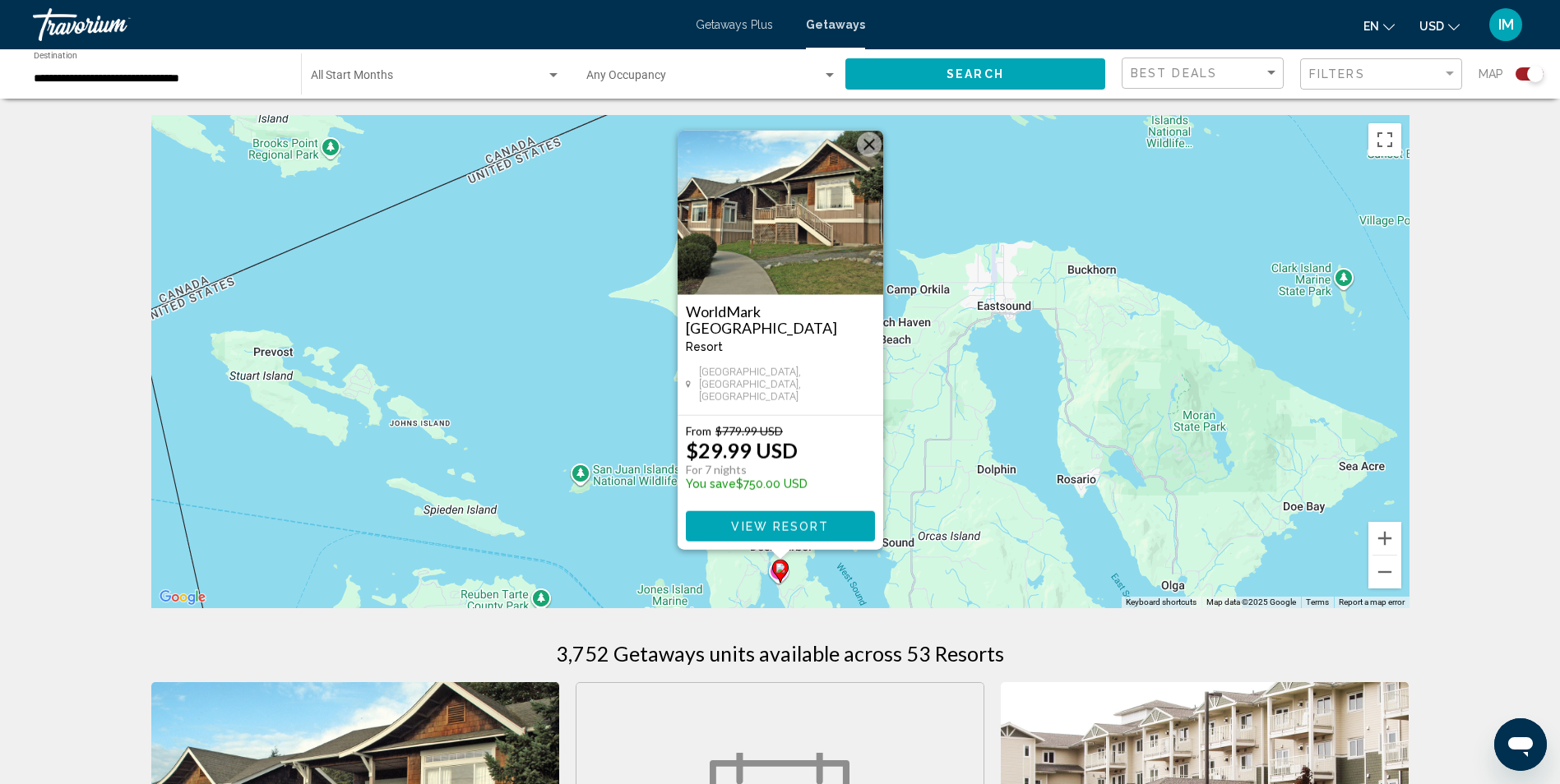
click at [792, 273] on img "Main content" at bounding box center [780, 213] width 205 height 164
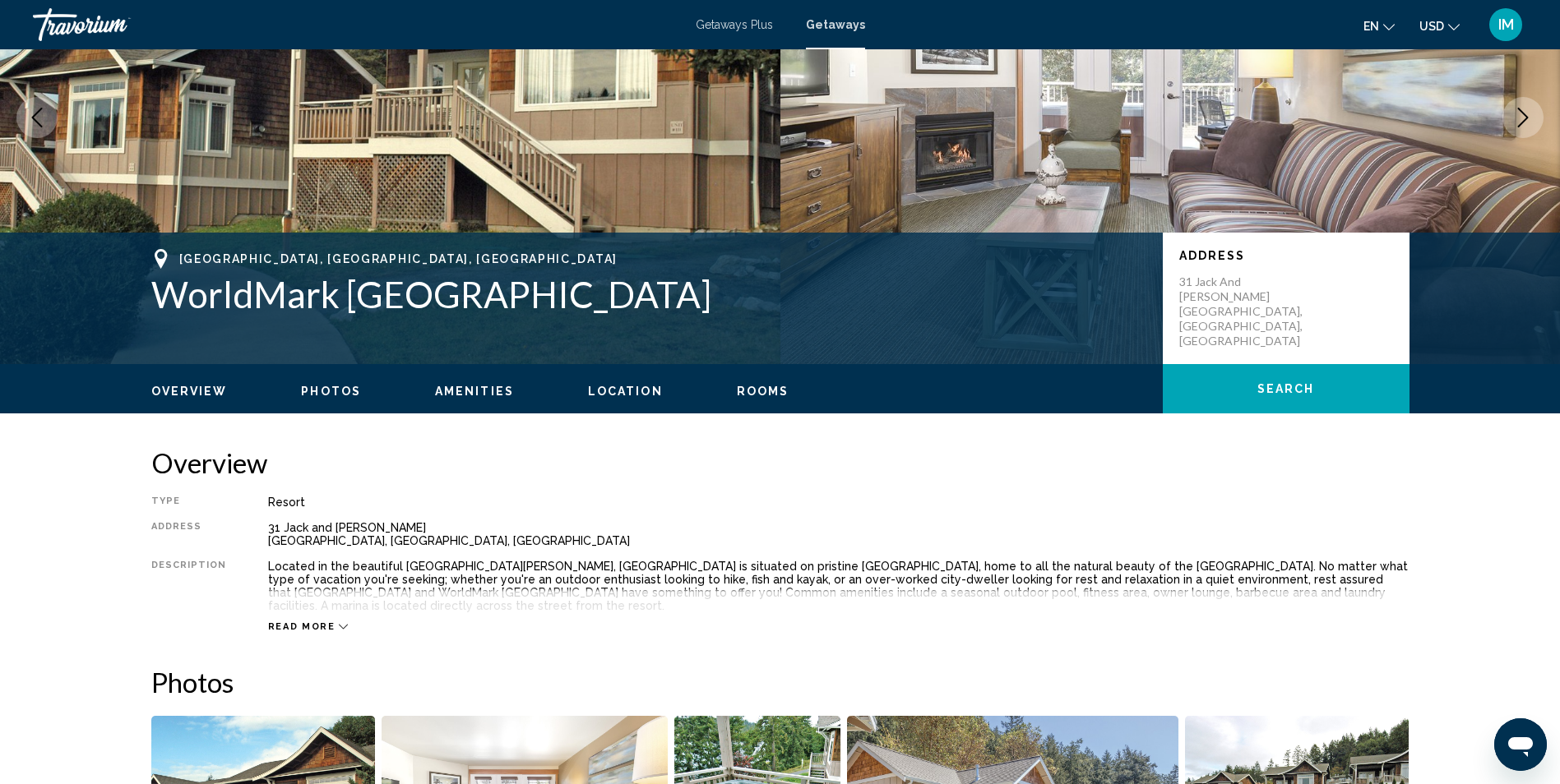
scroll to position [1, 0]
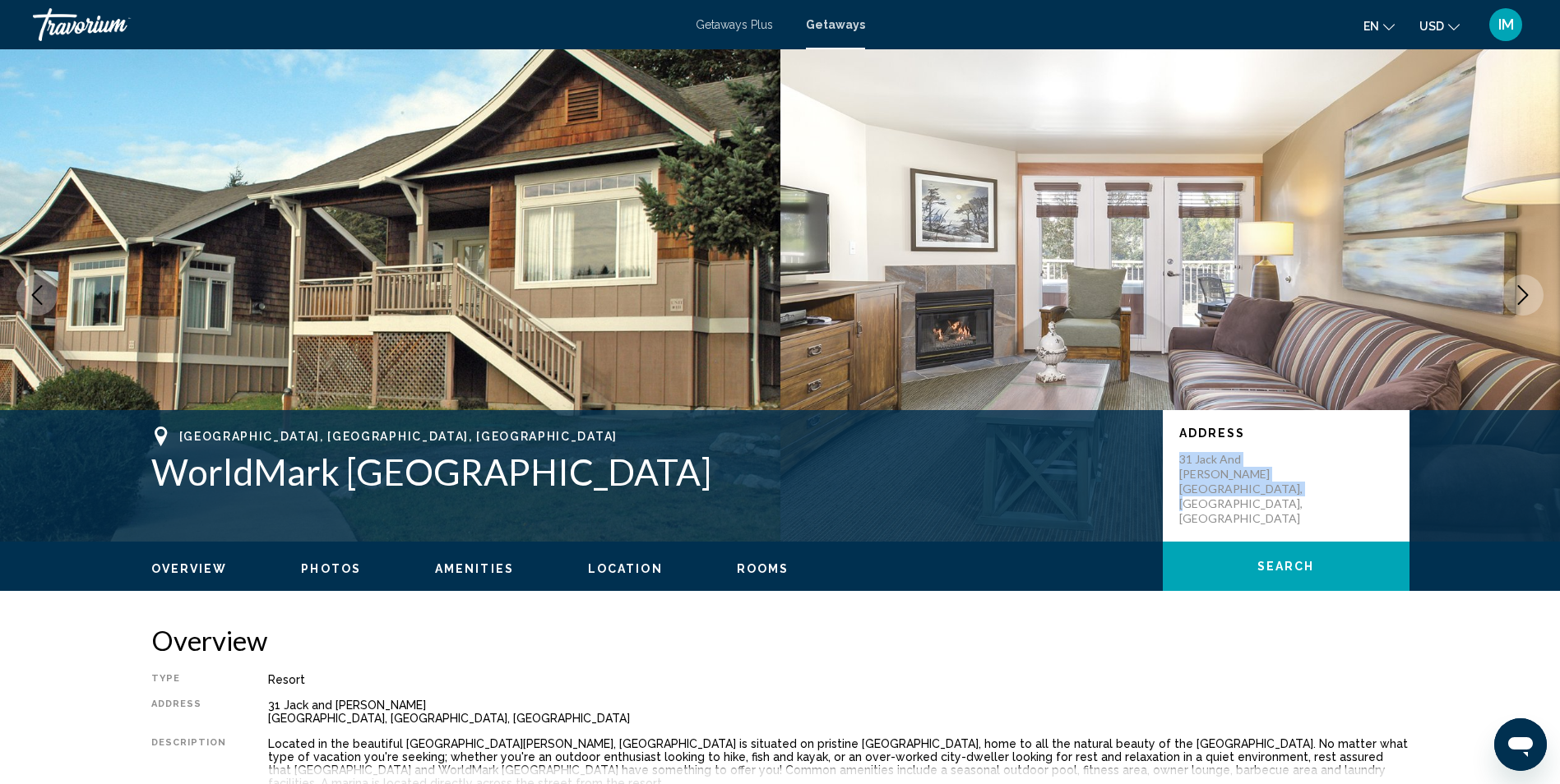
drag, startPoint x: 1177, startPoint y: 455, endPoint x: 1327, endPoint y: 480, distance: 152.1
click at [1327, 480] on div "Address [STREET_ADDRESS][PERSON_NAME]" at bounding box center [1286, 476] width 247 height 131
drag, startPoint x: 1327, startPoint y: 480, endPoint x: 1247, endPoint y: 464, distance: 81.6
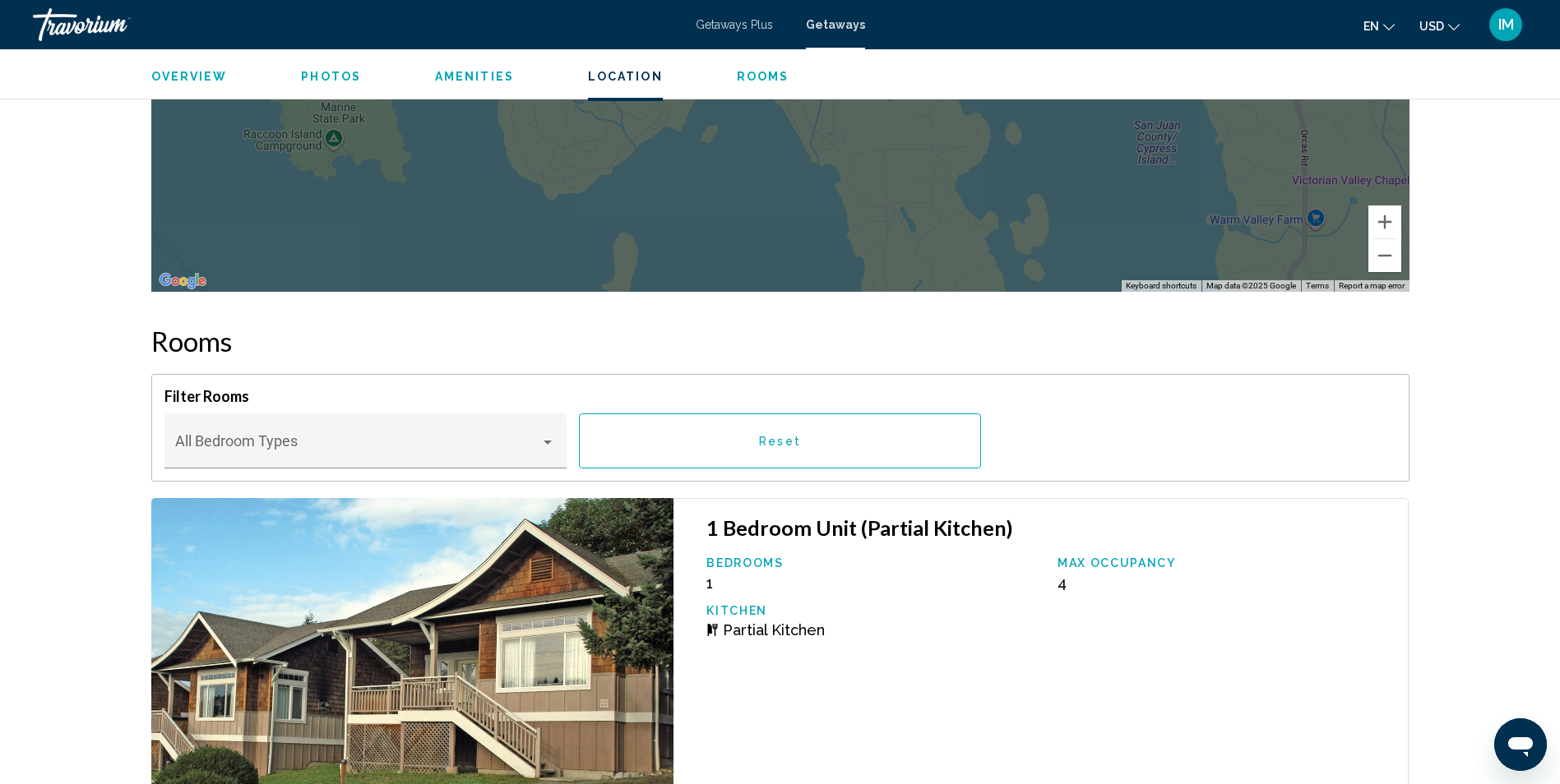
scroll to position [2384, 0]
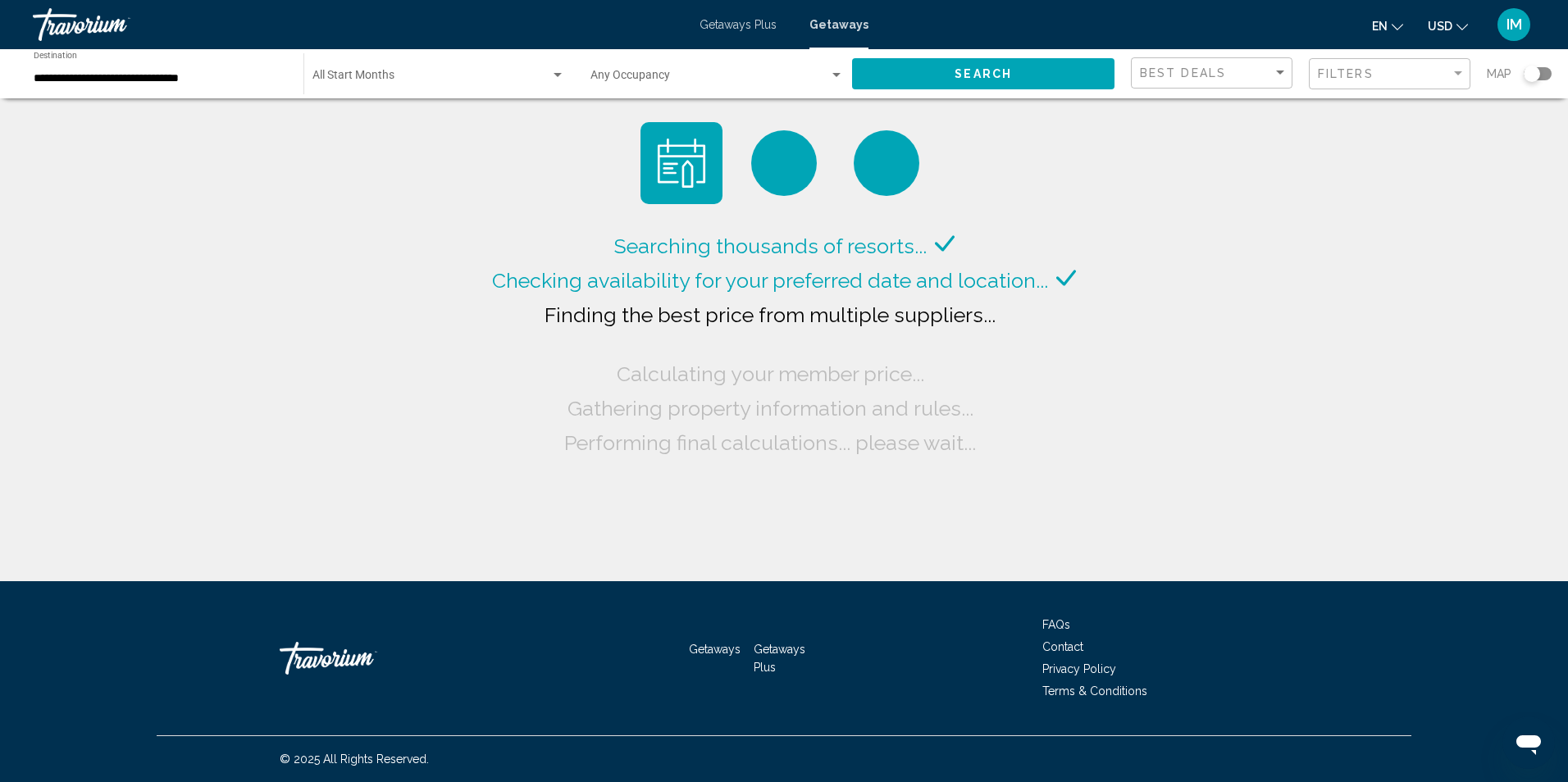
click at [1532, 75] on div "Search widget" at bounding box center [1532, 74] width 17 height 17
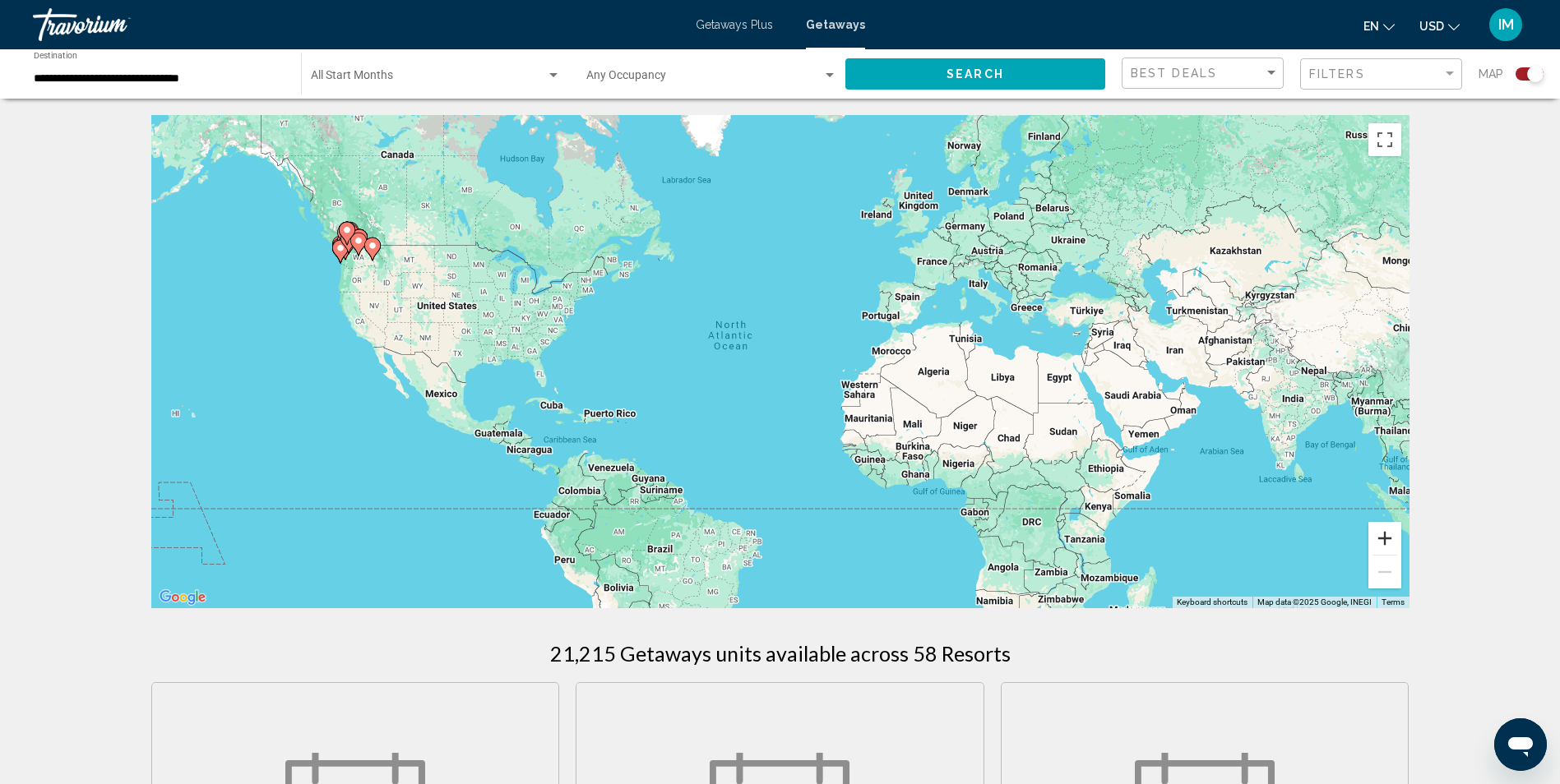
click at [1387, 529] on button "Zoom in" at bounding box center [1385, 538] width 33 height 33
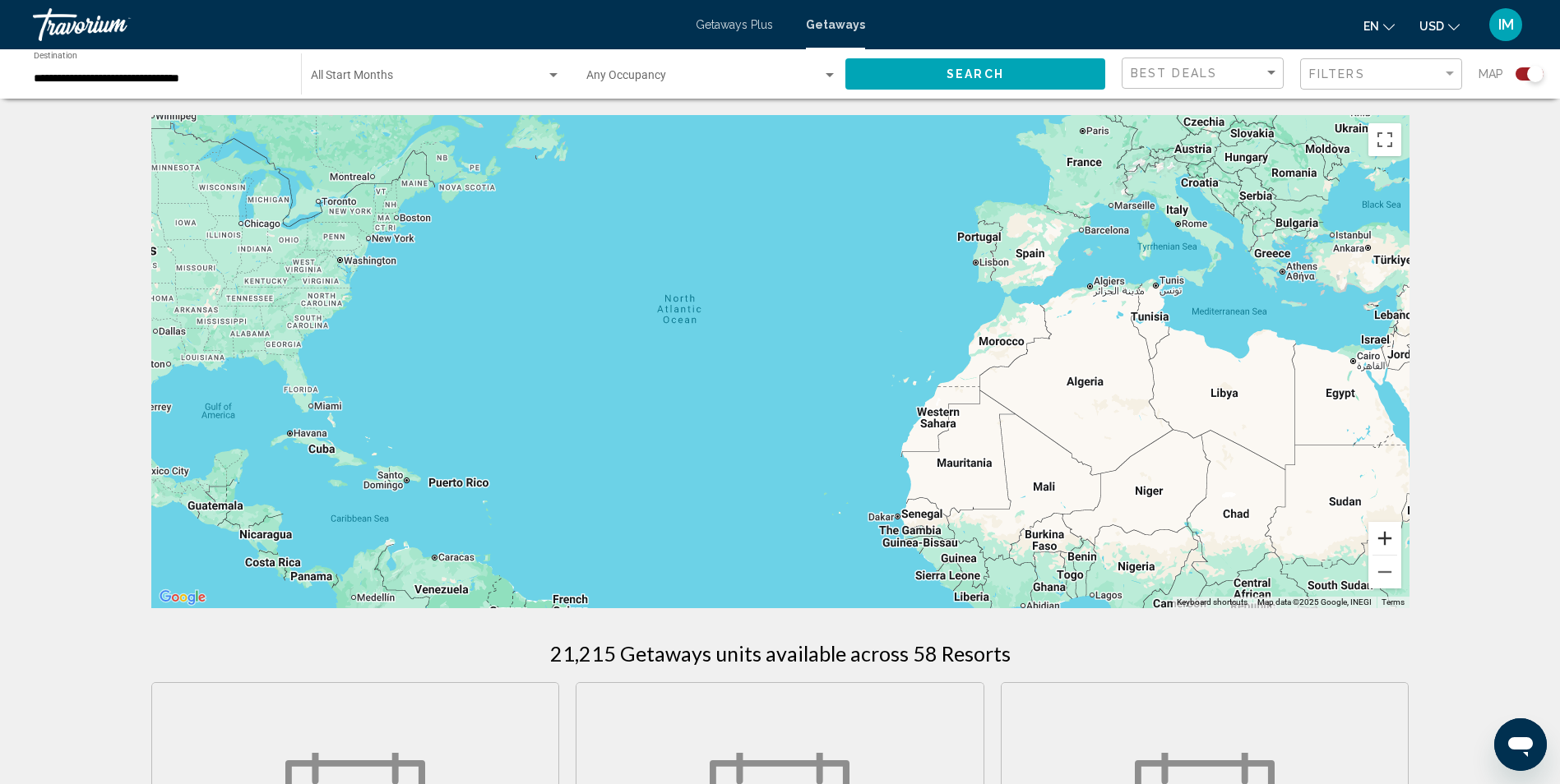
click at [1387, 529] on button "Zoom in" at bounding box center [1385, 538] width 33 height 33
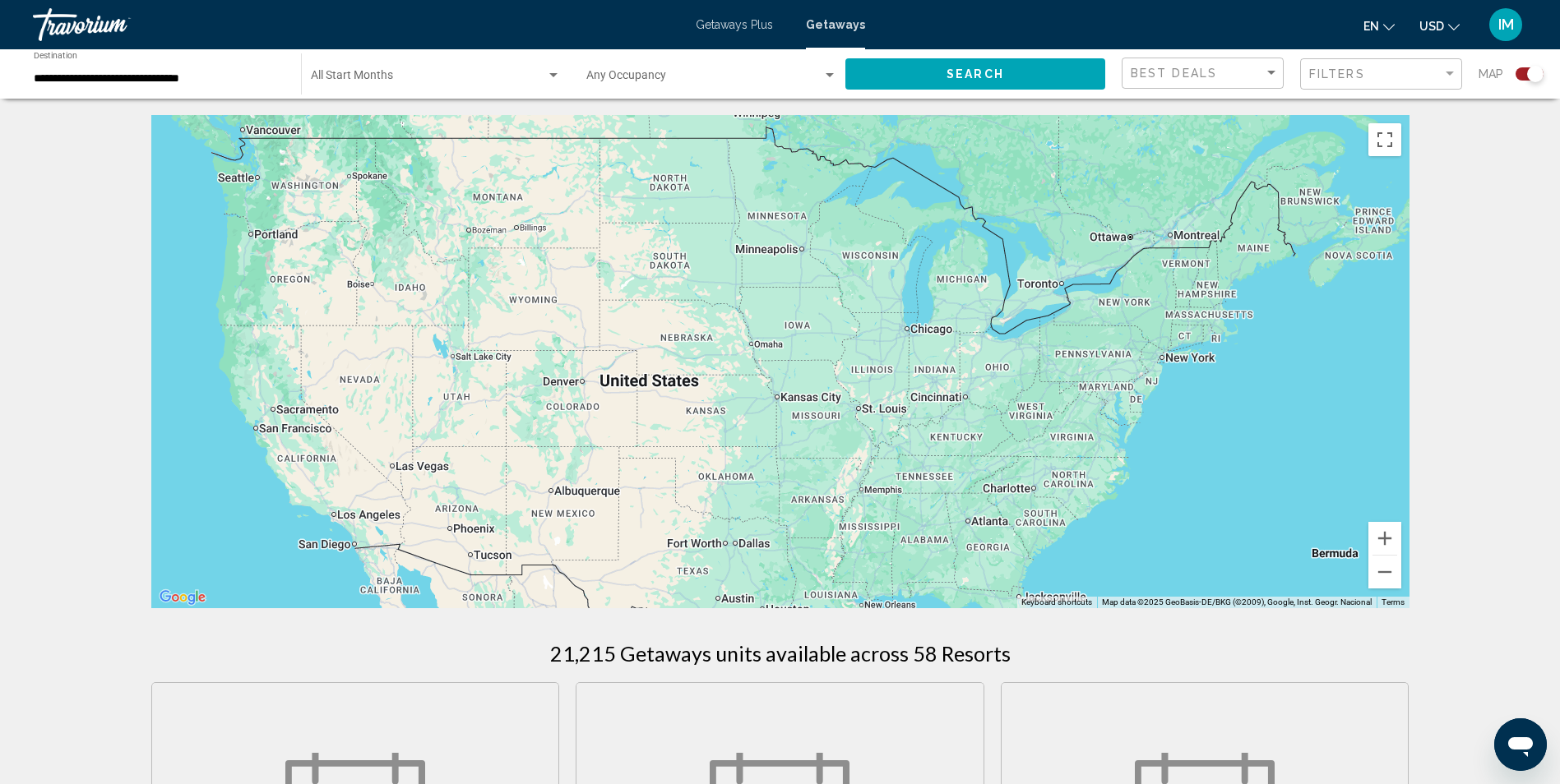
drag, startPoint x: 366, startPoint y: 295, endPoint x: 1574, endPoint y: 541, distance: 1232.8
click at [1560, 541] on html "**********" at bounding box center [780, 392] width 1560 height 784
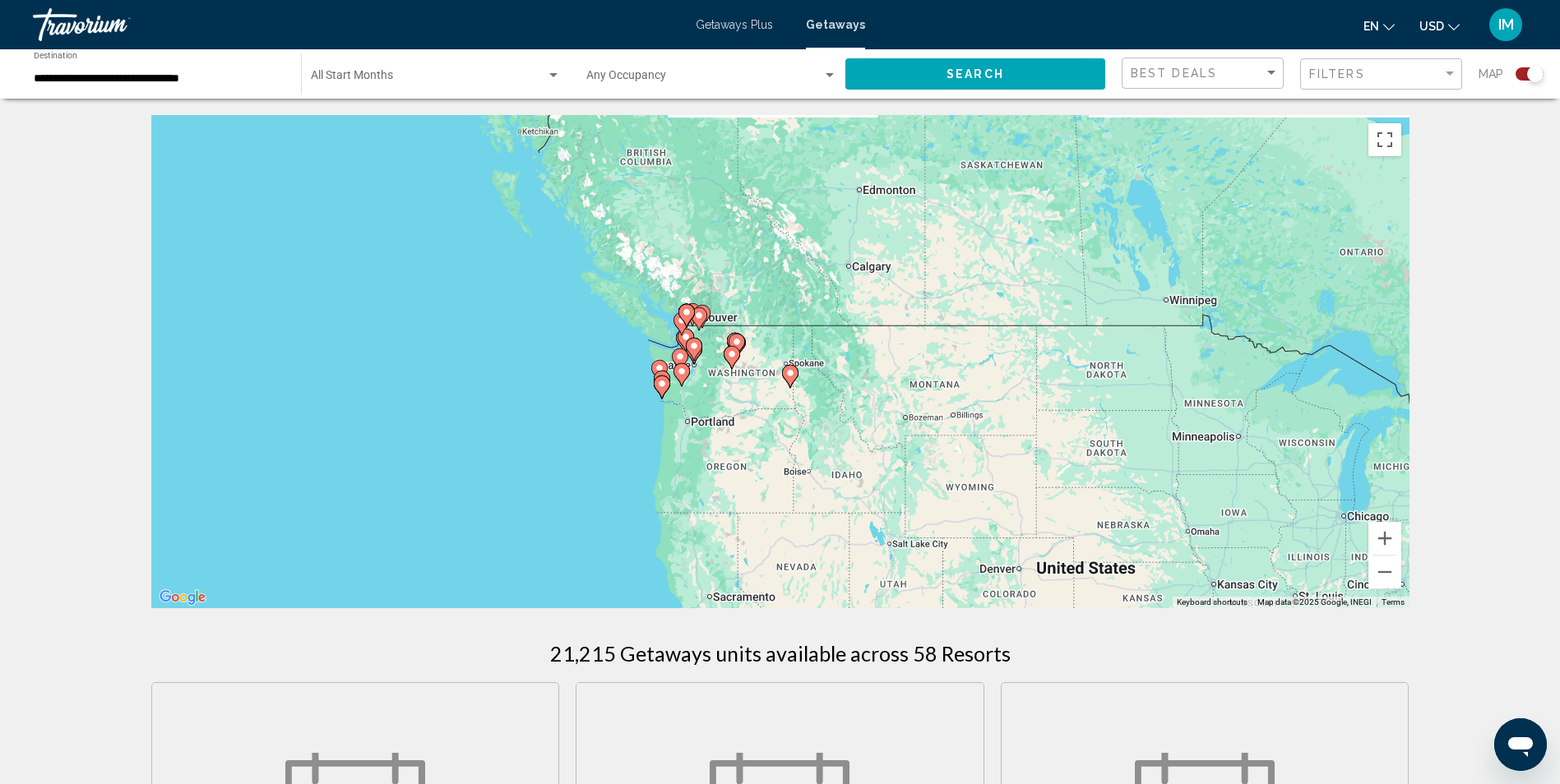
drag, startPoint x: 394, startPoint y: 345, endPoint x: 699, endPoint y: 471, distance: 330.0
click at [699, 470] on div "To activate drag with keyboard, press Alt + Enter. Once in keyboard drag state,…" at bounding box center [780, 362] width 1258 height 493
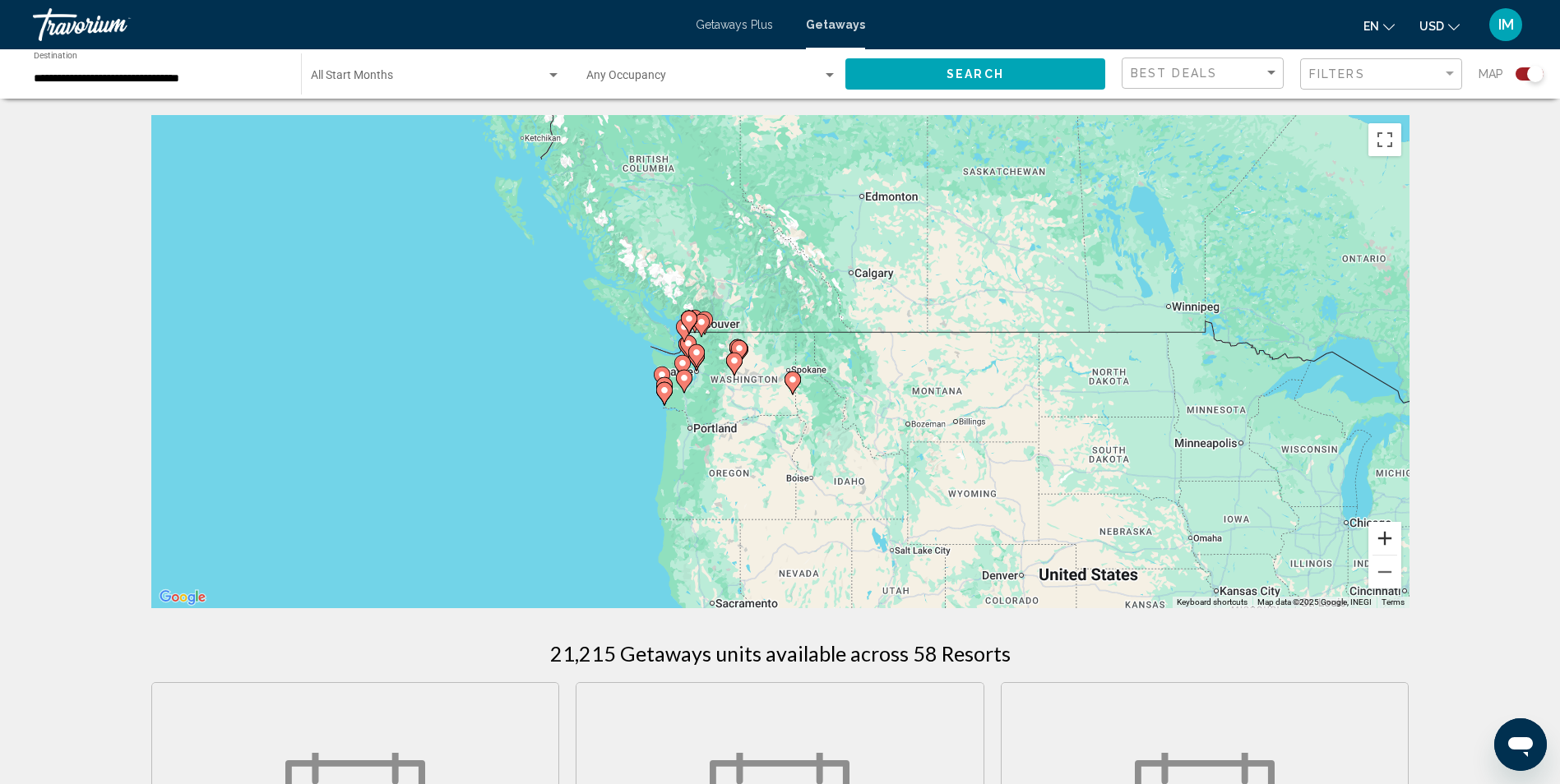
click at [1386, 536] on button "Zoom in" at bounding box center [1385, 538] width 33 height 33
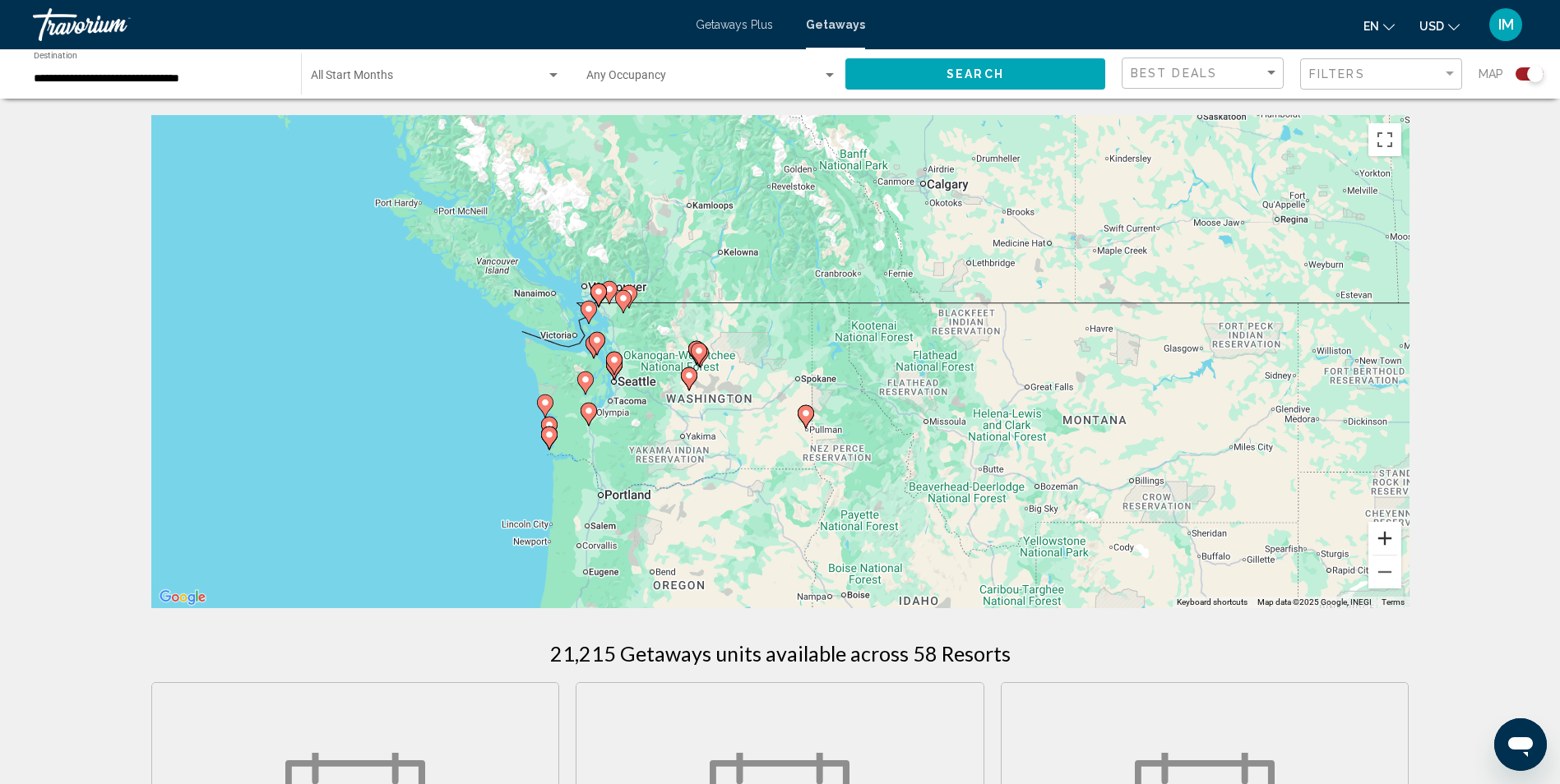
click at [1389, 524] on button "Zoom in" at bounding box center [1385, 538] width 33 height 33
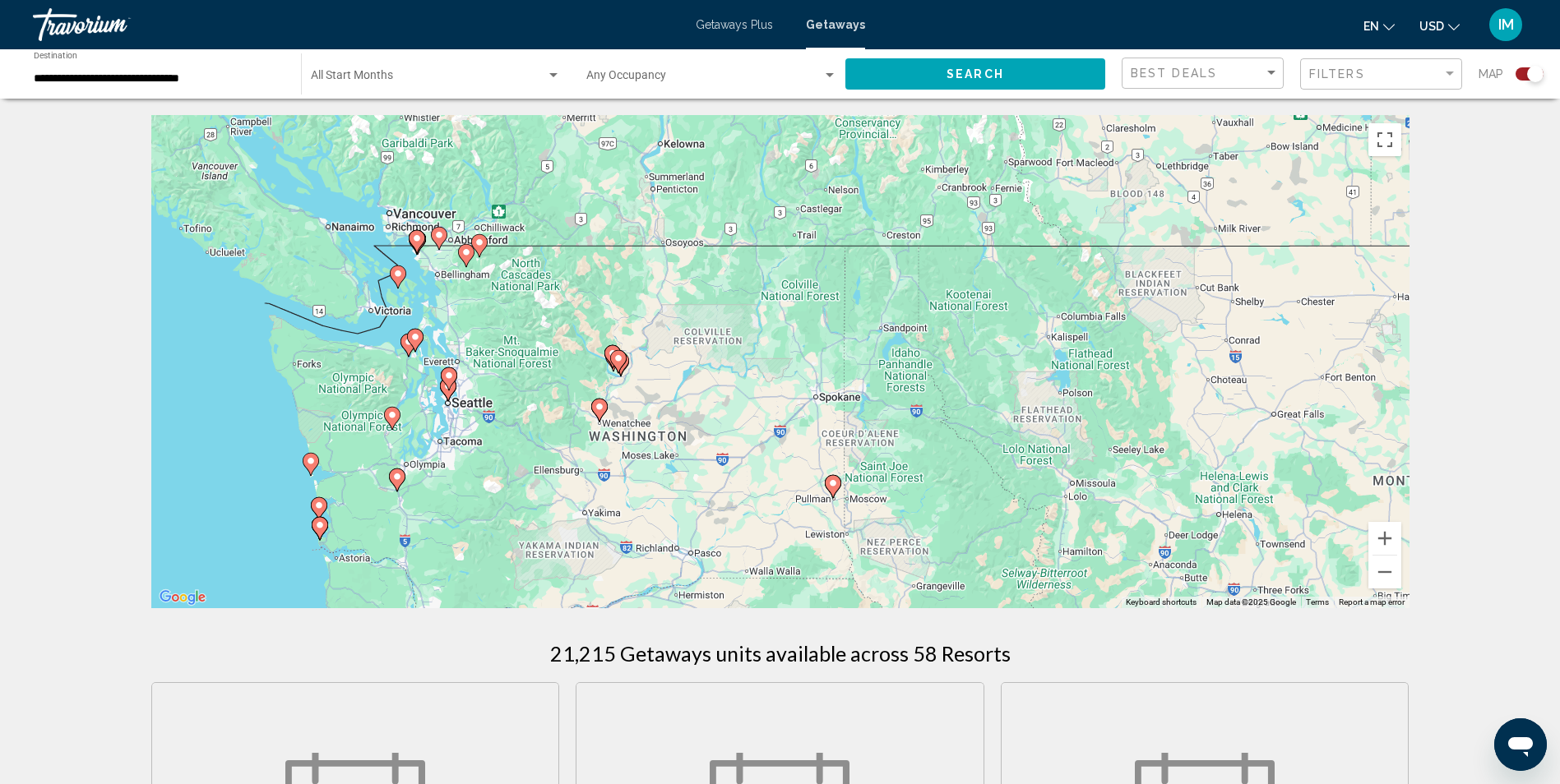
click at [416, 235] on g "Main content" at bounding box center [417, 242] width 17 height 23
click at [417, 245] on icon "Main content" at bounding box center [416, 242] width 15 height 22
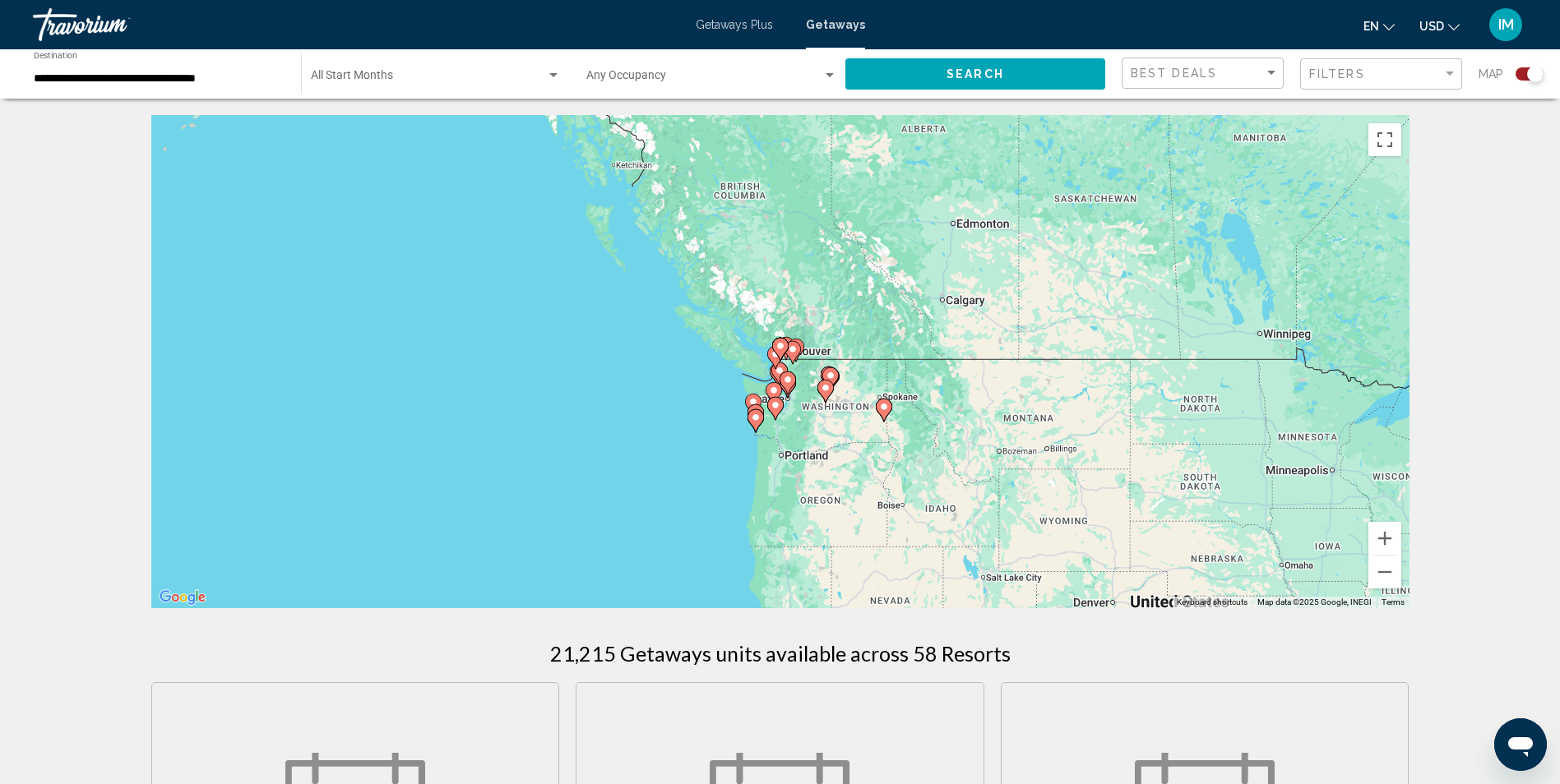
click at [811, 365] on div "To navigate, press the arrow keys. To activate drag with keyboard, press Alt + …" at bounding box center [780, 362] width 1258 height 493
click at [1392, 537] on button "Zoom in" at bounding box center [1385, 538] width 33 height 33
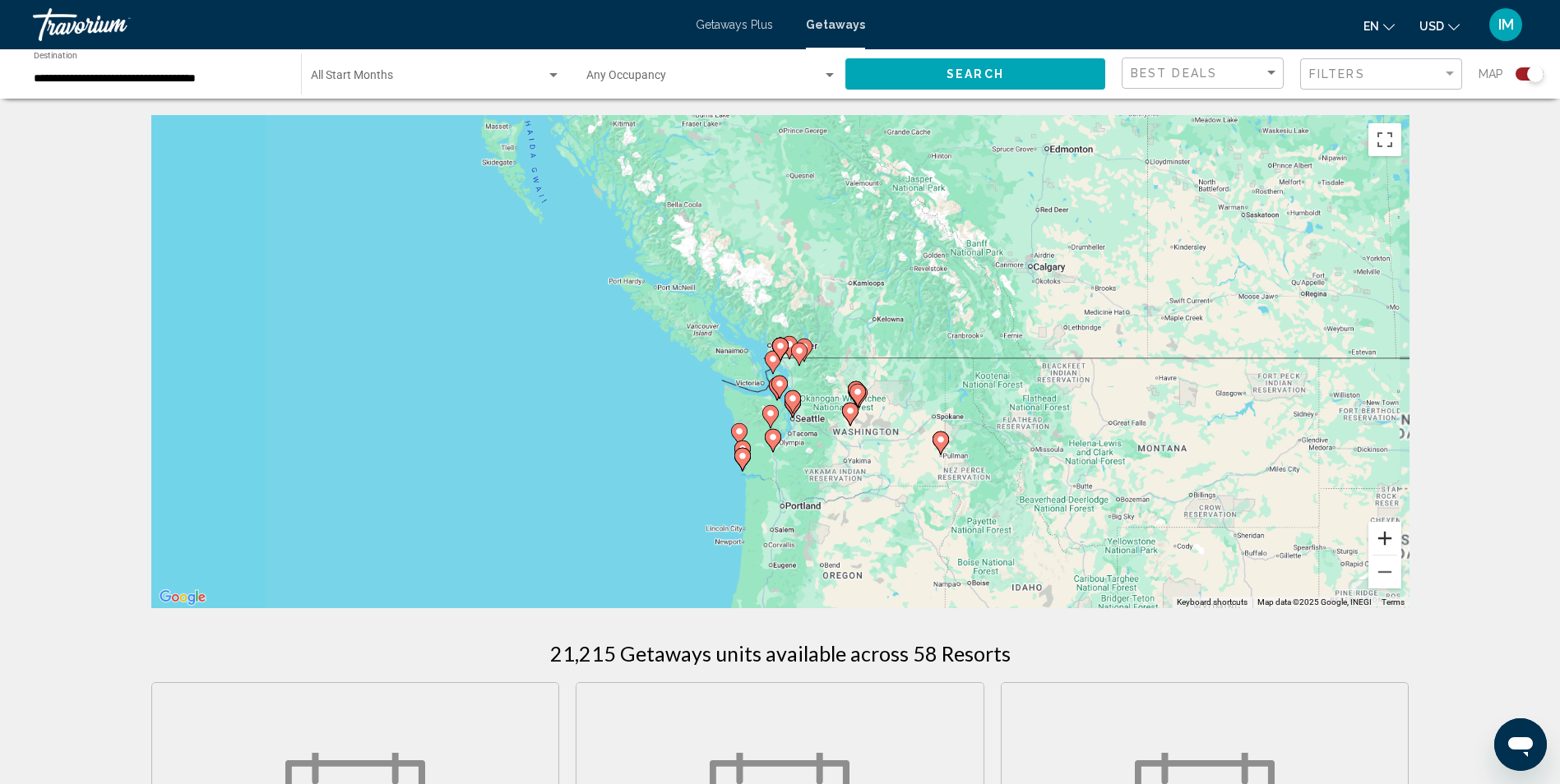
click at [1391, 535] on button "Zoom in" at bounding box center [1385, 538] width 33 height 33
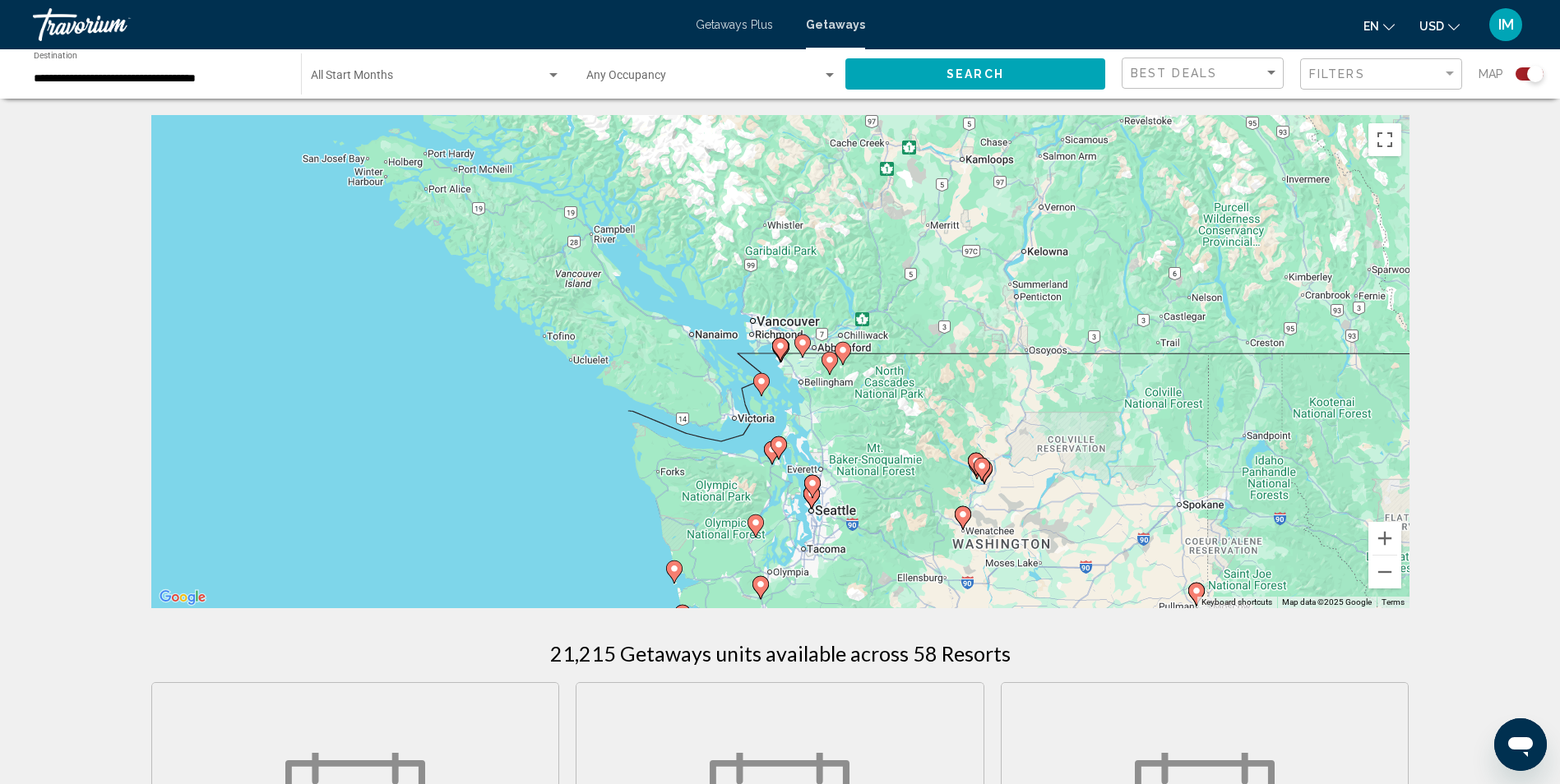
click at [782, 347] on image "Main content" at bounding box center [780, 346] width 10 height 10
type input "**********"
click at [782, 347] on image "Main content" at bounding box center [780, 346] width 10 height 10
click at [781, 345] on image "Main content" at bounding box center [780, 346] width 10 height 10
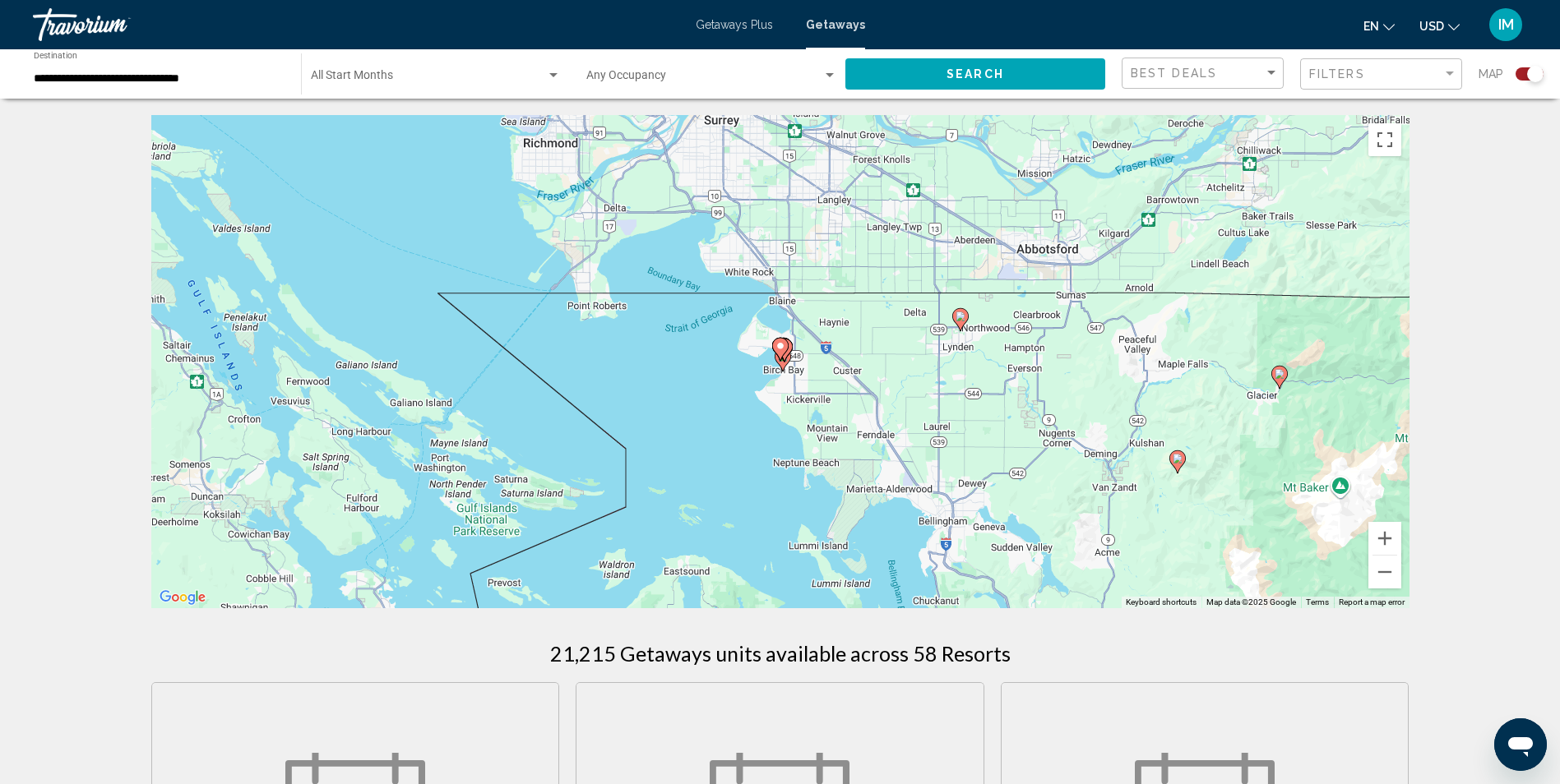
click at [780, 350] on image "Main content" at bounding box center [780, 346] width 10 height 10
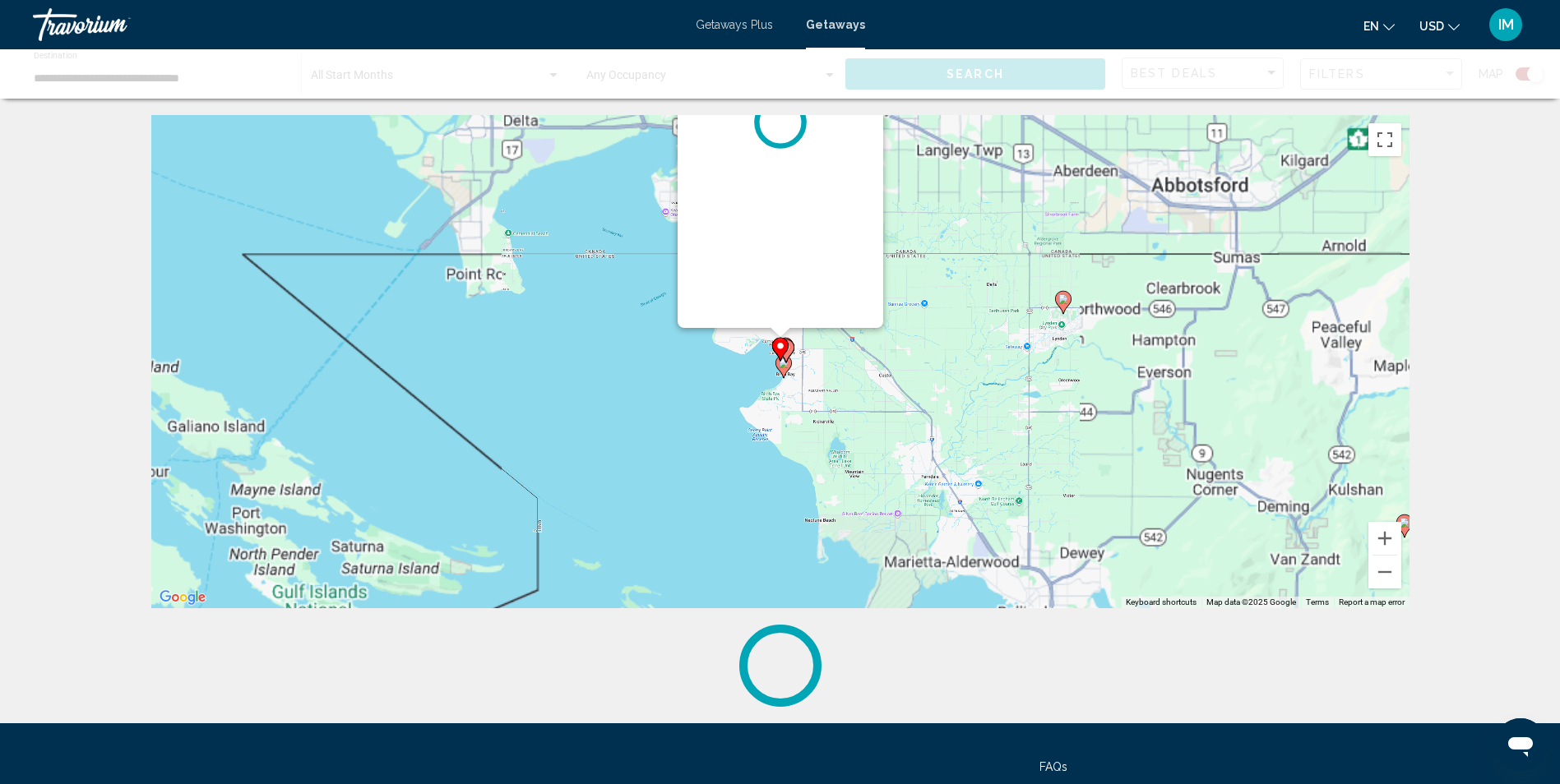
click at [780, 361] on div "To navigate, press the arrow keys. To activate drag with keyboard, press Alt + …" at bounding box center [1409, 361] width 1258 height 0
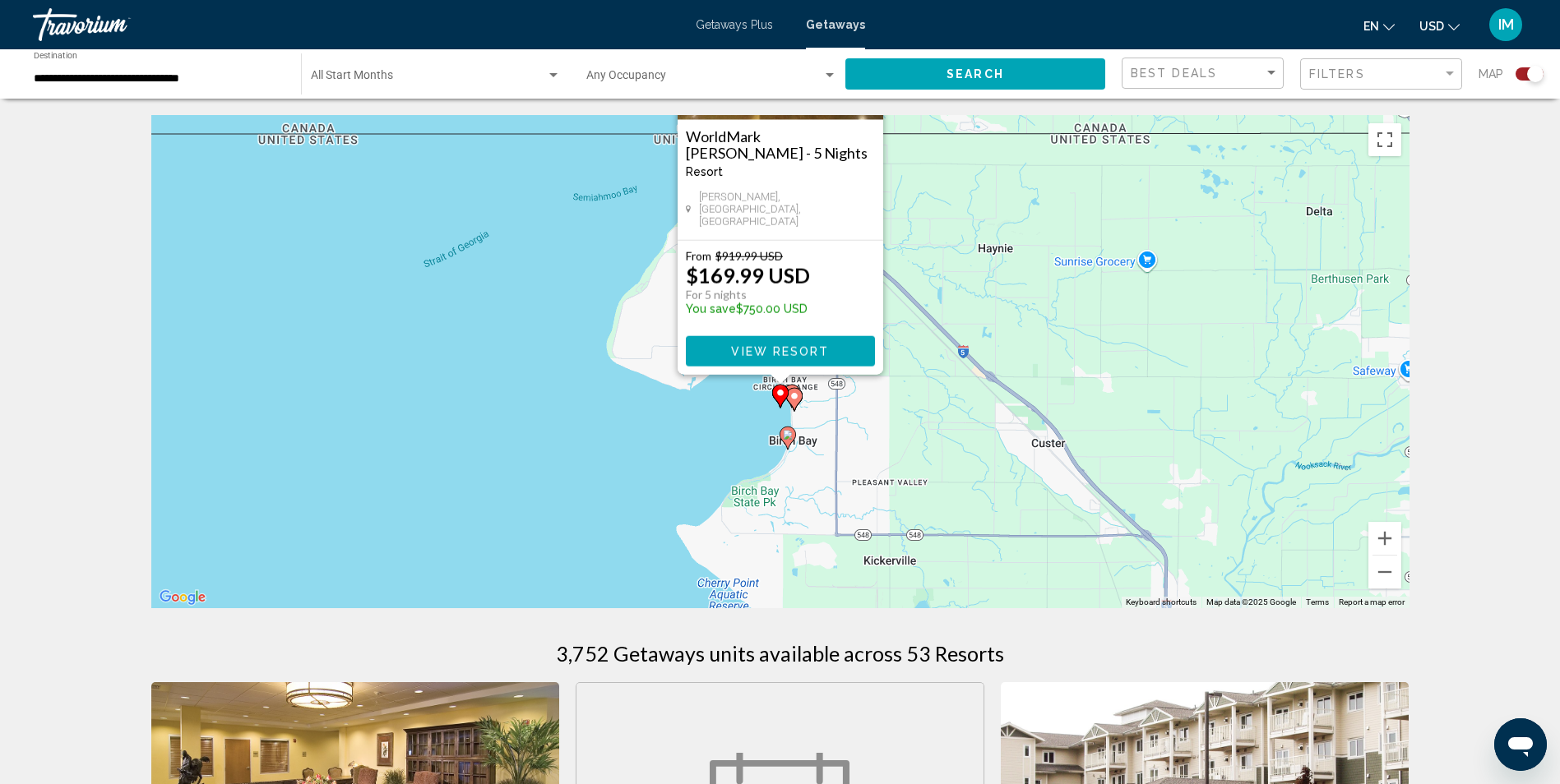
click at [777, 393] on image "Main content" at bounding box center [780, 393] width 10 height 10
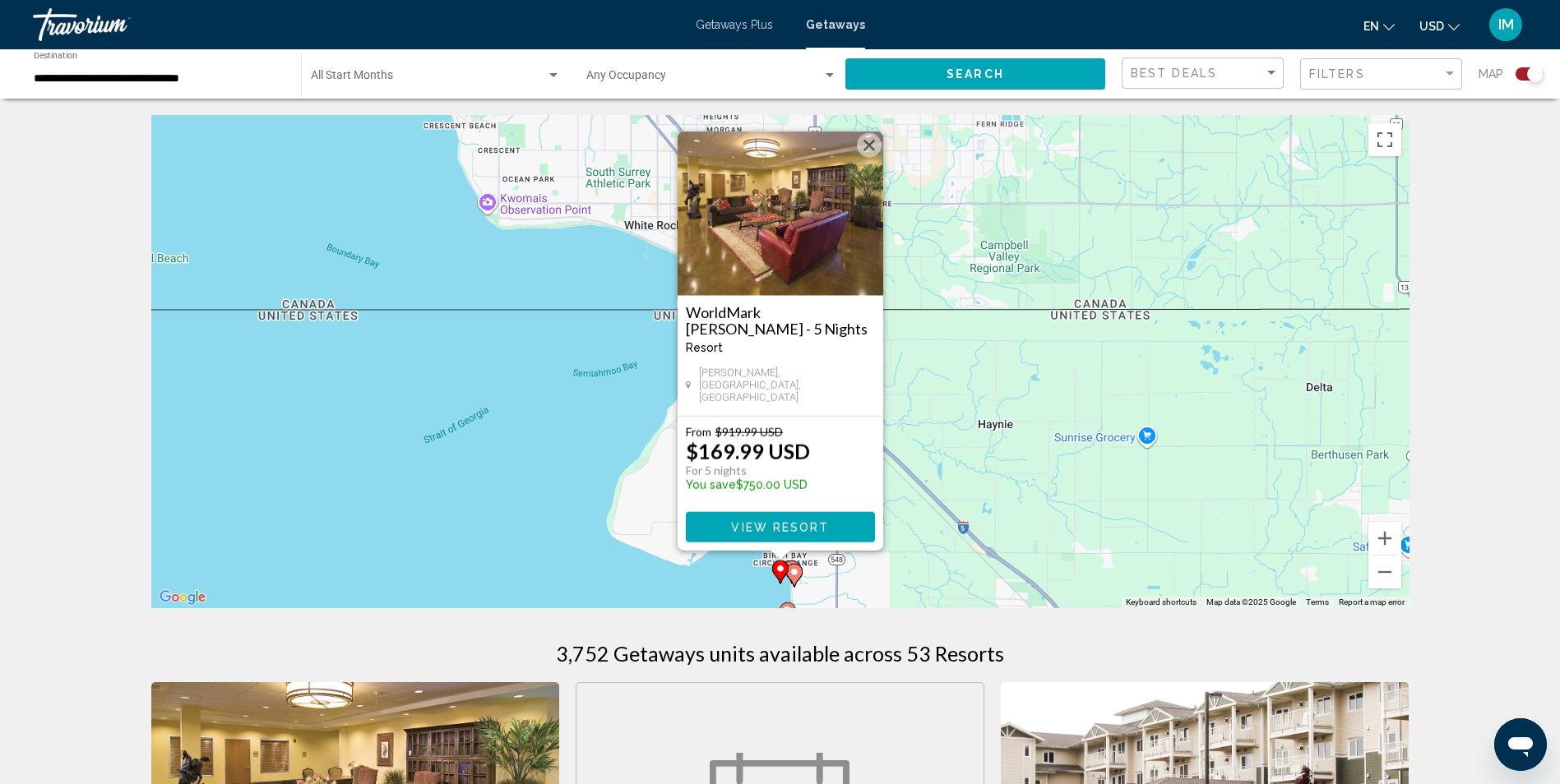
click at [793, 569] on image "Main content" at bounding box center [794, 572] width 10 height 10
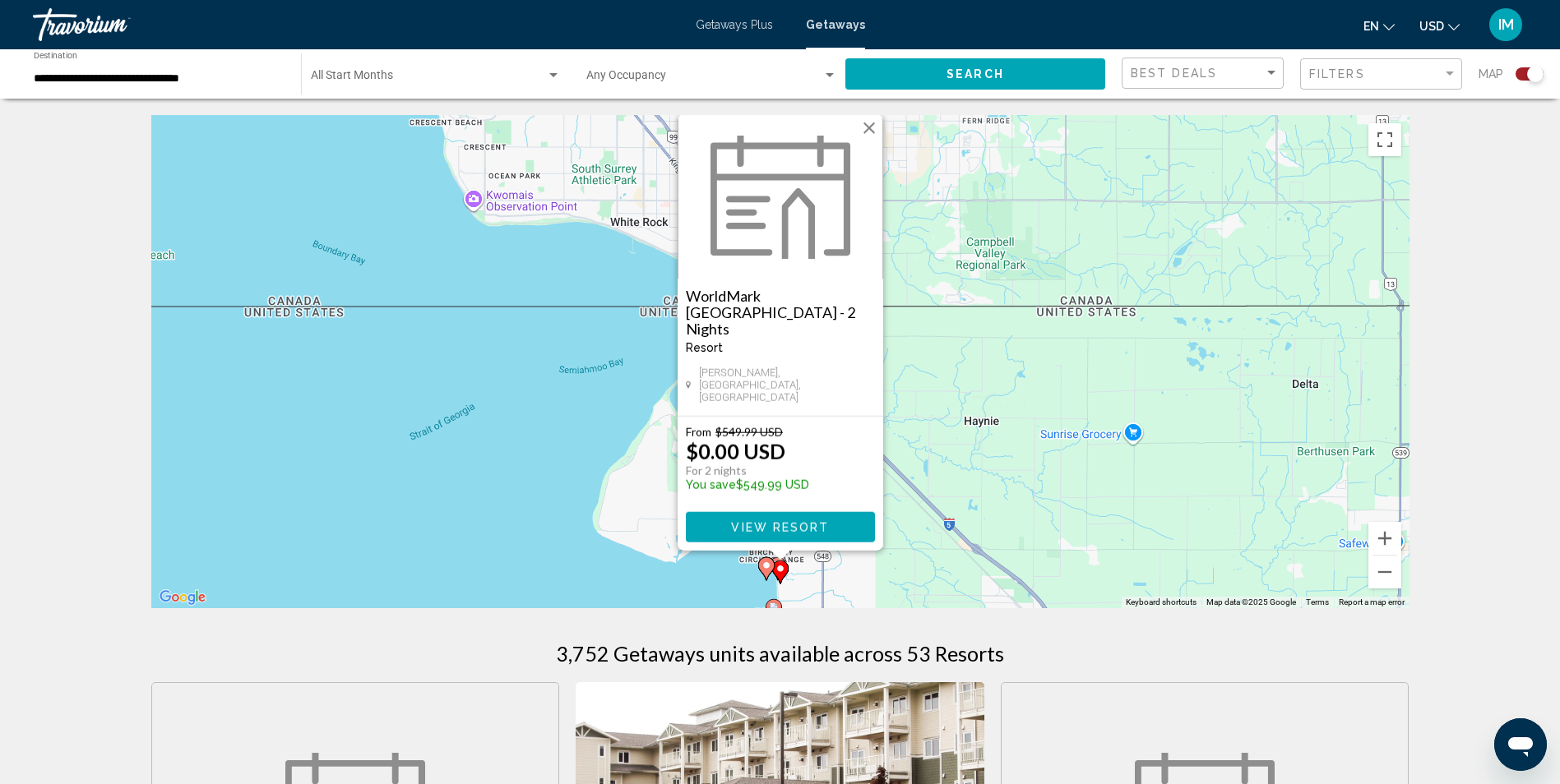
click at [783, 527] on span "View Resort" at bounding box center [780, 528] width 98 height 13
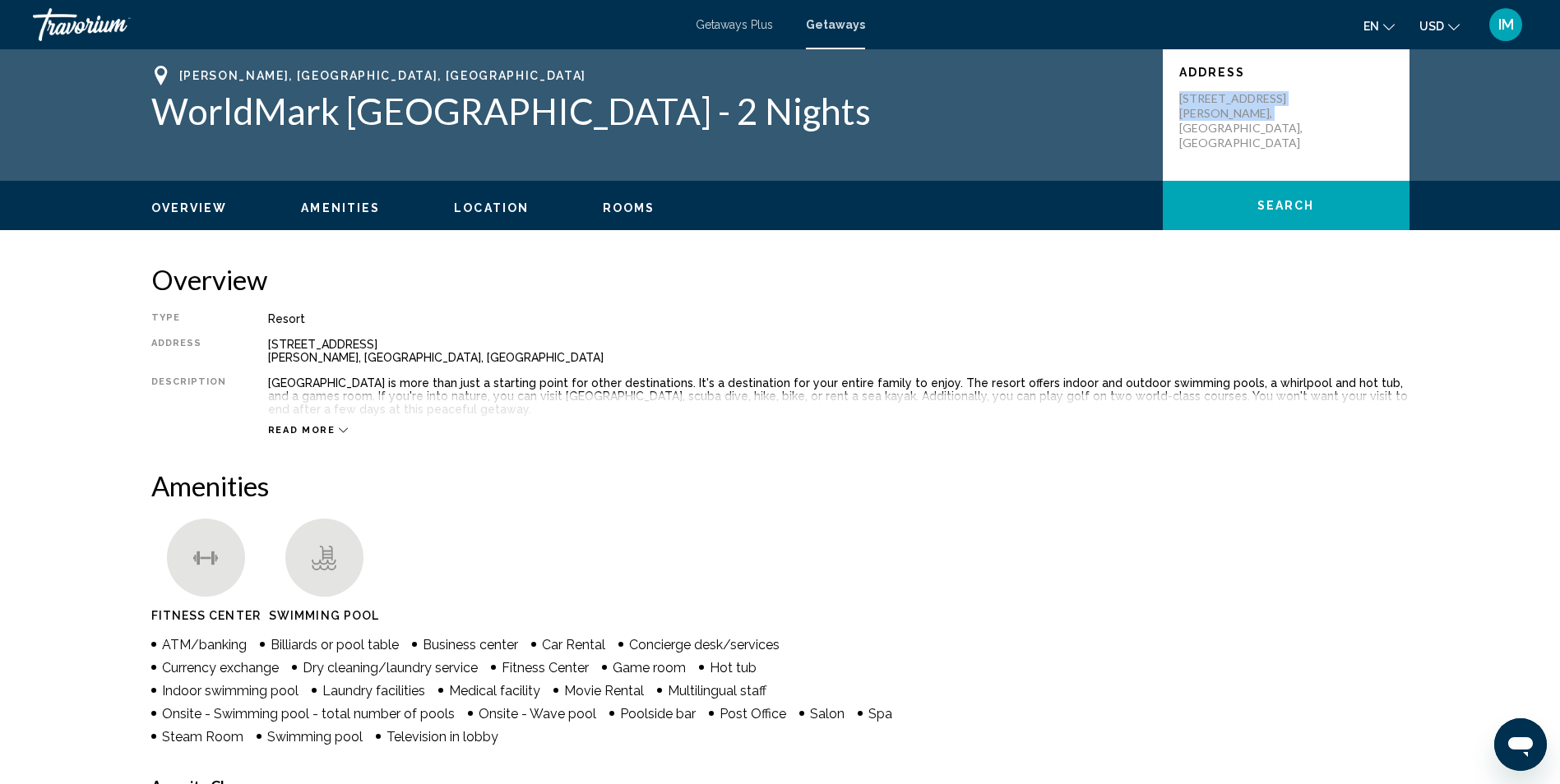
drag, startPoint x: 1171, startPoint y: 91, endPoint x: 1290, endPoint y: 114, distance: 121.2
click at [1290, 114] on div "Address [STREET_ADDRESS][PERSON_NAME]" at bounding box center [1286, 115] width 247 height 131
drag, startPoint x: 1290, startPoint y: 114, endPoint x: 1227, endPoint y: 105, distance: 63.6
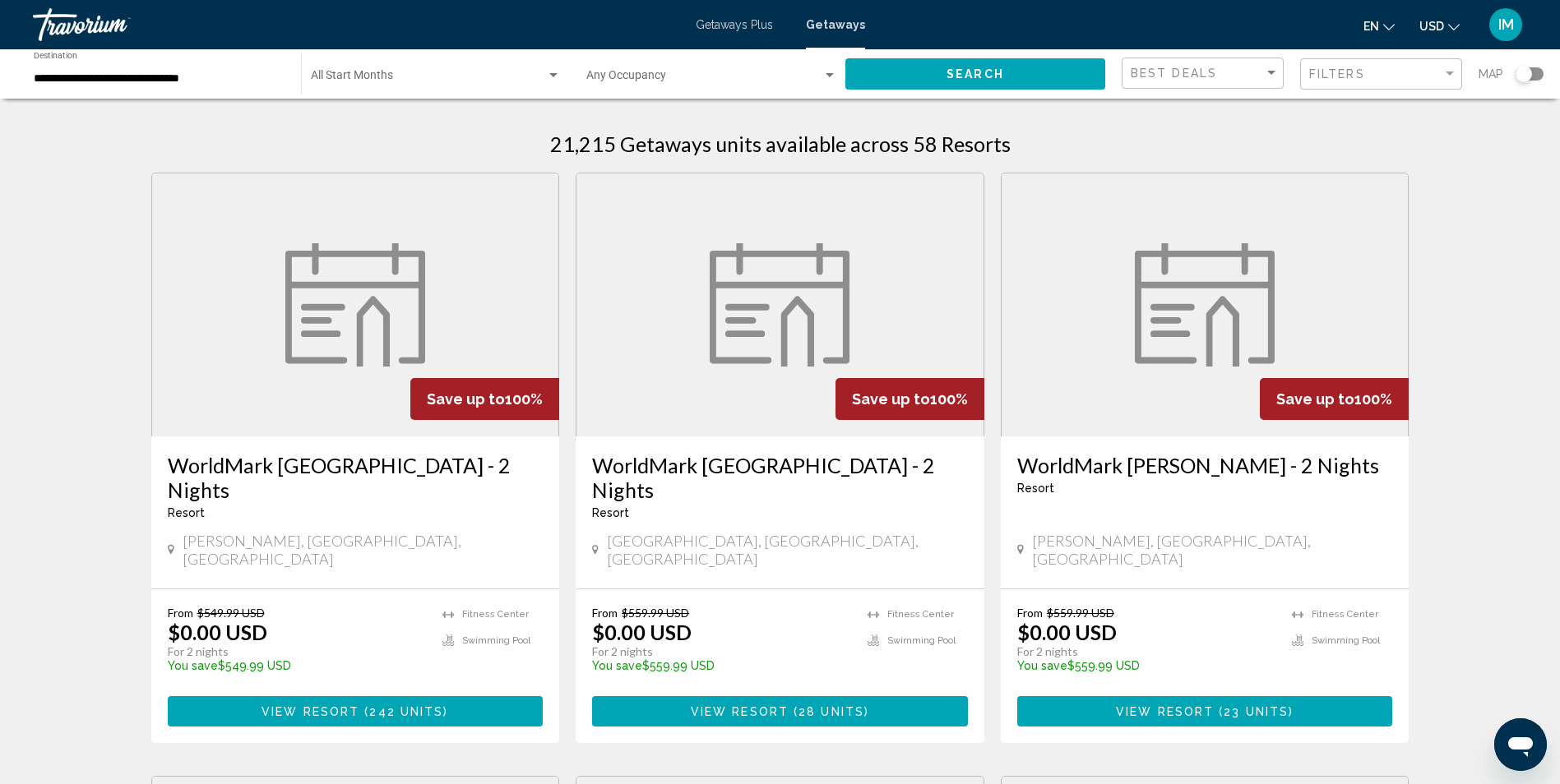
click at [1528, 75] on div "Search widget" at bounding box center [1523, 74] width 17 height 17
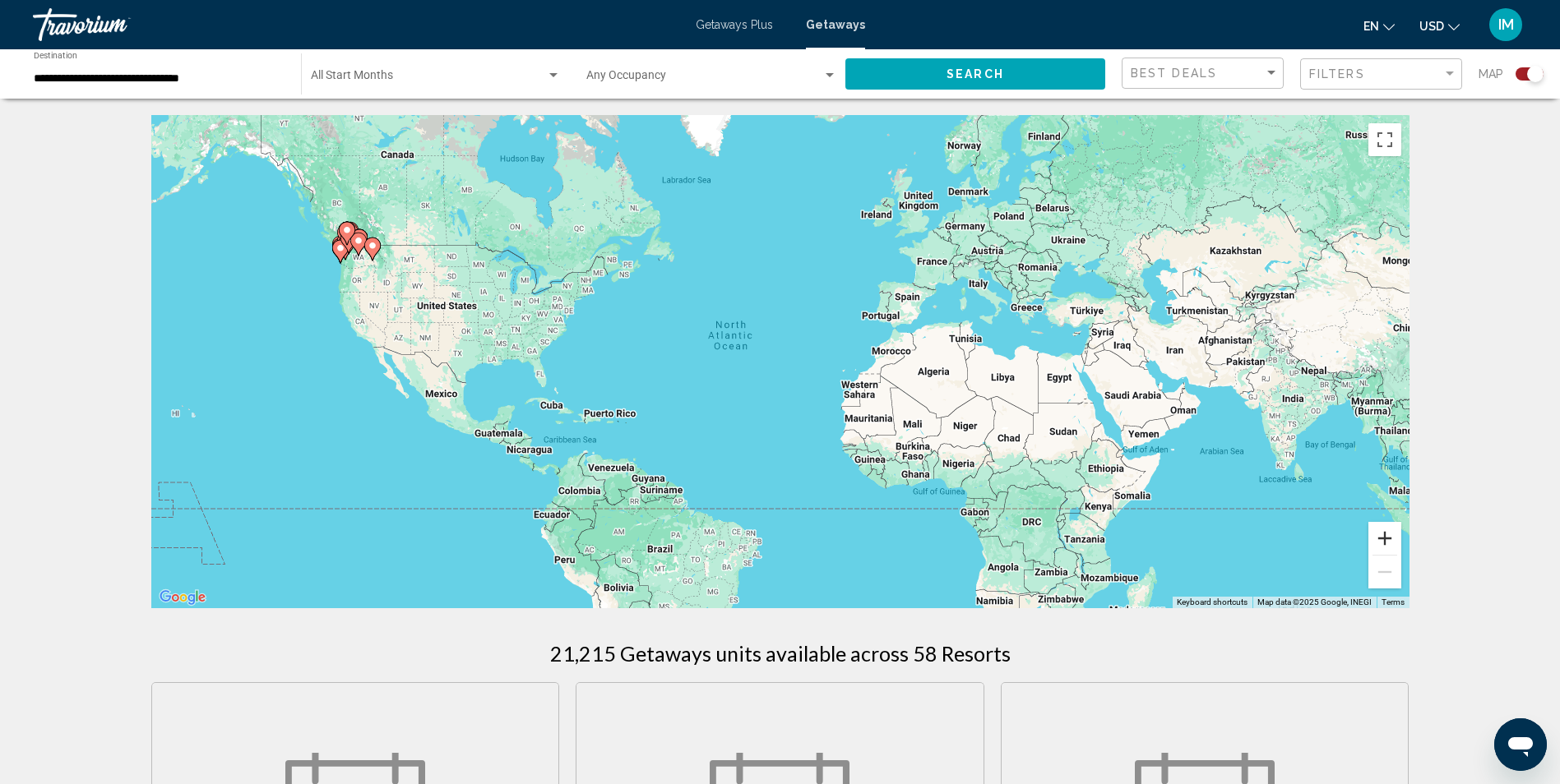
click at [1392, 537] on button "Zoom in" at bounding box center [1385, 538] width 33 height 33
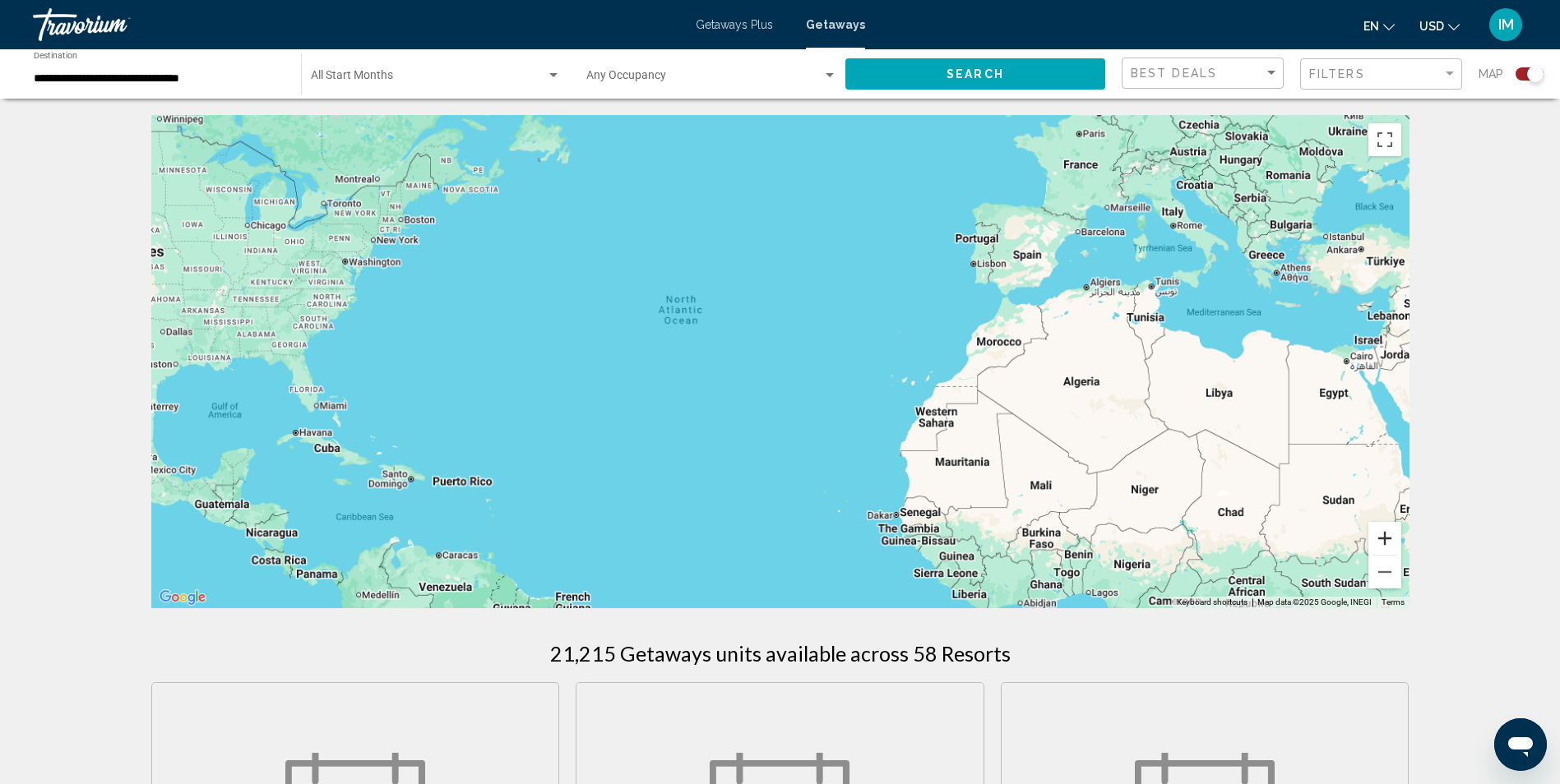
click at [1392, 537] on button "Zoom in" at bounding box center [1385, 538] width 33 height 33
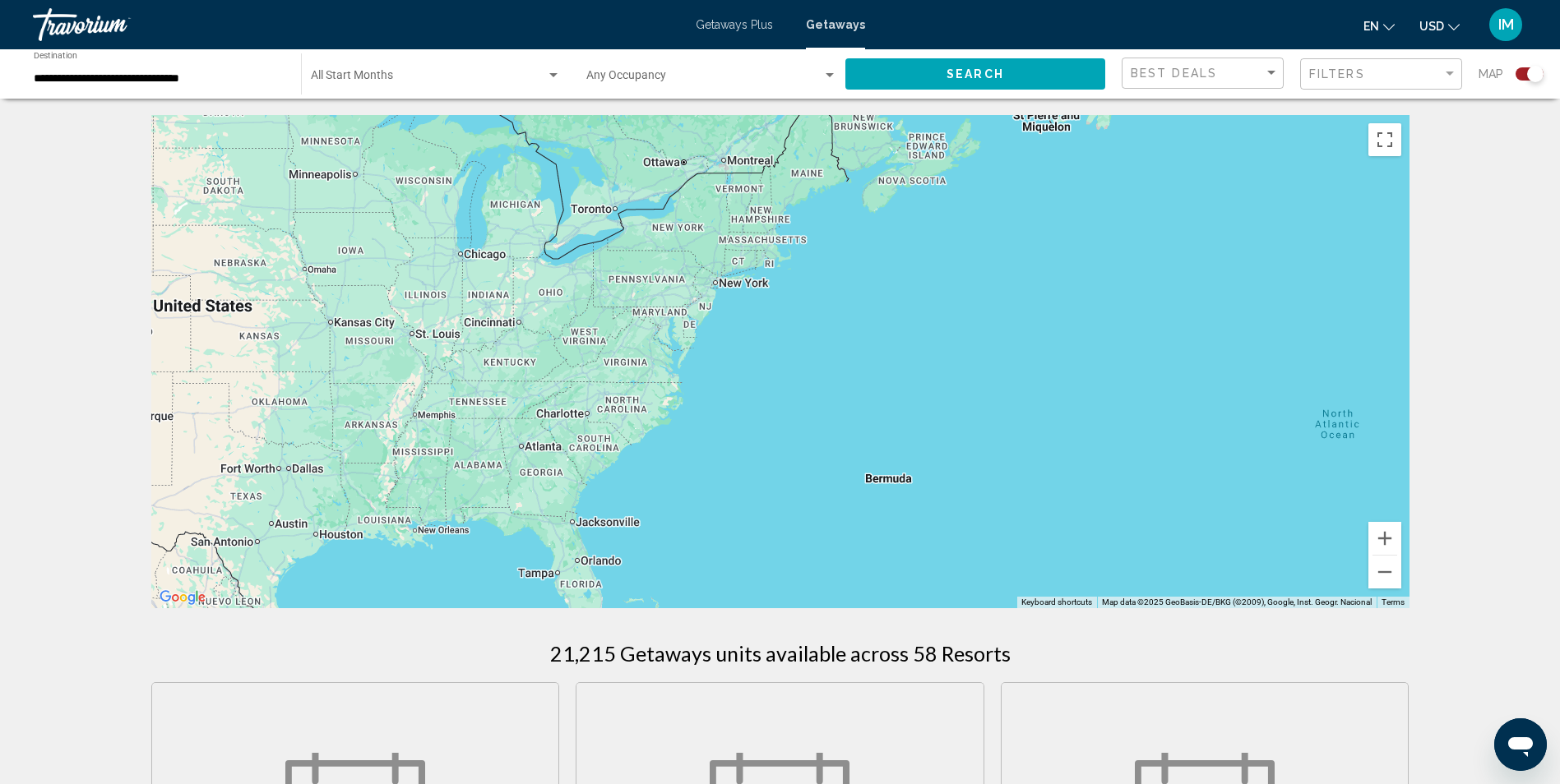
drag, startPoint x: 585, startPoint y: 363, endPoint x: 1574, endPoint y: 566, distance: 1009.6
click at [1560, 566] on html "**********" at bounding box center [780, 392] width 1560 height 784
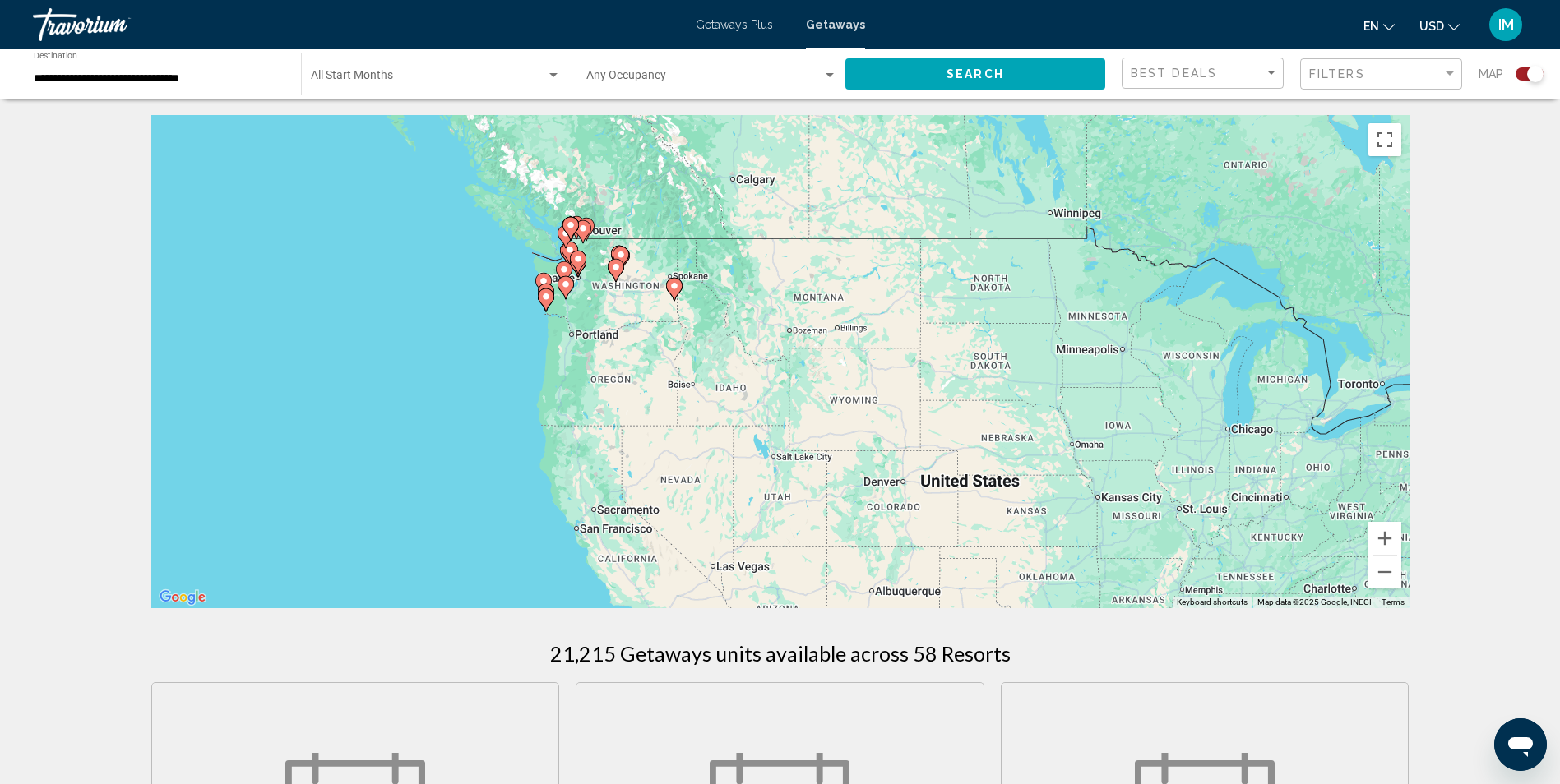
drag, startPoint x: 519, startPoint y: 311, endPoint x: 1062, endPoint y: 450, distance: 560.5
click at [1062, 450] on div "To activate drag with keyboard, press Alt + Enter. Once in keyboard drag state,…" at bounding box center [780, 362] width 1258 height 493
click at [1375, 536] on button "Zoom in" at bounding box center [1385, 538] width 33 height 33
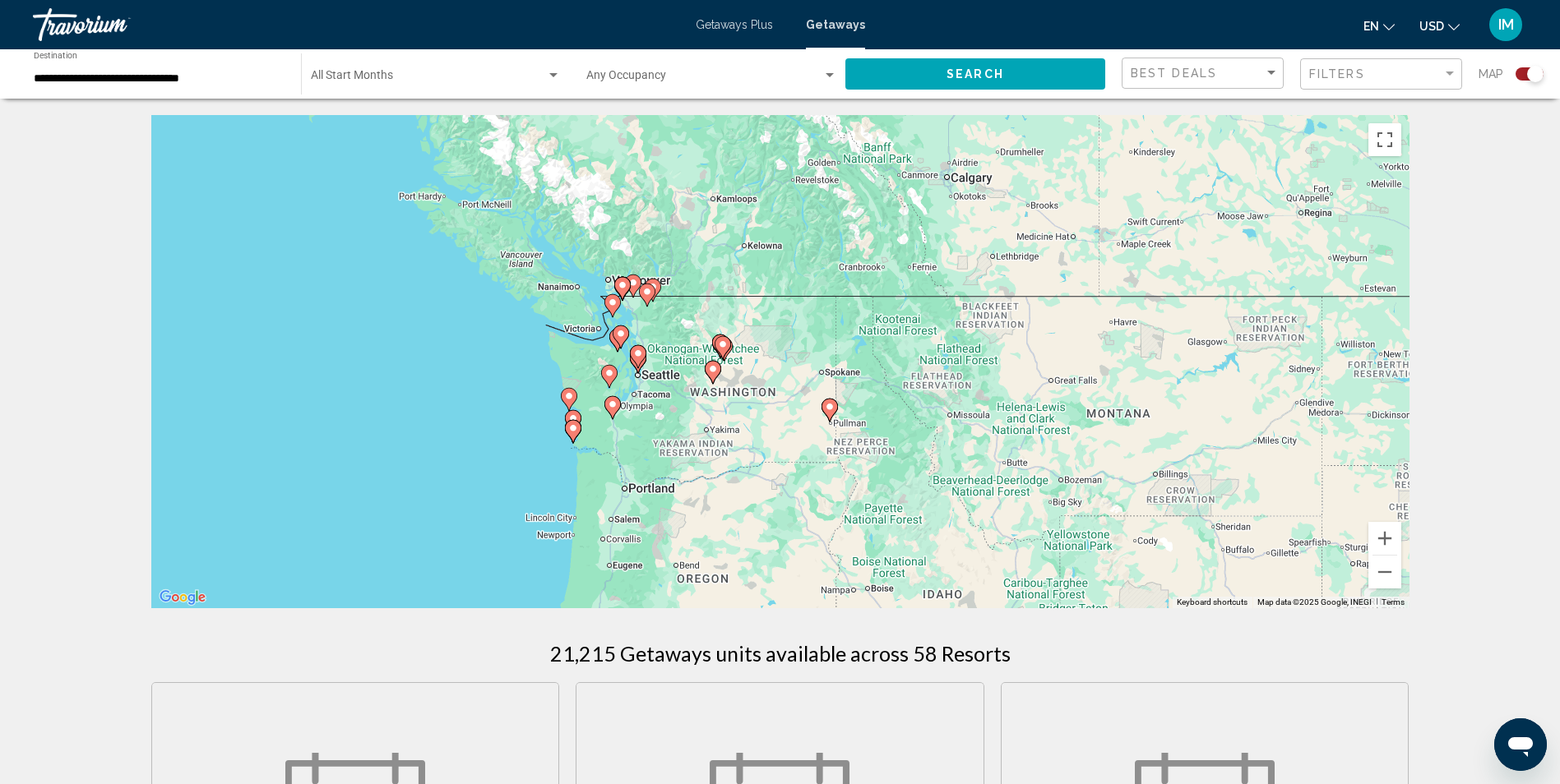
drag, startPoint x: 516, startPoint y: 301, endPoint x: 893, endPoint y: 532, distance: 442.1
click at [788, 497] on div "To activate drag with keyboard, press Alt + Enter. Once in keyboard drag state,…" at bounding box center [780, 362] width 1258 height 493
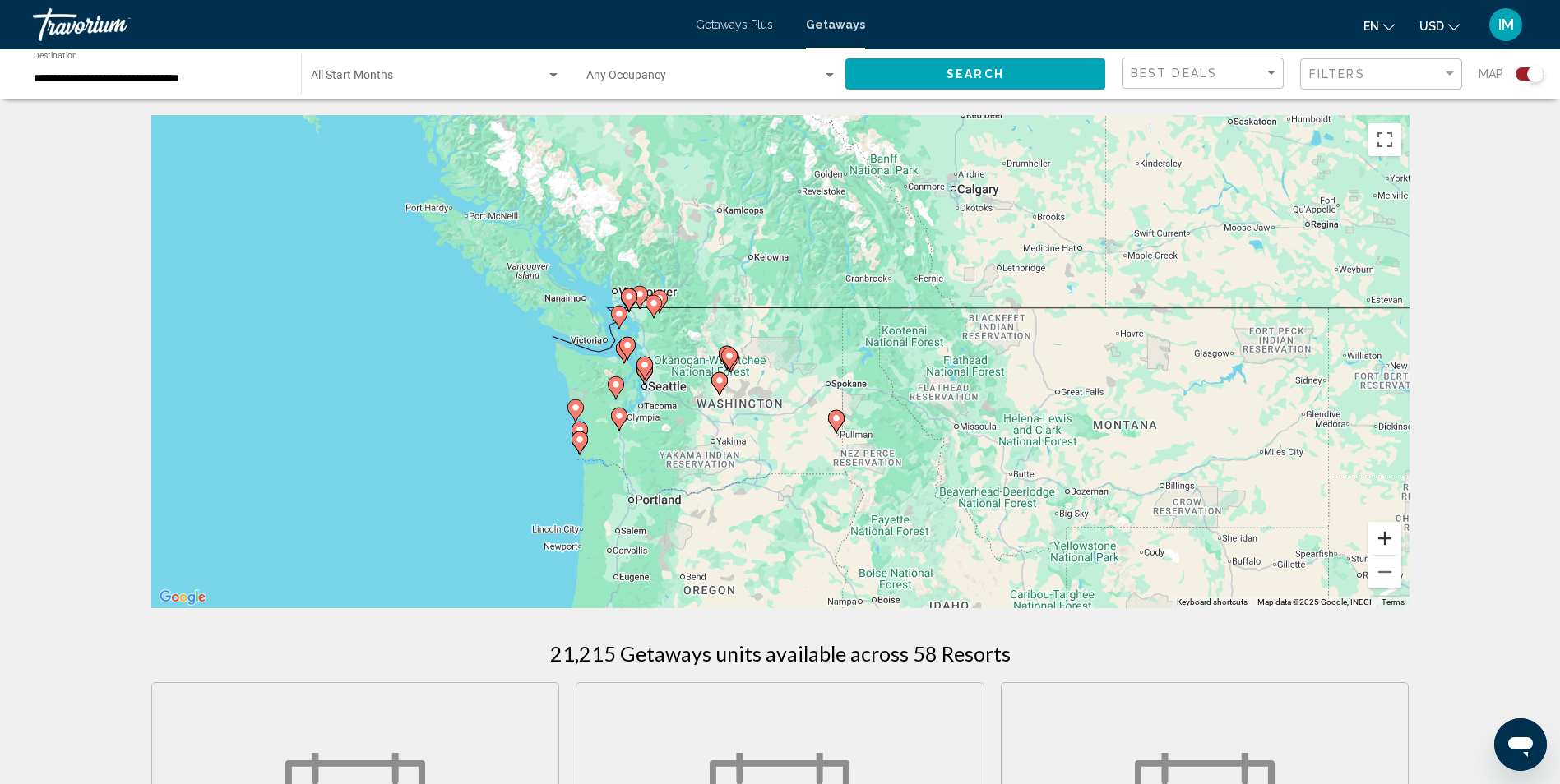
click at [1386, 535] on button "Zoom in" at bounding box center [1385, 538] width 33 height 33
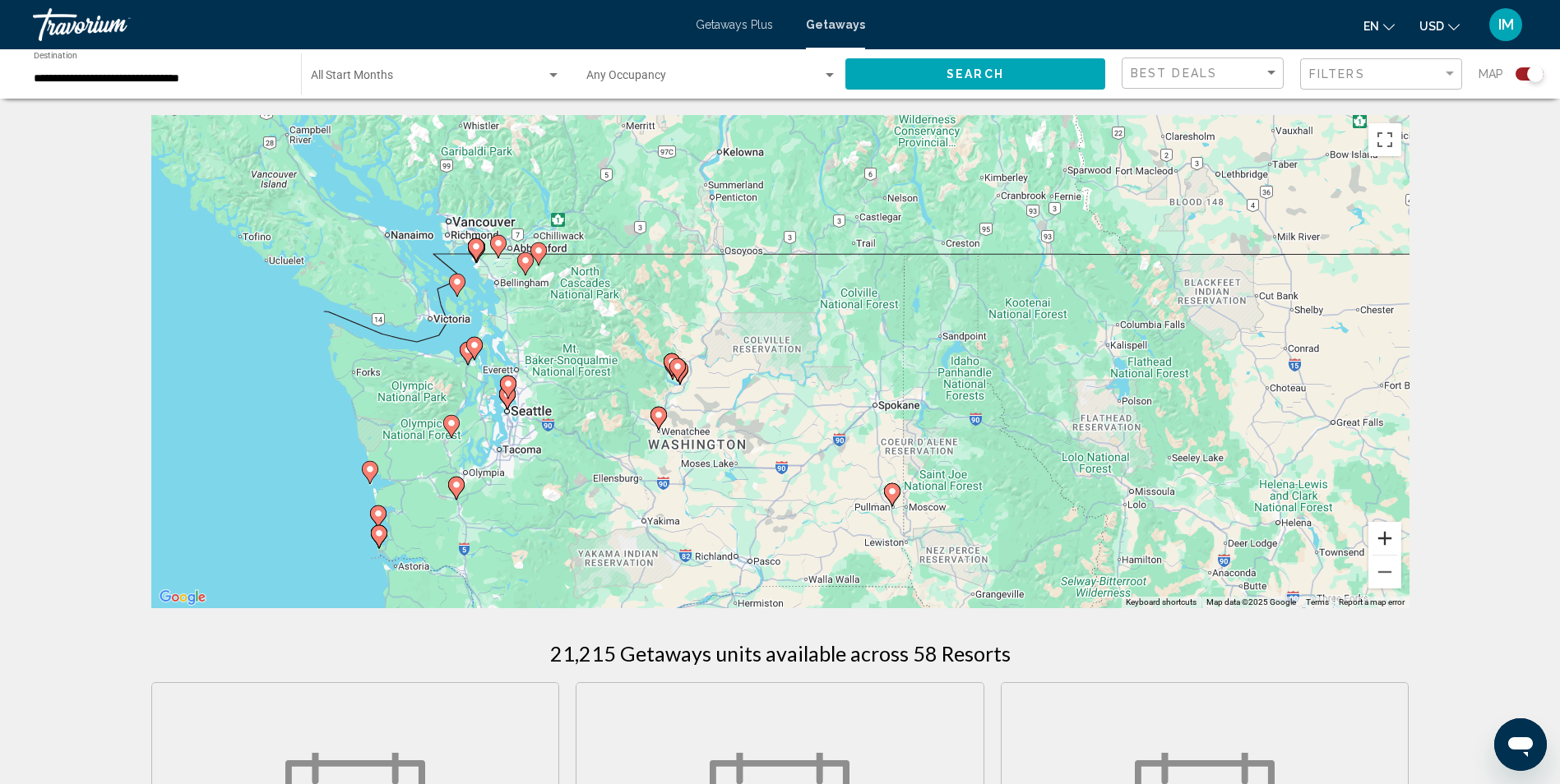
click at [1384, 532] on button "Zoom in" at bounding box center [1385, 538] width 33 height 33
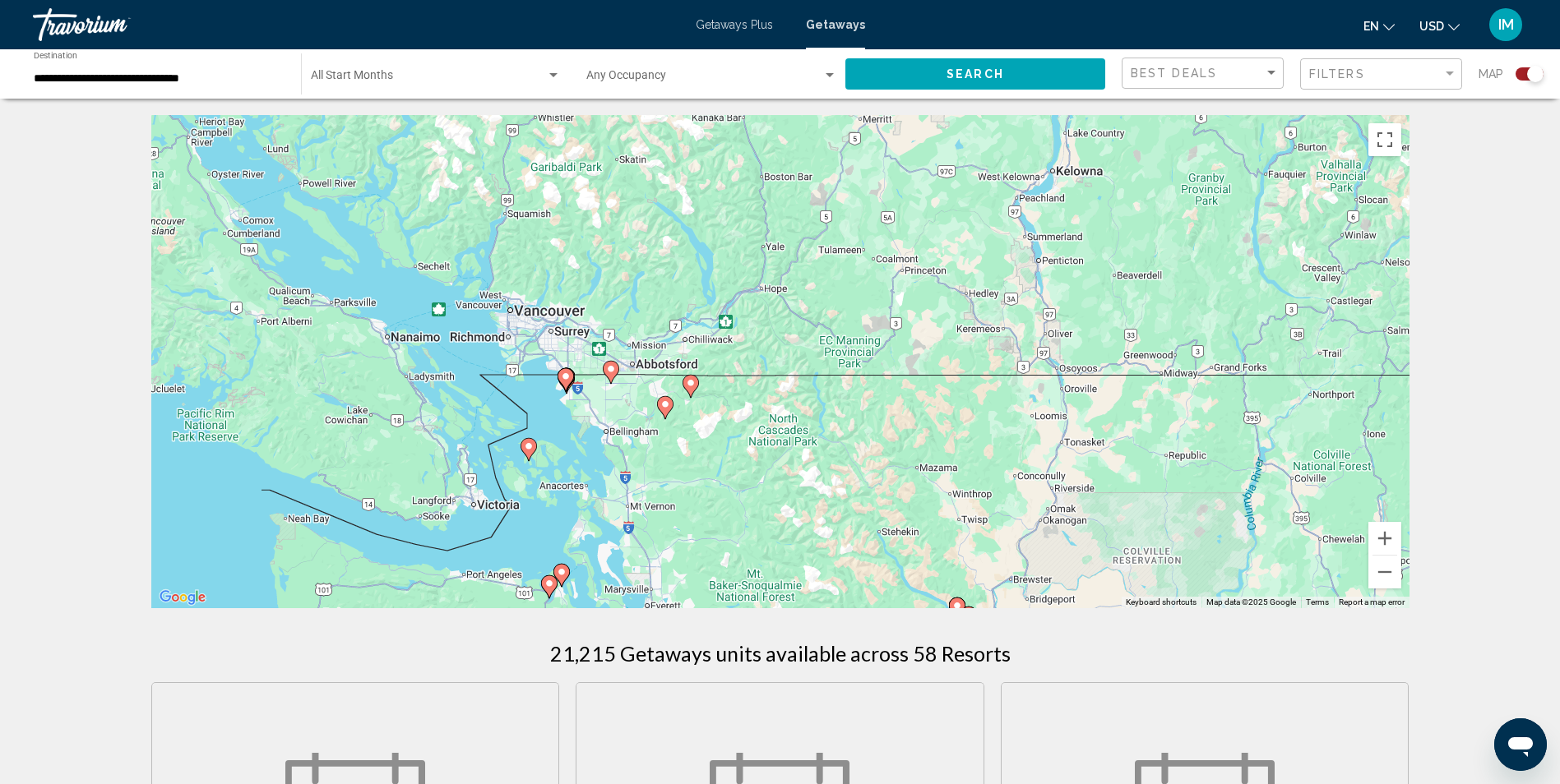
drag, startPoint x: 181, startPoint y: 281, endPoint x: 717, endPoint y: 510, distance: 582.9
click at [717, 510] on div "To activate drag with keyboard, press Alt + Enter. Once in keyboard drag state,…" at bounding box center [780, 362] width 1258 height 493
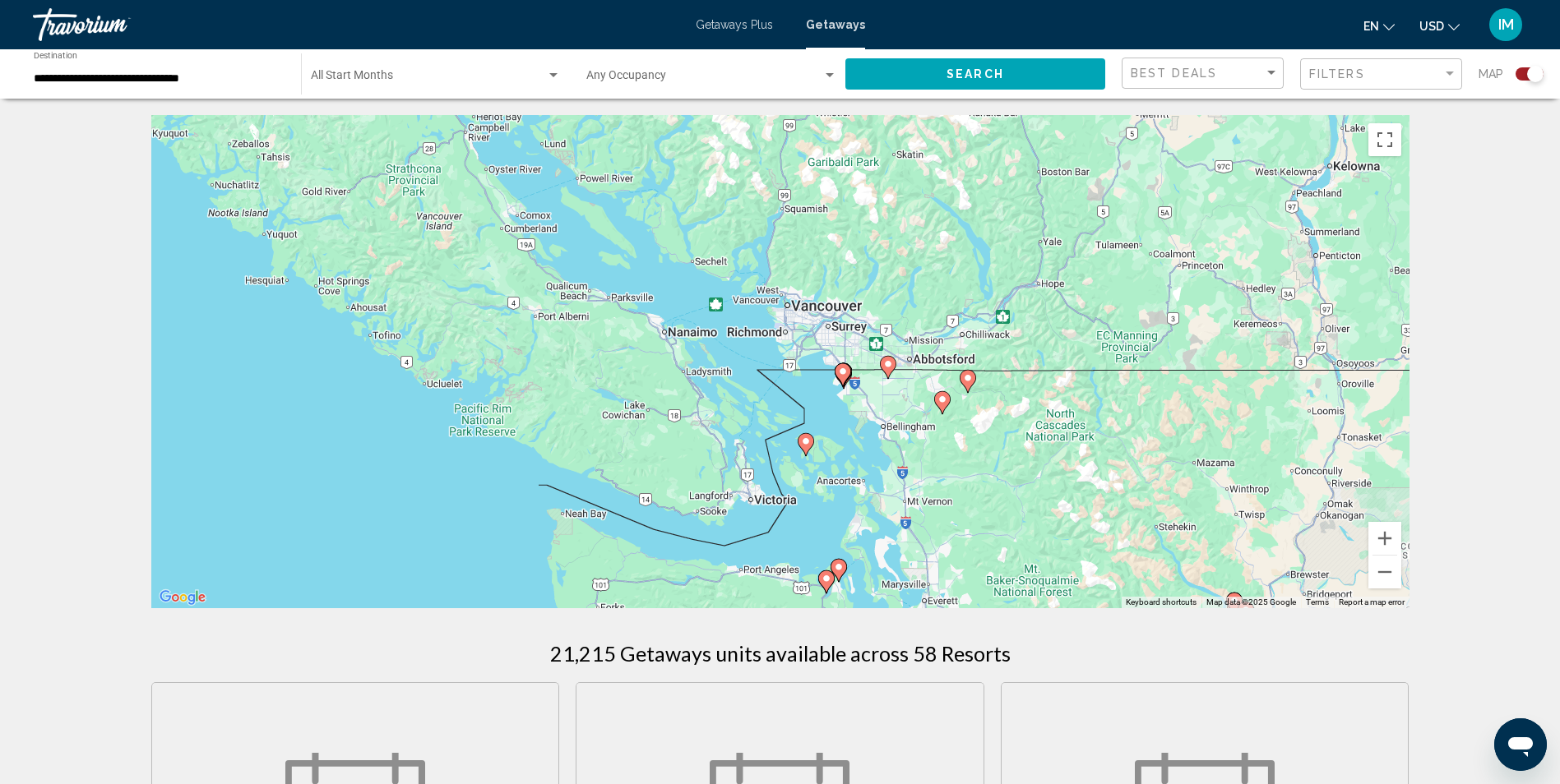
click at [848, 379] on gmp-advanced-marker "Main content" at bounding box center [843, 375] width 17 height 25
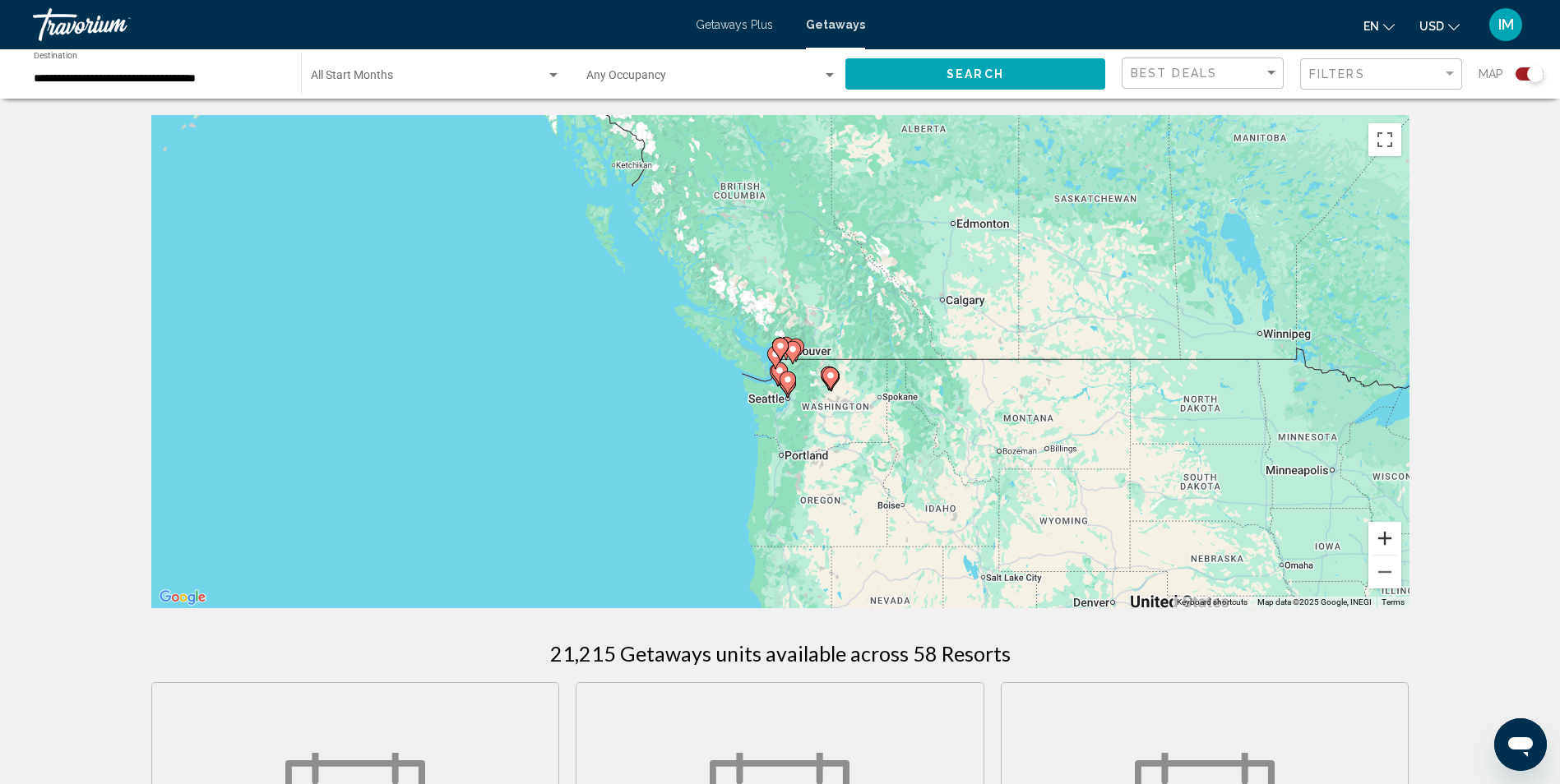
click at [1392, 545] on button "Zoom in" at bounding box center [1385, 538] width 33 height 33
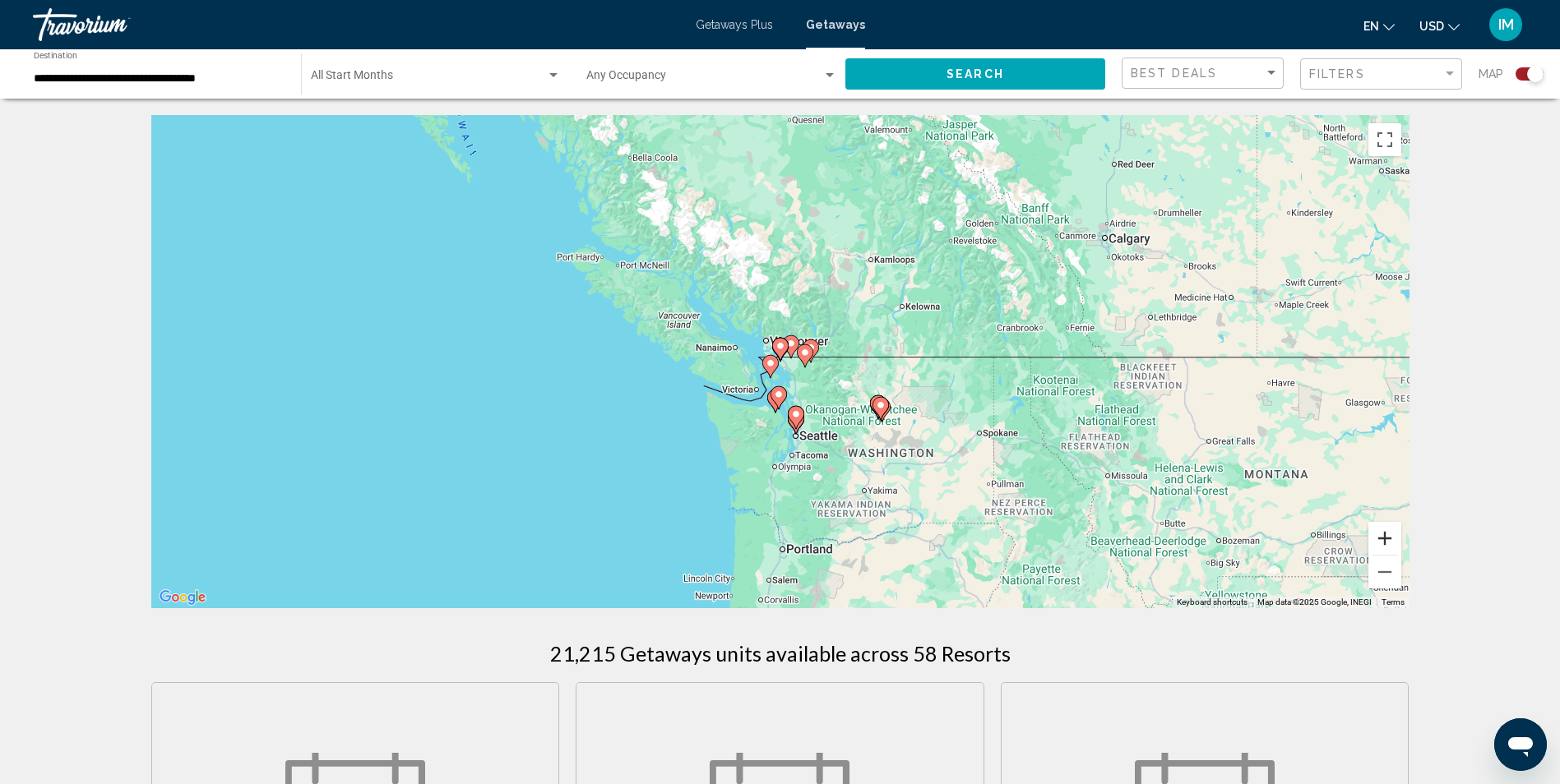
click at [1386, 539] on button "Zoom in" at bounding box center [1385, 538] width 33 height 33
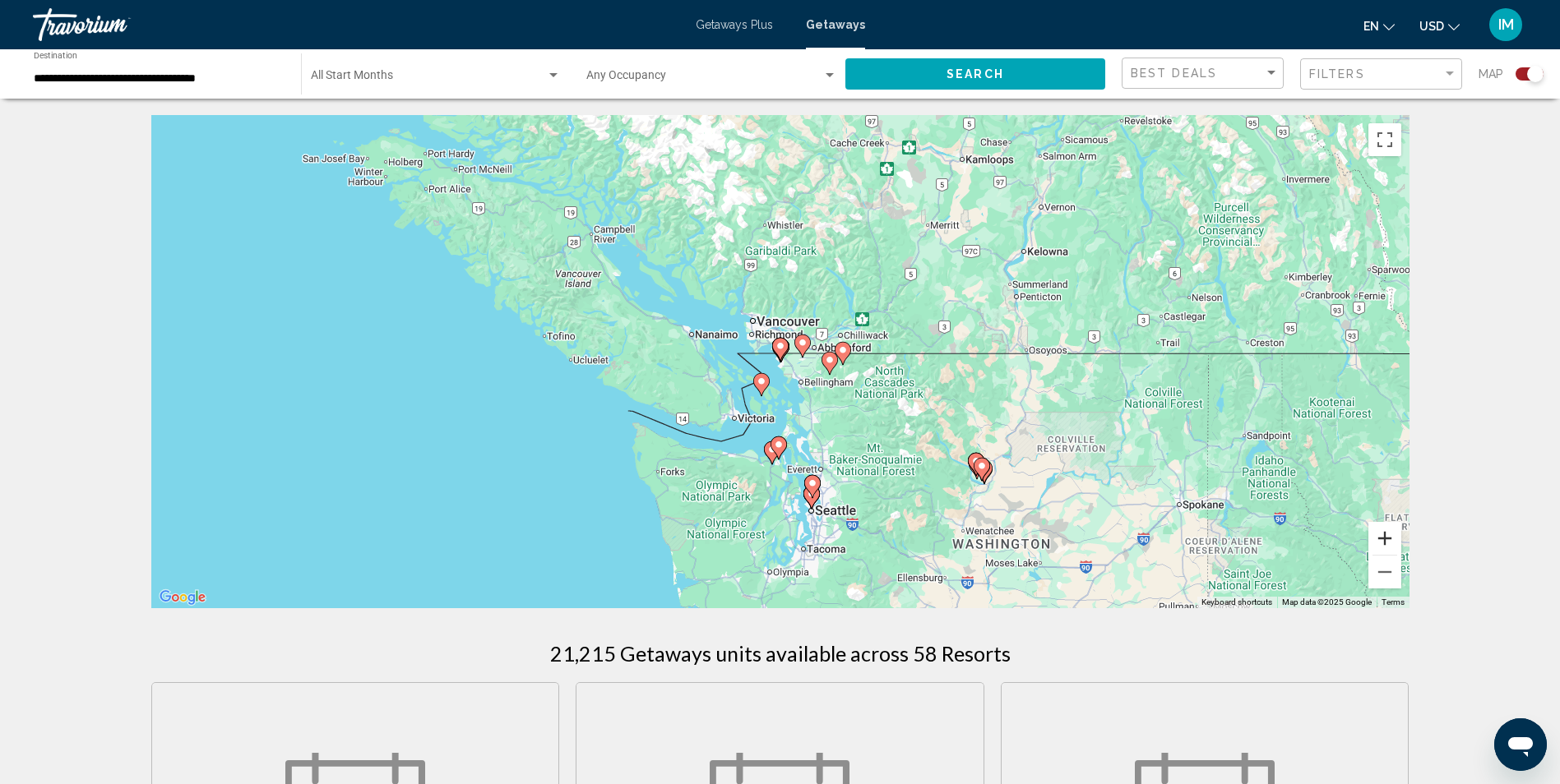
click at [1386, 539] on button "Zoom in" at bounding box center [1385, 538] width 33 height 33
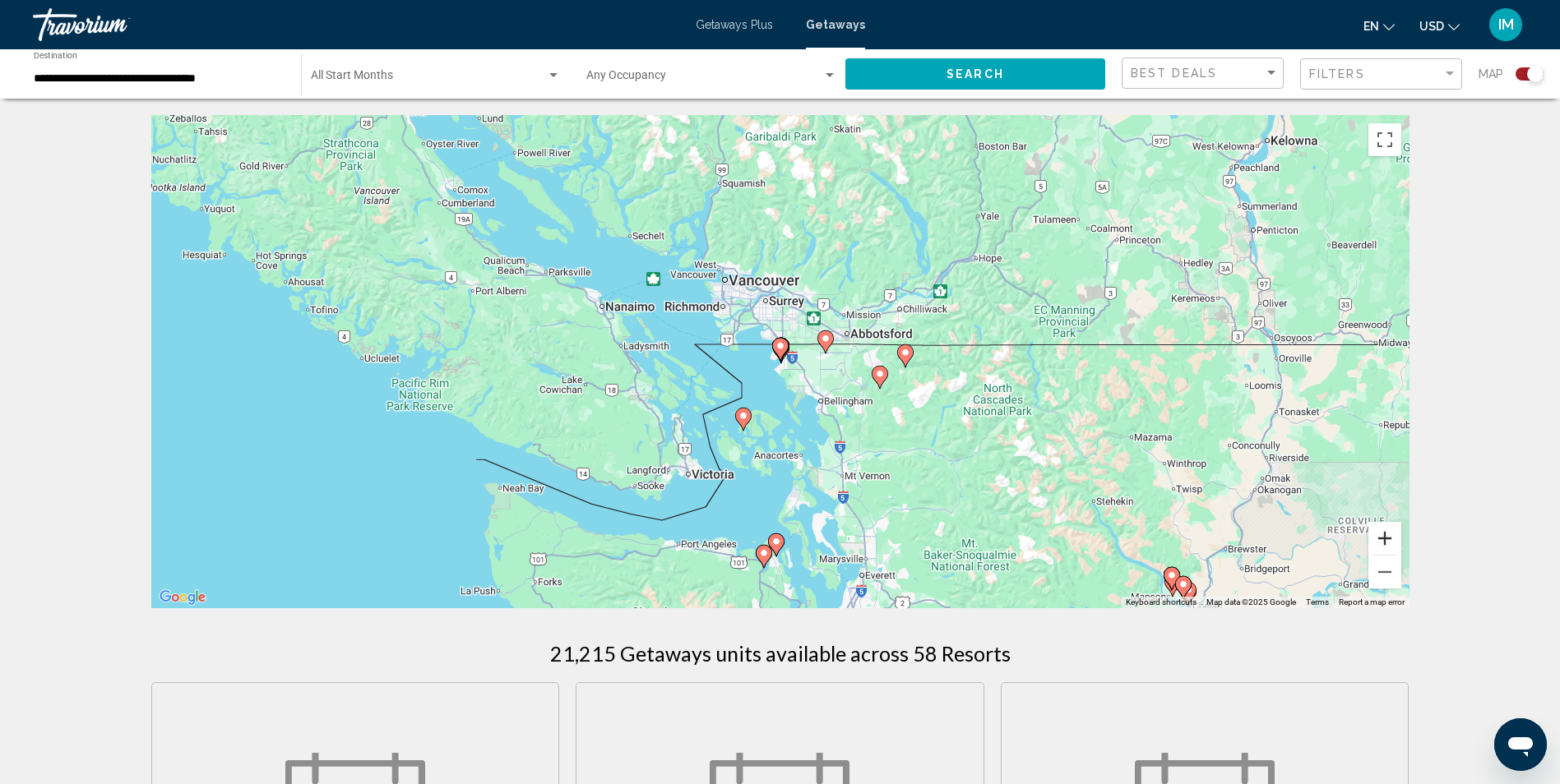
click at [1386, 539] on button "Zoom in" at bounding box center [1385, 538] width 33 height 33
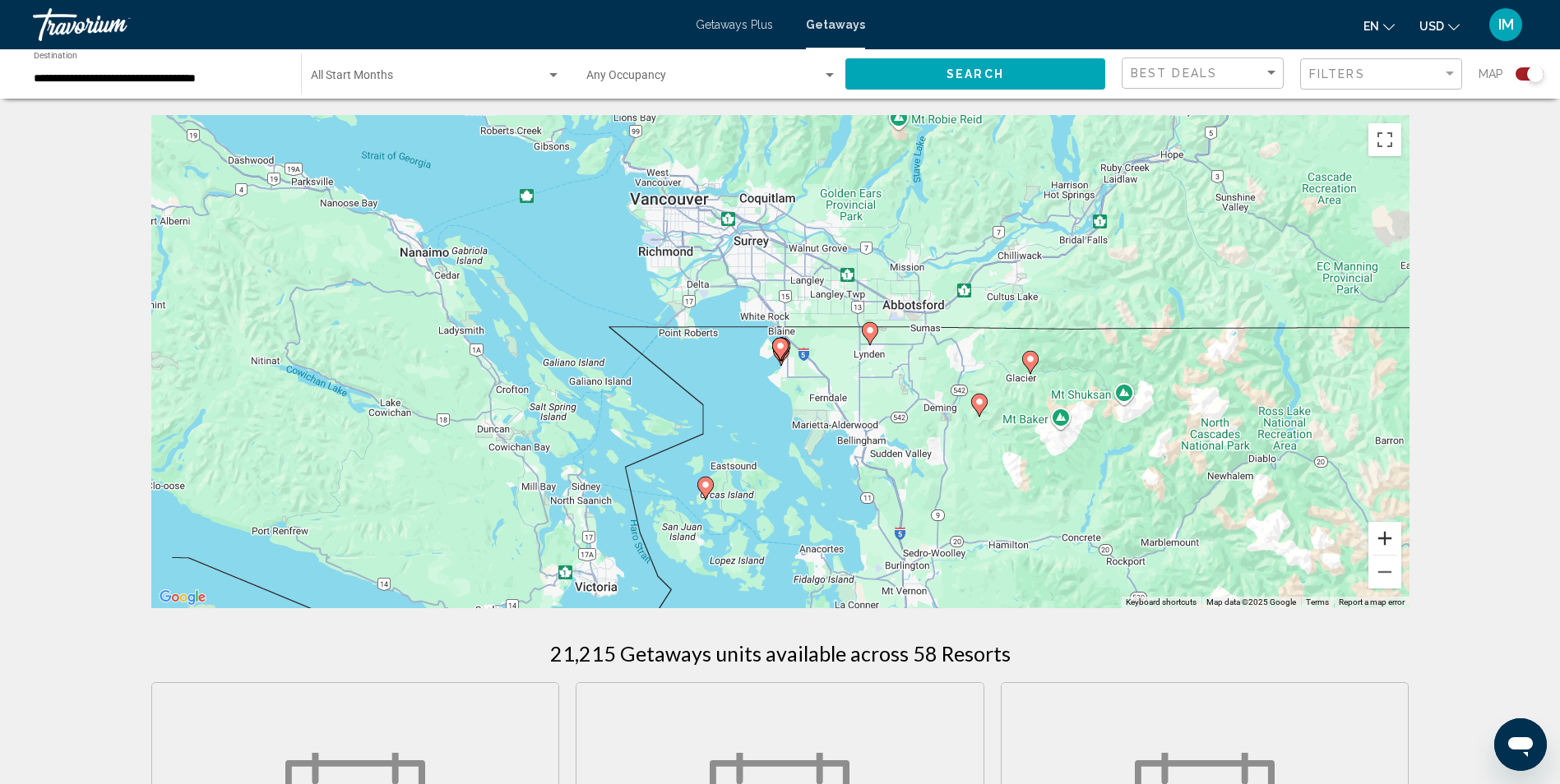
click at [1386, 539] on button "Zoom in" at bounding box center [1385, 538] width 33 height 33
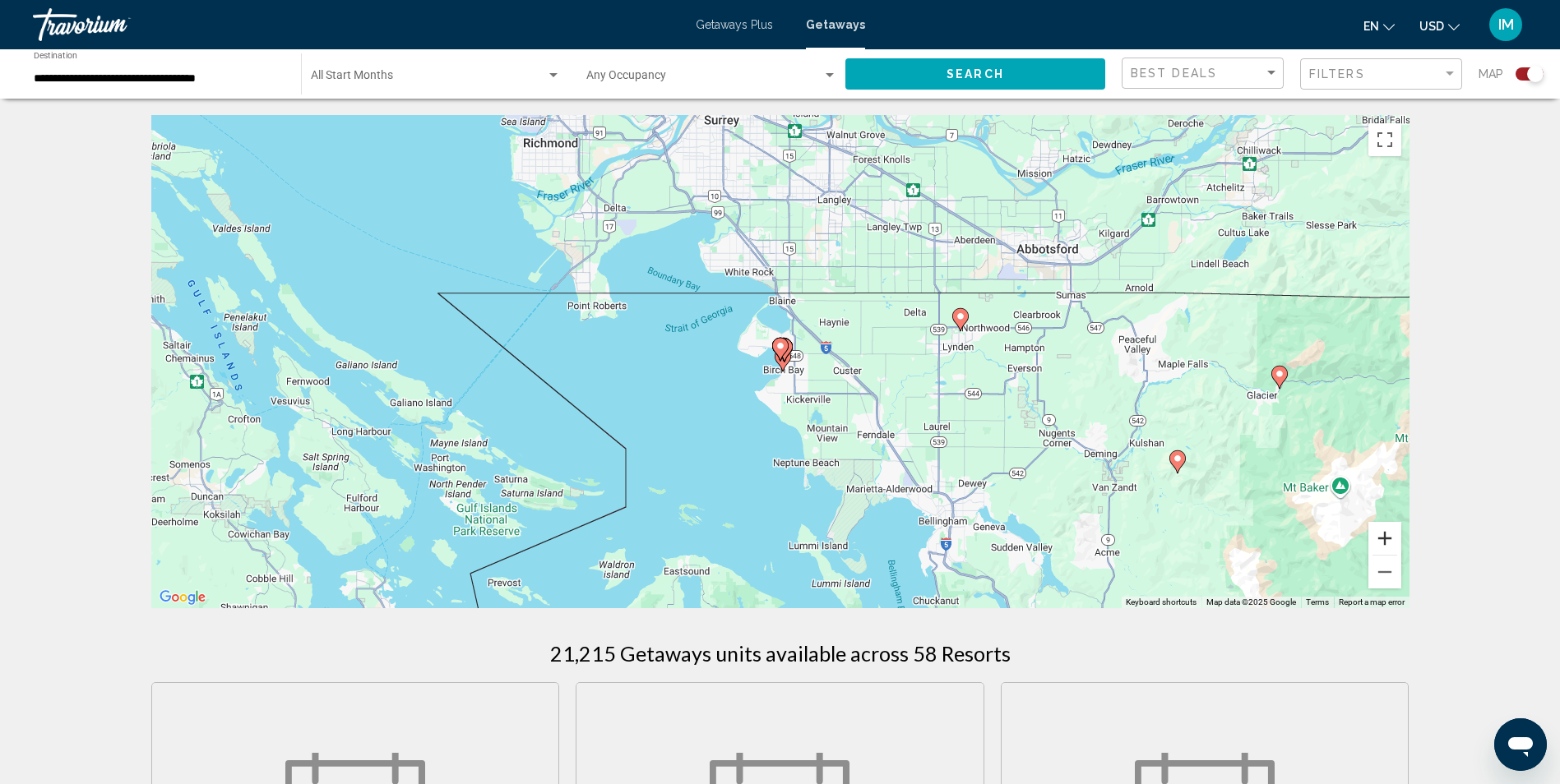
click at [1386, 539] on button "Zoom in" at bounding box center [1385, 538] width 33 height 33
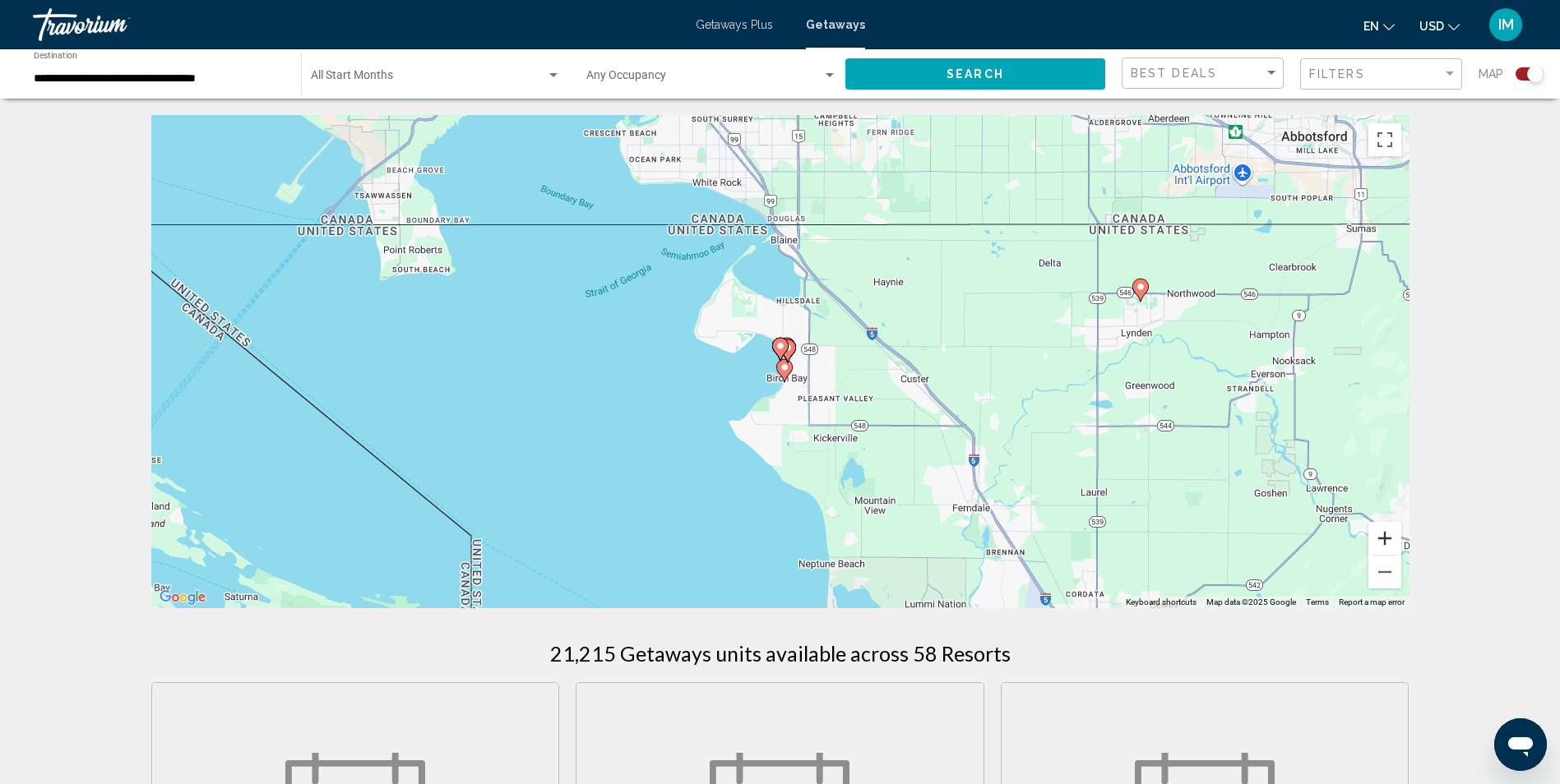
click at [1386, 539] on button "Zoom in" at bounding box center [1385, 538] width 33 height 33
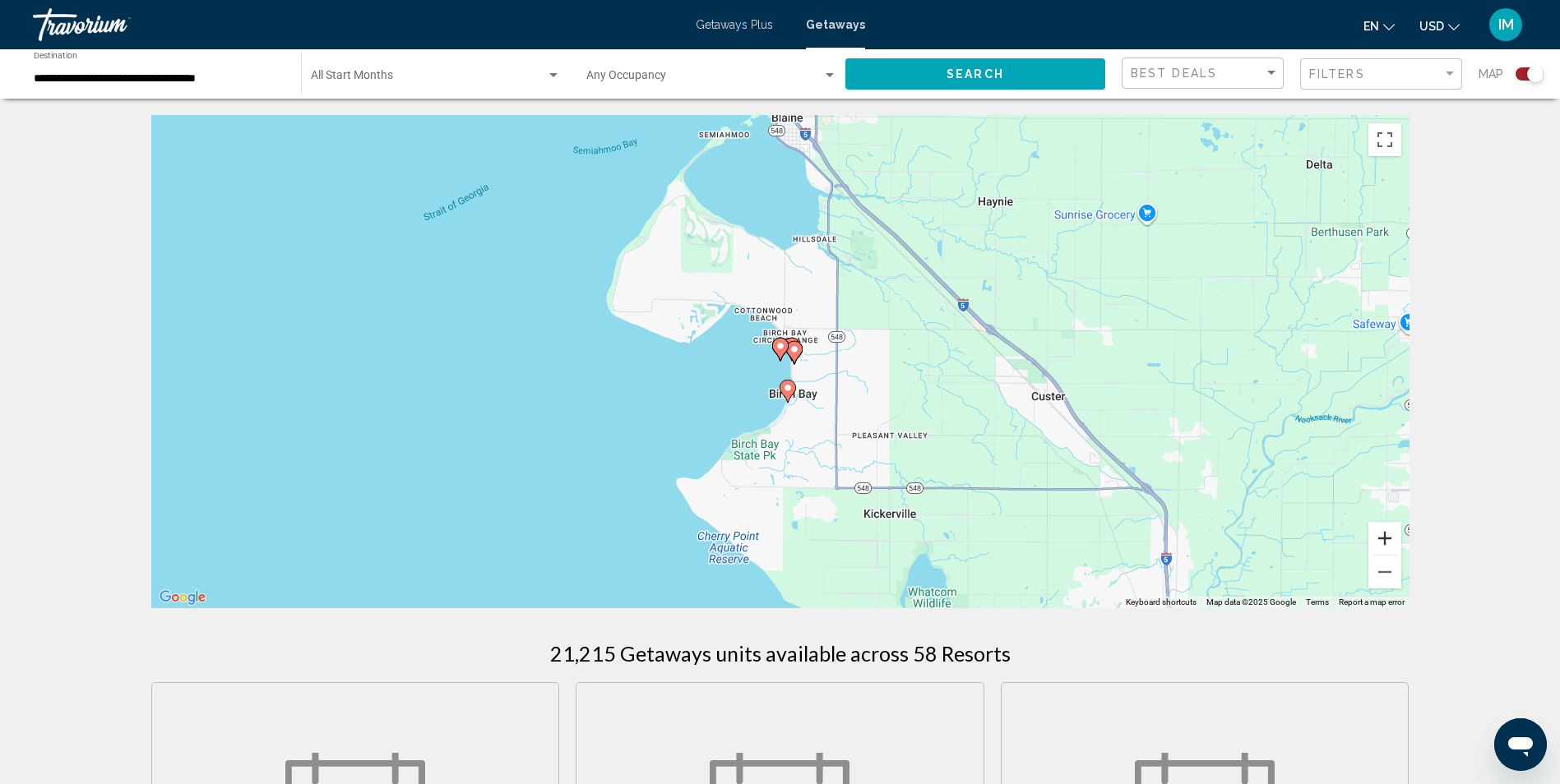
click at [1386, 539] on button "Zoom in" at bounding box center [1385, 538] width 33 height 33
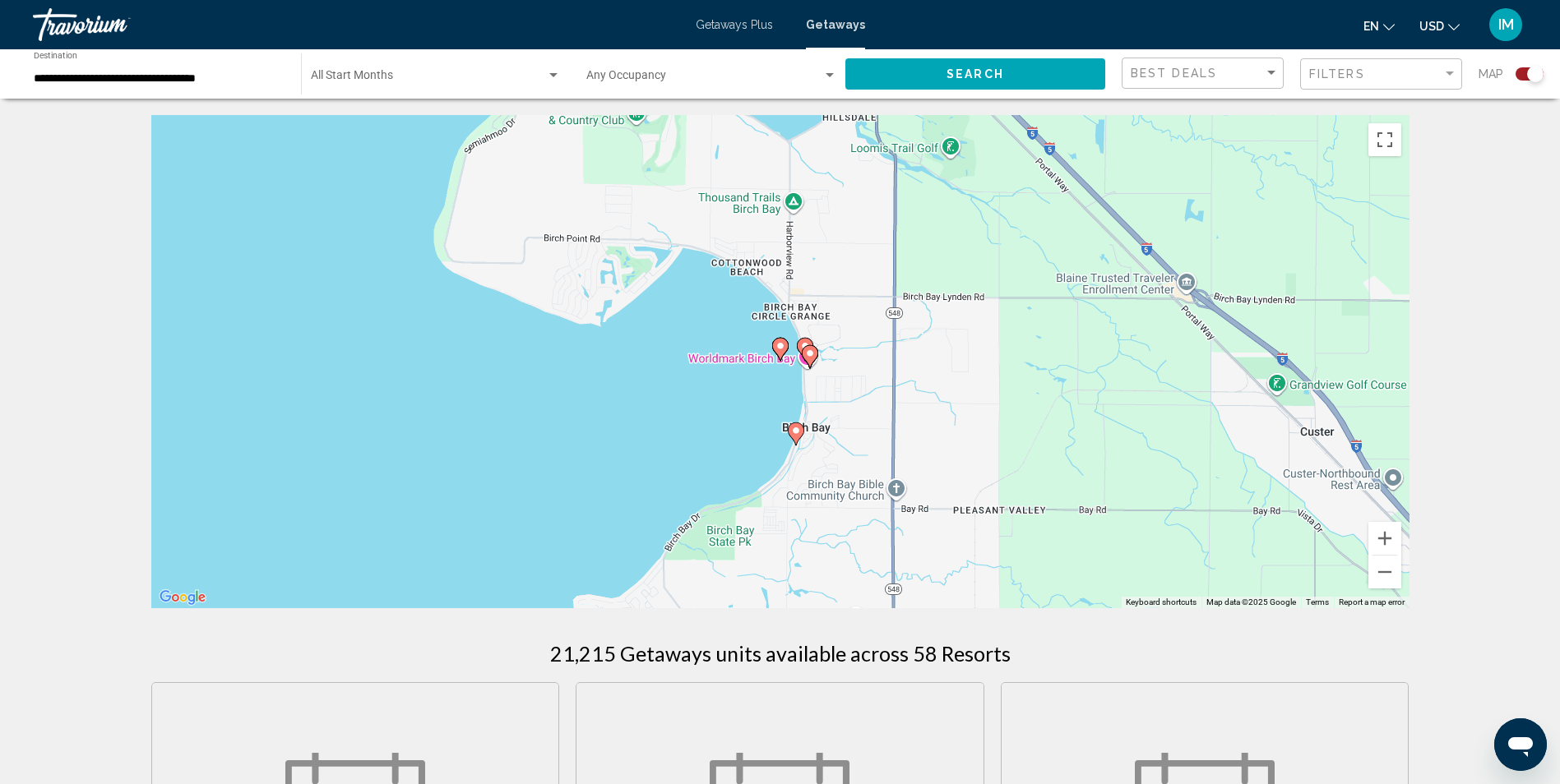
click at [782, 344] on image "Main content" at bounding box center [780, 346] width 10 height 10
type input "**********"
click at [782, 344] on image "Main content" at bounding box center [780, 346] width 10 height 10
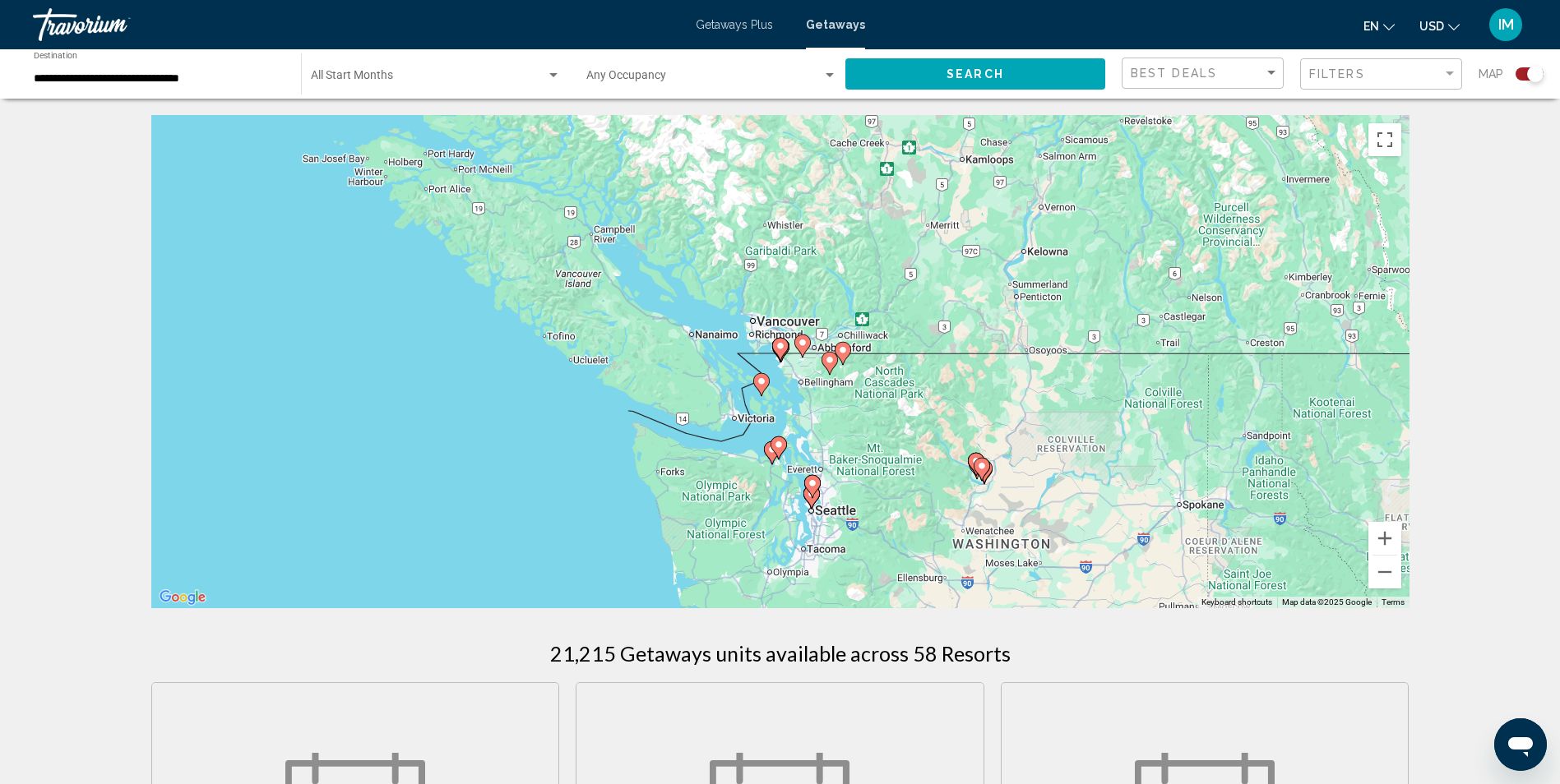
click at [780, 345] on image "Main content" at bounding box center [780, 346] width 10 height 10
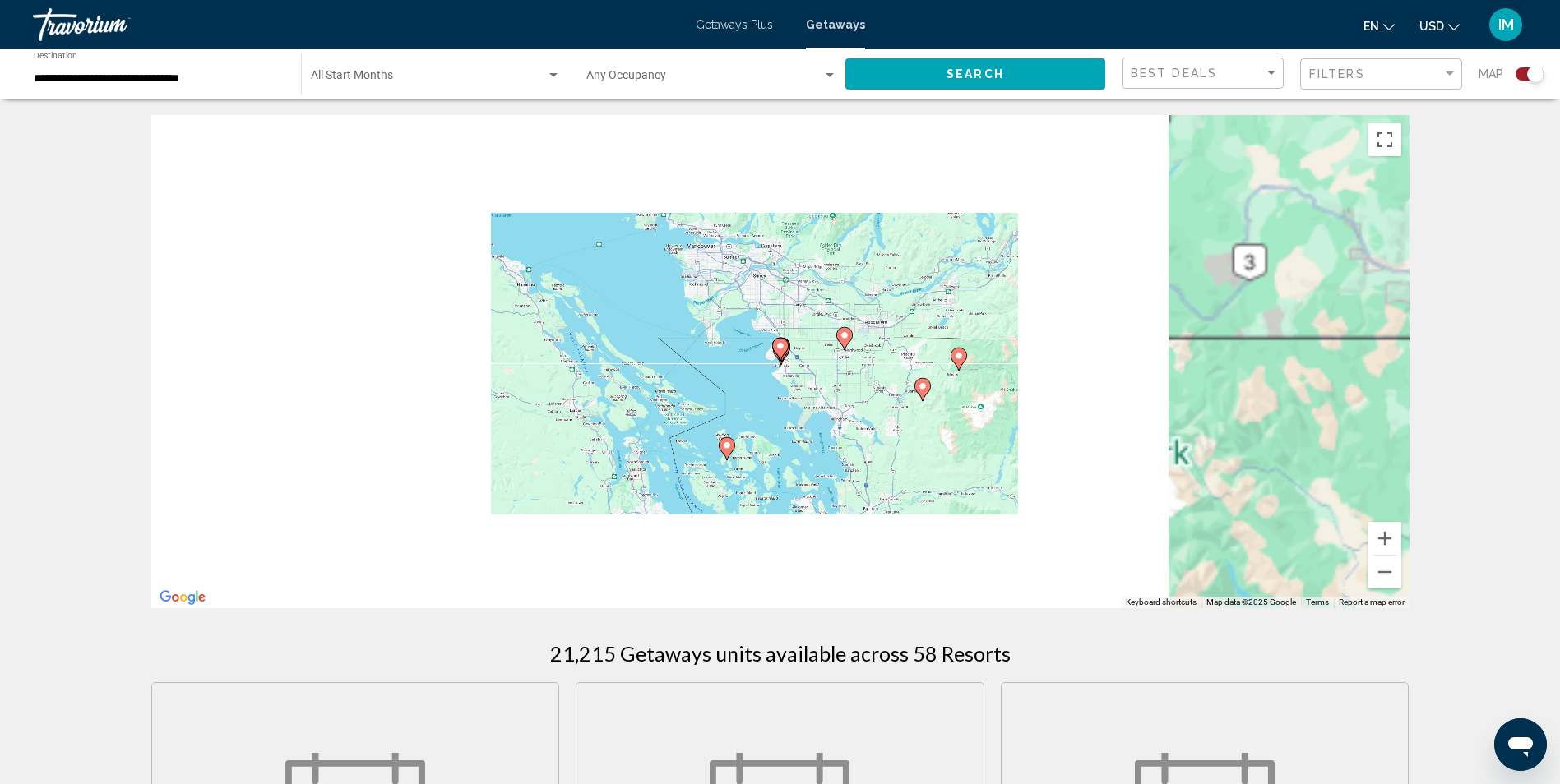
click at [780, 345] on image "Main content" at bounding box center [780, 346] width 10 height 10
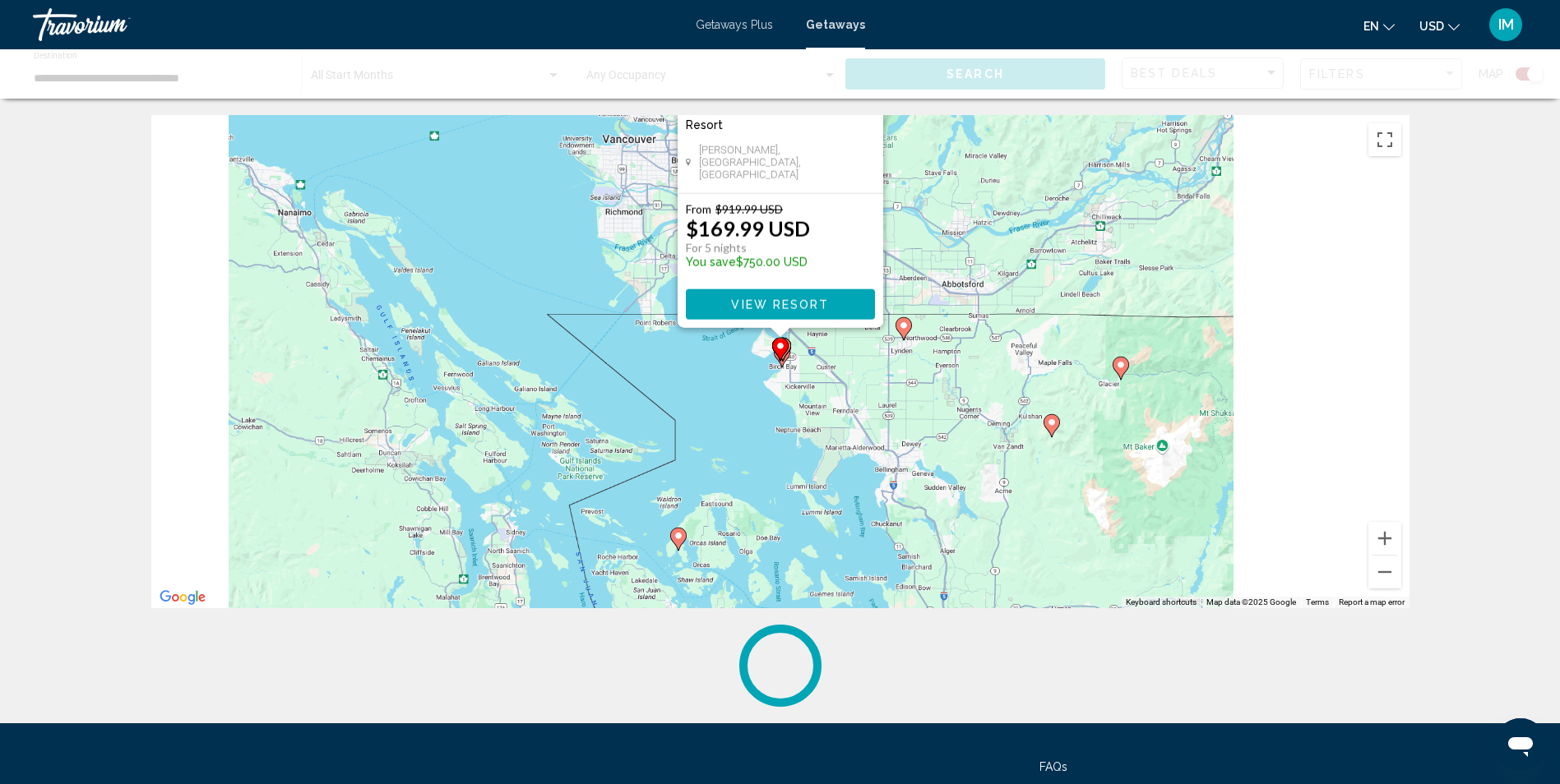
click at [780, 361] on div "To navigate, press the arrow keys. To activate drag with keyboard, press Alt + …" at bounding box center [1409, 361] width 1258 height 0
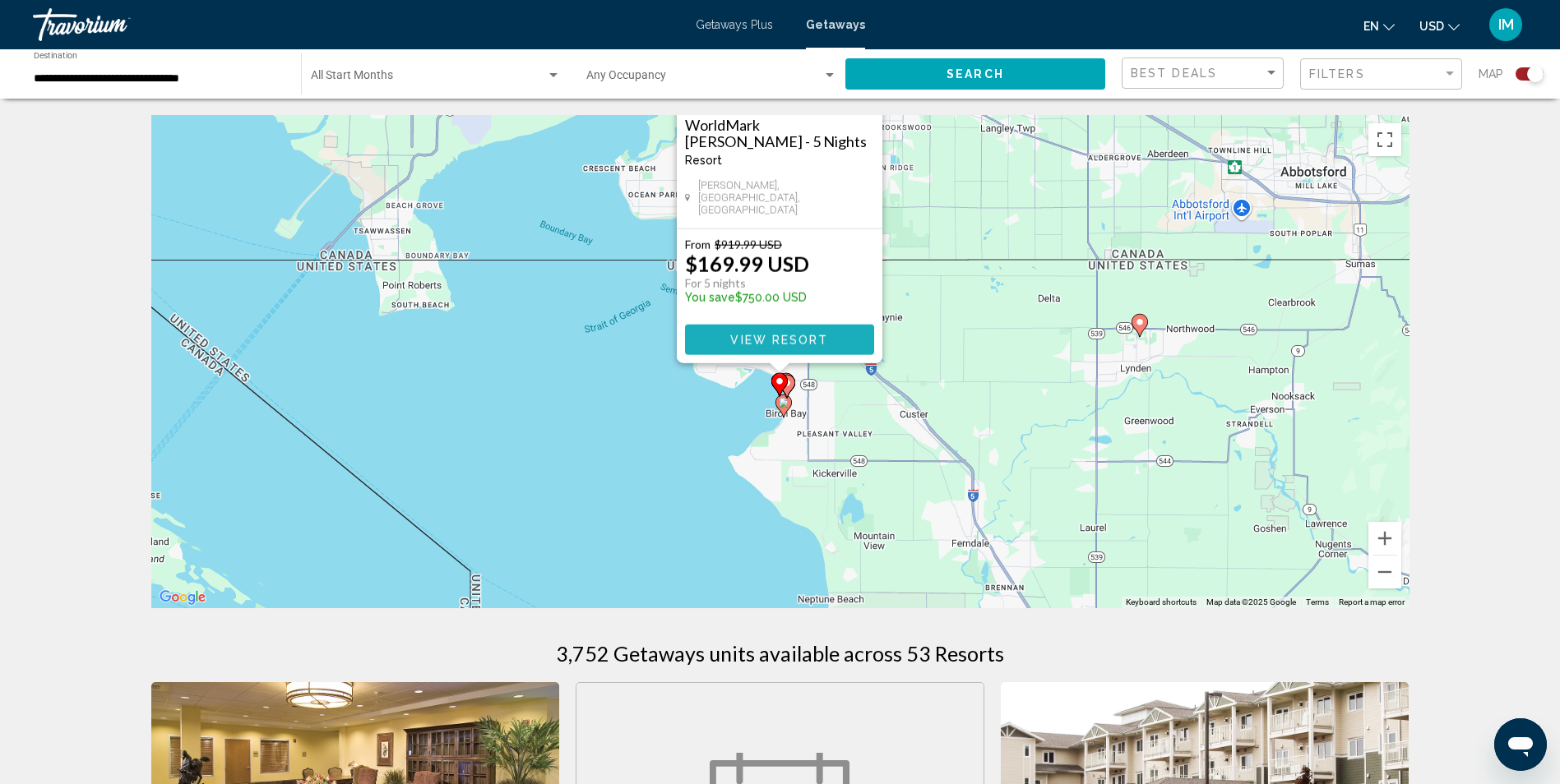
click at [780, 345] on span "View Resort" at bounding box center [779, 341] width 98 height 13
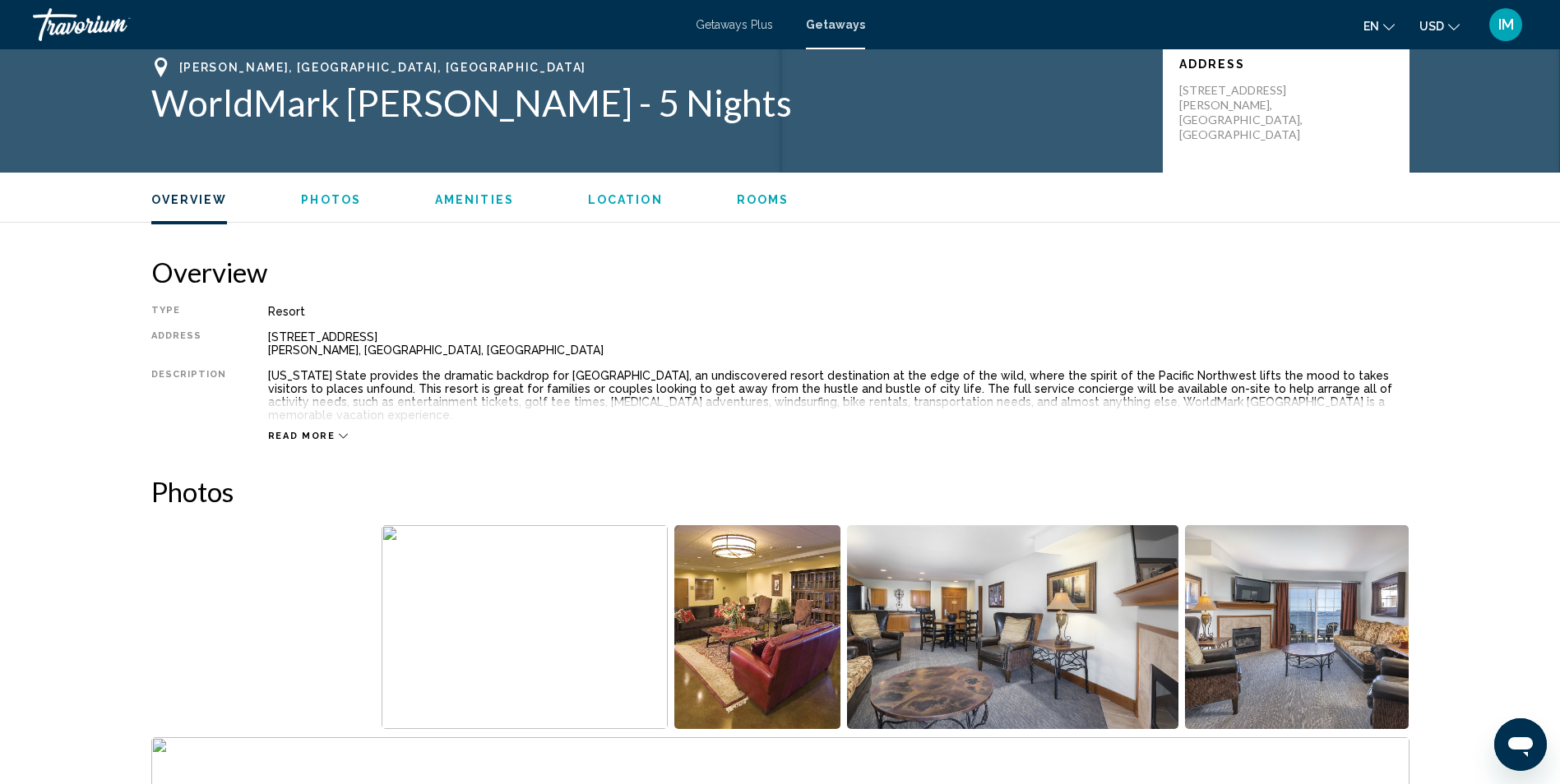
scroll to position [493, 0]
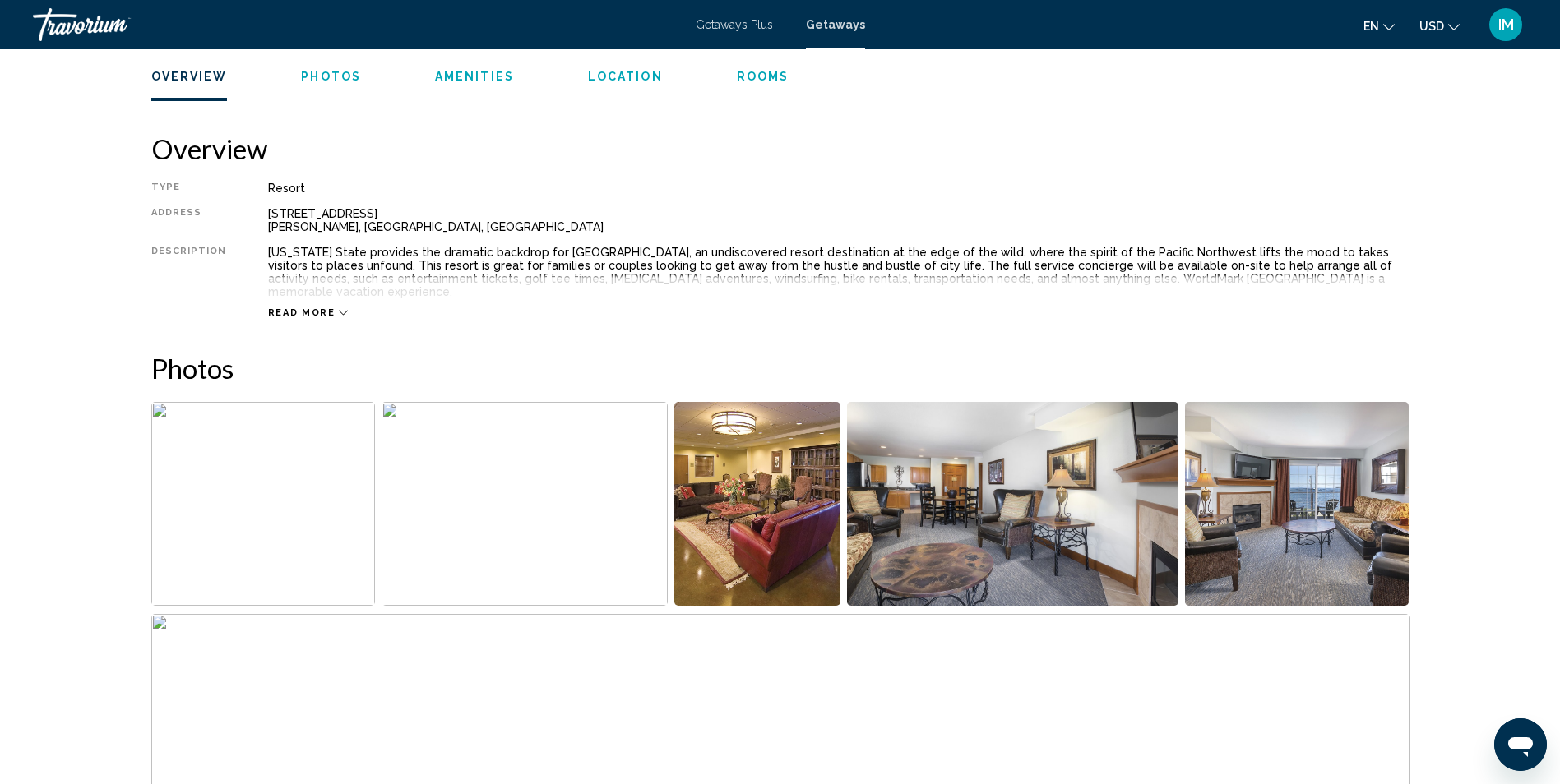
click at [1308, 492] on img "Open full-screen image slider" at bounding box center [1297, 503] width 224 height 203
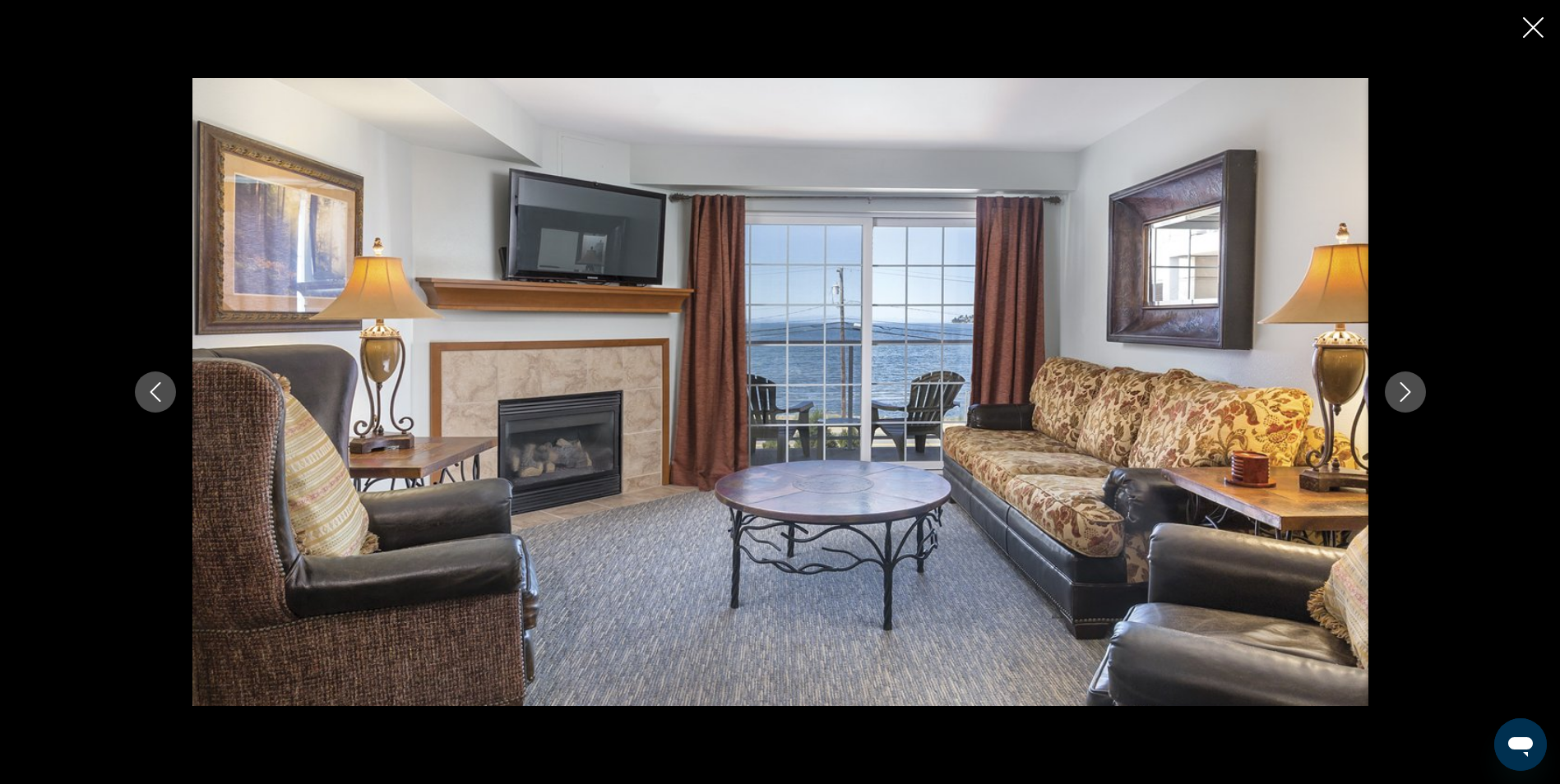
click at [1413, 386] on icon "Next image" at bounding box center [1405, 392] width 20 height 20
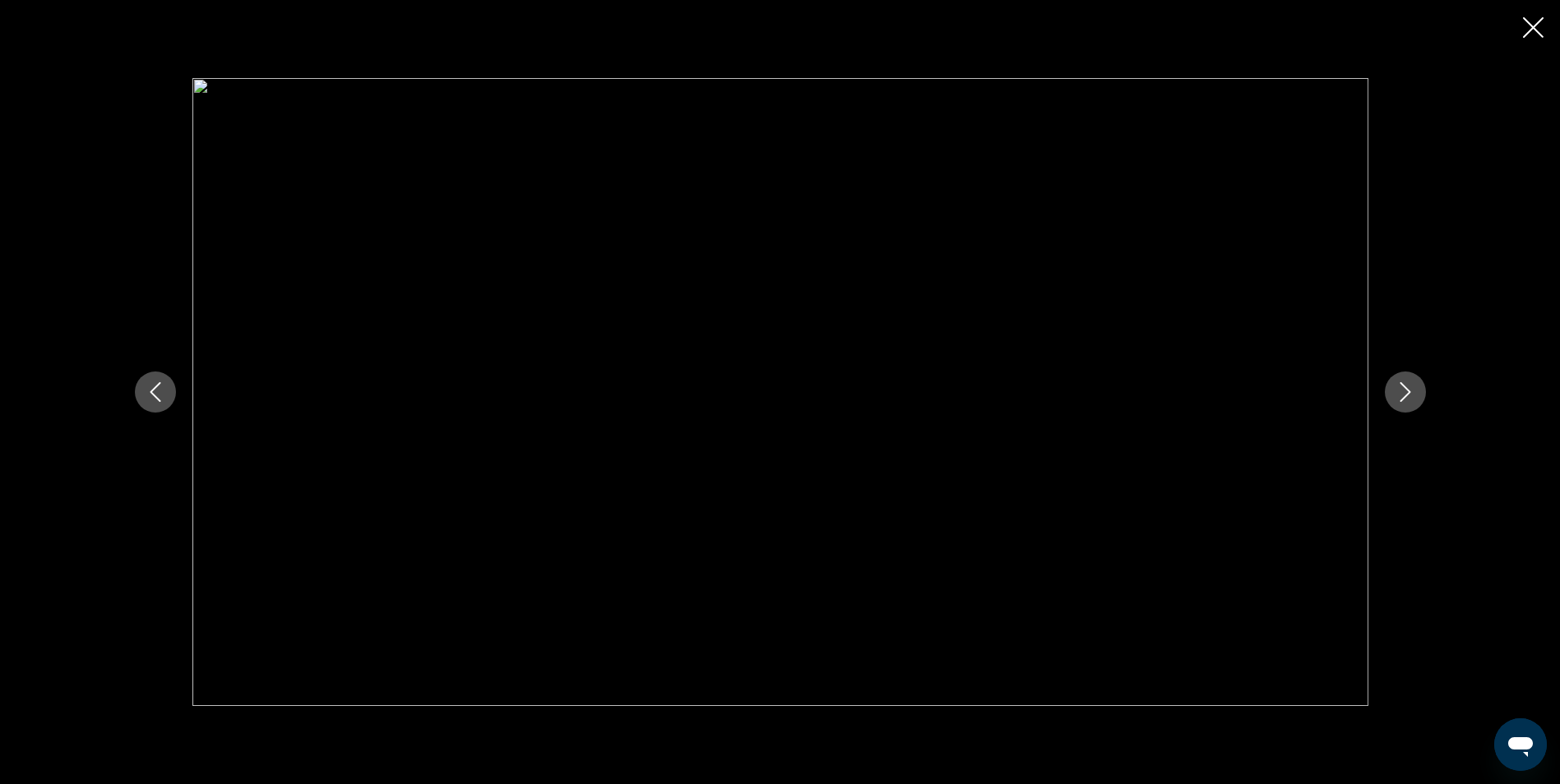
click at [1413, 386] on icon "Next image" at bounding box center [1405, 392] width 20 height 20
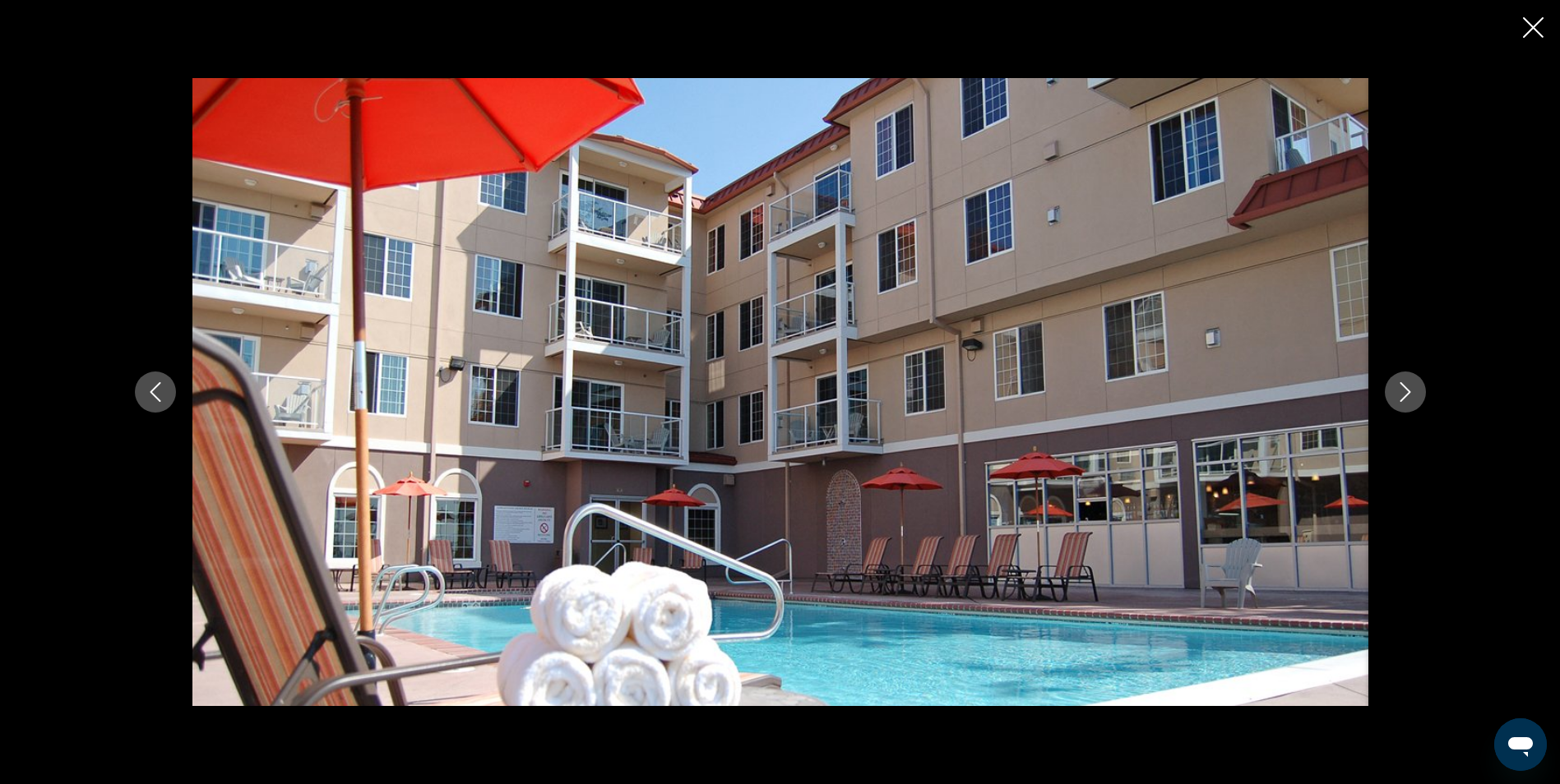
click at [1416, 379] on button "Next image" at bounding box center [1405, 391] width 41 height 41
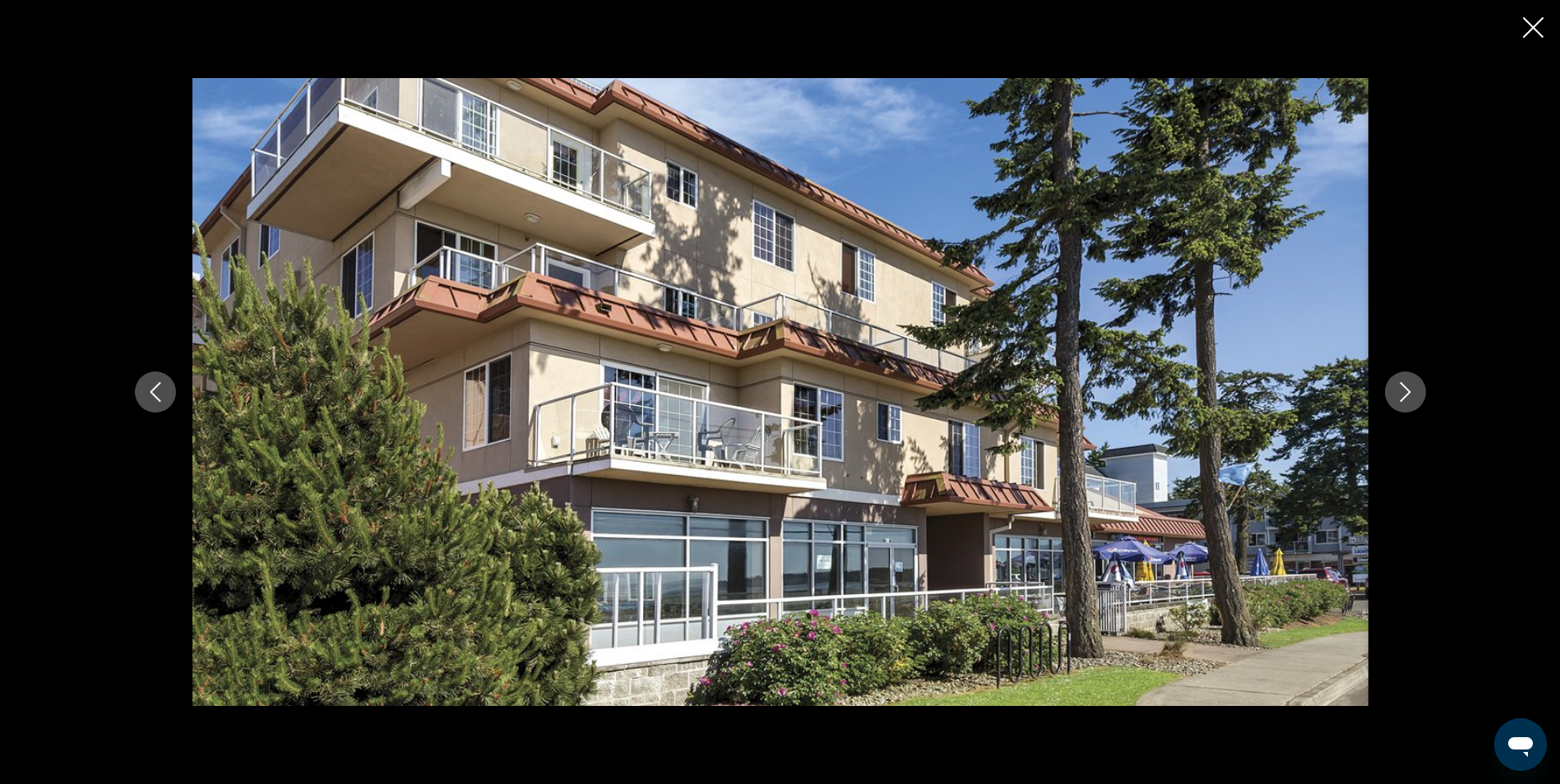
click at [1416, 379] on button "Next image" at bounding box center [1405, 391] width 41 height 41
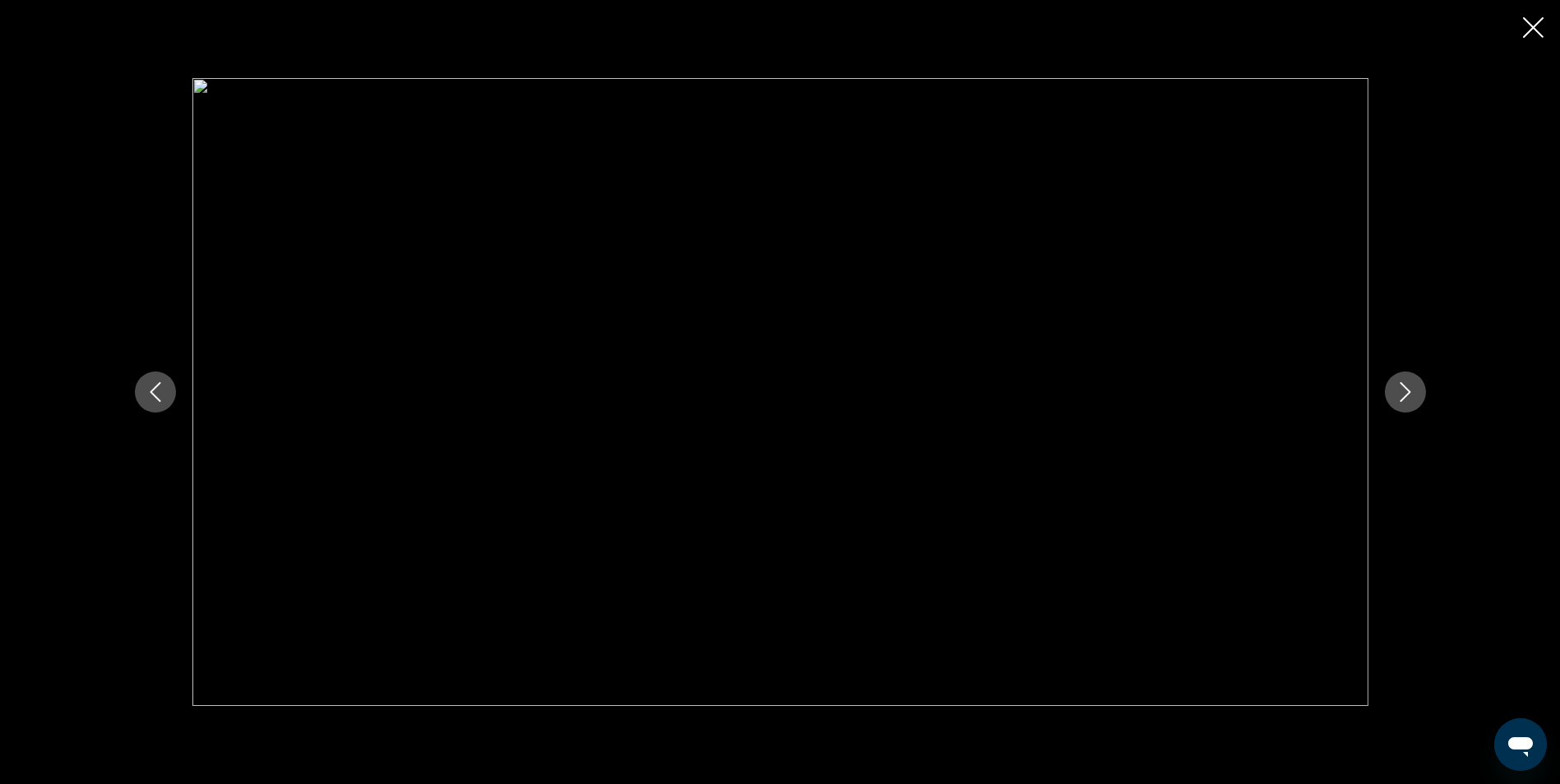
click at [1416, 379] on button "Next image" at bounding box center [1405, 391] width 41 height 41
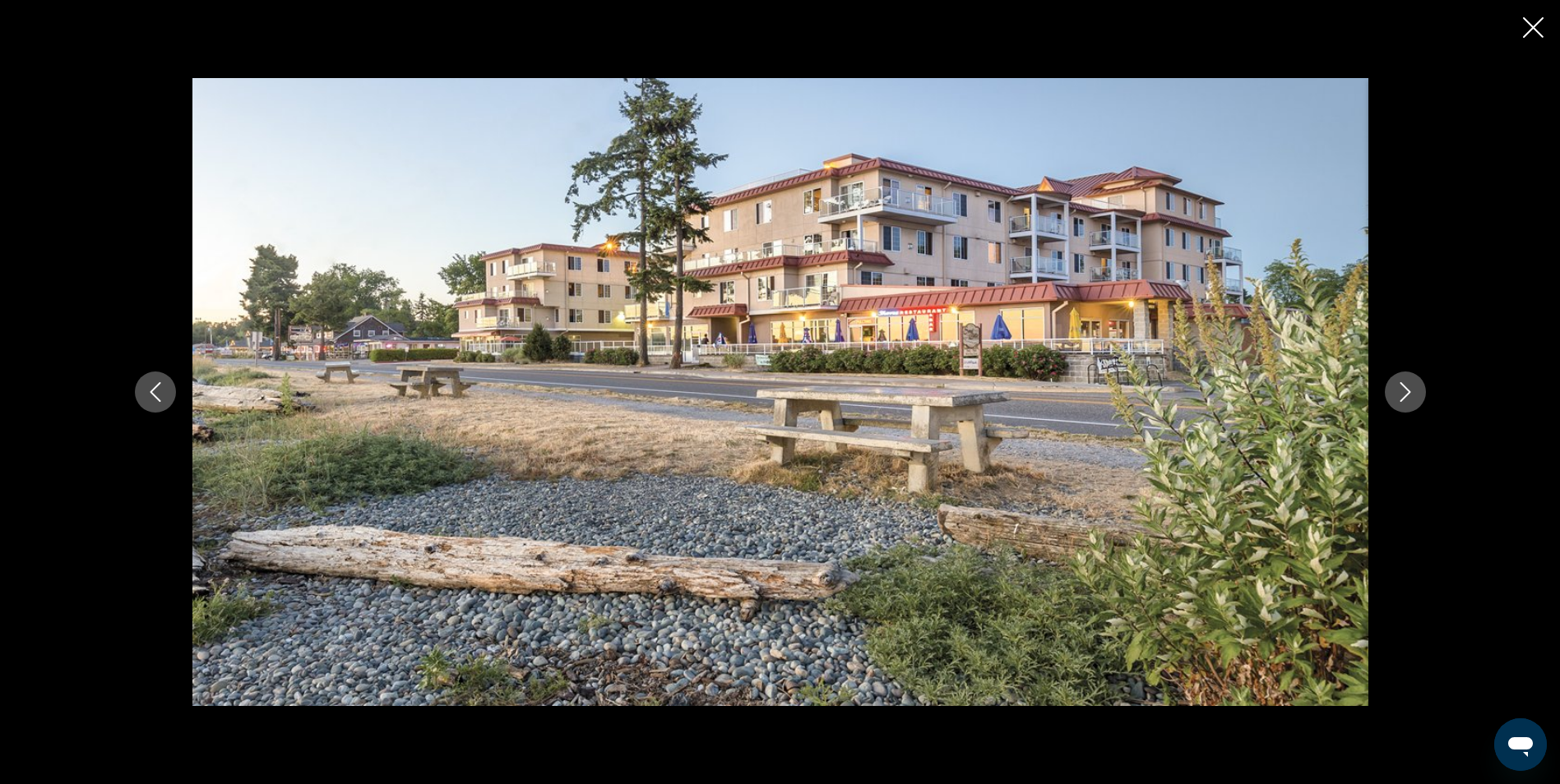
click at [1416, 386] on button "Next image" at bounding box center [1405, 391] width 41 height 41
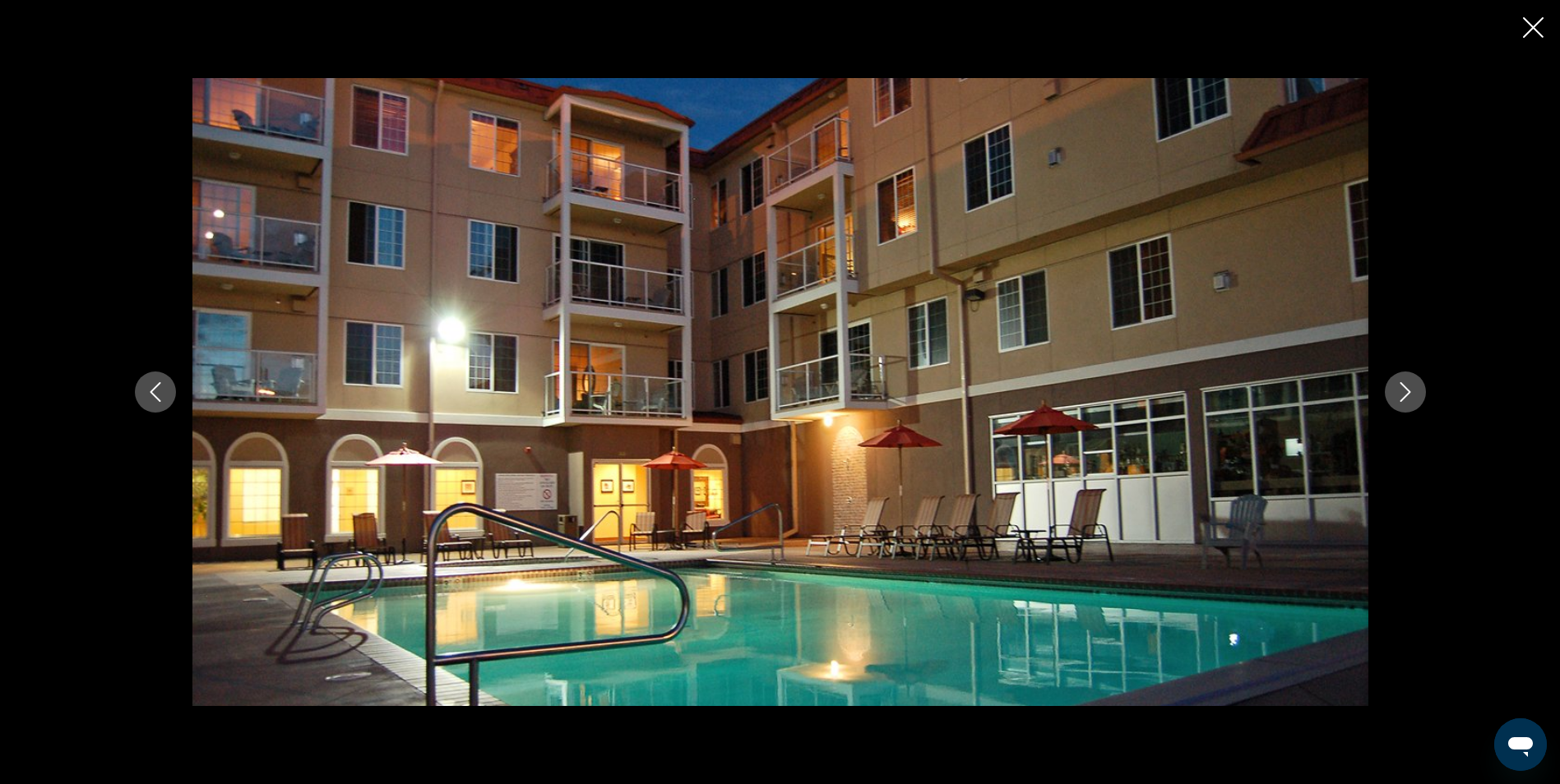
click at [1416, 386] on button "Next image" at bounding box center [1405, 391] width 41 height 41
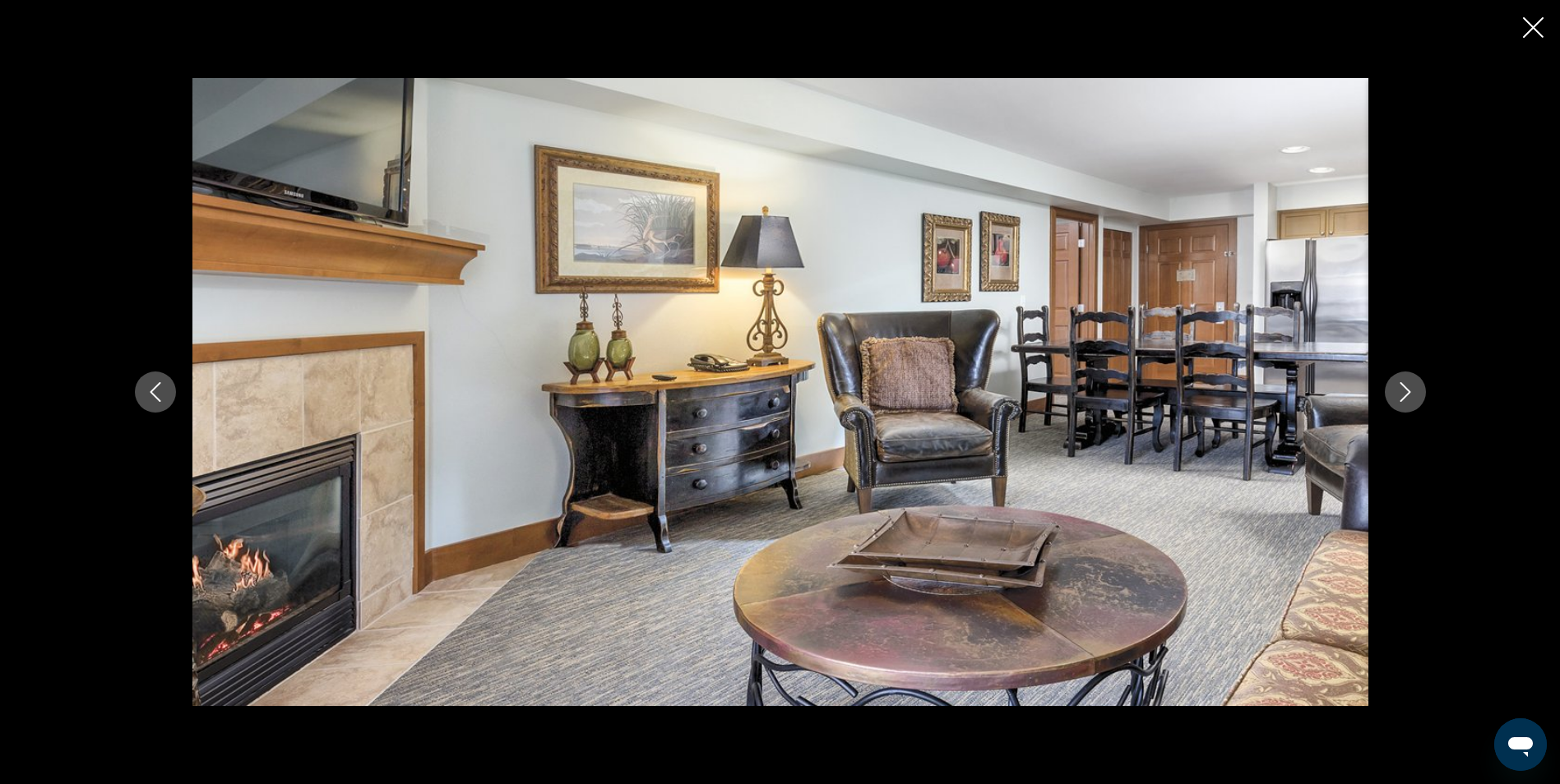
click at [1416, 386] on button "Next image" at bounding box center [1405, 391] width 41 height 41
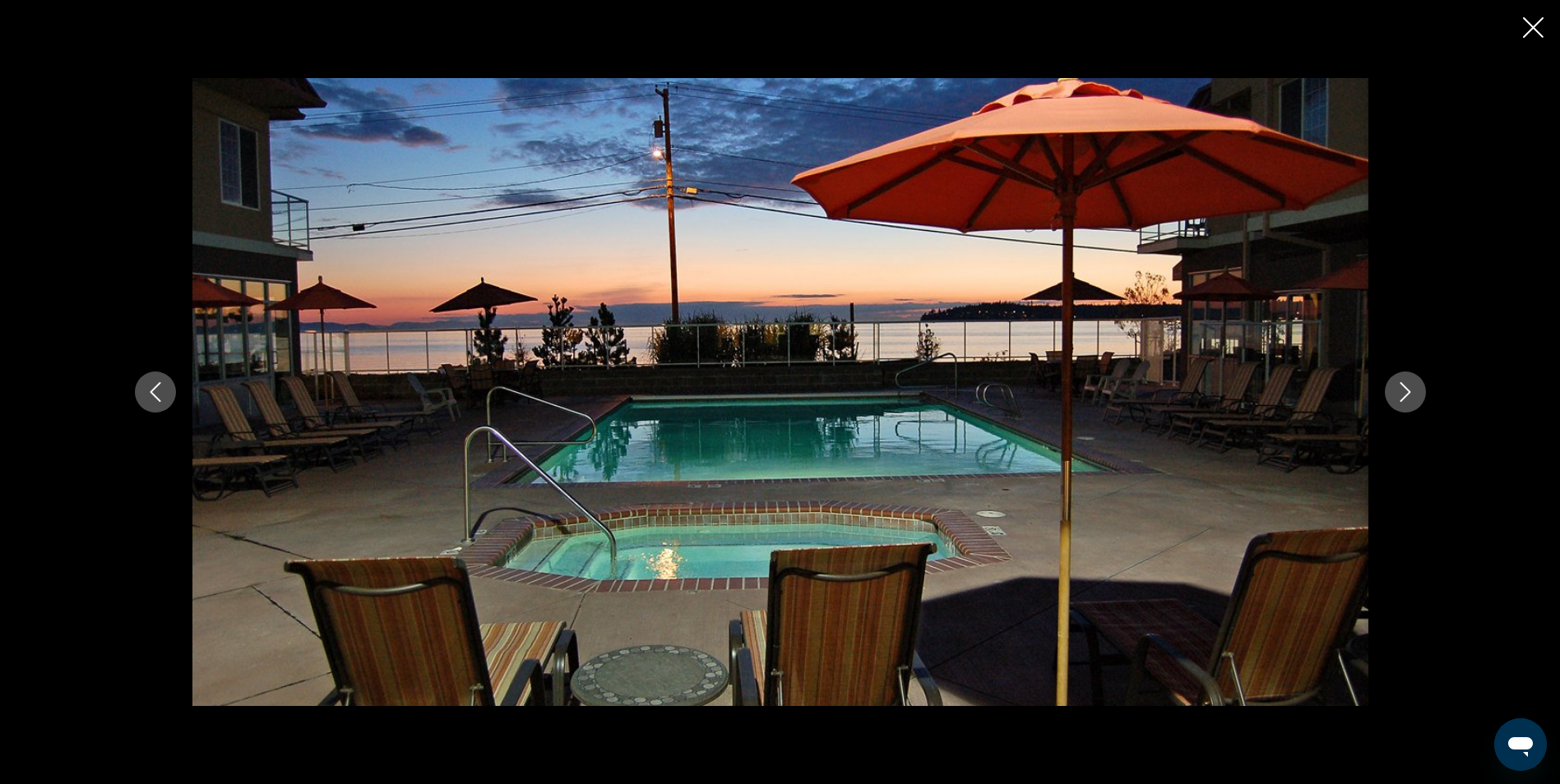
click at [1416, 386] on button "Next image" at bounding box center [1405, 391] width 41 height 41
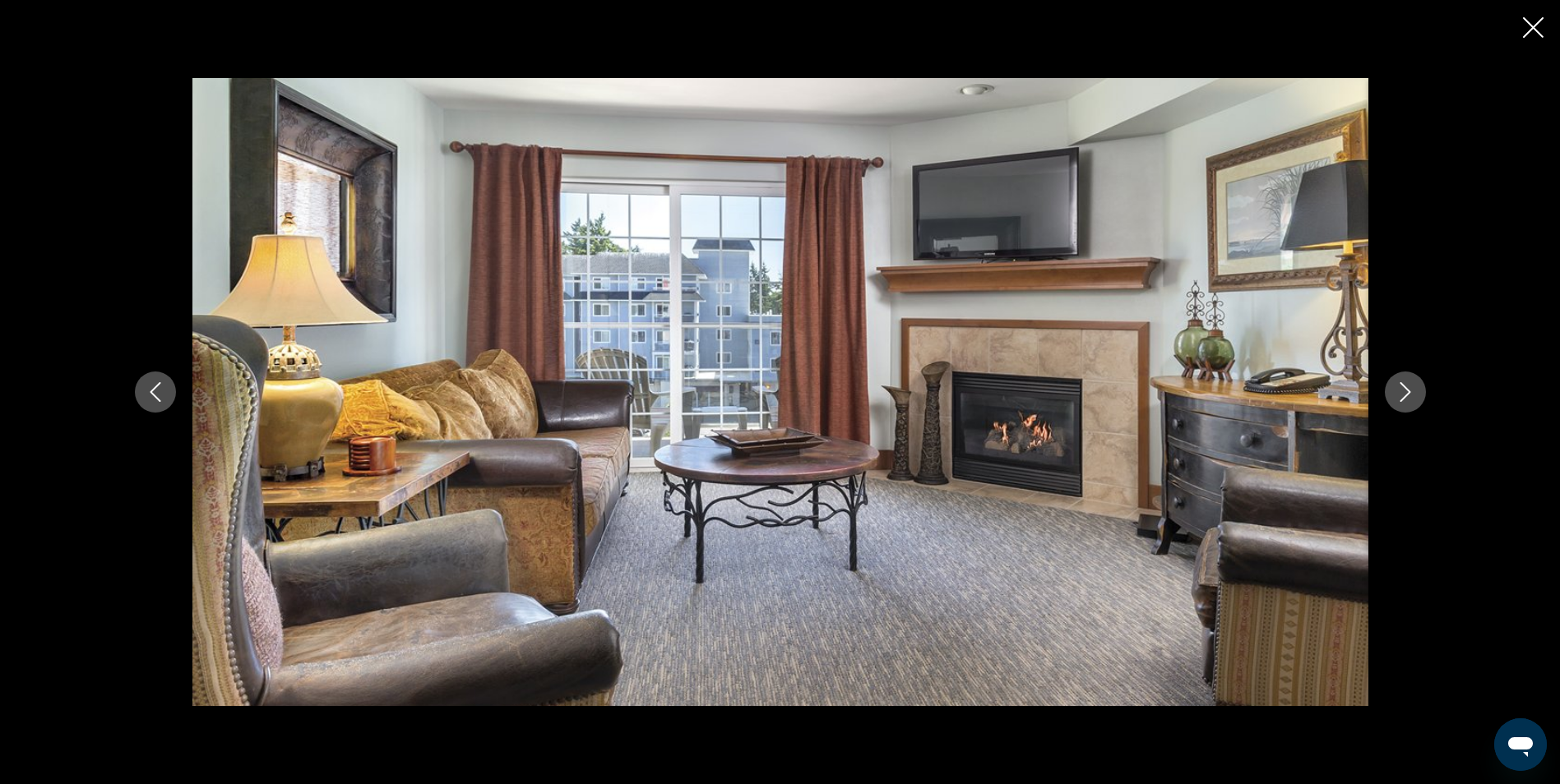
click at [1416, 386] on button "Next image" at bounding box center [1405, 391] width 41 height 41
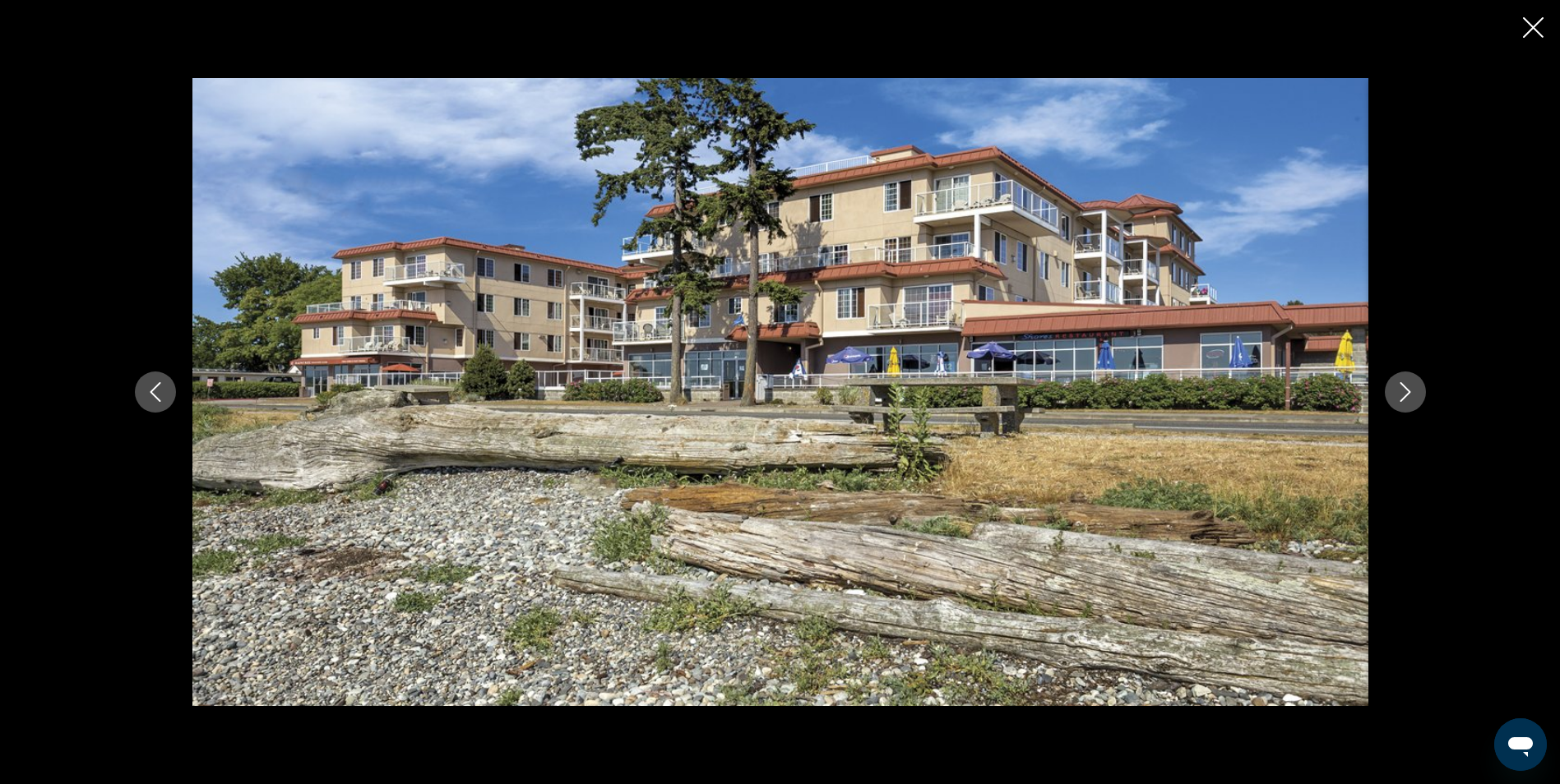
click at [1416, 386] on button "Next image" at bounding box center [1405, 391] width 41 height 41
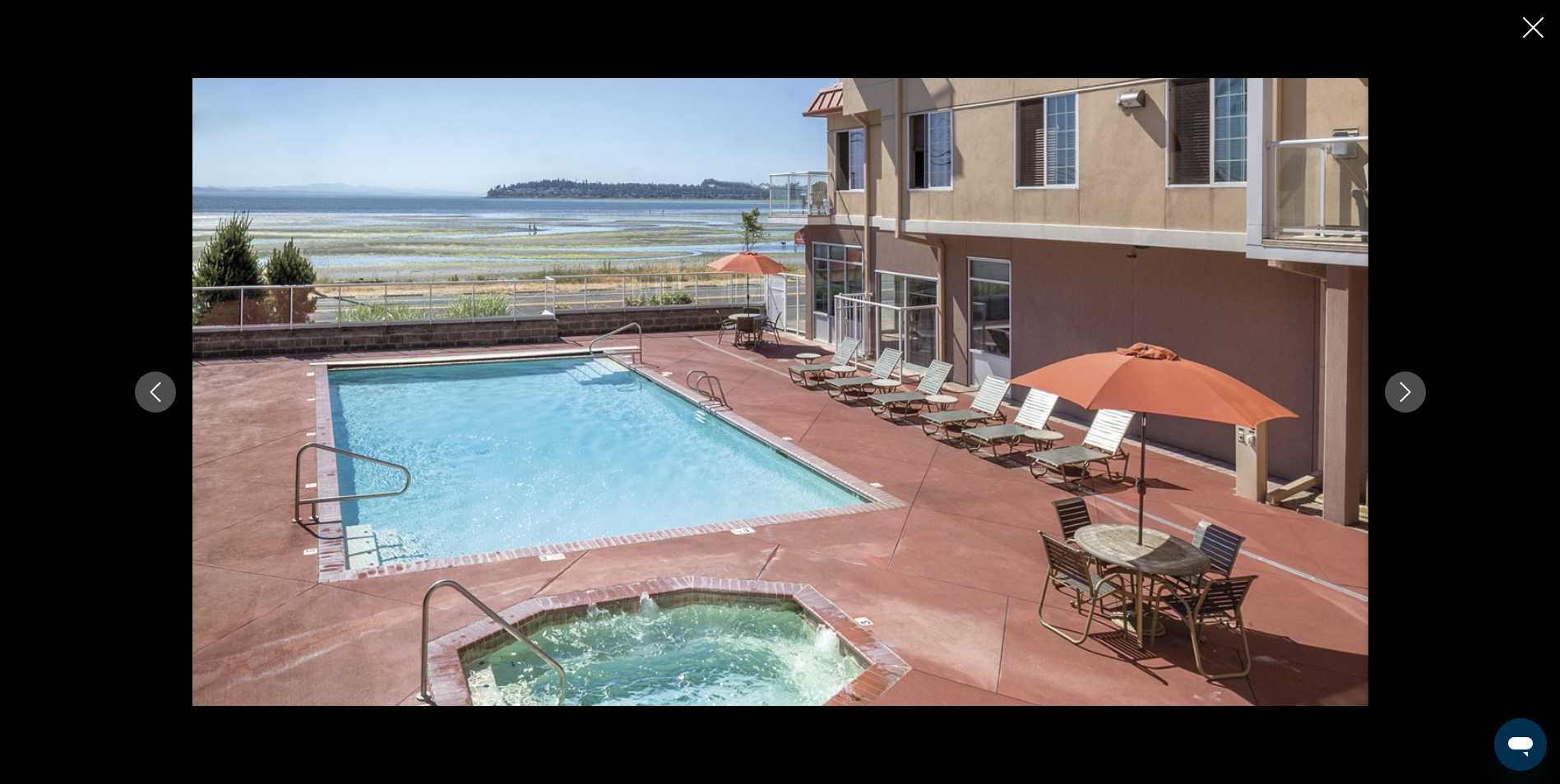
click at [1416, 386] on button "Next image" at bounding box center [1405, 391] width 41 height 41
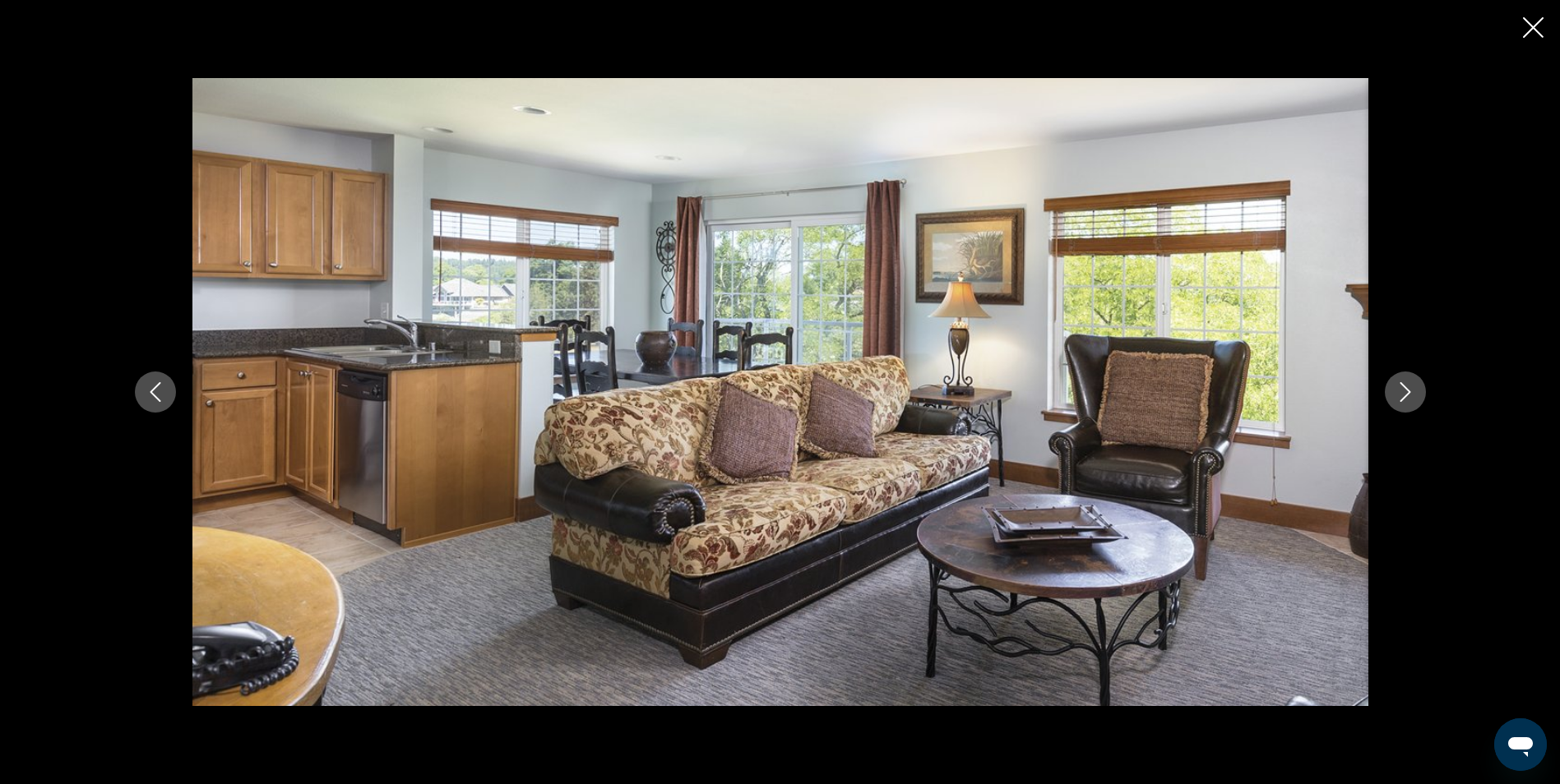
click at [1416, 386] on button "Next image" at bounding box center [1405, 391] width 41 height 41
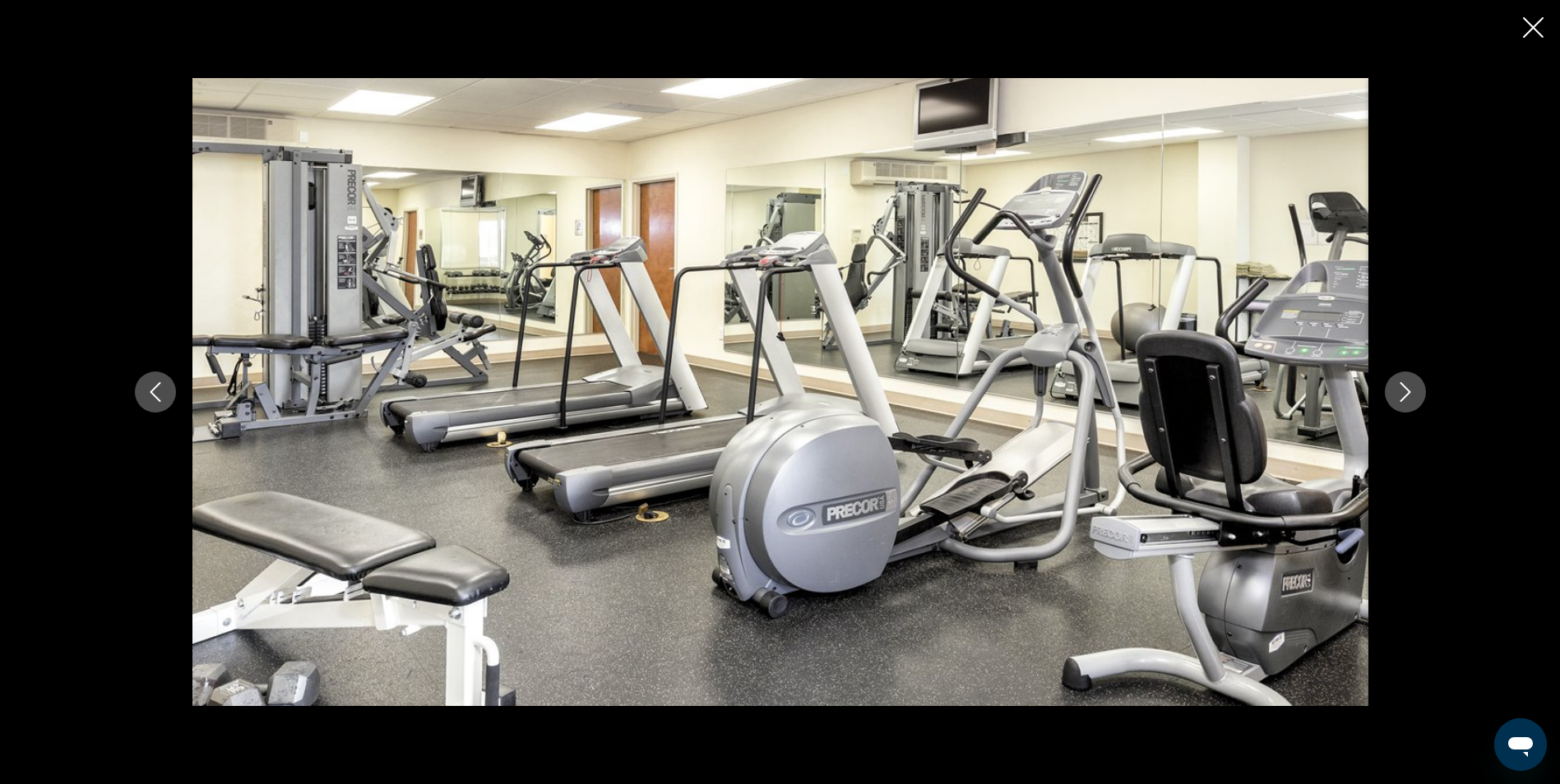
click at [1416, 386] on button "Next image" at bounding box center [1405, 391] width 41 height 41
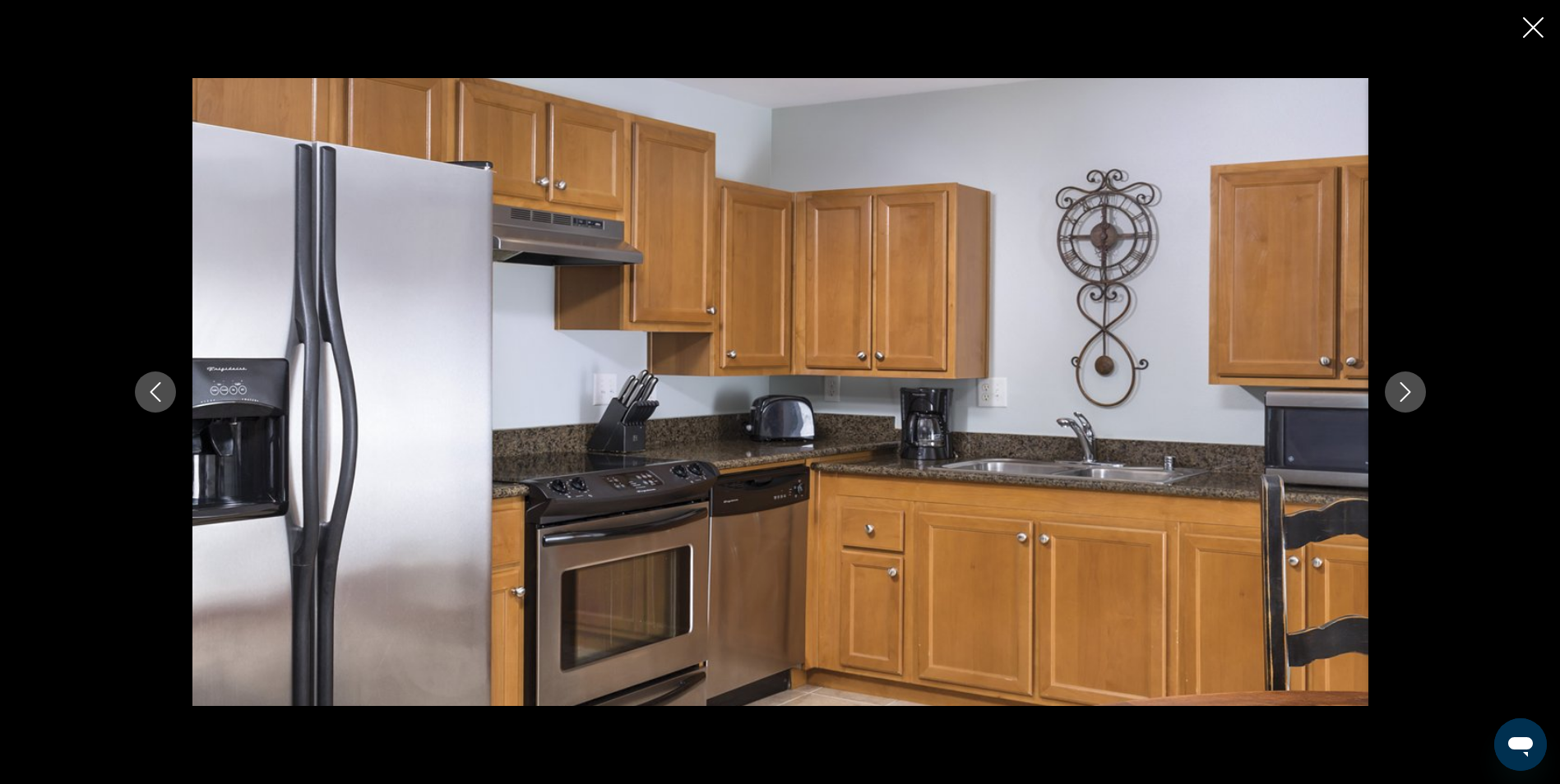
click at [1416, 386] on button "Next image" at bounding box center [1405, 391] width 41 height 41
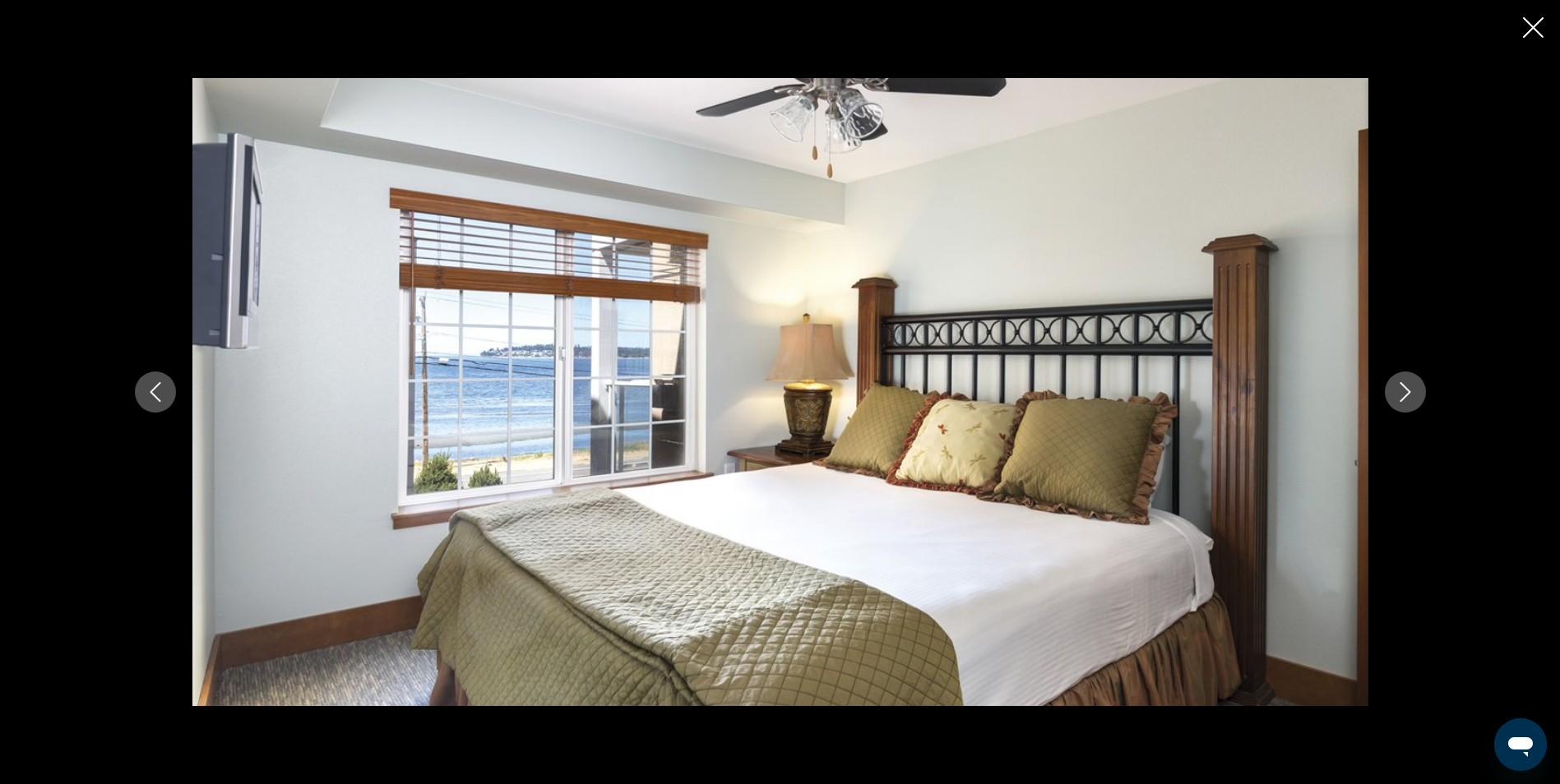
click at [1416, 386] on button "Next image" at bounding box center [1405, 391] width 41 height 41
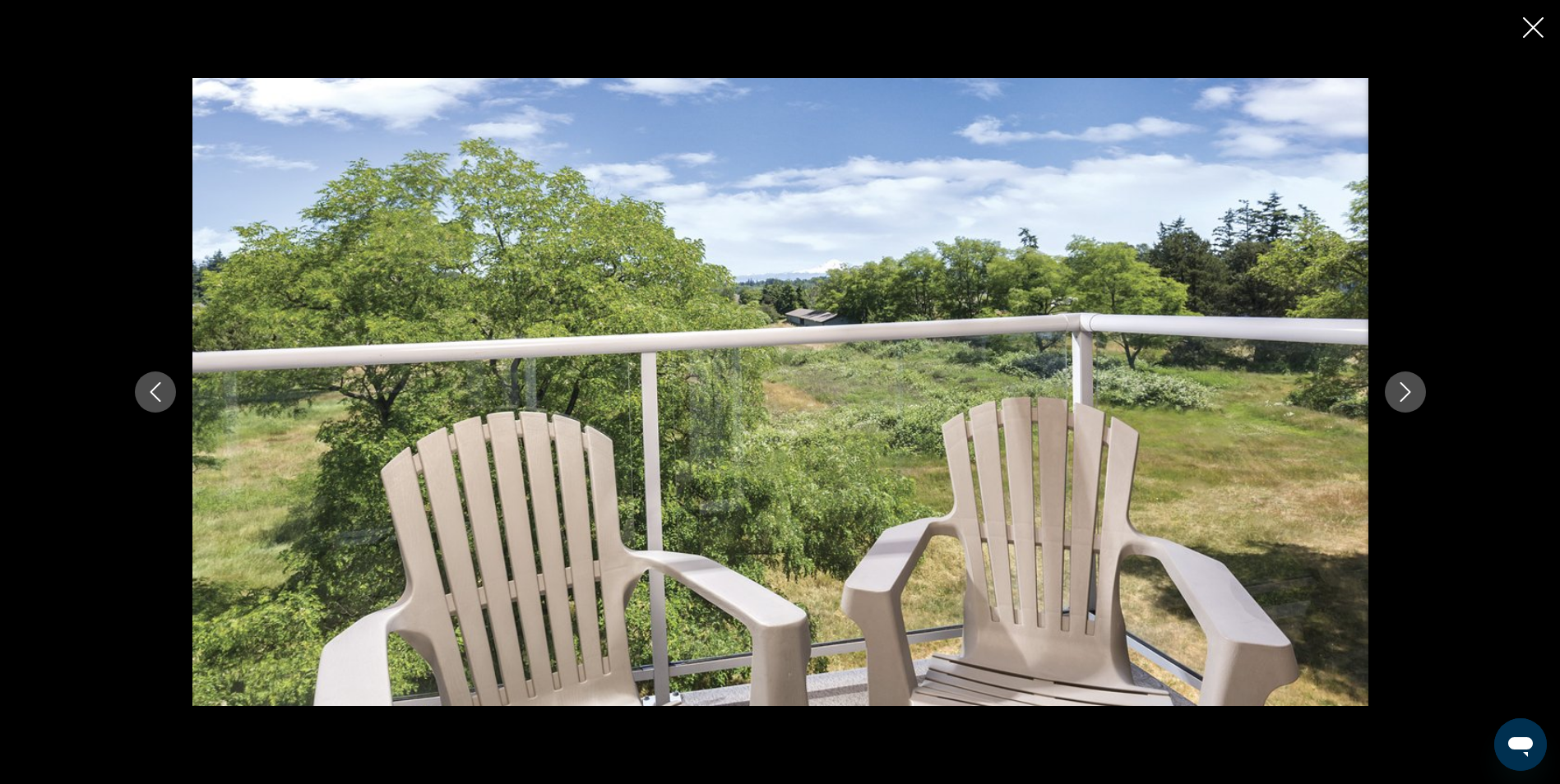
click at [1416, 386] on button "Next image" at bounding box center [1405, 391] width 41 height 41
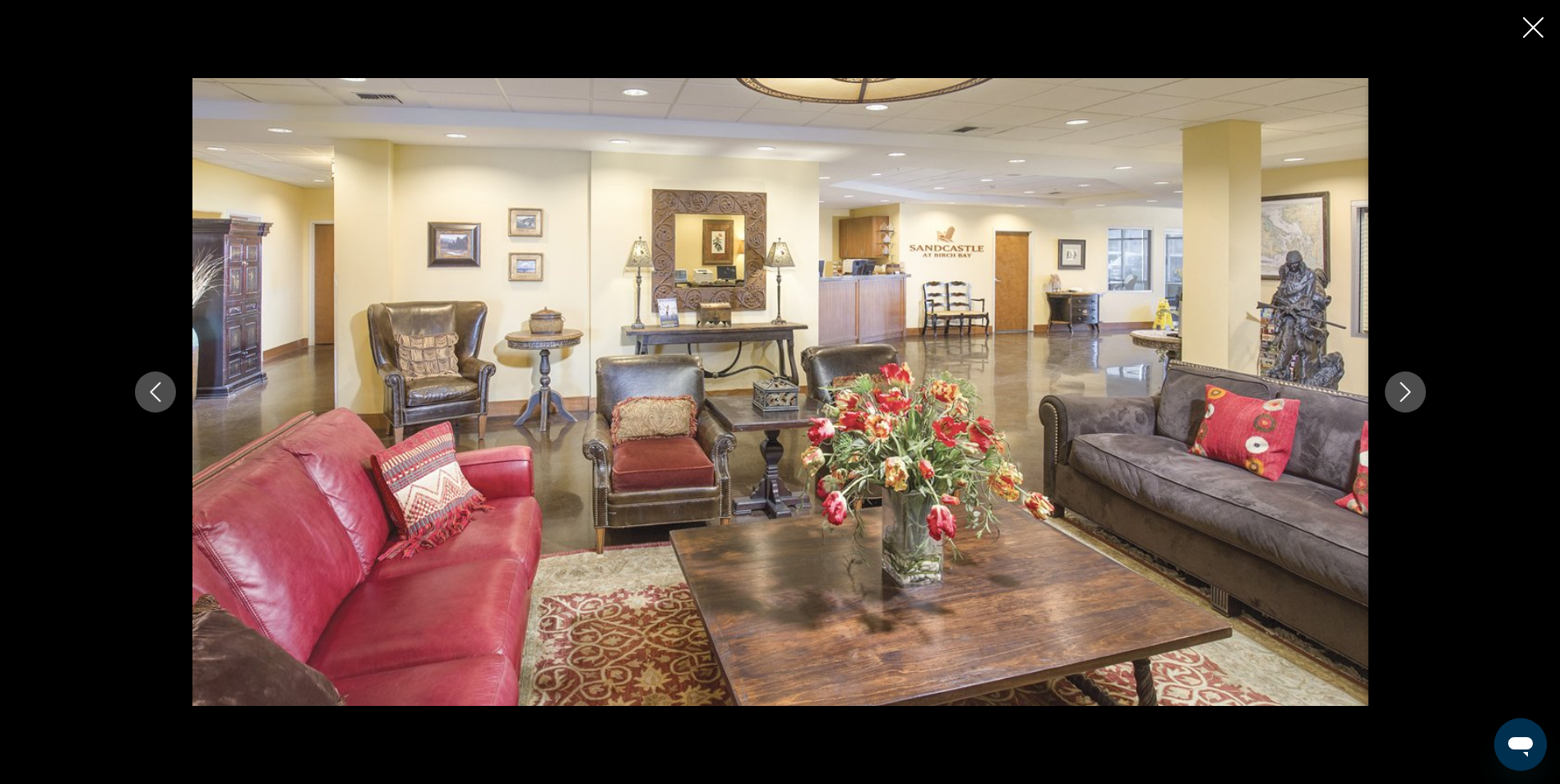
click at [1416, 386] on button "Next image" at bounding box center [1405, 391] width 41 height 41
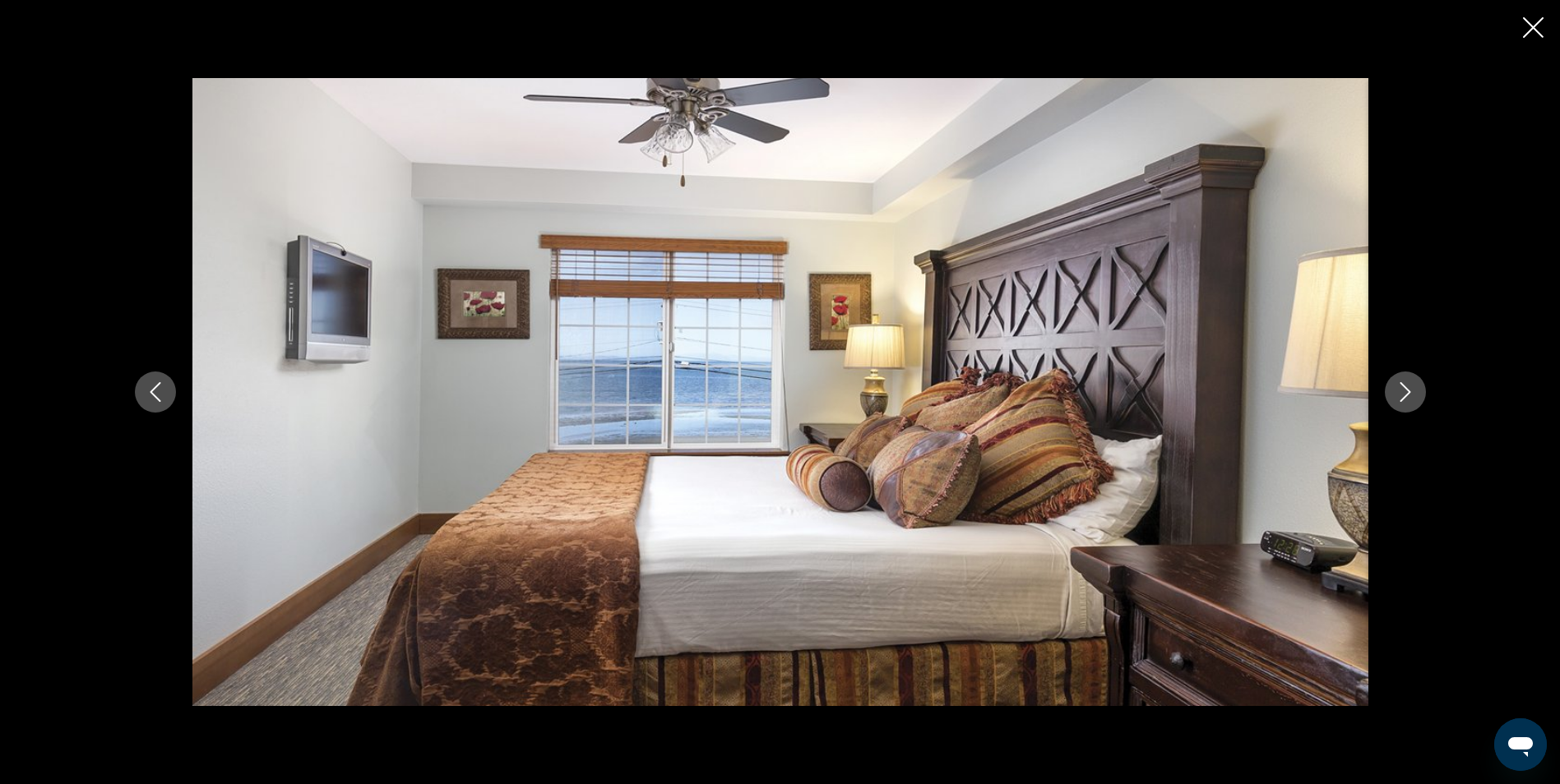
click at [1416, 386] on button "Next image" at bounding box center [1405, 391] width 41 height 41
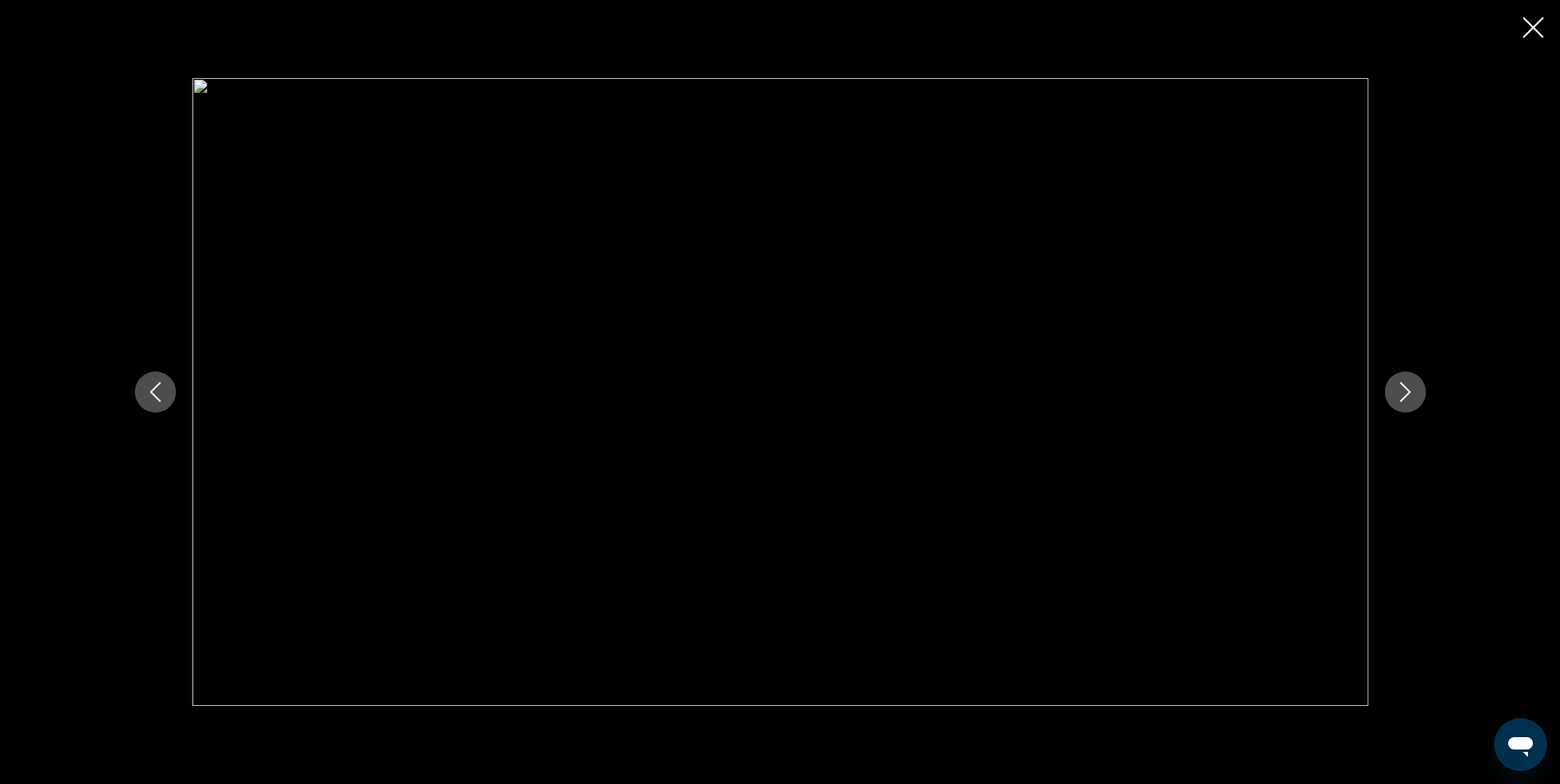
click at [1416, 386] on button "Next image" at bounding box center [1405, 391] width 41 height 41
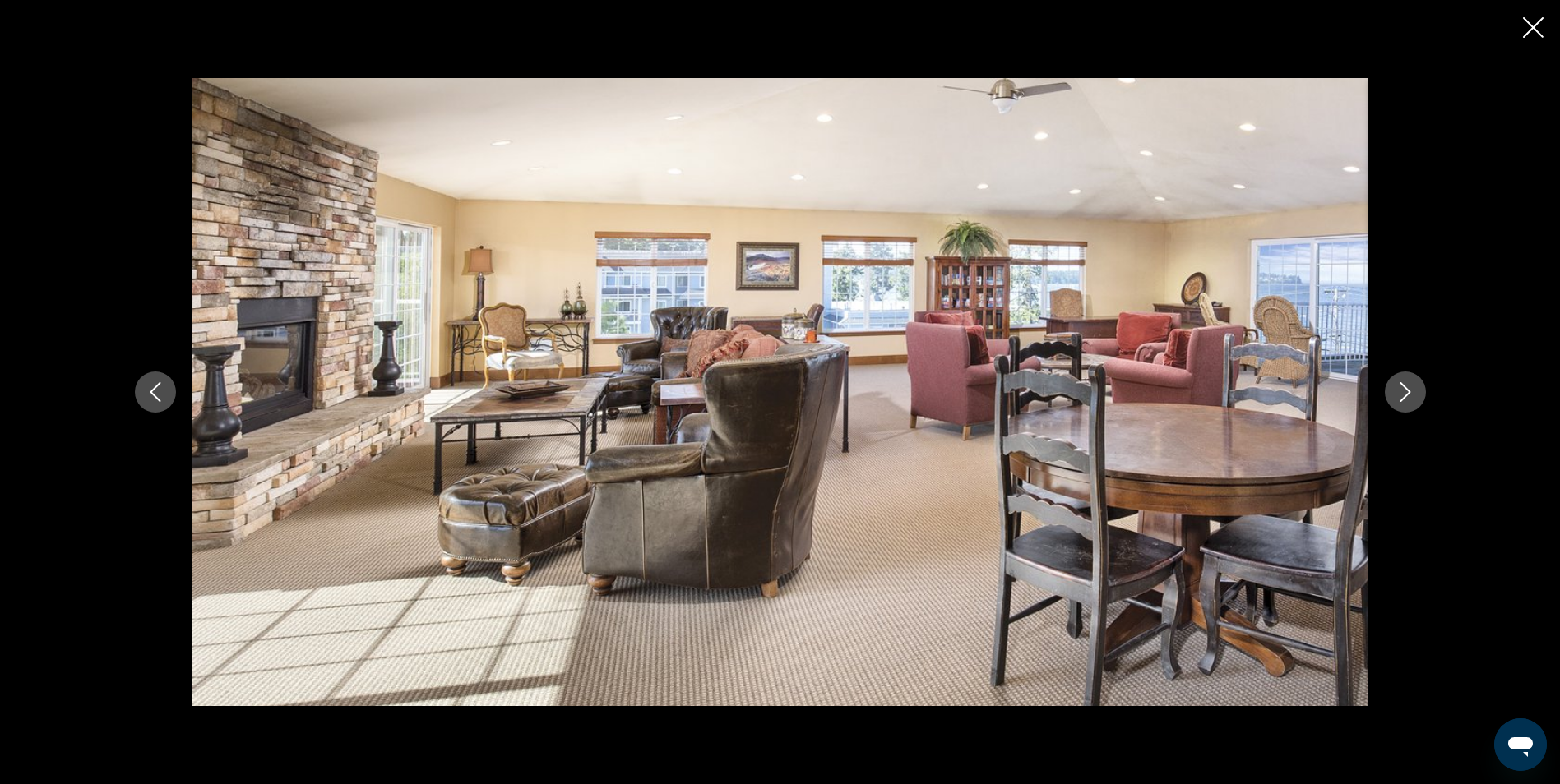
click at [1416, 386] on button "Next image" at bounding box center [1405, 391] width 41 height 41
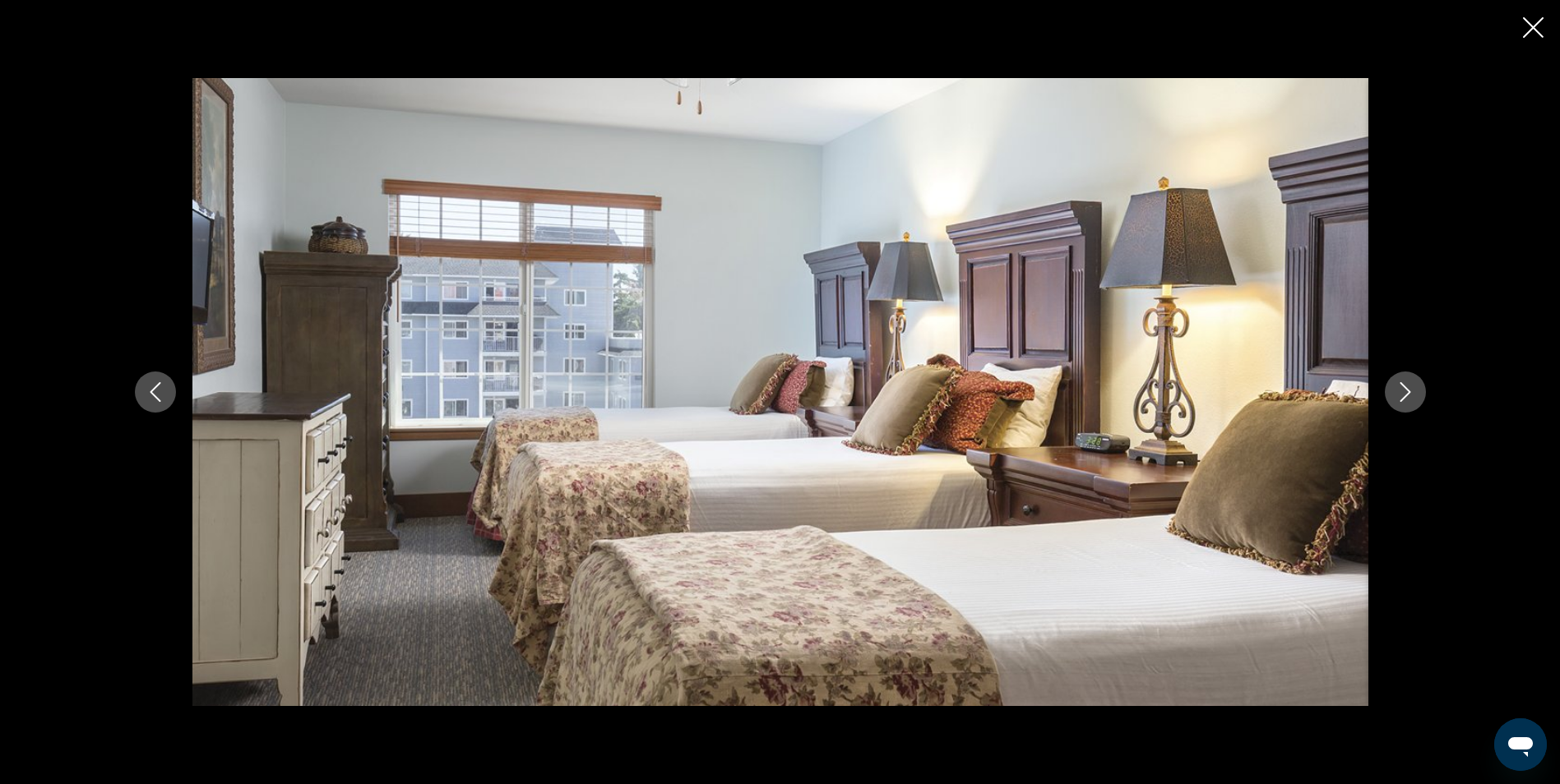
click at [1416, 386] on button "Next image" at bounding box center [1405, 391] width 41 height 41
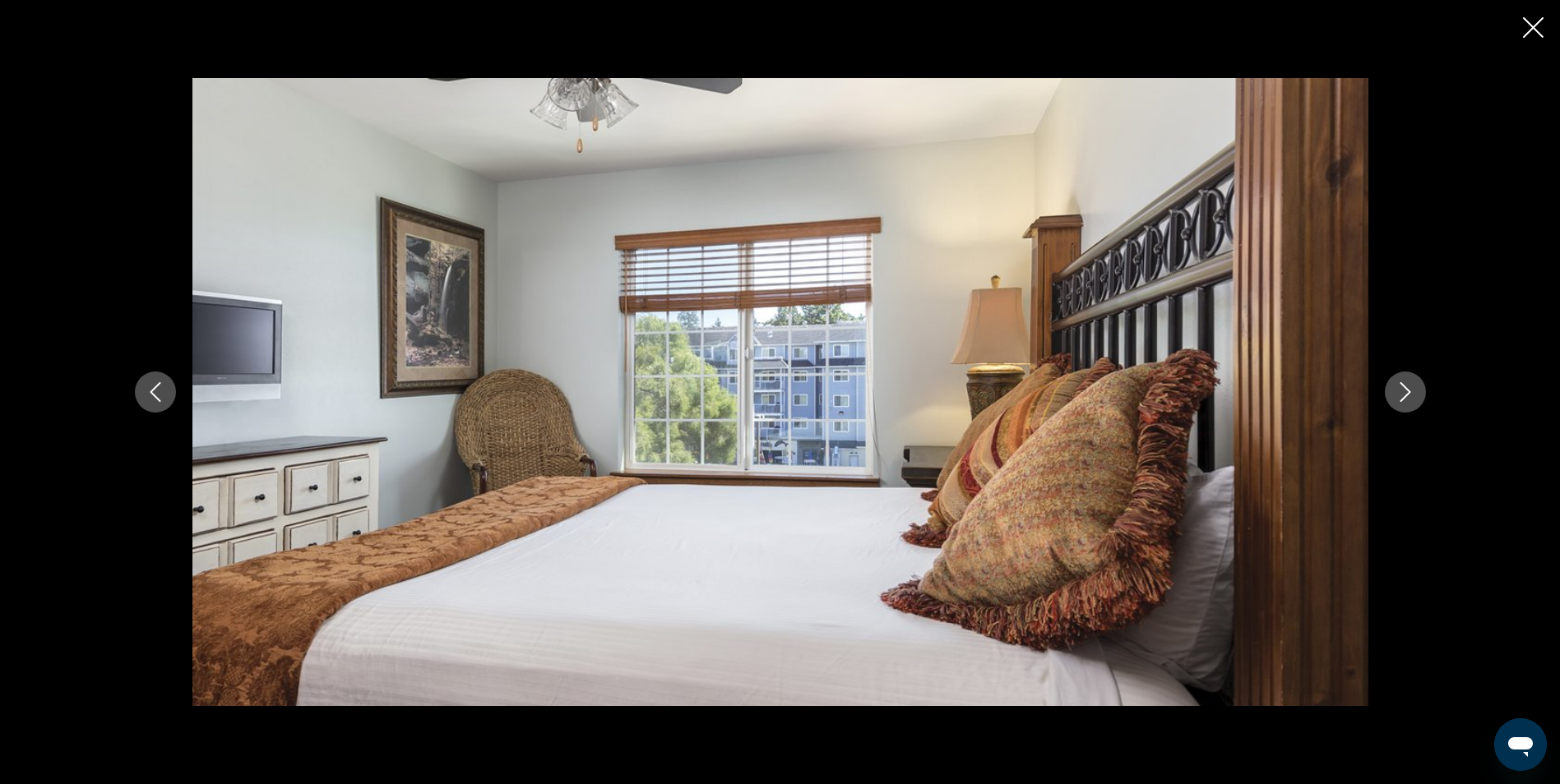
click at [1416, 386] on button "Next image" at bounding box center [1405, 391] width 41 height 41
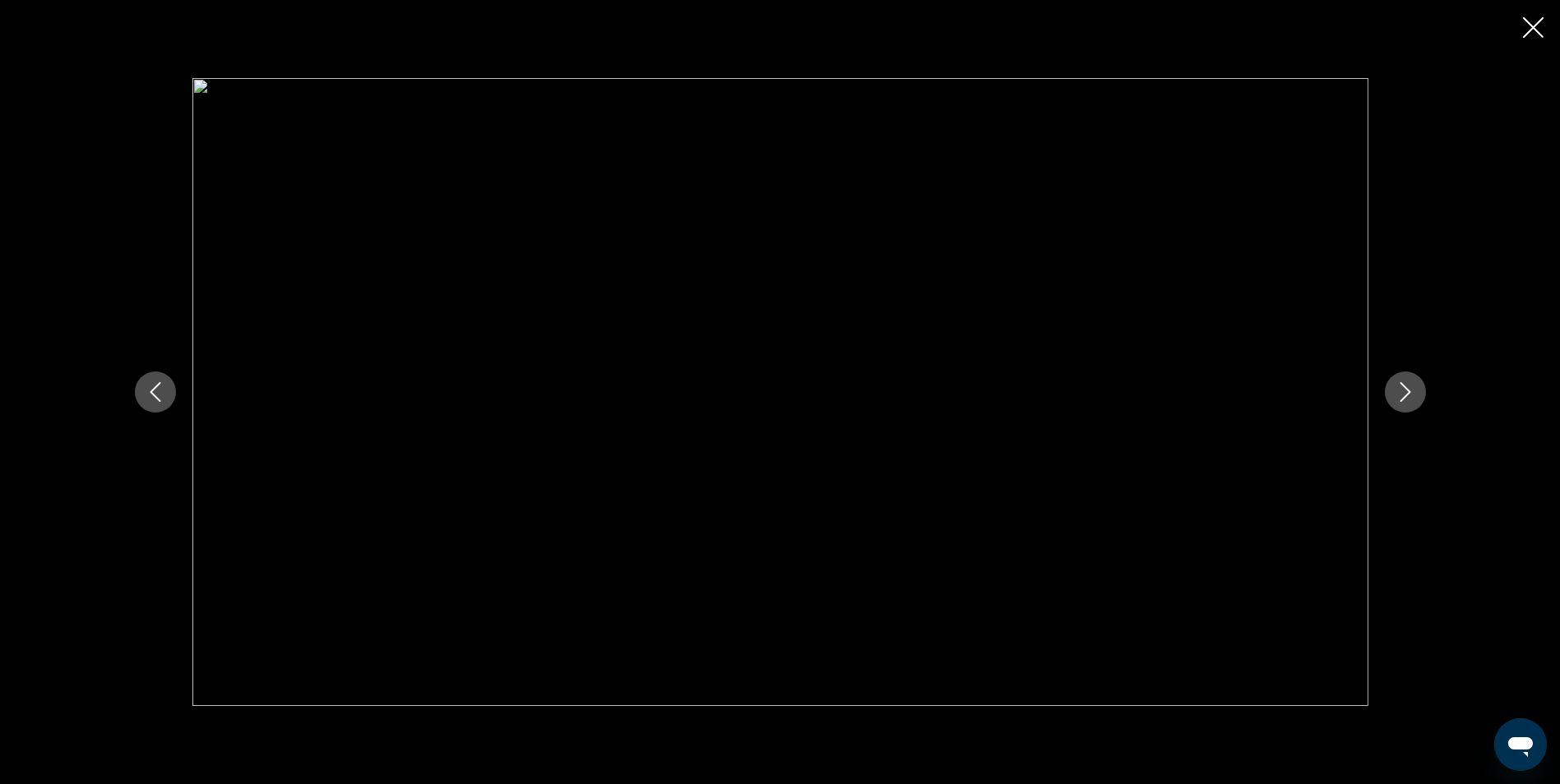
click at [1416, 386] on button "Next image" at bounding box center [1405, 391] width 41 height 41
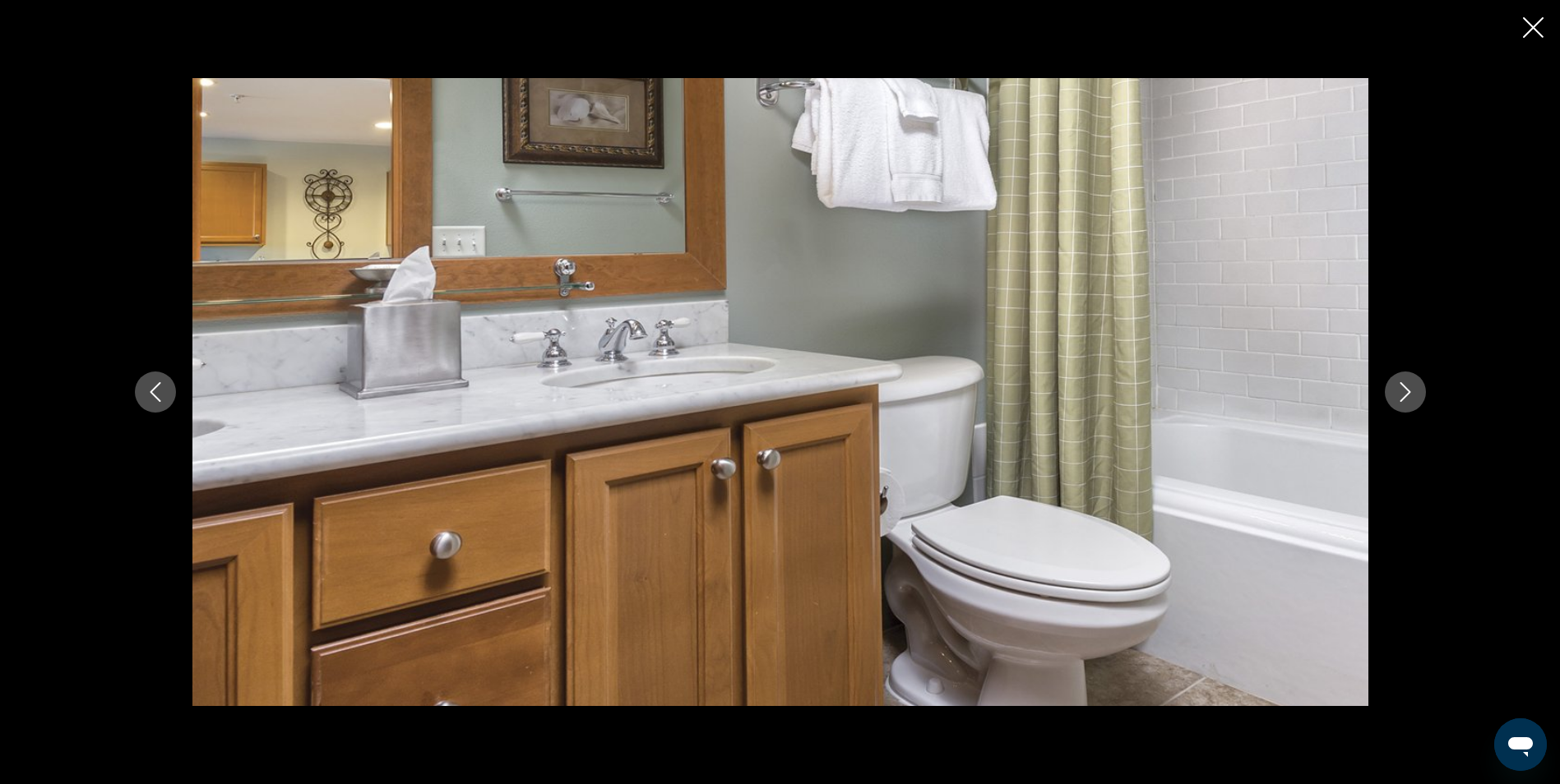
click at [1416, 386] on button "Next image" at bounding box center [1405, 391] width 41 height 41
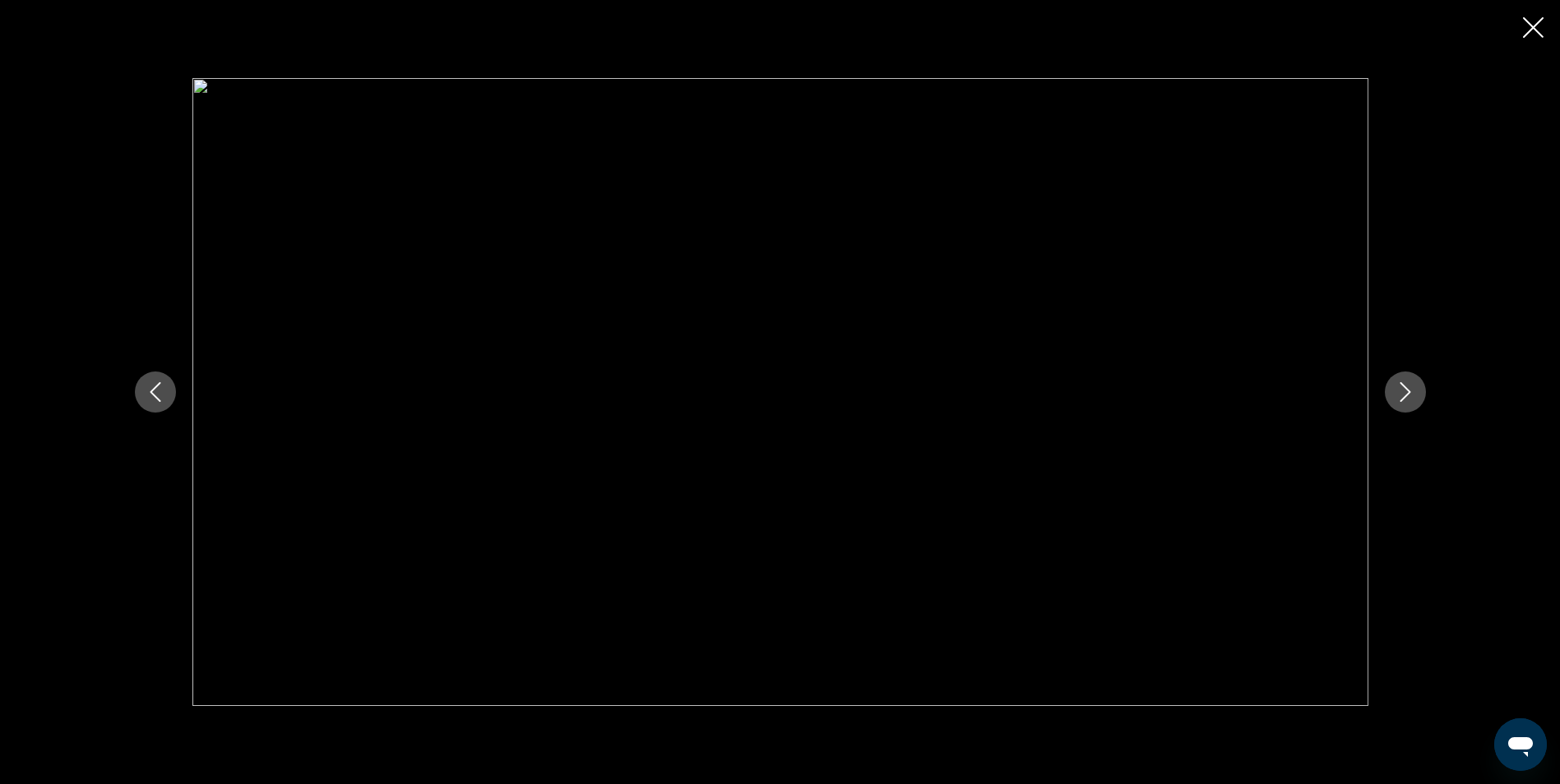
click at [1408, 392] on icon "Next image" at bounding box center [1405, 392] width 11 height 20
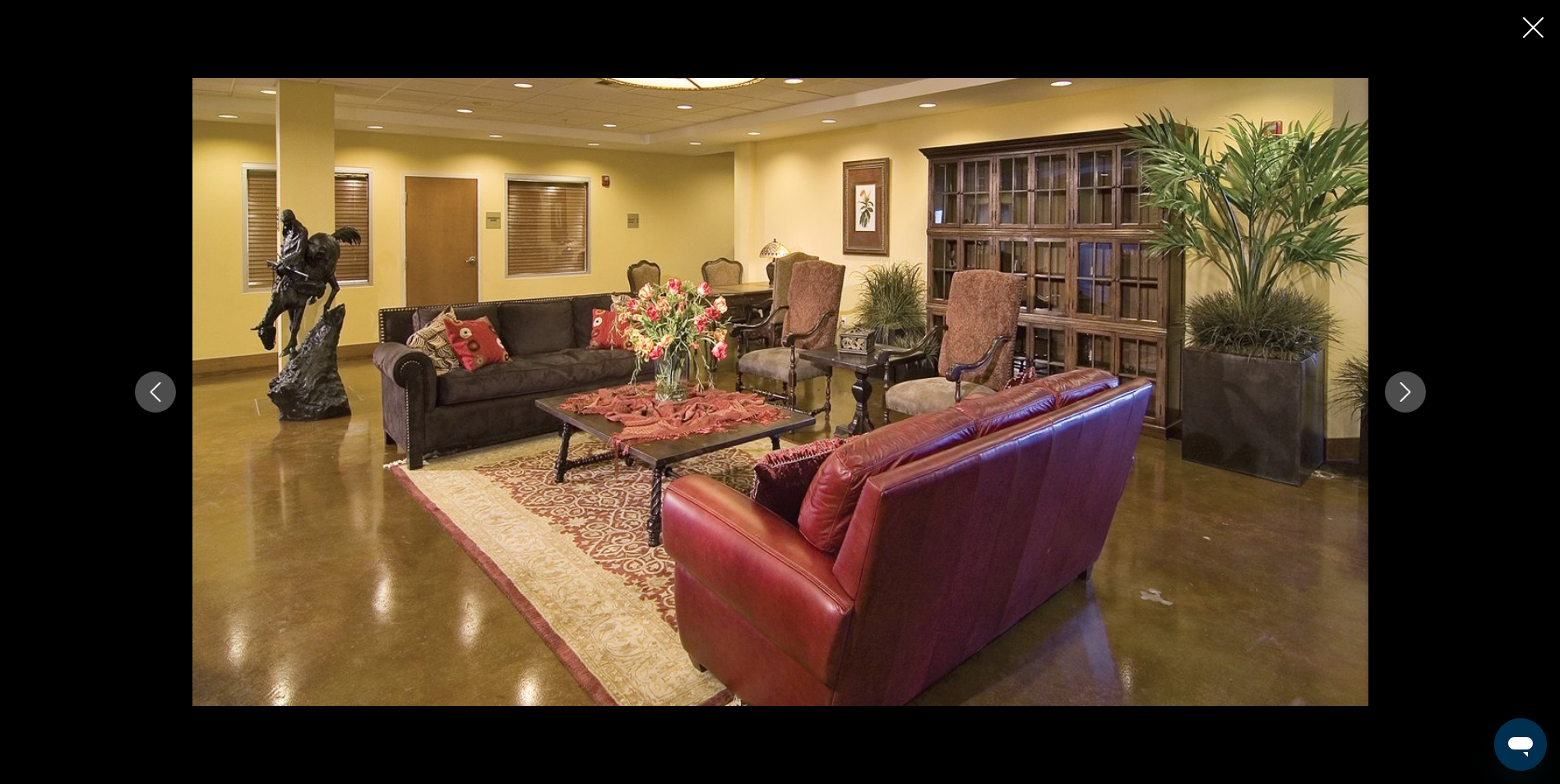
click at [1408, 392] on icon "Next image" at bounding box center [1405, 392] width 11 height 20
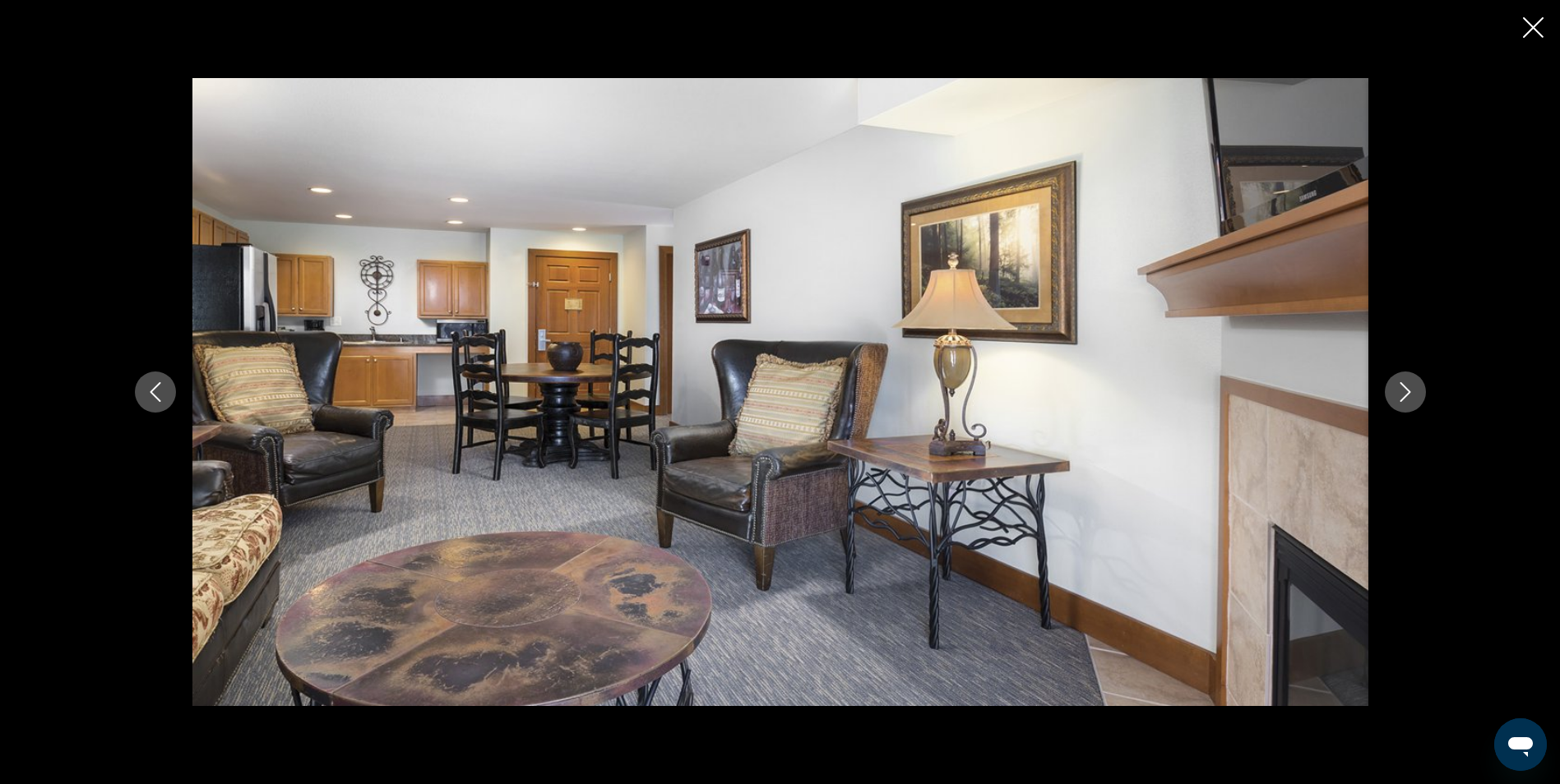
click at [1408, 392] on icon "Next image" at bounding box center [1405, 392] width 11 height 20
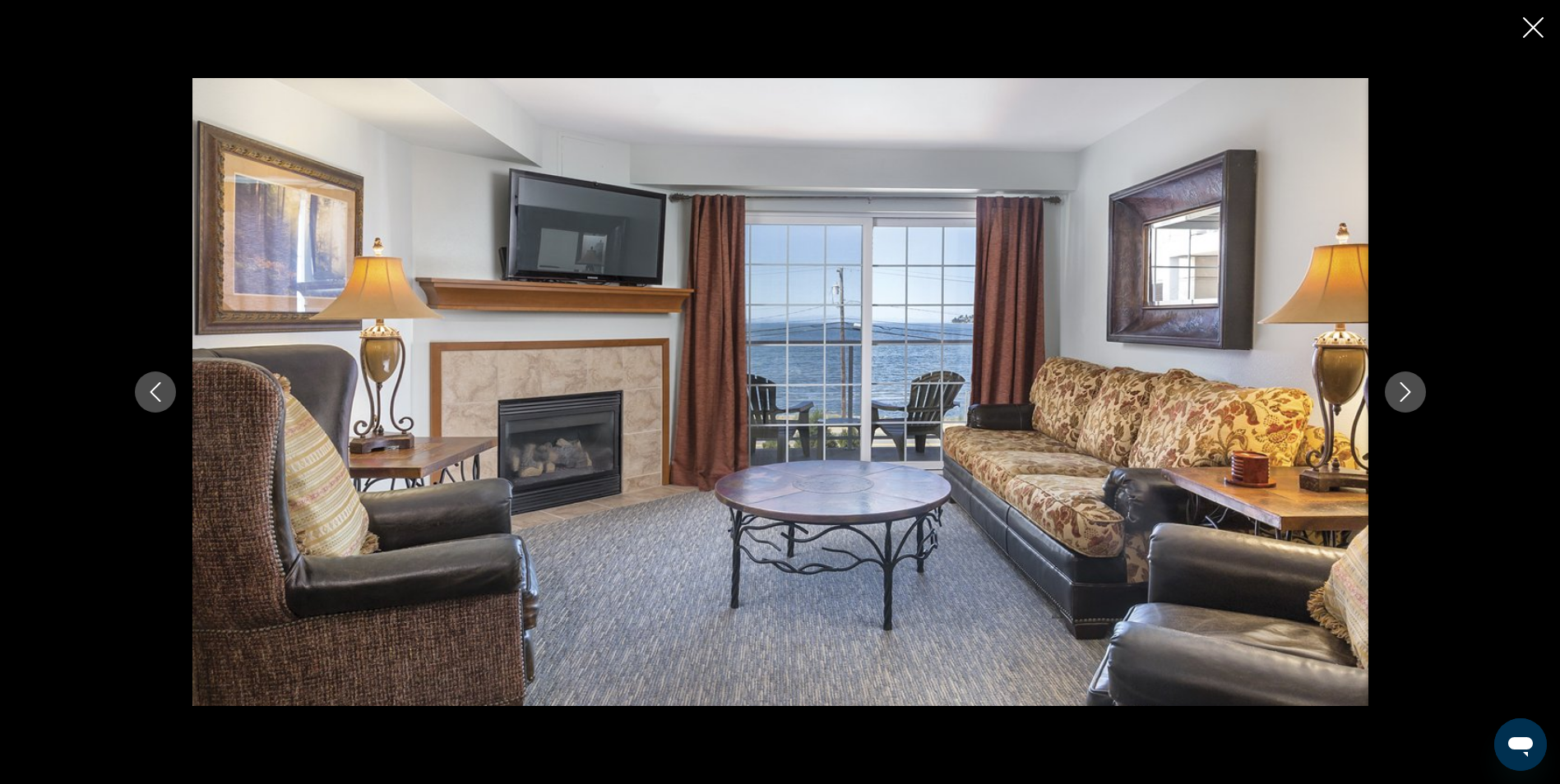
click at [1408, 392] on icon "Next image" at bounding box center [1405, 392] width 11 height 20
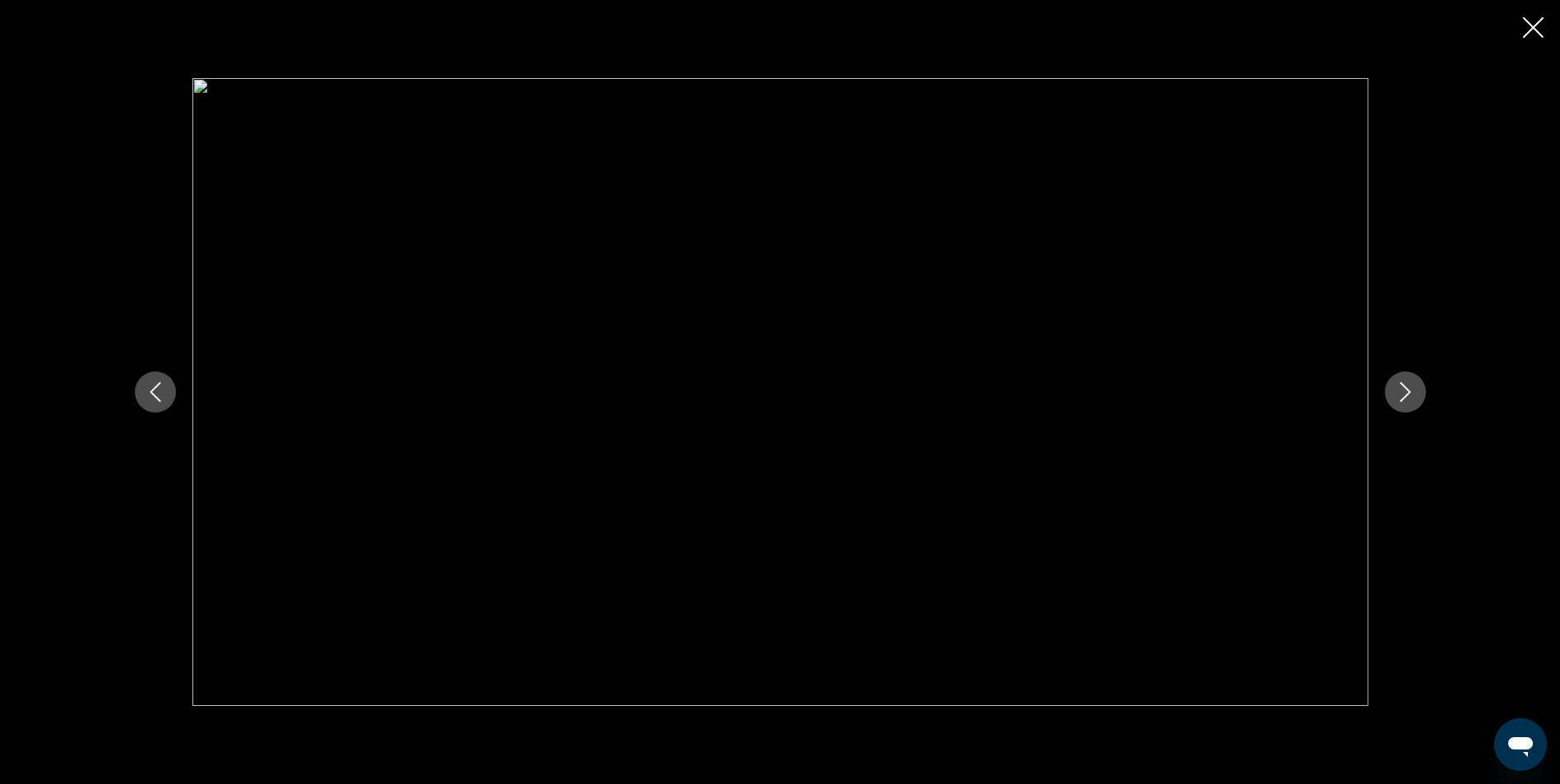
click at [1408, 392] on icon "Next image" at bounding box center [1405, 392] width 11 height 20
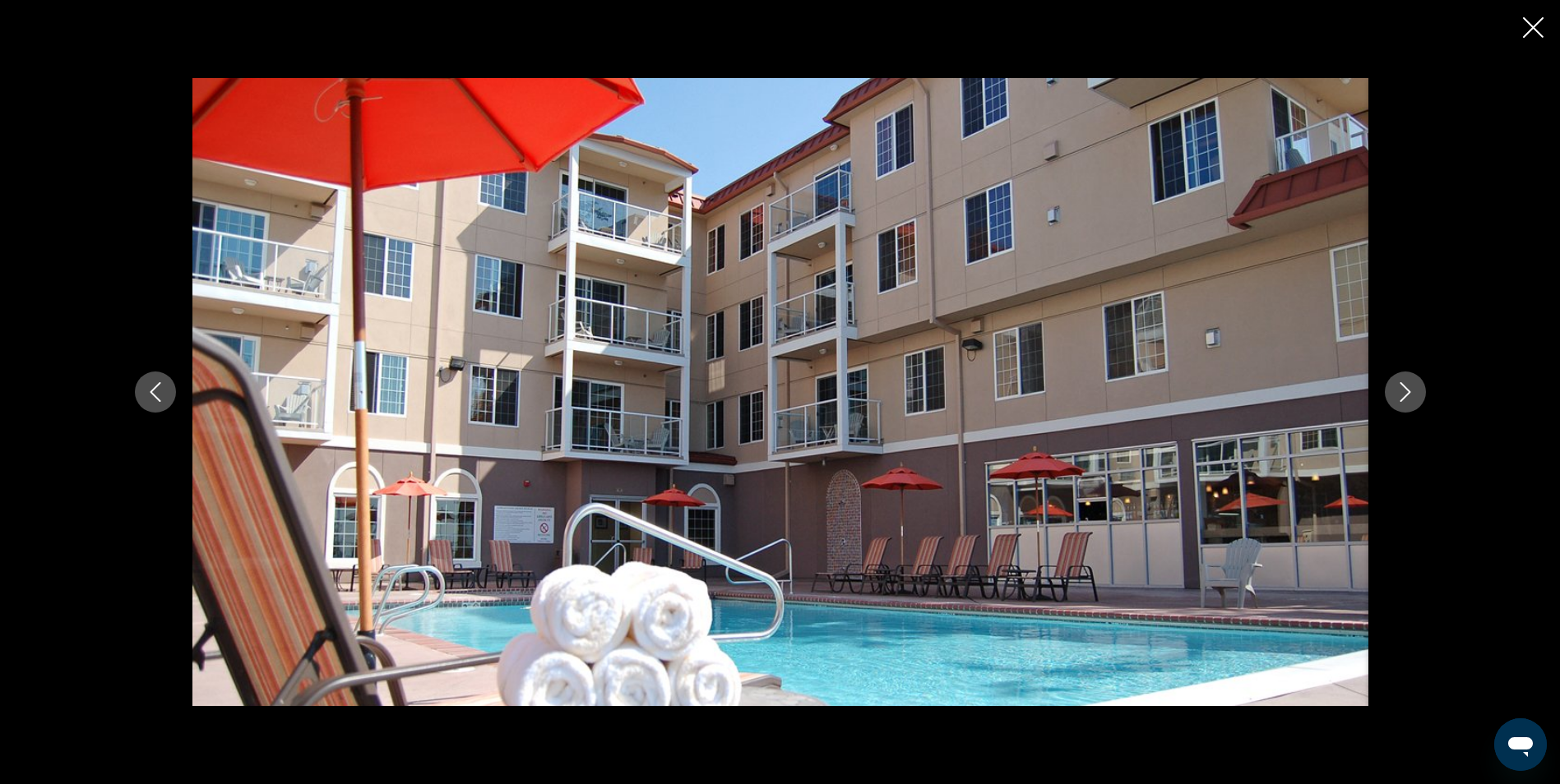
click at [1538, 37] on icon "Close slideshow" at bounding box center [1533, 27] width 21 height 21
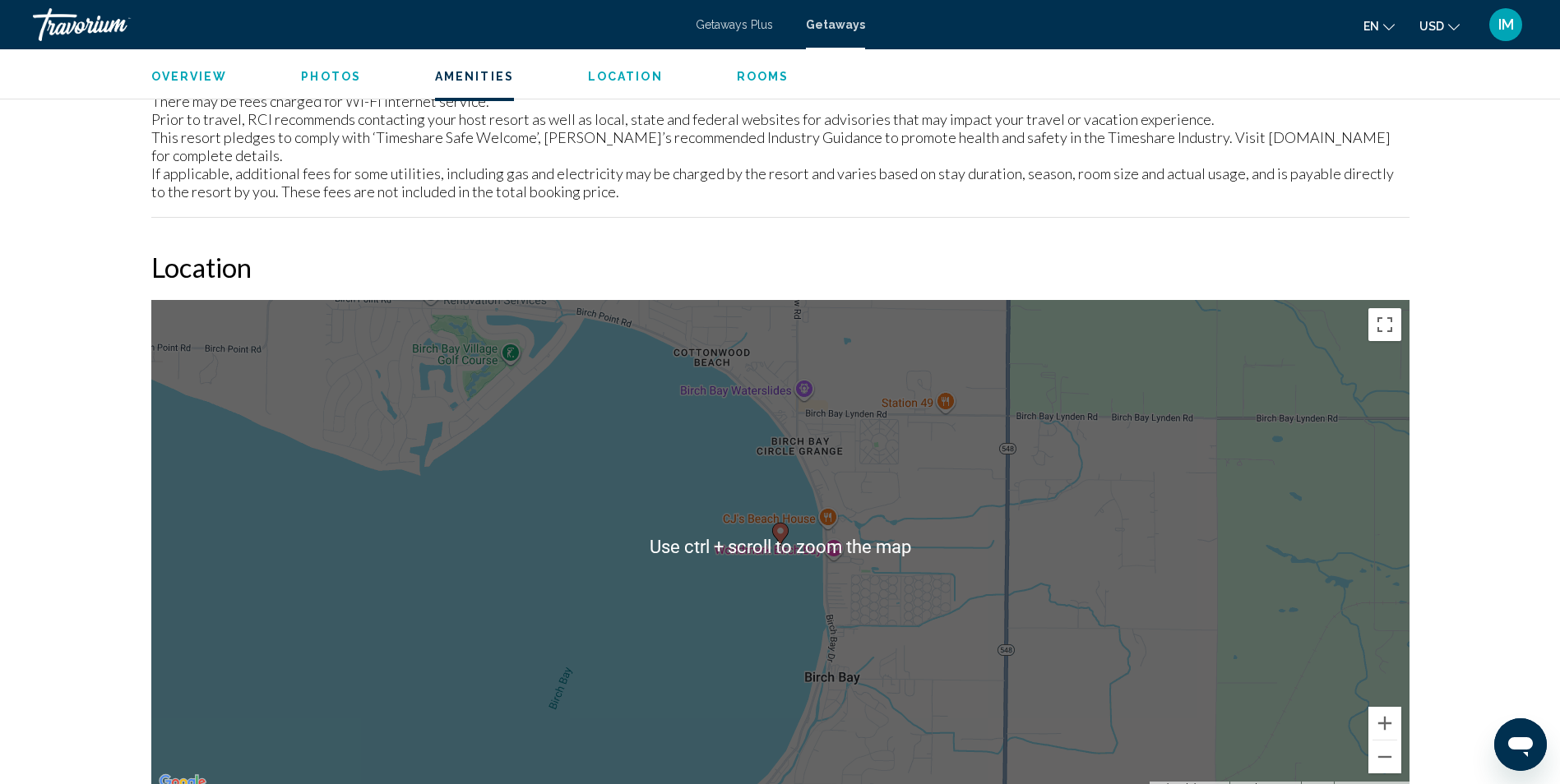
scroll to position [1961, 0]
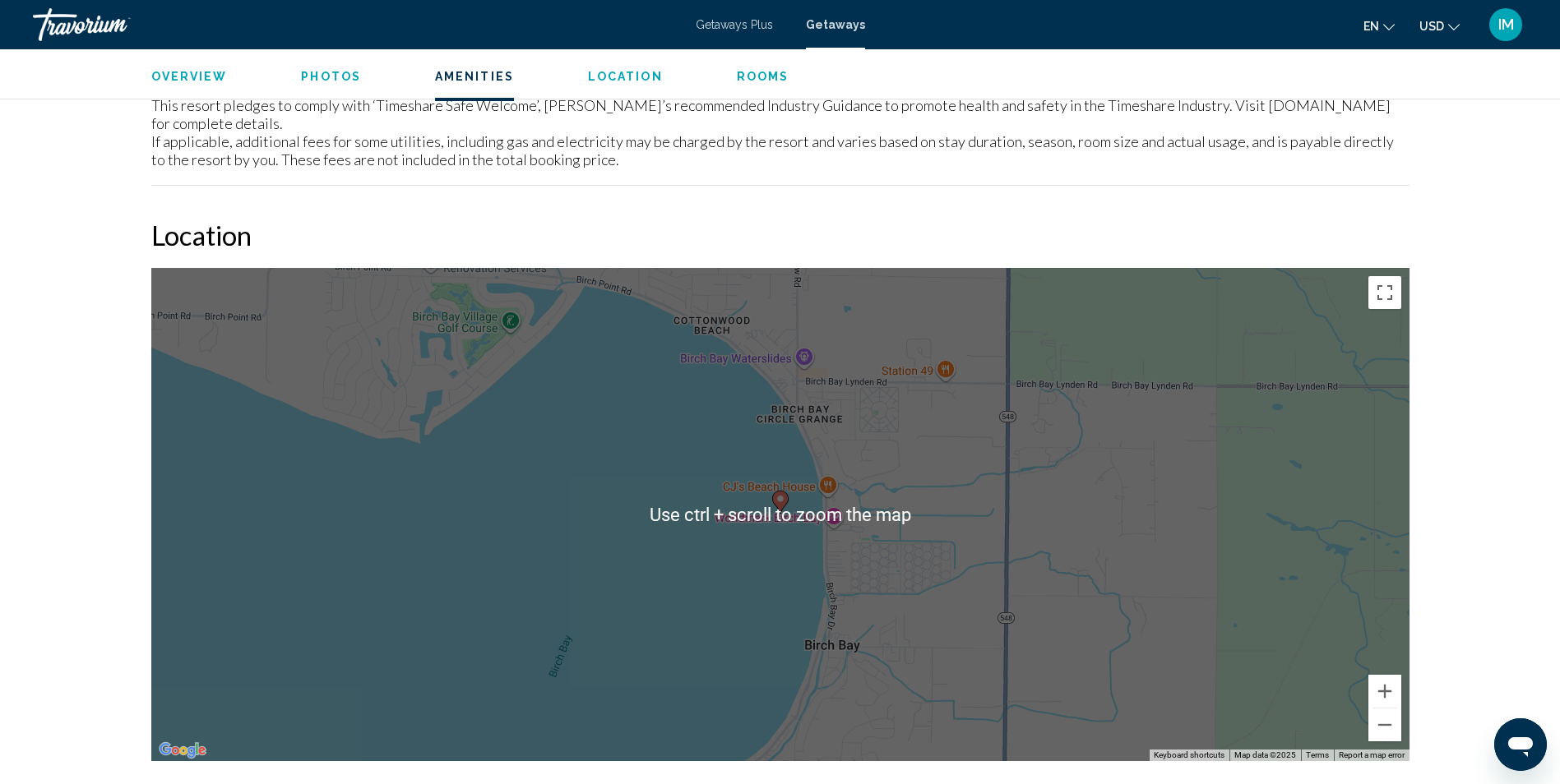
click at [925, 464] on div "To activate drag with keyboard, press Alt + Enter. Once in keyboard drag state,…" at bounding box center [780, 515] width 1258 height 493
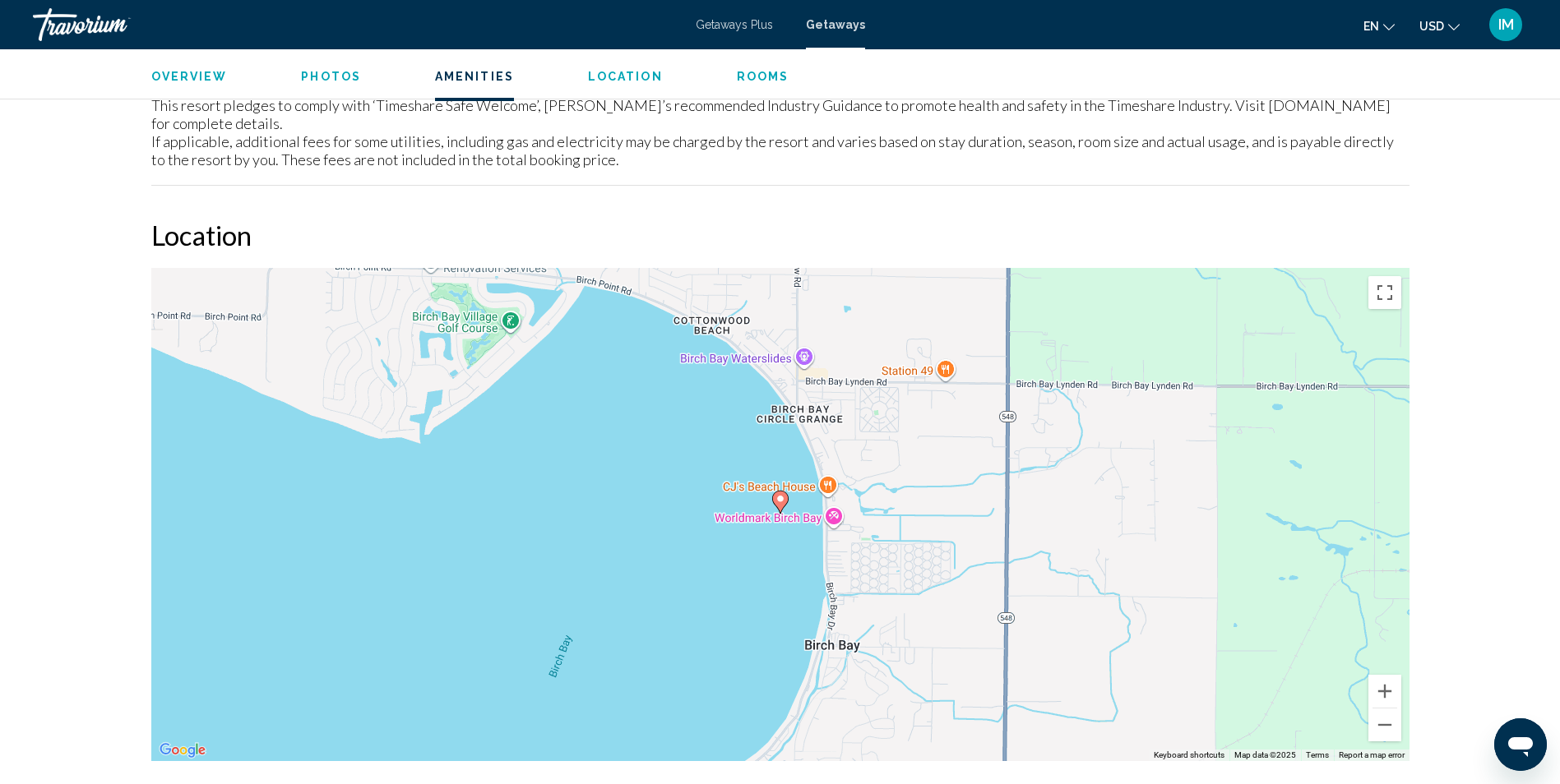
click at [778, 494] on image "Main content" at bounding box center [780, 499] width 10 height 10
click at [778, 492] on icon "Main content" at bounding box center [779, 502] width 15 height 22
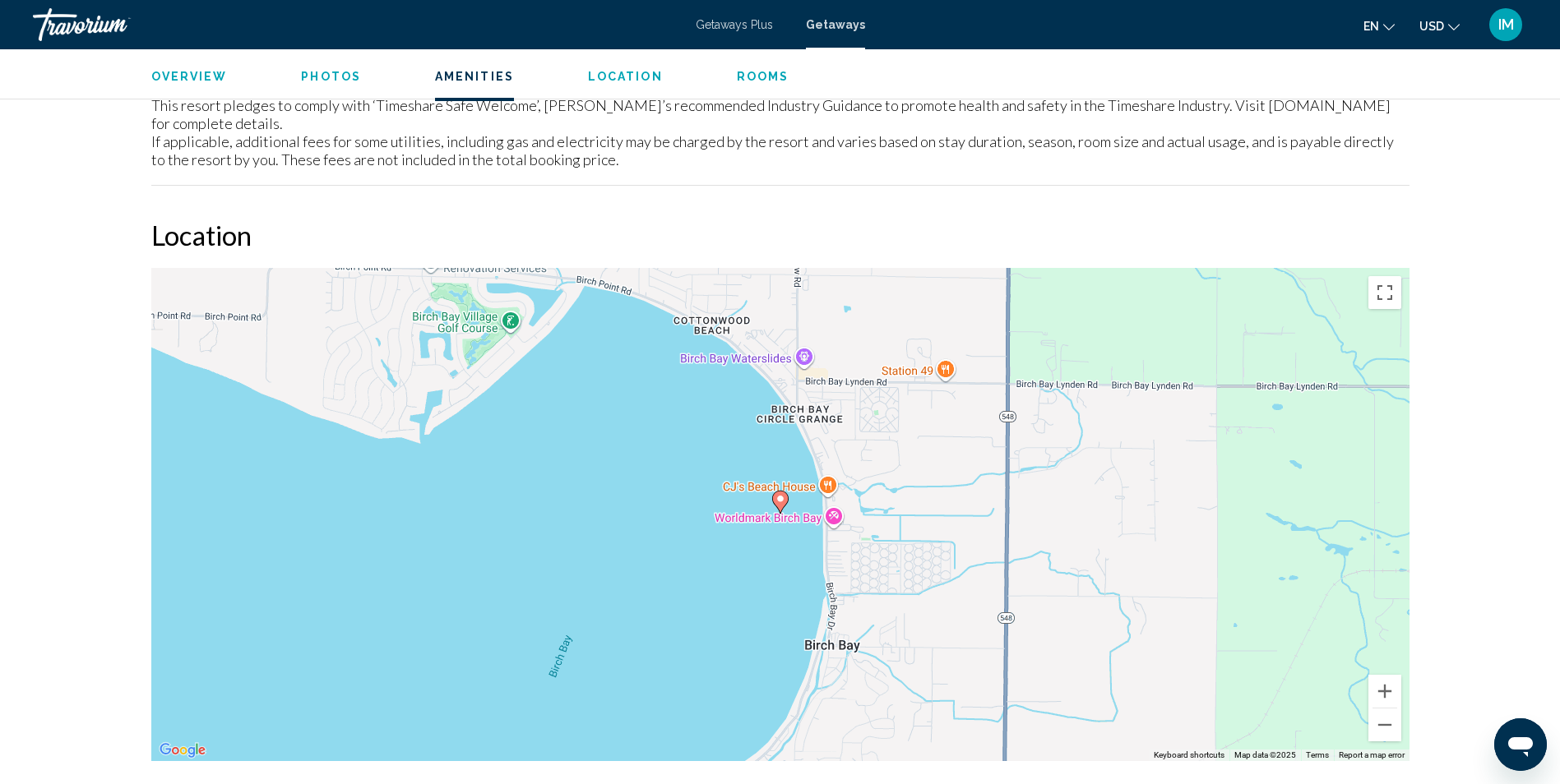
click at [778, 492] on icon "Main content" at bounding box center [779, 502] width 15 height 22
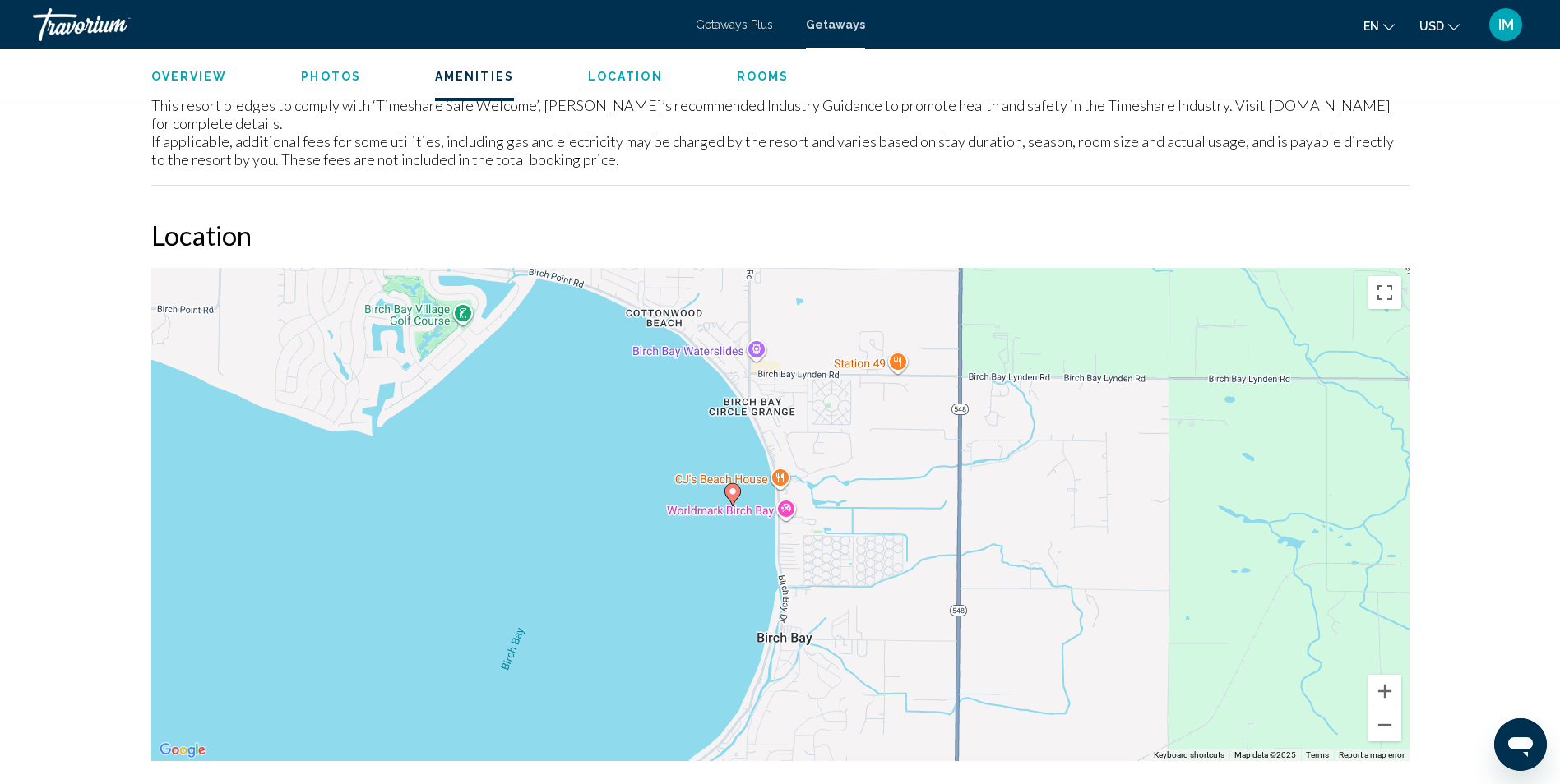
drag, startPoint x: 823, startPoint y: 492, endPoint x: 770, endPoint y: 485, distance: 53.5
click at [770, 485] on div "To activate drag with keyboard, press Alt + Enter. Once in keyboard drag state,…" at bounding box center [780, 515] width 1258 height 493
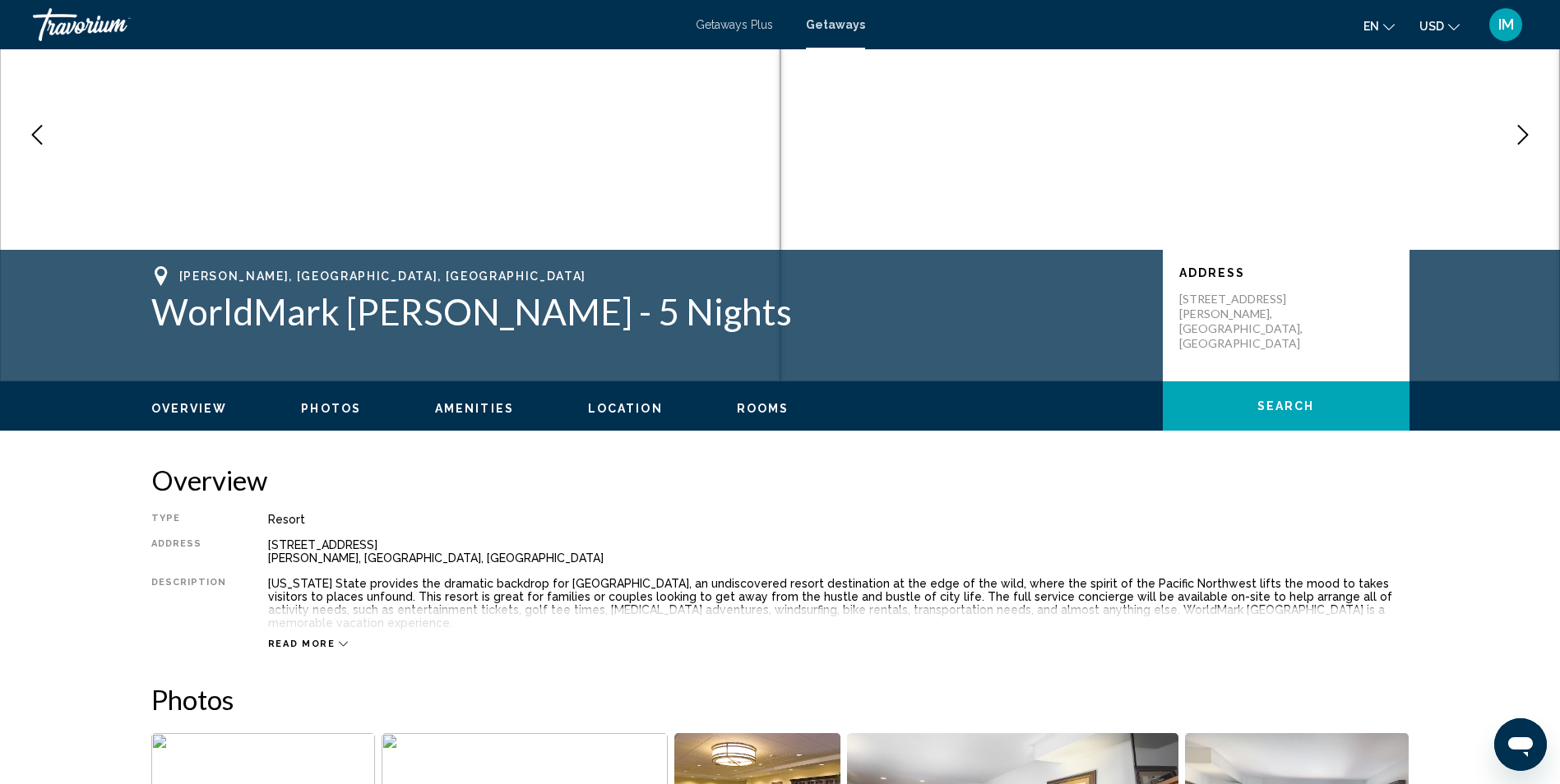
scroll to position [0, 0]
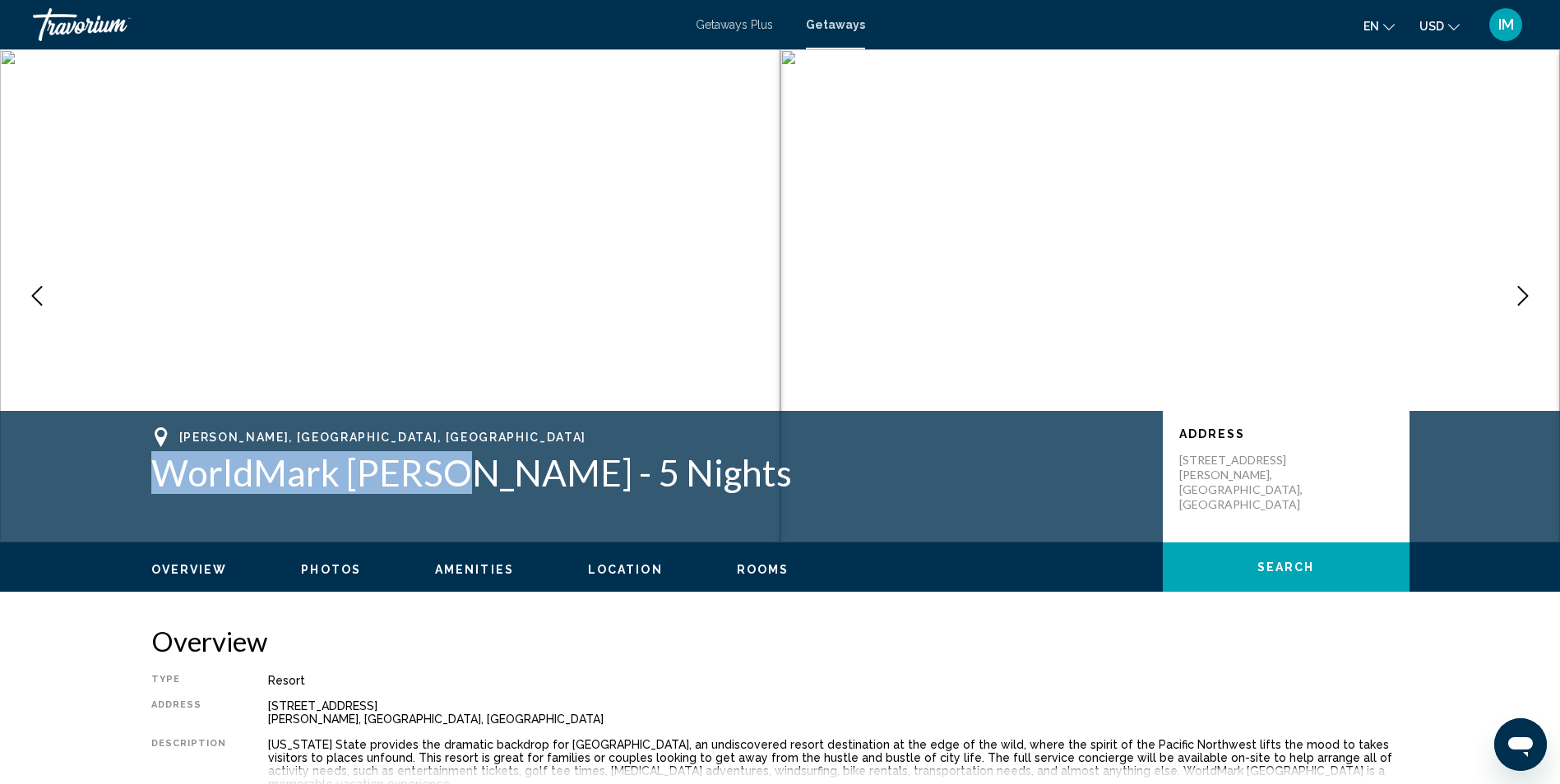
drag, startPoint x: 443, startPoint y: 473, endPoint x: 140, endPoint y: 469, distance: 303.0
click at [140, 469] on div "[GEOGRAPHIC_DATA], [GEOGRAPHIC_DATA], [GEOGRAPHIC_DATA] WorldMark [PERSON_NAME]…" at bounding box center [780, 477] width 1323 height 99
drag, startPoint x: 140, startPoint y: 469, endPoint x: 257, endPoint y: 466, distance: 117.0
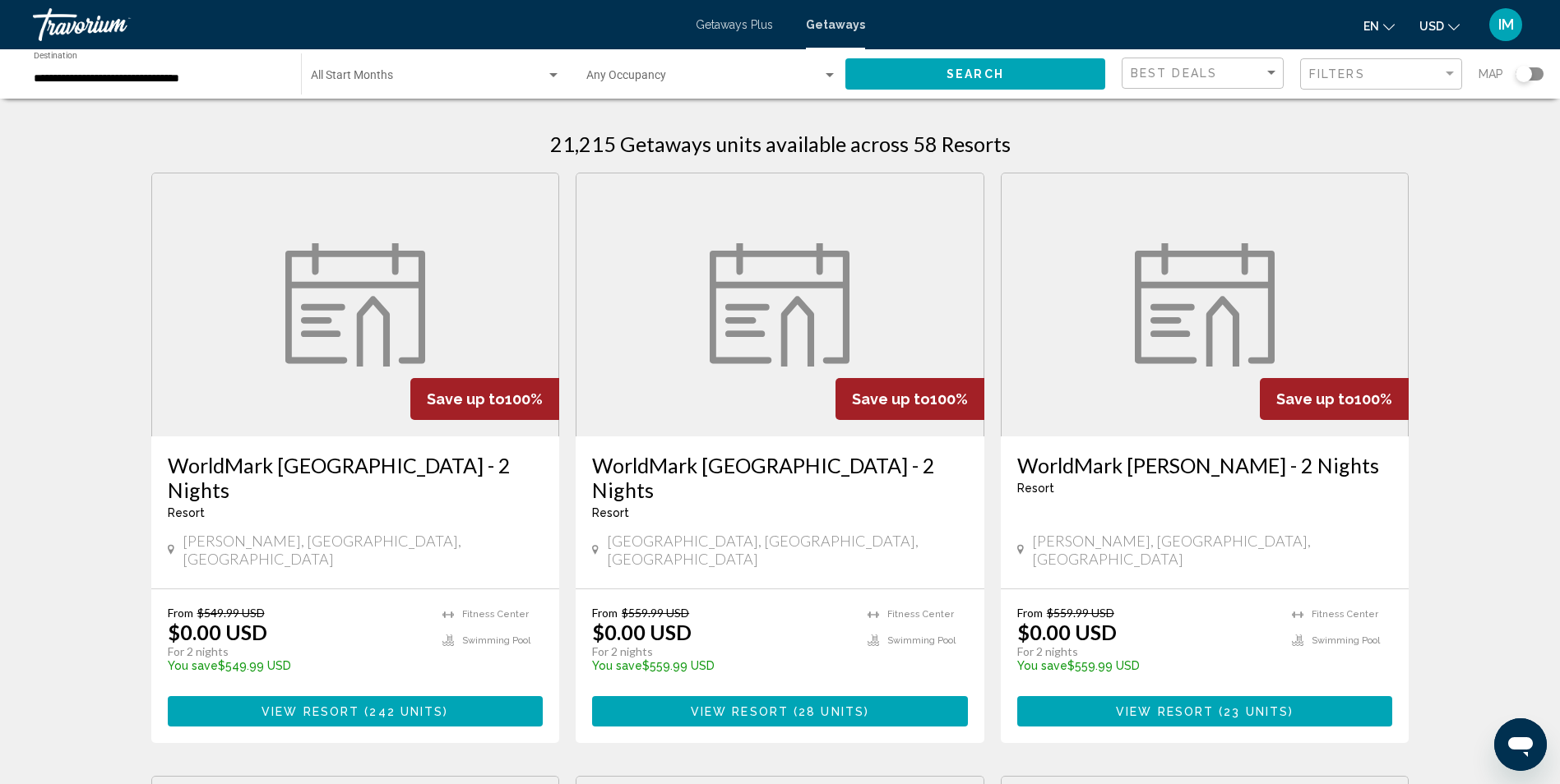
click at [1525, 77] on div "Search widget" at bounding box center [1523, 74] width 17 height 17
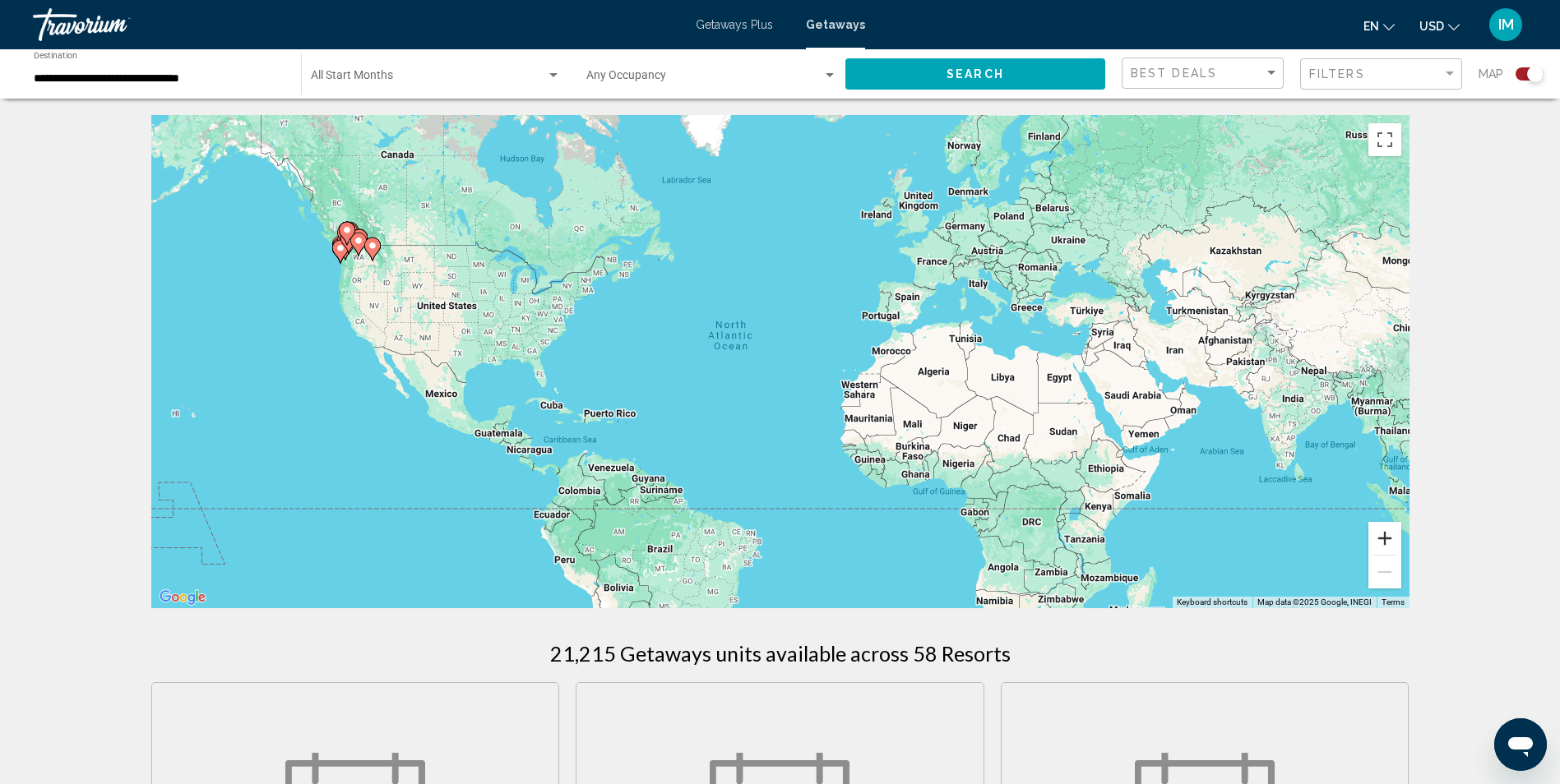
click at [1383, 533] on button "Zoom in" at bounding box center [1385, 538] width 33 height 33
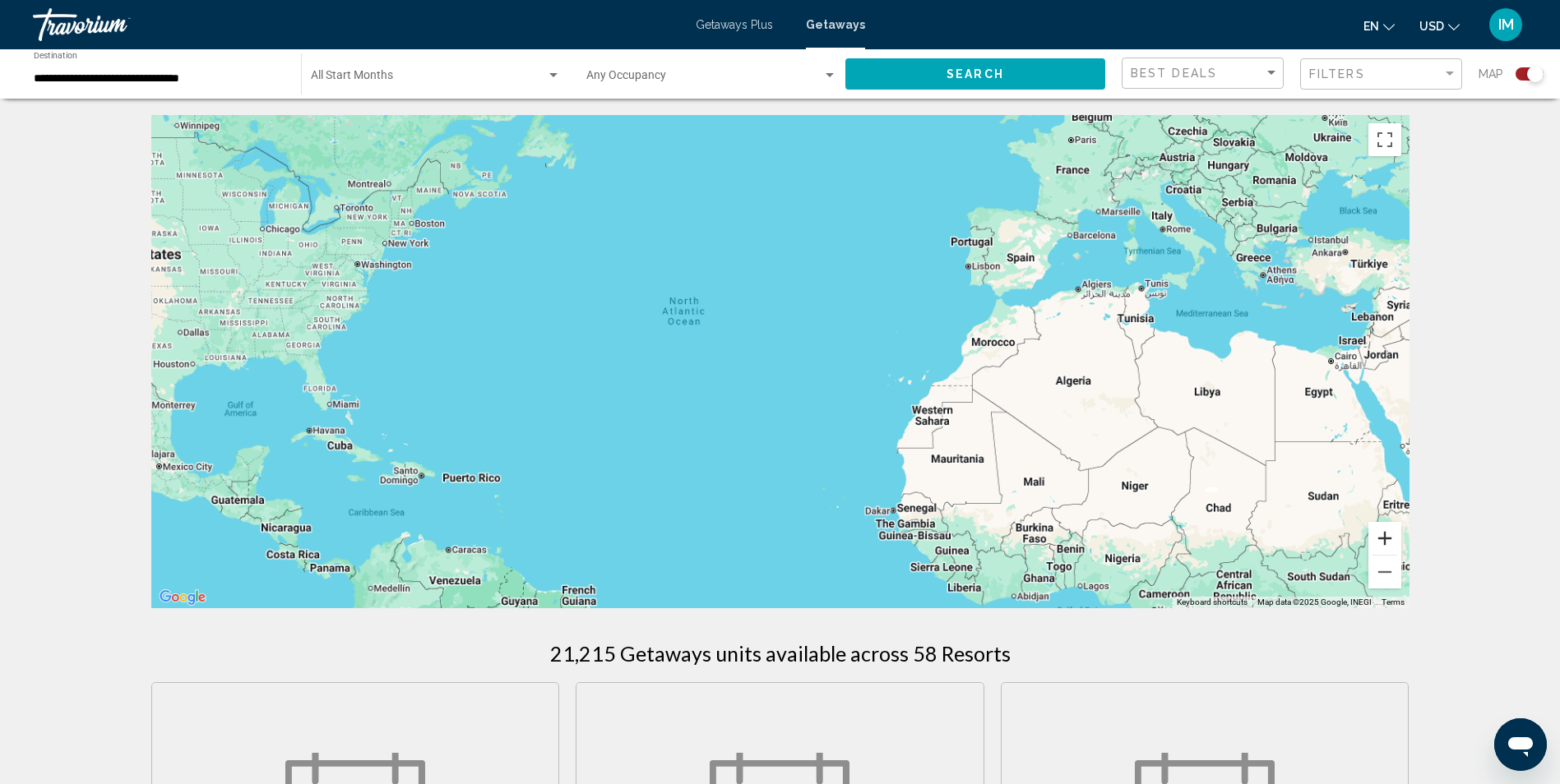
click at [1383, 533] on button "Zoom in" at bounding box center [1385, 538] width 33 height 33
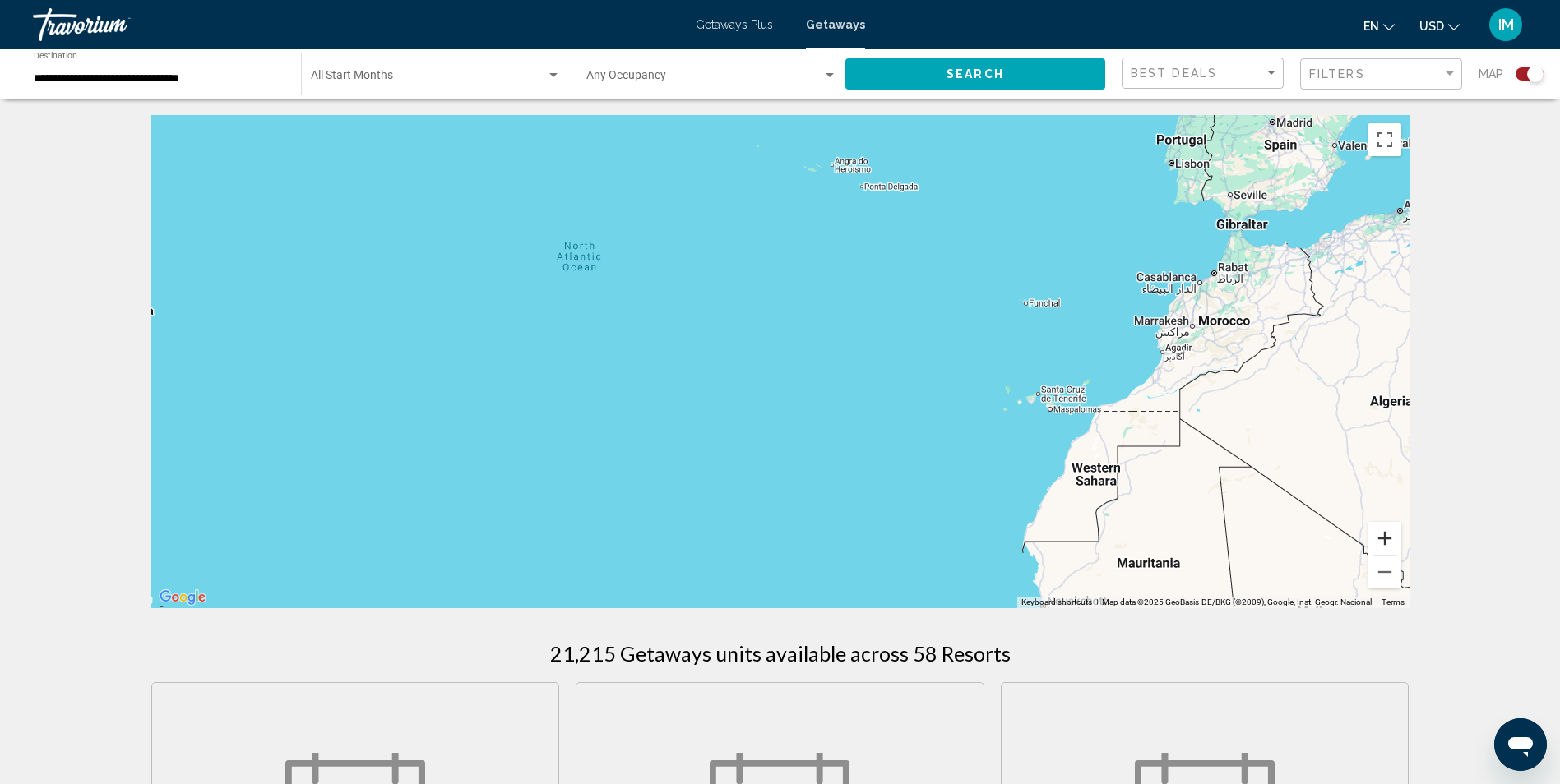
click at [1383, 533] on button "Zoom in" at bounding box center [1385, 538] width 33 height 33
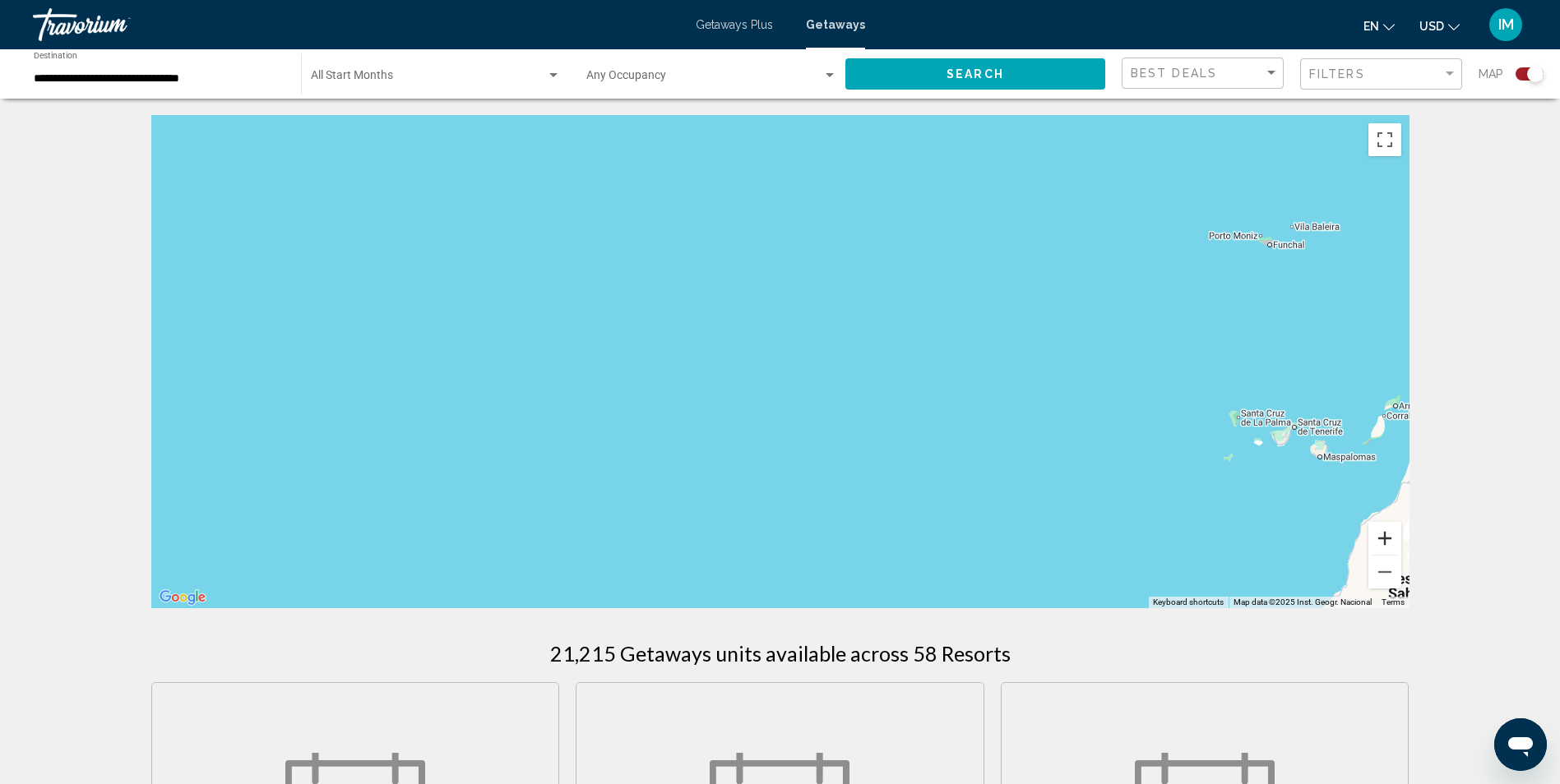
click at [1383, 533] on button "Zoom in" at bounding box center [1385, 538] width 33 height 33
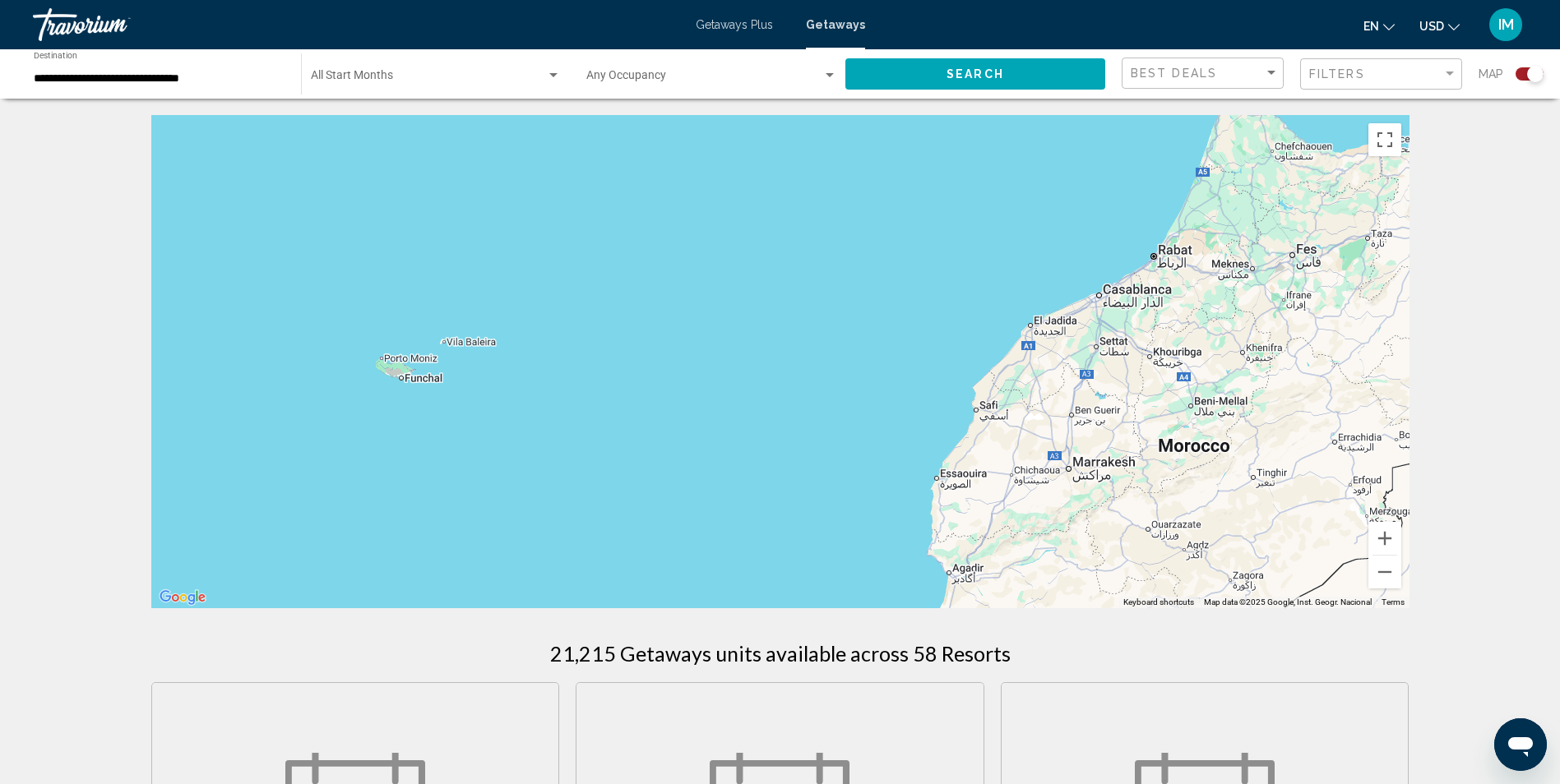
drag, startPoint x: 1361, startPoint y: 408, endPoint x: 117, endPoint y: 581, distance: 1256.0
click at [0, 650] on html "**********" at bounding box center [780, 392] width 1560 height 784
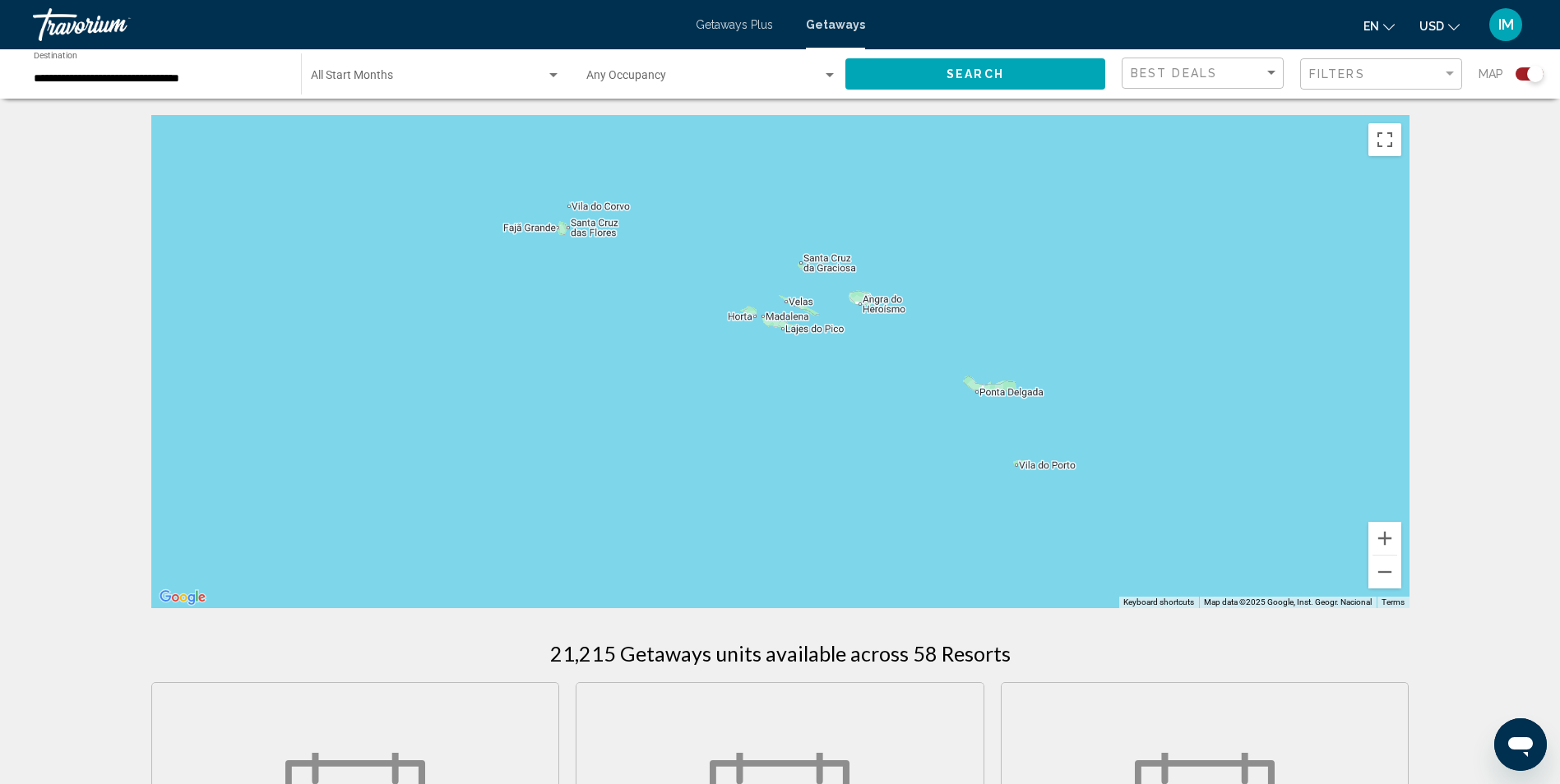
drag, startPoint x: 478, startPoint y: 344, endPoint x: 1535, endPoint y: 722, distance: 1122.6
click at [1560, 783] on html "**********" at bounding box center [780, 392] width 1560 height 784
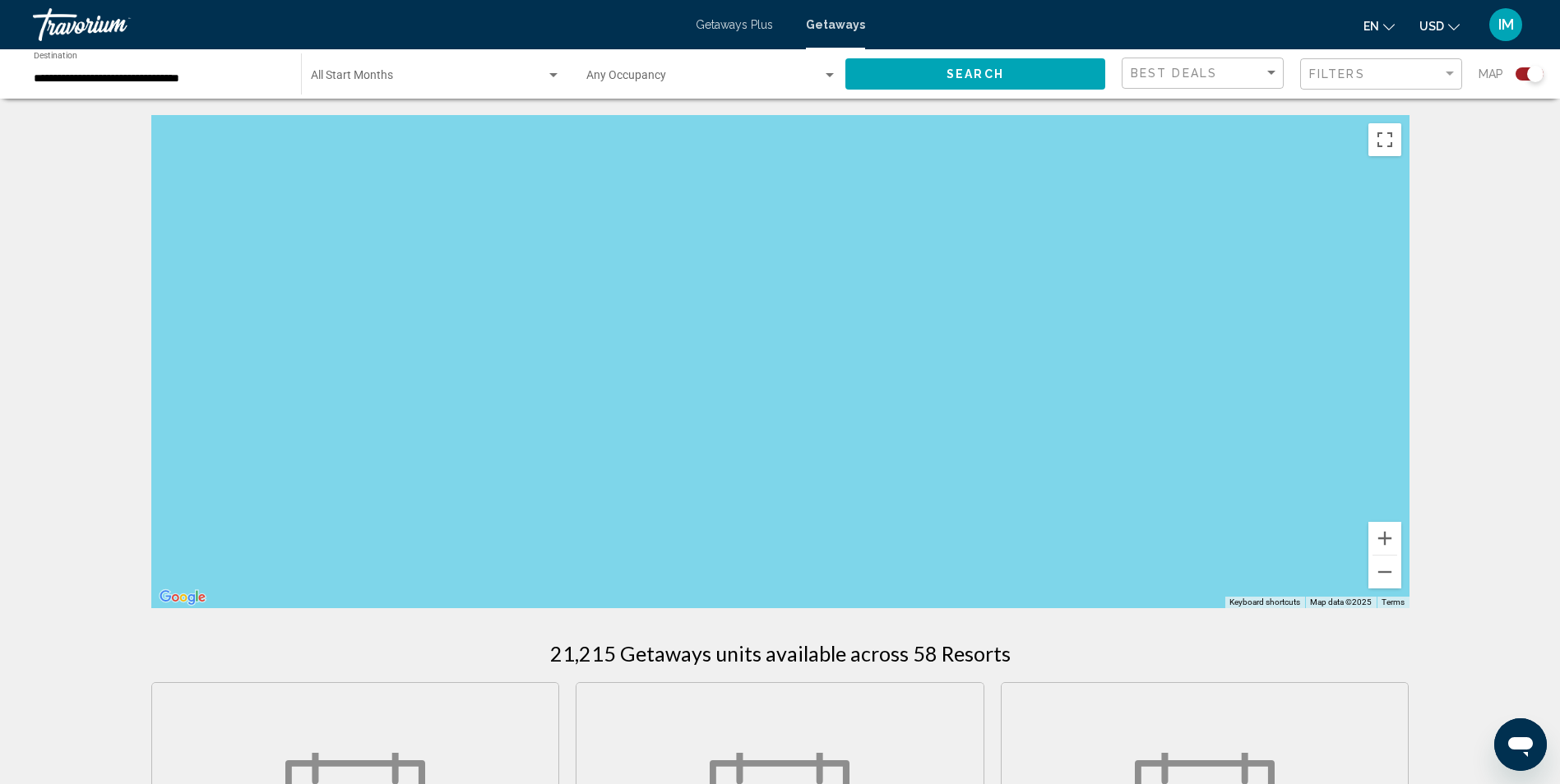
drag, startPoint x: 528, startPoint y: 470, endPoint x: 1548, endPoint y: 522, distance: 1021.3
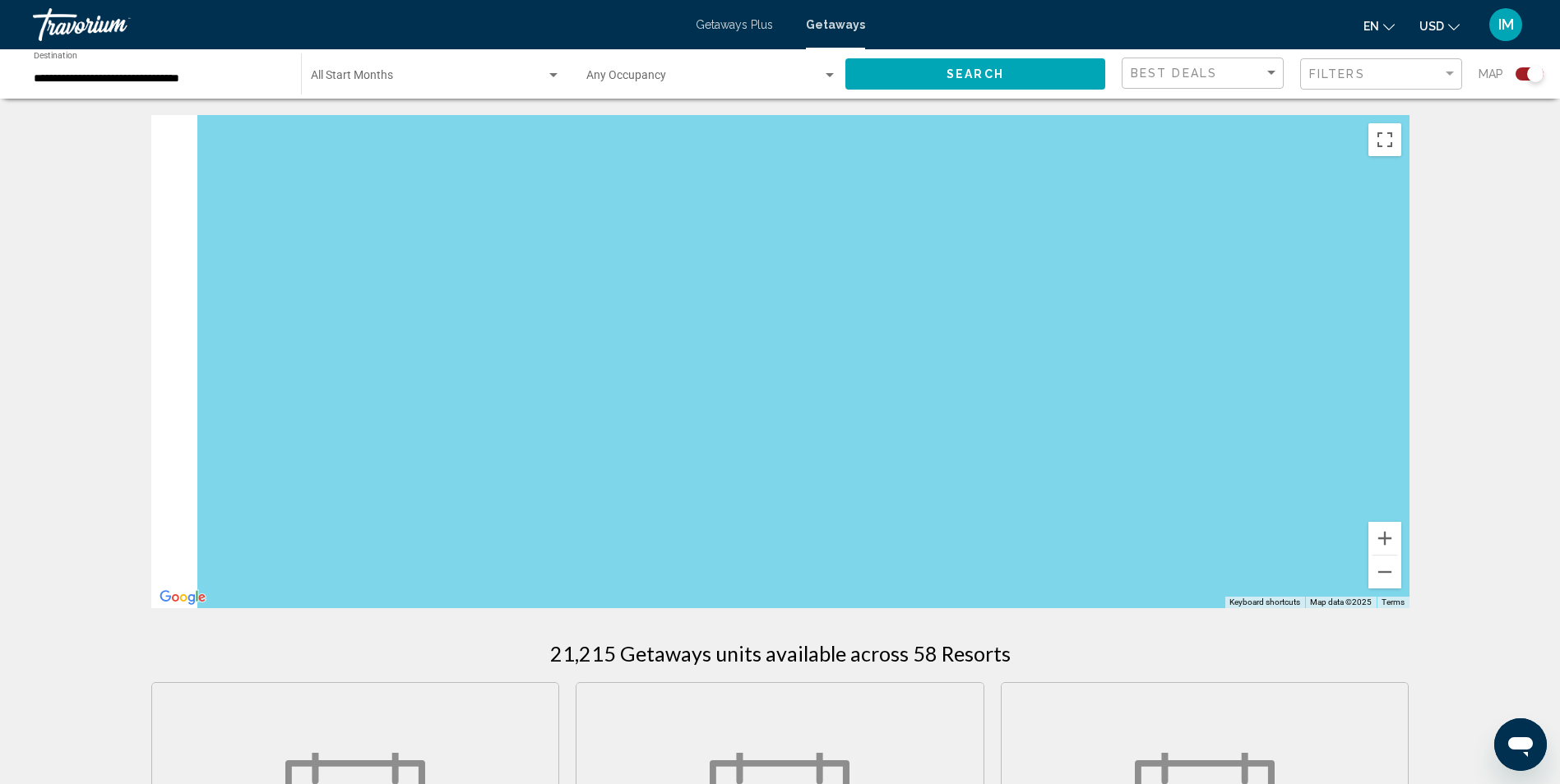
drag, startPoint x: 1369, startPoint y: 511, endPoint x: 1571, endPoint y: 520, distance: 202.2
click at [1559, 520] on html "**********" at bounding box center [780, 392] width 1560 height 784
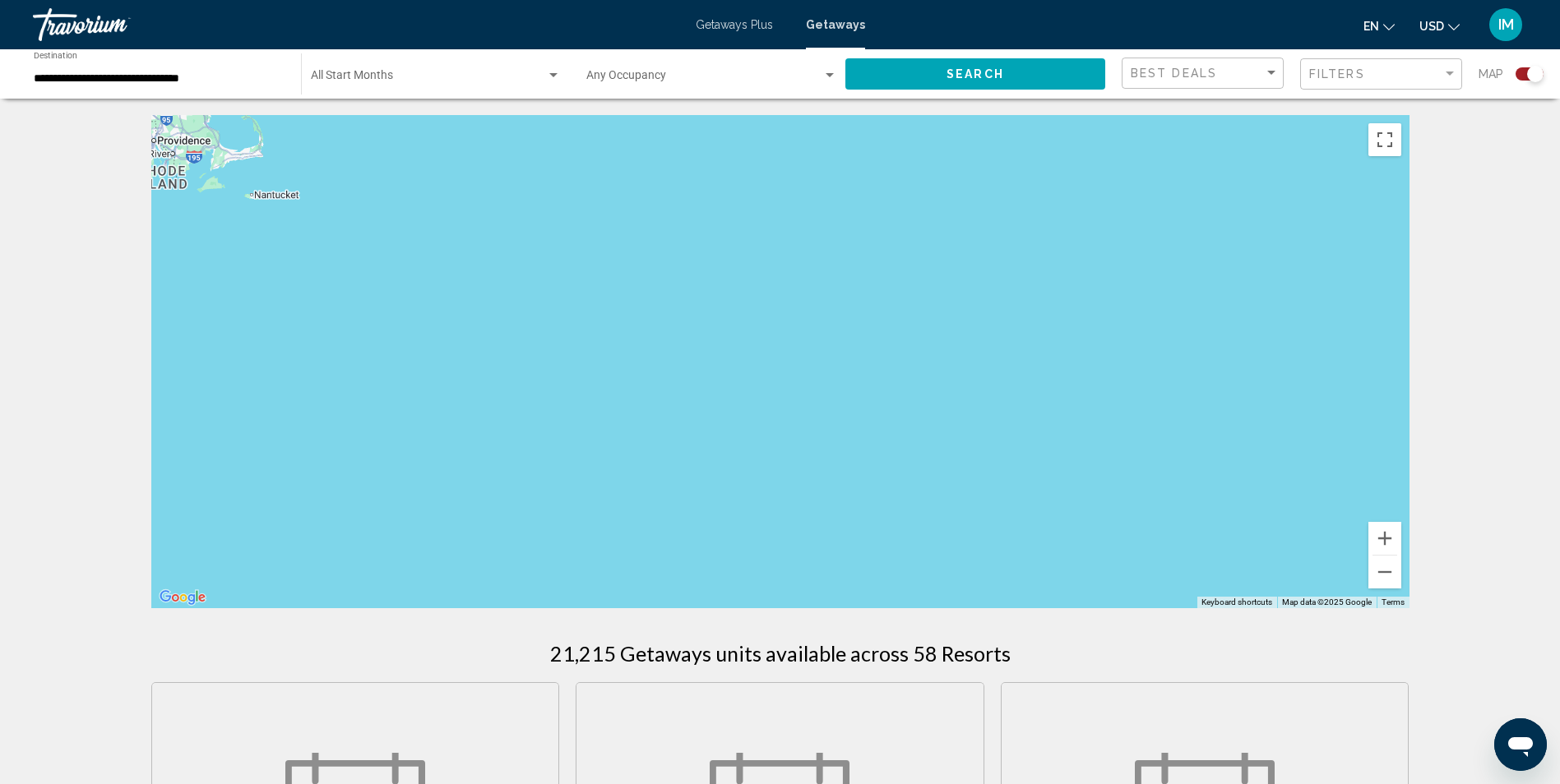
drag, startPoint x: 380, startPoint y: 387, endPoint x: 1499, endPoint y: 466, distance: 1121.8
click at [1376, 573] on button "Zoom out" at bounding box center [1385, 572] width 33 height 33
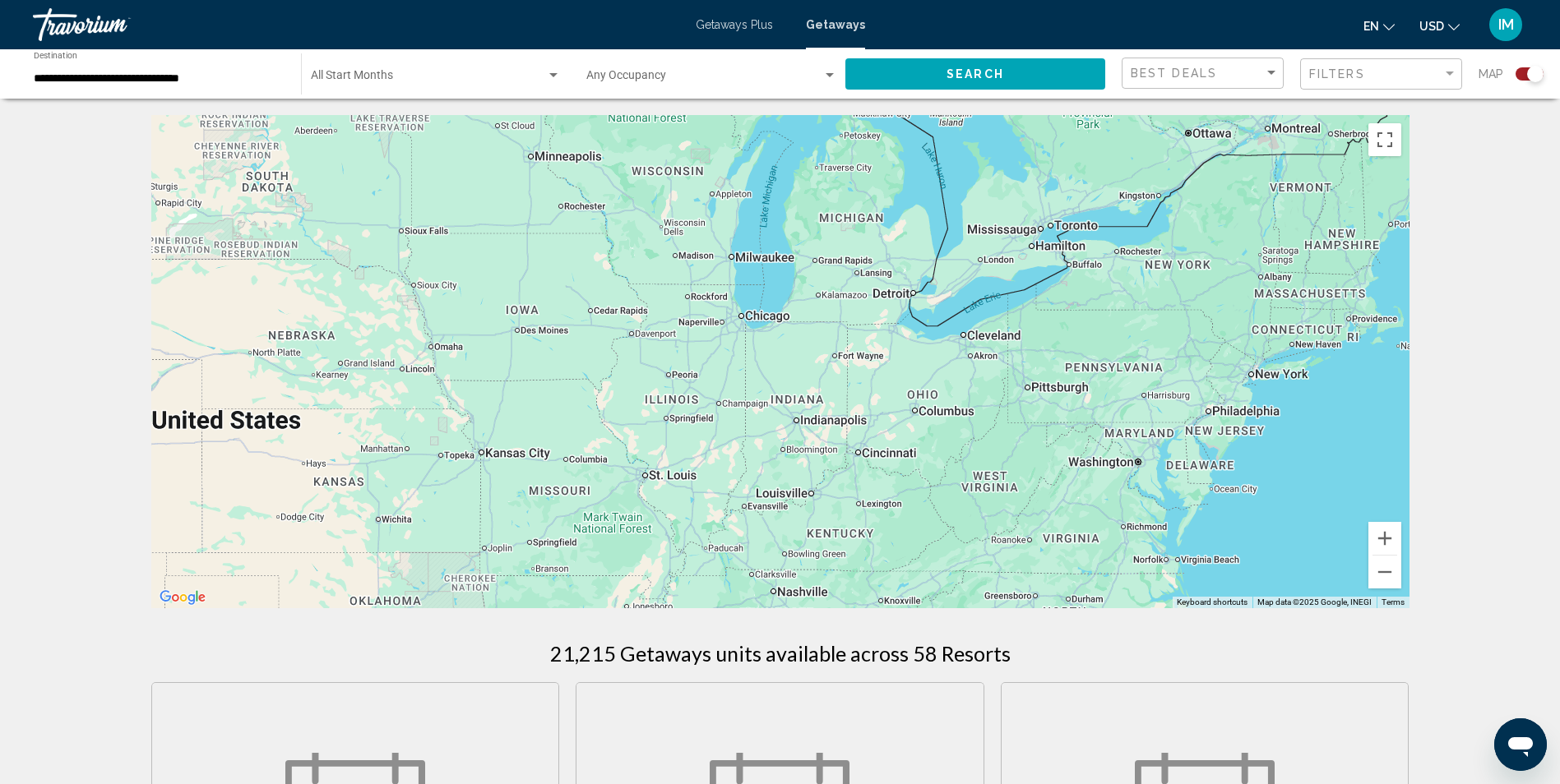
drag, startPoint x: 453, startPoint y: 379, endPoint x: 1321, endPoint y: 445, distance: 870.5
click at [1321, 445] on div "Main content" at bounding box center [780, 362] width 1258 height 493
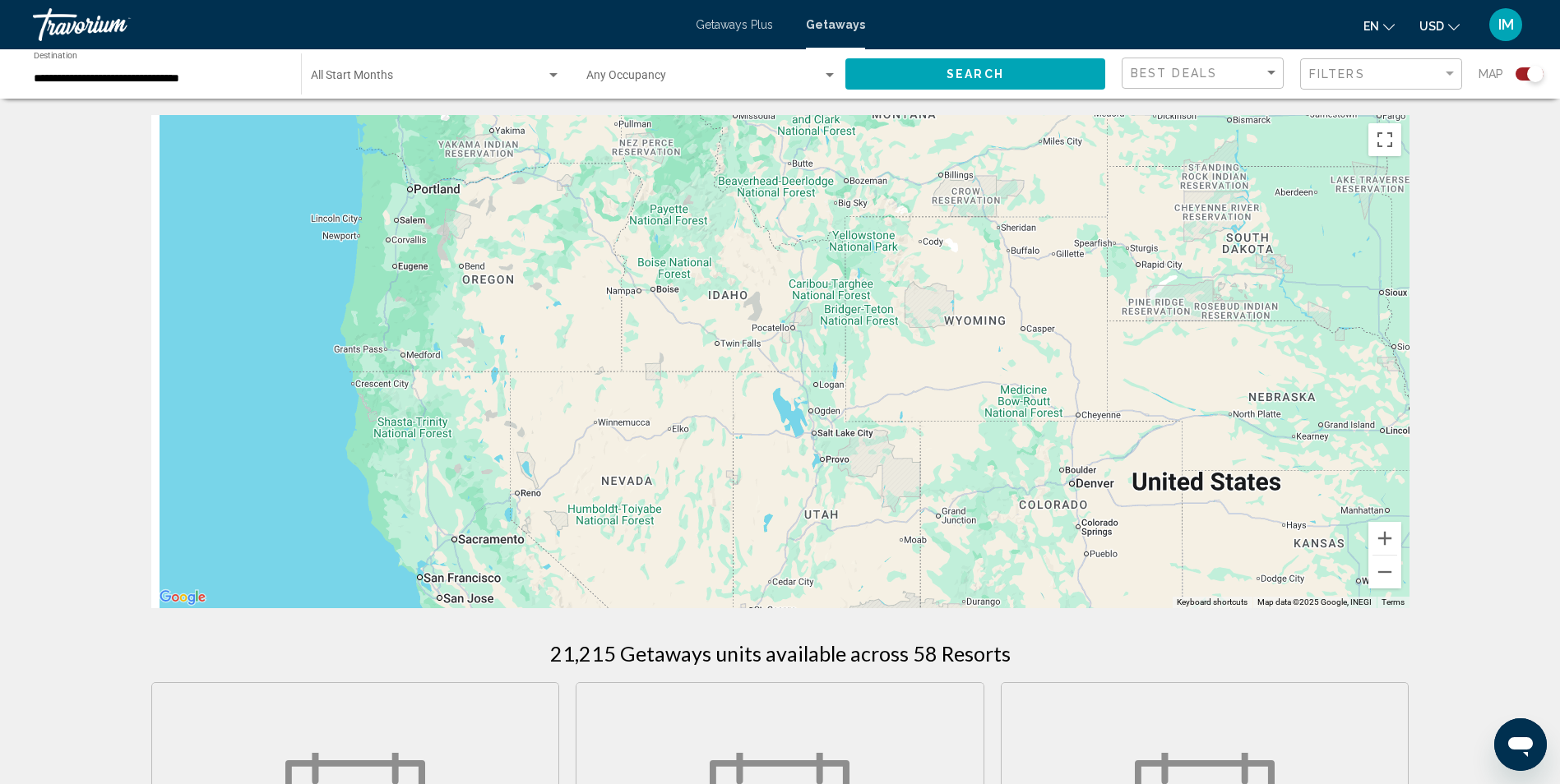
drag, startPoint x: 743, startPoint y: 400, endPoint x: 1255, endPoint y: 435, distance: 513.2
click at [1255, 435] on div "Main content" at bounding box center [780, 362] width 1258 height 493
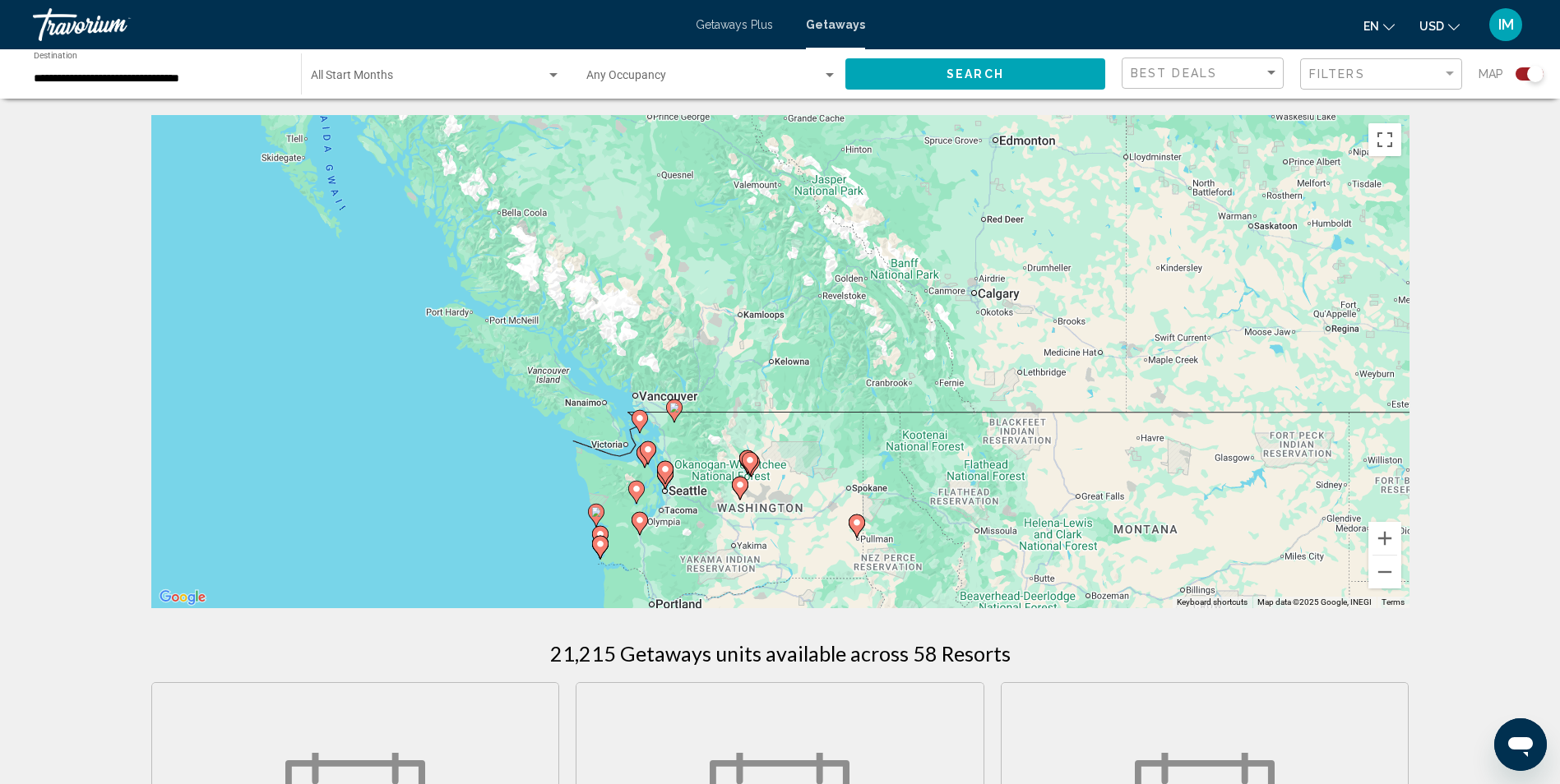
drag, startPoint x: 576, startPoint y: 347, endPoint x: 774, endPoint y: 762, distance: 459.8
click at [1392, 537] on button "Zoom in" at bounding box center [1385, 538] width 33 height 33
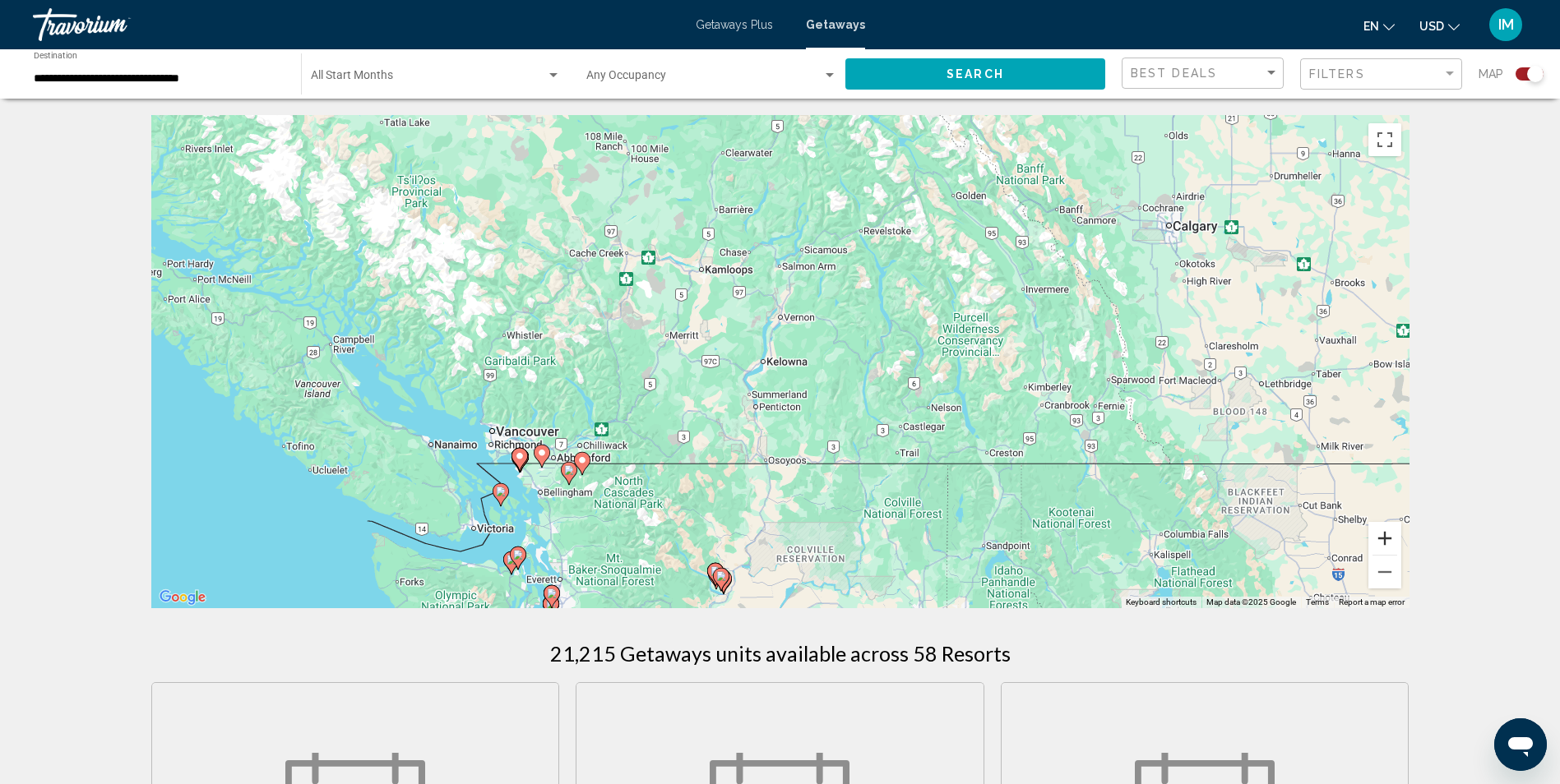
click at [1391, 544] on button "Zoom in" at bounding box center [1385, 538] width 33 height 33
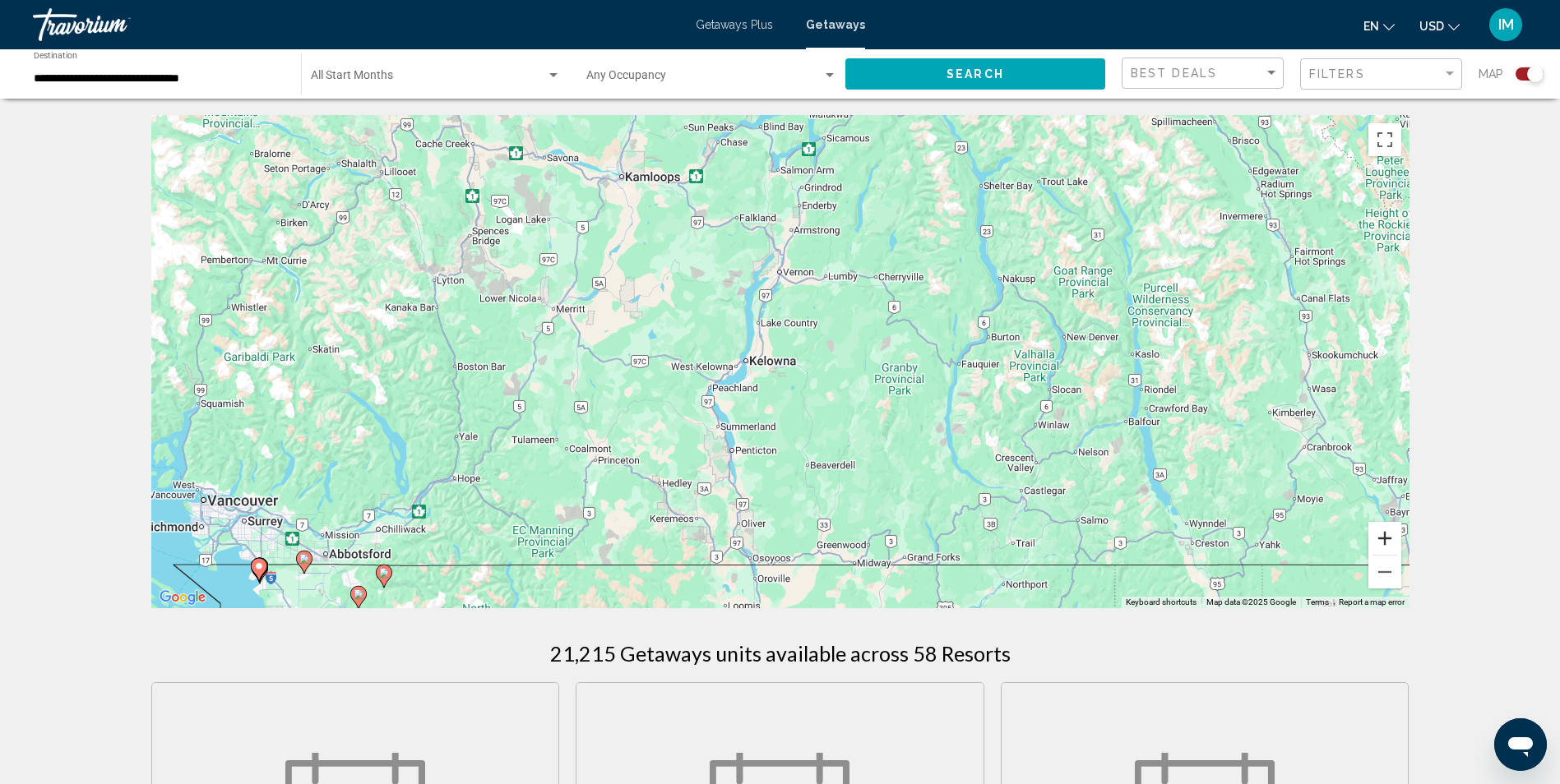
click at [1391, 544] on button "Zoom in" at bounding box center [1385, 538] width 33 height 33
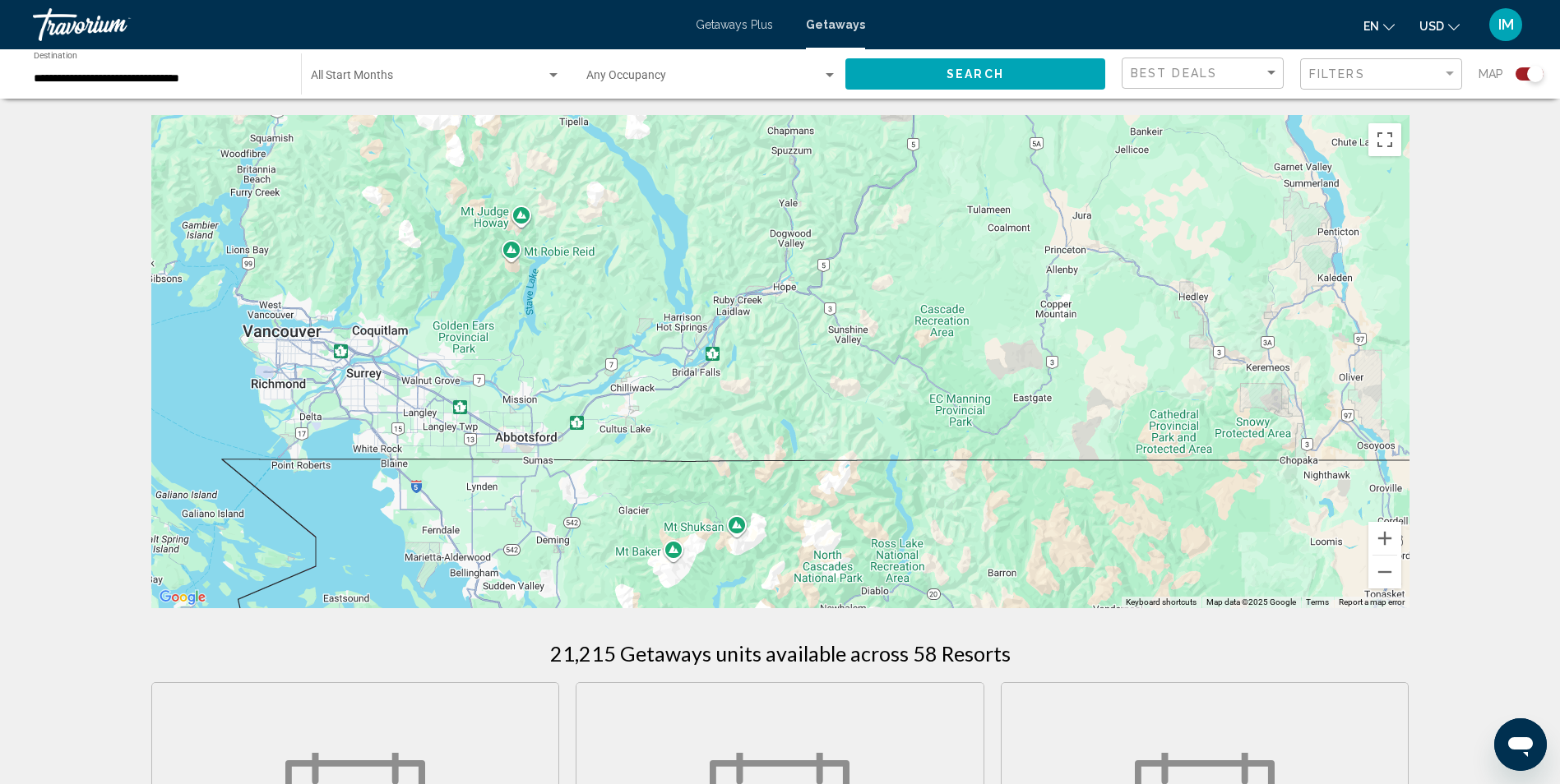
drag, startPoint x: 603, startPoint y: 484, endPoint x: 1222, endPoint y: 177, distance: 690.9
click at [1222, 177] on div "Main content" at bounding box center [780, 362] width 1258 height 493
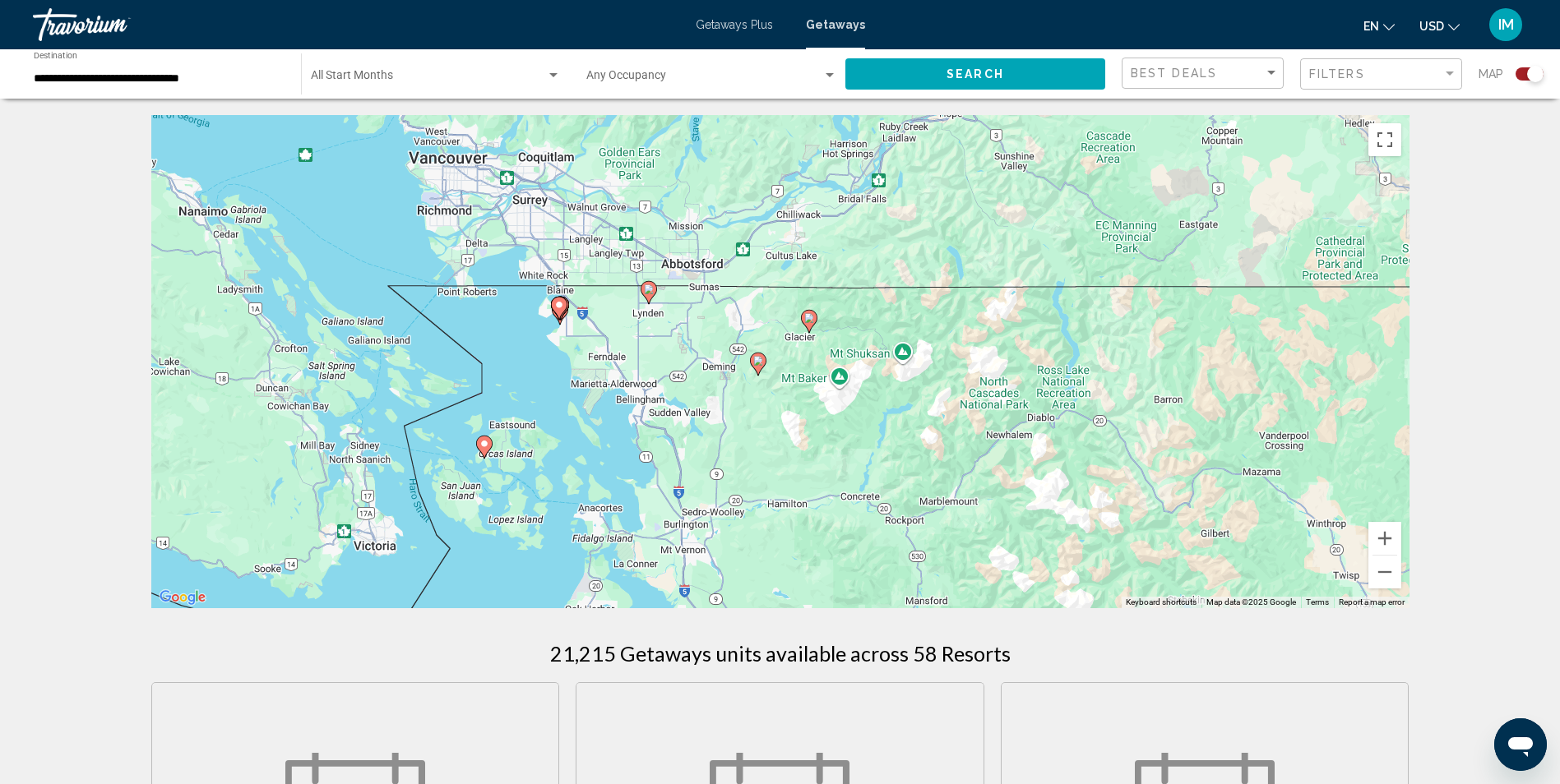
drag, startPoint x: 715, startPoint y: 390, endPoint x: 837, endPoint y: 273, distance: 169.0
click at [837, 273] on div "To activate drag with keyboard, press Alt + Enter. Once in keyboard drag state,…" at bounding box center [780, 362] width 1258 height 493
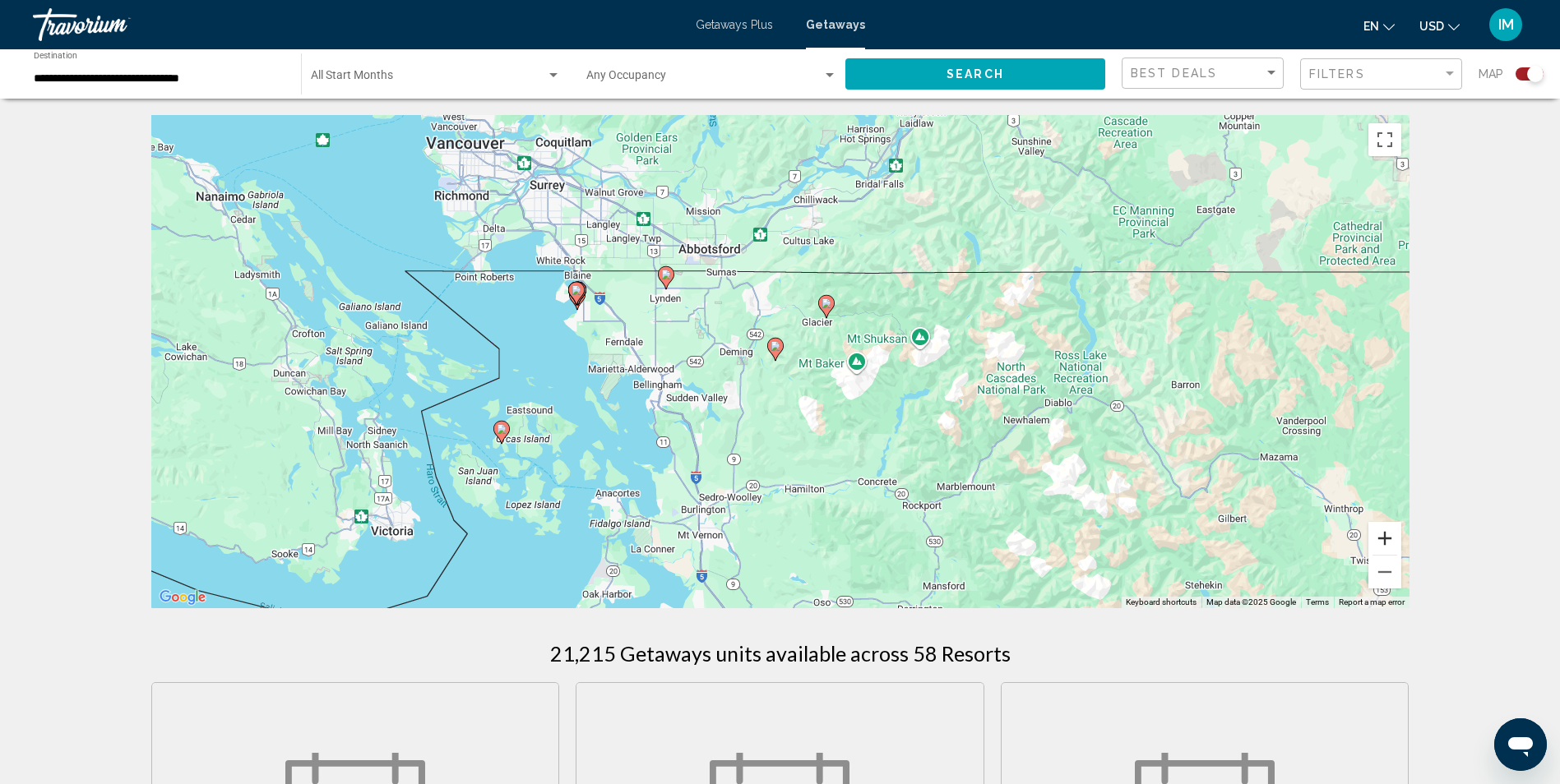
click at [1373, 537] on button "Zoom in" at bounding box center [1385, 538] width 33 height 33
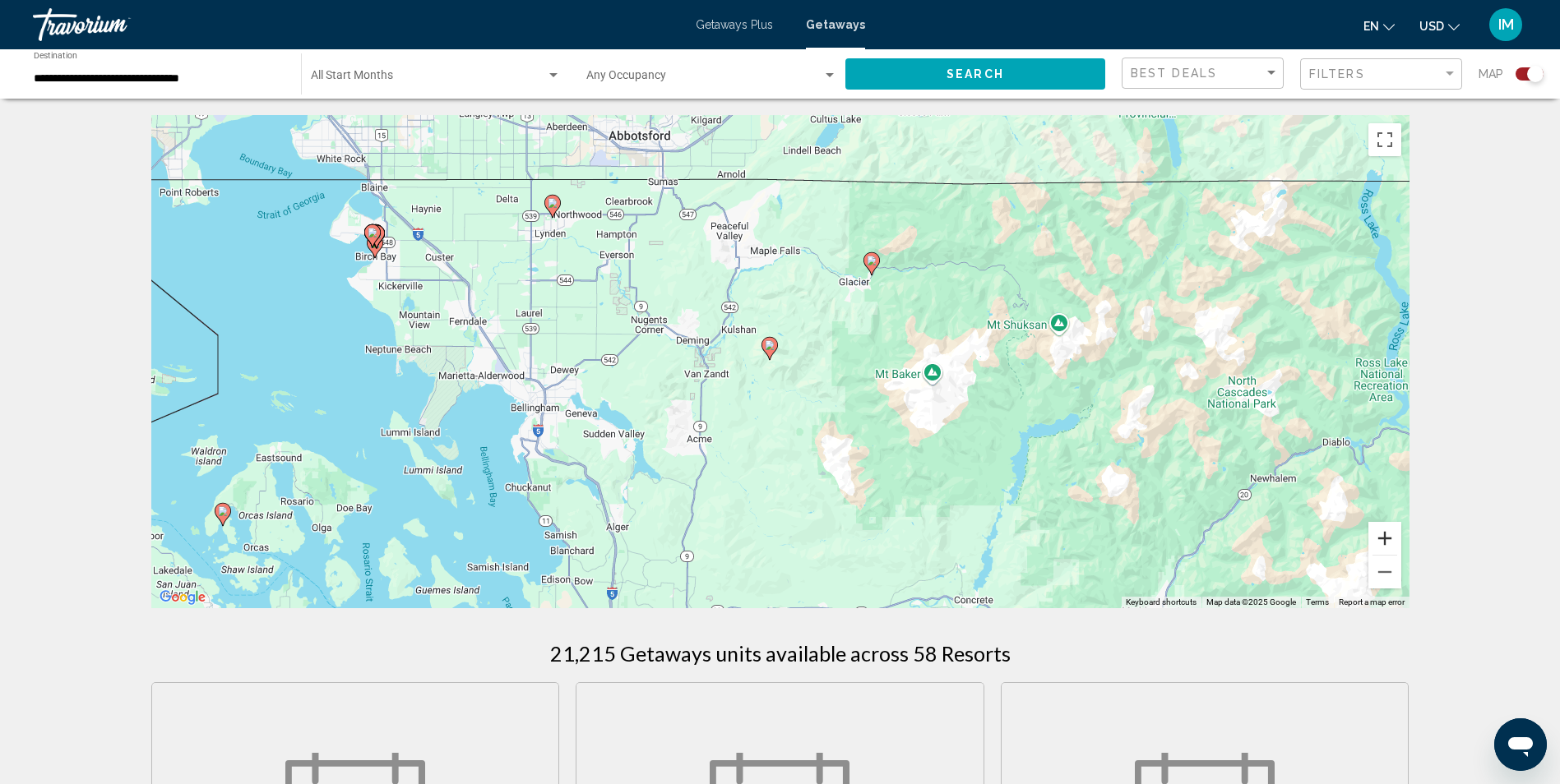
click at [1390, 534] on button "Zoom in" at bounding box center [1385, 538] width 33 height 33
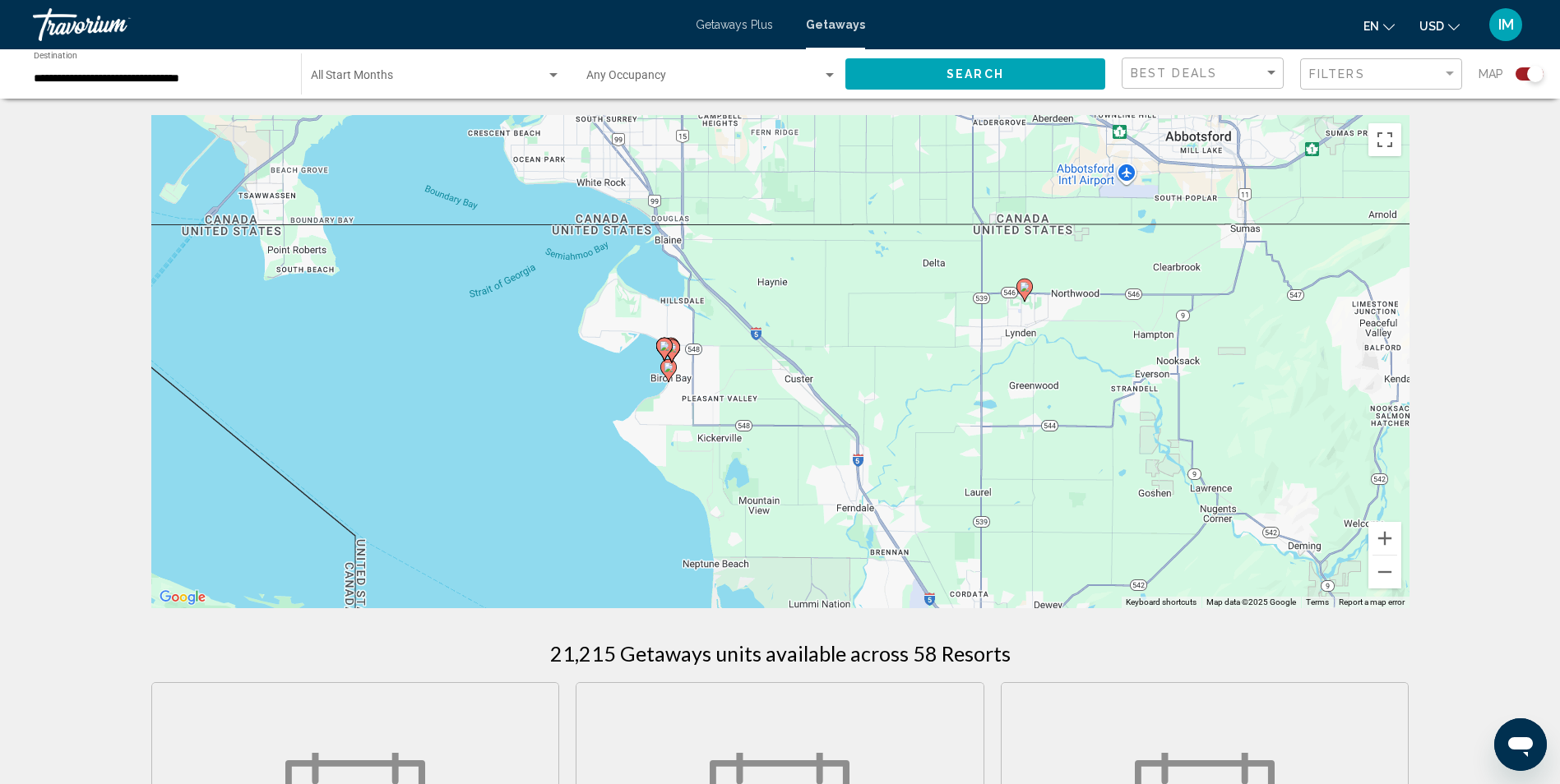
drag, startPoint x: 449, startPoint y: 398, endPoint x: 1148, endPoint y: 594, distance: 726.0
click at [1148, 594] on div "To activate drag with keyboard, press Alt + Enter. Once in keyboard drag state,…" at bounding box center [780, 362] width 1258 height 493
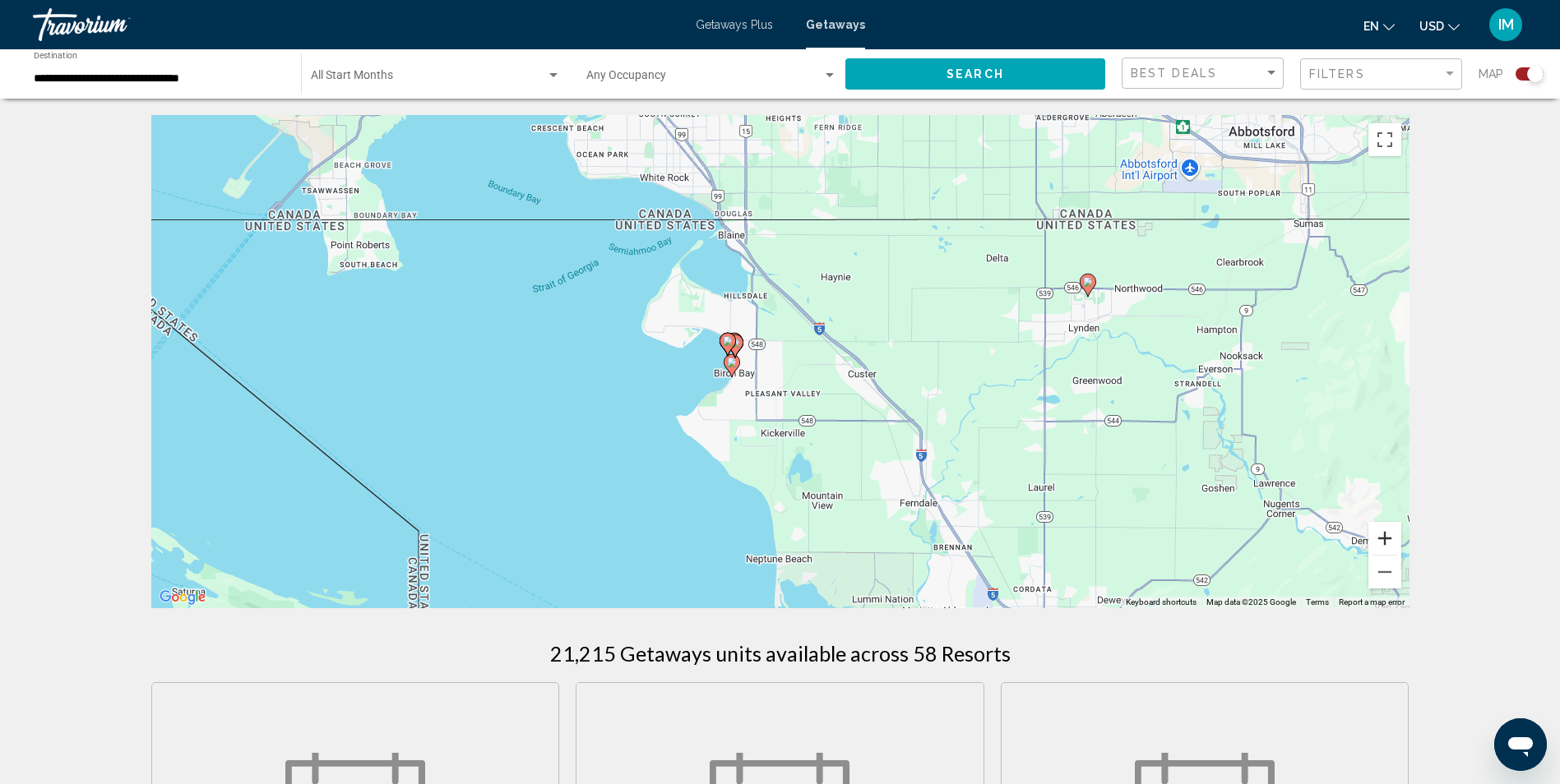
click at [1390, 540] on button "Zoom in" at bounding box center [1385, 538] width 33 height 33
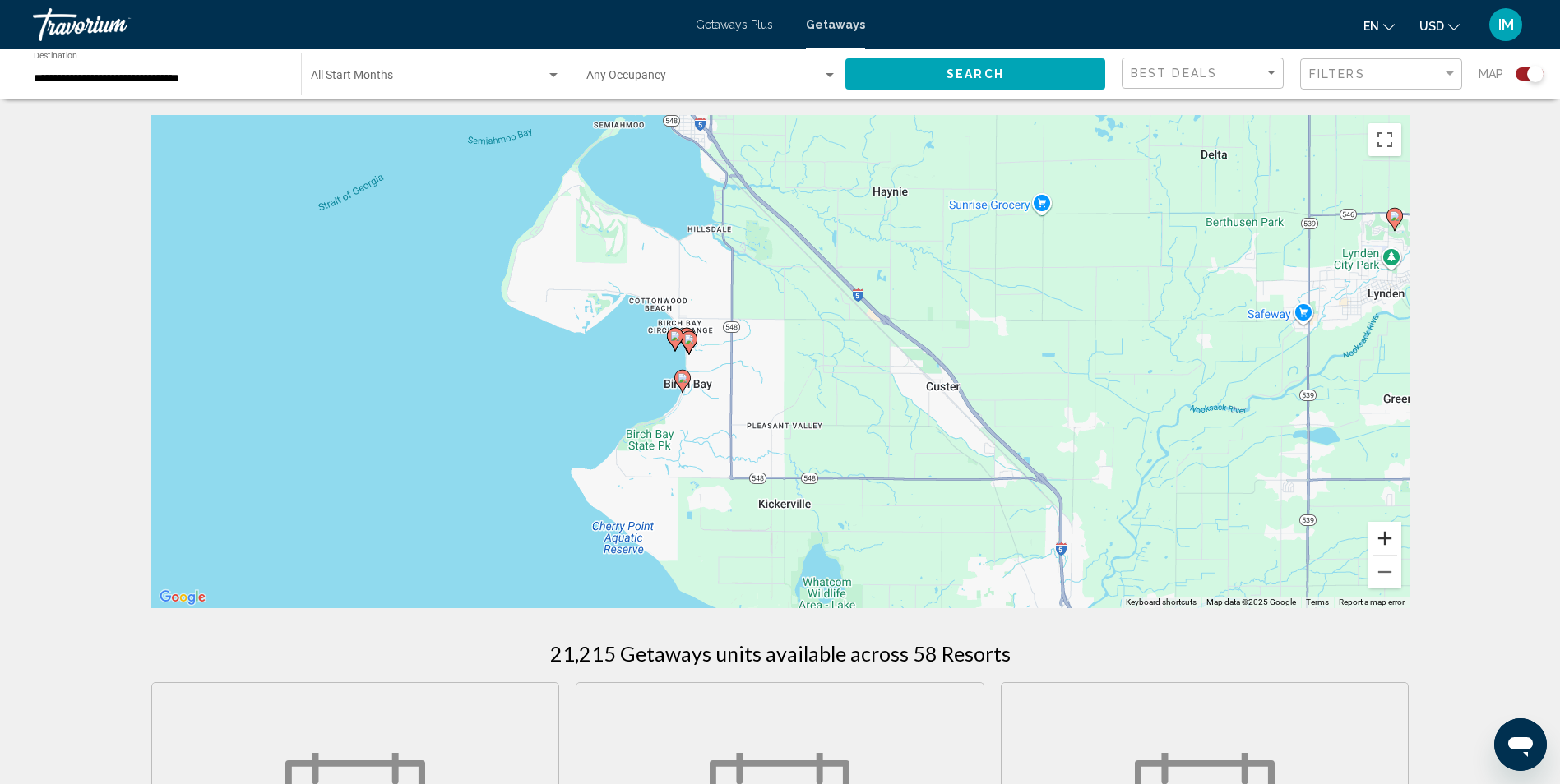
click at [1386, 541] on button "Zoom in" at bounding box center [1385, 538] width 33 height 33
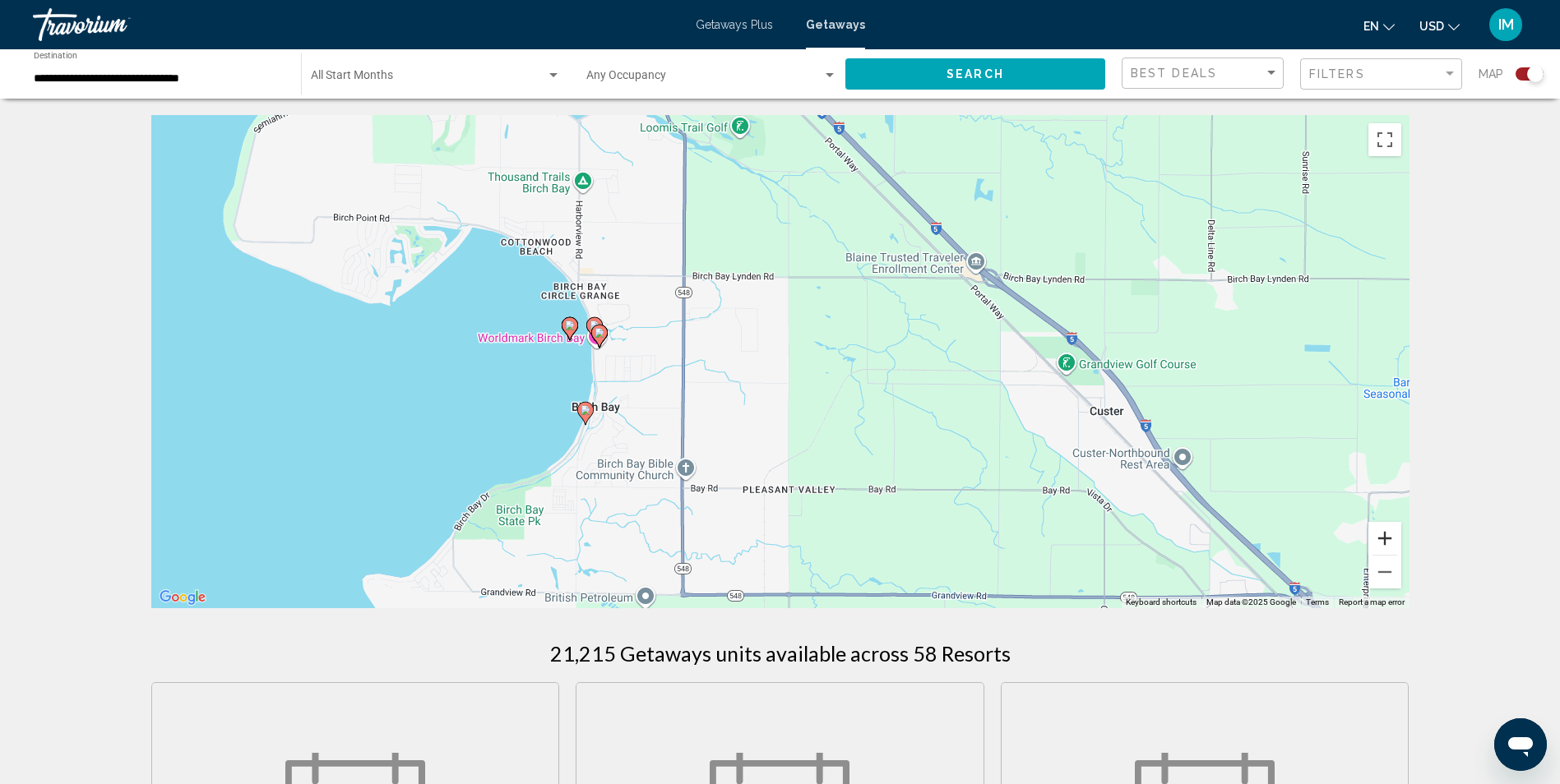
click at [1386, 541] on button "Zoom in" at bounding box center [1385, 538] width 33 height 33
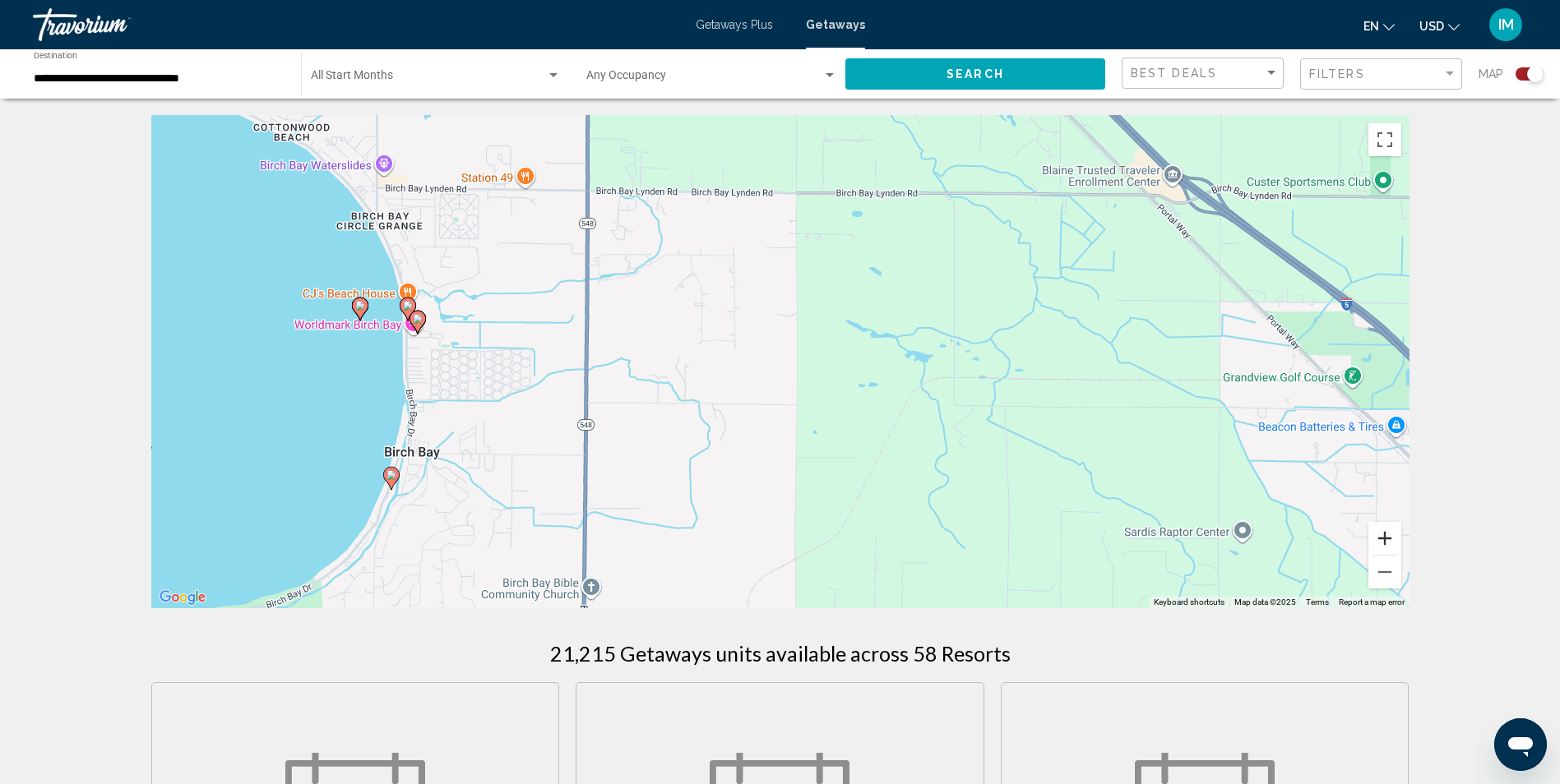
click at [1386, 541] on button "Zoom in" at bounding box center [1385, 538] width 33 height 33
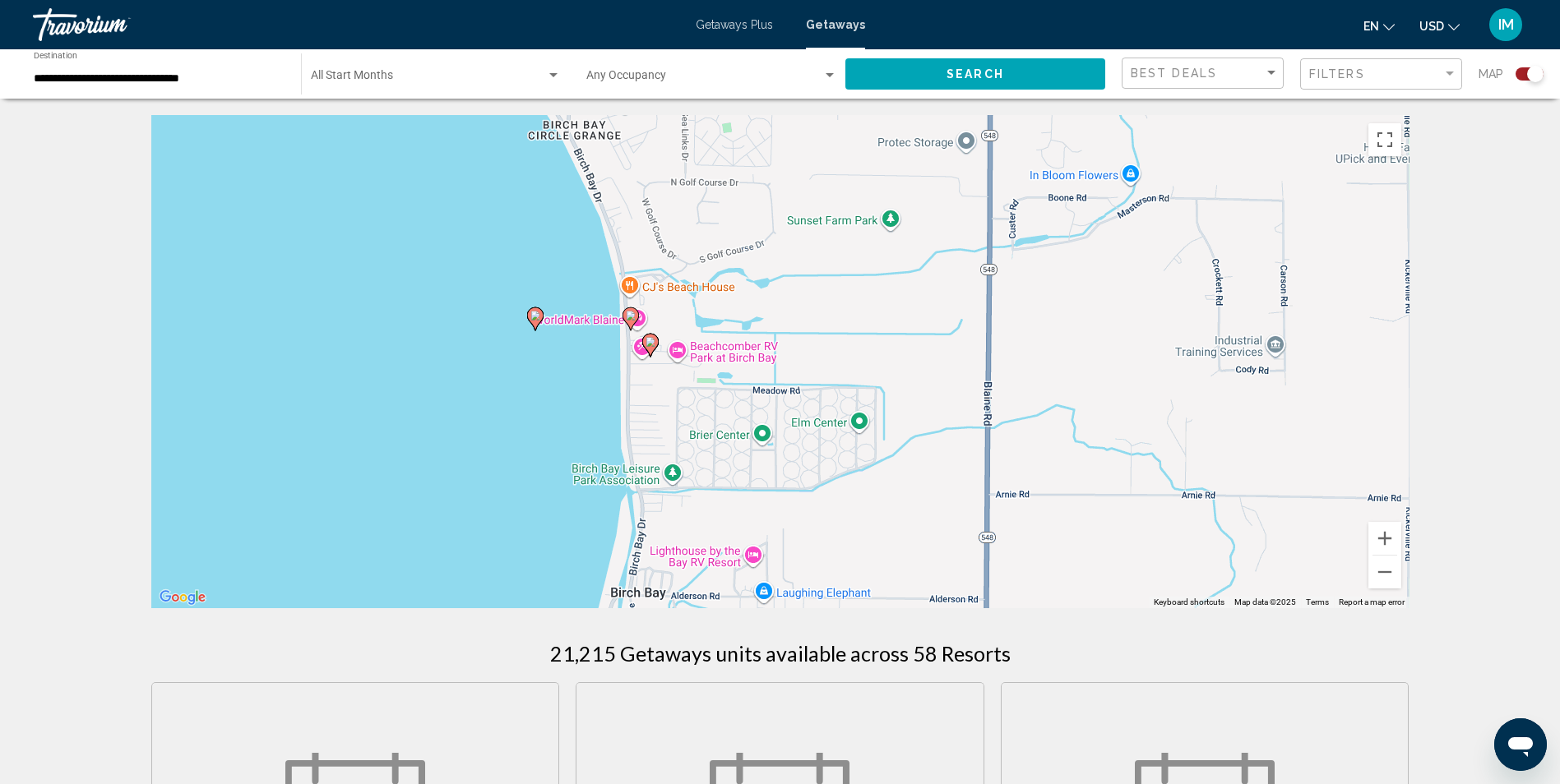
drag, startPoint x: 329, startPoint y: 411, endPoint x: 905, endPoint y: 460, distance: 578.1
click at [905, 460] on div "To activate drag with keyboard, press Alt + Enter. Once in keyboard drag state,…" at bounding box center [780, 362] width 1258 height 493
click at [635, 314] on image "Main content" at bounding box center [630, 316] width 10 height 10
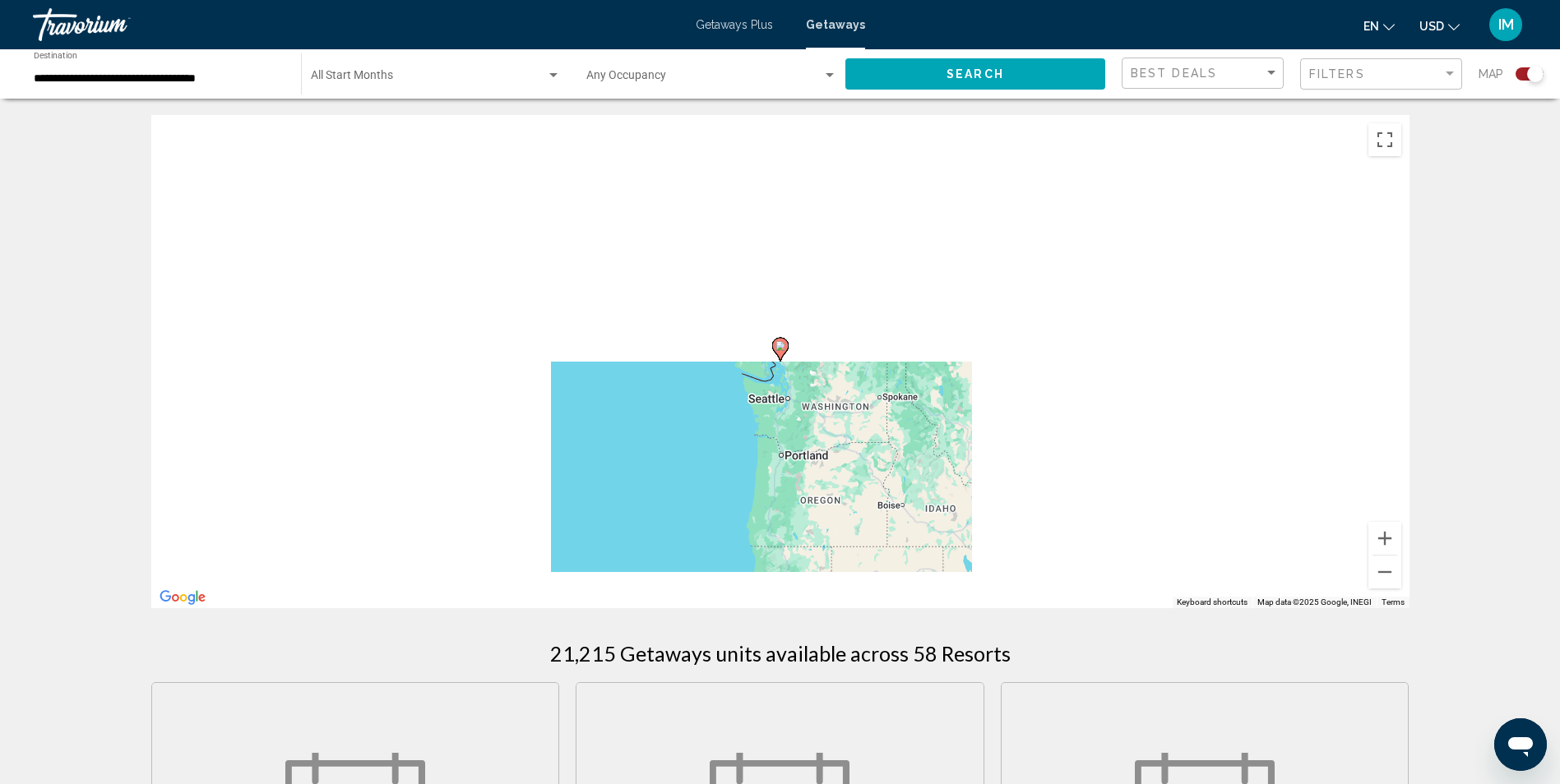
click at [635, 314] on div "To activate drag with keyboard, press Alt + Enter. Once in keyboard drag state,…" at bounding box center [780, 362] width 1258 height 493
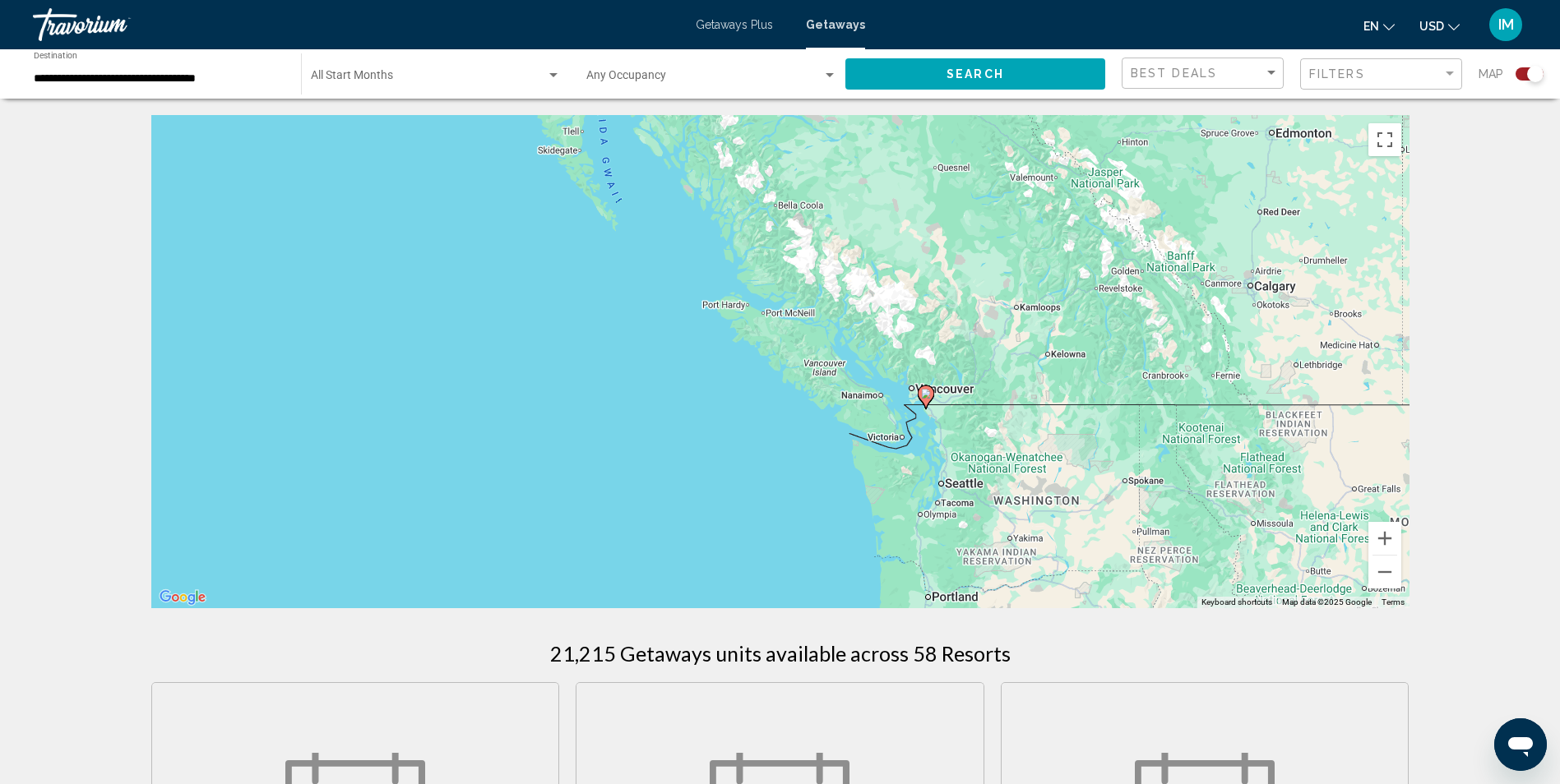
click at [923, 396] on image "Main content" at bounding box center [926, 394] width 10 height 10
type input "**********"
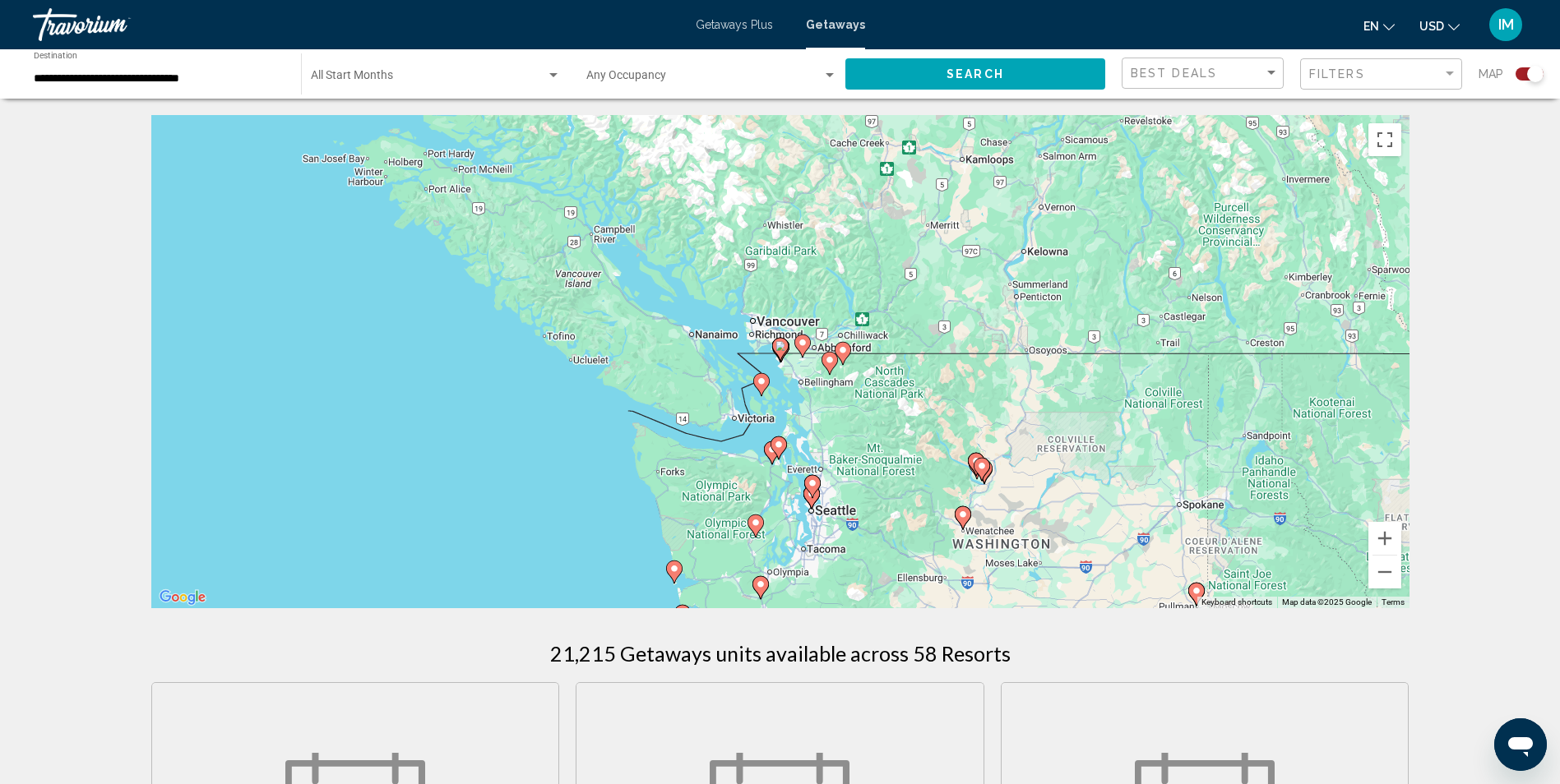
click at [777, 340] on icon "Main content" at bounding box center [779, 350] width 15 height 22
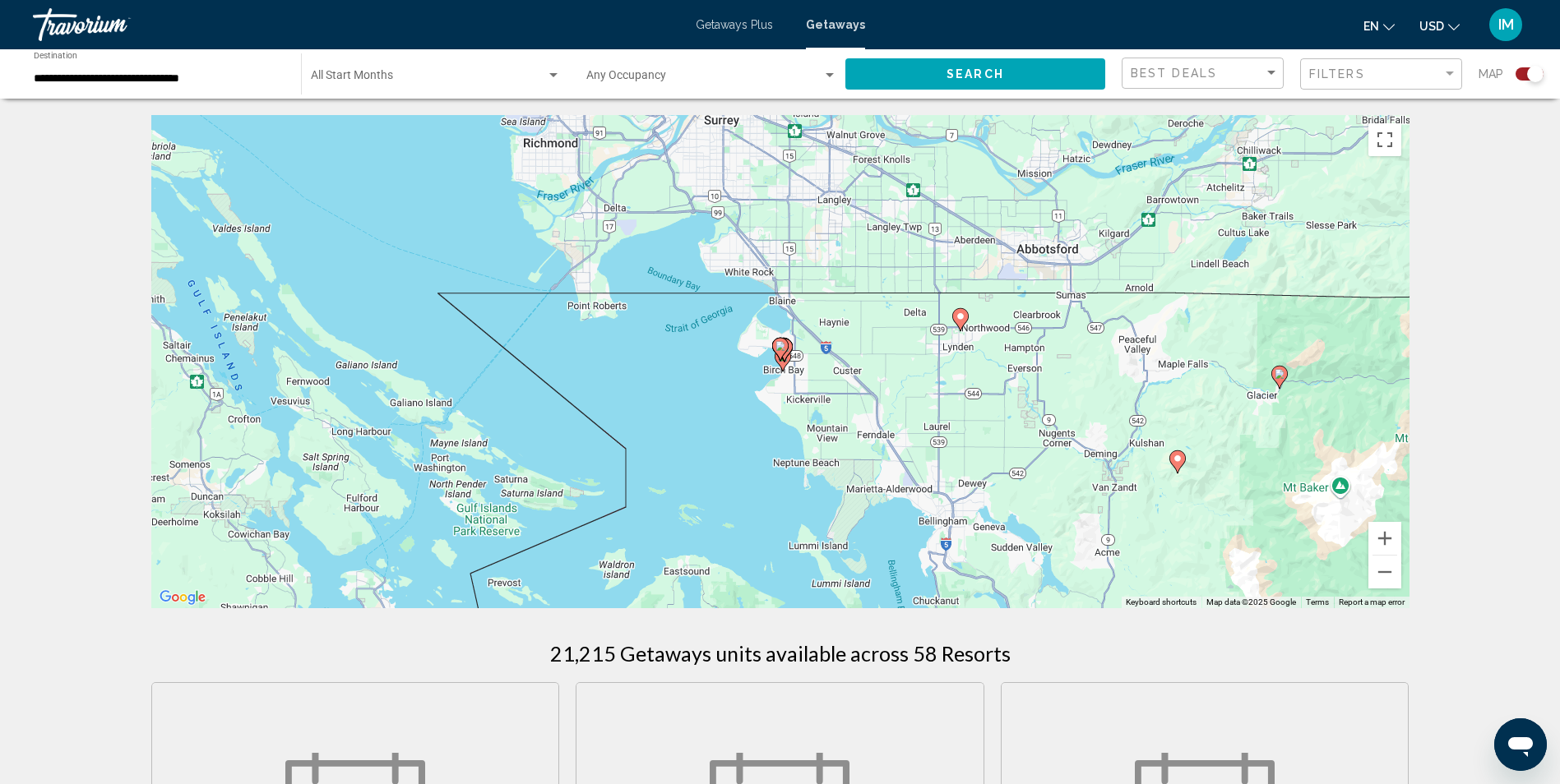
click at [787, 351] on gmp-advanced-marker "Main content" at bounding box center [780, 350] width 17 height 25
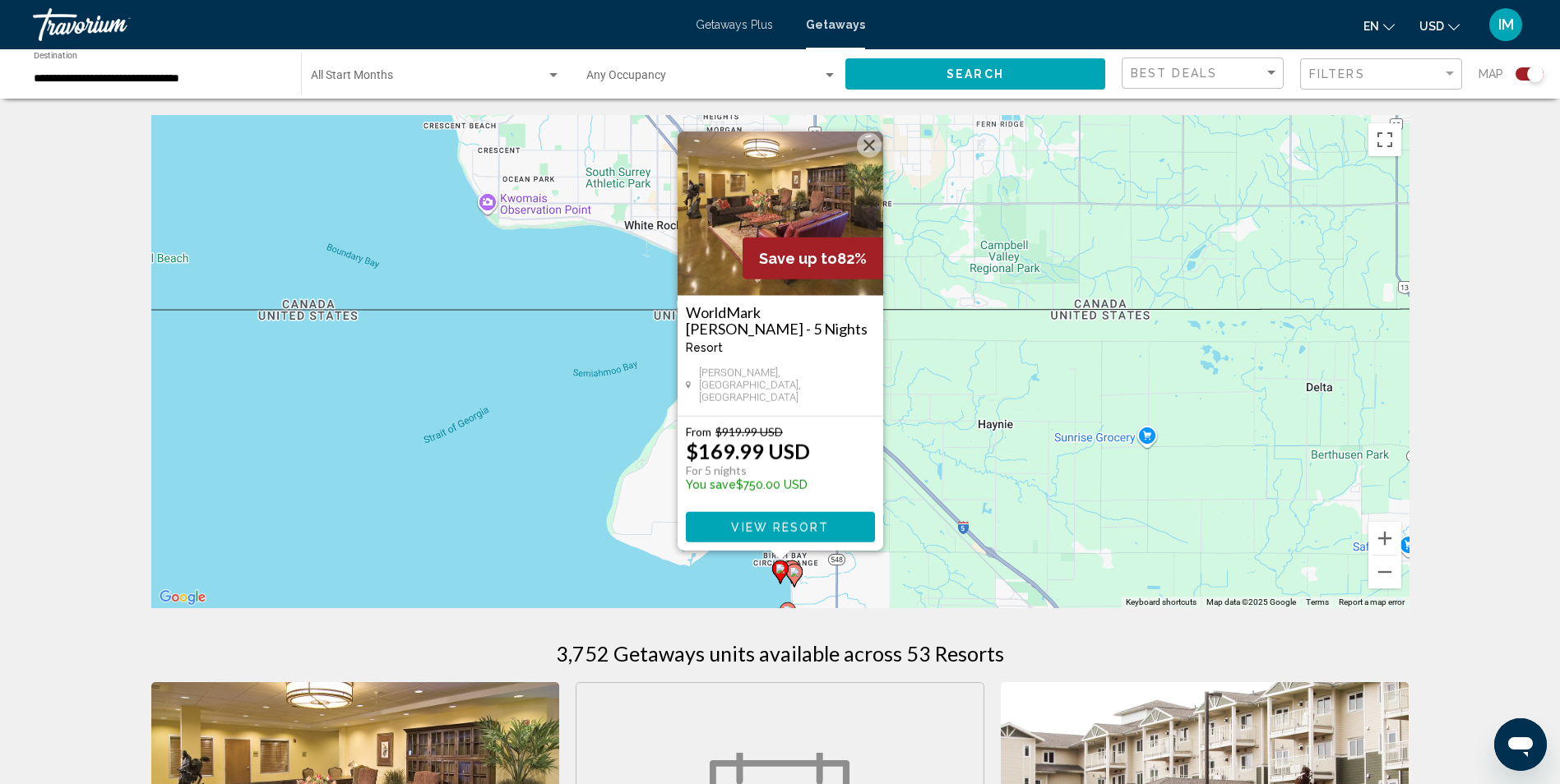
click at [792, 556] on div "To activate drag with keyboard, press Alt + Enter. Once in keyboard drag state,…" at bounding box center [780, 362] width 1258 height 493
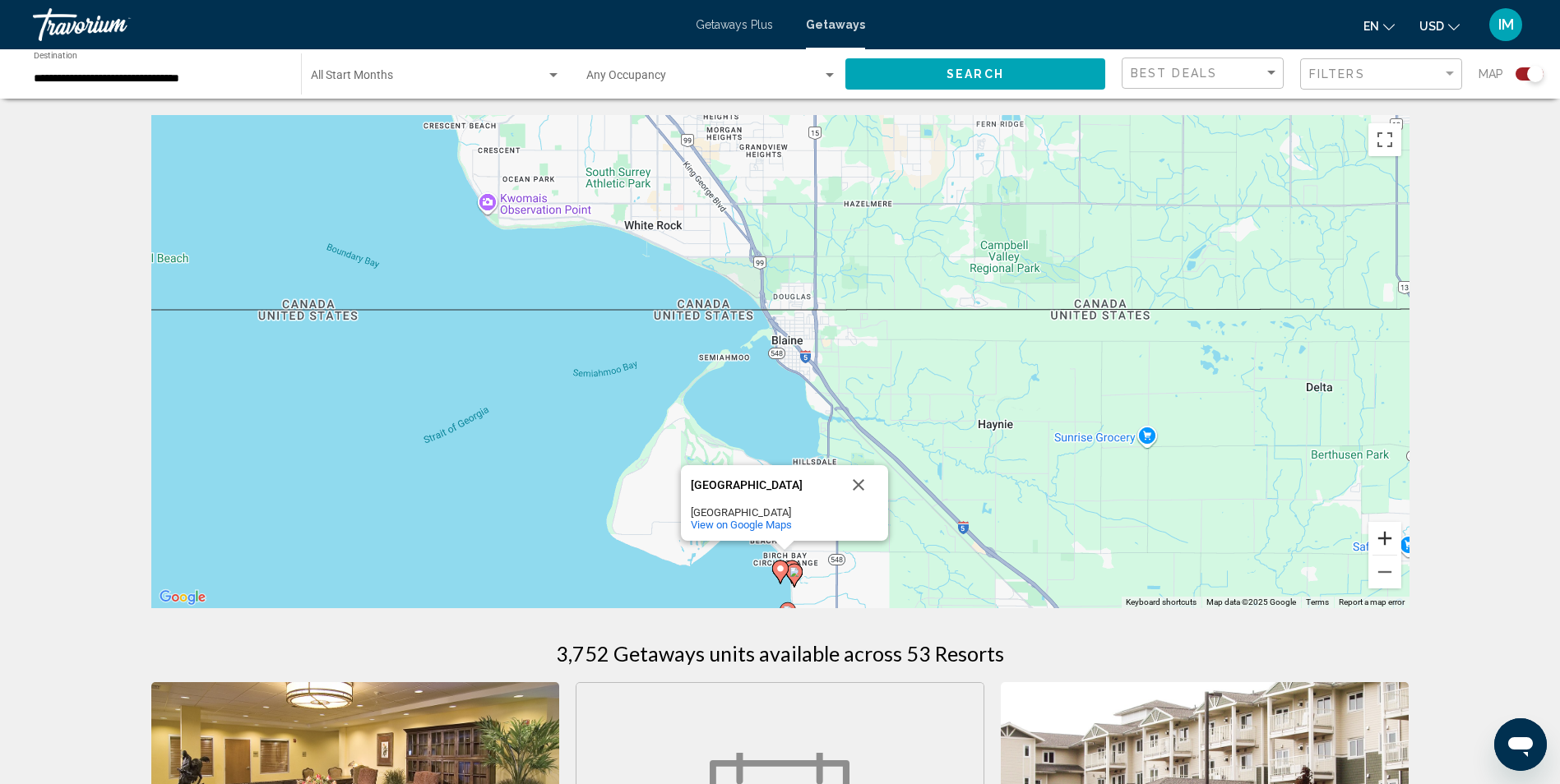
click at [1383, 540] on button "Zoom in" at bounding box center [1385, 538] width 33 height 33
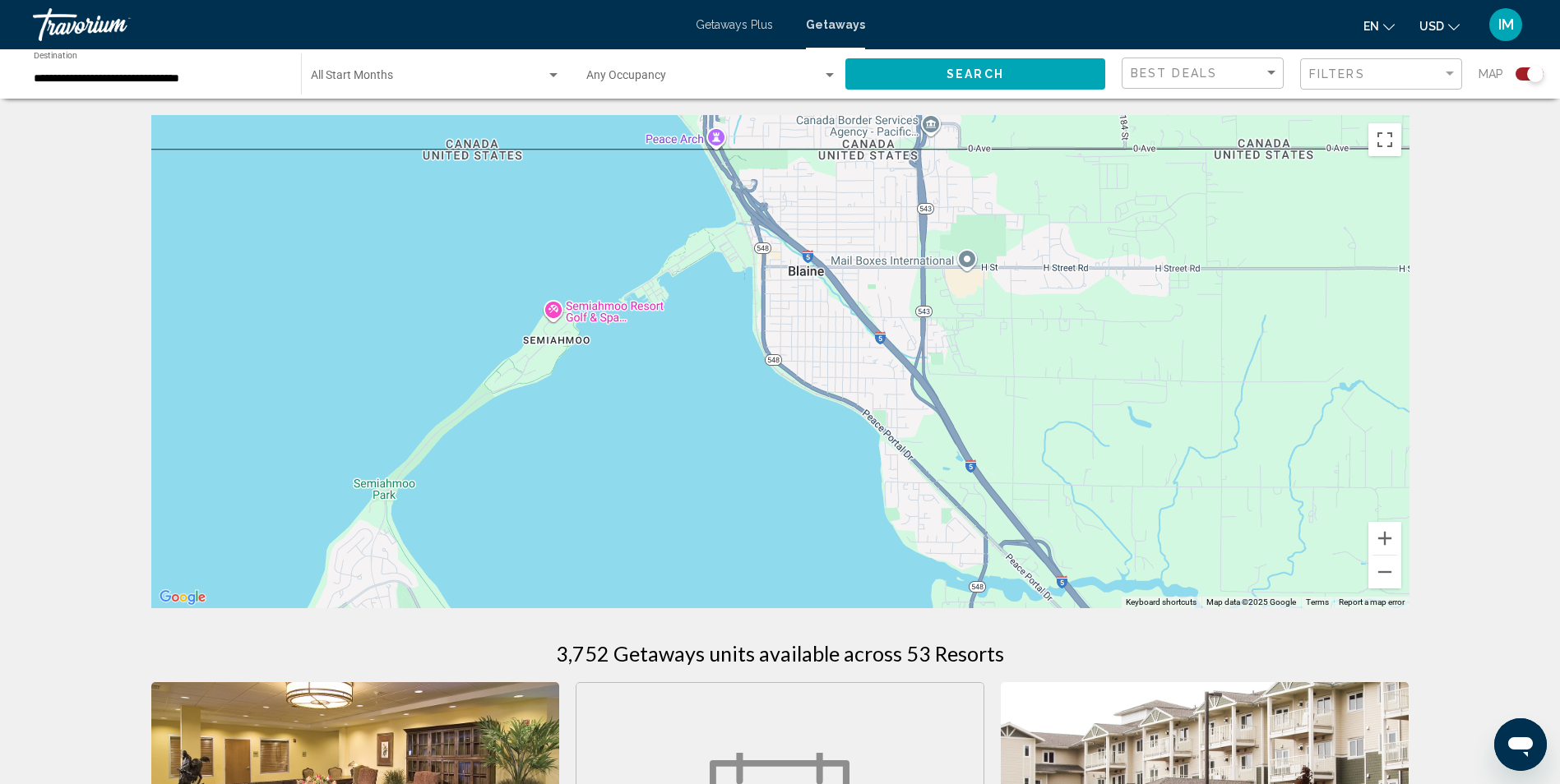
drag, startPoint x: 1112, startPoint y: 535, endPoint x: 1248, endPoint y: 203, distance: 358.8
click at [1240, 218] on div "Birch Bay Circle Grange Birch Bay Circle Grange Birch Bay, WA 98230 View on Goo…" at bounding box center [780, 362] width 1258 height 493
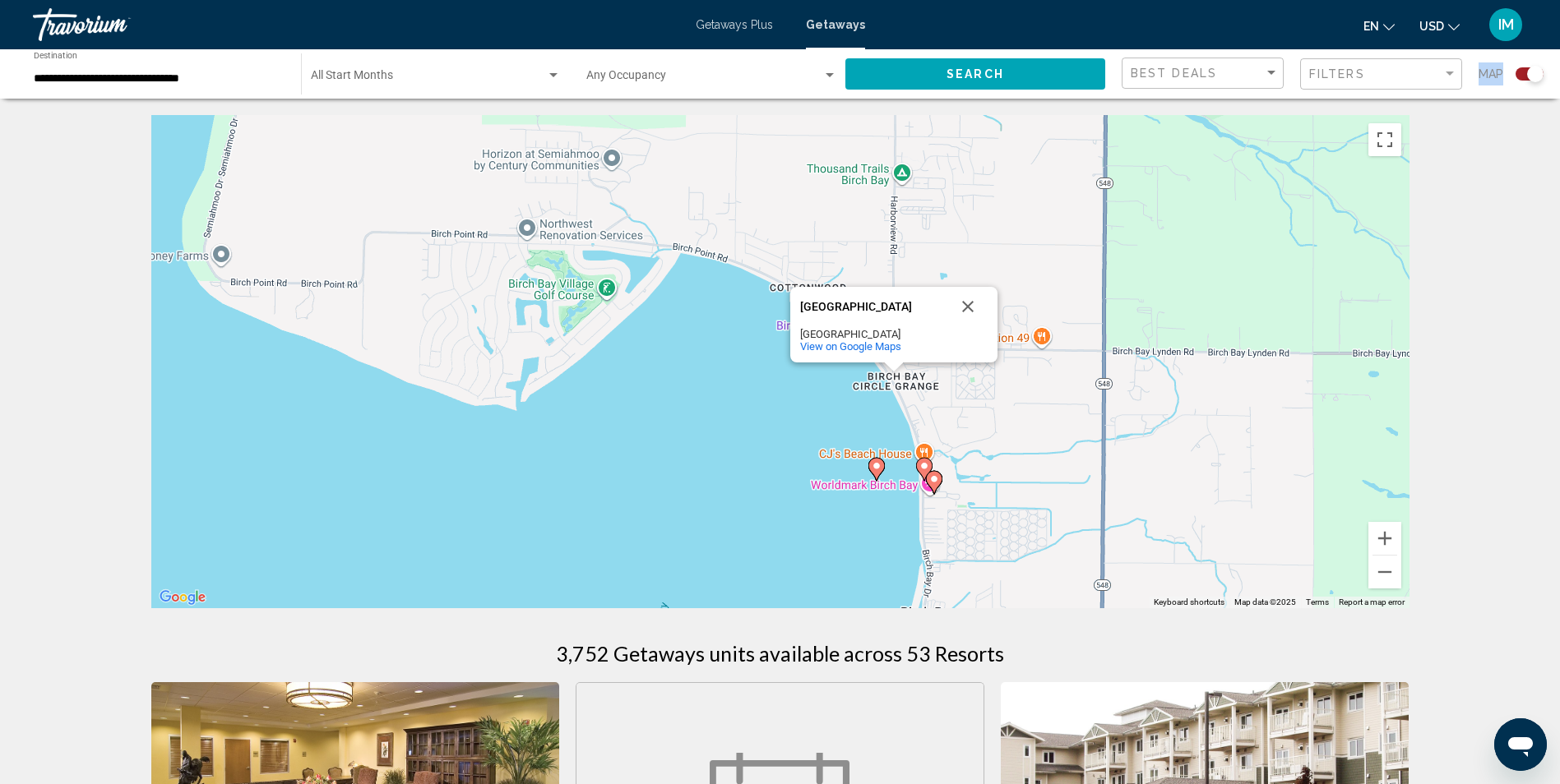
drag, startPoint x: 944, startPoint y: 366, endPoint x: 704, endPoint y: 507, distance: 278.4
click at [704, 507] on div "To activate drag with keyboard, press Alt + Enter. Once in keyboard drag state,…" at bounding box center [780, 362] width 1258 height 493
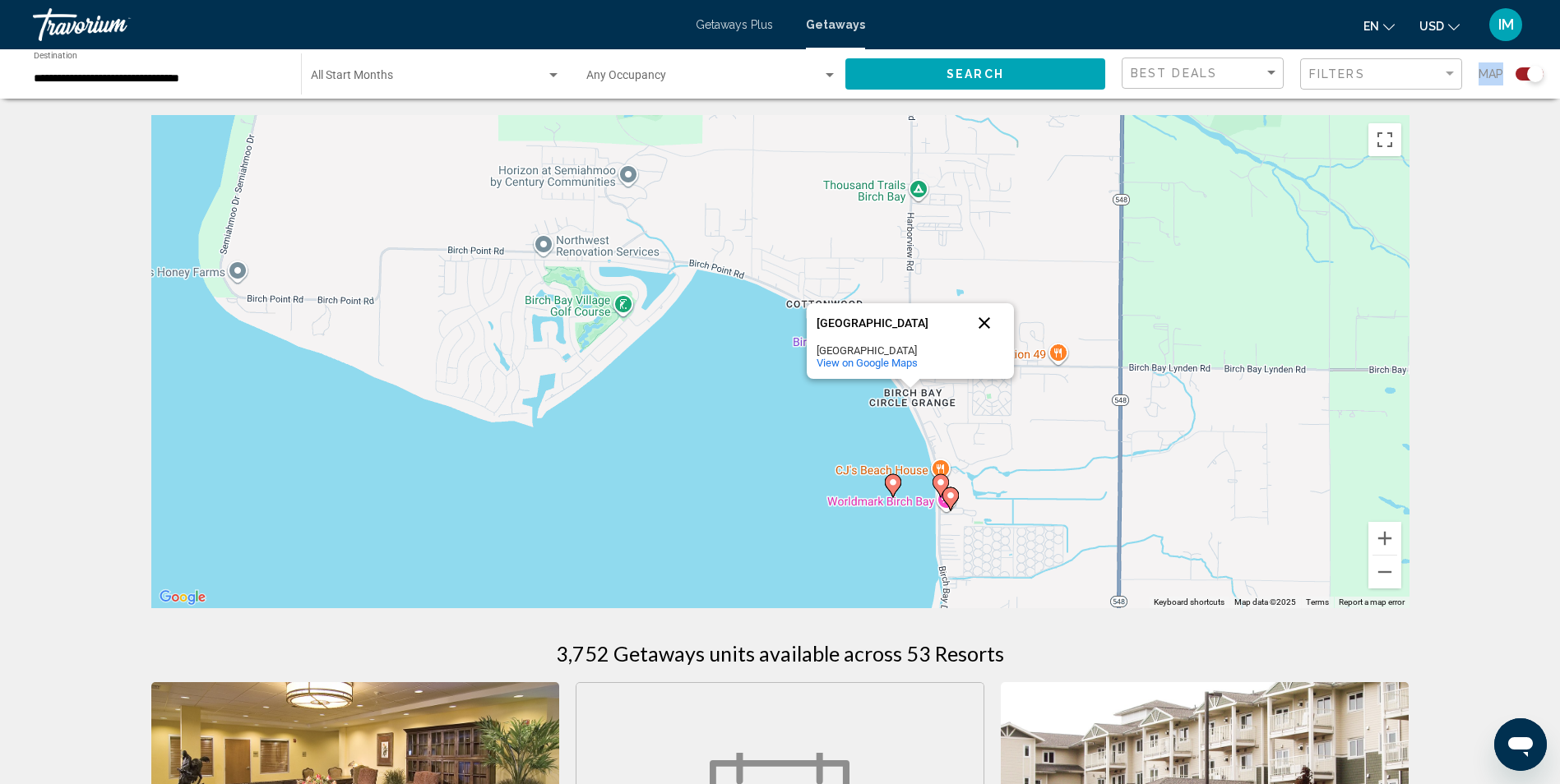
click at [988, 320] on button "Close" at bounding box center [984, 323] width 40 height 40
click at [1401, 537] on div "To activate drag with keyboard, press Alt + Enter. Once in keyboard drag state,…" at bounding box center [780, 362] width 1258 height 493
click at [1384, 537] on button "Zoom in" at bounding box center [1385, 538] width 33 height 33
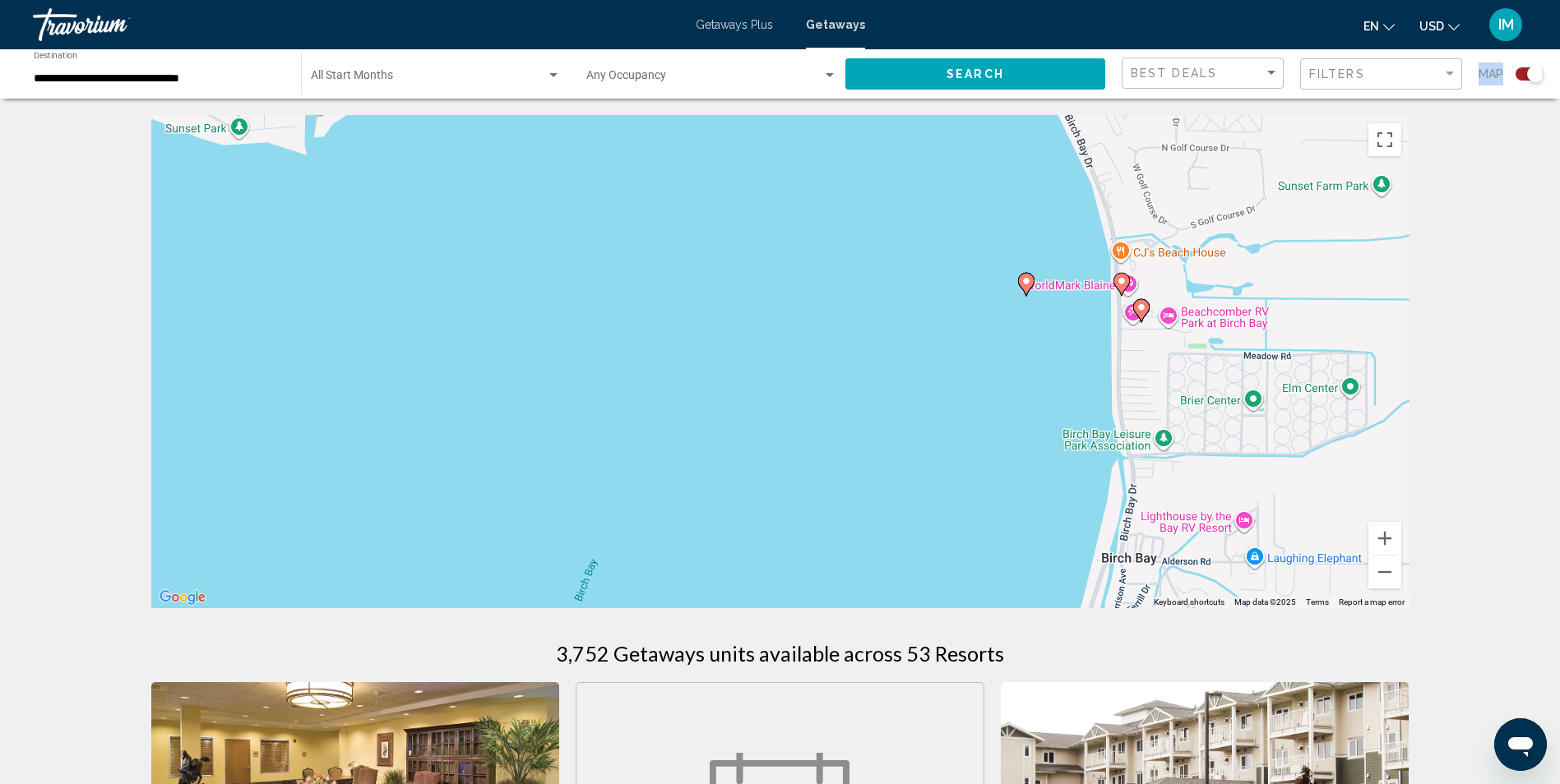
drag, startPoint x: 1260, startPoint y: 512, endPoint x: 1271, endPoint y: 184, distance: 328.2
click at [1280, 177] on div "To activate drag with keyboard, press Alt + Enter. Once in keyboard drag state,…" at bounding box center [780, 362] width 1258 height 493
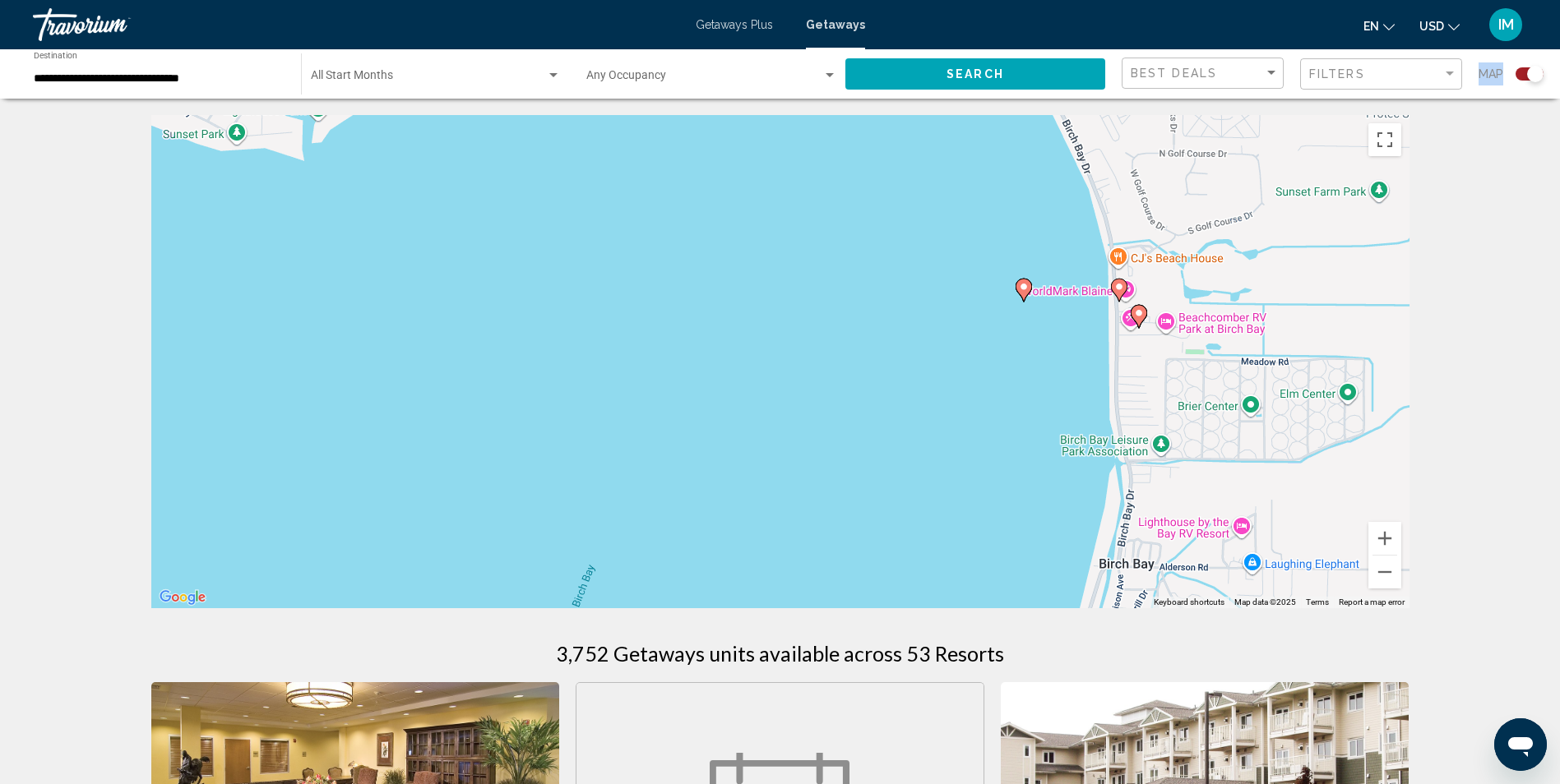
click at [1118, 287] on image "Main content" at bounding box center [1119, 287] width 10 height 10
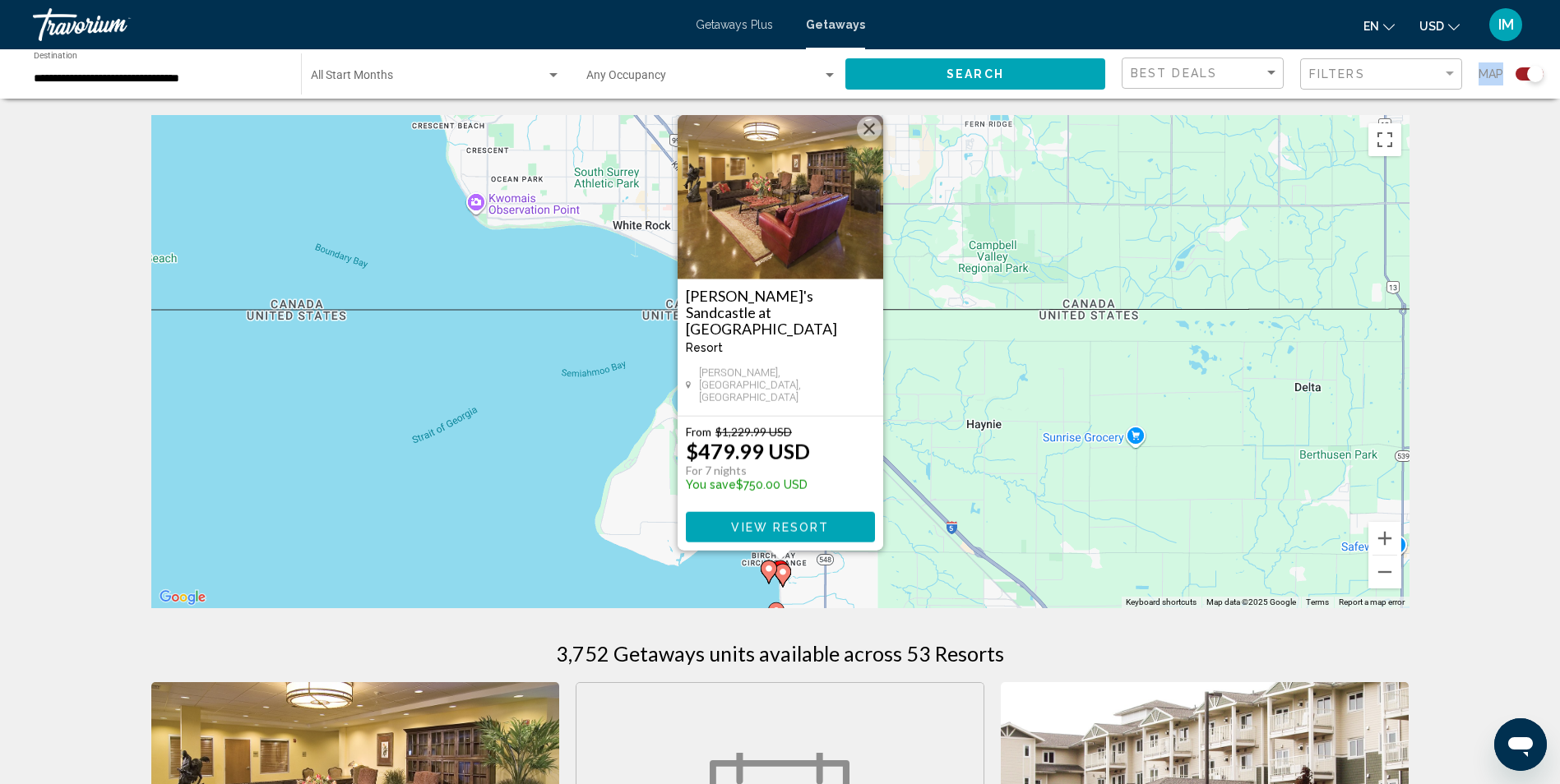
click at [820, 259] on img "Main content" at bounding box center [780, 198] width 205 height 164
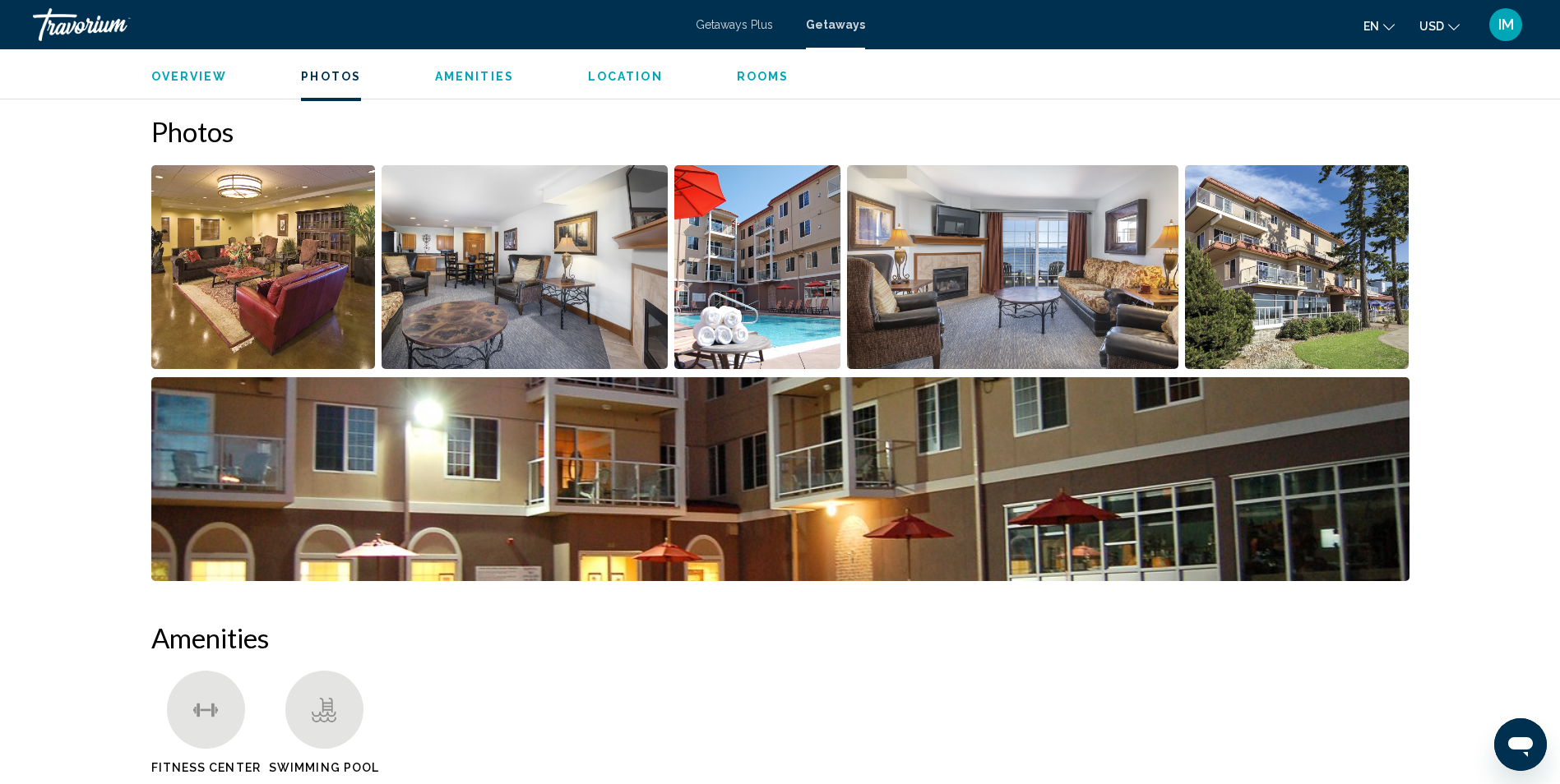
scroll to position [740, 0]
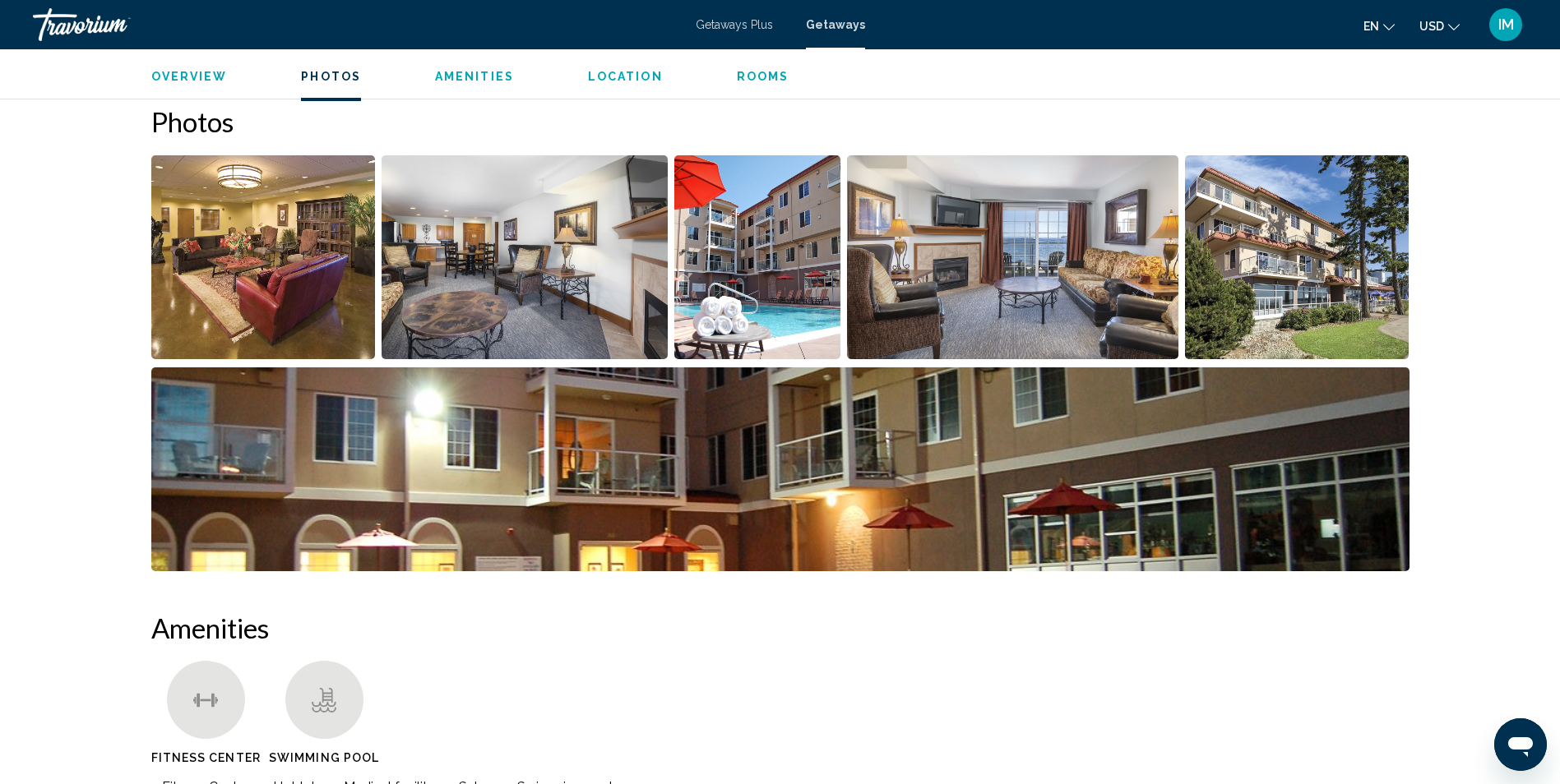
click at [1130, 246] on img "Open full-screen image slider" at bounding box center [1012, 257] width 331 height 203
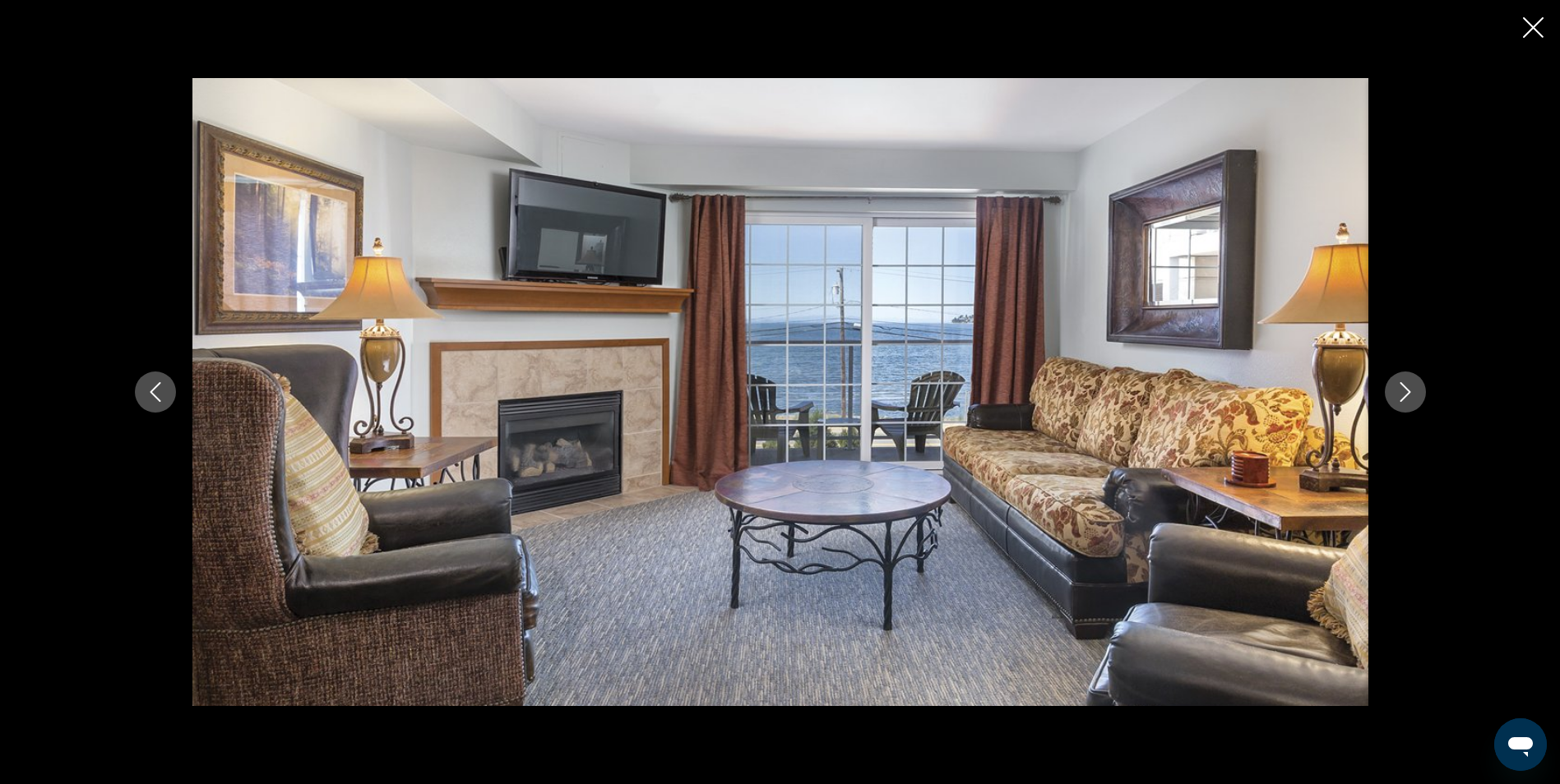
click at [1407, 390] on icon "Next image" at bounding box center [1405, 392] width 11 height 20
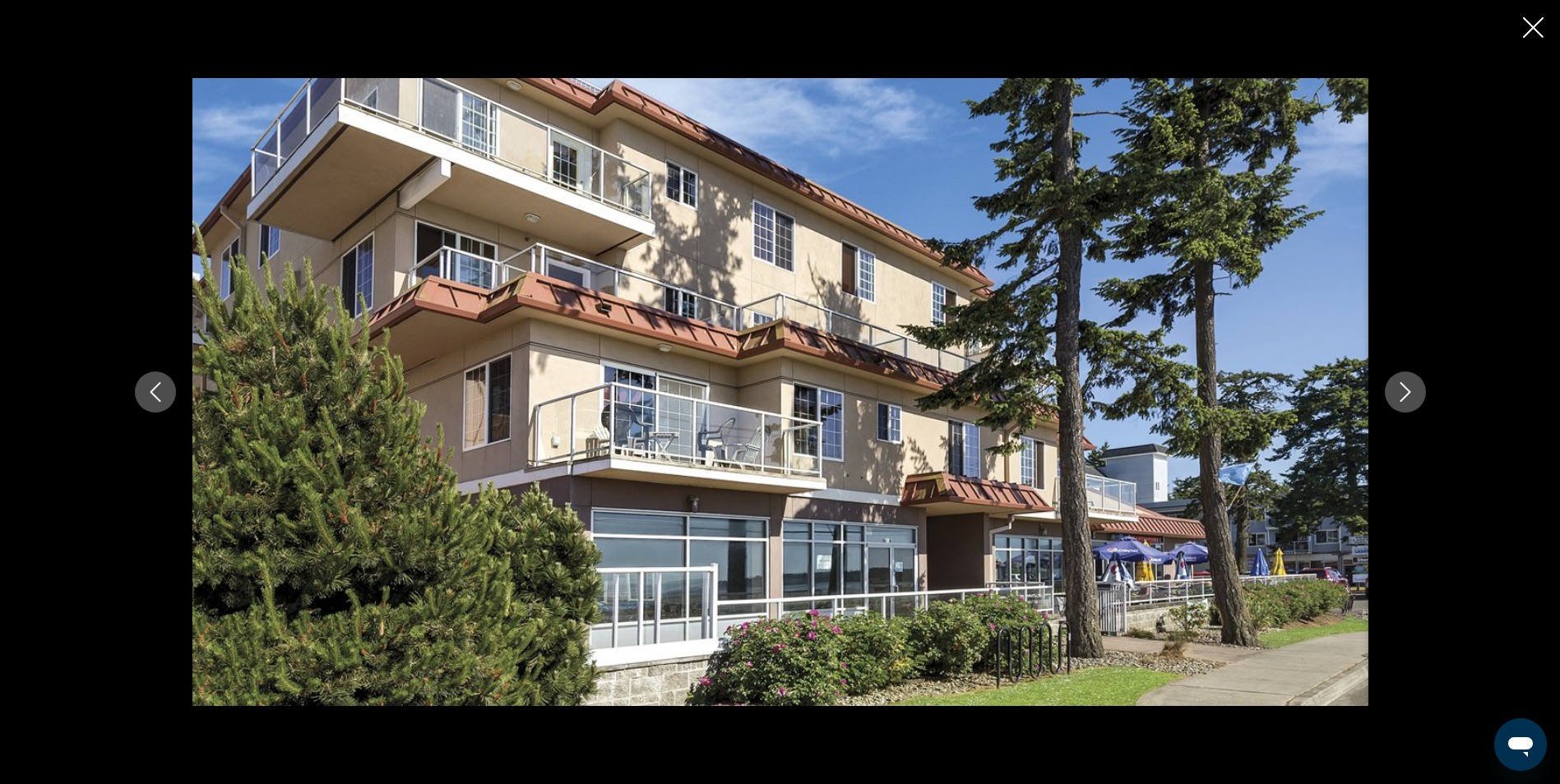
click at [1406, 390] on icon "Next image" at bounding box center [1405, 392] width 11 height 20
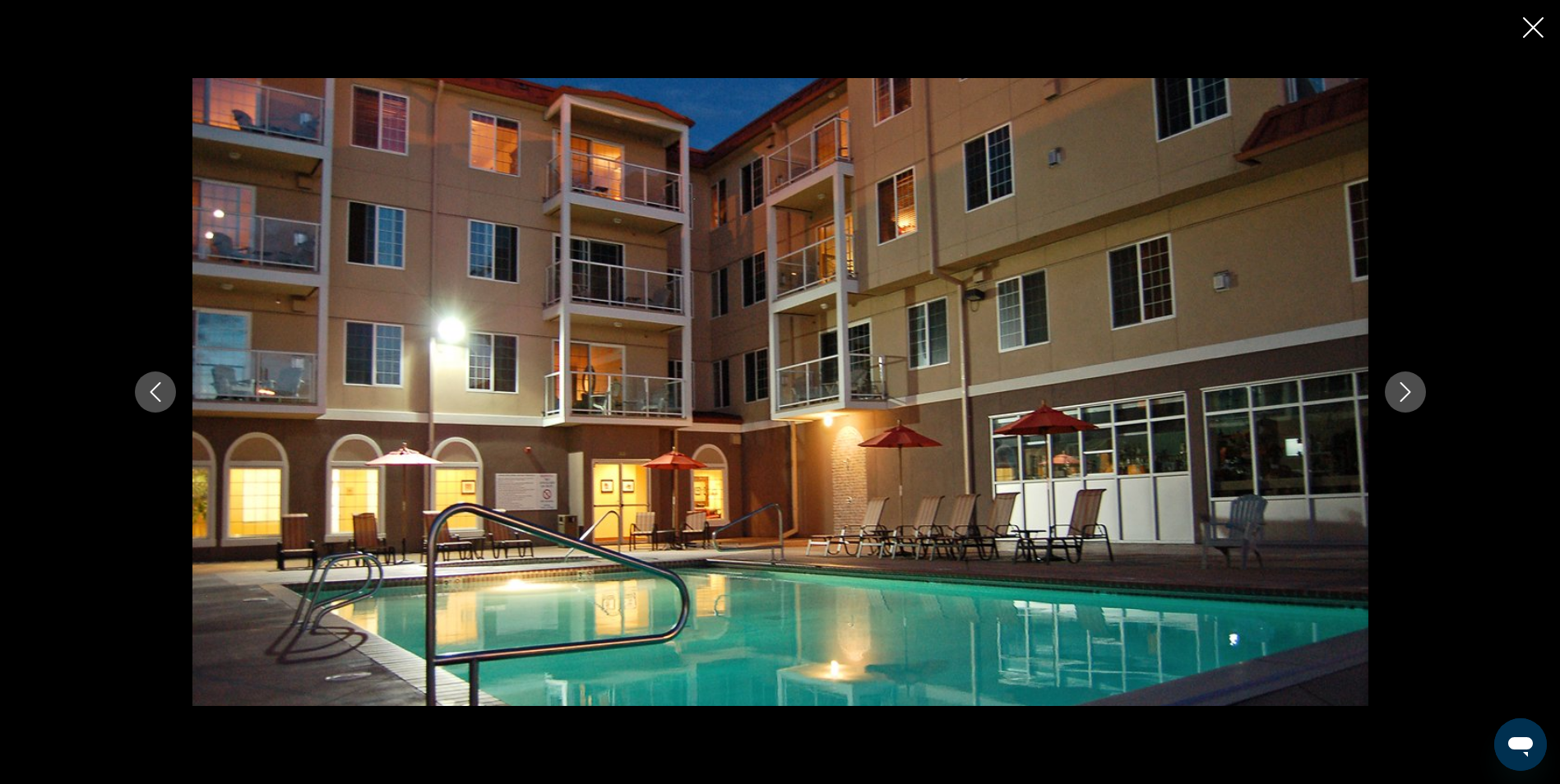
click at [1406, 390] on icon "Next image" at bounding box center [1405, 392] width 11 height 20
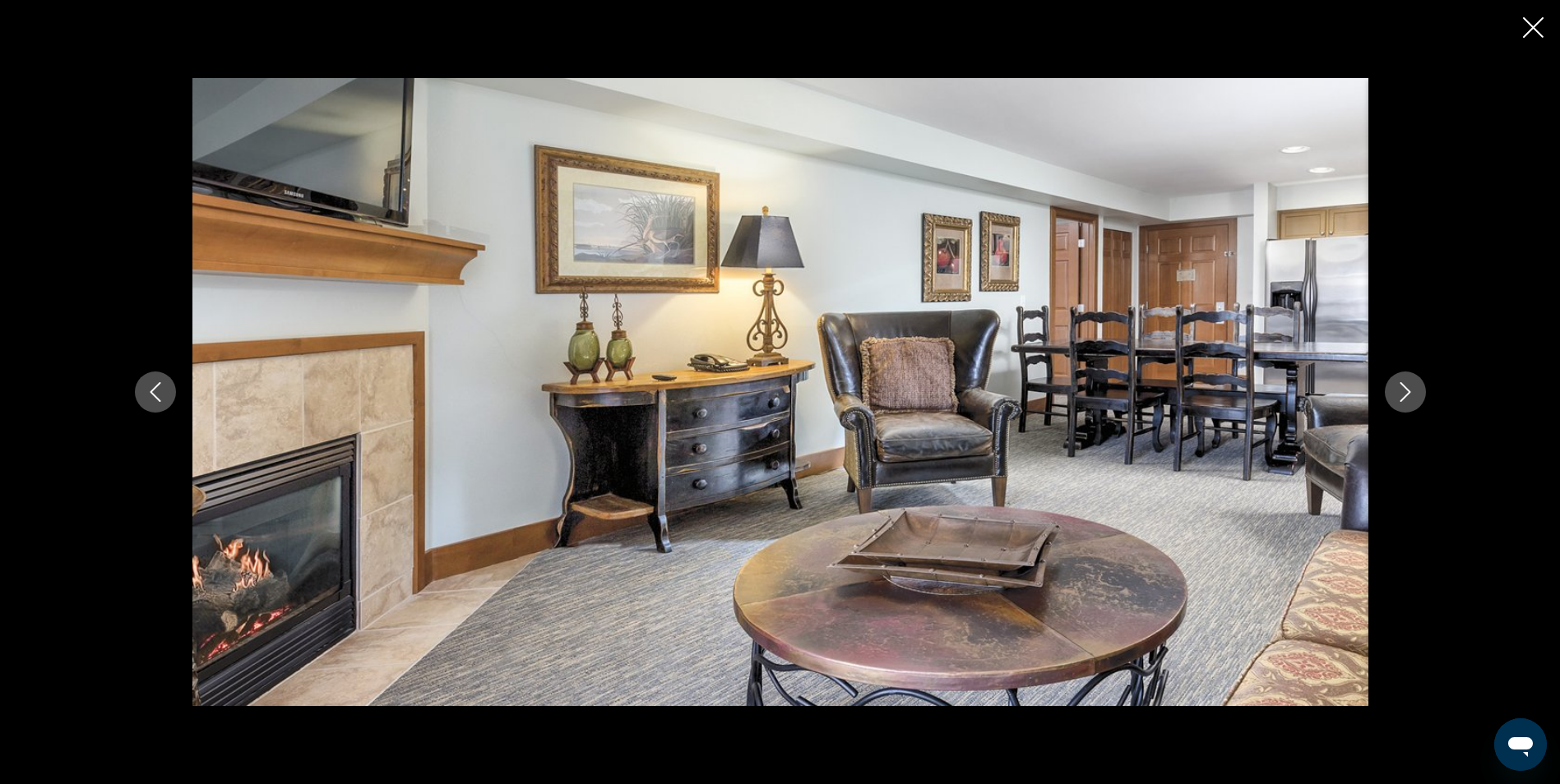
click at [1535, 28] on icon "Close slideshow" at bounding box center [1533, 27] width 21 height 21
